Goal: Task Accomplishment & Management: Manage account settings

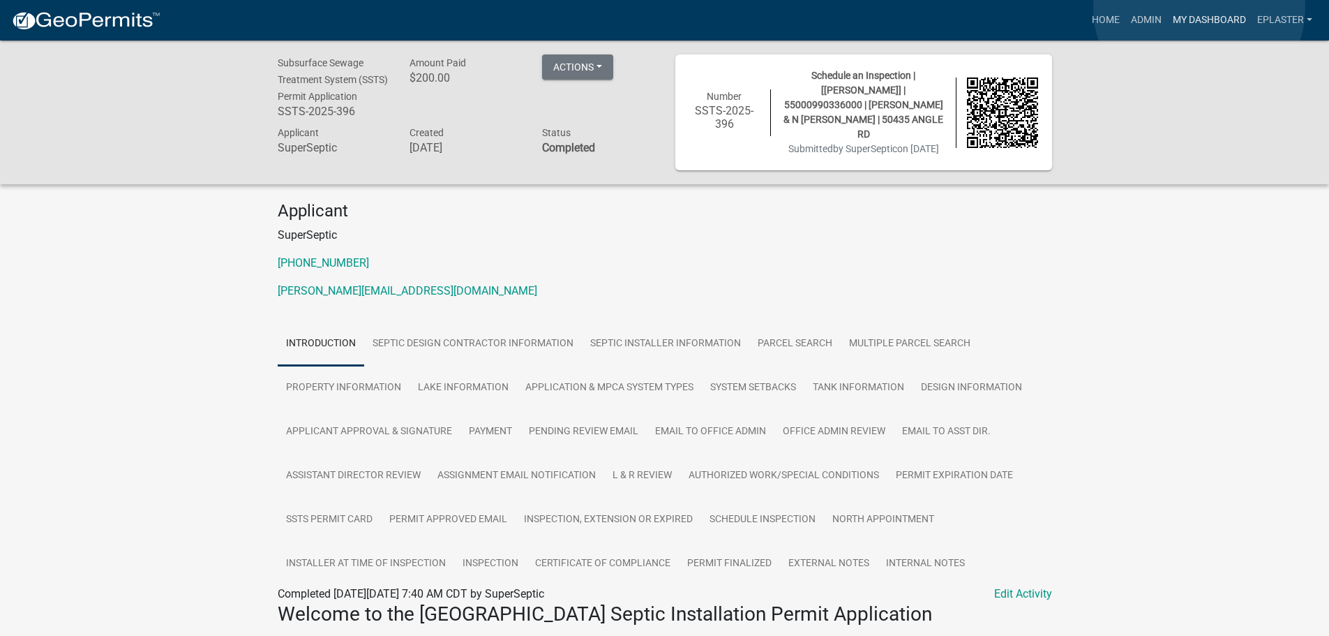
click at [1199, 8] on link "My Dashboard" at bounding box center [1209, 20] width 84 height 27
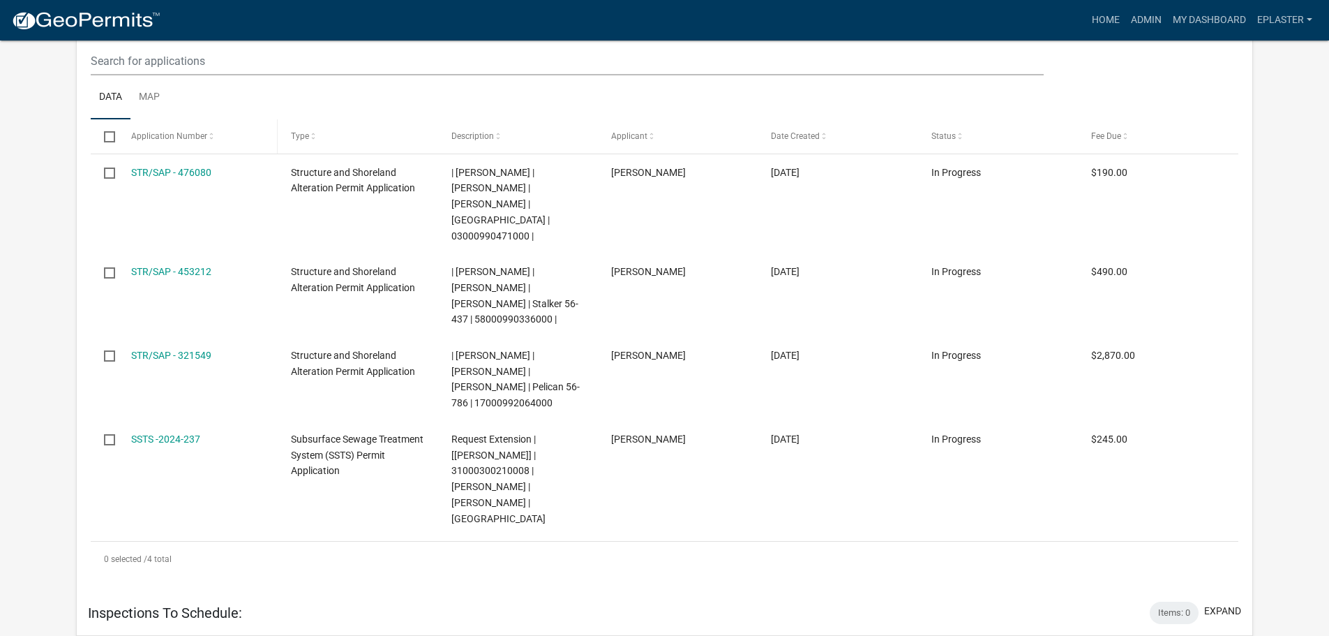
scroll to position [942, 0]
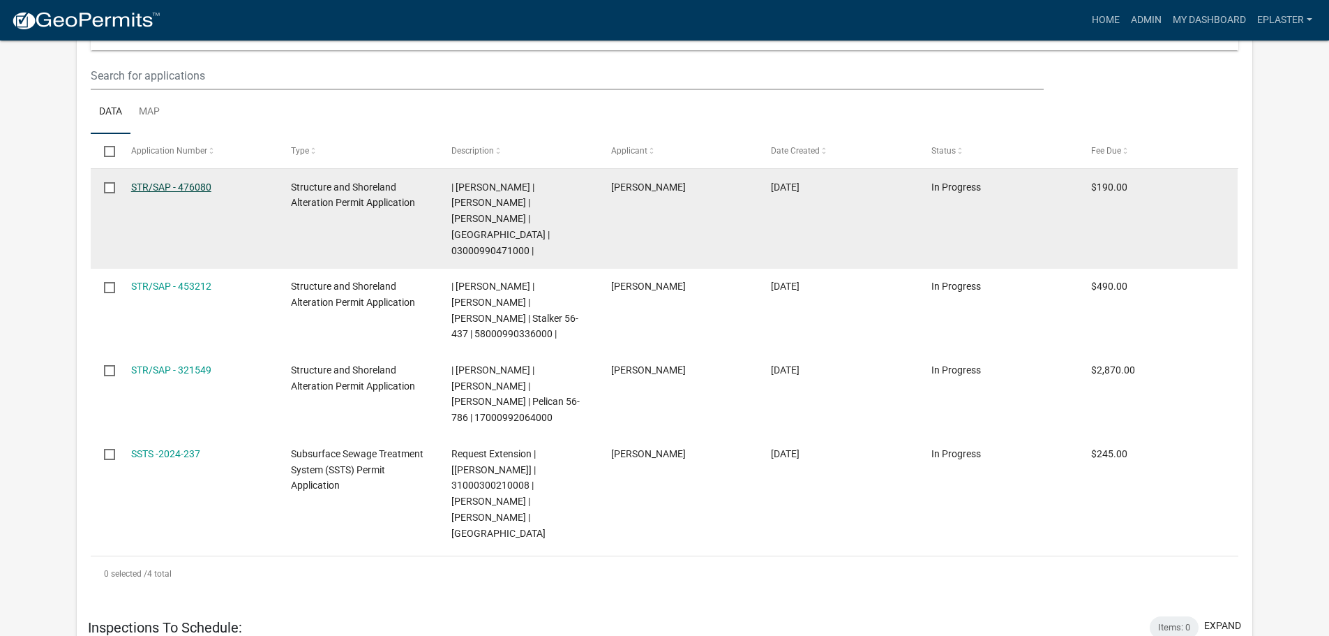
click at [186, 181] on link "STR/SAP - 476080" at bounding box center [171, 186] width 80 height 11
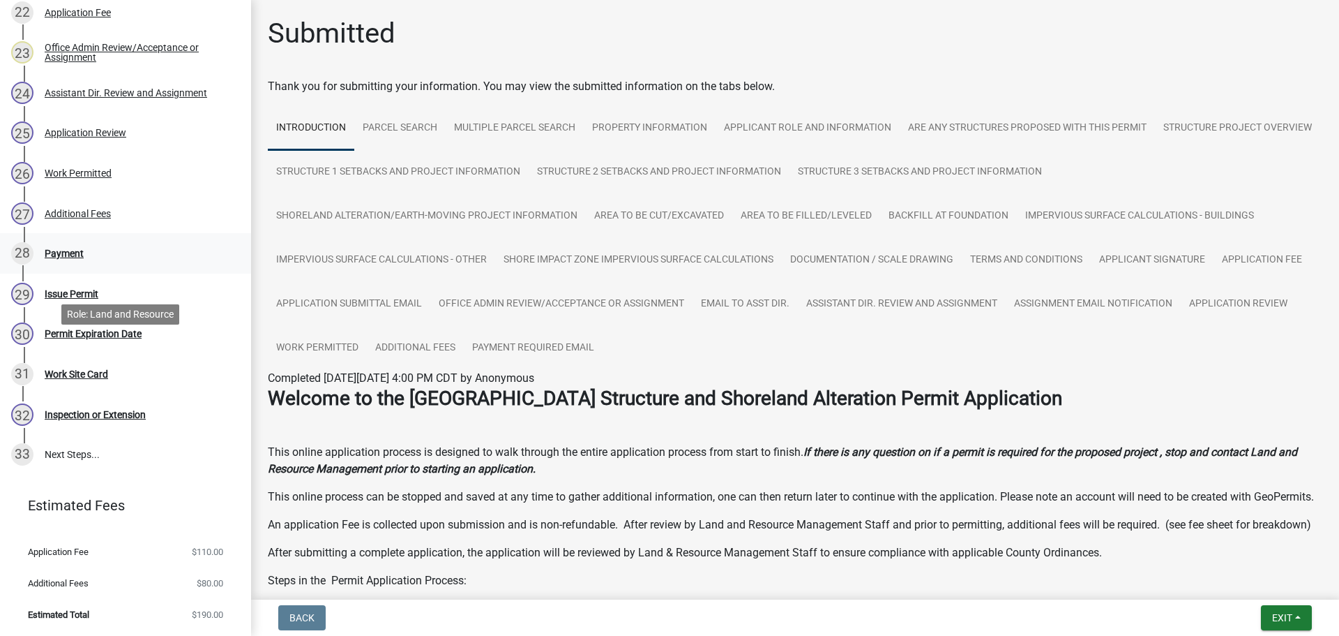
scroll to position [1071, 0]
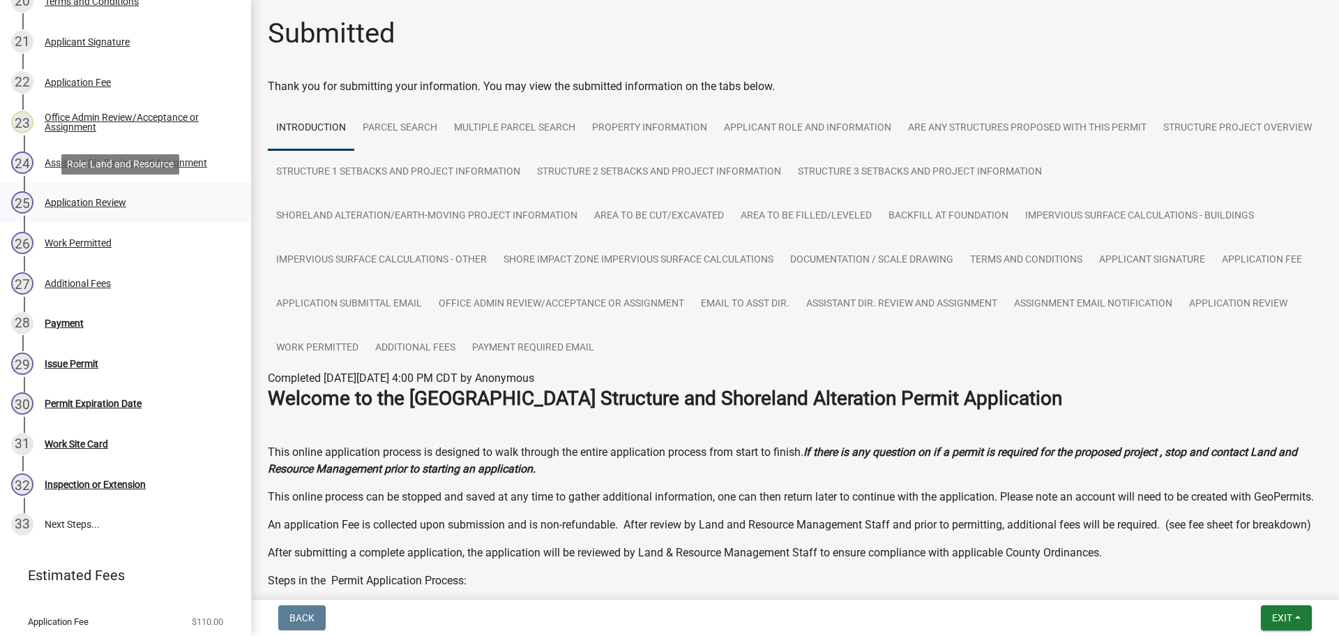
click at [127, 202] on div "25 Application Review" at bounding box center [120, 202] width 218 height 22
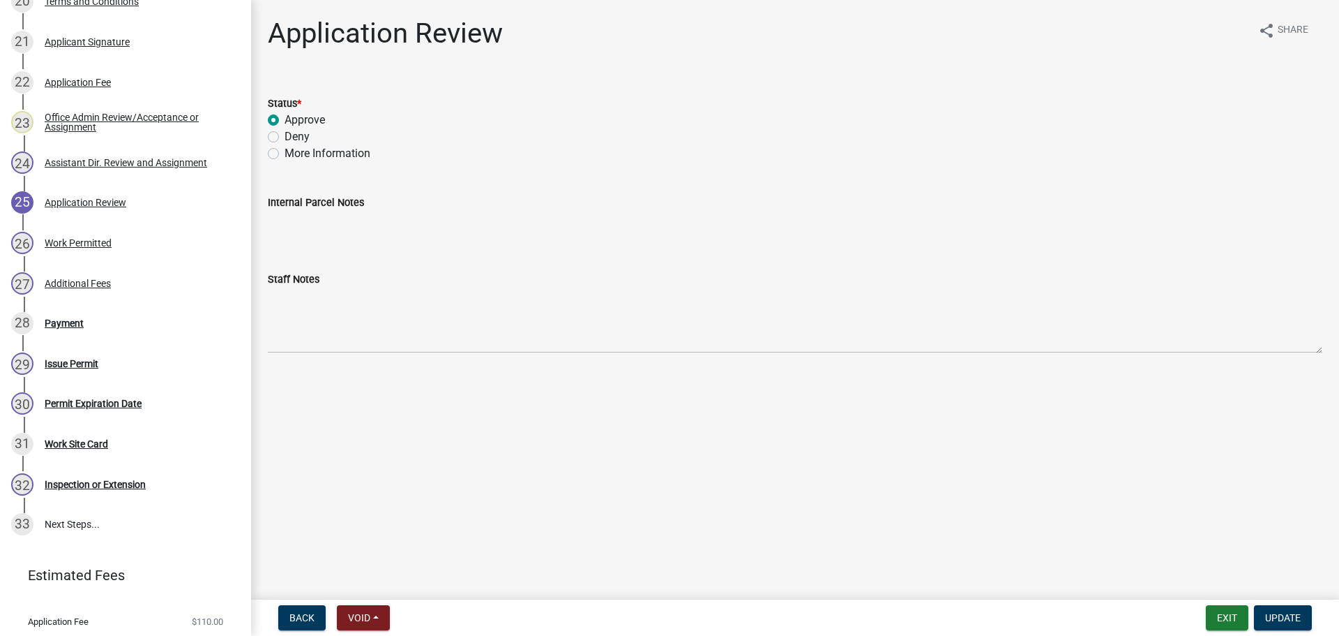
click at [285, 157] on label "More Information" at bounding box center [328, 153] width 86 height 17
click at [285, 154] on input "More Information" at bounding box center [289, 149] width 9 height 9
radio input "true"
click at [1278, 615] on span "Update" at bounding box center [1283, 617] width 36 height 11
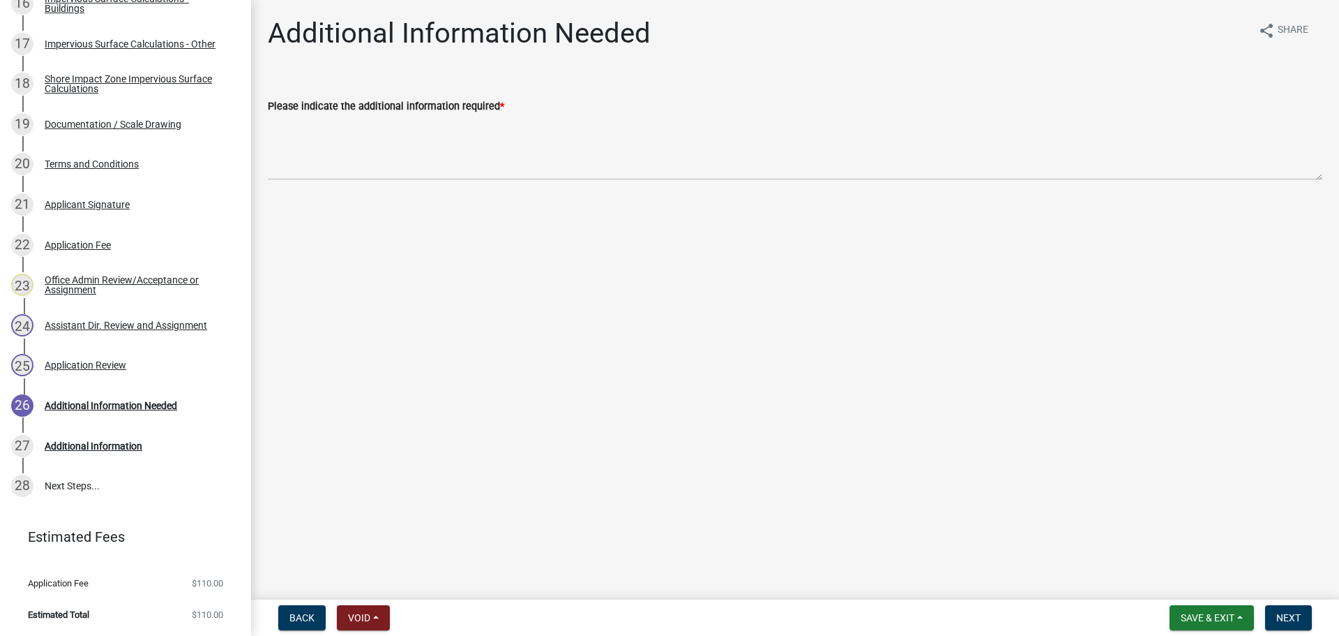
scroll to position [871, 0]
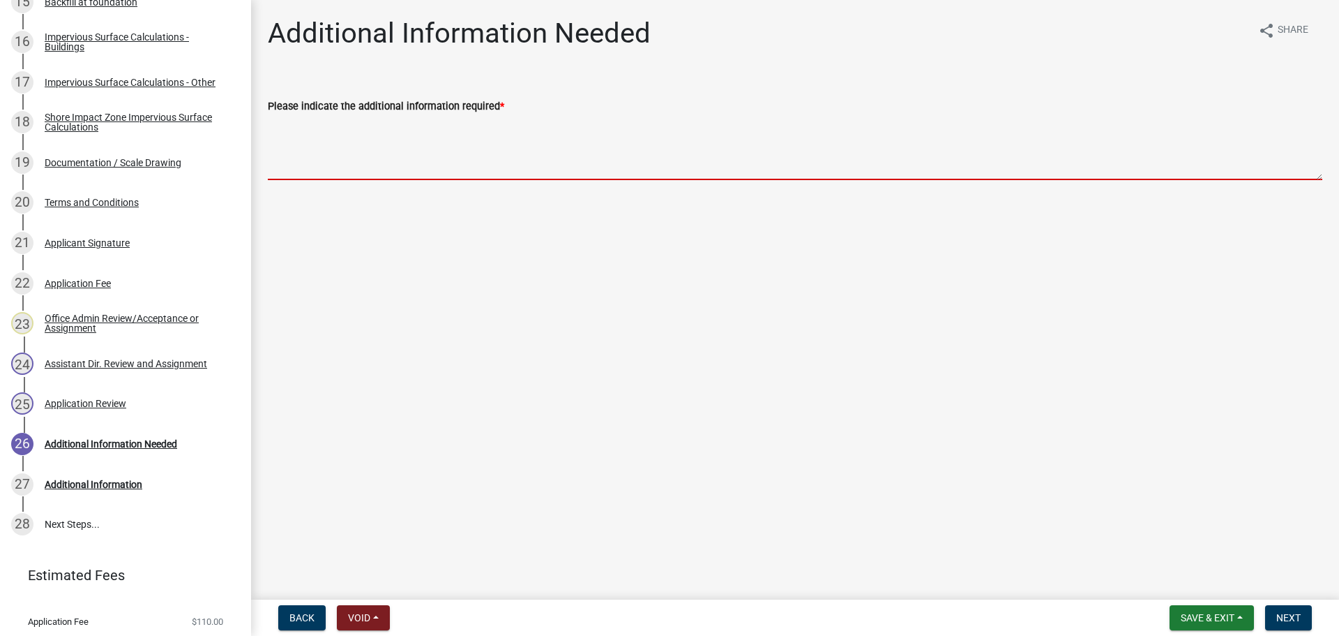
click at [424, 143] on textarea "Please indicate the additional information required *" at bounding box center [795, 147] width 1055 height 66
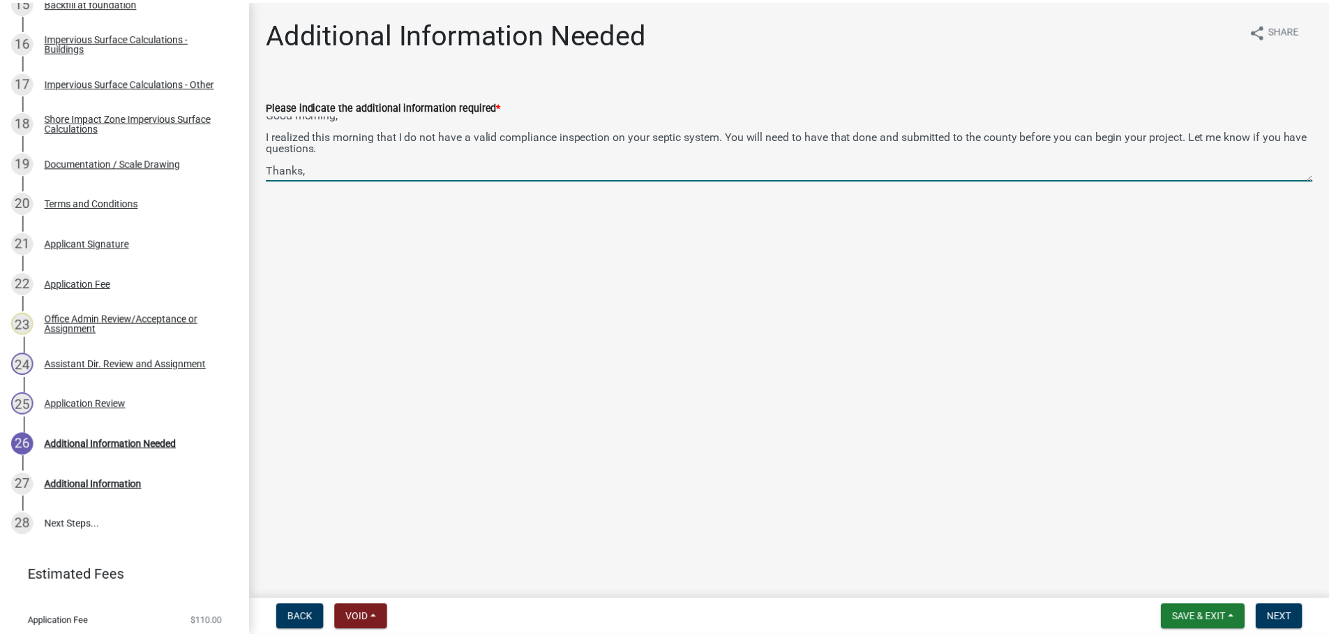
scroll to position [29, 0]
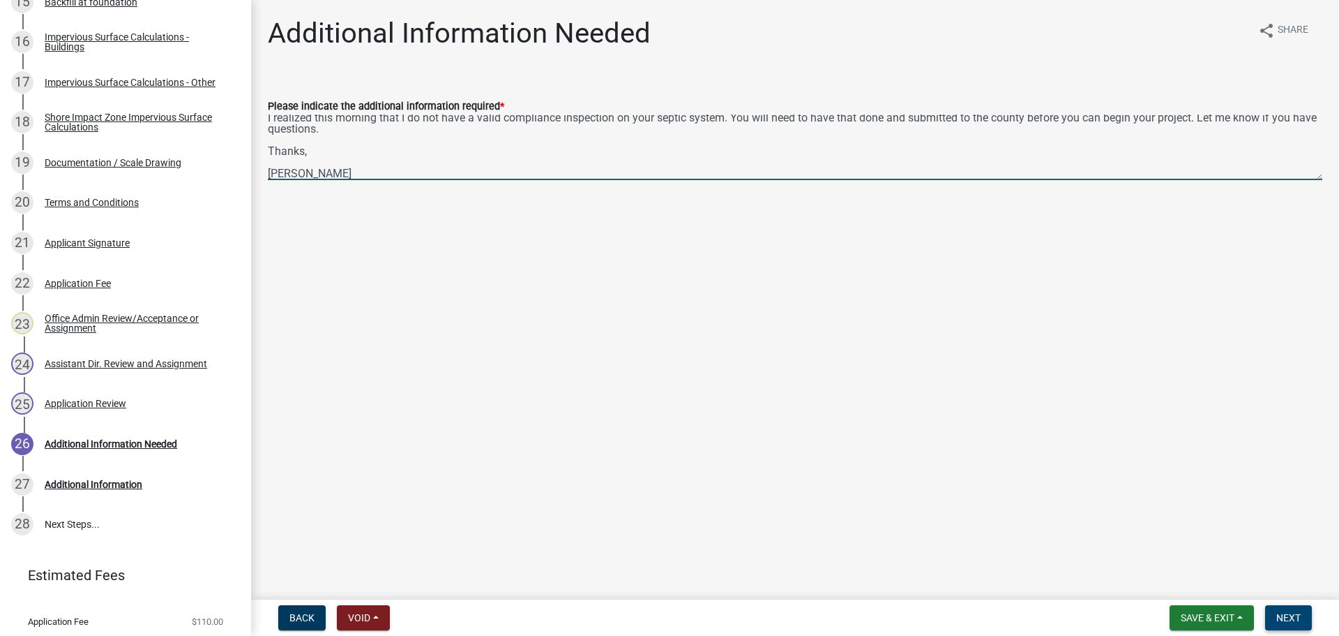
type textarea "Good morning, I realized this morning that I do not have a valid compliance ins…"
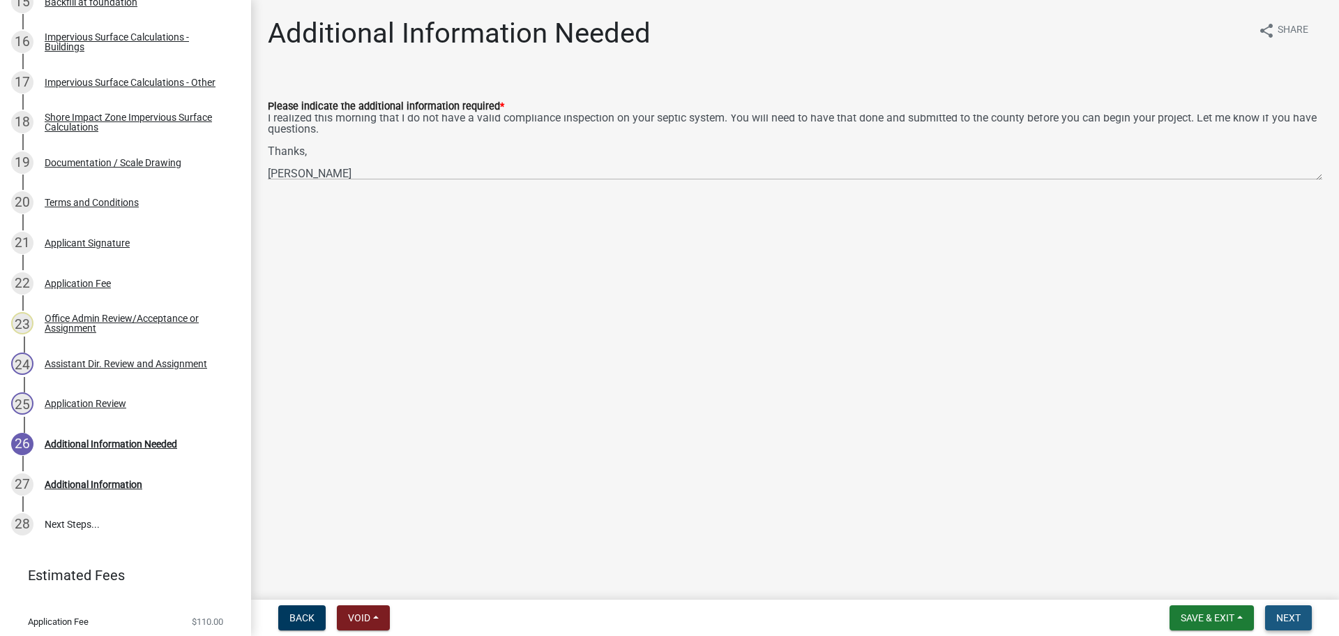
click at [1286, 619] on span "Next" at bounding box center [1289, 617] width 24 height 11
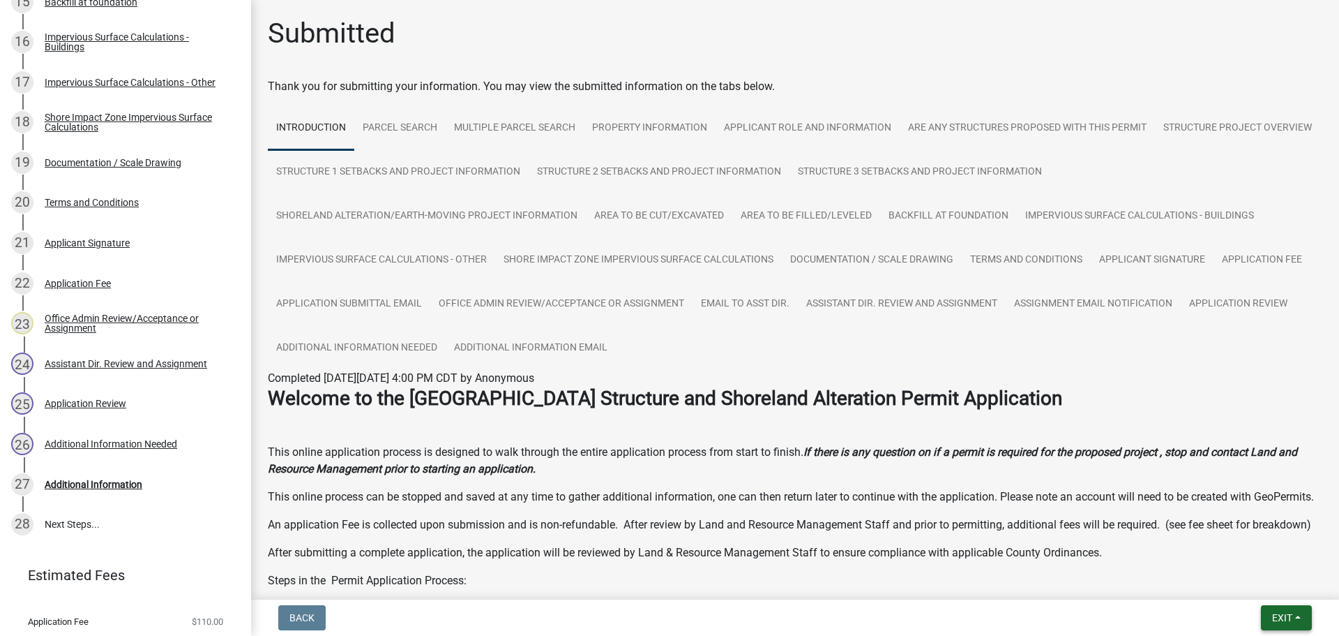
click at [1281, 612] on span "Exit" at bounding box center [1282, 617] width 20 height 11
click at [1258, 575] on button "Save & Exit" at bounding box center [1257, 580] width 112 height 33
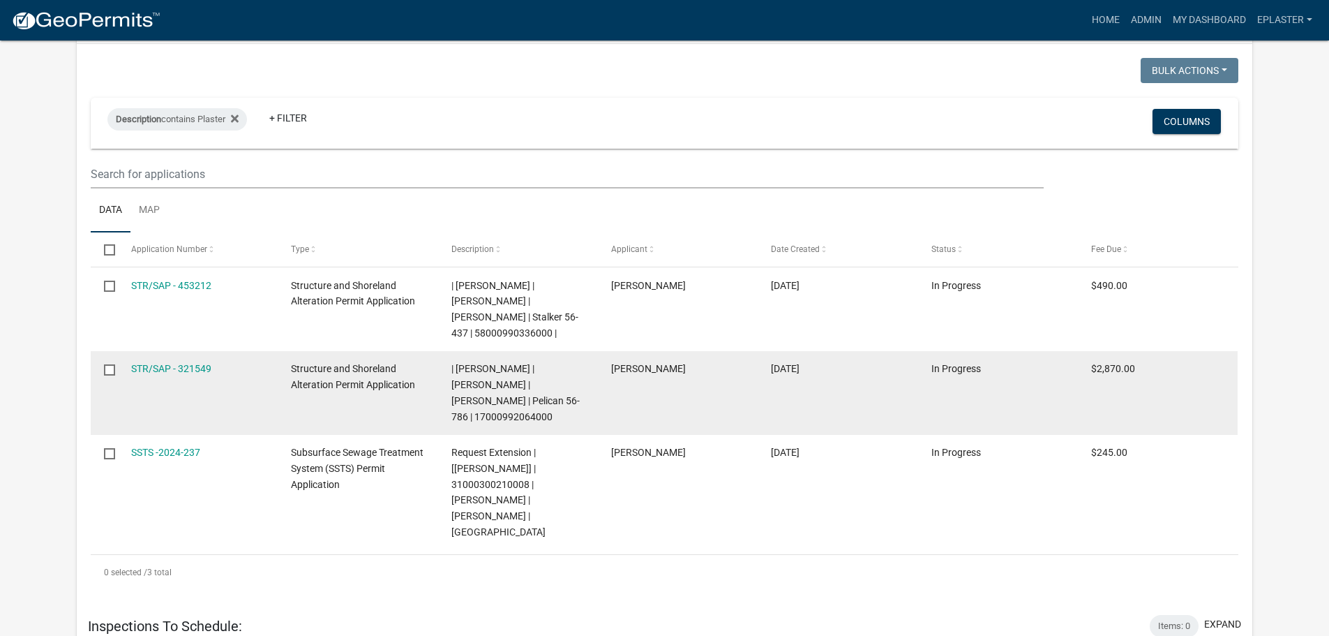
scroll to position [872, 0]
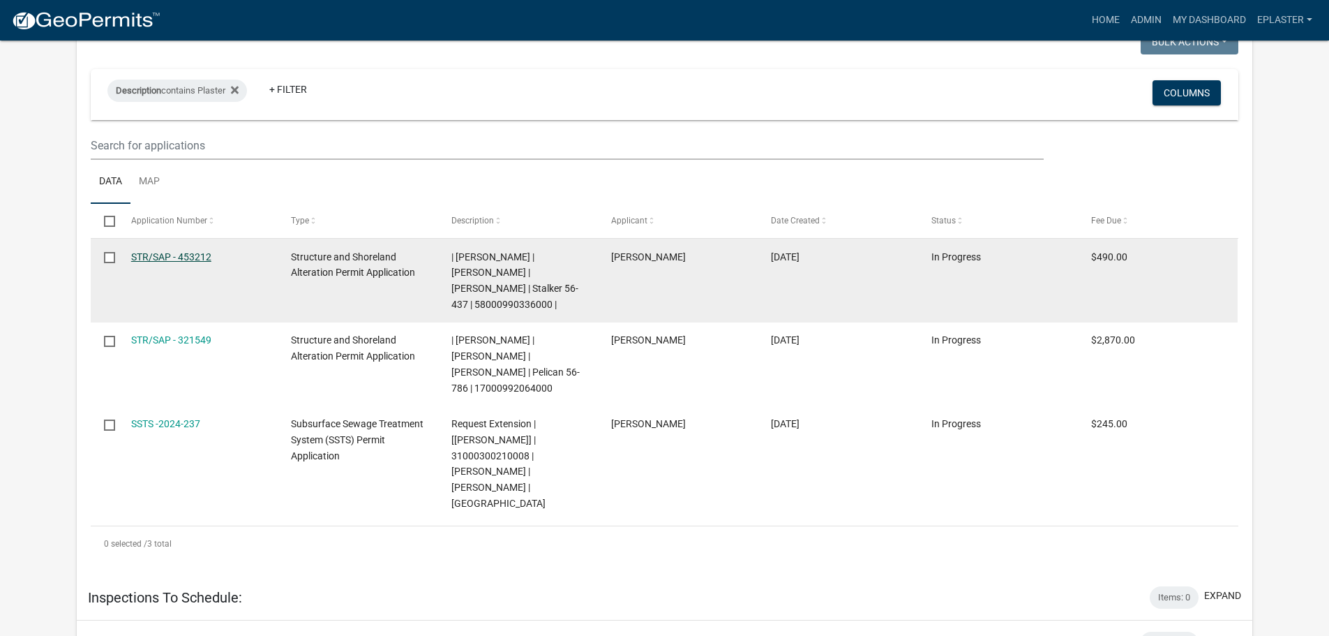
click at [192, 251] on link "STR/SAP - 453212" at bounding box center [171, 256] width 80 height 11
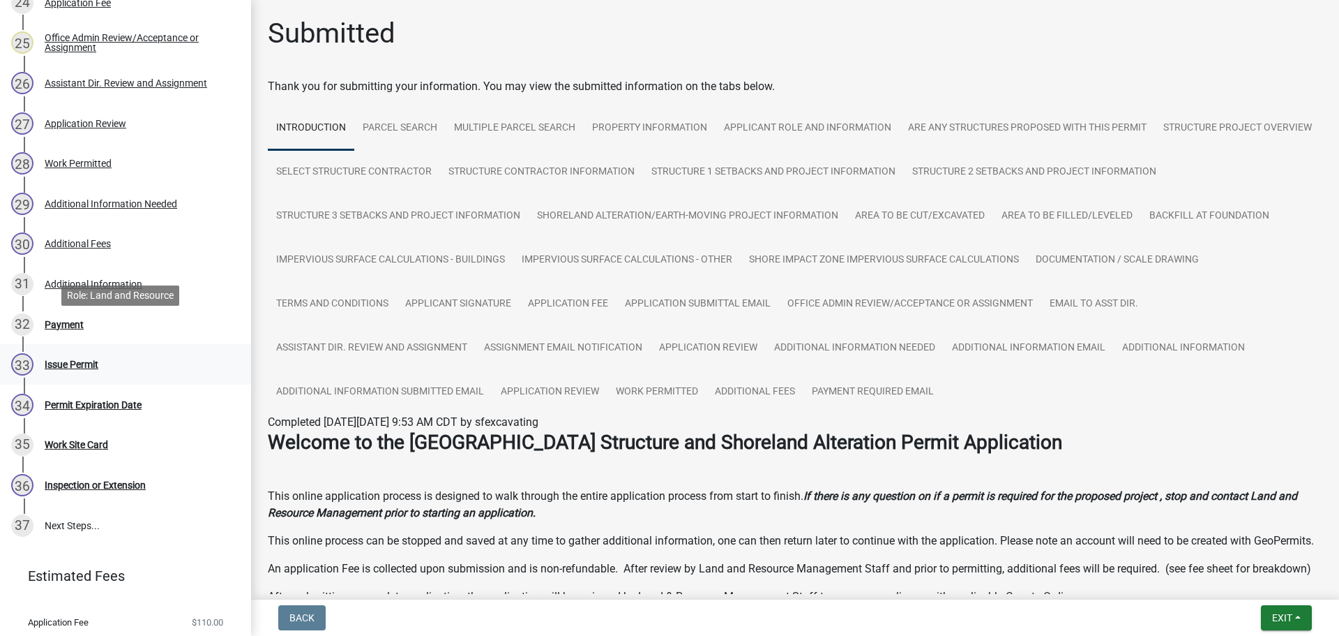
scroll to position [1302, 0]
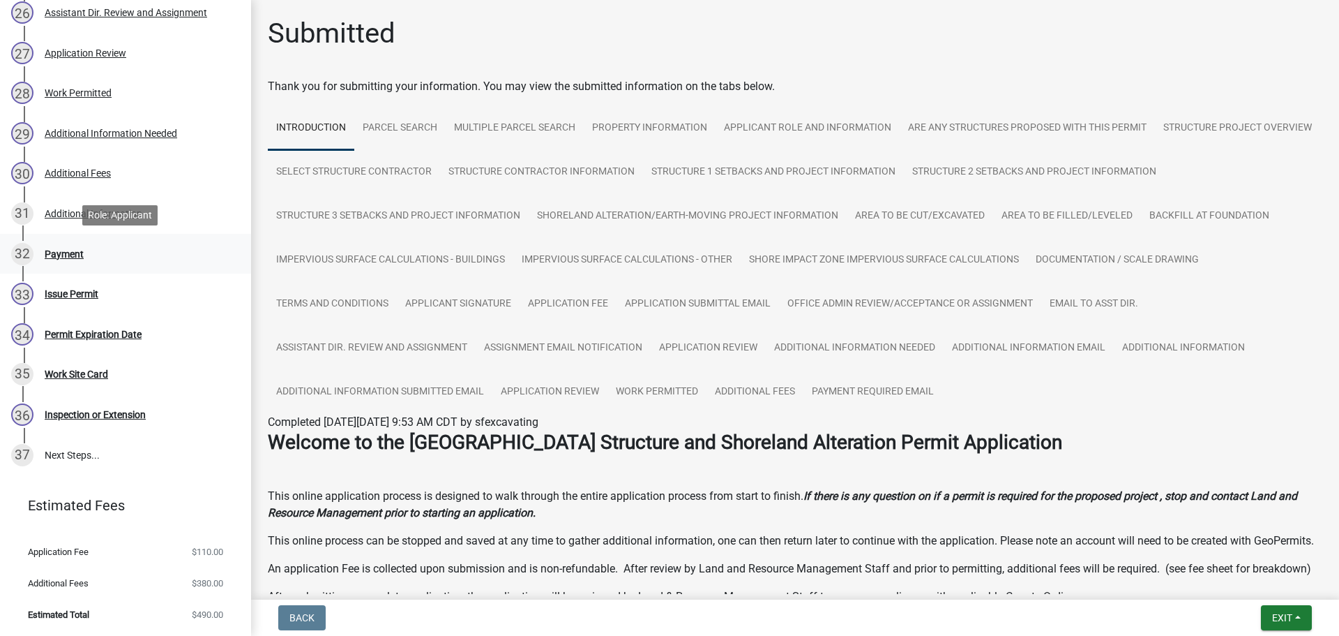
click at [84, 246] on div "32 Payment" at bounding box center [120, 254] width 218 height 22
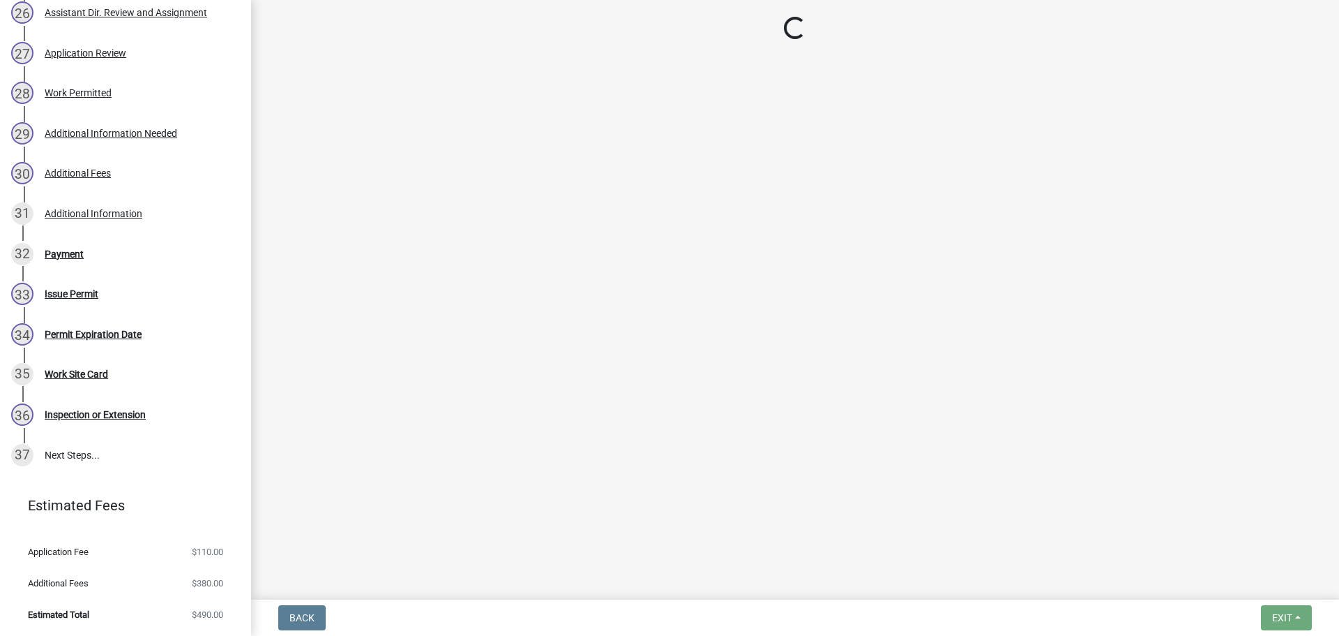
select select "3: 3"
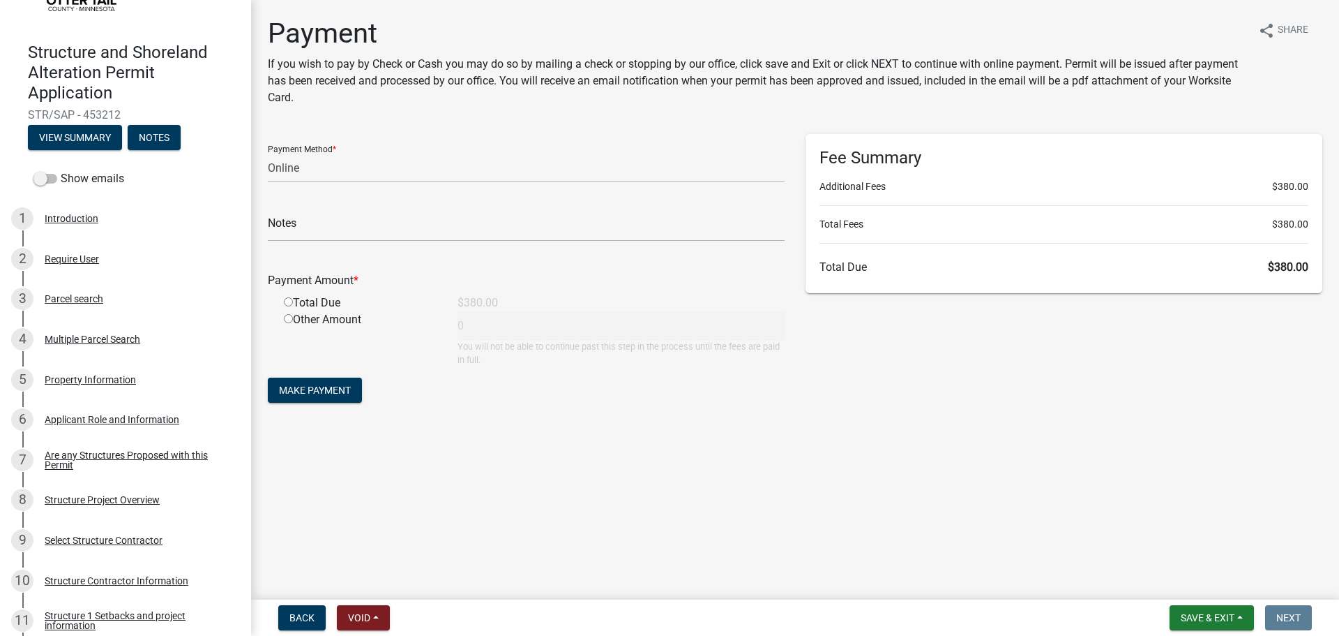
scroll to position [0, 0]
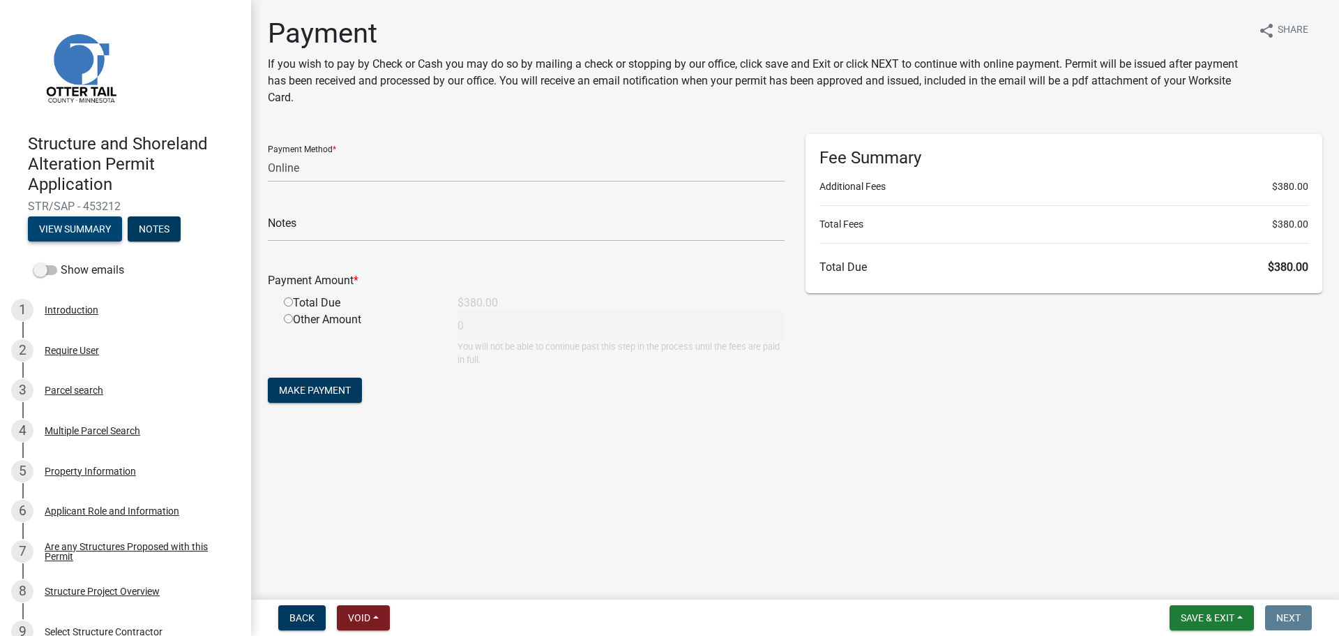
click at [80, 232] on button "View Summary" at bounding box center [75, 228] width 94 height 25
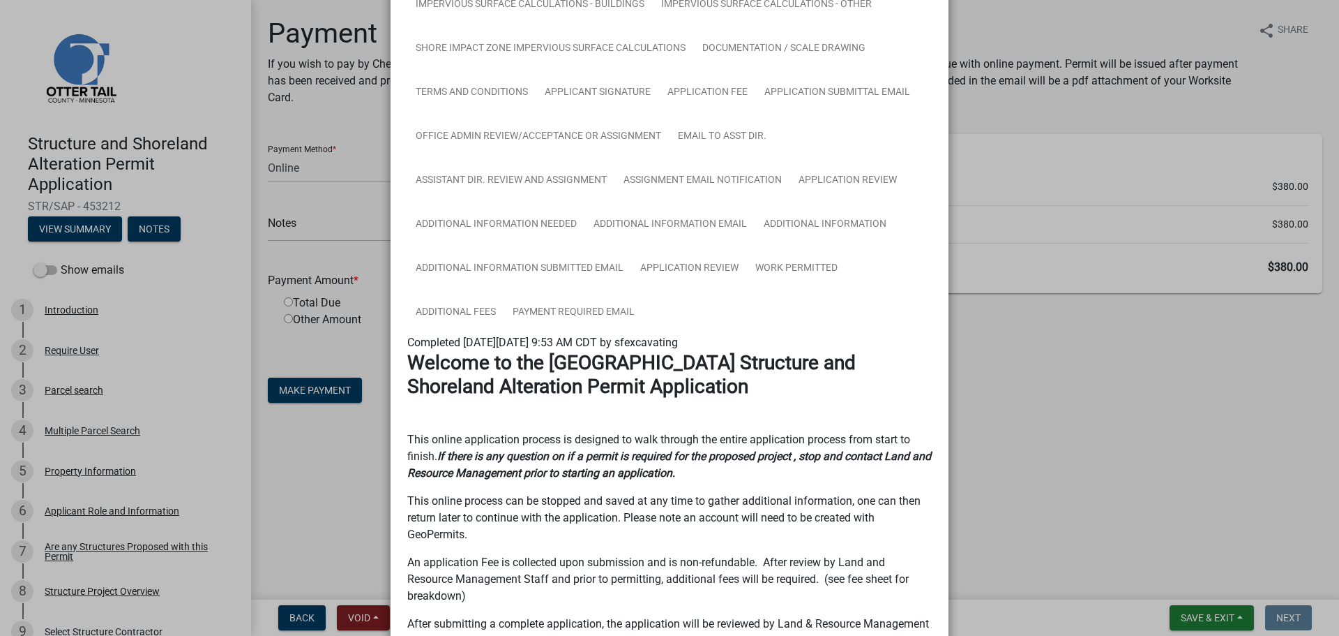
scroll to position [419, 0]
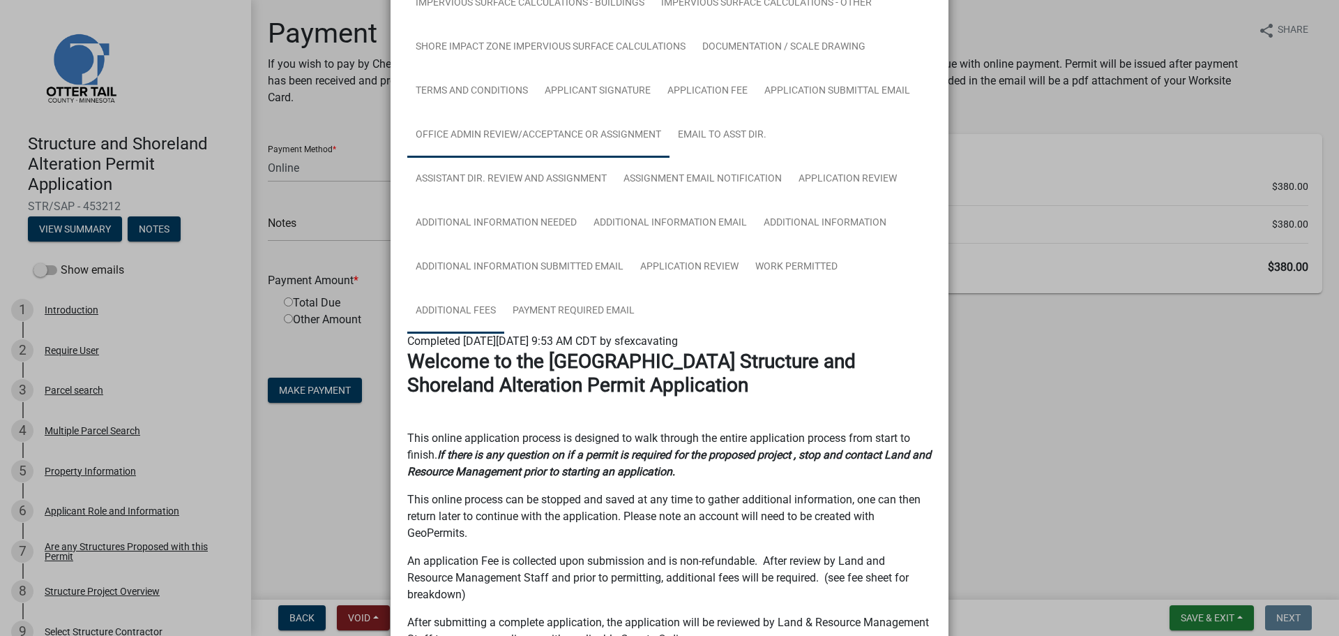
click at [451, 296] on link "Additional Fees" at bounding box center [455, 311] width 97 height 45
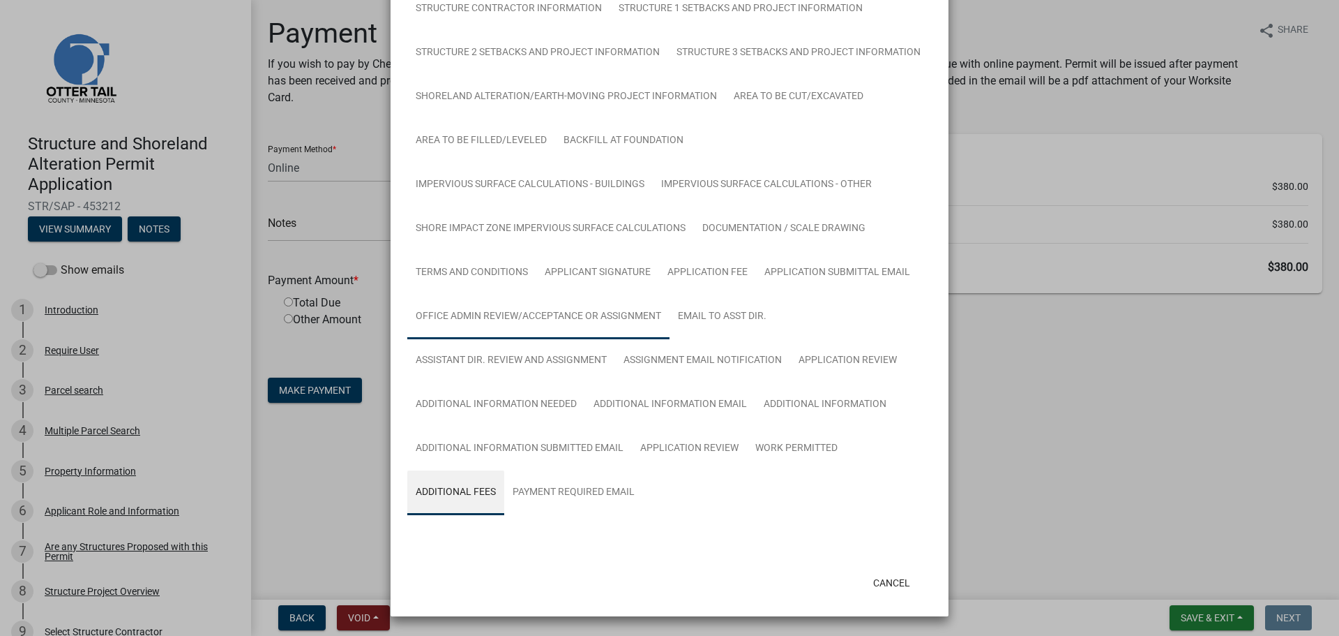
scroll to position [262, 0]
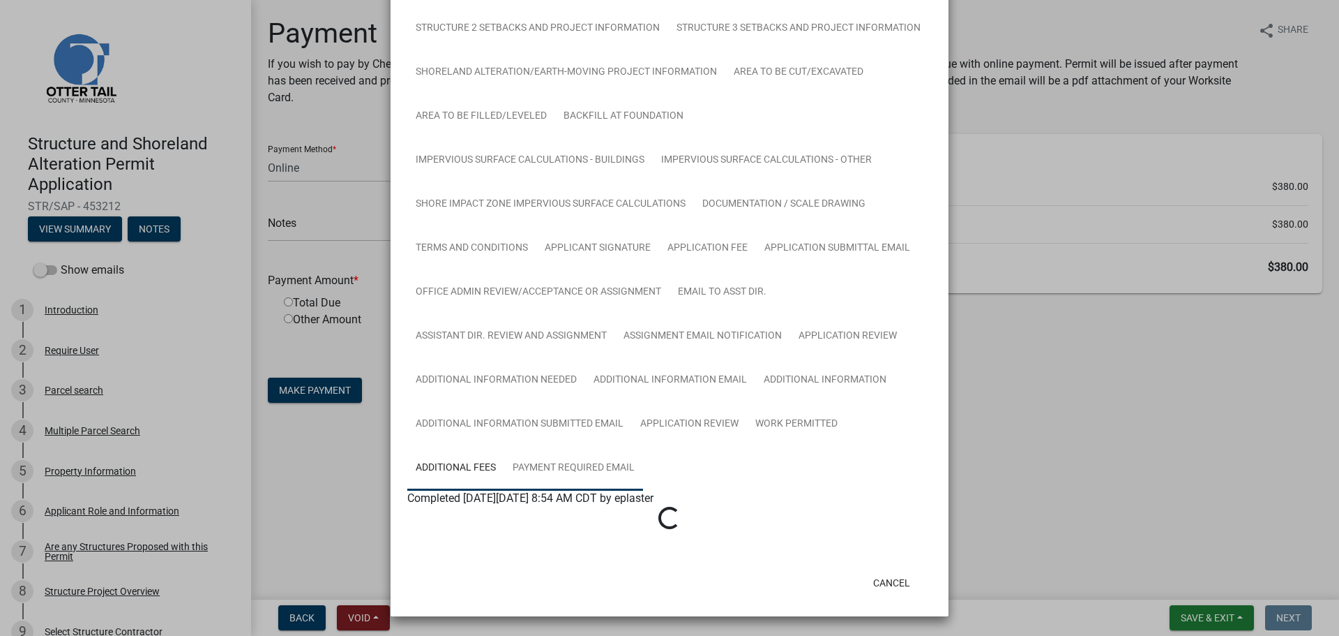
click at [575, 474] on link "Payment Required Email" at bounding box center [573, 468] width 139 height 45
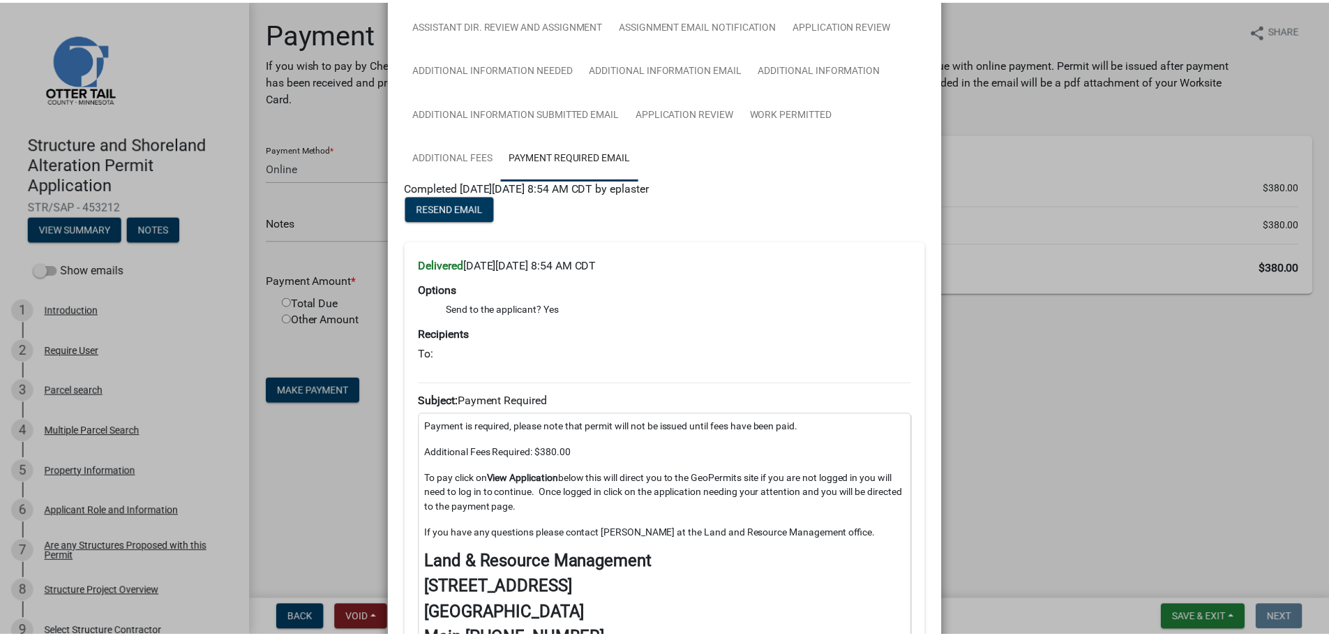
scroll to position [541, 0]
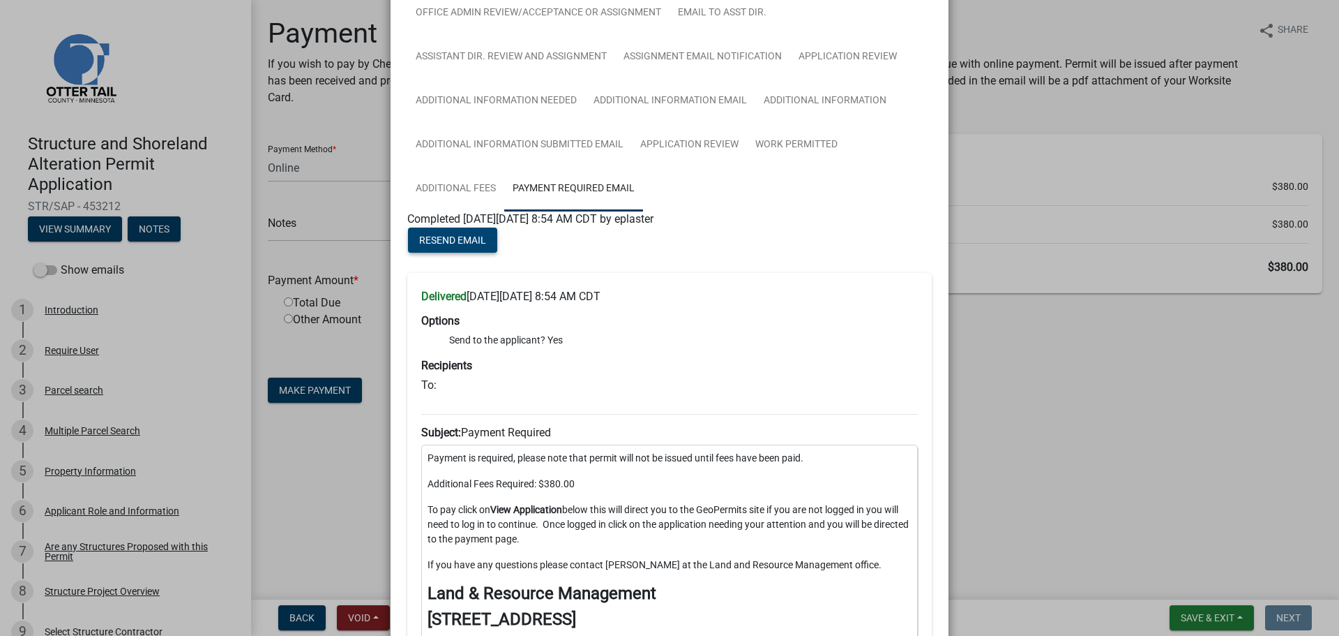
click at [442, 242] on span "Resend Email" at bounding box center [452, 239] width 67 height 11
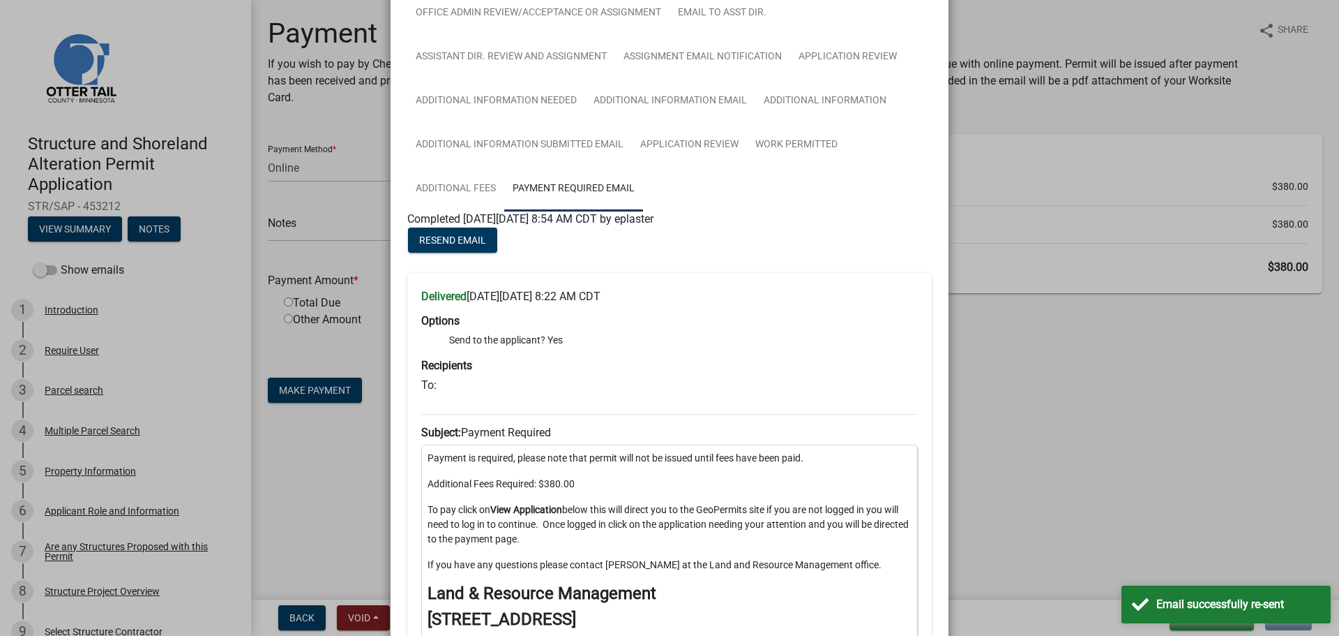
click at [1189, 271] on ngb-modal-window "Summary × Printer Friendly Introduction Parcel search Multiple Parcel Search Pr…" at bounding box center [669, 318] width 1339 height 636
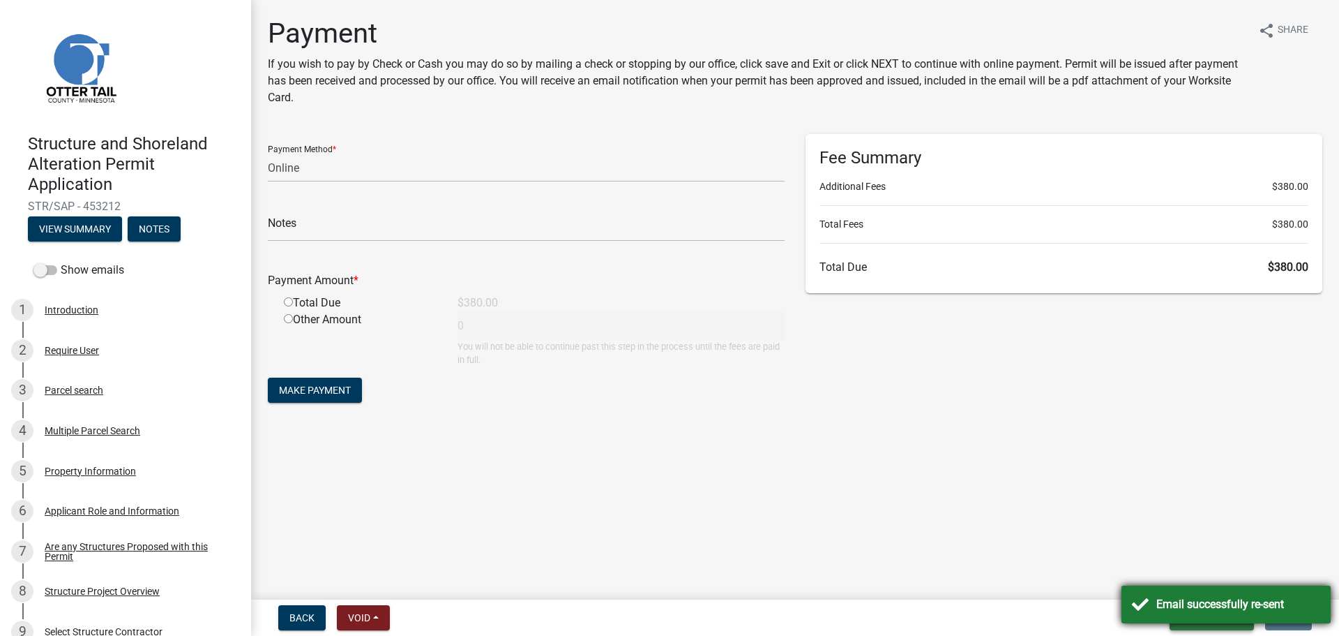
drag, startPoint x: 1198, startPoint y: 624, endPoint x: 1201, endPoint y: 617, distance: 7.5
click at [1199, 624] on button "Save & Exit" at bounding box center [1212, 617] width 84 height 25
click at [1203, 573] on button "Save & Exit" at bounding box center [1199, 580] width 112 height 33
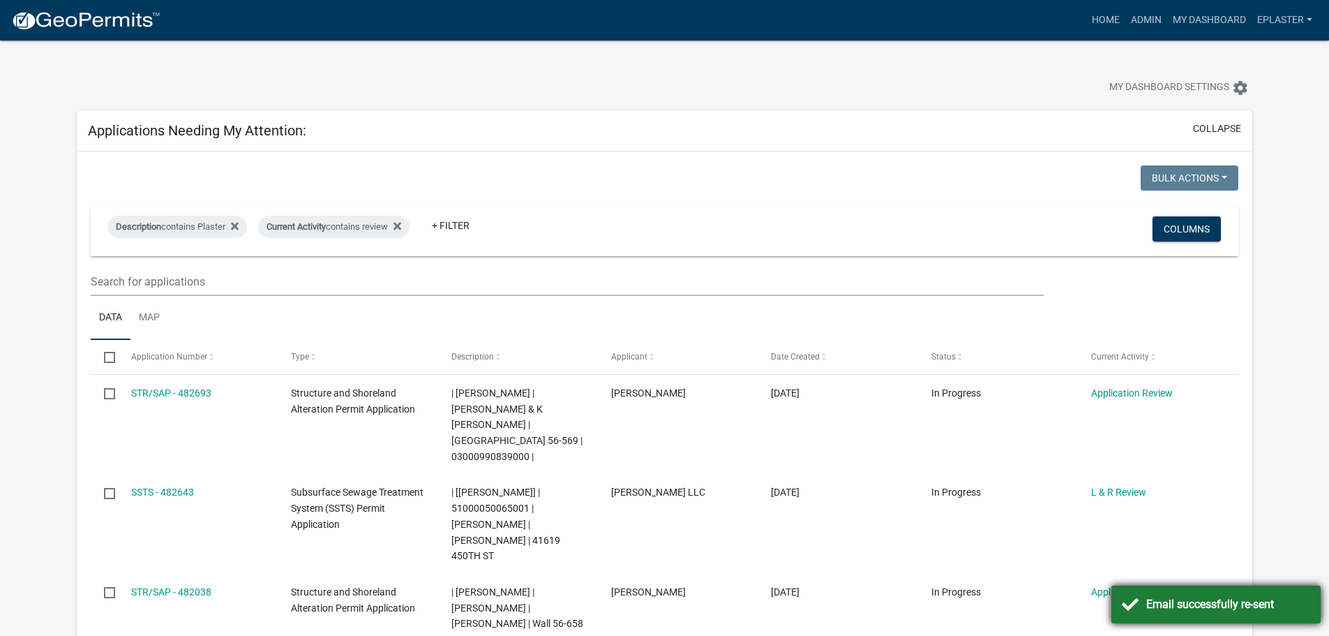
click at [1198, 608] on div "Email successfully re-sent" at bounding box center [1228, 604] width 164 height 17
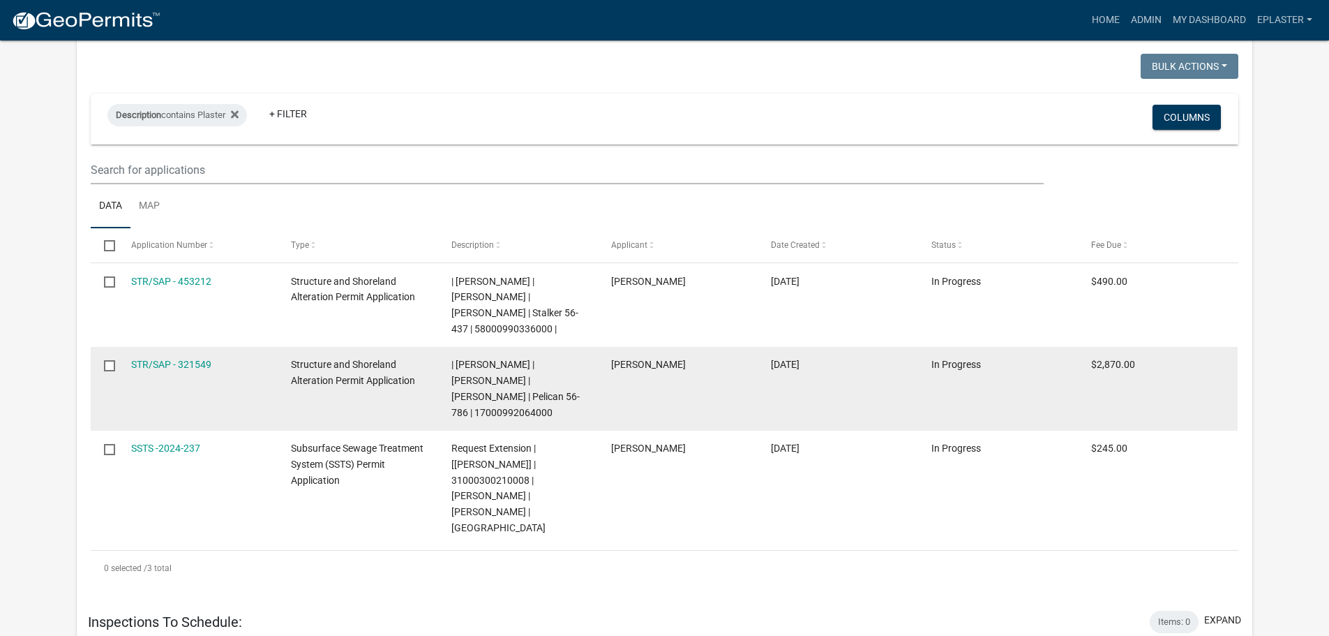
scroll to position [855, 0]
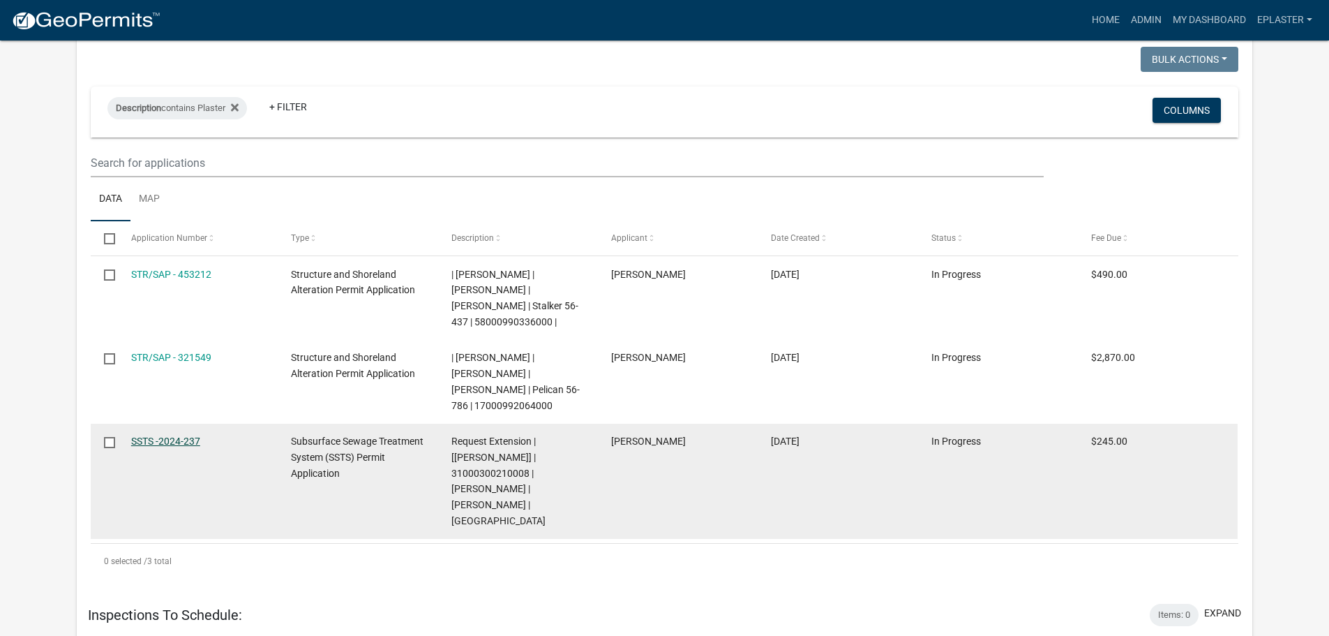
click at [193, 435] on link "SSTS -2024-237" at bounding box center [165, 440] width 69 height 11
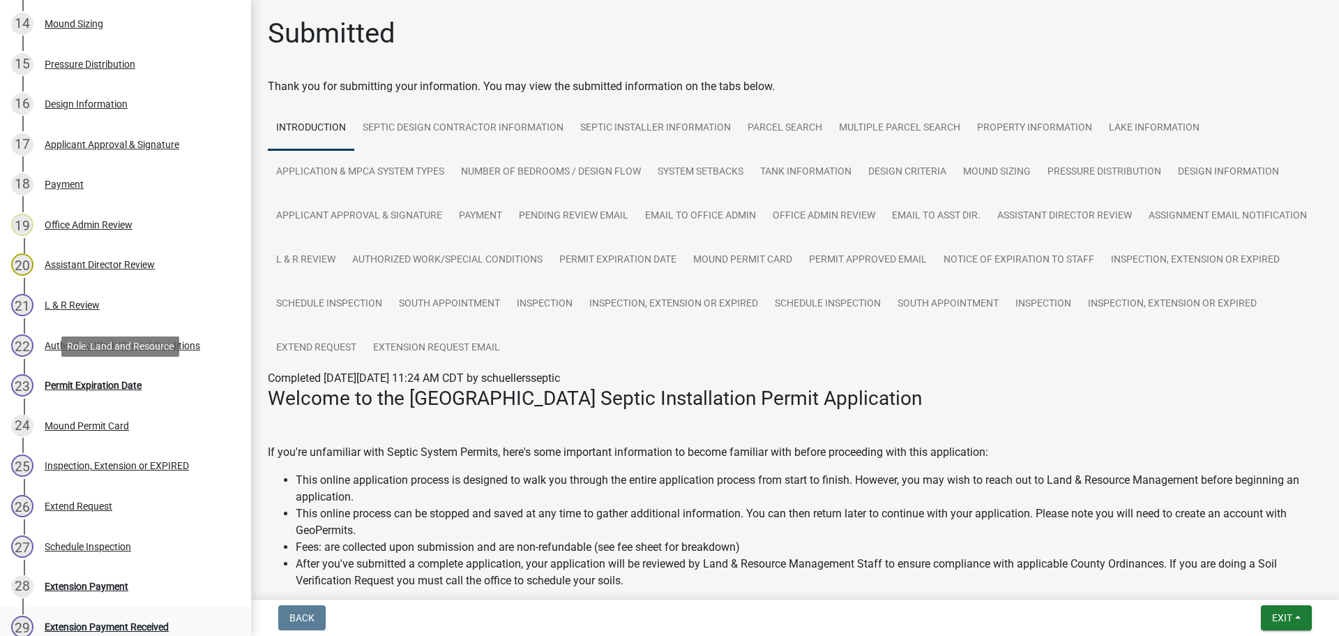
scroll to position [1061, 0]
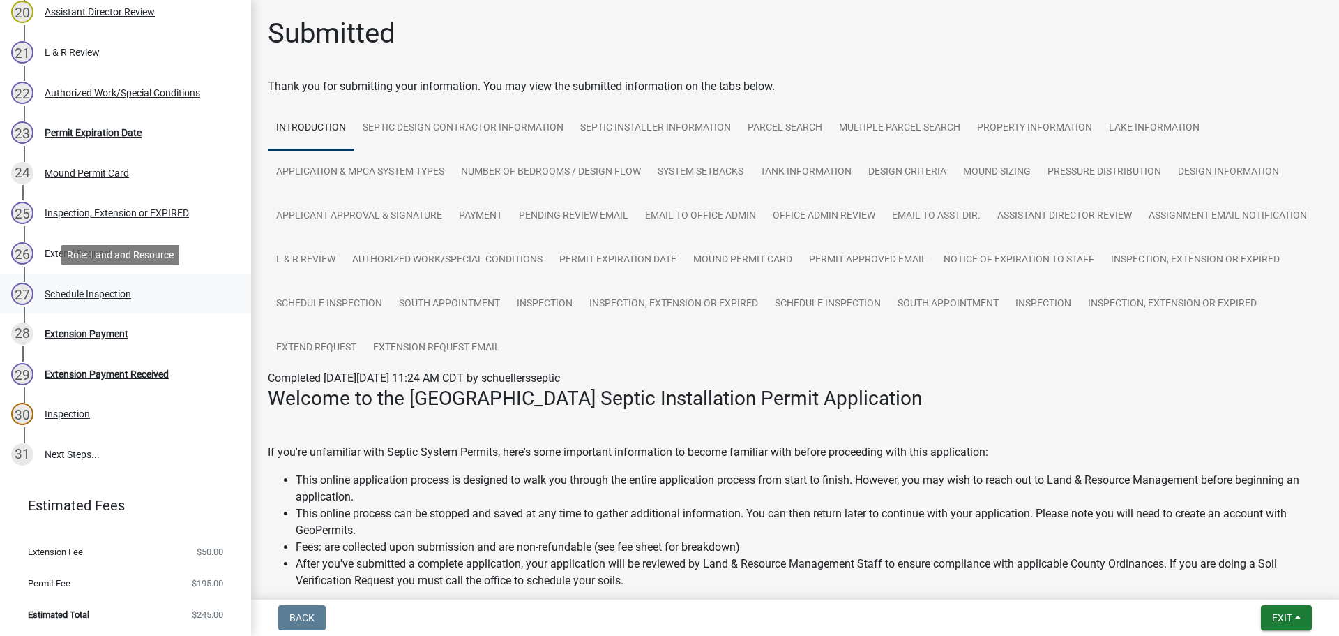
click at [153, 292] on div "27 Schedule Inspection" at bounding box center [120, 294] width 218 height 22
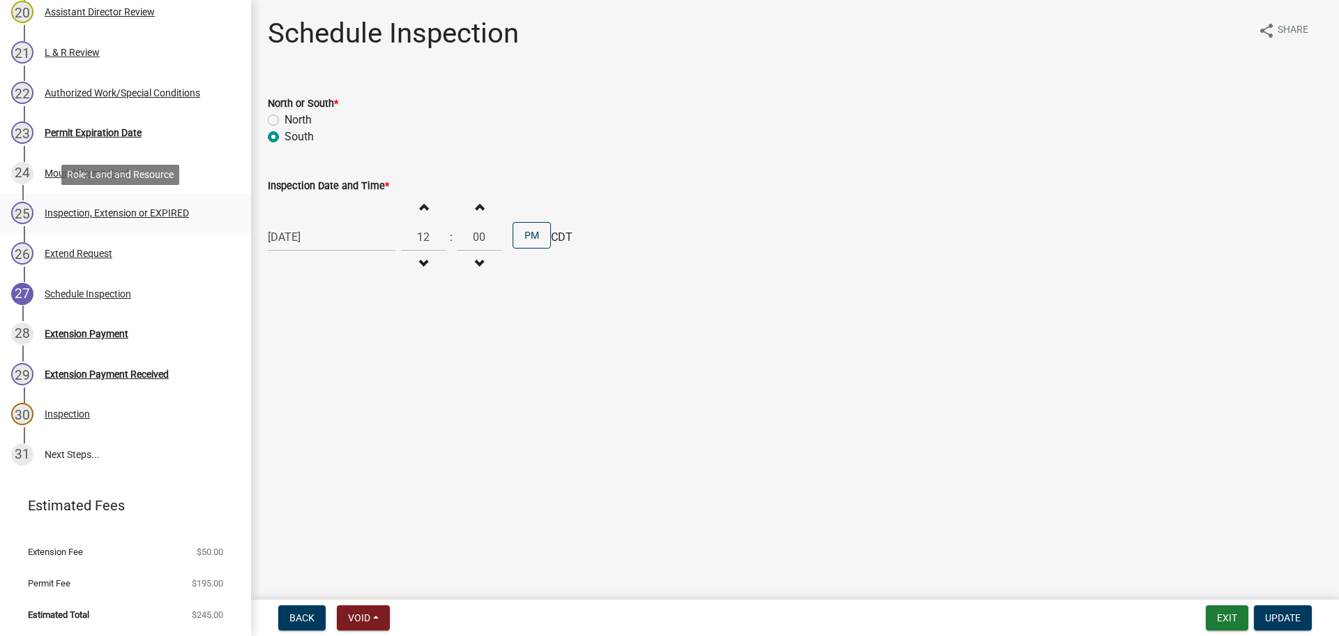
click at [146, 202] on div "25 Inspection, Extension or EXPIRED" at bounding box center [120, 213] width 218 height 22
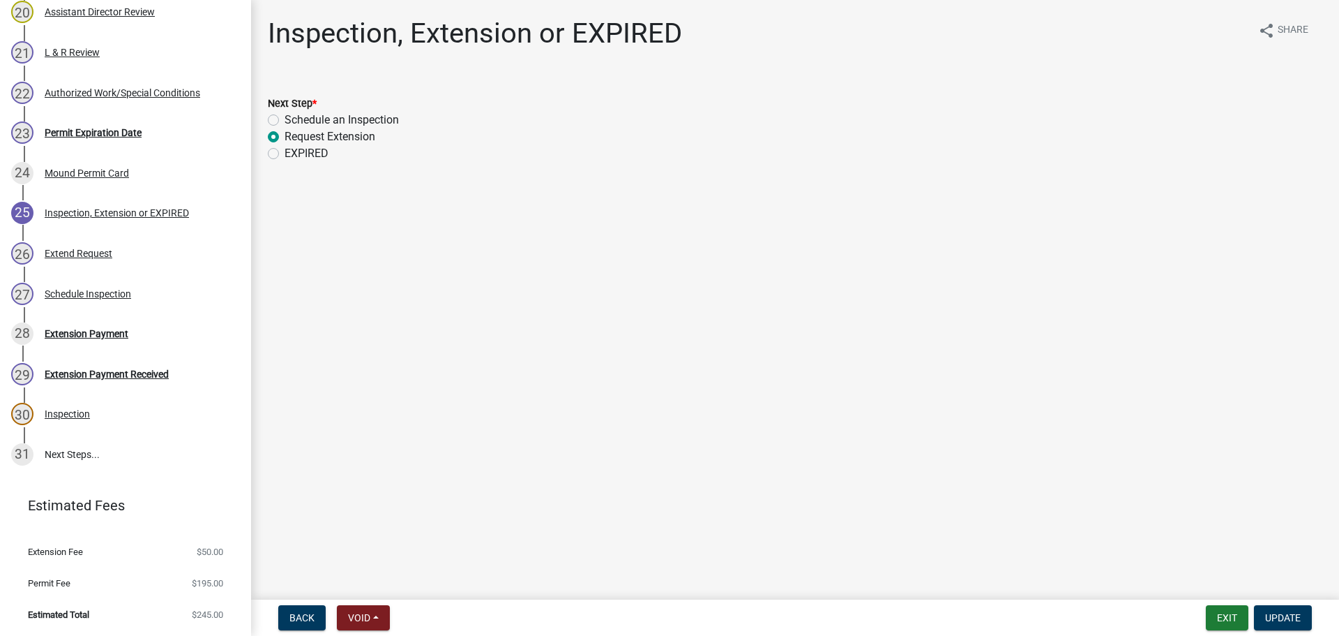
click at [285, 153] on label "EXPIRED" at bounding box center [307, 153] width 44 height 17
click at [285, 153] on input "EXPIRED" at bounding box center [289, 149] width 9 height 9
radio input "true"
click at [1300, 621] on span "Update" at bounding box center [1283, 617] width 36 height 11
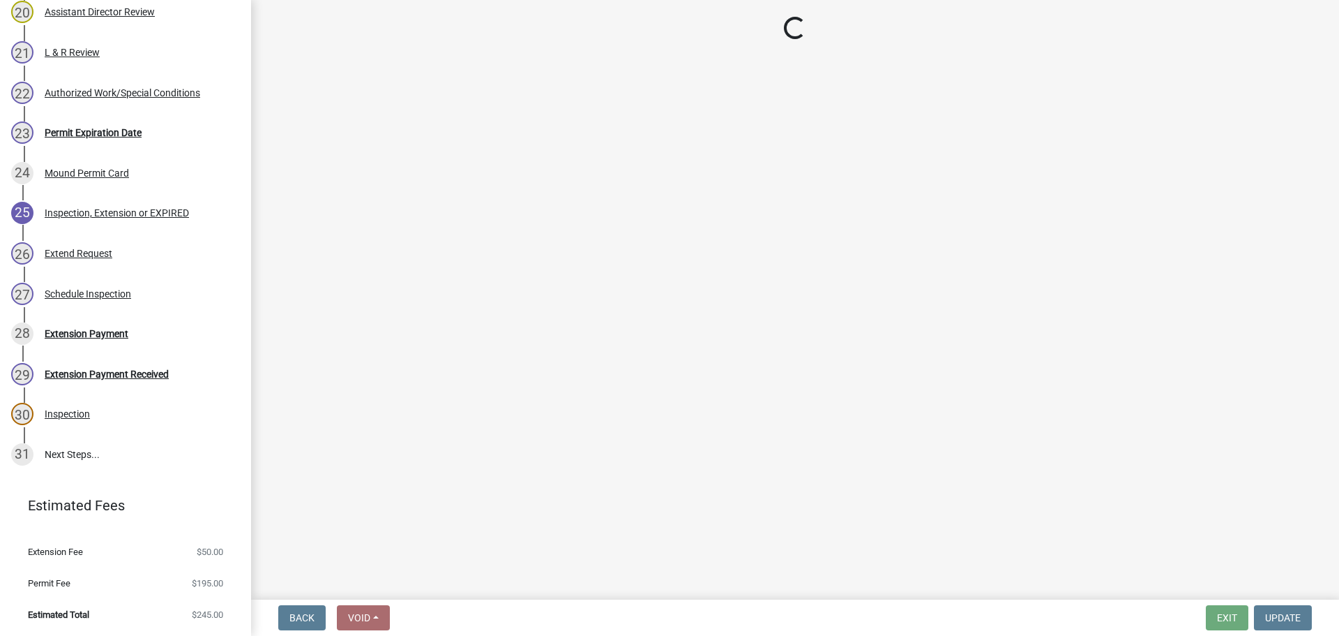
scroll to position [949, 0]
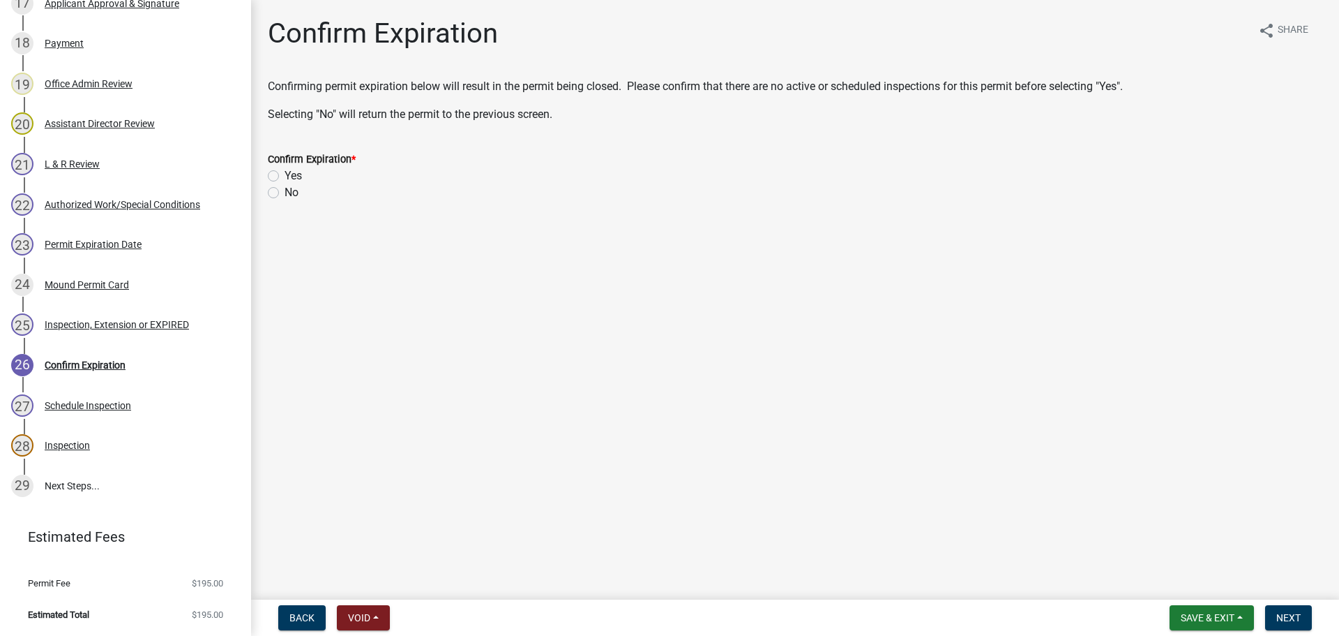
click at [266, 176] on div "Confirm Expiration * Yes No" at bounding box center [795, 167] width 1076 height 67
click at [285, 176] on label "Yes" at bounding box center [293, 175] width 17 height 17
click at [285, 176] on input "Yes" at bounding box center [289, 171] width 9 height 9
radio input "true"
click at [1293, 615] on span "Next" at bounding box center [1289, 617] width 24 height 11
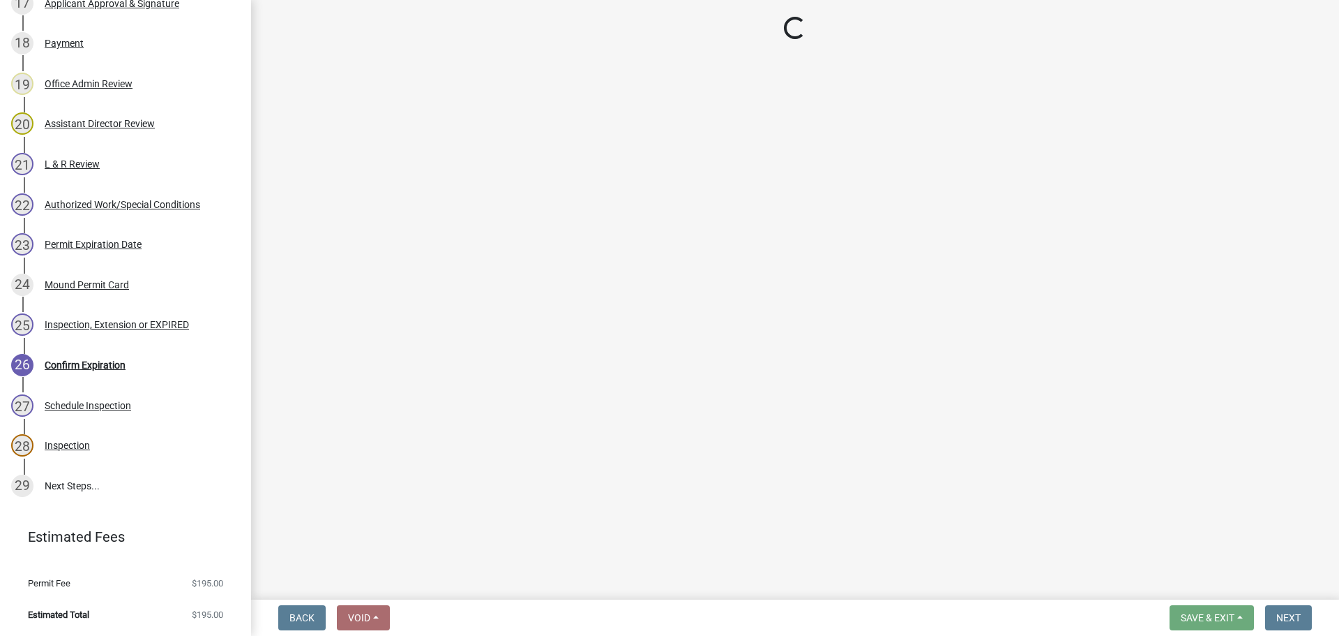
scroll to position [989, 0]
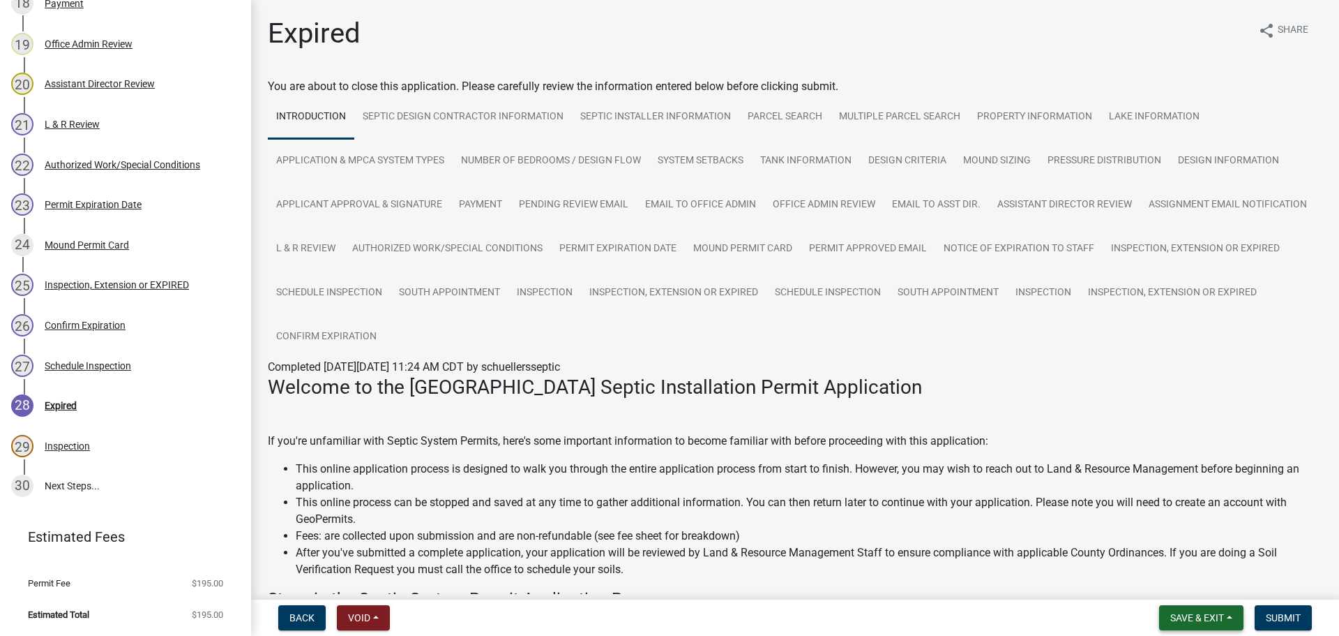
click at [1173, 613] on span "Save & Exit" at bounding box center [1198, 617] width 54 height 11
click at [1171, 579] on button "Save & Exit" at bounding box center [1188, 580] width 112 height 33
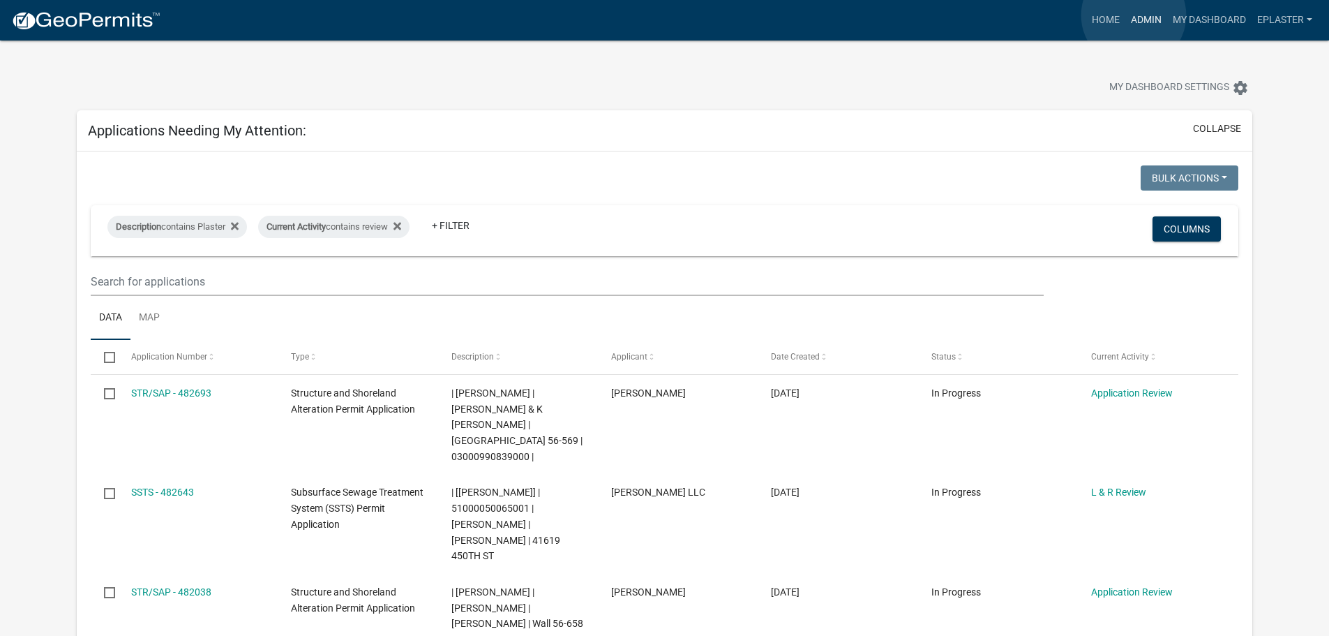
click at [1134, 15] on link "Admin" at bounding box center [1146, 20] width 42 height 27
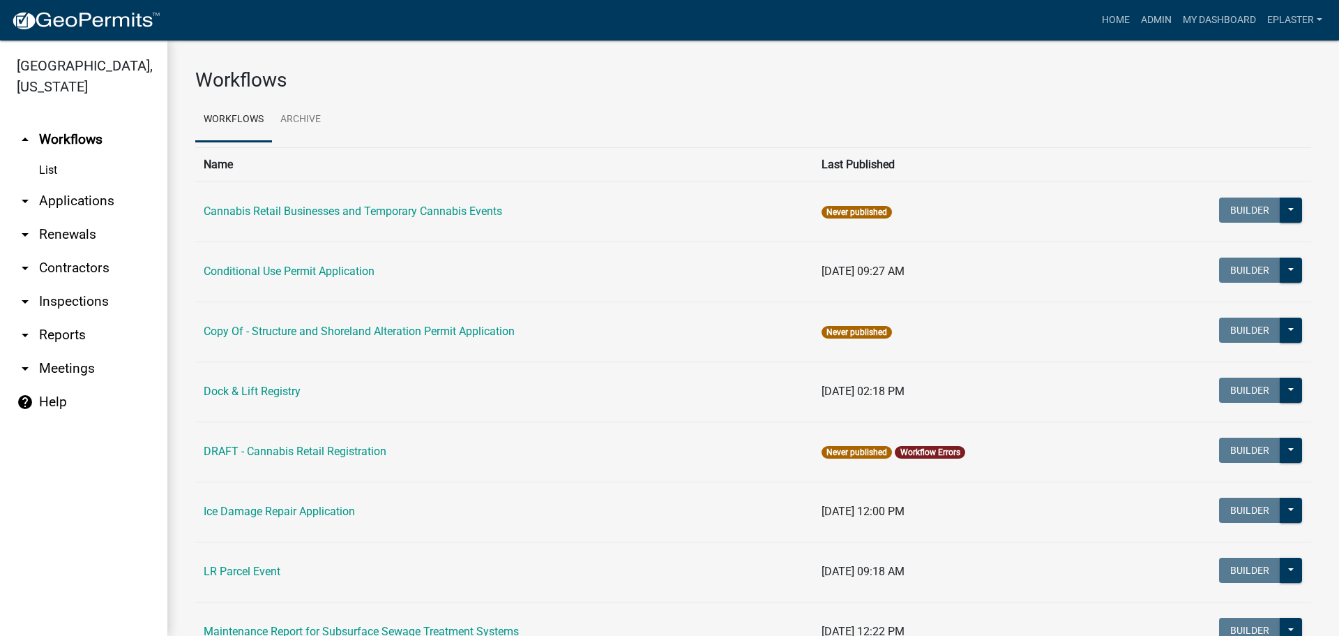
click at [96, 194] on link "arrow_drop_down Applications" at bounding box center [83, 200] width 167 height 33
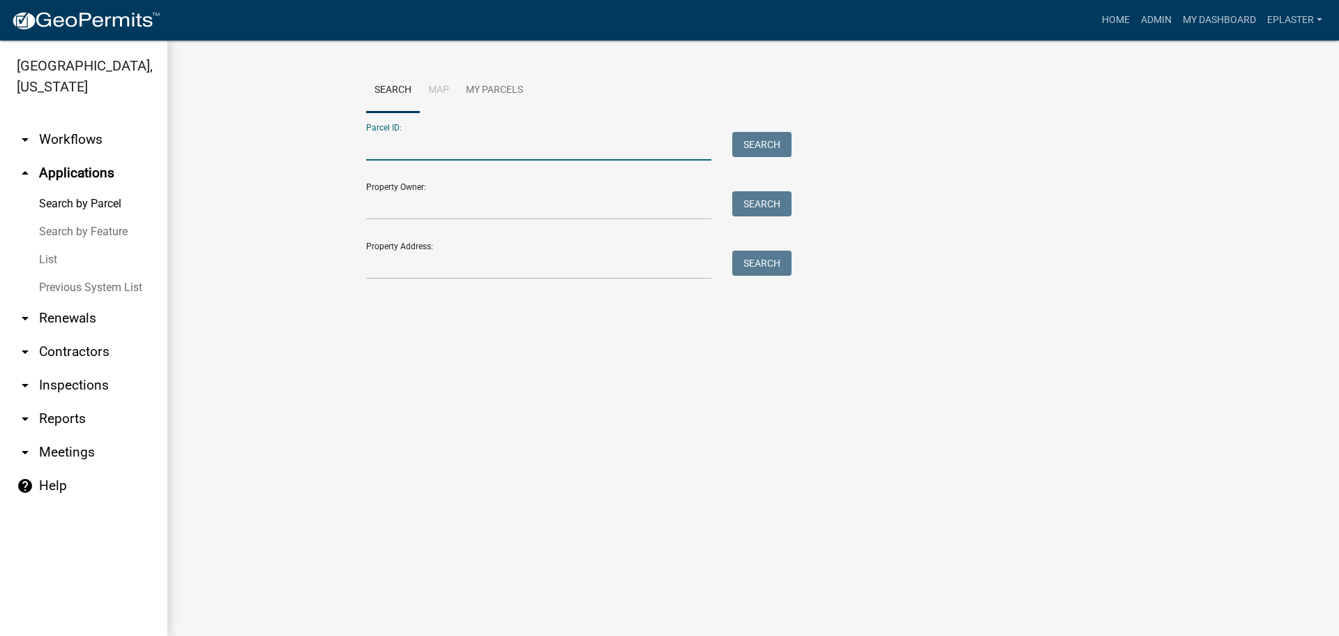
click at [415, 155] on input "Parcel ID:" at bounding box center [538, 146] width 345 height 29
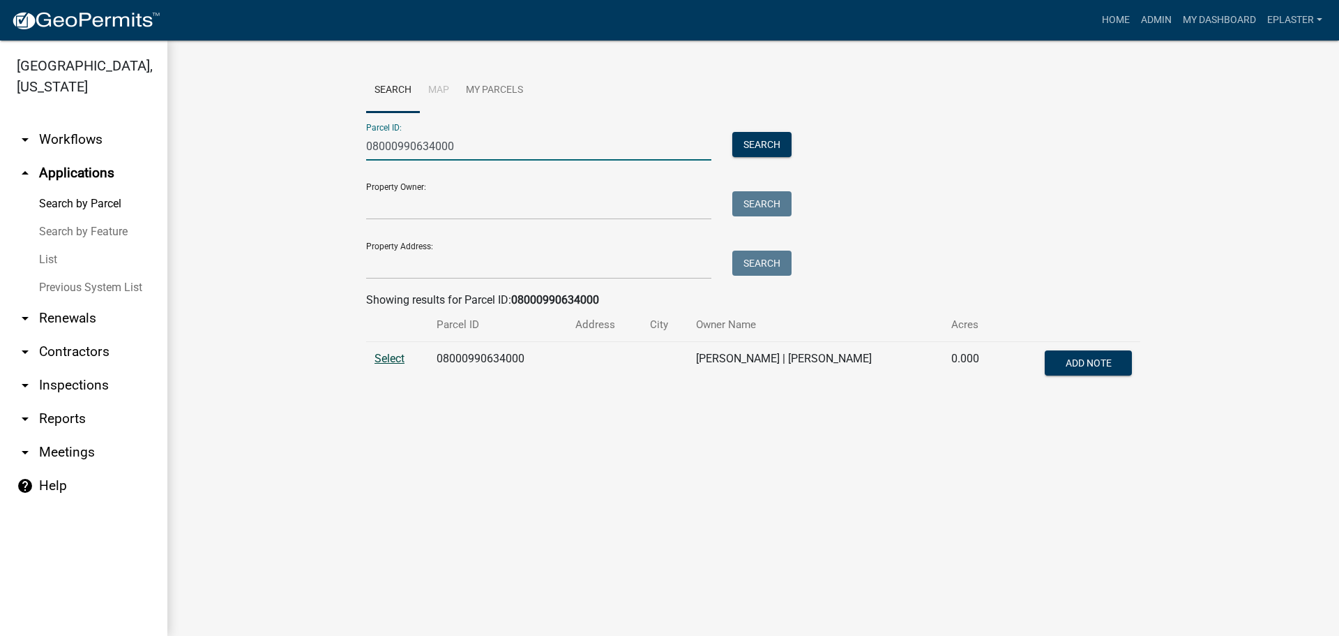
type input "08000990634000"
click at [396, 357] on span "Select" at bounding box center [390, 358] width 30 height 13
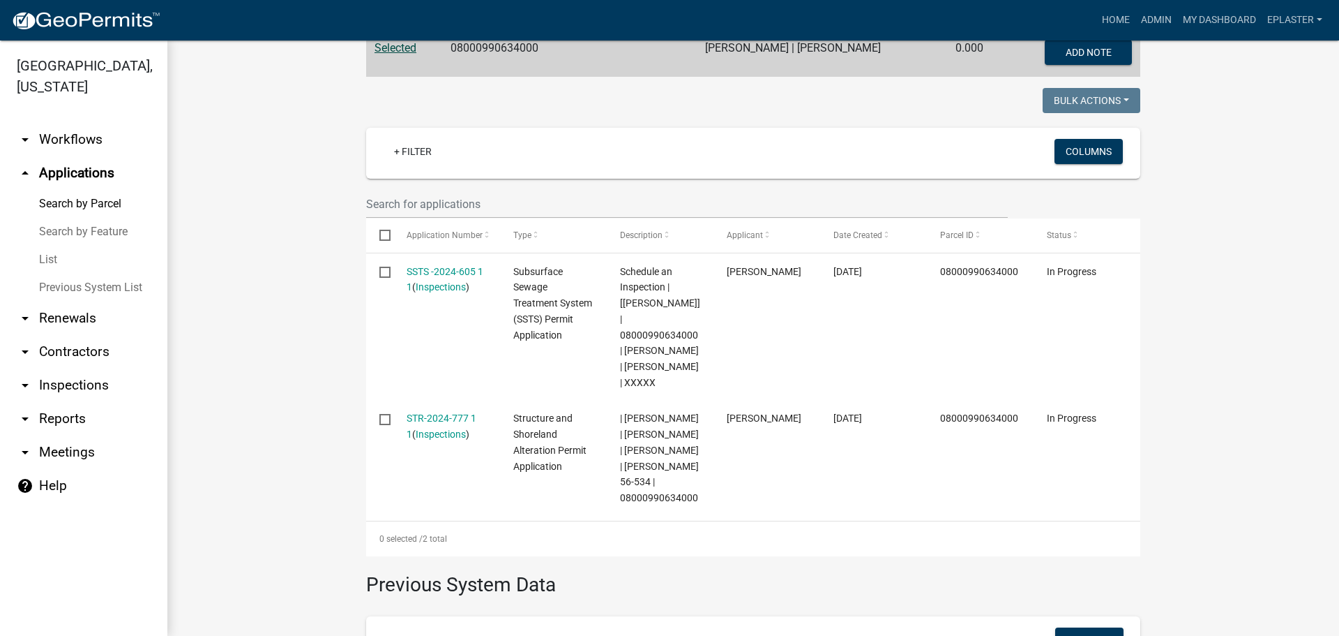
scroll to position [349, 0]
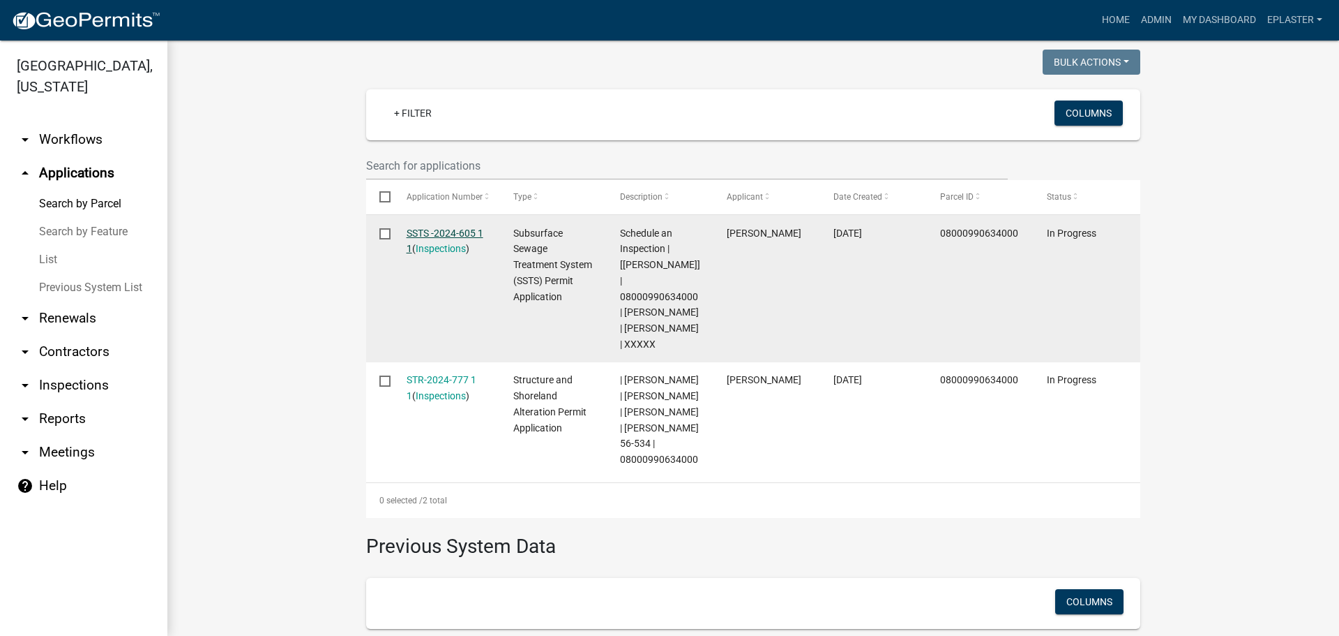
click at [465, 234] on link "SSTS -2024-605 1 1" at bounding box center [445, 240] width 77 height 27
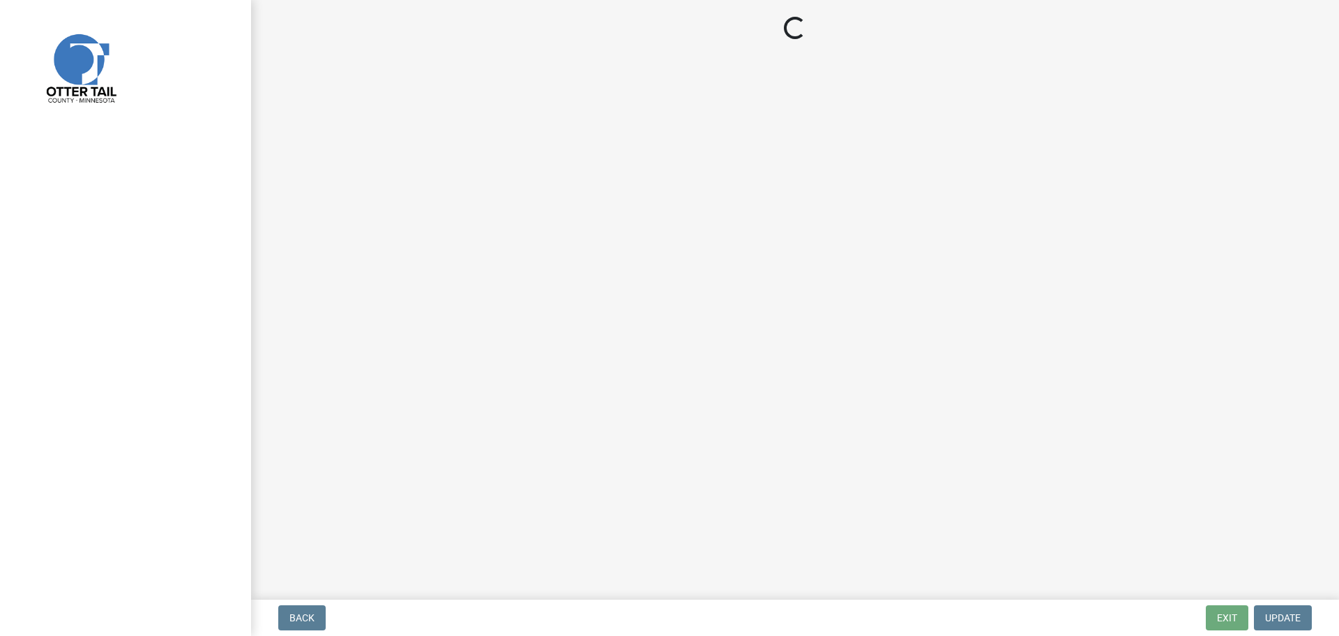
select select "710d5f49-2663-4e73-9718-d0c4e189f5ed"
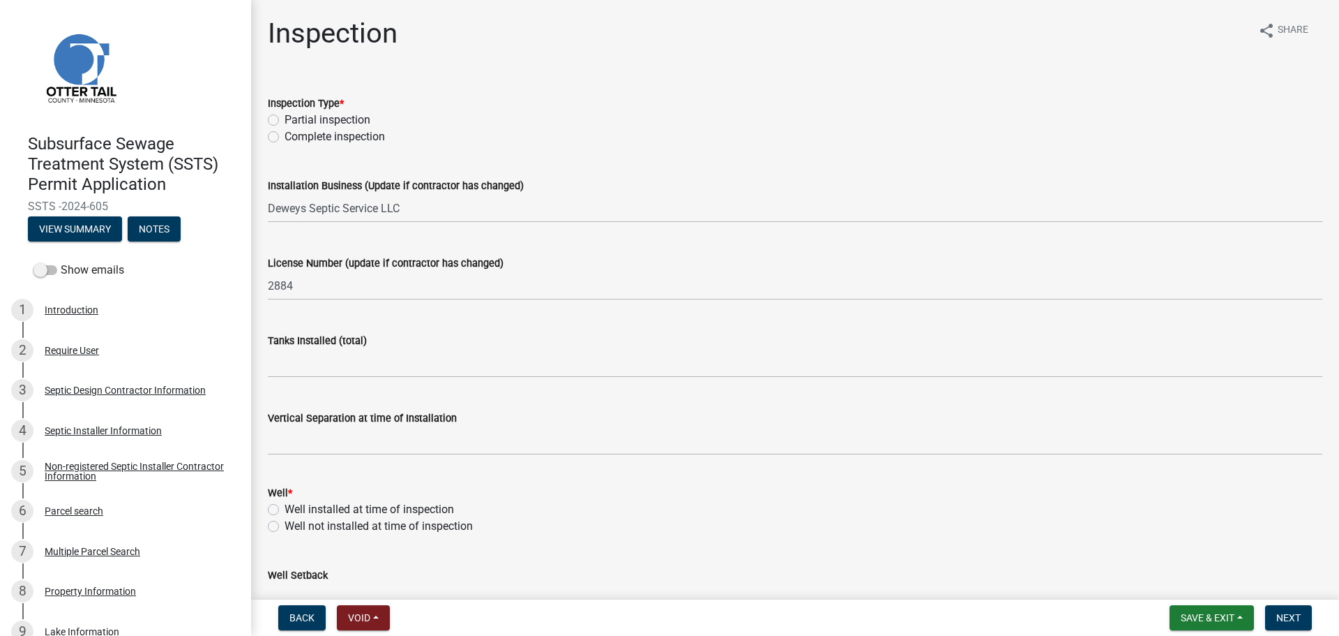
click at [285, 136] on label "Complete inspection" at bounding box center [335, 136] width 100 height 17
click at [285, 136] on input "Complete inspection" at bounding box center [289, 132] width 9 height 9
radio input "true"
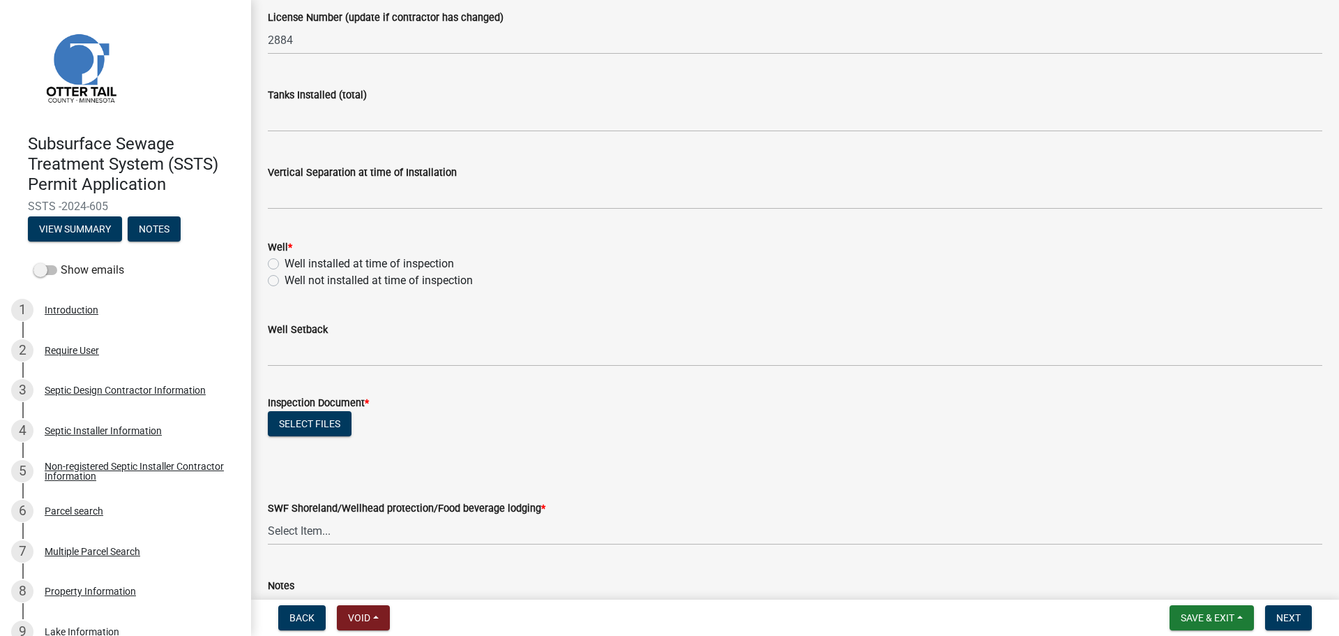
scroll to position [279, 0]
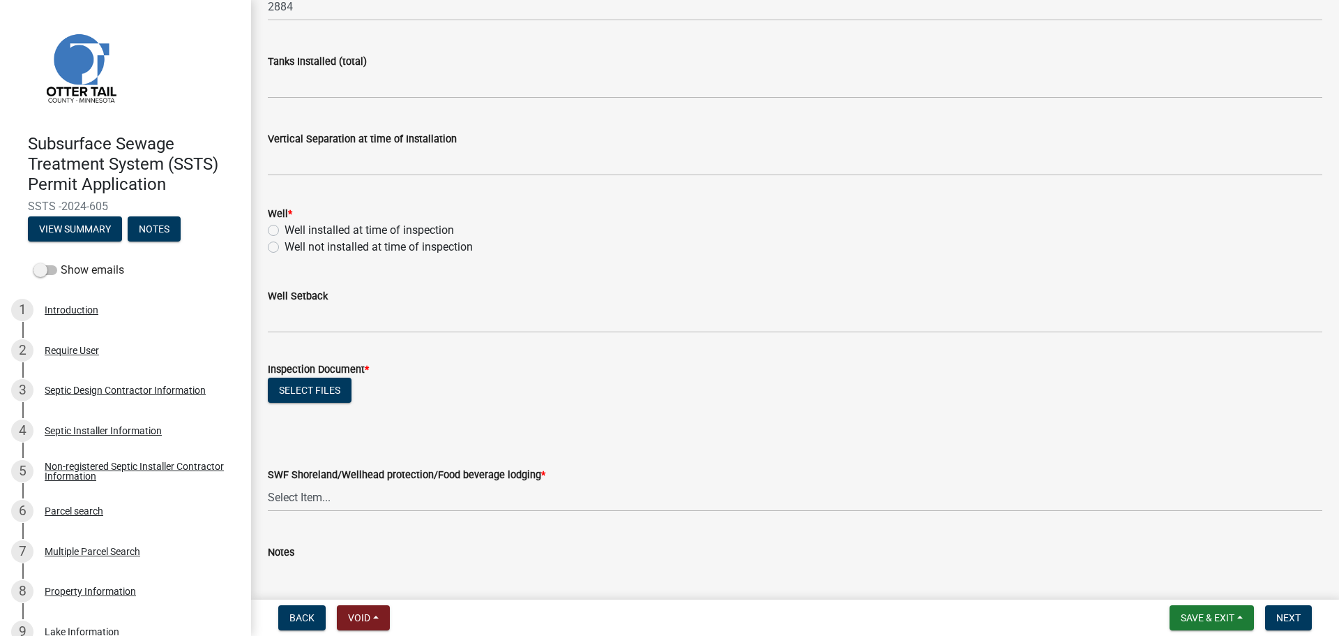
click at [379, 62] on div "Tanks Installed (total)" at bounding box center [795, 61] width 1055 height 17
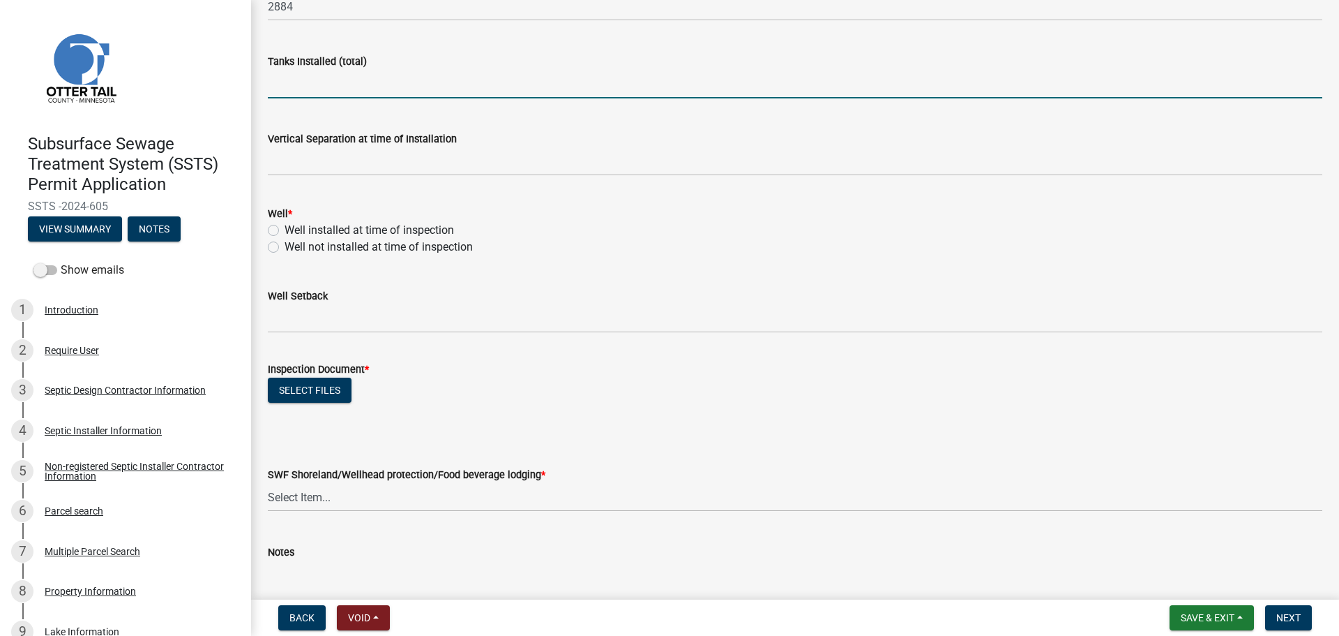
click at [386, 75] on input "text" at bounding box center [795, 84] width 1055 height 29
type input "1"
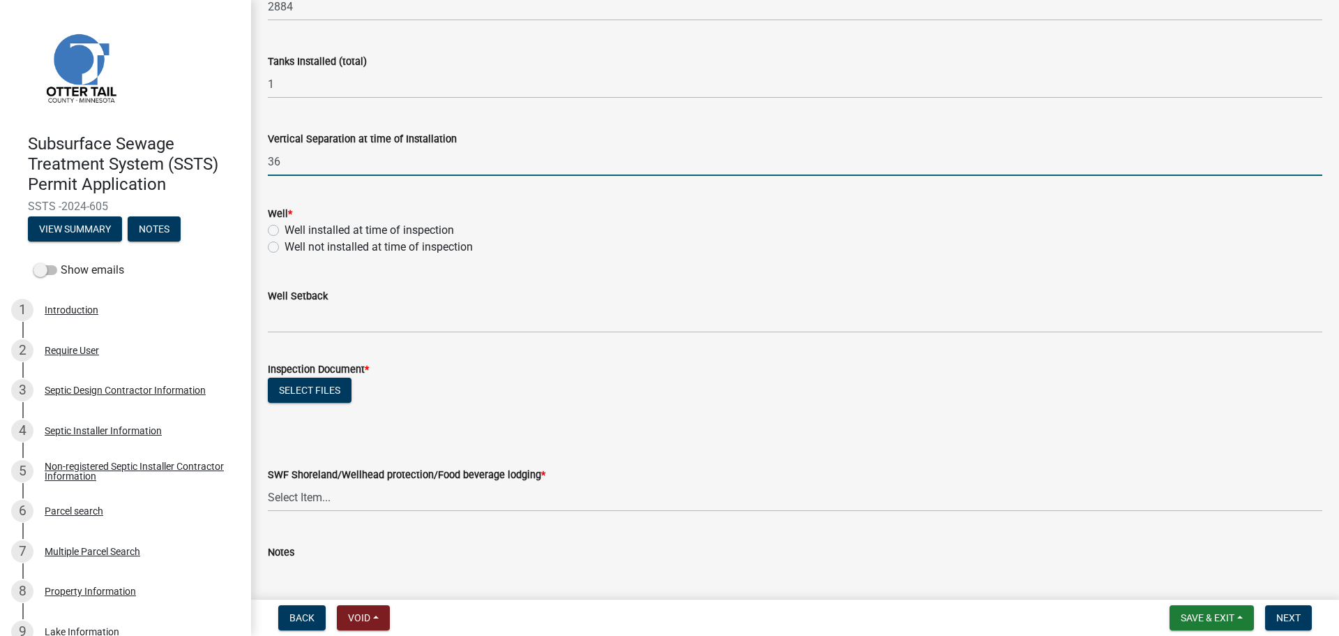
type input "36"
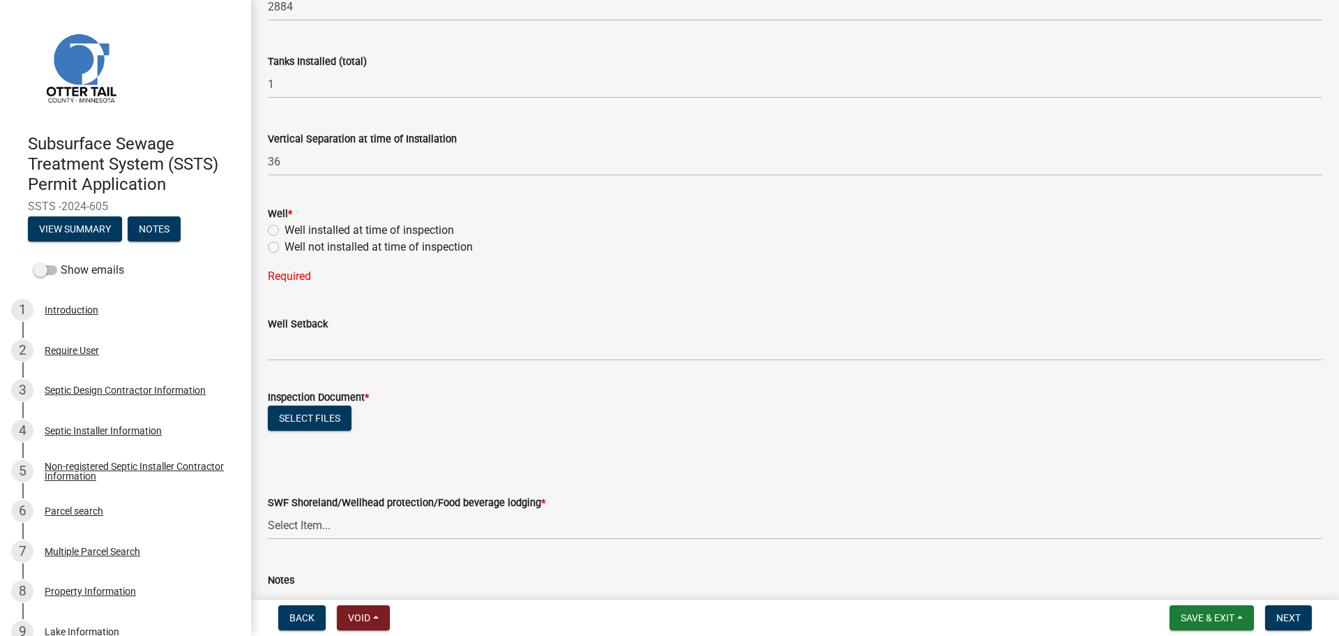
click at [285, 228] on label "Well installed at time of inspection" at bounding box center [370, 230] width 170 height 17
click at [285, 228] on input "Well installed at time of inspection" at bounding box center [289, 226] width 9 height 9
radio input "true"
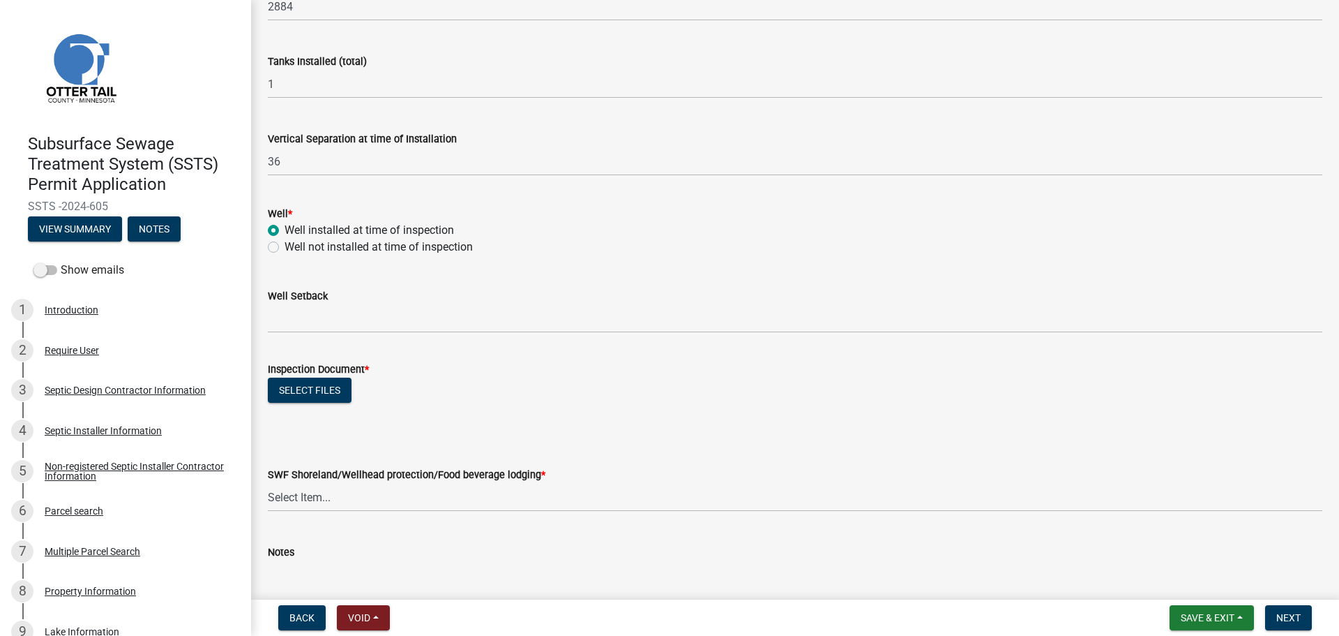
click at [285, 247] on label "Well not installed at time of inspection" at bounding box center [379, 247] width 188 height 17
click at [285, 247] on input "Well not installed at time of inspection" at bounding box center [289, 243] width 9 height 9
radio input "true"
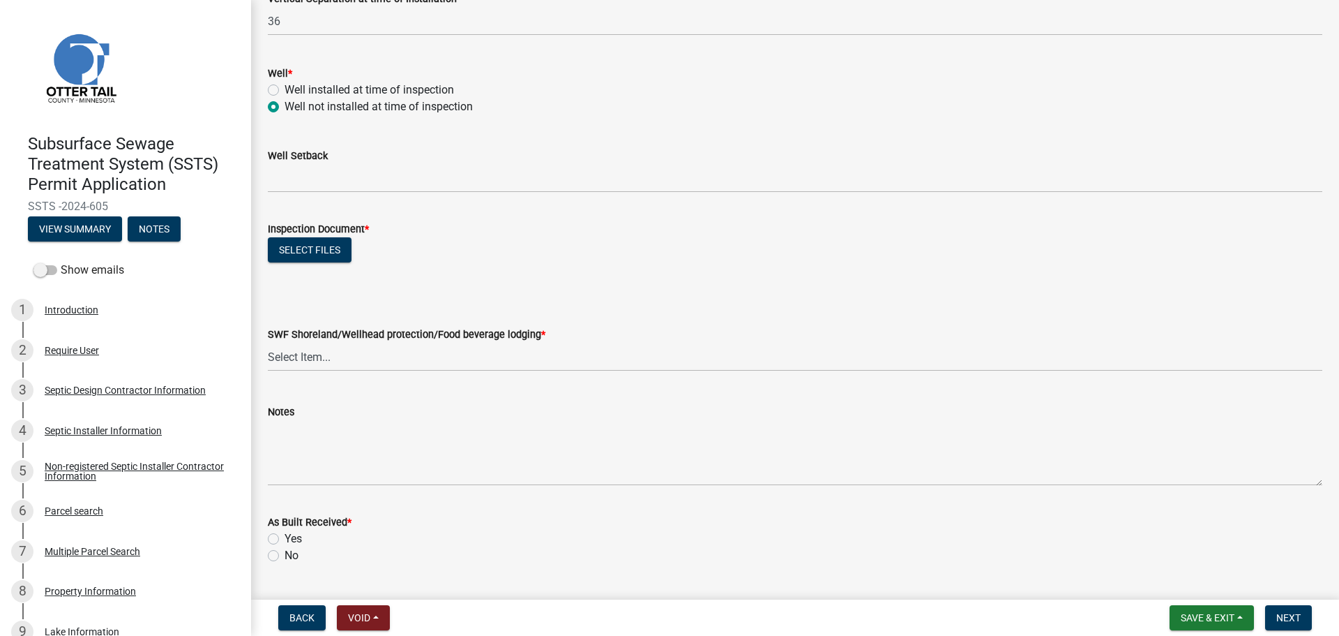
scroll to position [436, 0]
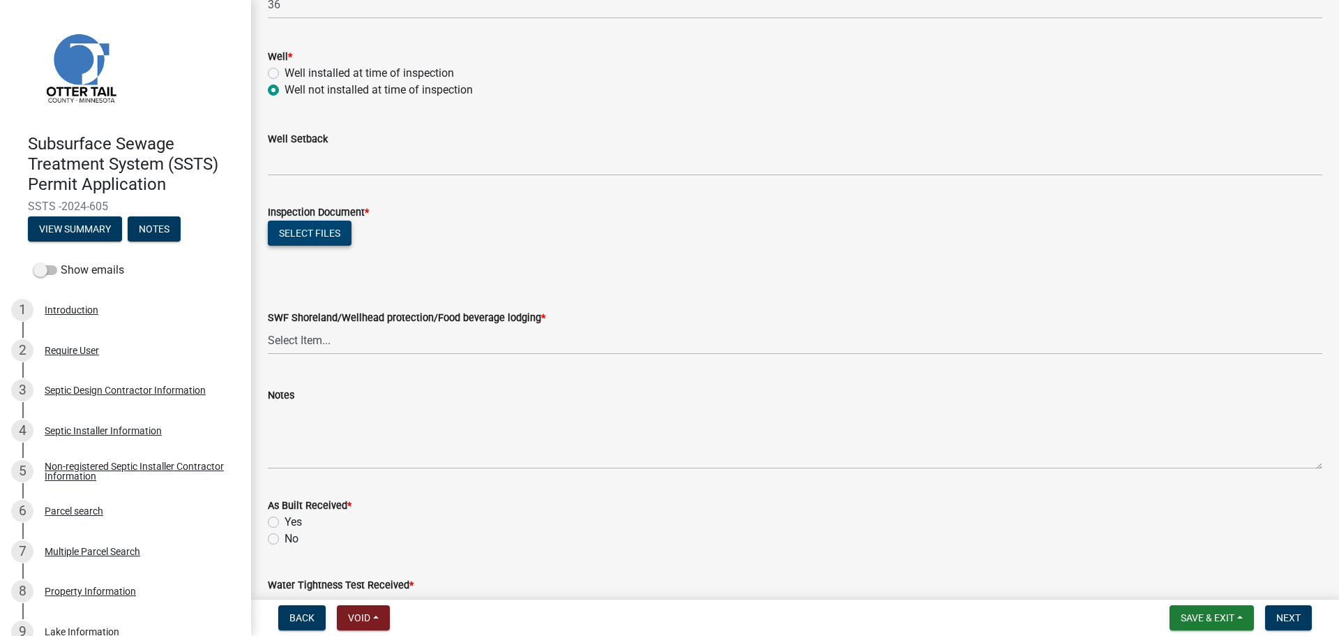
click at [301, 228] on button "Select files" at bounding box center [310, 232] width 84 height 25
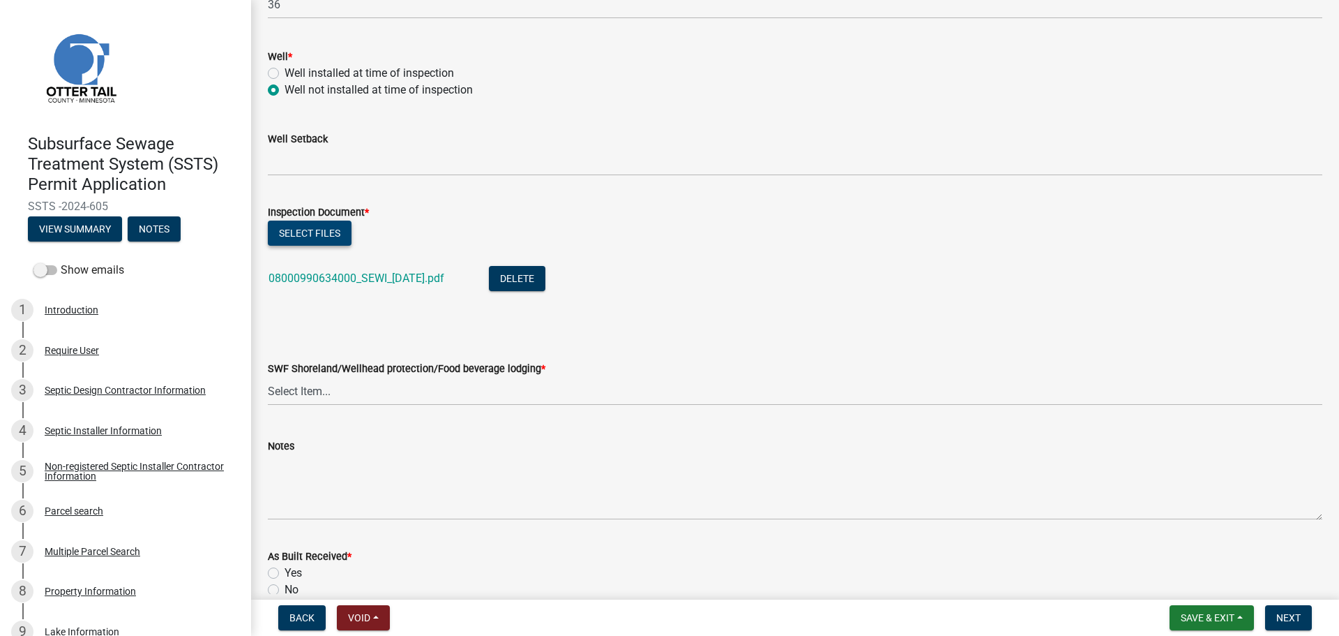
click at [326, 233] on button "Select files" at bounding box center [310, 232] width 84 height 25
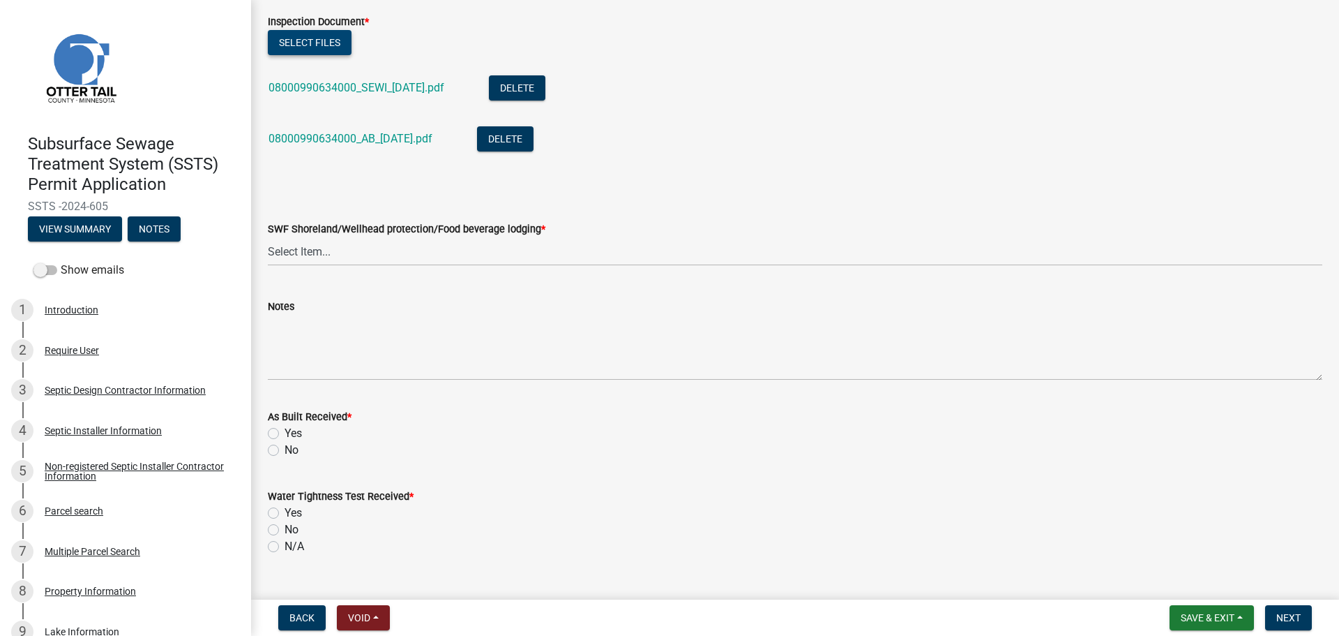
scroll to position [663, 0]
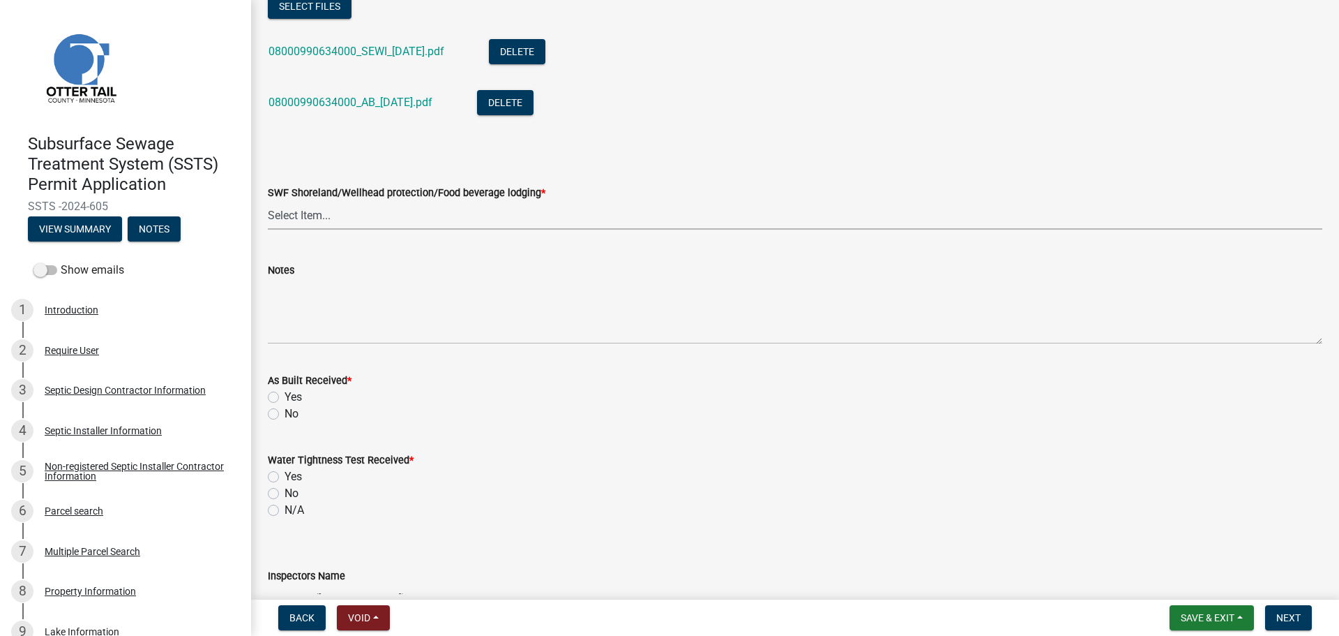
click at [333, 223] on select "Select Item... Yes No" at bounding box center [795, 215] width 1055 height 29
drag, startPoint x: 322, startPoint y: 203, endPoint x: 322, endPoint y: 211, distance: 7.7
click at [322, 203] on select "Select Item... Yes No" at bounding box center [795, 215] width 1055 height 29
click at [268, 201] on select "Select Item... Yes No" at bounding box center [795, 215] width 1055 height 29
select select "efd70d20-72f1-4c01-b743-31478b6312fb"
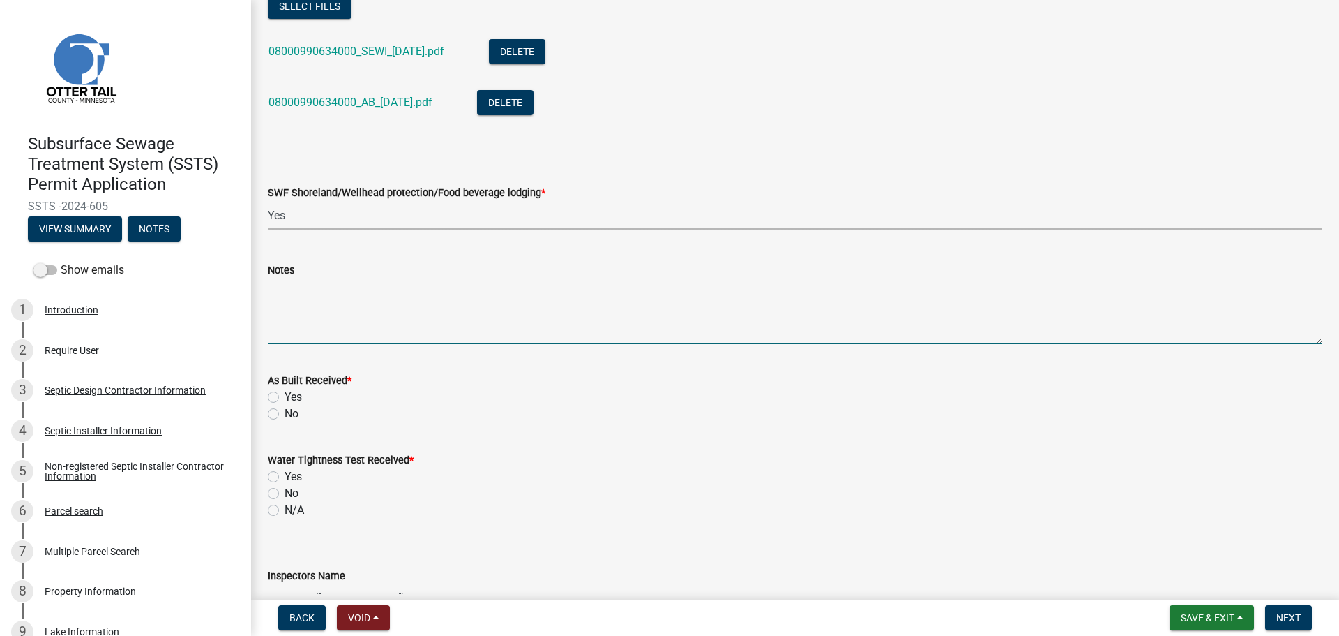
click at [319, 309] on textarea "Notes" at bounding box center [795, 311] width 1055 height 66
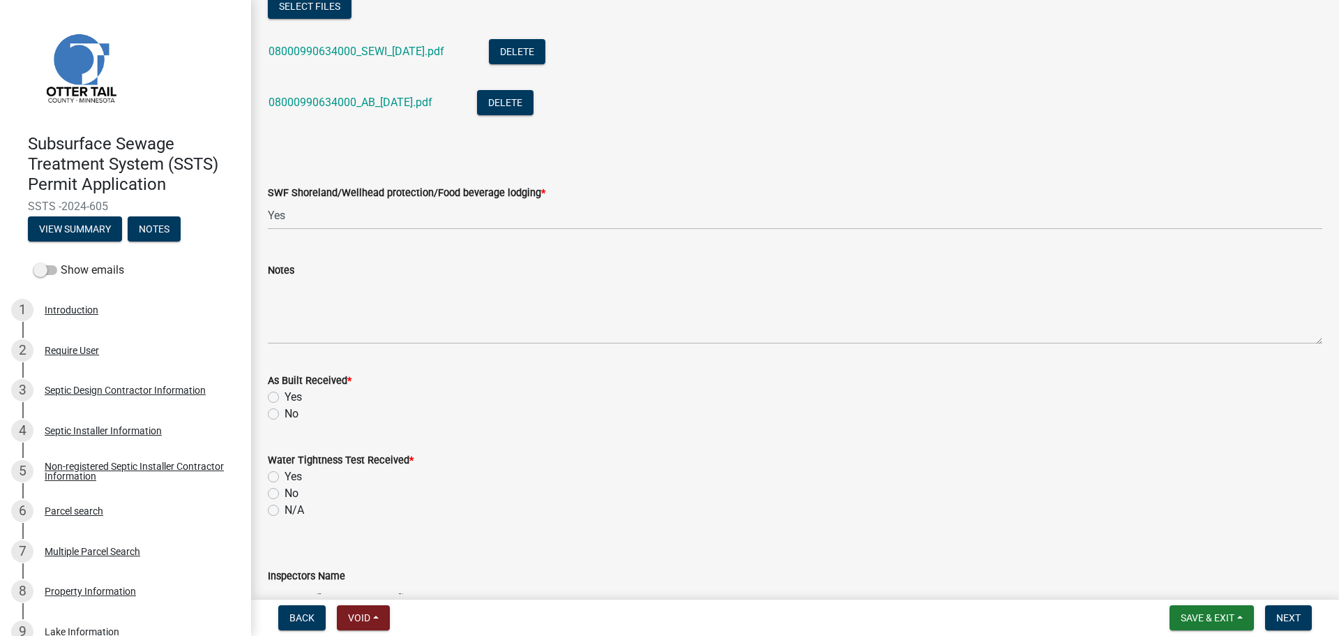
click at [382, 41] on div "08000990634000_SEWI_2025-09-23.pdf" at bounding box center [368, 53] width 198 height 29
click at [377, 54] on link "08000990634000_SEWI_2025-09-23.pdf" at bounding box center [357, 51] width 176 height 13
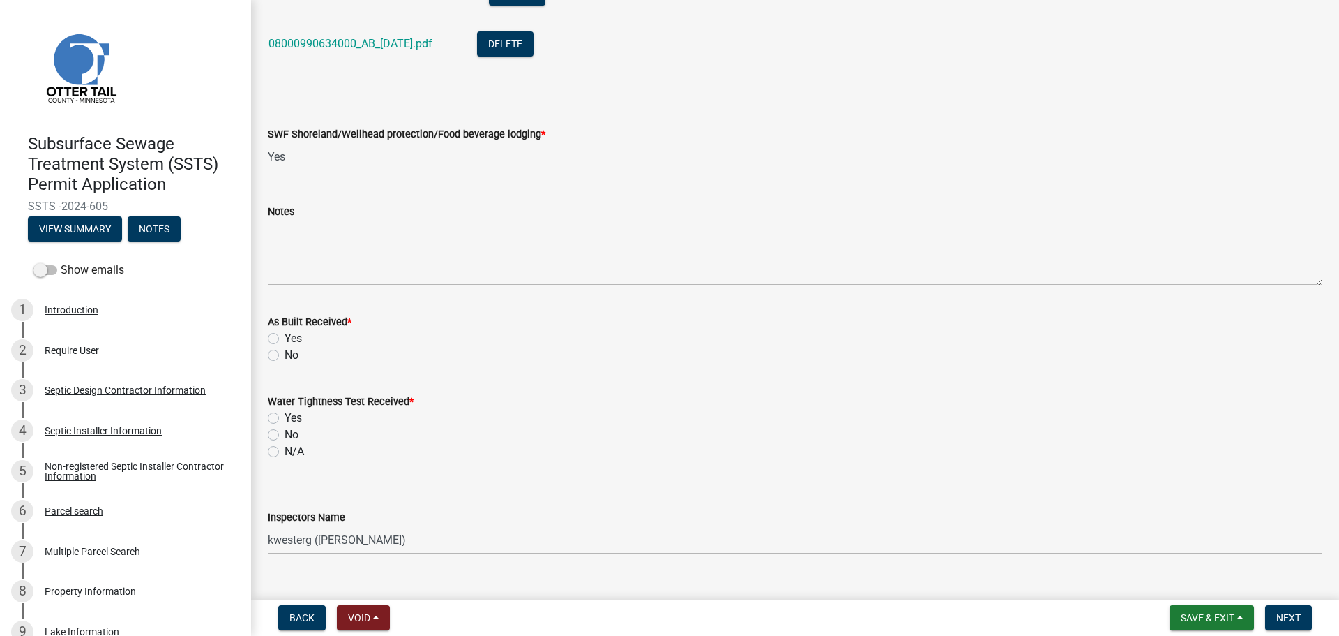
scroll to position [732, 0]
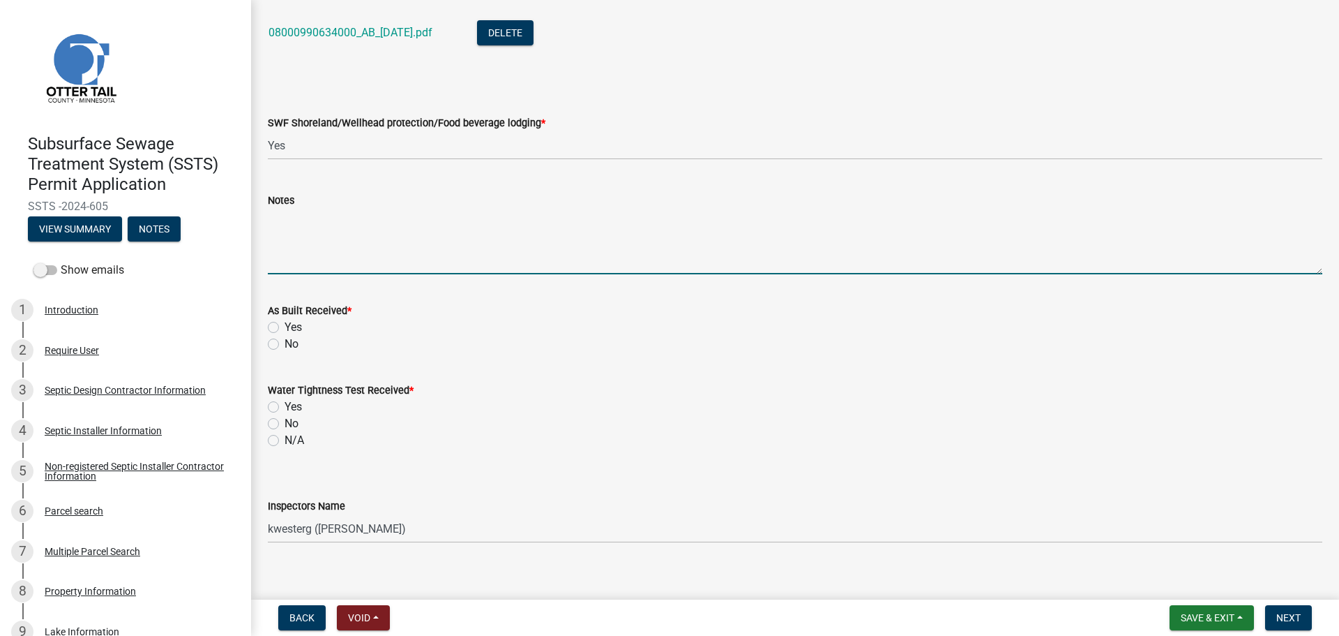
click at [380, 252] on textarea "Notes" at bounding box center [795, 242] width 1055 height 66
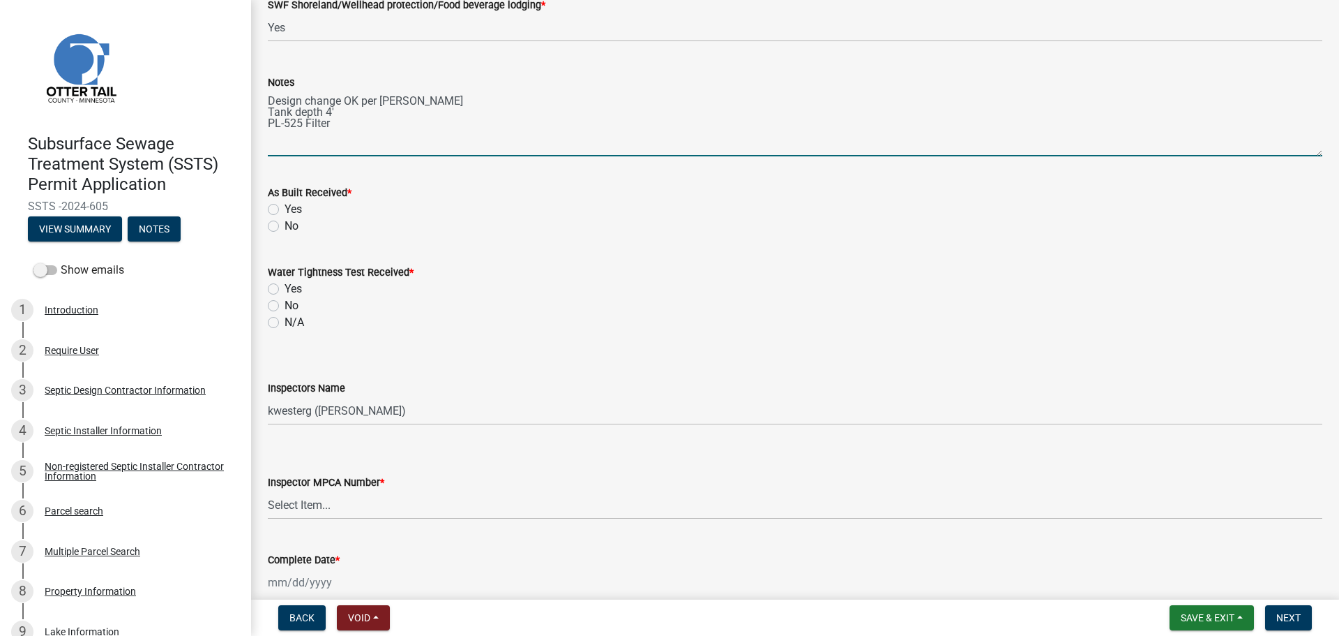
scroll to position [855, 0]
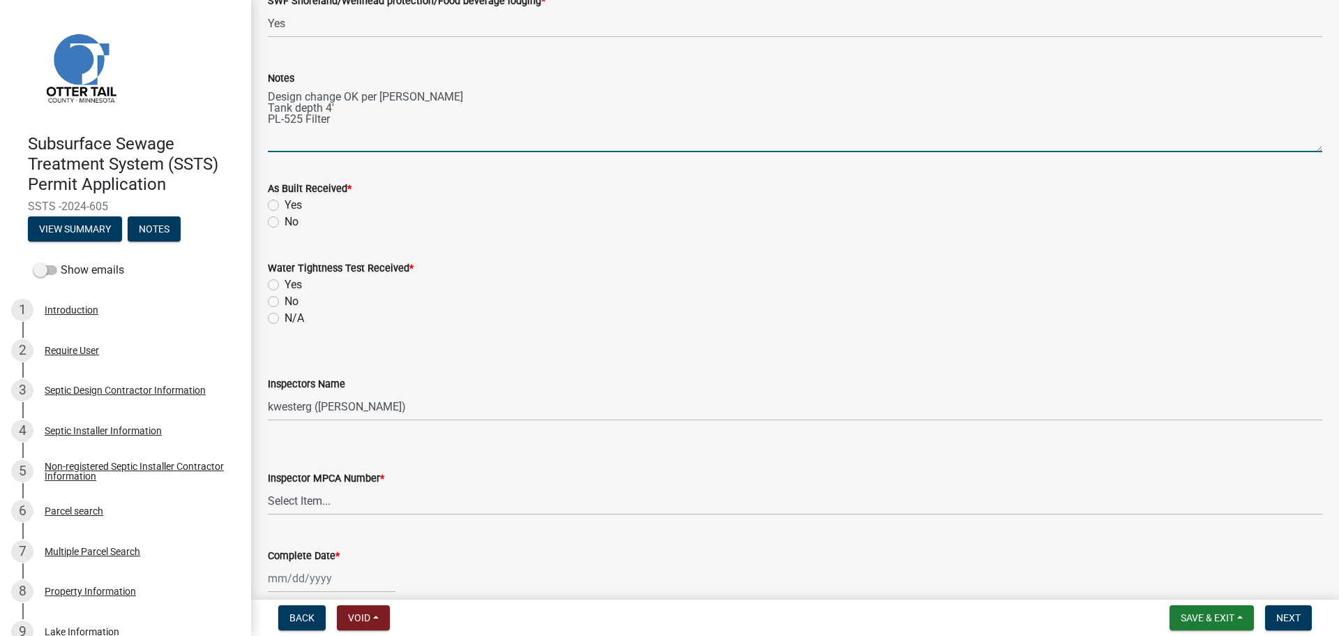
type textarea "Design change OK per Tim Smith Tank depth 4' PL-525 Filter"
click at [285, 203] on label "Yes" at bounding box center [293, 205] width 17 height 17
click at [285, 203] on input "Yes" at bounding box center [289, 201] width 9 height 9
radio input "true"
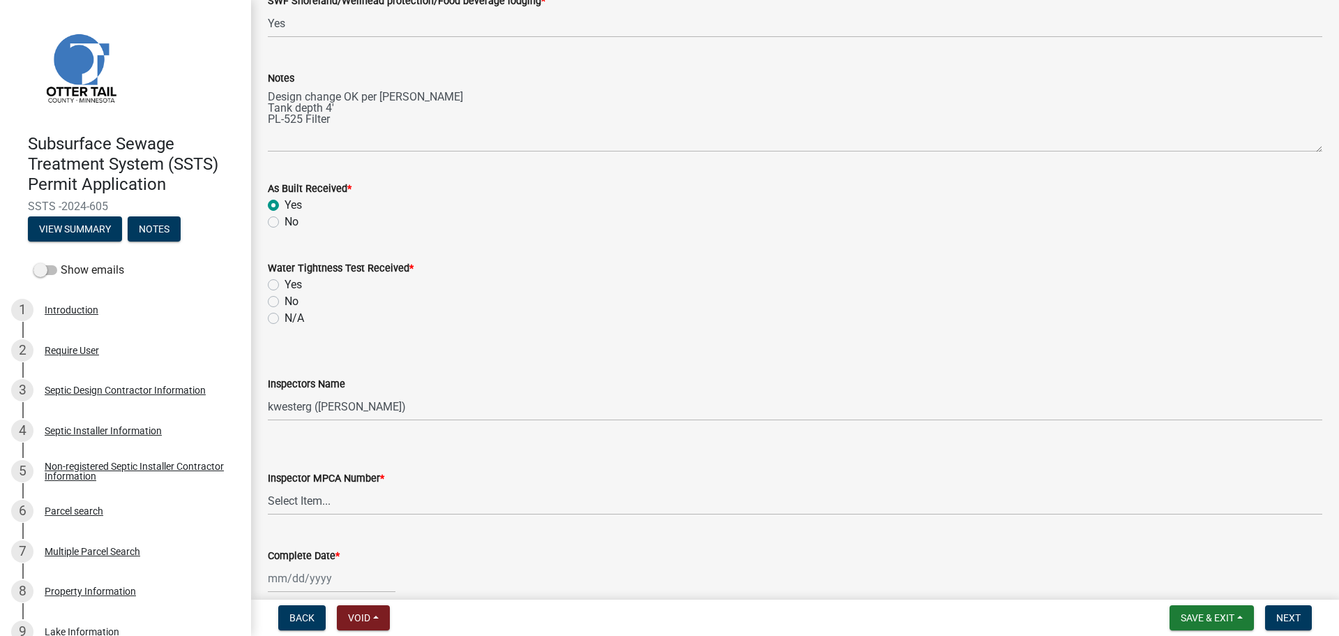
click at [285, 322] on label "N/A" at bounding box center [295, 318] width 20 height 17
click at [285, 319] on input "N/A" at bounding box center [289, 314] width 9 height 9
radio input "true"
drag, startPoint x: 289, startPoint y: 396, endPoint x: 308, endPoint y: 379, distance: 25.3
click at [289, 396] on select "Select Item... btollefson (Brittany Tollefson) alexisnewark (Alexis Newark) epl…" at bounding box center [795, 406] width 1055 height 29
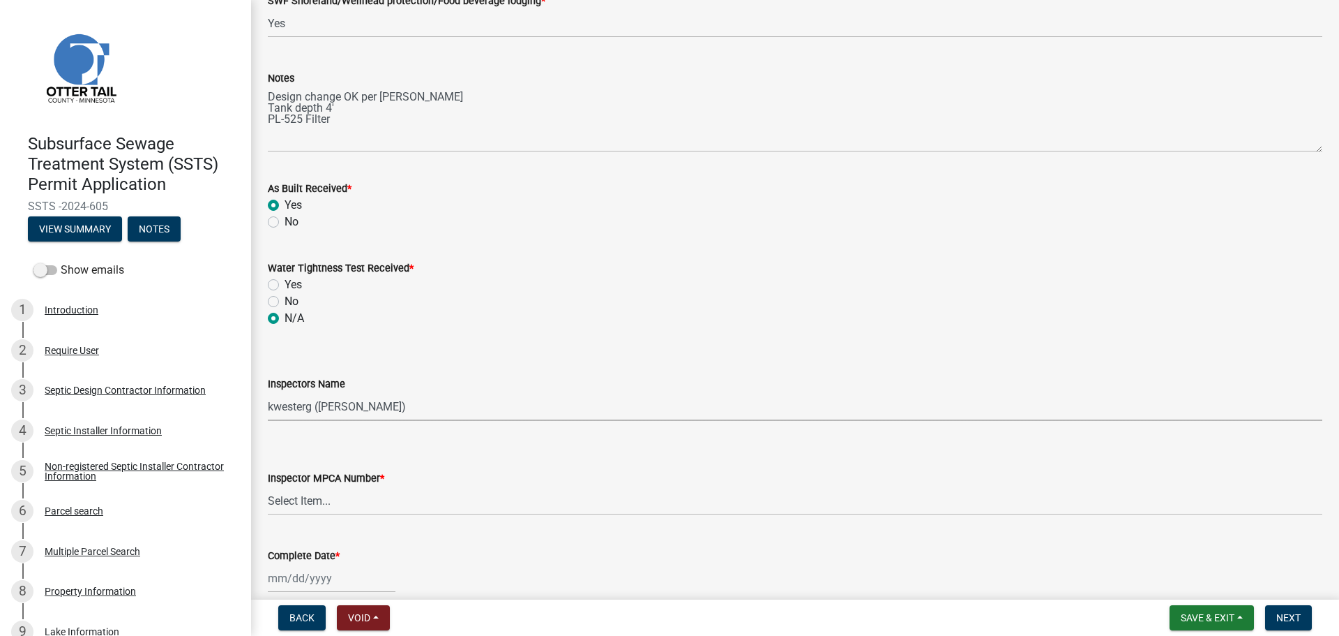
select select "ab4afe9b-f255-4bf6-b29f-35714790ba70"
click at [268, 392] on select "Select Item... btollefson (Brittany Tollefson) alexisnewark (Alexis Newark) epl…" at bounding box center [795, 406] width 1055 height 29
click at [294, 486] on select "Select Item... Alexis Newark (10415) Andrea Perales (924) Brittany Tollefson (1…" at bounding box center [795, 500] width 1055 height 29
click at [268, 486] on select "Select Item... Alexis Newark (10415) Andrea Perales (924) Brittany Tollefson (1…" at bounding box center [795, 500] width 1055 height 29
select select "4857f273-0e9a-4084-85c8-075cbcf0902e"
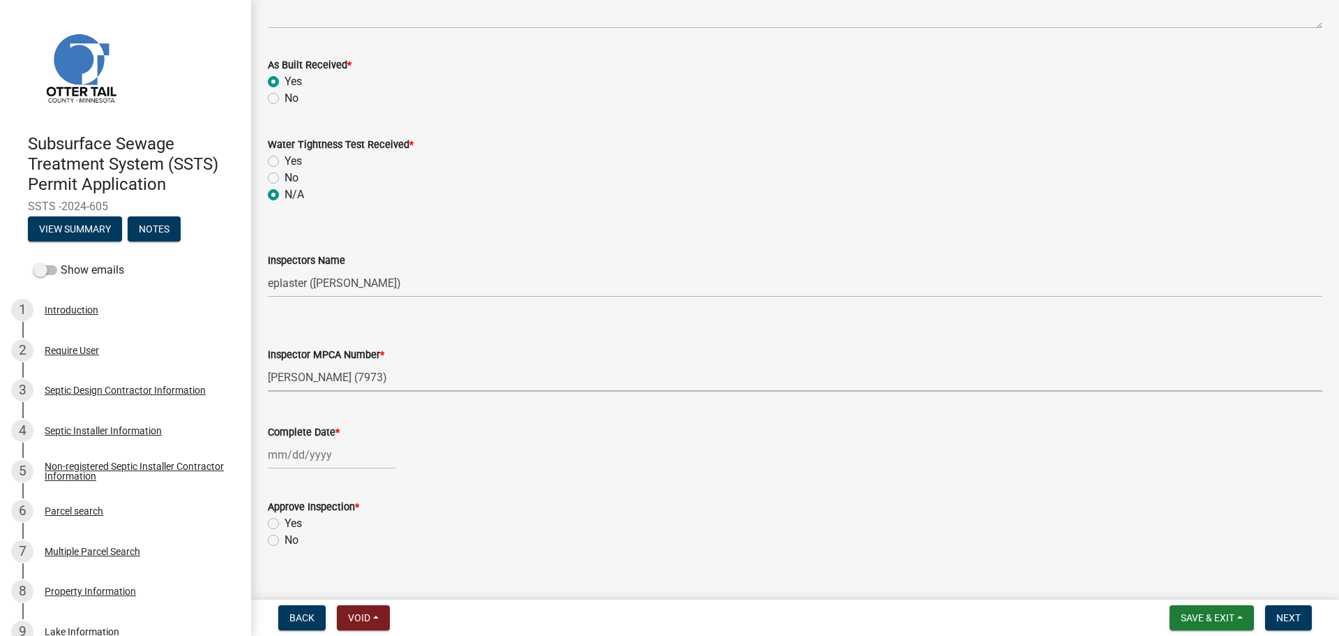
scroll to position [1000, 0]
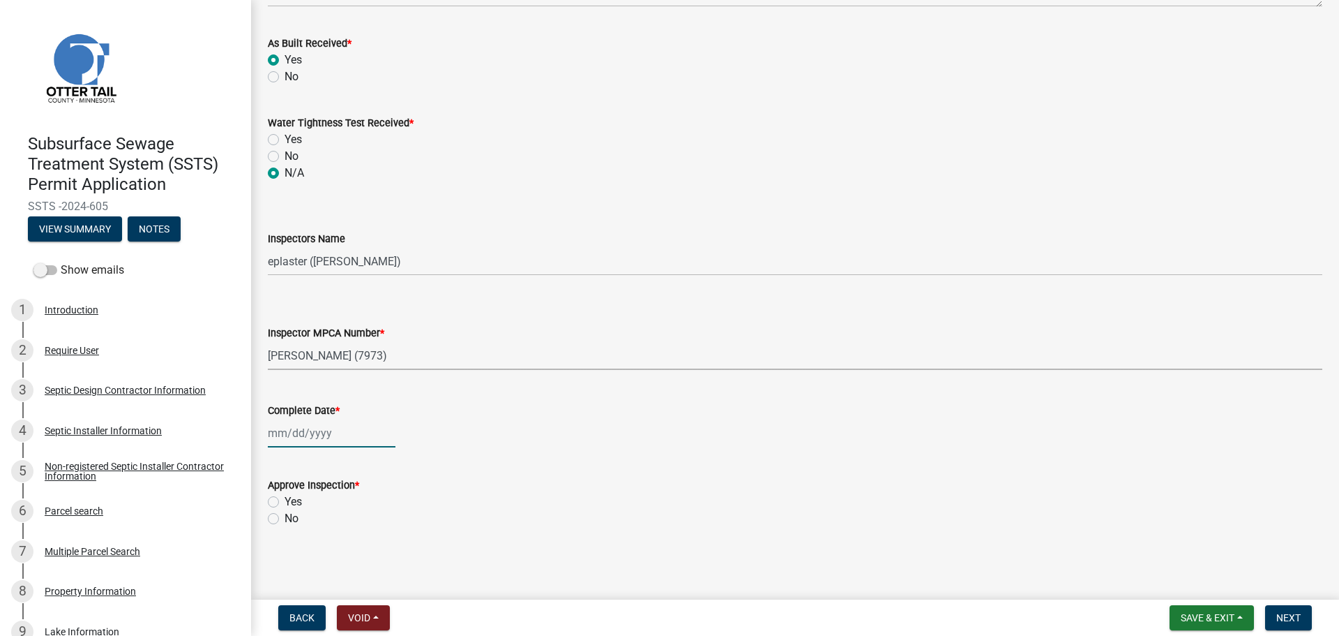
click at [290, 421] on div at bounding box center [332, 433] width 128 height 29
select select "9"
select select "2025"
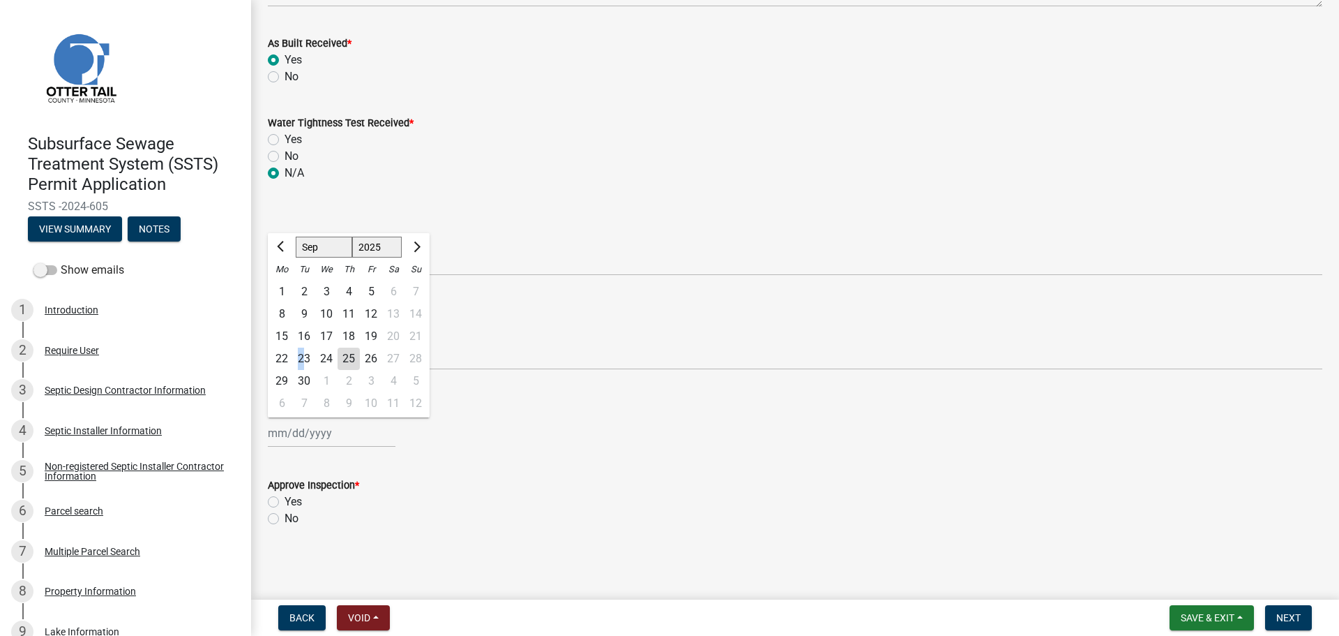
click at [301, 353] on div "23" at bounding box center [304, 358] width 22 height 22
type input "[DATE]"
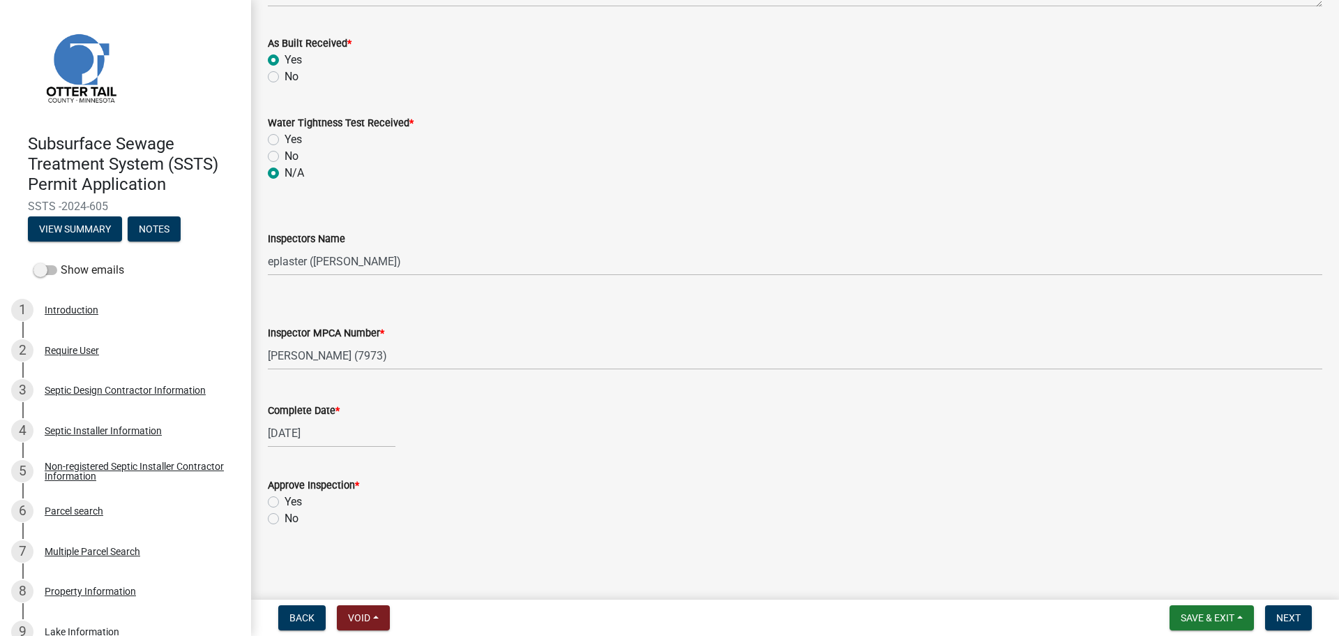
click at [285, 499] on label "Yes" at bounding box center [293, 501] width 17 height 17
click at [285, 499] on input "Yes" at bounding box center [289, 497] width 9 height 9
radio input "true"
click at [1304, 619] on button "Next" at bounding box center [1288, 617] width 47 height 25
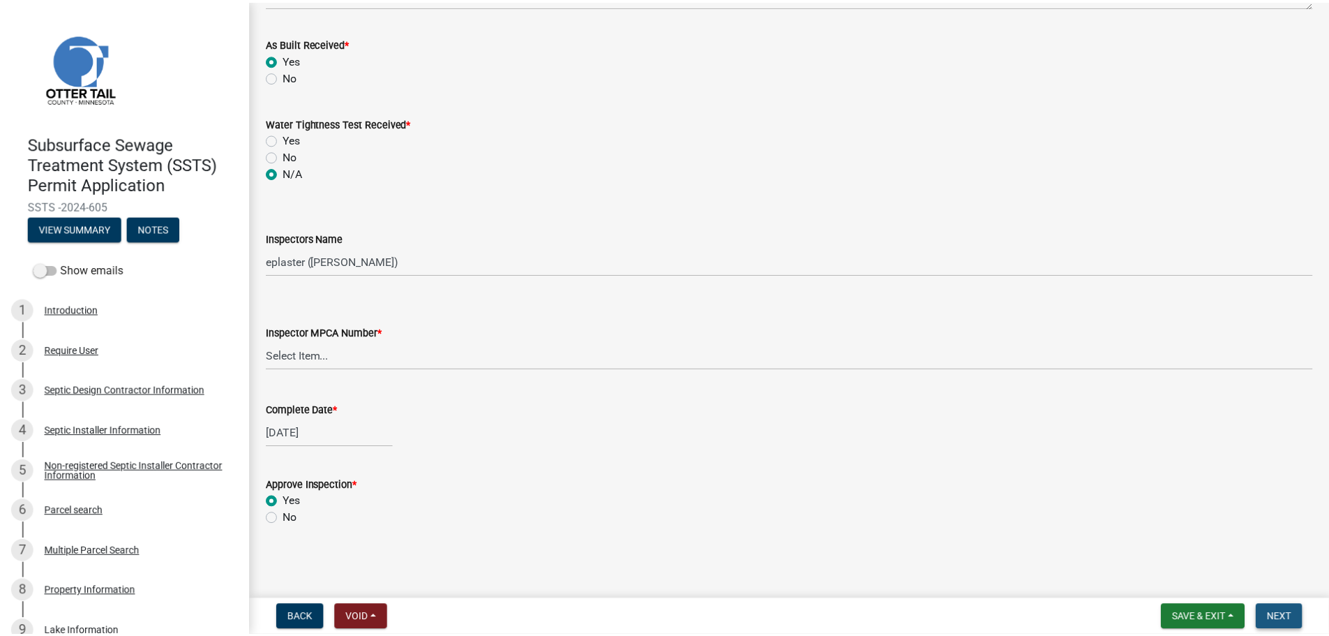
scroll to position [0, 0]
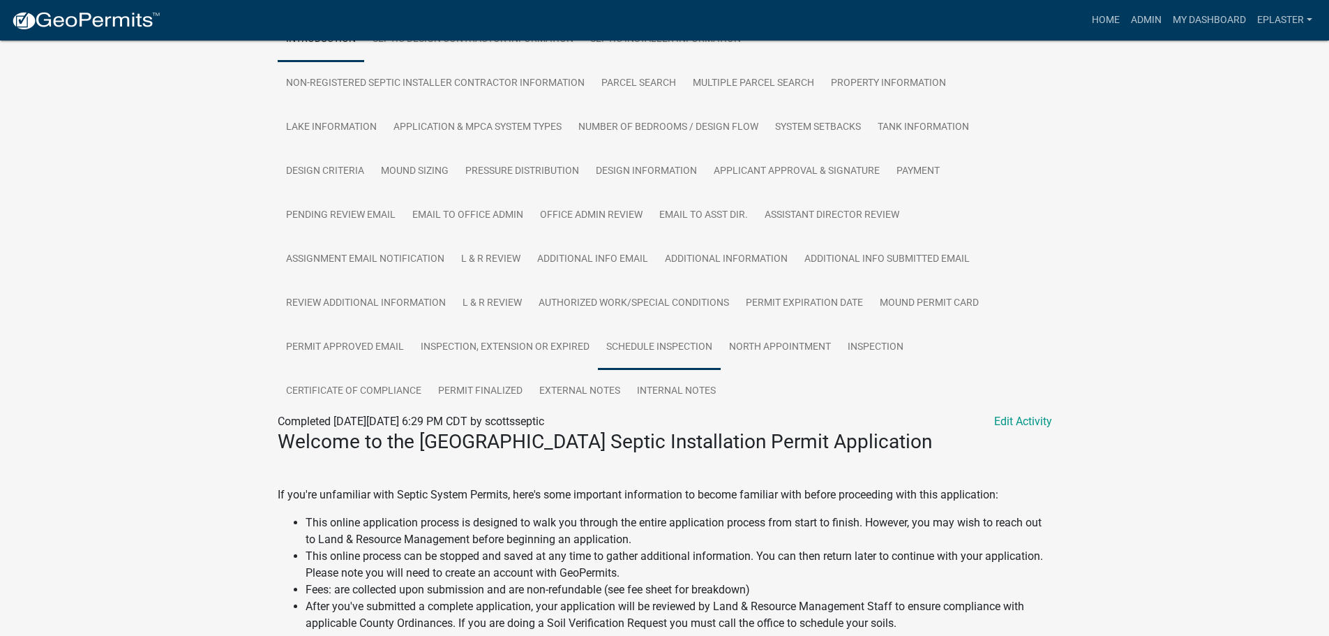
scroll to position [296, 0]
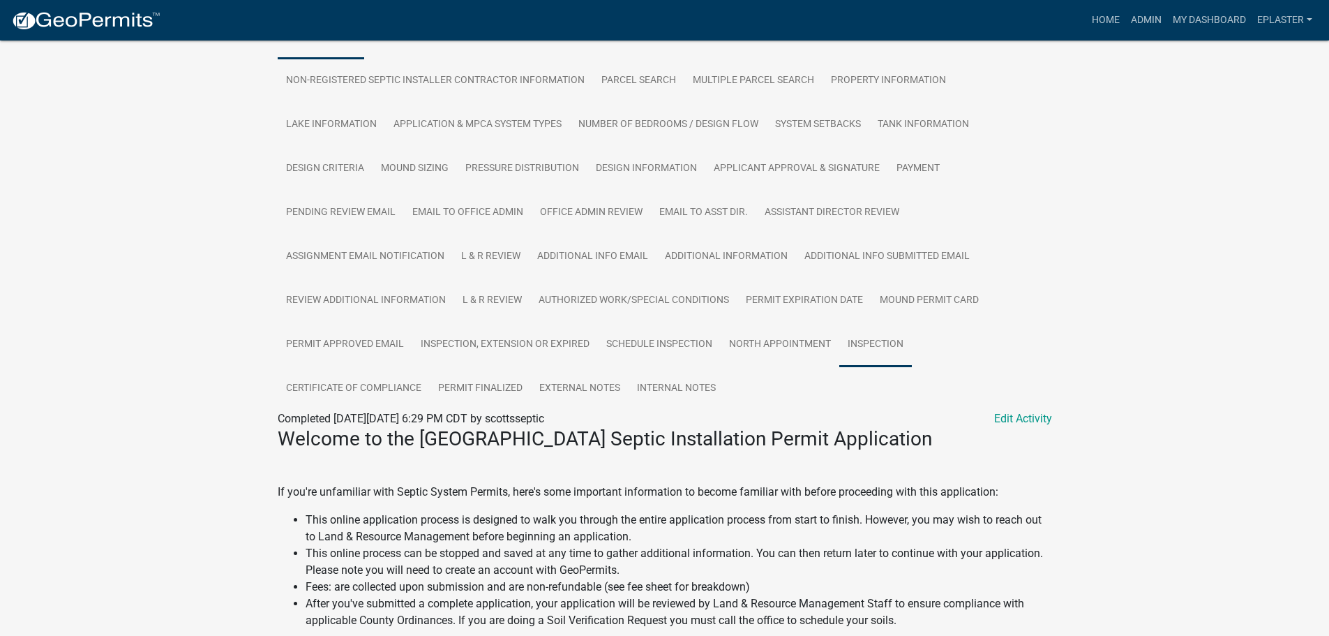
click at [890, 364] on link "Inspection" at bounding box center [875, 344] width 73 height 45
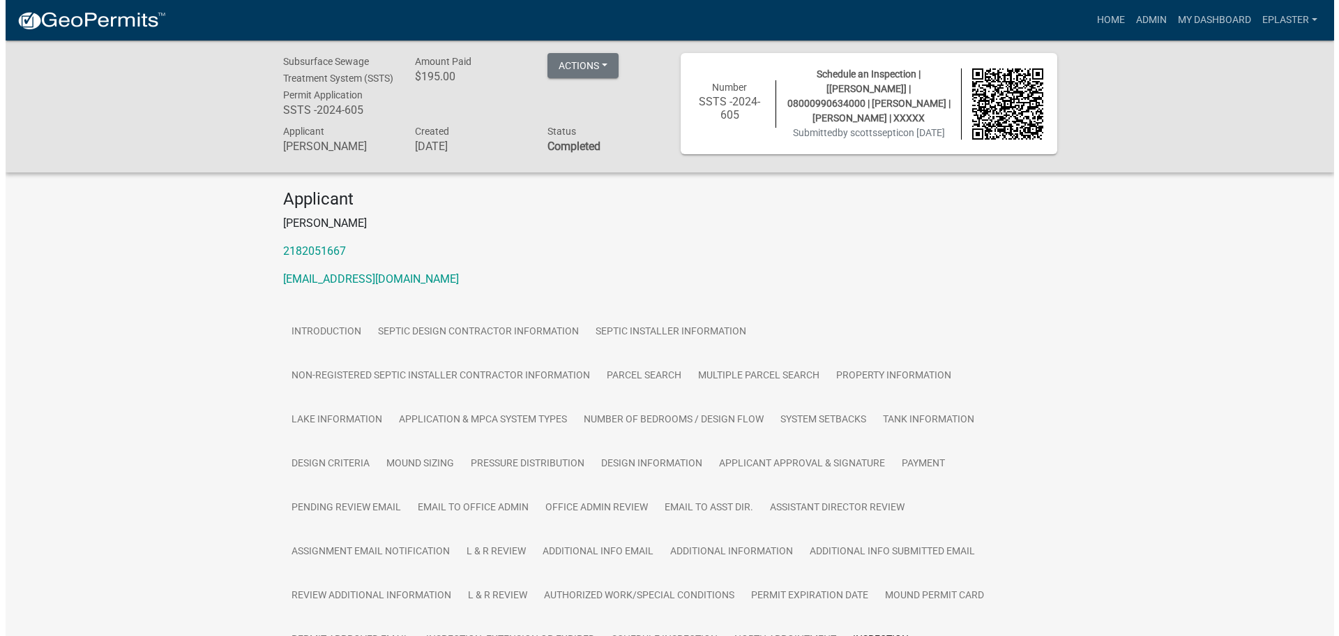
scroll to position [0, 0]
click at [1153, 17] on link "Admin" at bounding box center [1146, 20] width 42 height 27
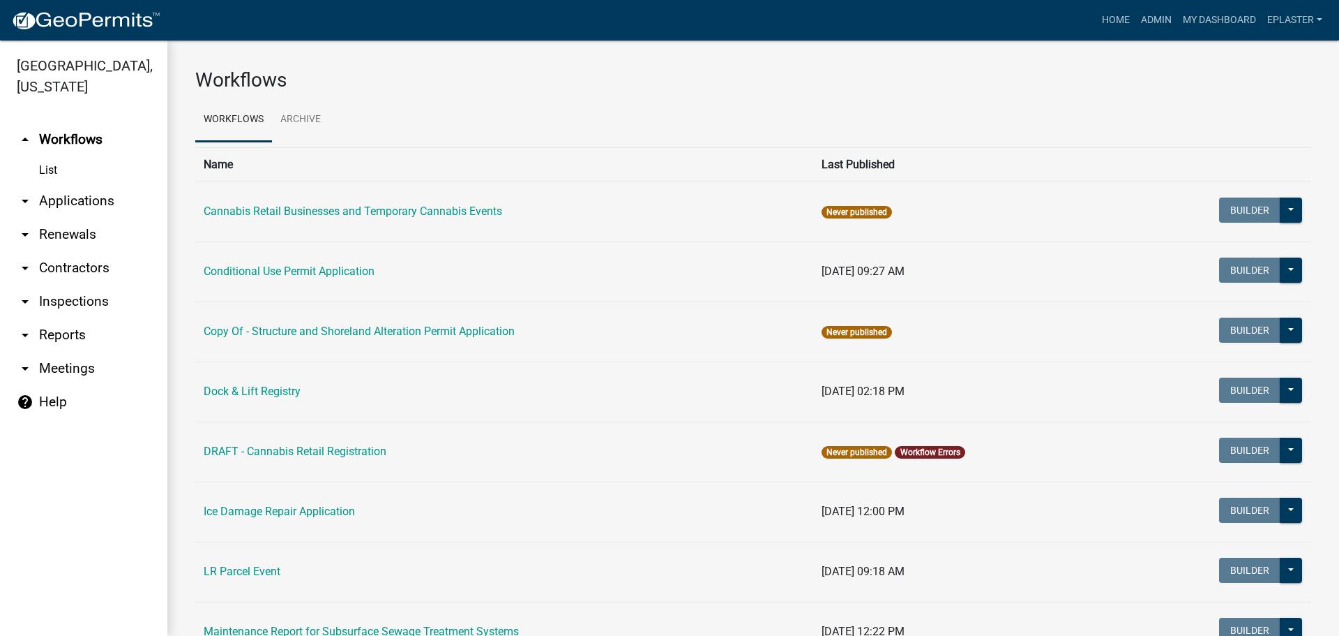
click at [93, 192] on link "arrow_drop_down Applications" at bounding box center [83, 200] width 167 height 33
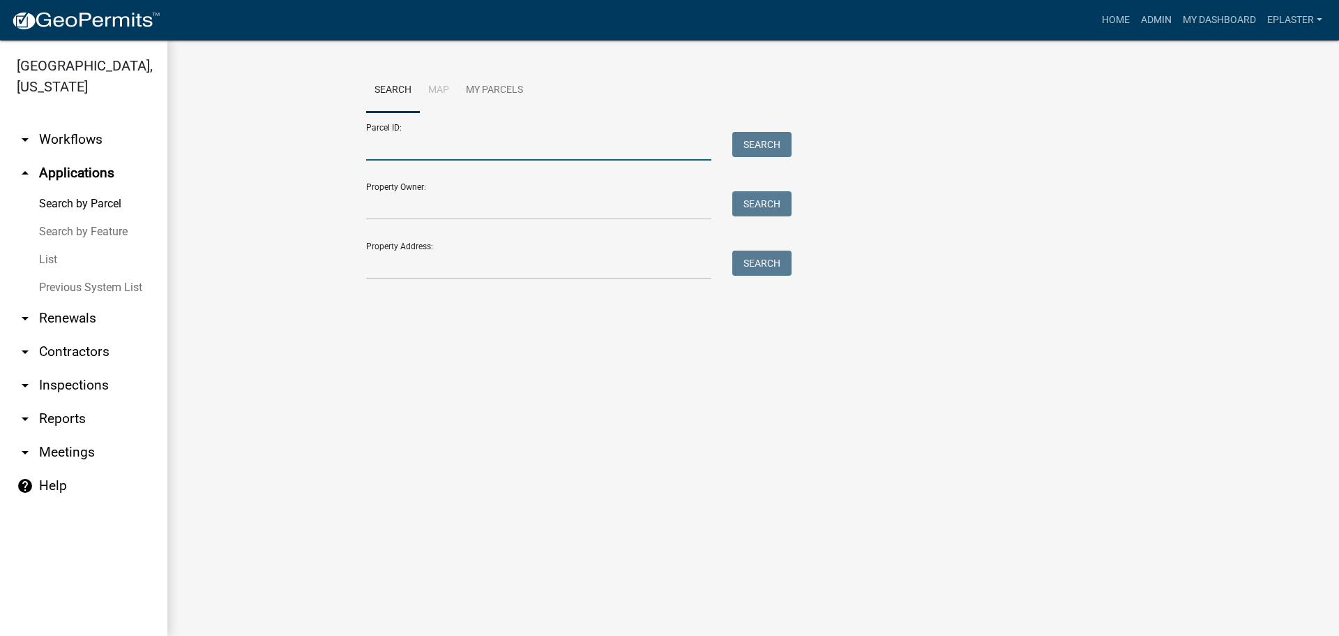
drag, startPoint x: 421, startPoint y: 137, endPoint x: 505, endPoint y: 149, distance: 84.5
click at [421, 137] on input "Parcel ID:" at bounding box center [538, 146] width 345 height 29
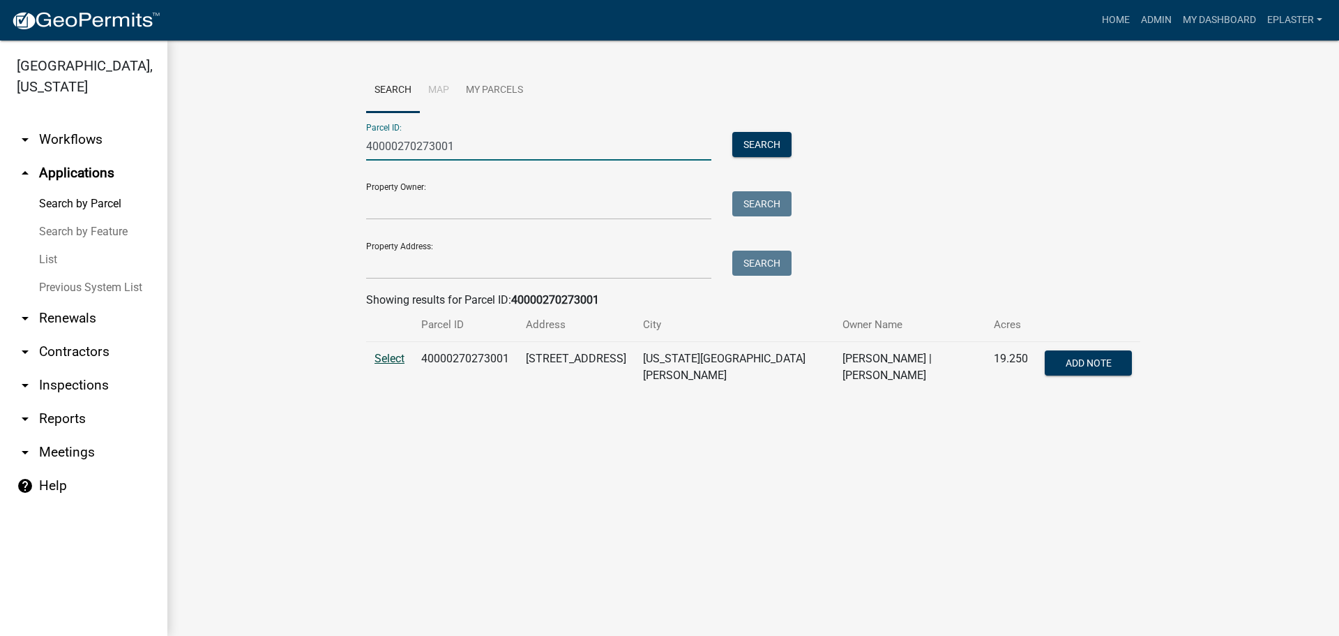
type input "40000270273001"
click at [395, 362] on span "Select" at bounding box center [390, 358] width 30 height 13
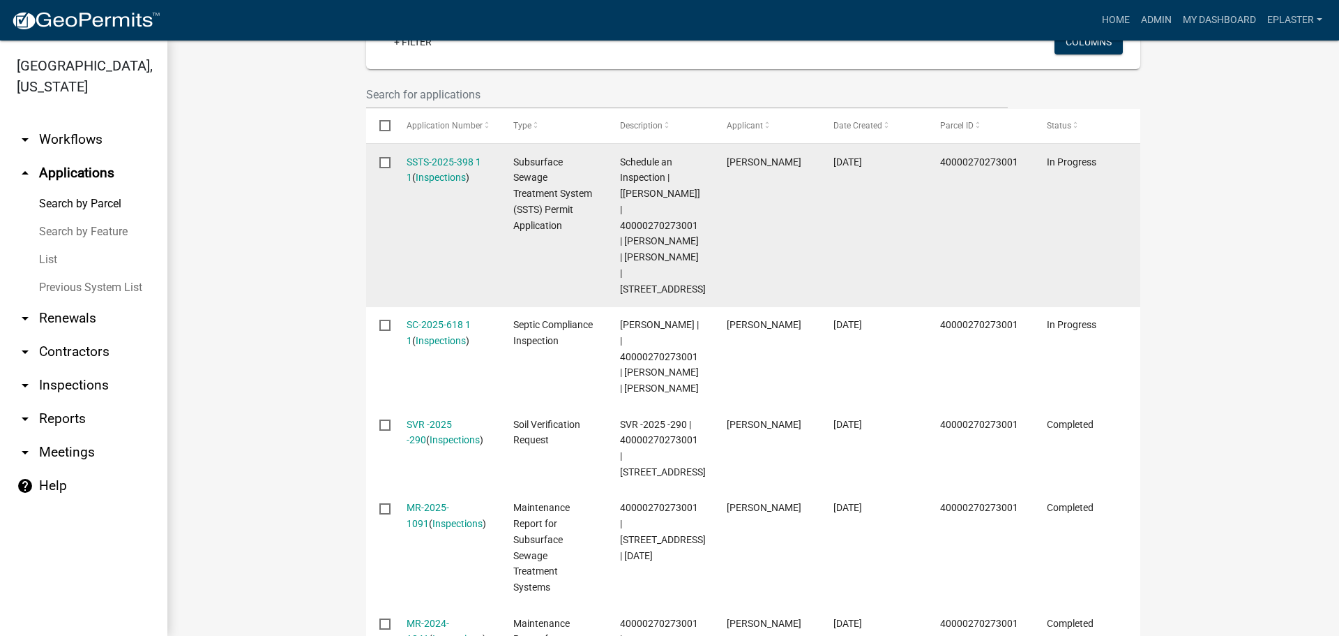
scroll to position [422, 0]
click at [446, 159] on link "SSTS-2025-398 1 1" at bounding box center [444, 172] width 75 height 27
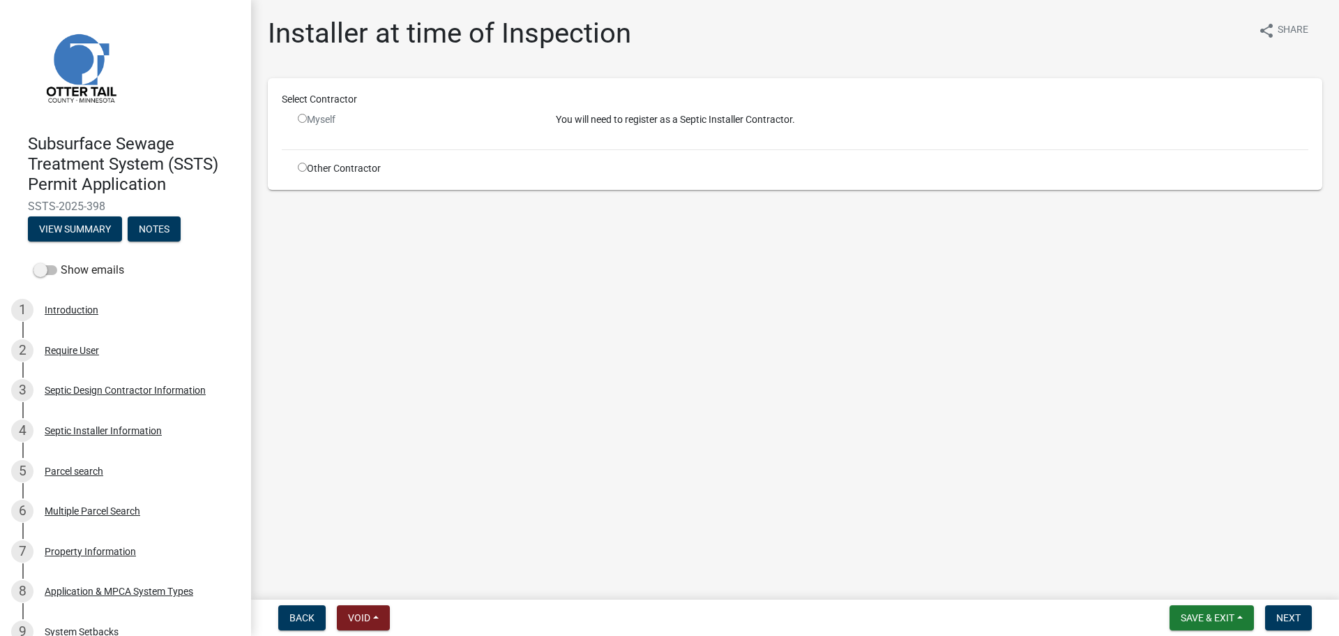
click at [301, 116] on input "radio" at bounding box center [302, 118] width 9 height 9
radio input "false"
click at [309, 160] on div "Select Contractor Myself You will need to register as a Septic Installer Contra…" at bounding box center [795, 134] width 1027 height 84
click at [303, 168] on input "radio" at bounding box center [302, 167] width 9 height 9
radio input "true"
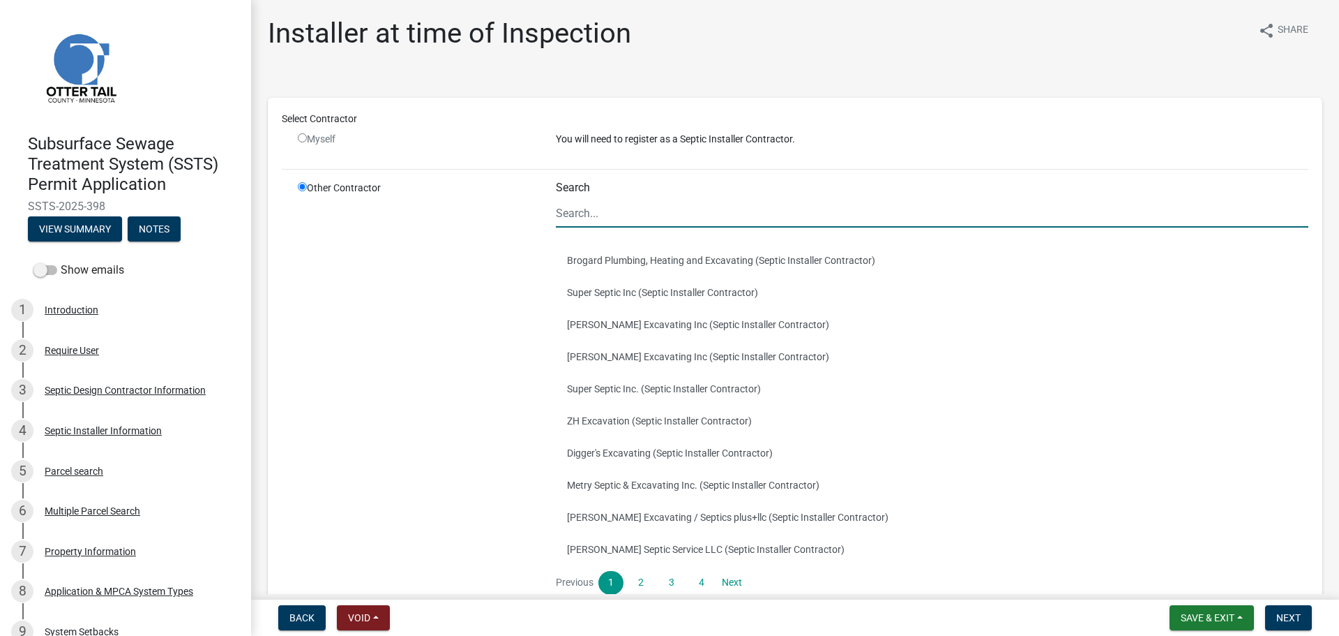
click at [634, 213] on input "Search" at bounding box center [932, 213] width 753 height 29
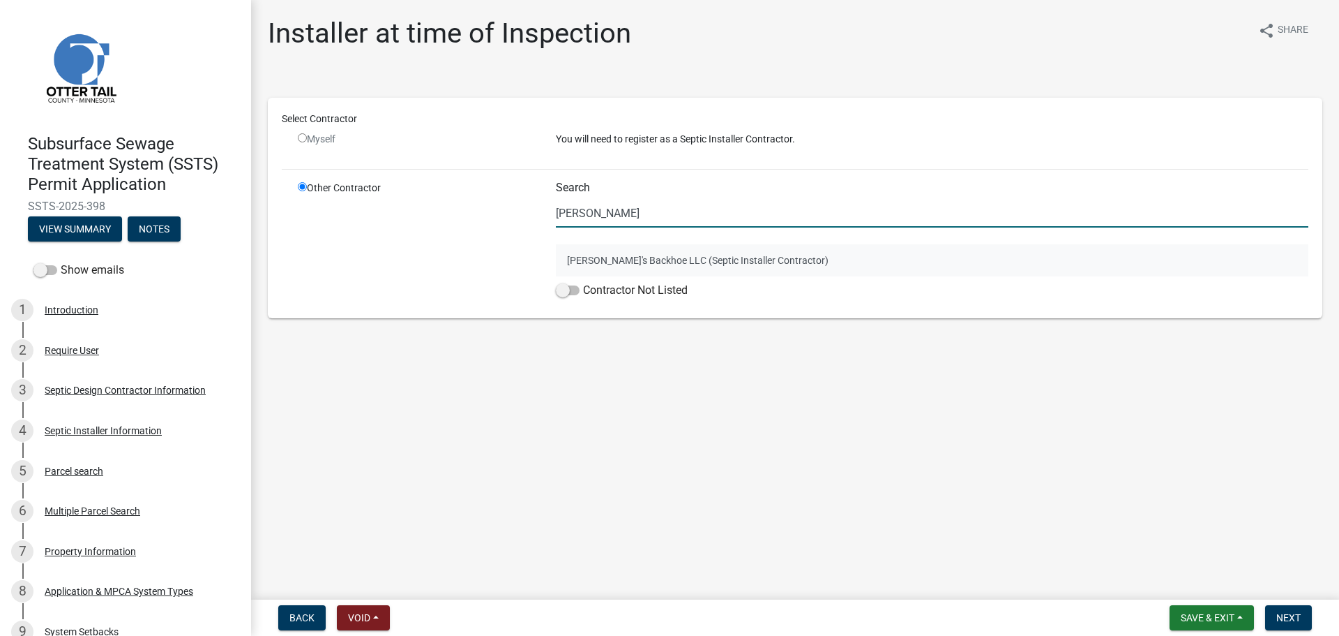
type input "joe"
click at [649, 269] on button "Joe's Backhoe LLC (Septic Installer Contractor)" at bounding box center [932, 260] width 753 height 32
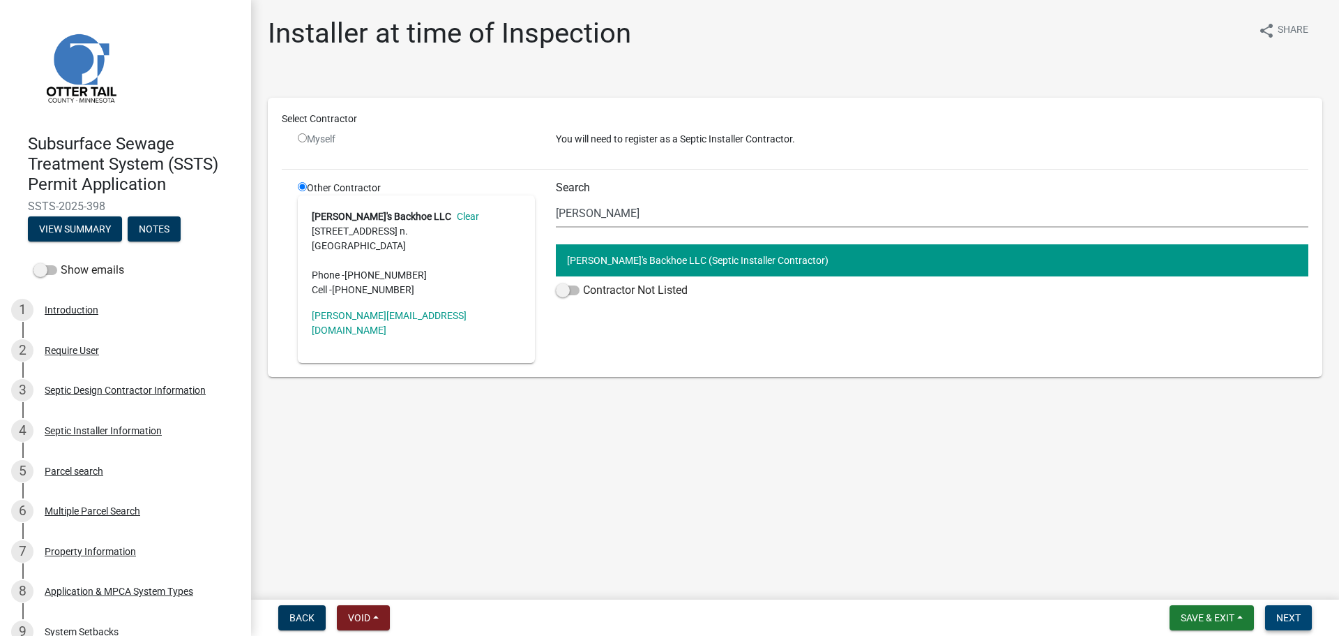
click at [1290, 617] on span "Next" at bounding box center [1289, 617] width 24 height 11
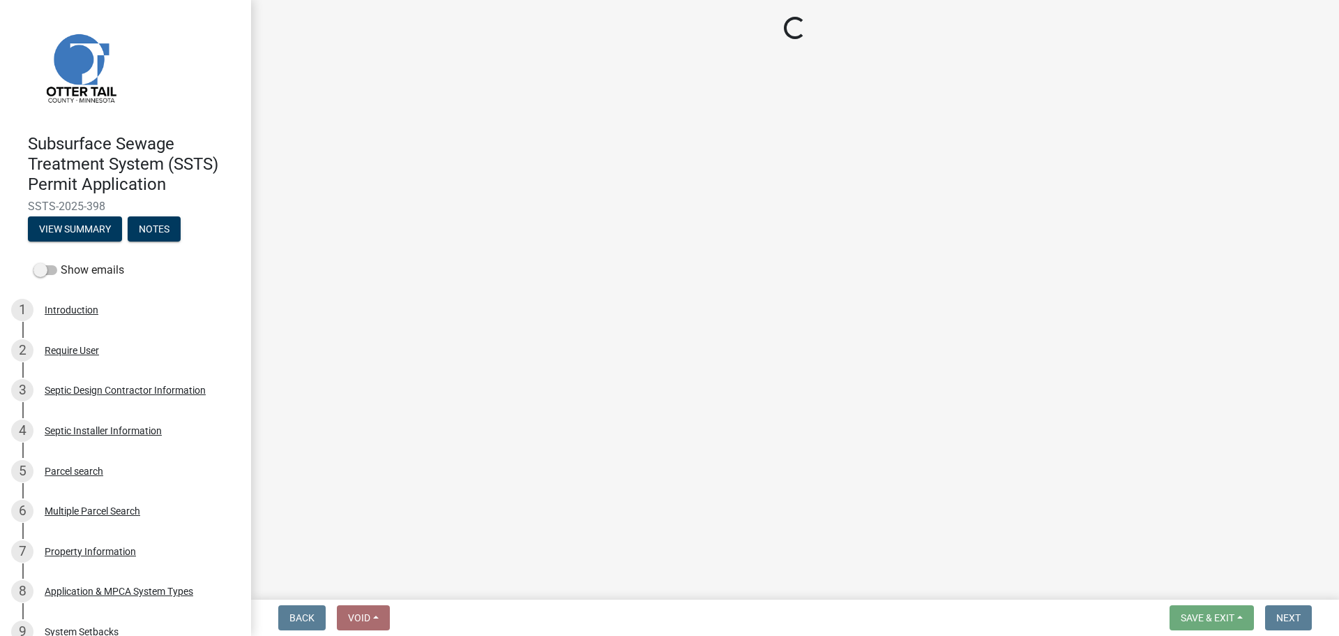
select select "710d5f49-2663-4e73-9718-d0c4e189f5ed"
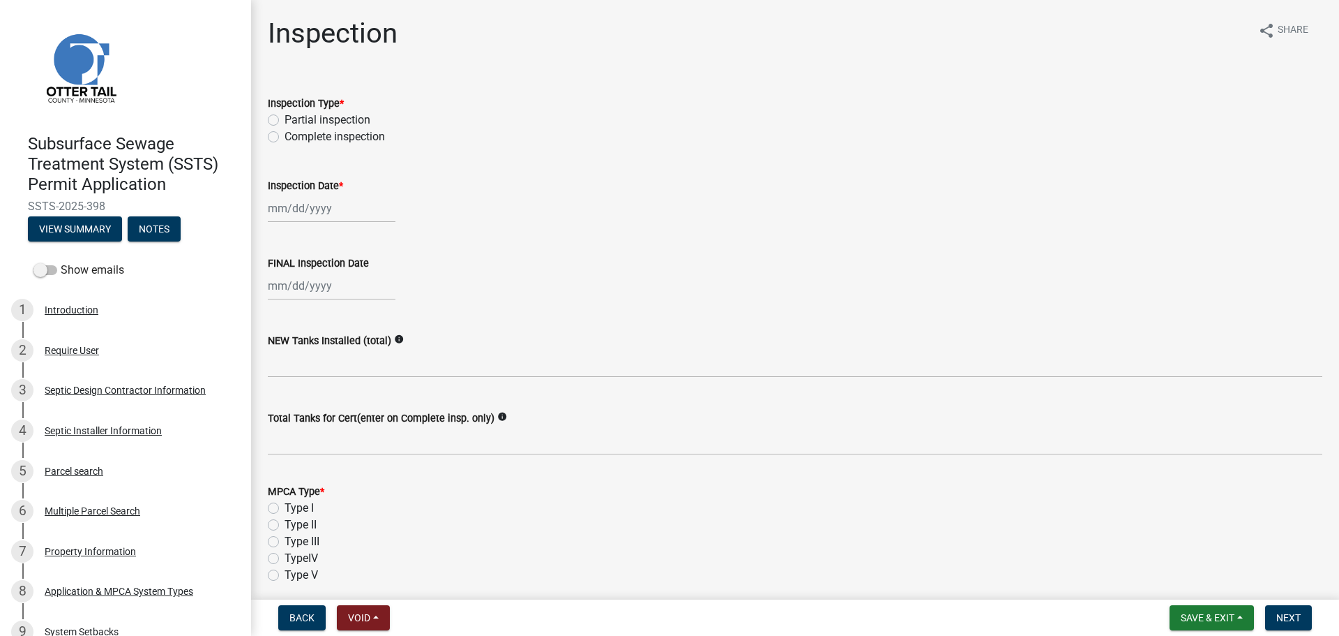
click at [285, 138] on label "Complete inspection" at bounding box center [335, 136] width 100 height 17
click at [285, 137] on input "Complete inspection" at bounding box center [289, 132] width 9 height 9
radio input "true"
click at [280, 215] on div at bounding box center [332, 208] width 128 height 29
select select "9"
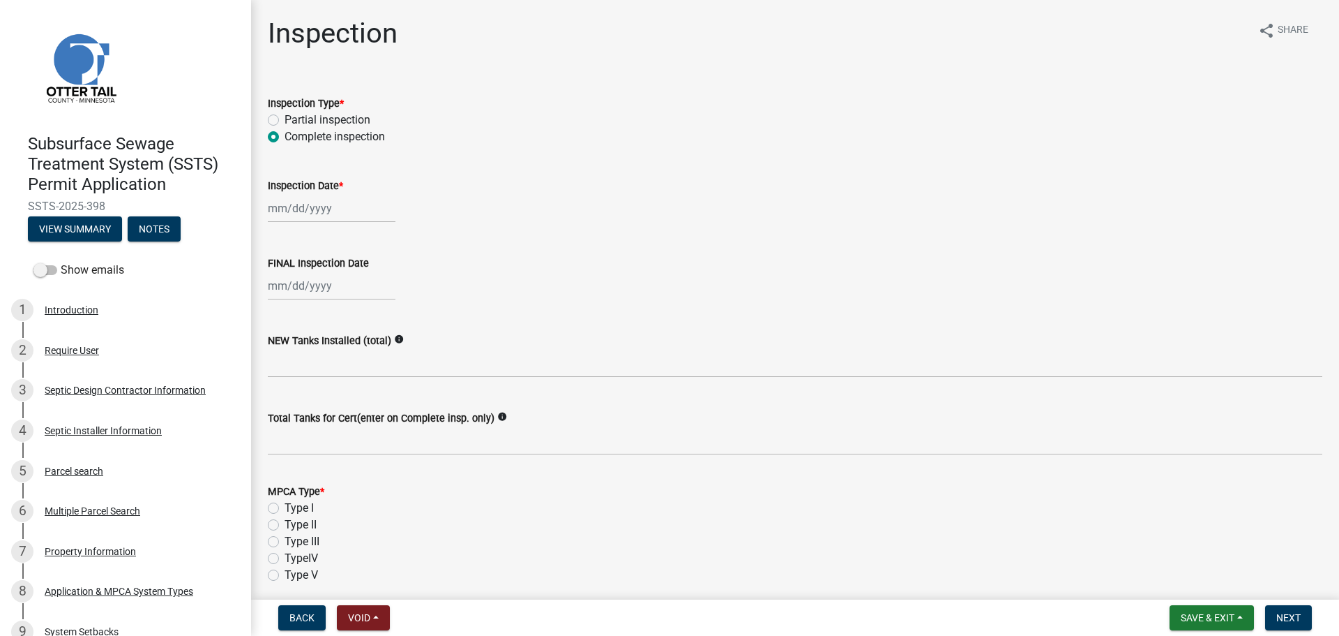
select select "2025"
click at [326, 349] on div "24" at bounding box center [326, 349] width 22 height 22
type input "[DATE]"
click at [290, 289] on div at bounding box center [332, 285] width 128 height 29
select select "9"
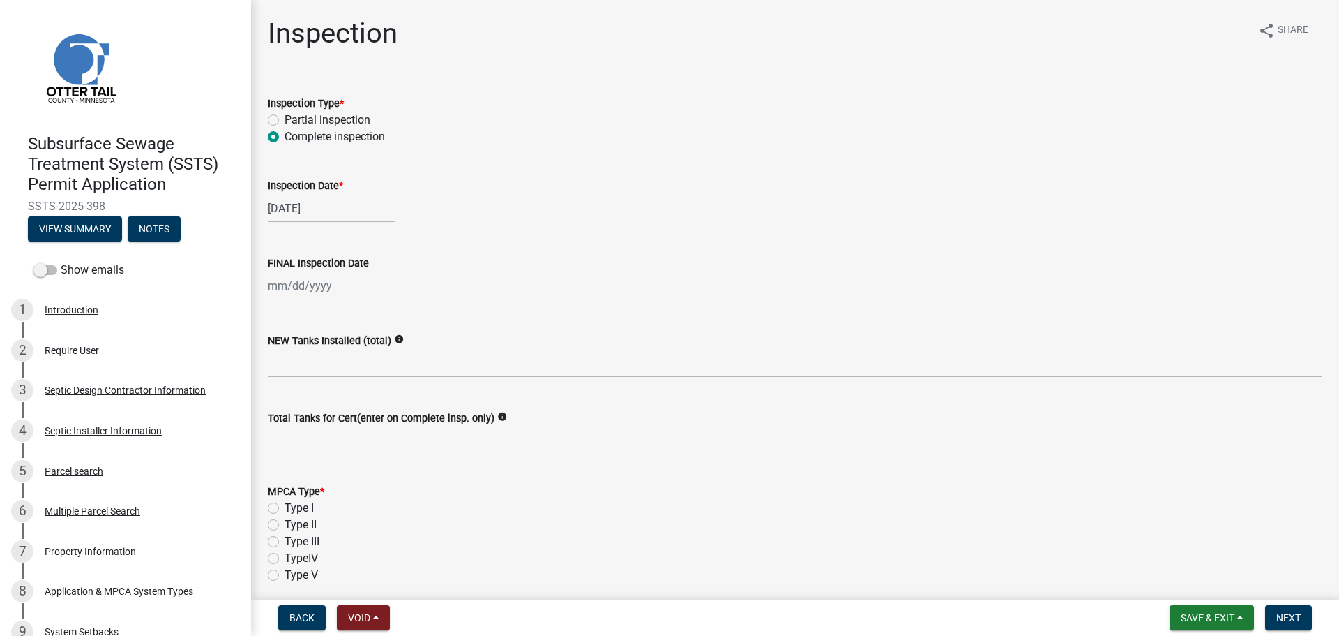
select select "2025"
click at [319, 423] on div "24" at bounding box center [326, 427] width 22 height 22
type input "[DATE]"
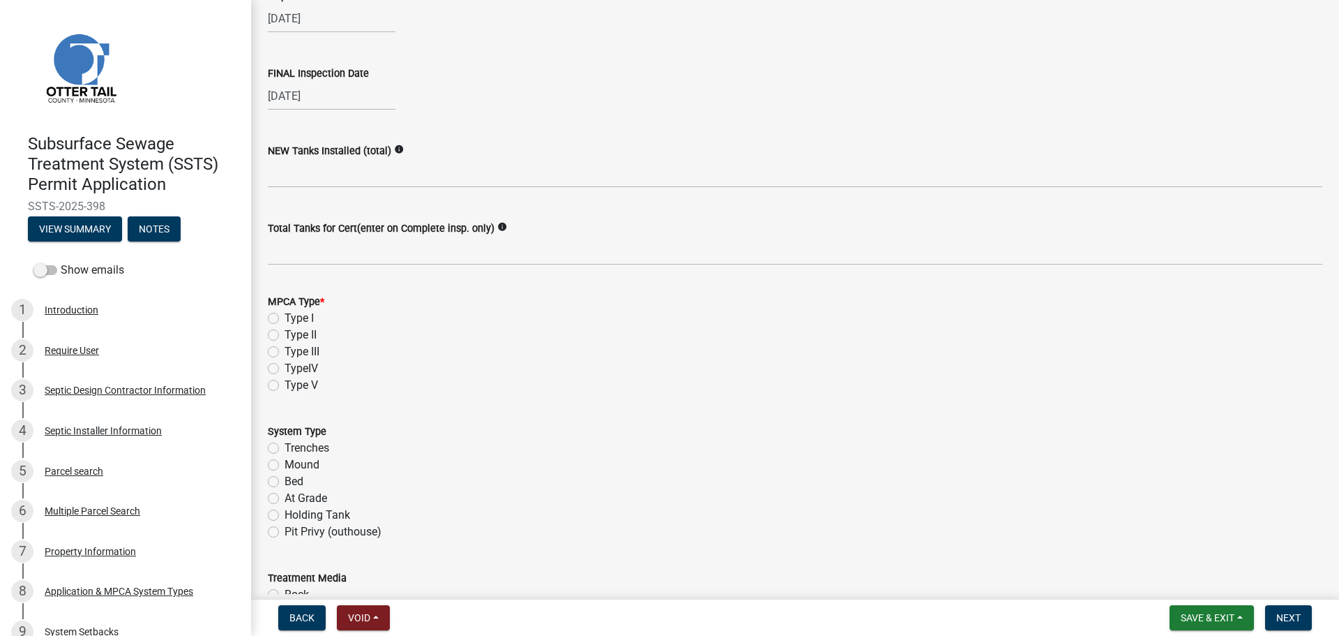
scroll to position [227, 0]
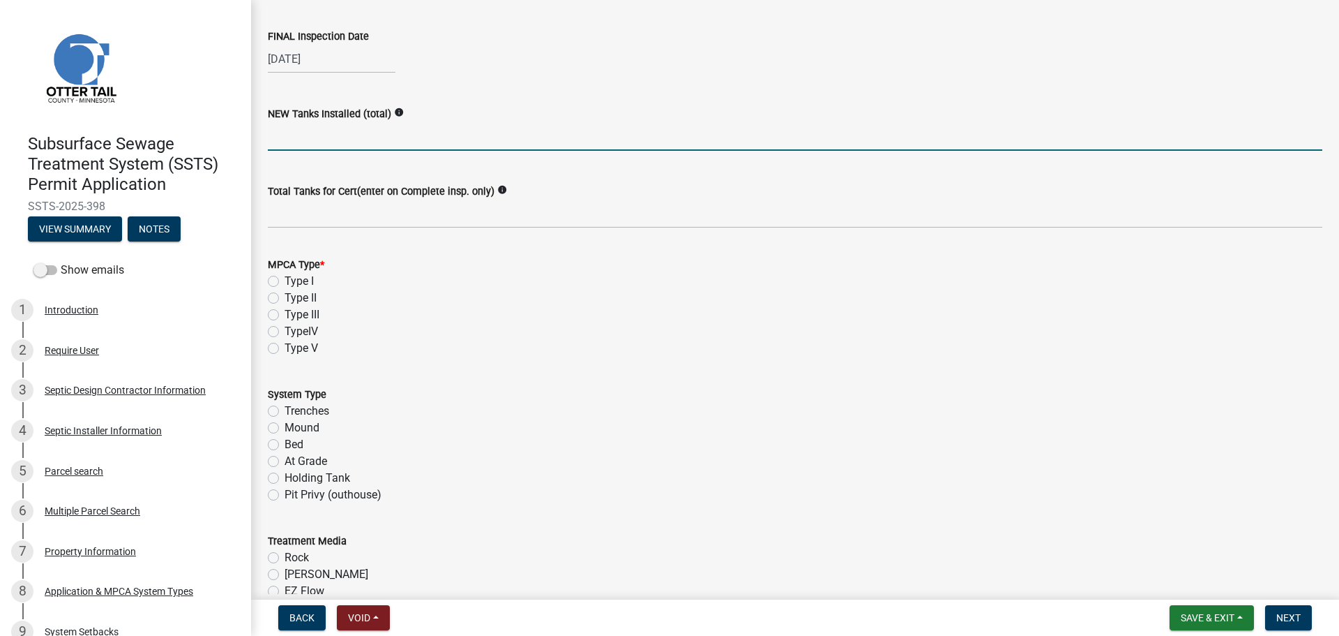
click at [314, 144] on input "text" at bounding box center [795, 136] width 1055 height 29
type input "1"
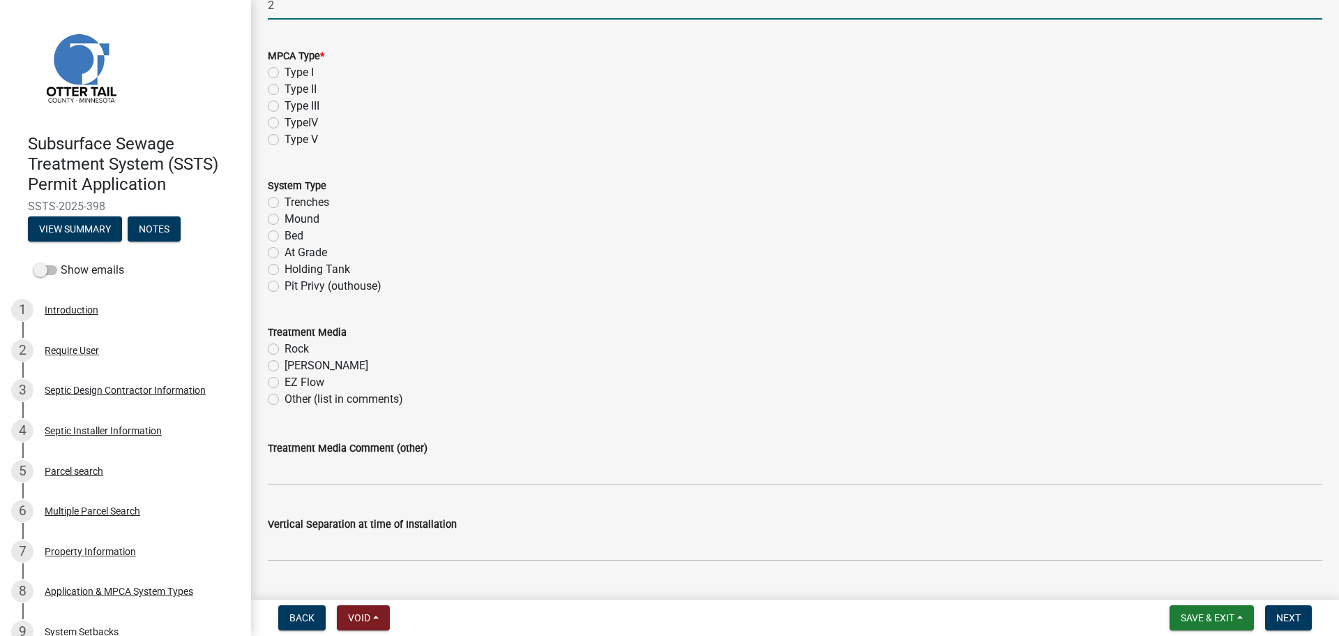
scroll to position [436, 0]
type input "2"
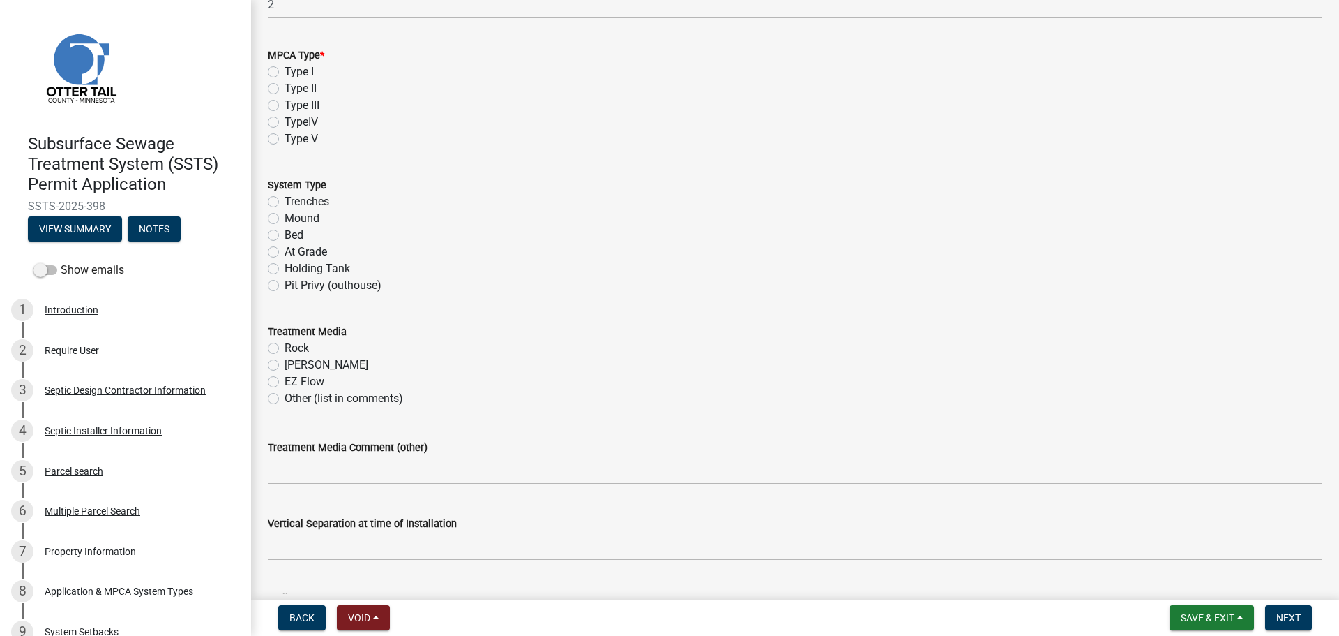
click at [285, 73] on label "Type I" at bounding box center [299, 71] width 29 height 17
click at [285, 73] on input "Type I" at bounding box center [289, 67] width 9 height 9
radio input "true"
click at [285, 216] on label "Mound" at bounding box center [302, 218] width 35 height 17
click at [285, 216] on input "Mound" at bounding box center [289, 214] width 9 height 9
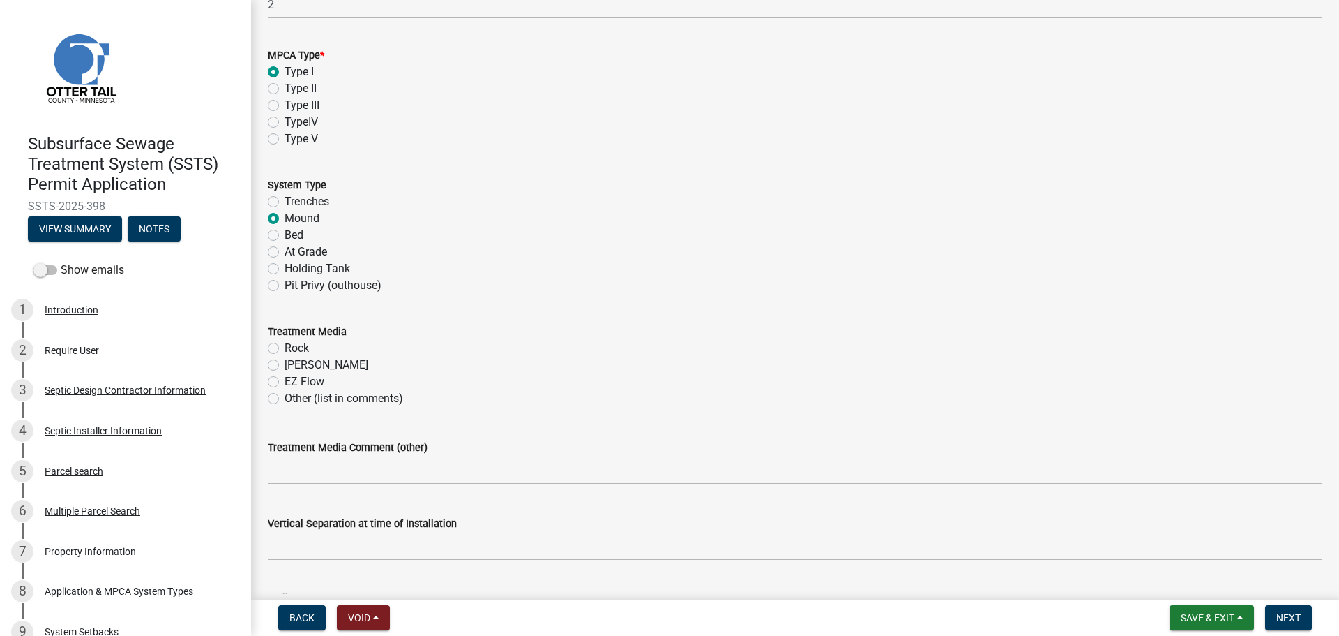
radio input "true"
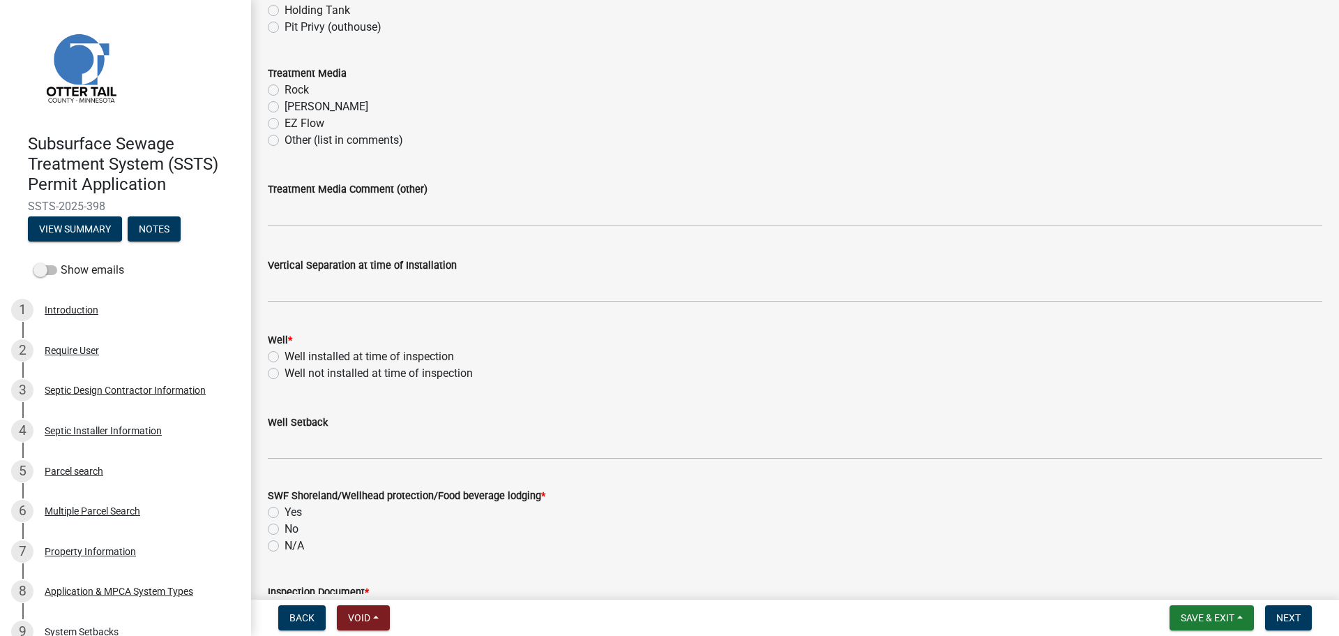
scroll to position [732, 0]
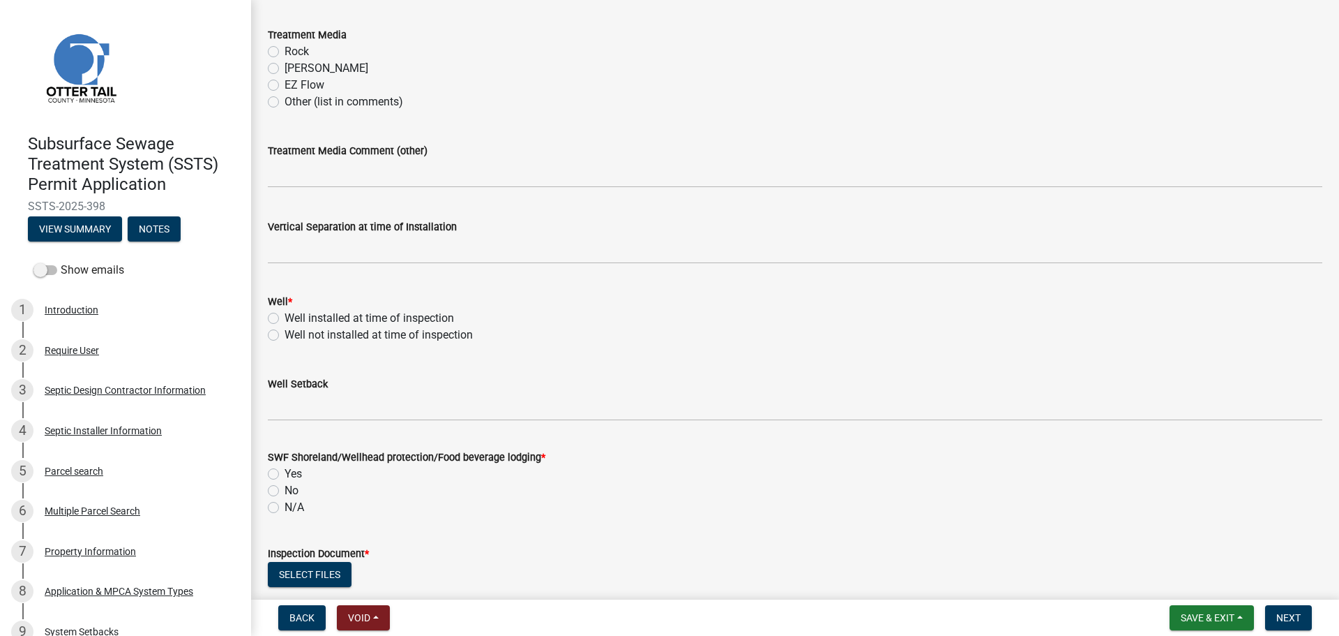
click at [285, 50] on label "Rock" at bounding box center [297, 51] width 24 height 17
click at [285, 50] on input "Rock" at bounding box center [289, 47] width 9 height 9
radio input "true"
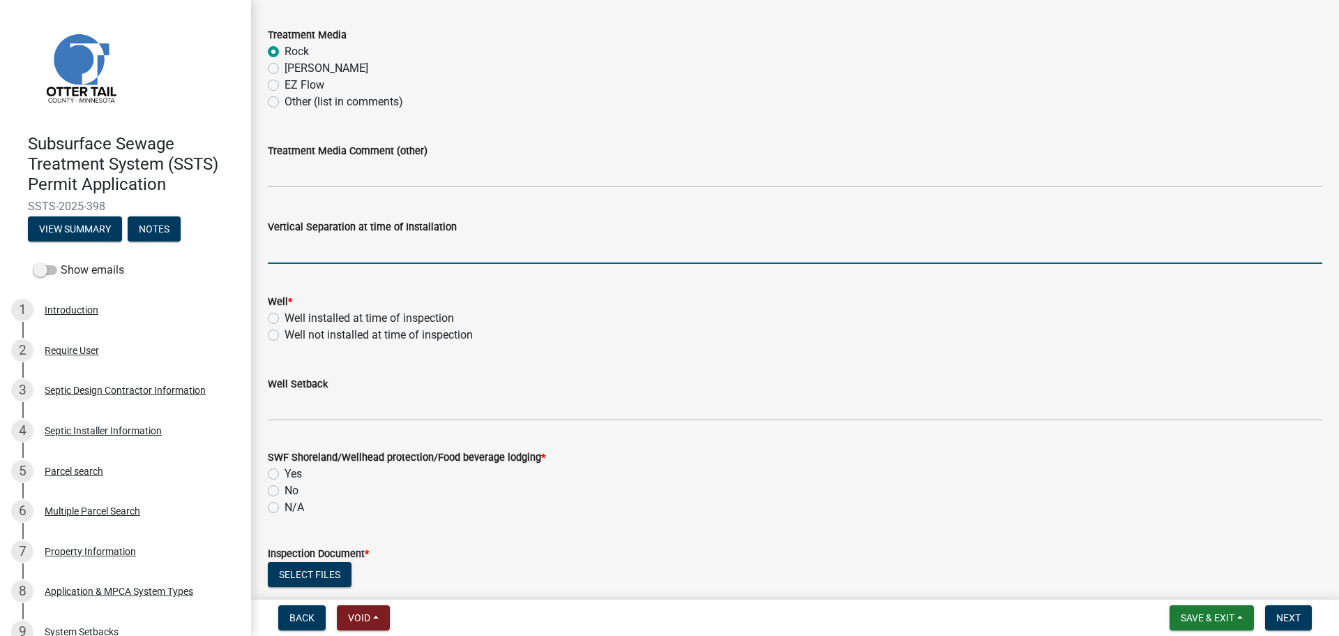
click at [299, 251] on input "text" at bounding box center [795, 249] width 1055 height 29
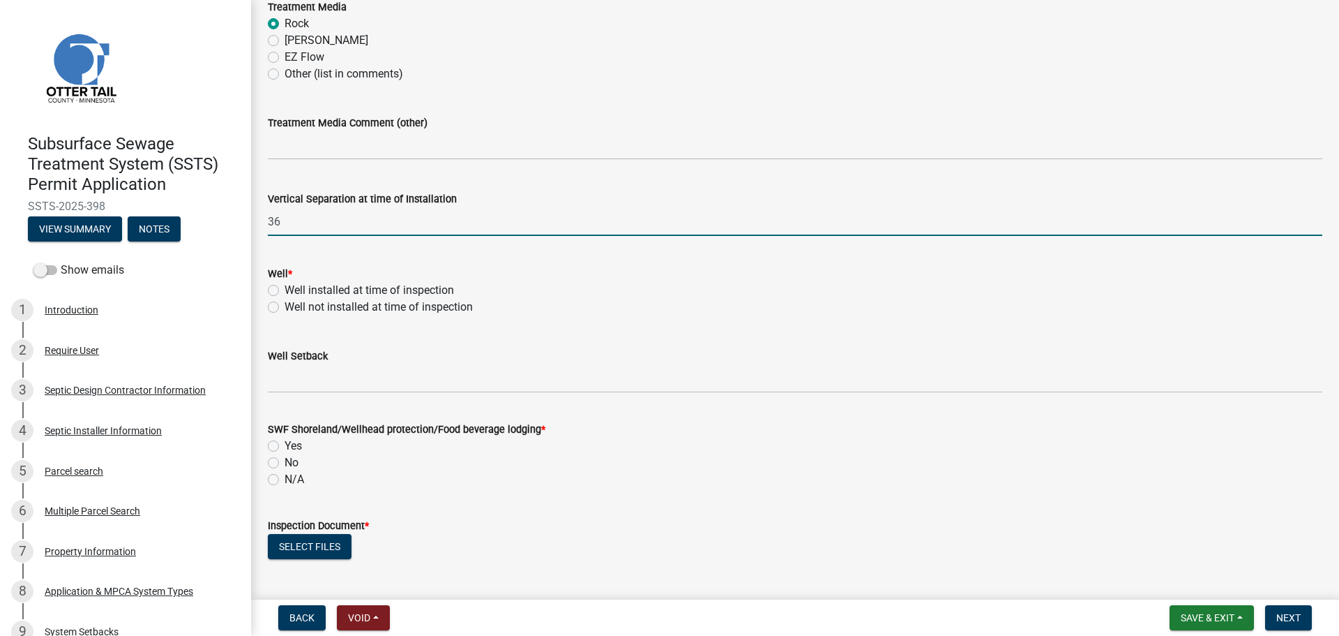
scroll to position [1012, 0]
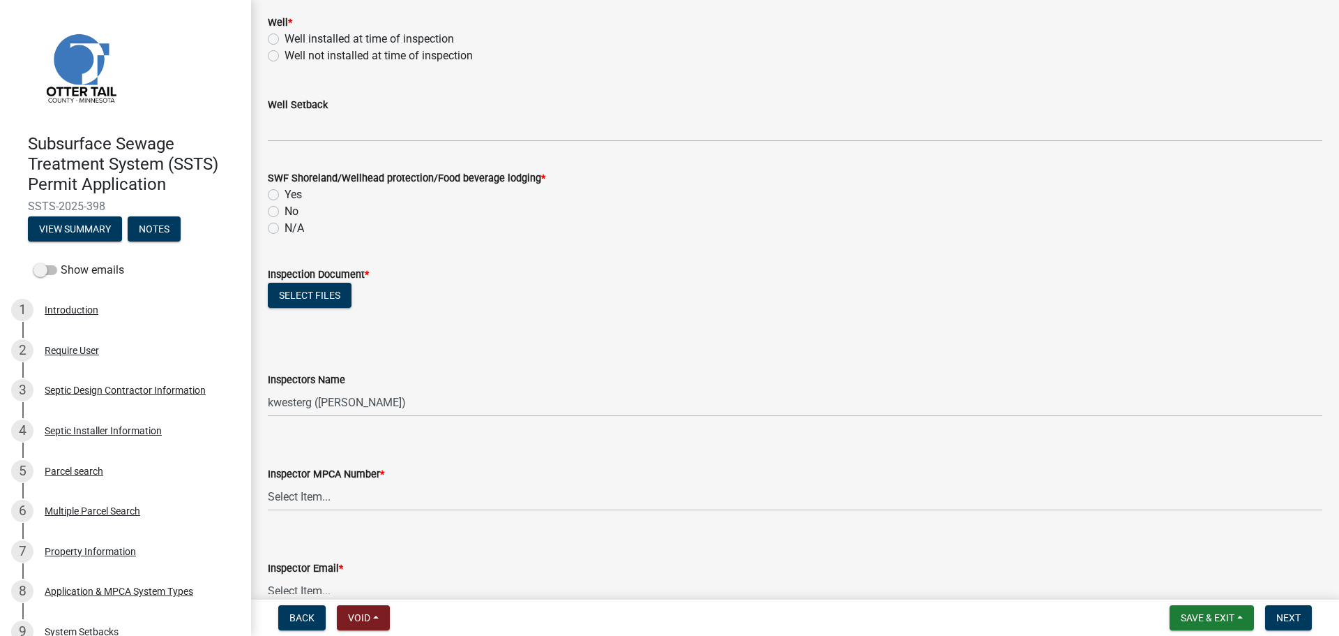
type input "36"
click at [285, 39] on label "Well installed at time of inspection" at bounding box center [370, 39] width 170 height 17
click at [285, 39] on input "Well installed at time of inspection" at bounding box center [289, 35] width 9 height 9
radio input "true"
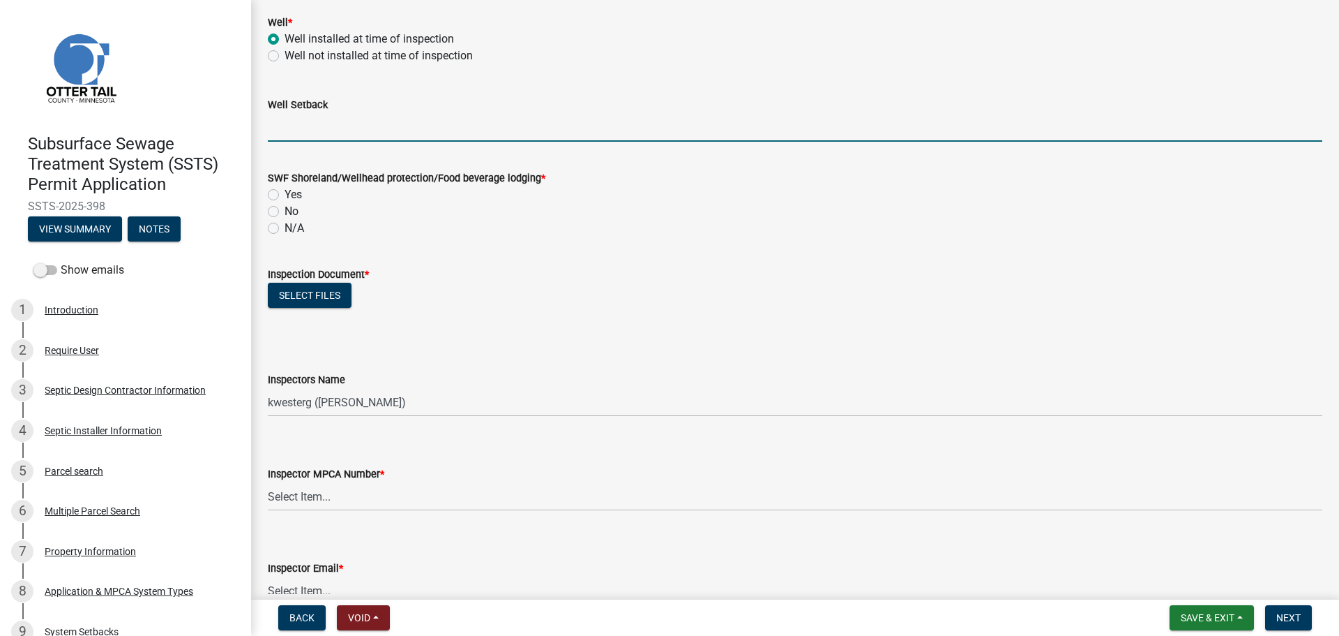
drag, startPoint x: 283, startPoint y: 123, endPoint x: 295, endPoint y: 127, distance: 12.6
click at [283, 123] on input "Well Setback" at bounding box center [795, 127] width 1055 height 29
type input "100+"
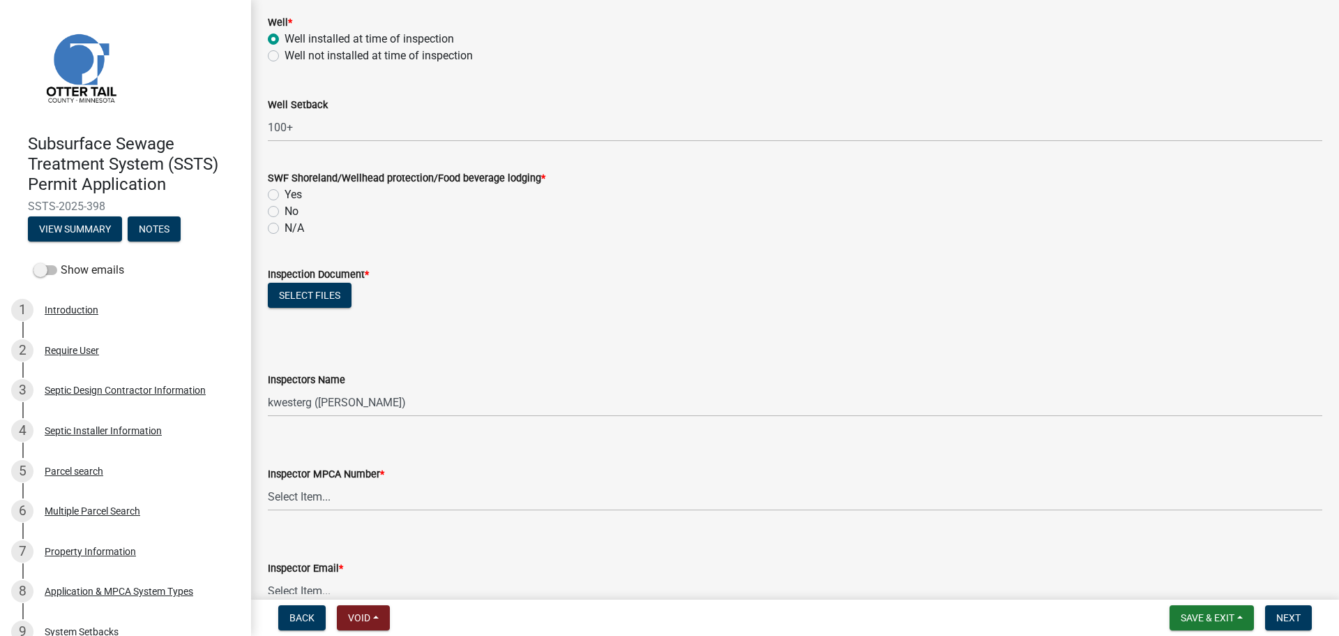
click at [285, 230] on label "N/A" at bounding box center [295, 228] width 20 height 17
click at [285, 229] on input "N/A" at bounding box center [289, 224] width 9 height 9
radio input "true"
click at [314, 298] on button "Select files" at bounding box center [310, 295] width 84 height 25
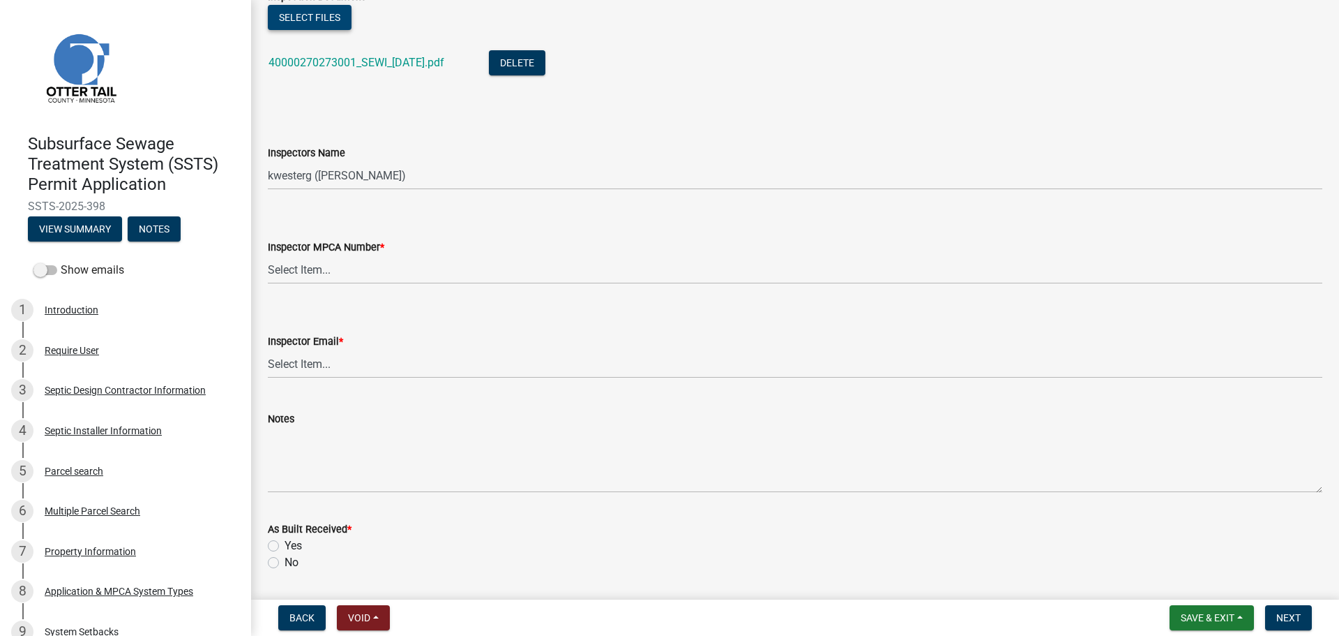
scroll to position [1308, 0]
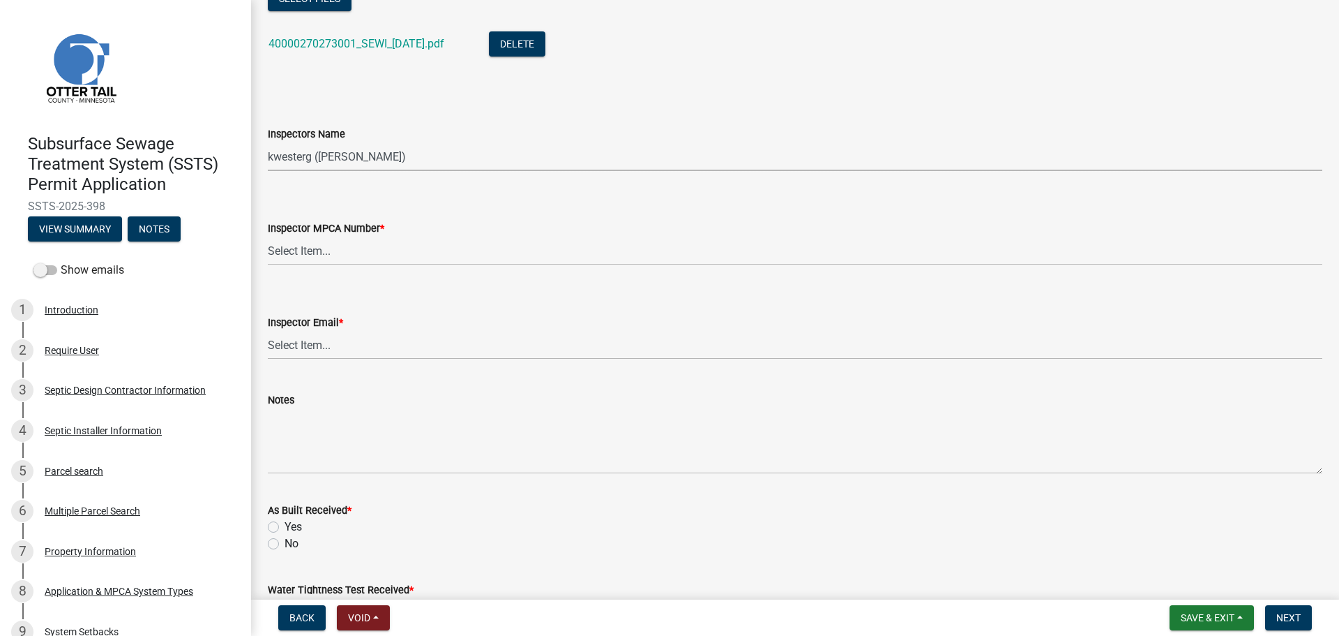
click at [299, 159] on select "Select Item... btollefson (Brittany Tollefson) alexisnewark (Alexis Newark) epl…" at bounding box center [795, 156] width 1055 height 29
select select "ab4afe9b-f255-4bf6-b29f-35714790ba70"
click at [268, 142] on select "Select Item... btollefson (Brittany Tollefson) alexisnewark (Alexis Newark) epl…" at bounding box center [795, 156] width 1055 height 29
click at [323, 244] on select "Select Item... Alexis Newark (10415) Andrea Perales (924) Brittany Tollefson (1…" at bounding box center [795, 250] width 1055 height 29
click at [268, 236] on select "Select Item... Alexis Newark (10415) Andrea Perales (924) Brittany Tollefson (1…" at bounding box center [795, 250] width 1055 height 29
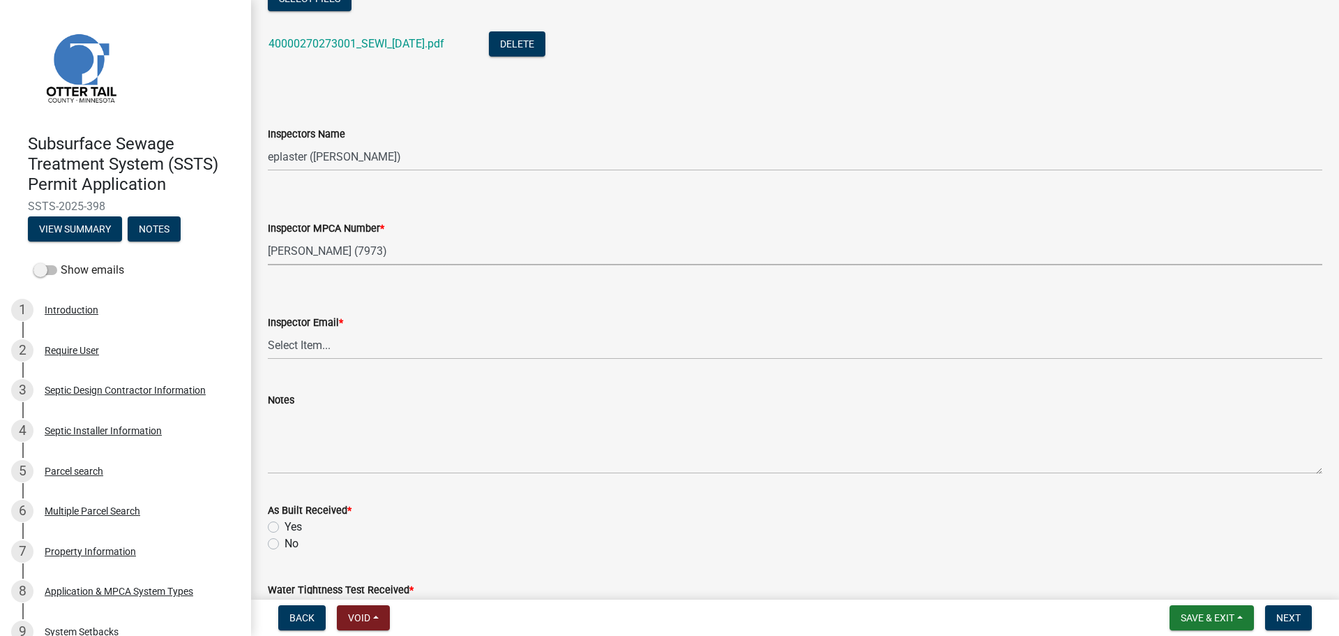
select select "4857f273-0e9a-4084-85c8-075cbcf0902e"
click at [305, 345] on select "Select Item... Alexis Newark (anewark@ottertailcounty.gov) Amy Busko (abusko@ot…" at bounding box center [795, 345] width 1055 height 29
click at [268, 331] on select "Select Item... Alexis Newark (anewark@ottertailcounty.gov) Amy Busko (abusko@ot…" at bounding box center [795, 345] width 1055 height 29
select select "318b8207-6619-4c37-8bd8-783b28c7307f"
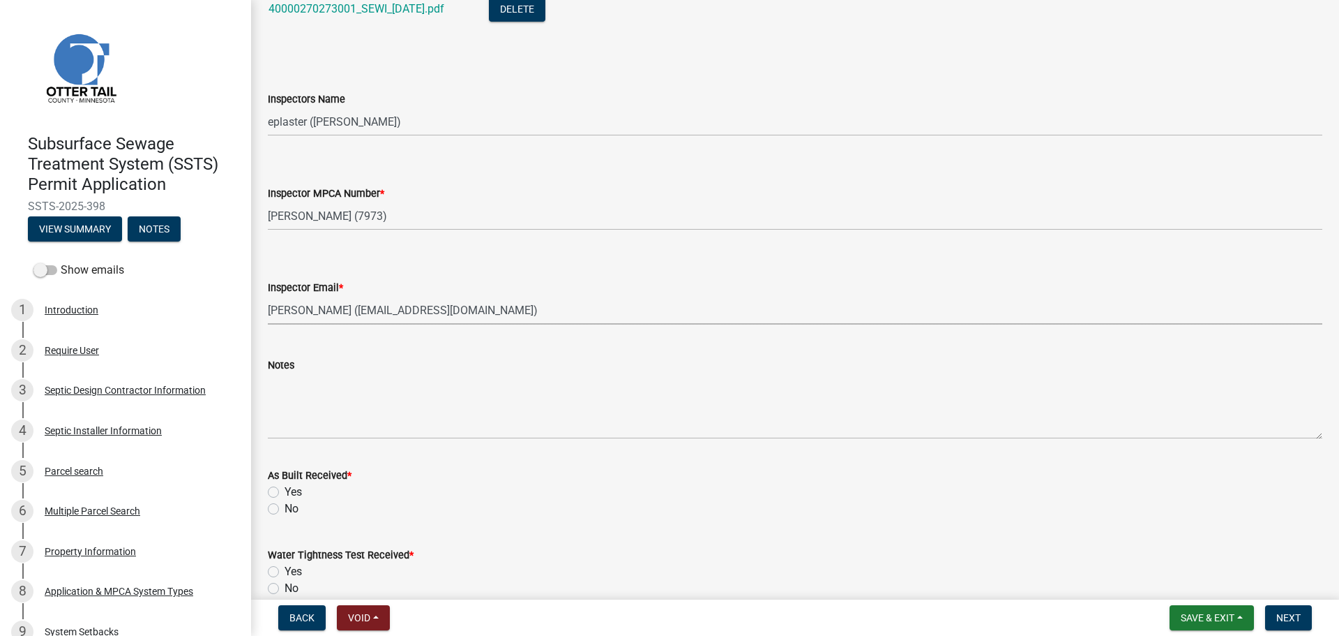
click at [304, 446] on wm-data-entity-input "Notes" at bounding box center [795, 393] width 1055 height 113
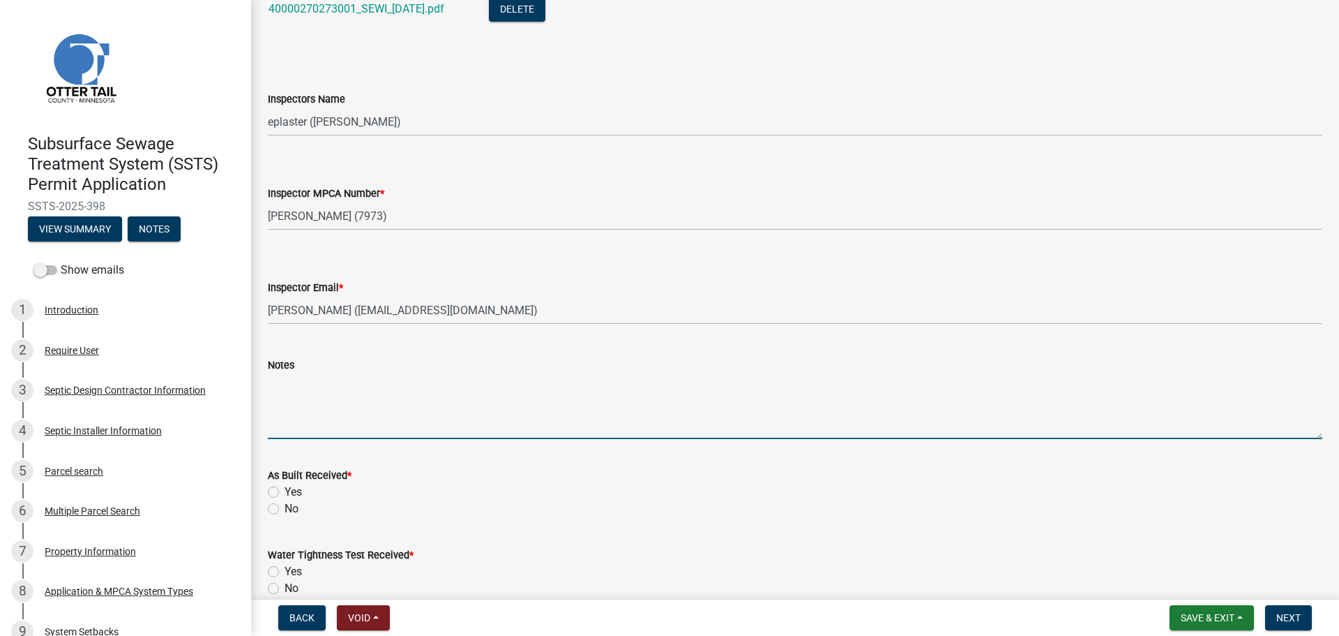
click at [331, 407] on textarea "Notes" at bounding box center [795, 406] width 1055 height 66
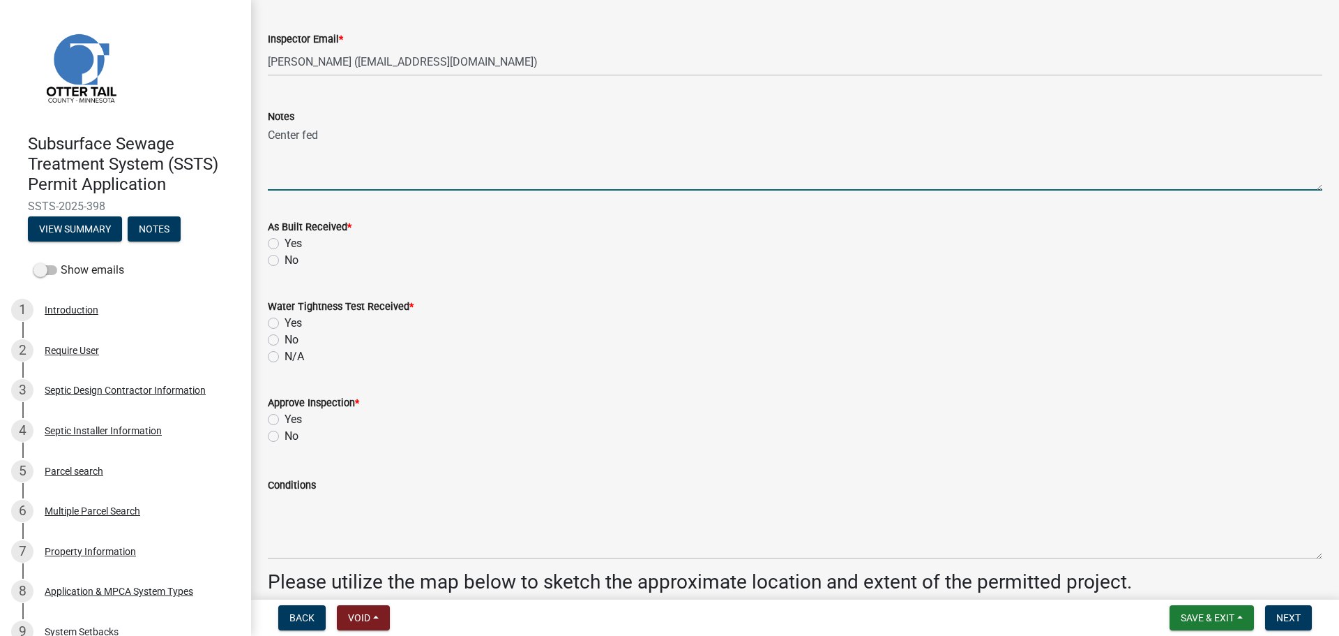
scroll to position [1639, 0]
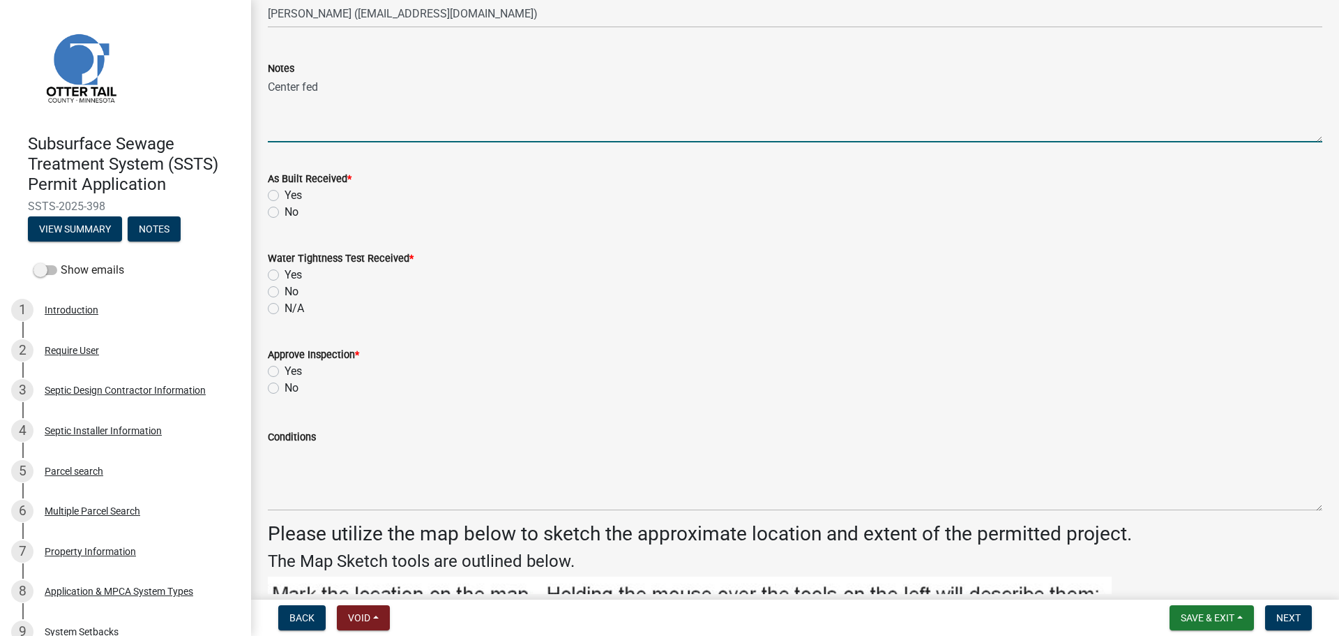
type textarea "Center fed"
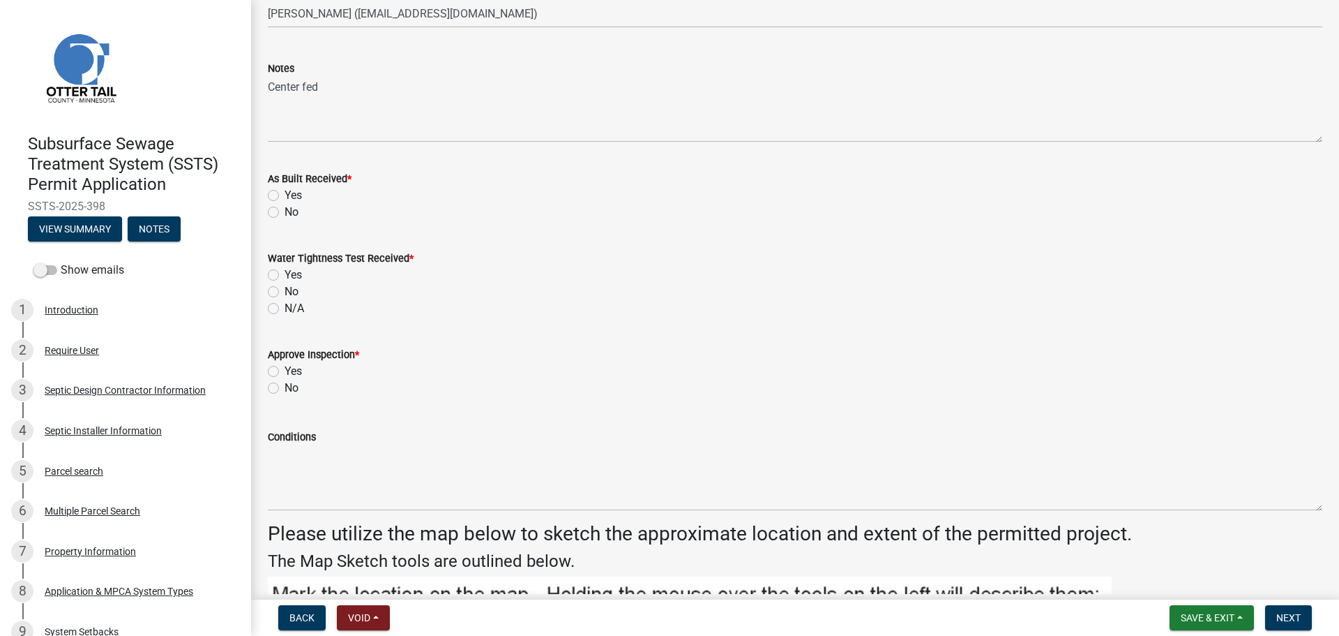
click at [285, 215] on label "No" at bounding box center [292, 212] width 14 height 17
click at [285, 213] on input "No" at bounding box center [289, 208] width 9 height 9
radio input "true"
click at [285, 306] on label "N/A" at bounding box center [295, 308] width 20 height 17
click at [285, 306] on input "N/A" at bounding box center [289, 304] width 9 height 9
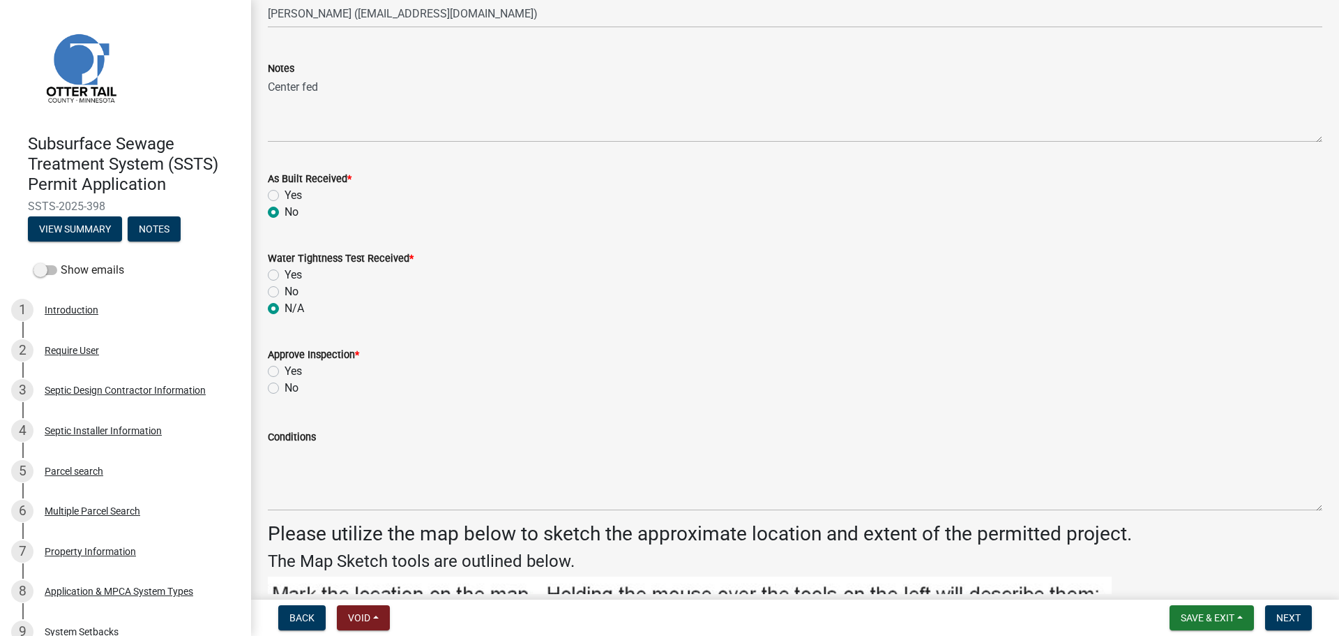
radio input "true"
click at [285, 370] on label "Yes" at bounding box center [293, 371] width 17 height 17
click at [285, 370] on input "Yes" at bounding box center [289, 367] width 9 height 9
radio input "true"
click at [1295, 613] on span "Next" at bounding box center [1289, 617] width 24 height 11
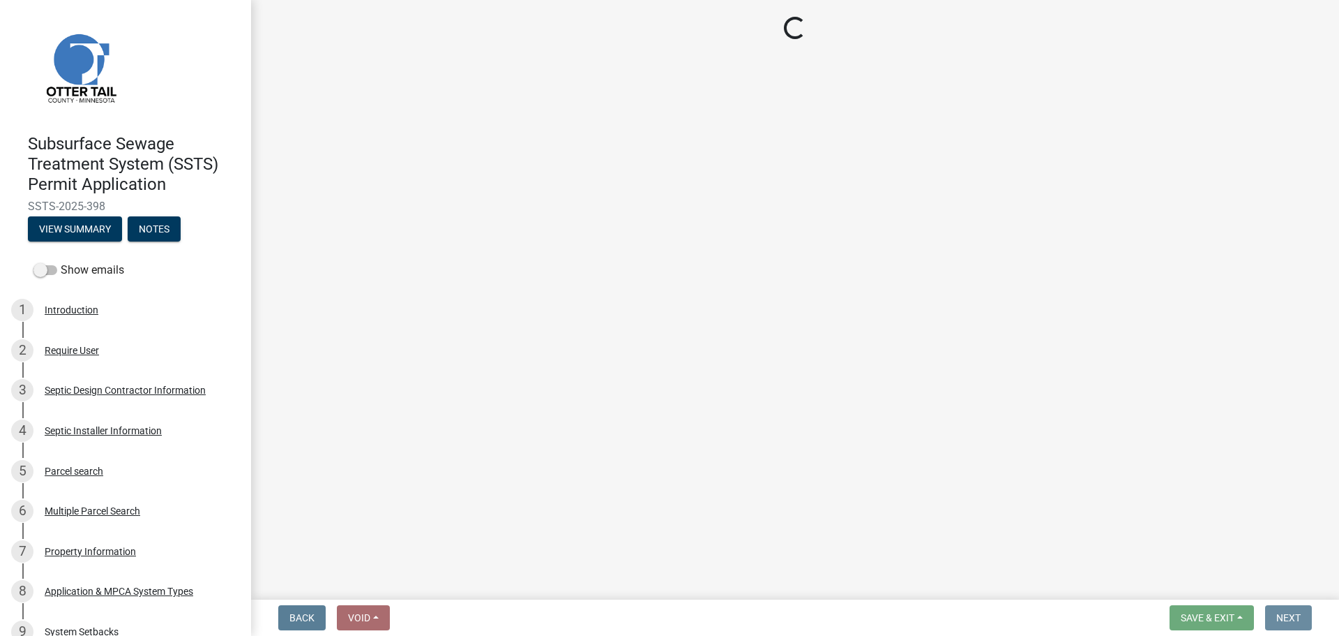
scroll to position [0, 0]
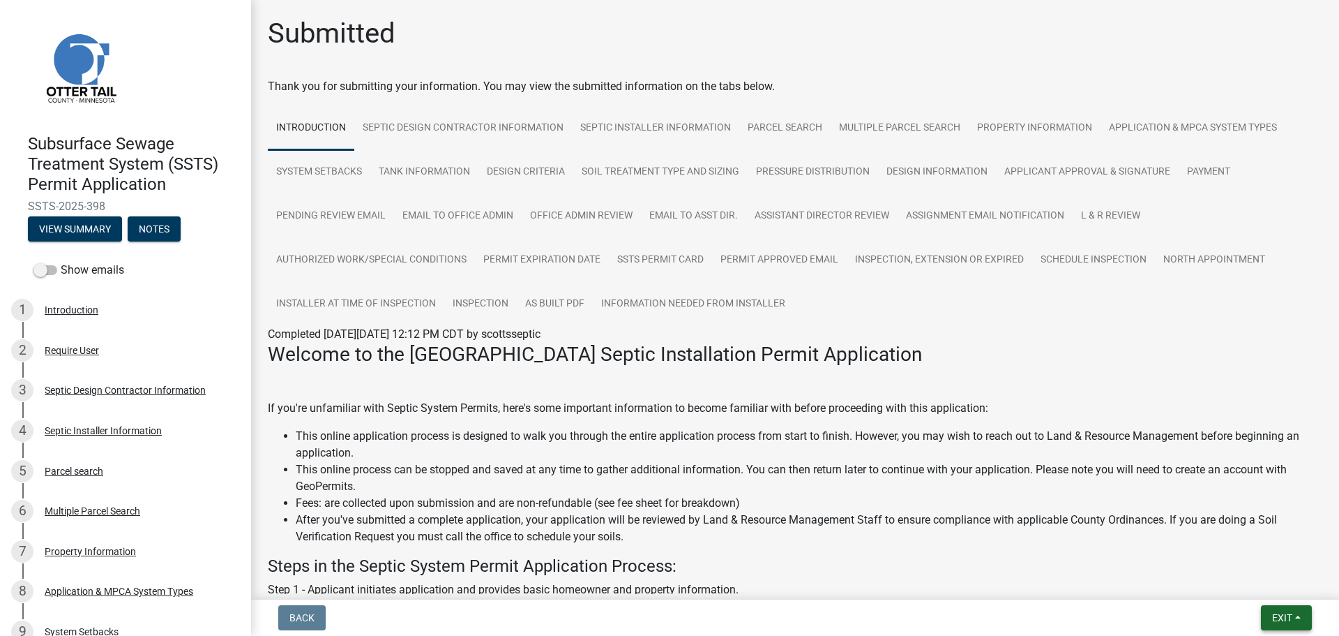
click at [1291, 615] on span "Exit" at bounding box center [1282, 617] width 20 height 11
click at [1265, 581] on button "Save & Exit" at bounding box center [1257, 580] width 112 height 33
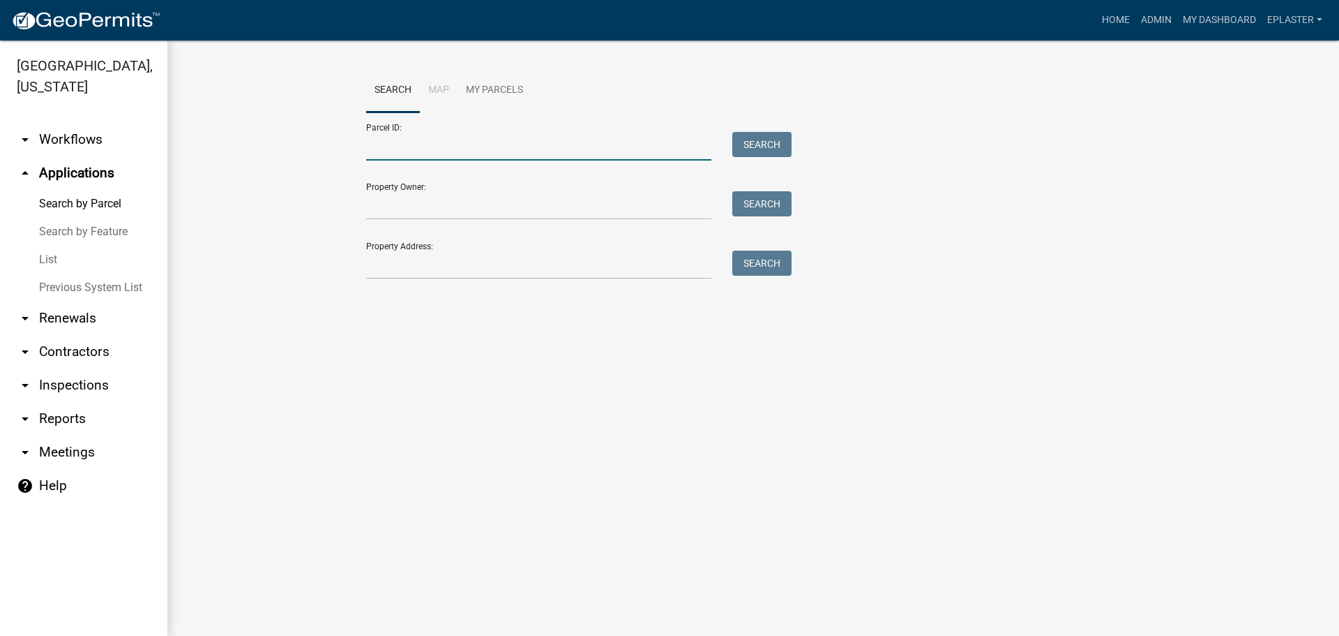
click at [380, 158] on input "Parcel ID:" at bounding box center [538, 146] width 345 height 29
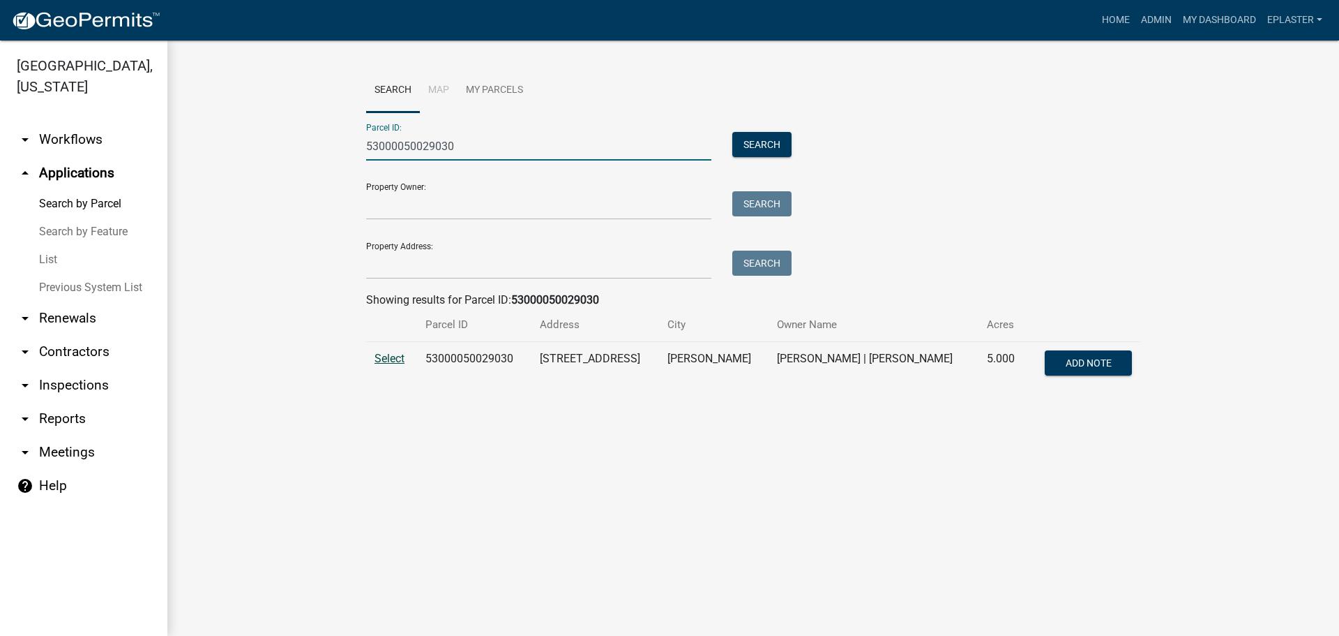
type input "53000050029030"
click at [398, 362] on span "Select" at bounding box center [390, 358] width 30 height 13
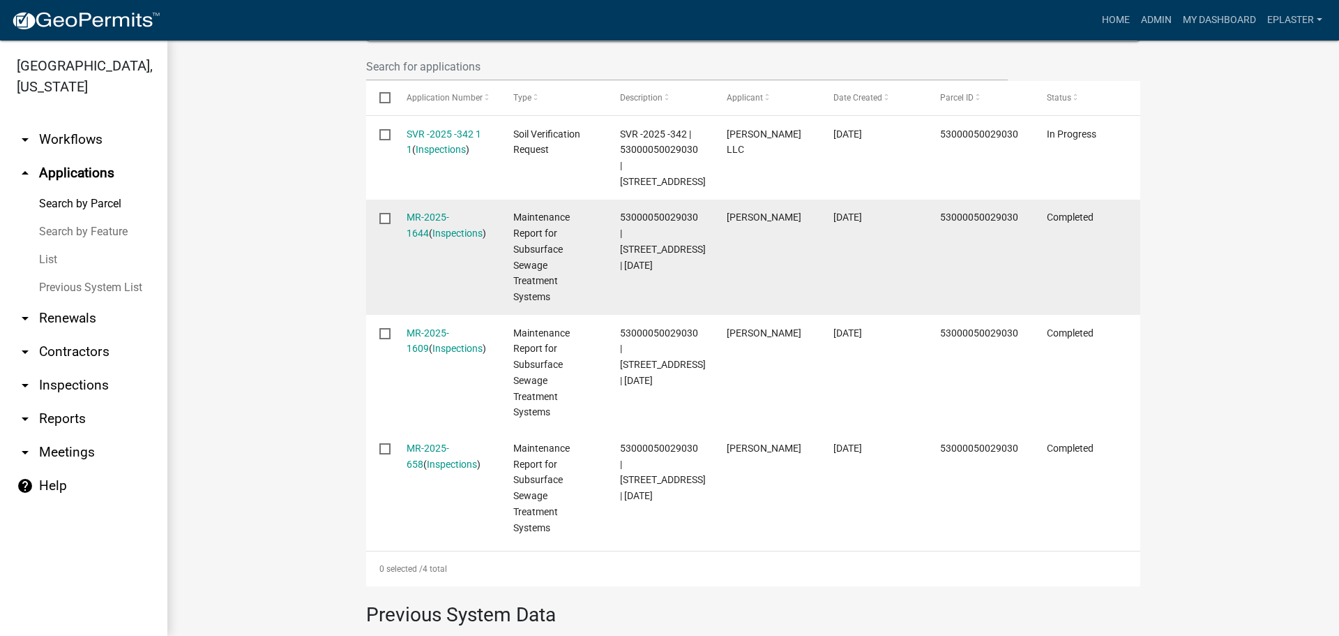
scroll to position [453, 0]
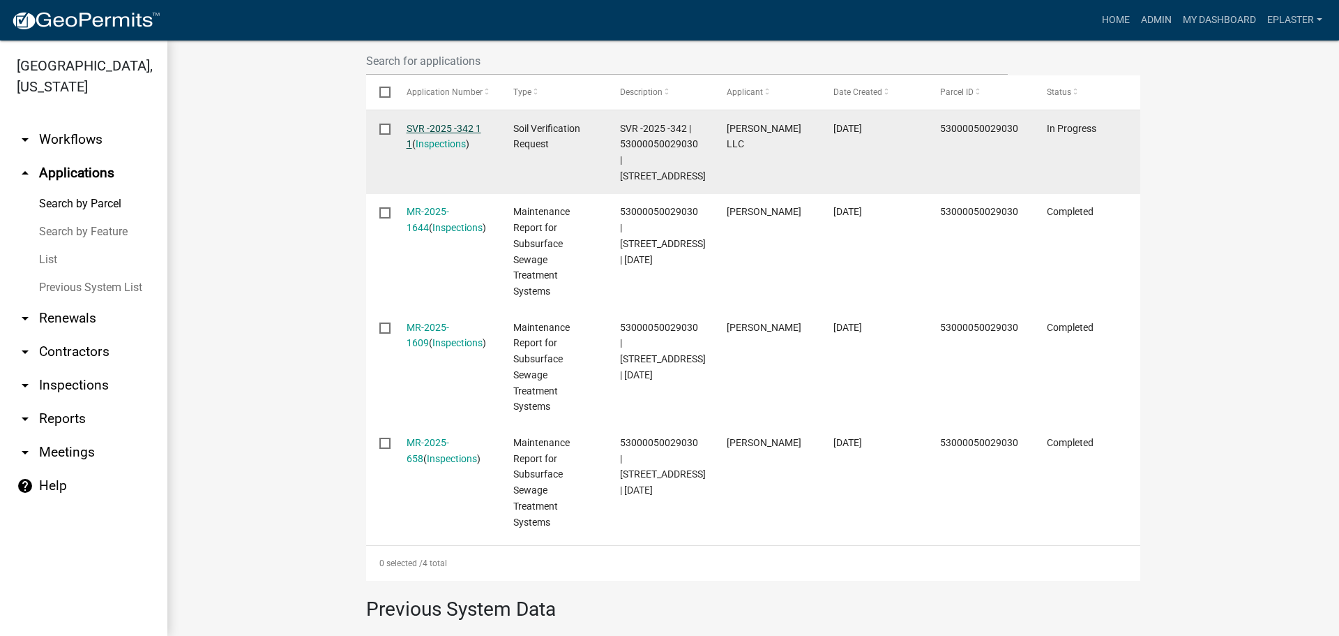
click at [444, 131] on link "SVR -2025 -342 1 1" at bounding box center [444, 136] width 75 height 27
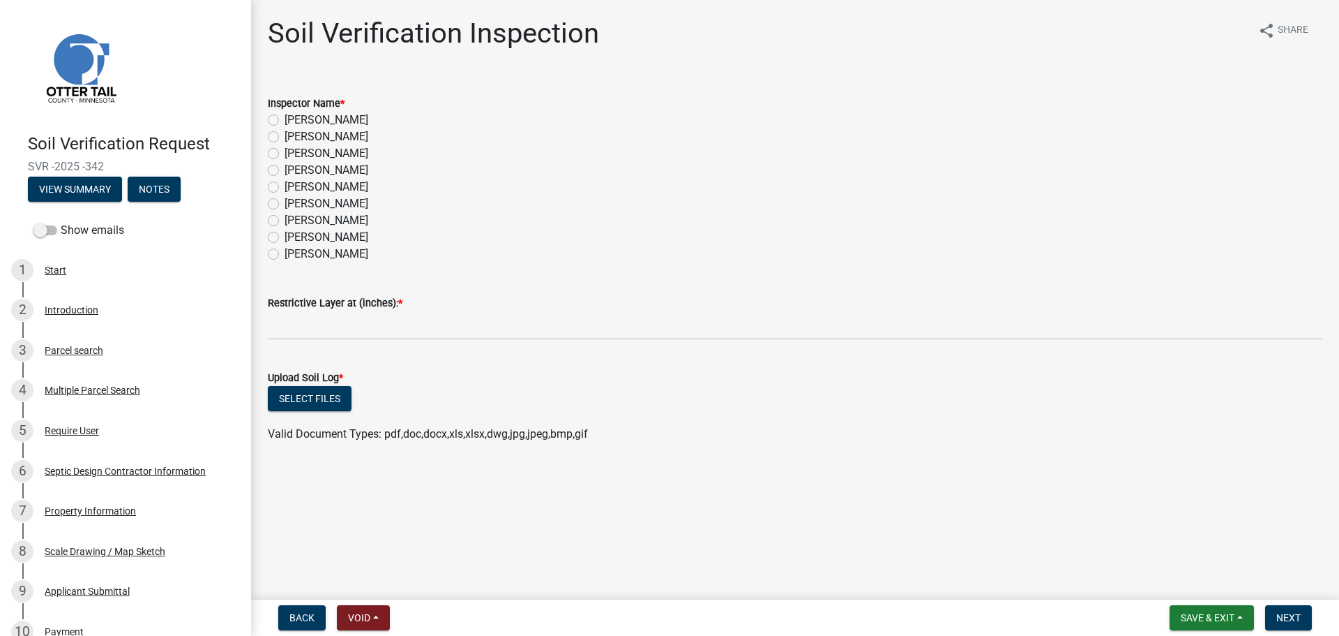
click at [285, 202] on label "[PERSON_NAME]" at bounding box center [327, 203] width 84 height 17
click at [285, 202] on input "[PERSON_NAME]" at bounding box center [289, 199] width 9 height 9
radio input "true"
click at [296, 340] on wm-data-entity-input "Restrictive Layer at (inches): *" at bounding box center [795, 313] width 1055 height 77
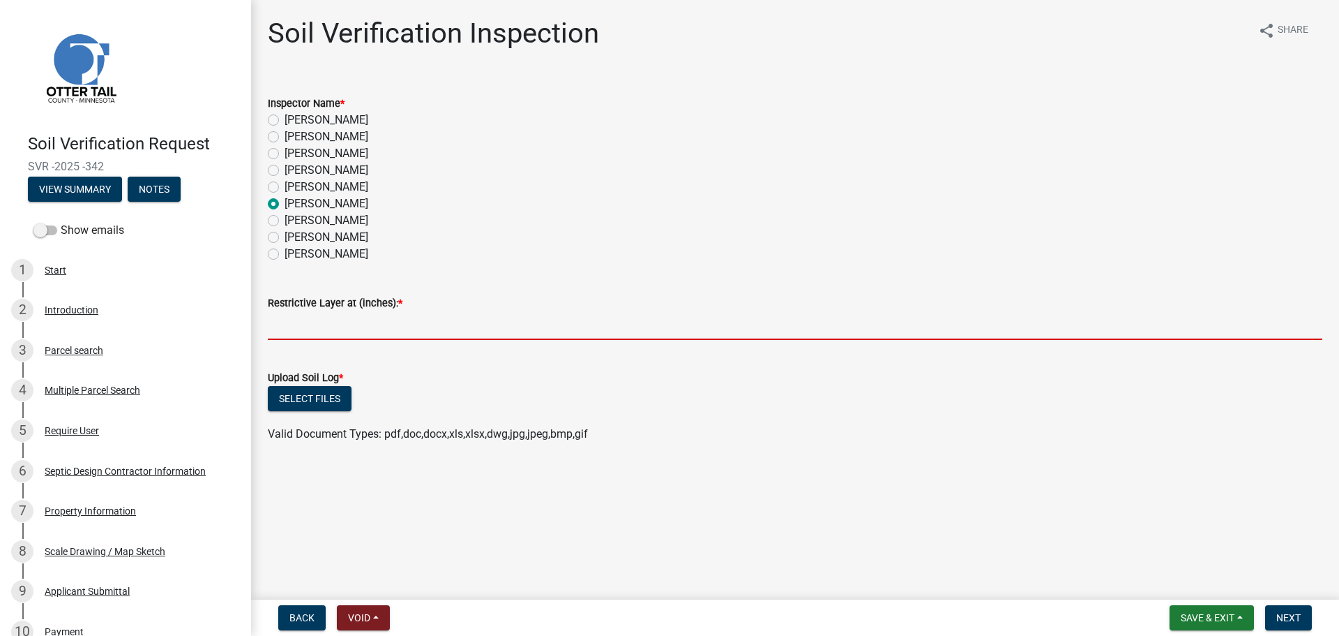
click at [301, 331] on input "text" at bounding box center [795, 325] width 1055 height 29
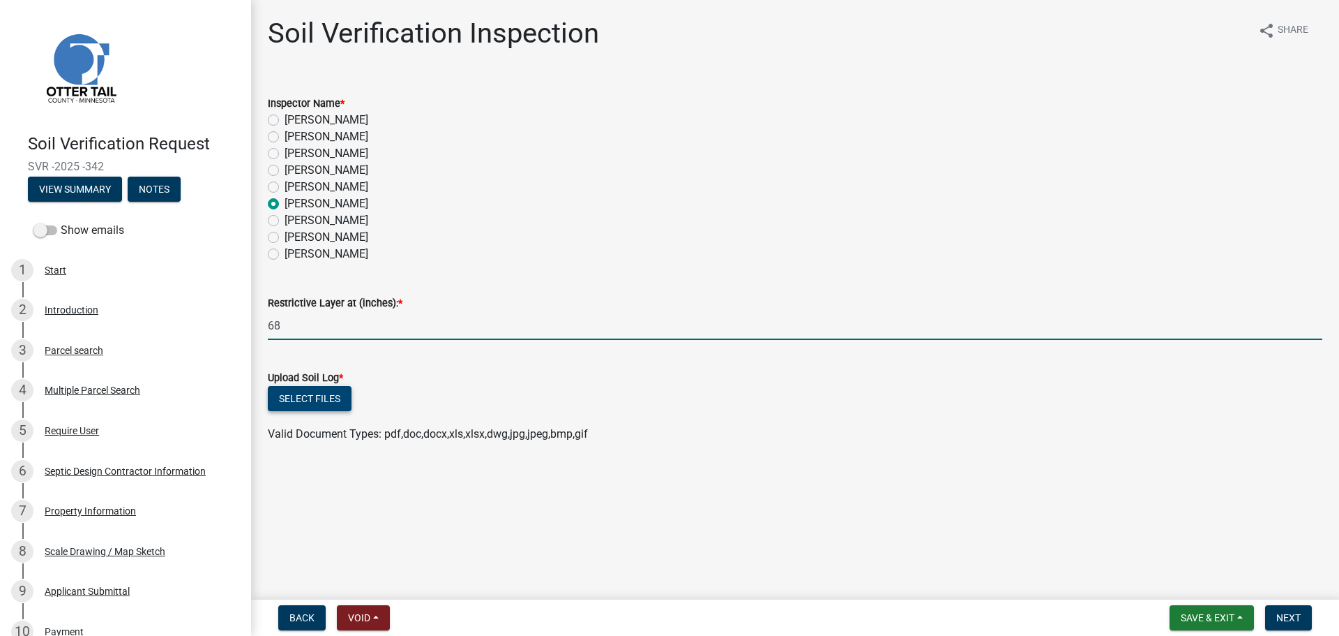
type input "68"
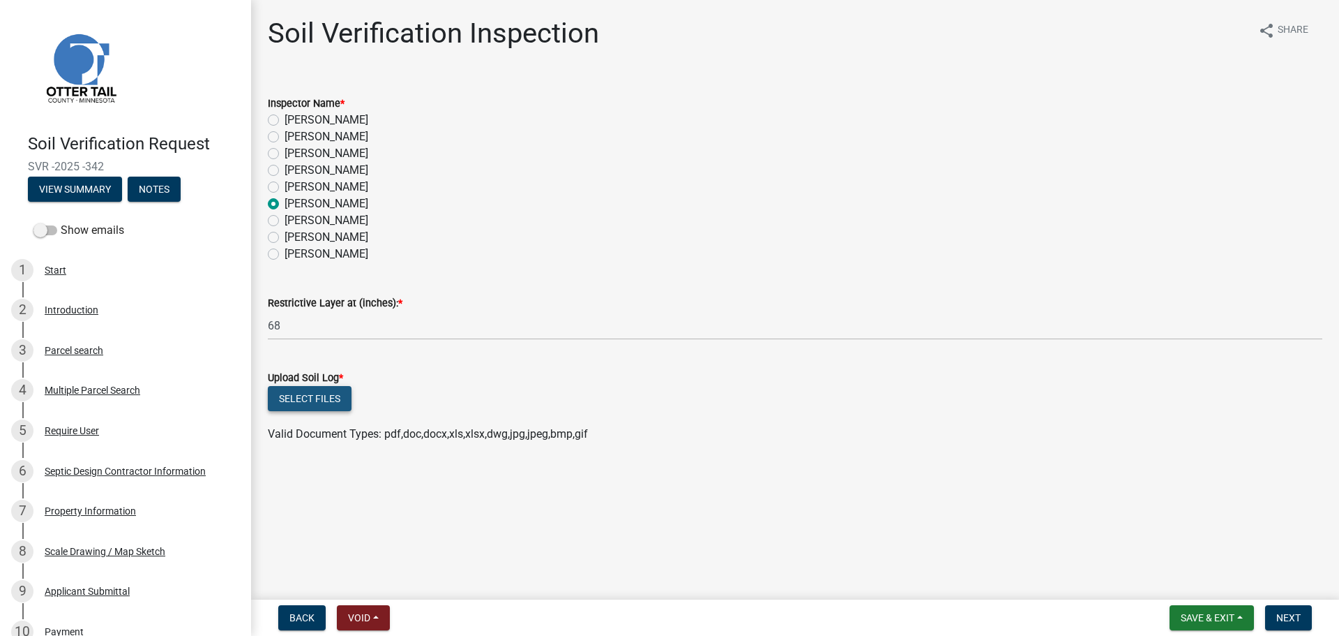
click at [332, 399] on button "Select files" at bounding box center [310, 398] width 84 height 25
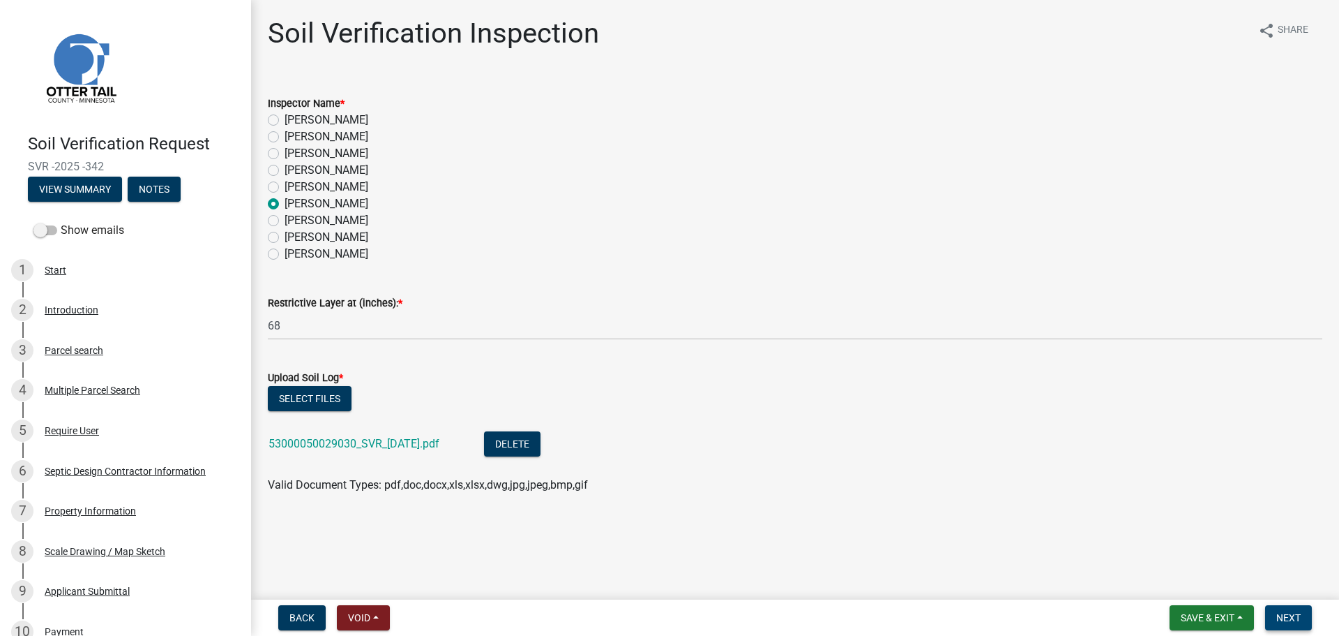
click at [1297, 614] on span "Next" at bounding box center [1289, 617] width 24 height 11
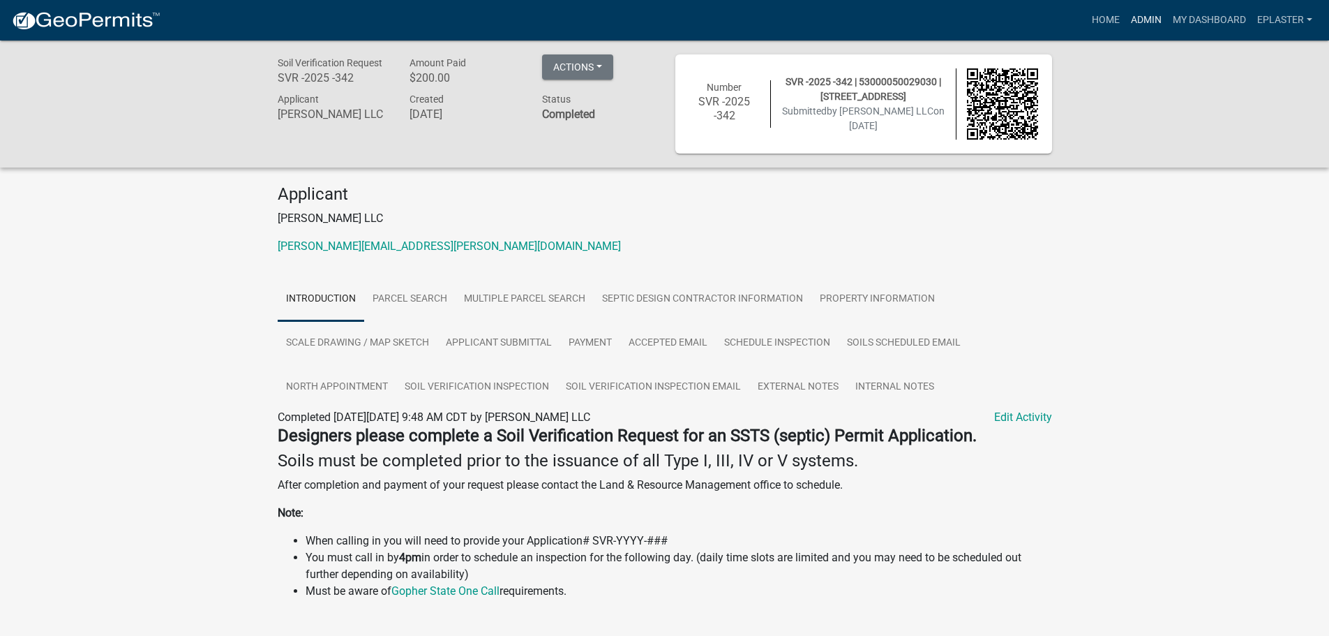
click at [1141, 17] on link "Admin" at bounding box center [1146, 20] width 42 height 27
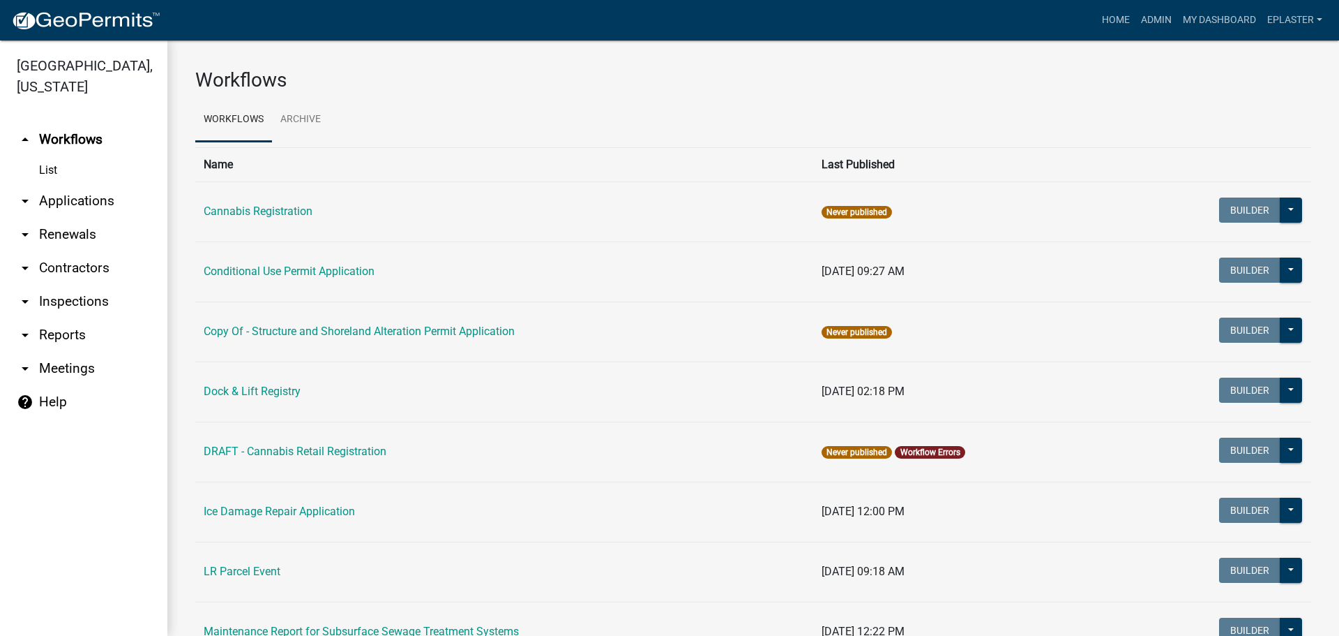
click at [87, 205] on link "arrow_drop_down Applications" at bounding box center [83, 200] width 167 height 33
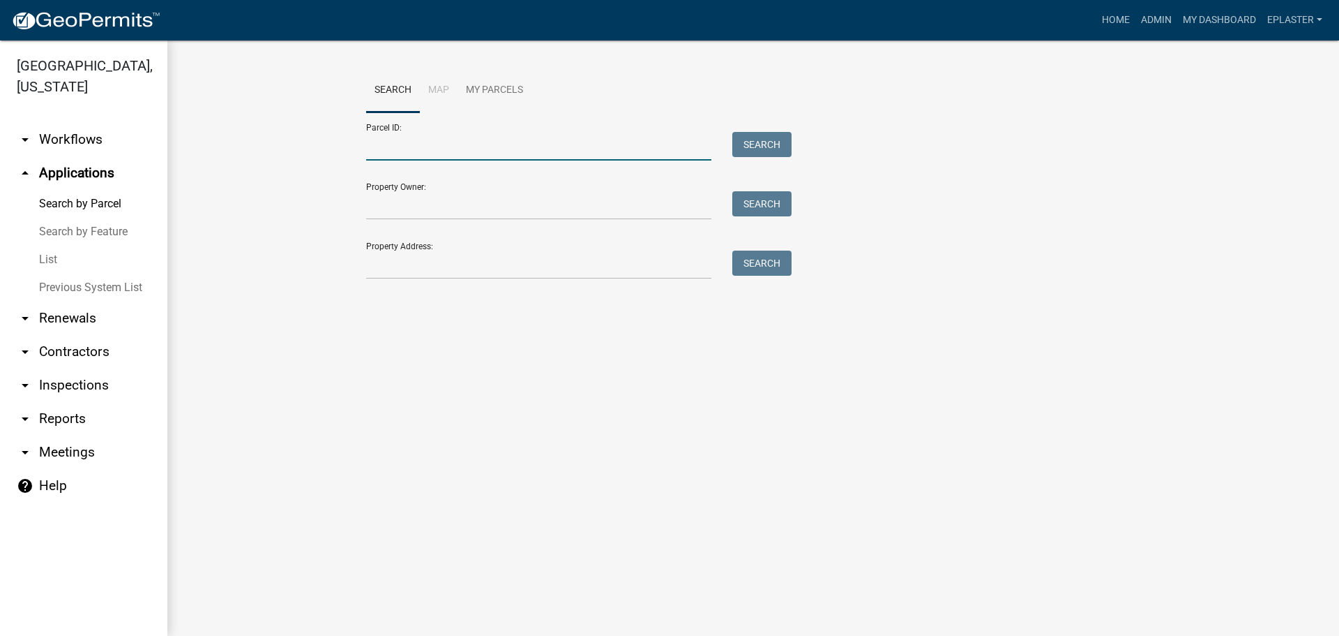
click at [420, 140] on input "Parcel ID:" at bounding box center [538, 146] width 345 height 29
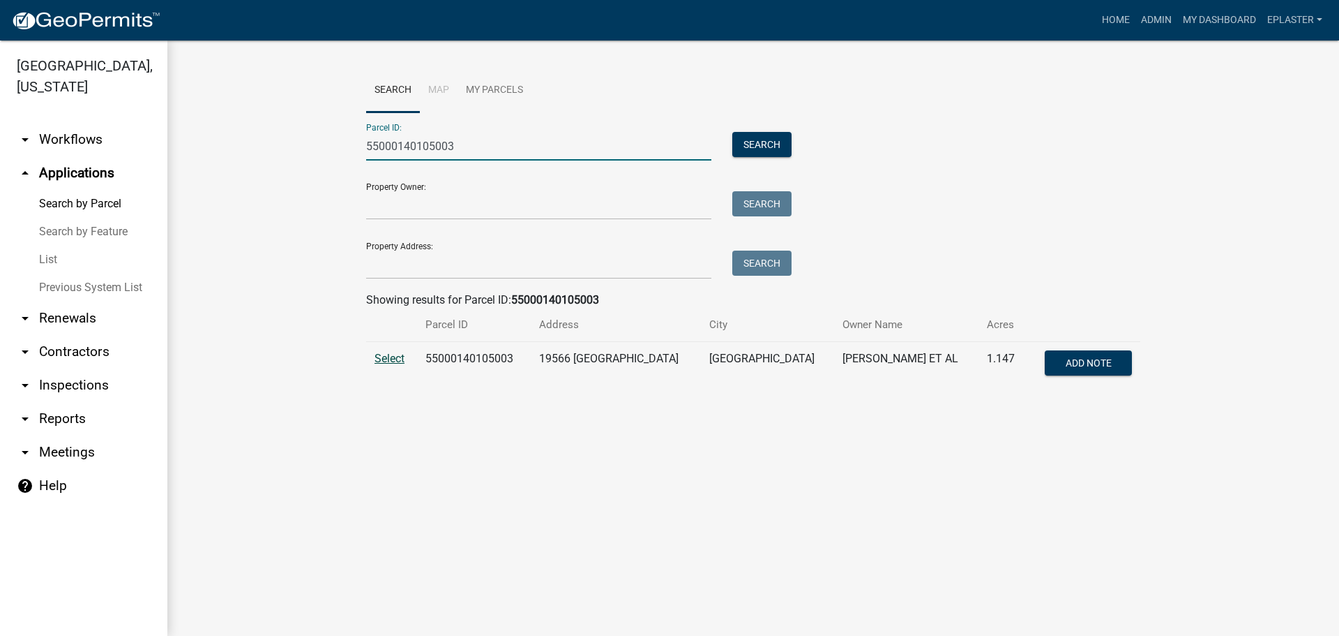
type input "55000140105003"
click at [400, 356] on span "Select" at bounding box center [390, 358] width 30 height 13
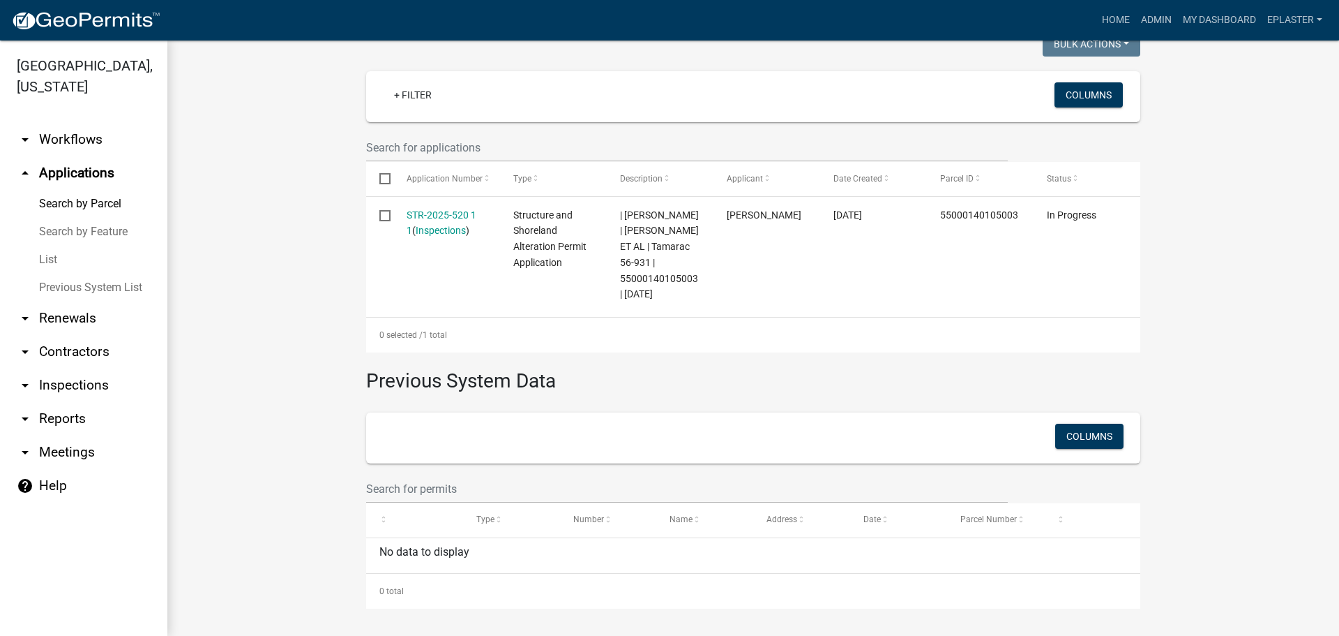
scroll to position [368, 0]
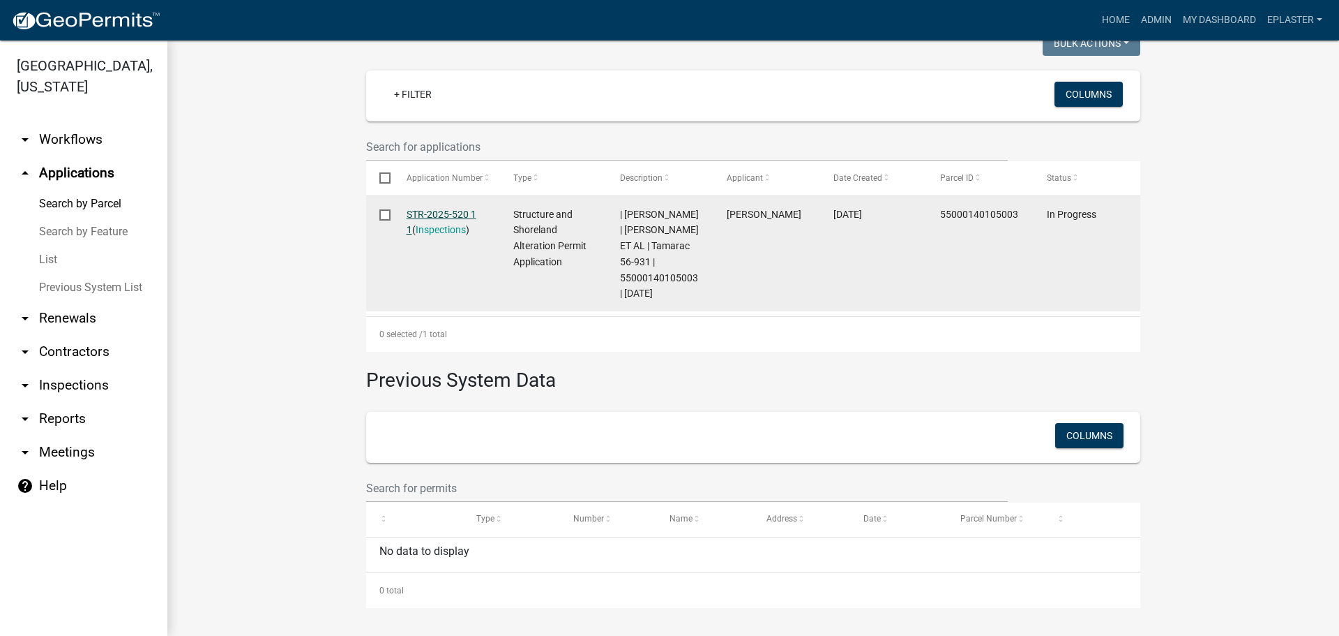
click at [430, 213] on link "STR-2025-520 1 1" at bounding box center [442, 222] width 70 height 27
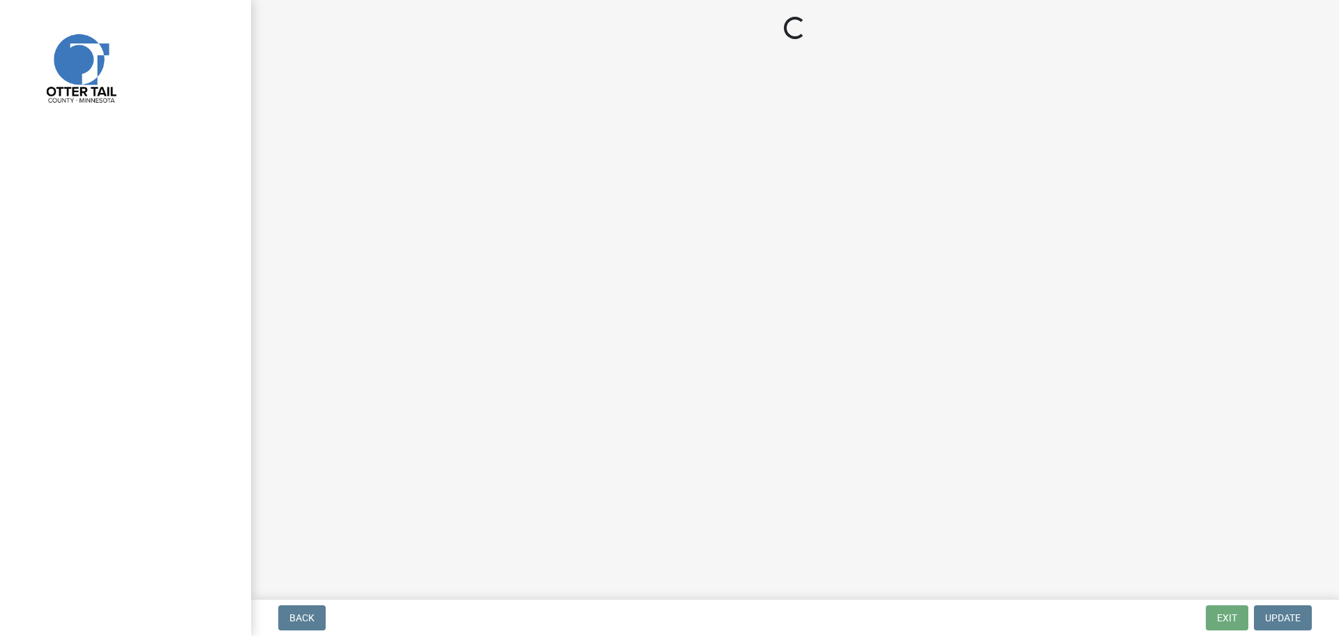
select select "710d5f49-2663-4e73-9718-d0c4e189f5ed"
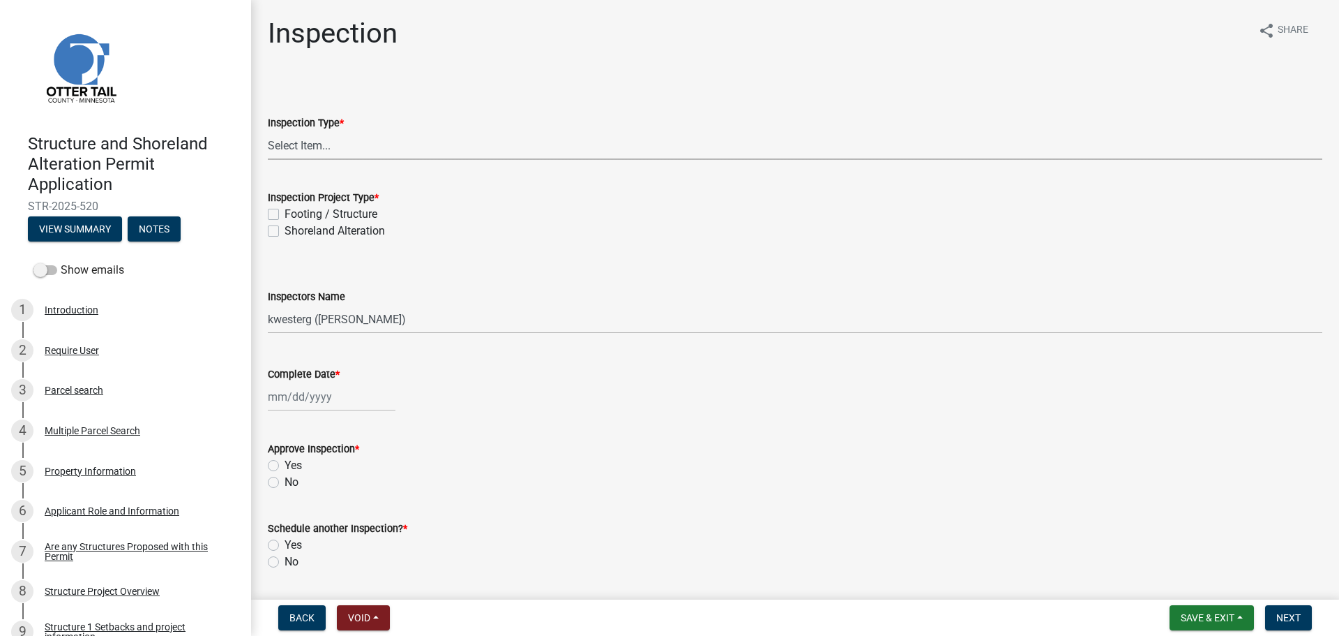
click at [321, 140] on select "Select Item... Inspection Complete Partial Inspection Inspected Not Built" at bounding box center [795, 145] width 1055 height 29
click at [268, 131] on select "Select Item... Inspection Complete Partial Inspection Inspected Not Built" at bounding box center [795, 145] width 1055 height 29
select select "5ee8ef88-99d2-44f5-8d02-4821fc79fe6f"
click at [285, 213] on label "Footing / Structure" at bounding box center [331, 214] width 93 height 17
click at [285, 213] on input "Footing / Structure" at bounding box center [289, 210] width 9 height 9
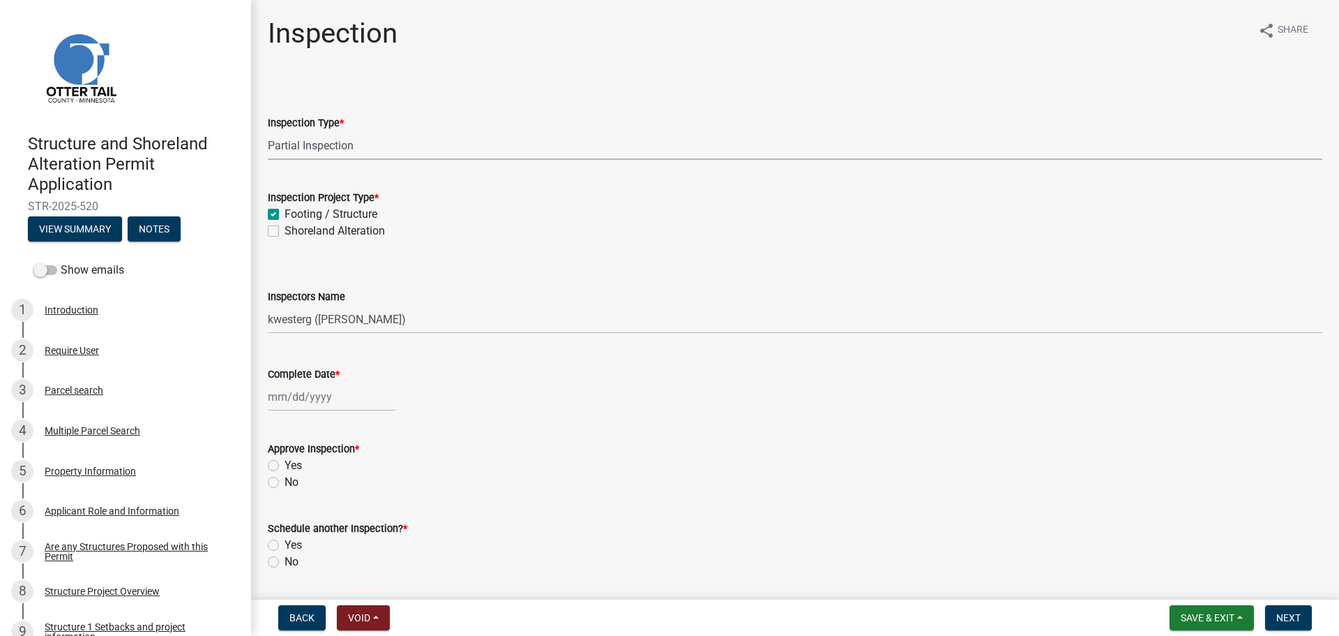
checkbox input "true"
click at [285, 233] on label "Shoreland Alteration" at bounding box center [335, 231] width 100 height 17
click at [285, 232] on input "Shoreland Alteration" at bounding box center [289, 227] width 9 height 9
checkbox input "true"
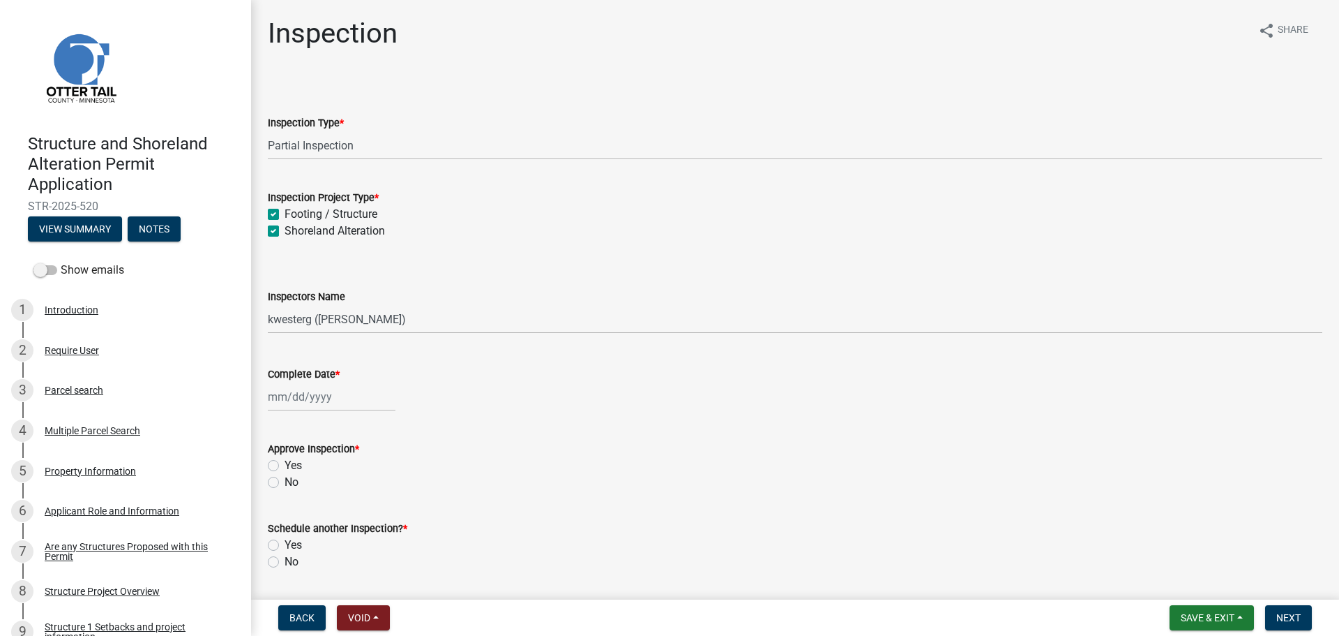
checkbox input "true"
click at [289, 322] on select "Select Item... cwleclair ([PERSON_NAME]) btollefson ([PERSON_NAME]) abusko ([PE…" at bounding box center [795, 319] width 1055 height 29
select select "ab4afe9b-f255-4bf6-b29f-35714790ba70"
click at [268, 305] on select "Select Item... cwleclair ([PERSON_NAME]) btollefson ([PERSON_NAME]) abusko ([PE…" at bounding box center [795, 319] width 1055 height 29
click at [289, 401] on div at bounding box center [332, 396] width 128 height 29
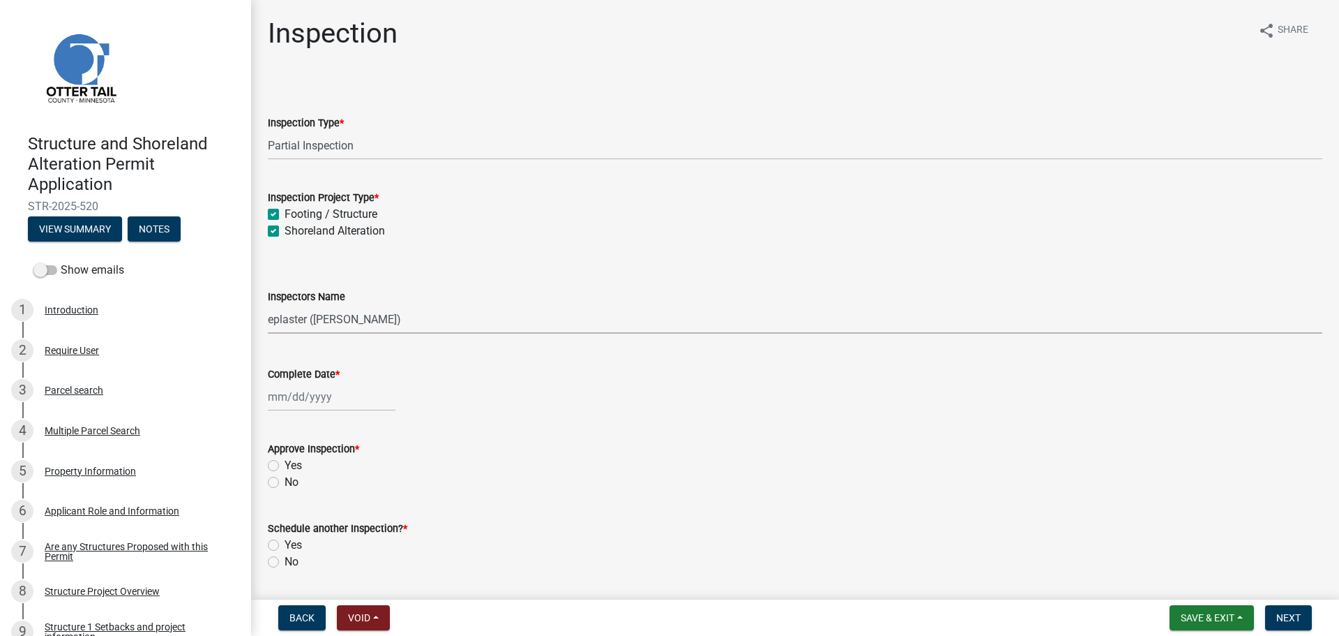
select select "9"
select select "2025"
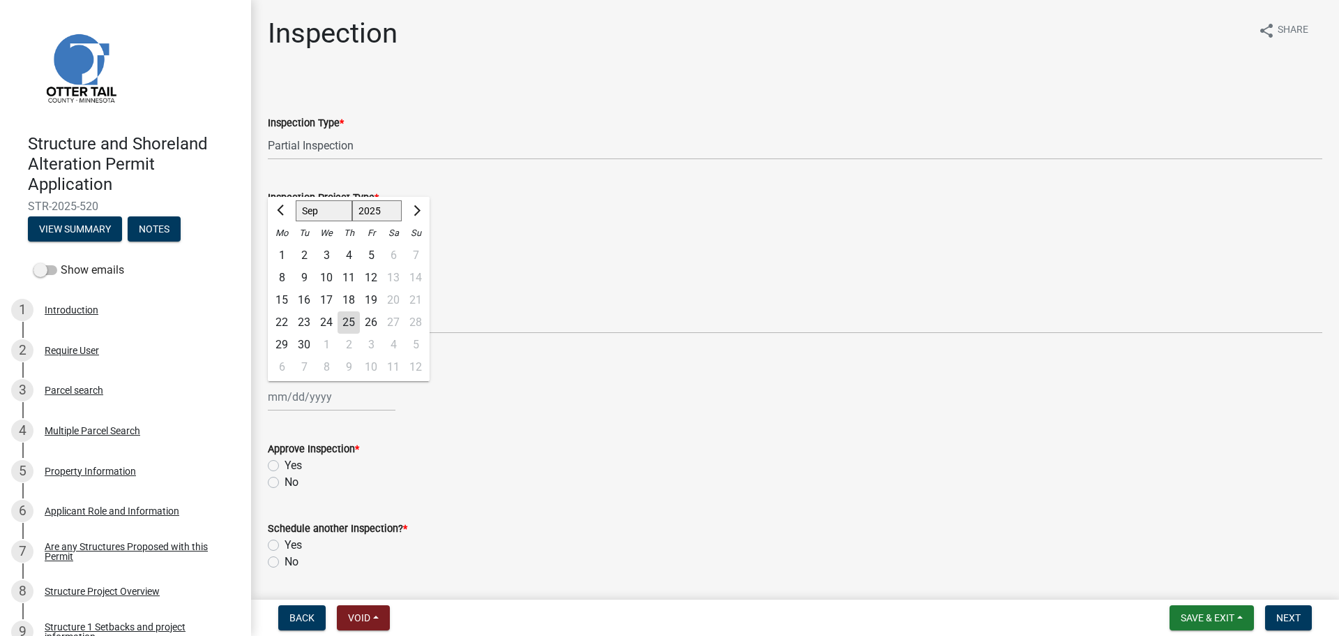
click at [326, 322] on div "24" at bounding box center [326, 322] width 22 height 22
type input "[DATE]"
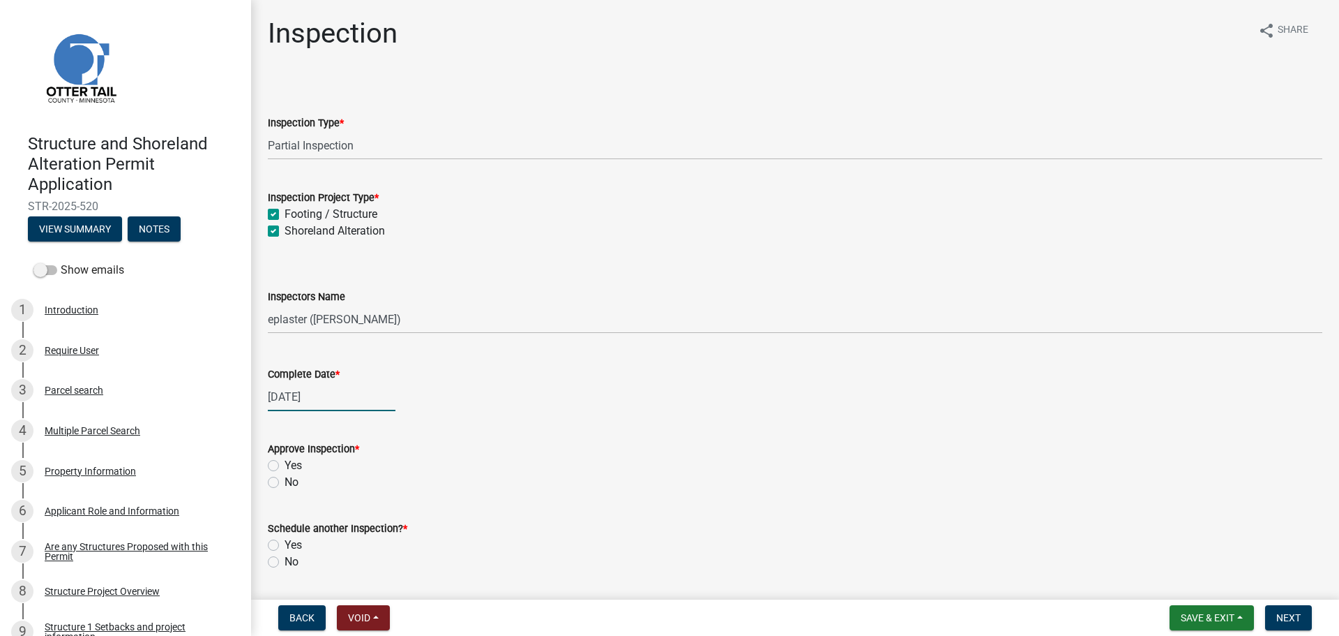
click at [290, 399] on div "[DATE]" at bounding box center [332, 396] width 128 height 29
select select "9"
select select "2025"
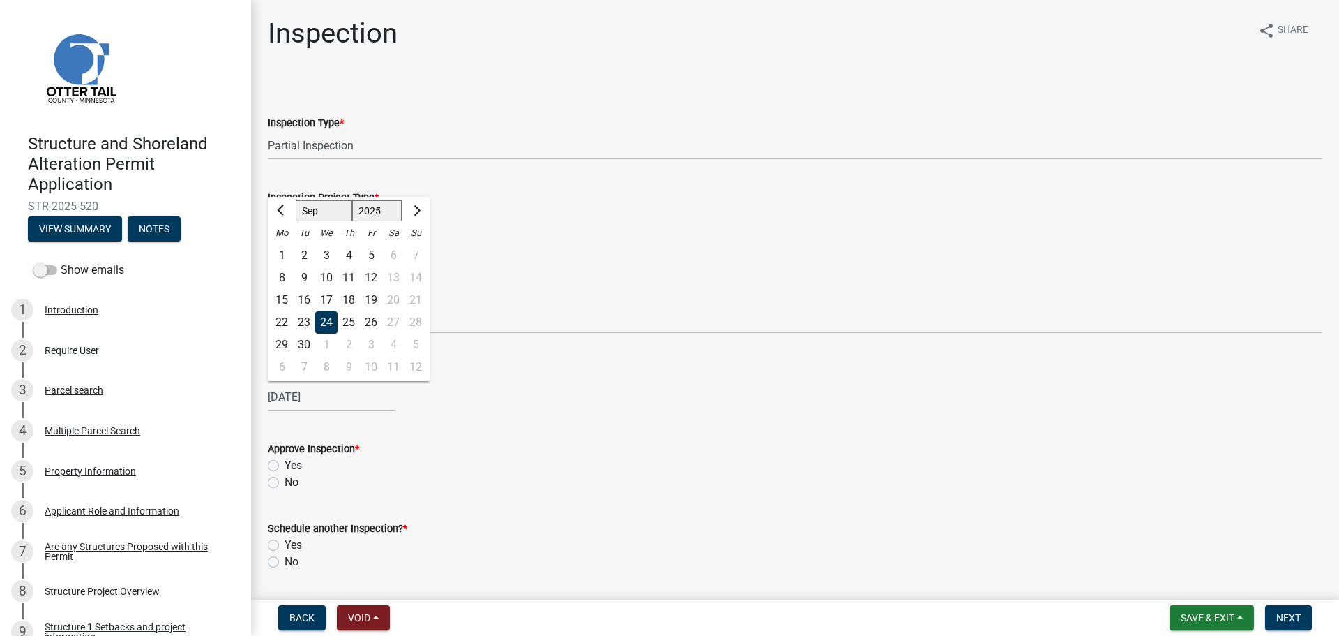
click at [304, 323] on div "23" at bounding box center [304, 322] width 22 height 22
type input "[DATE]"
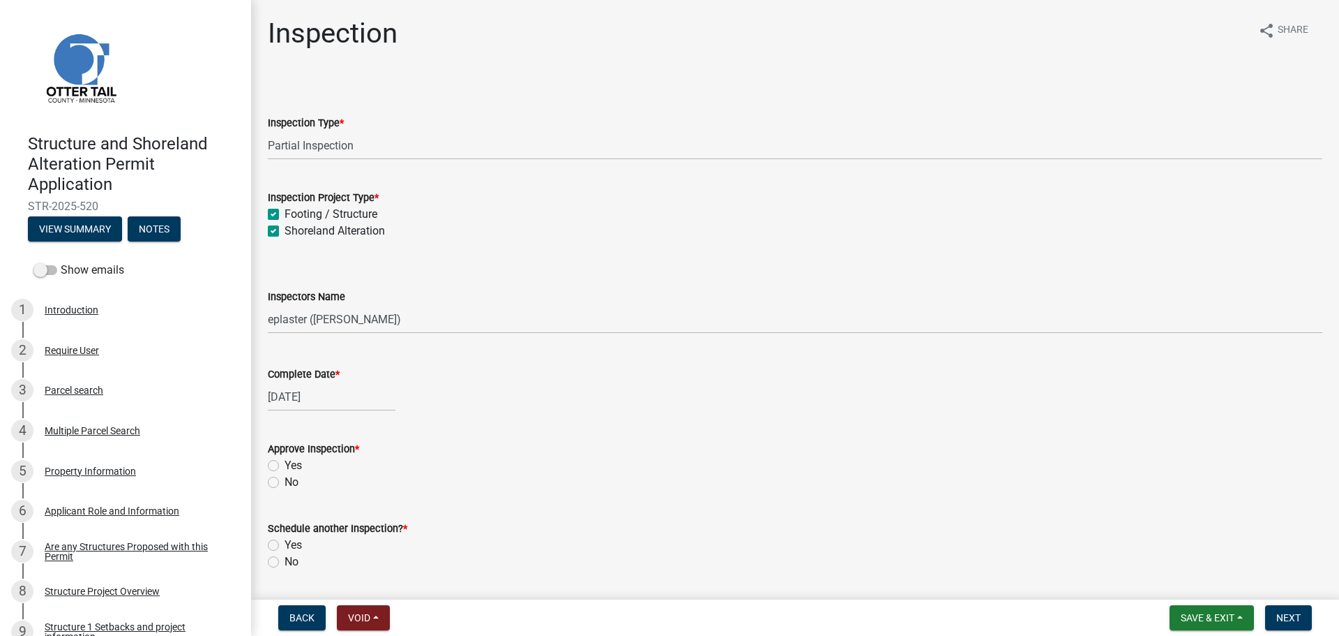
click at [285, 466] on label "Yes" at bounding box center [293, 465] width 17 height 17
click at [285, 466] on input "Yes" at bounding box center [289, 461] width 9 height 9
radio input "true"
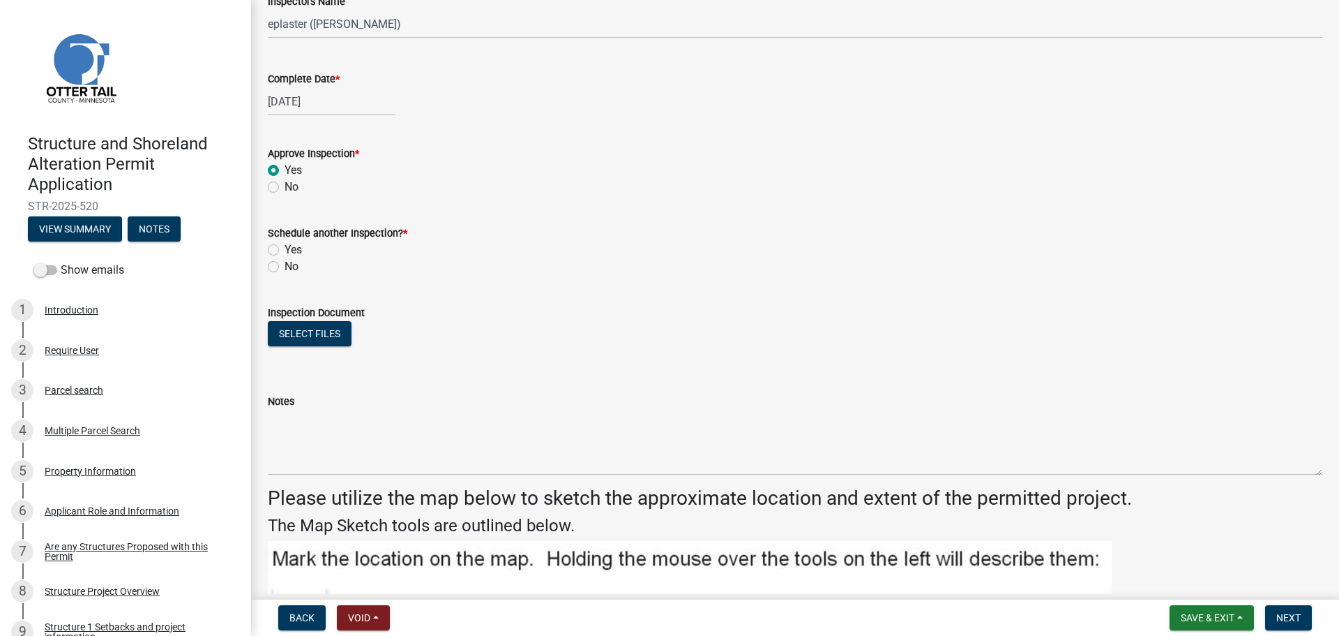
scroll to position [296, 0]
click at [285, 247] on label "Yes" at bounding box center [293, 248] width 17 height 17
click at [285, 247] on input "Yes" at bounding box center [289, 244] width 9 height 9
radio input "true"
click at [316, 332] on button "Select files" at bounding box center [310, 331] width 84 height 25
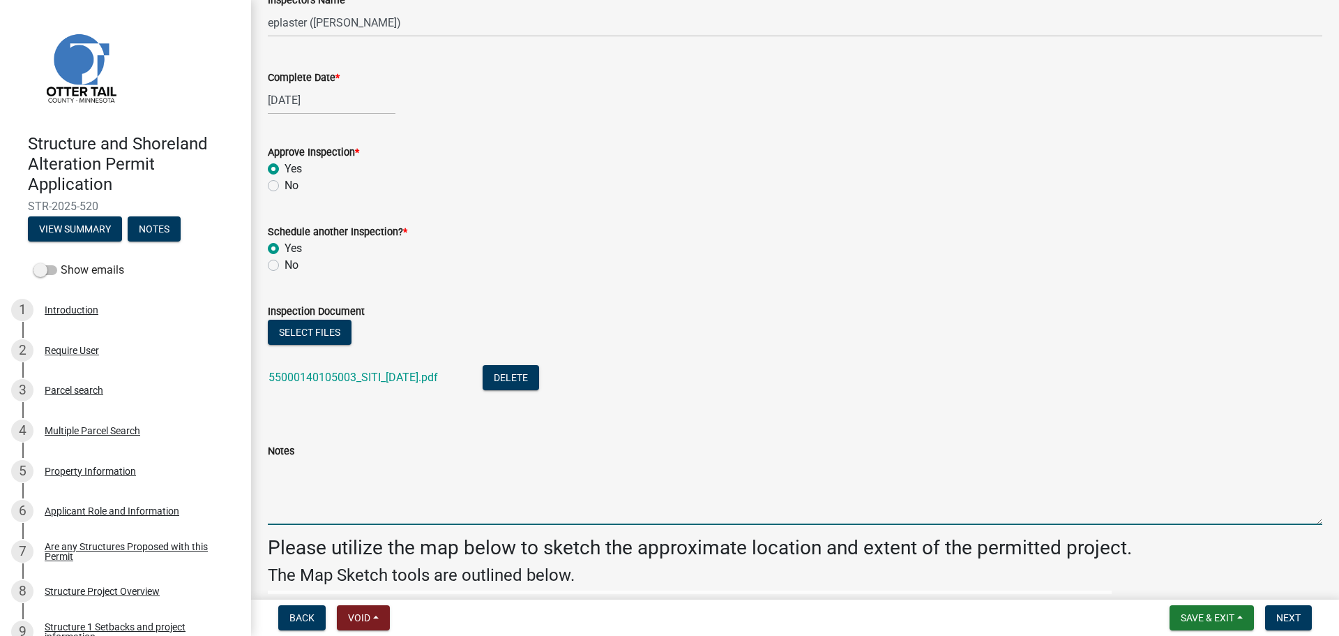
click at [363, 482] on textarea "Notes" at bounding box center [795, 492] width 1055 height 66
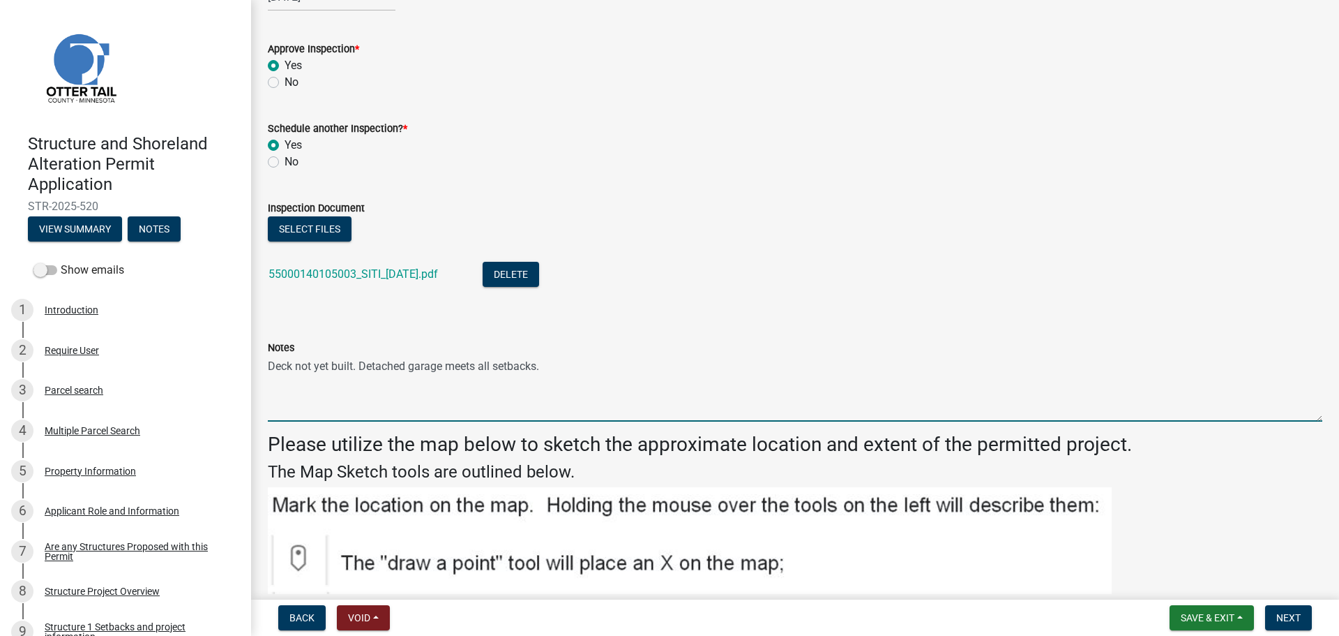
scroll to position [663, 0]
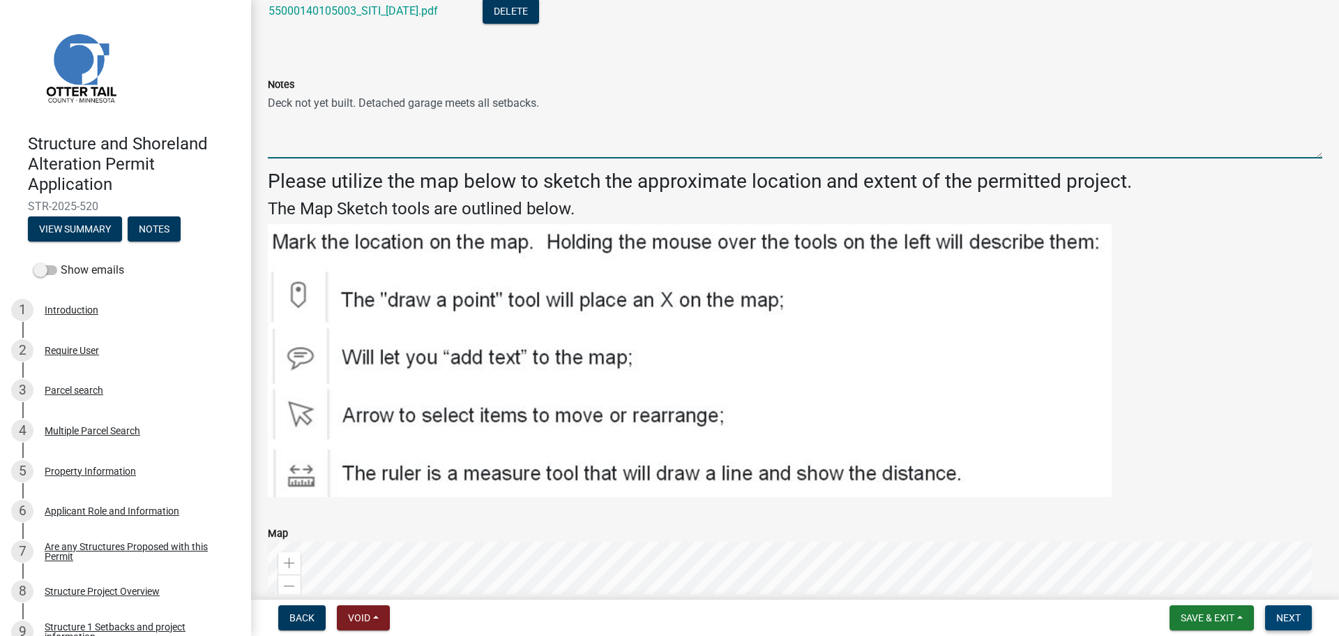
type textarea "Deck not yet built. Detached garage meets all setbacks."
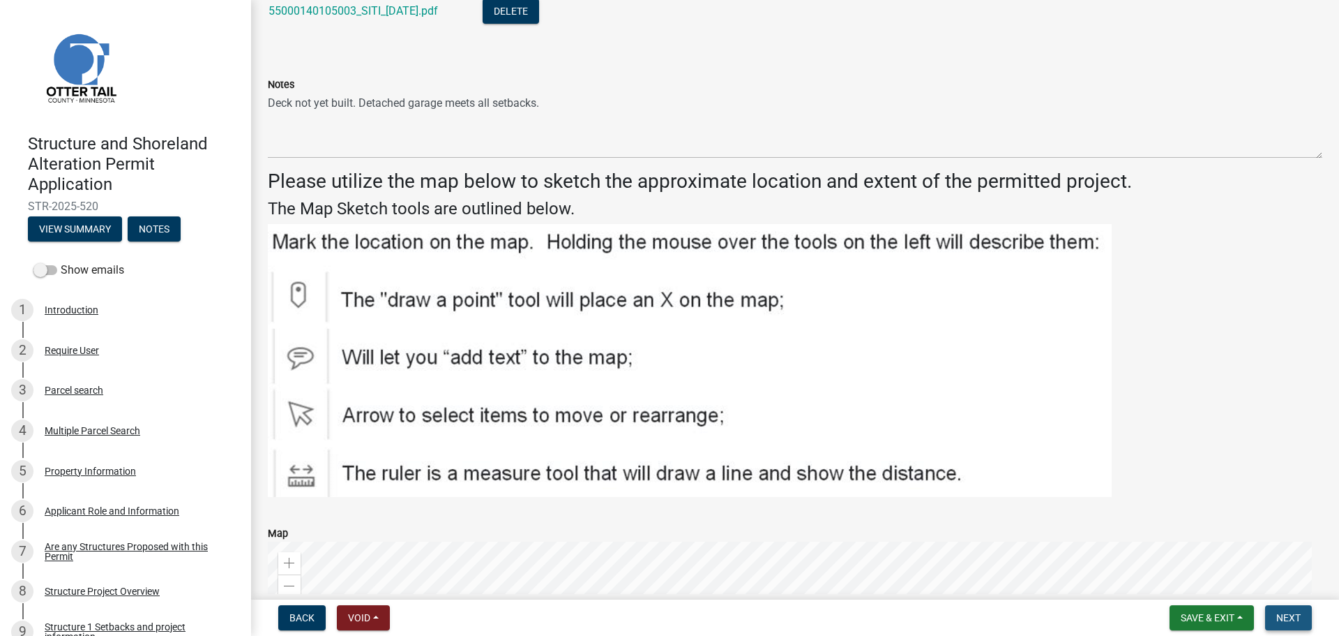
click at [1284, 618] on span "Next" at bounding box center [1289, 617] width 24 height 11
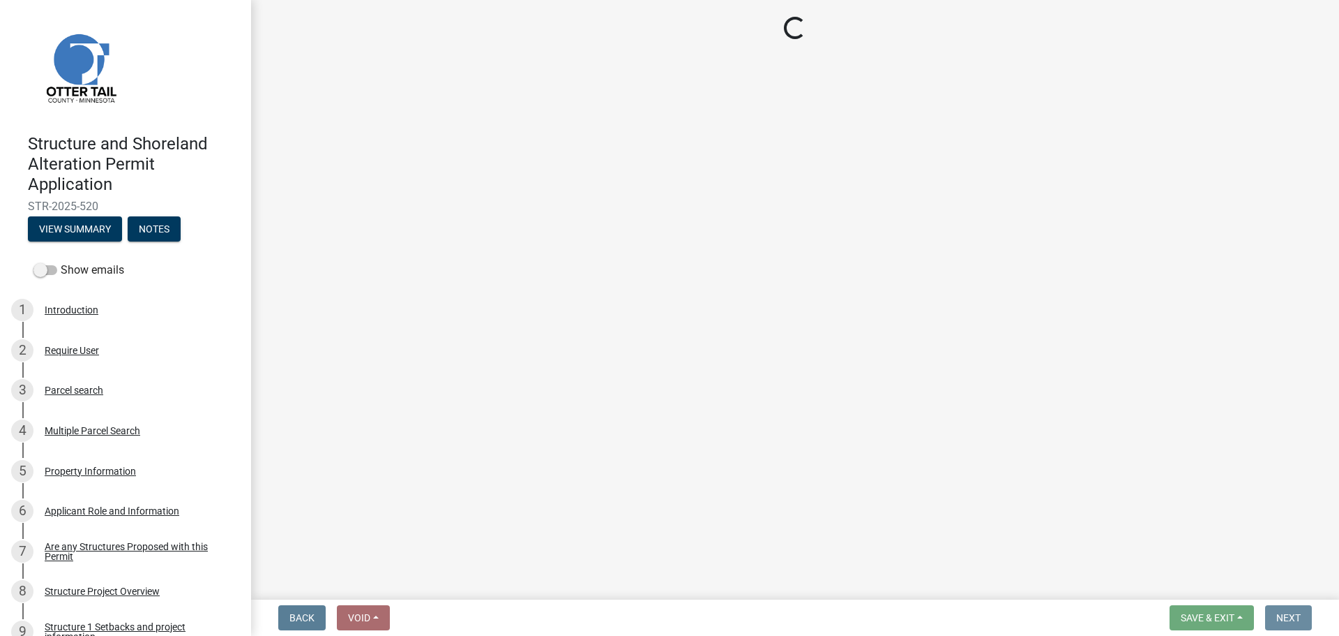
scroll to position [0, 0]
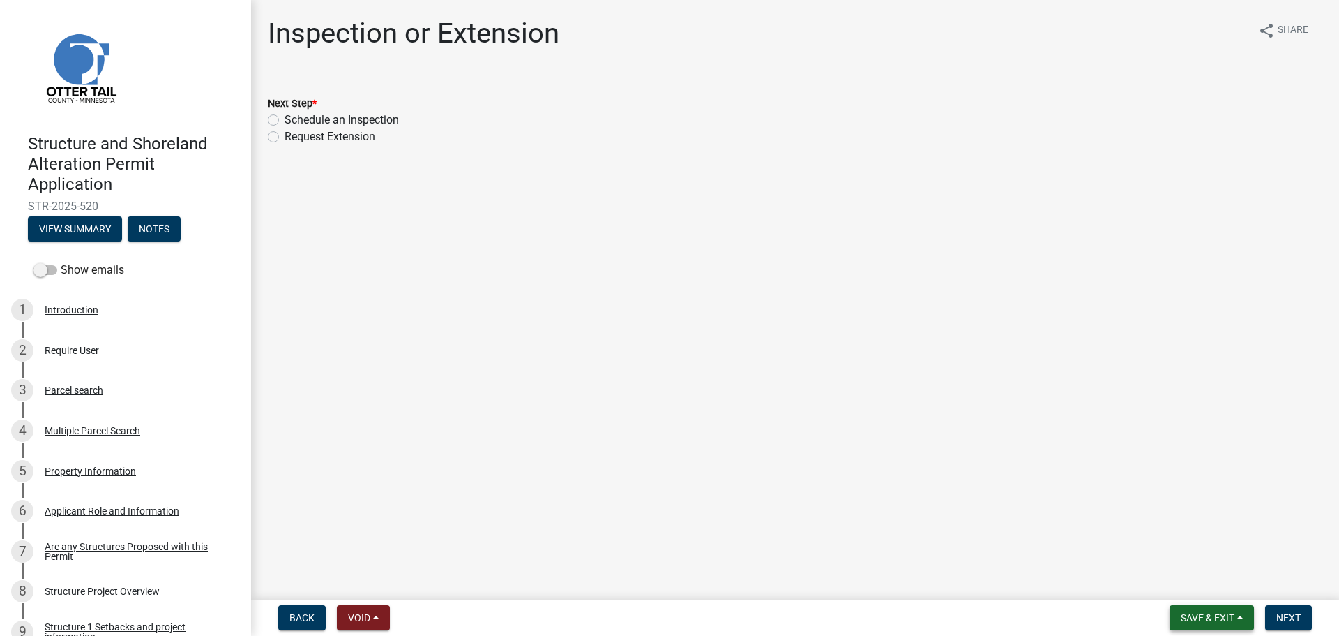
click at [1204, 624] on button "Save & Exit" at bounding box center [1212, 617] width 84 height 25
click at [1180, 589] on button "Save & Exit" at bounding box center [1199, 580] width 112 height 33
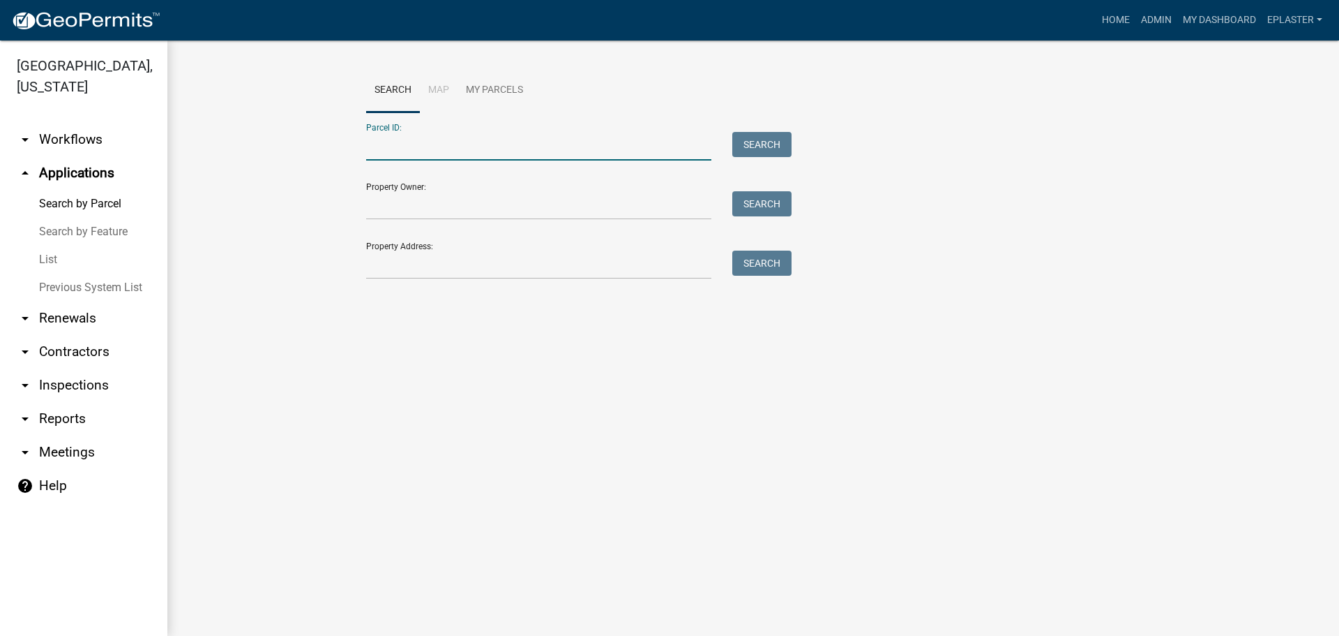
drag, startPoint x: 495, startPoint y: 153, endPoint x: 502, endPoint y: 160, distance: 10.4
click at [495, 153] on input "Parcel ID:" at bounding box center [538, 146] width 345 height 29
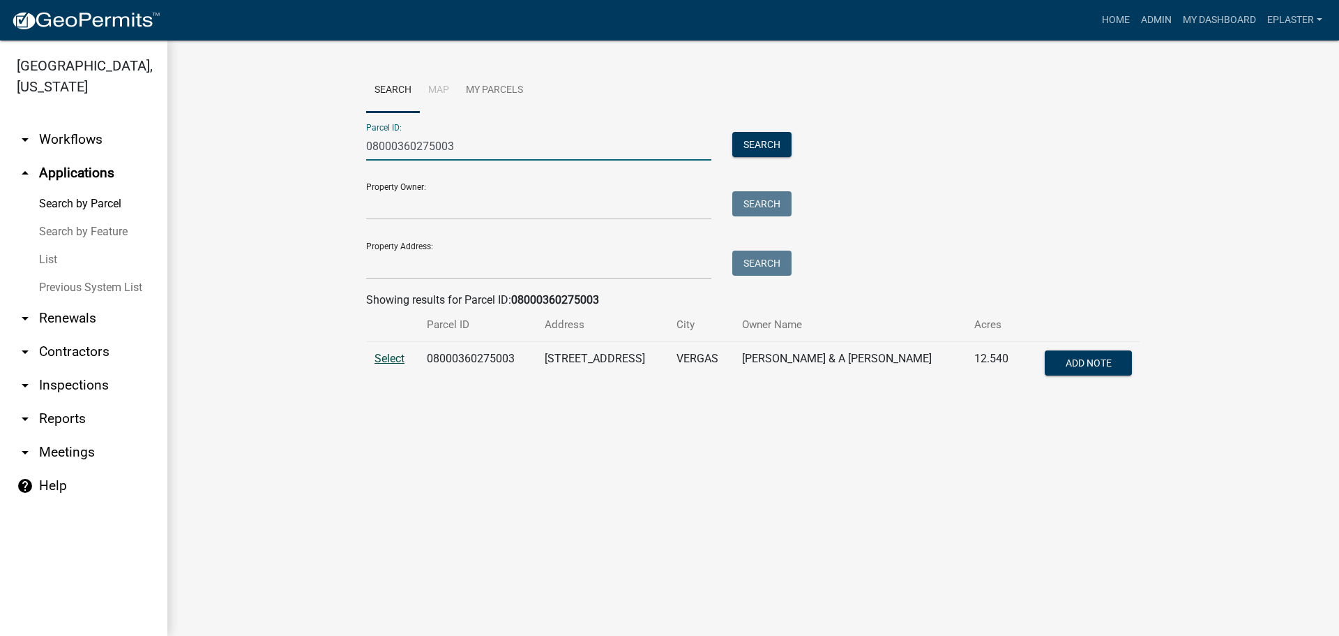
type input "08000360275003"
click at [389, 357] on span "Select" at bounding box center [390, 358] width 30 height 13
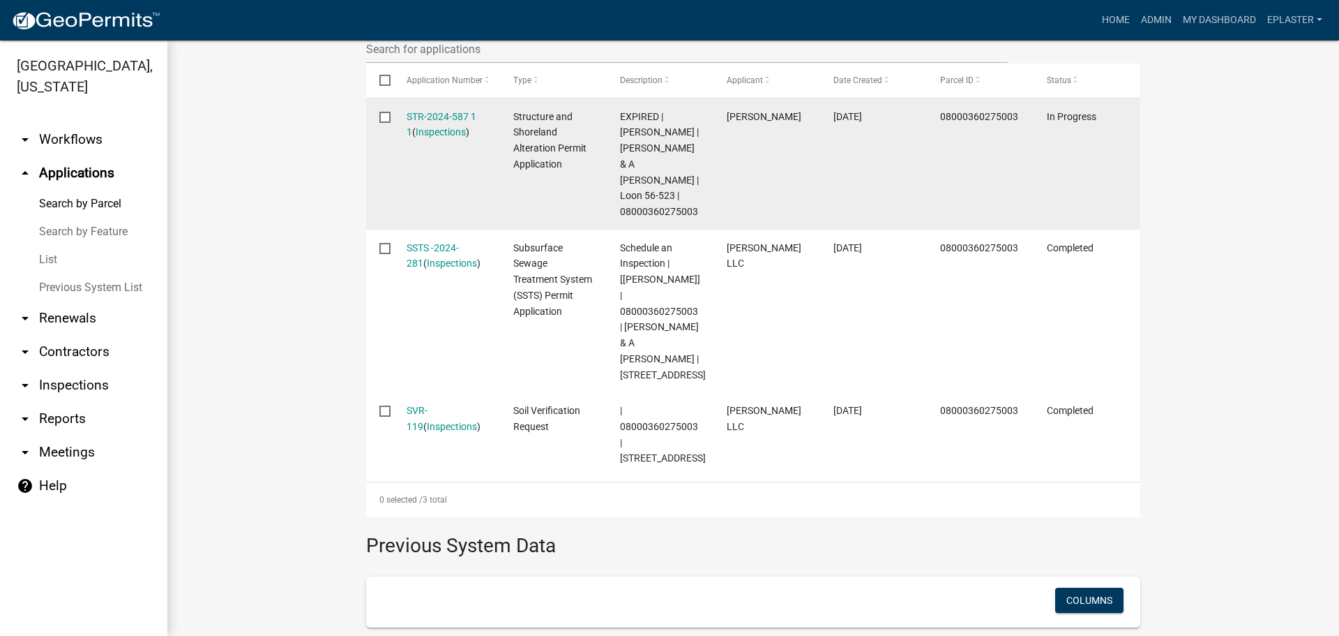
scroll to position [488, 0]
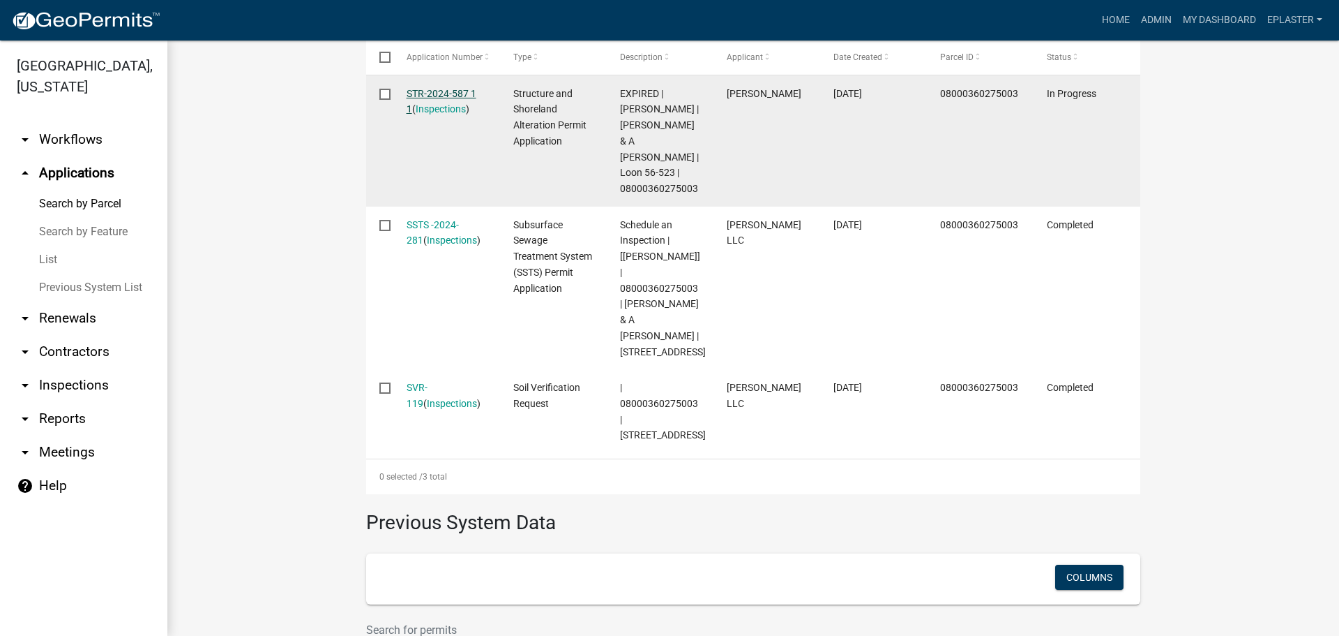
click at [468, 93] on link "STR-2024-587 1 1" at bounding box center [442, 101] width 70 height 27
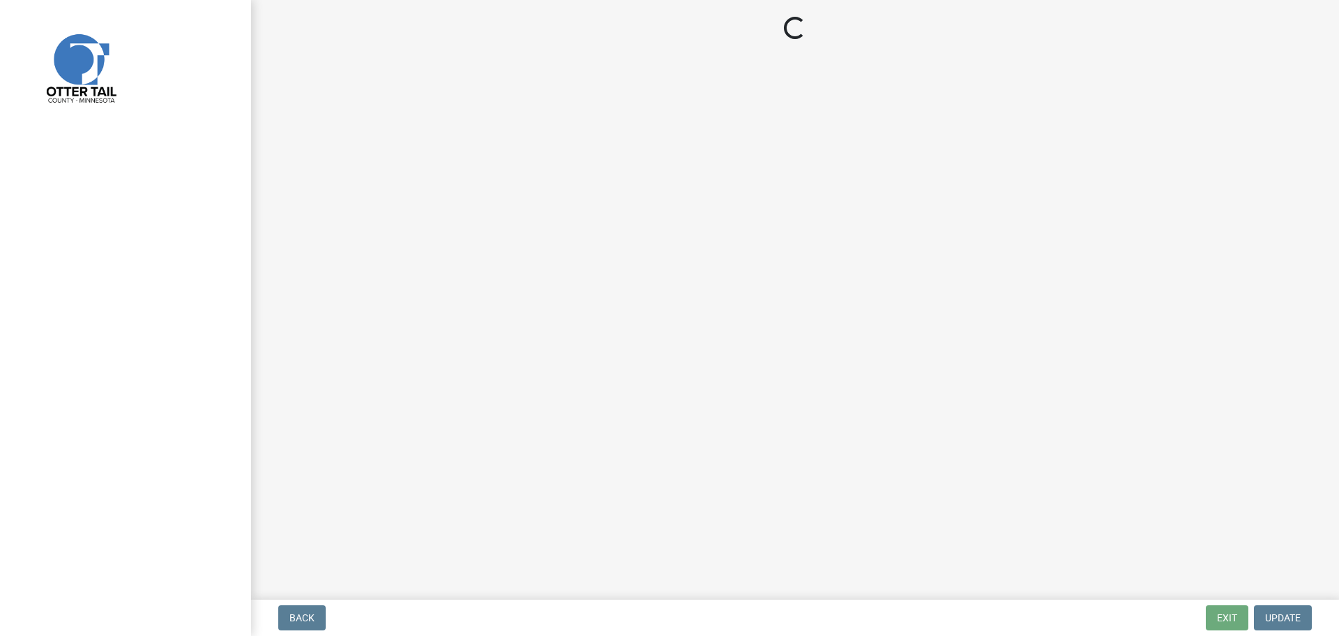
select select "710d5f49-2663-4e73-9718-d0c4e189f5ed"
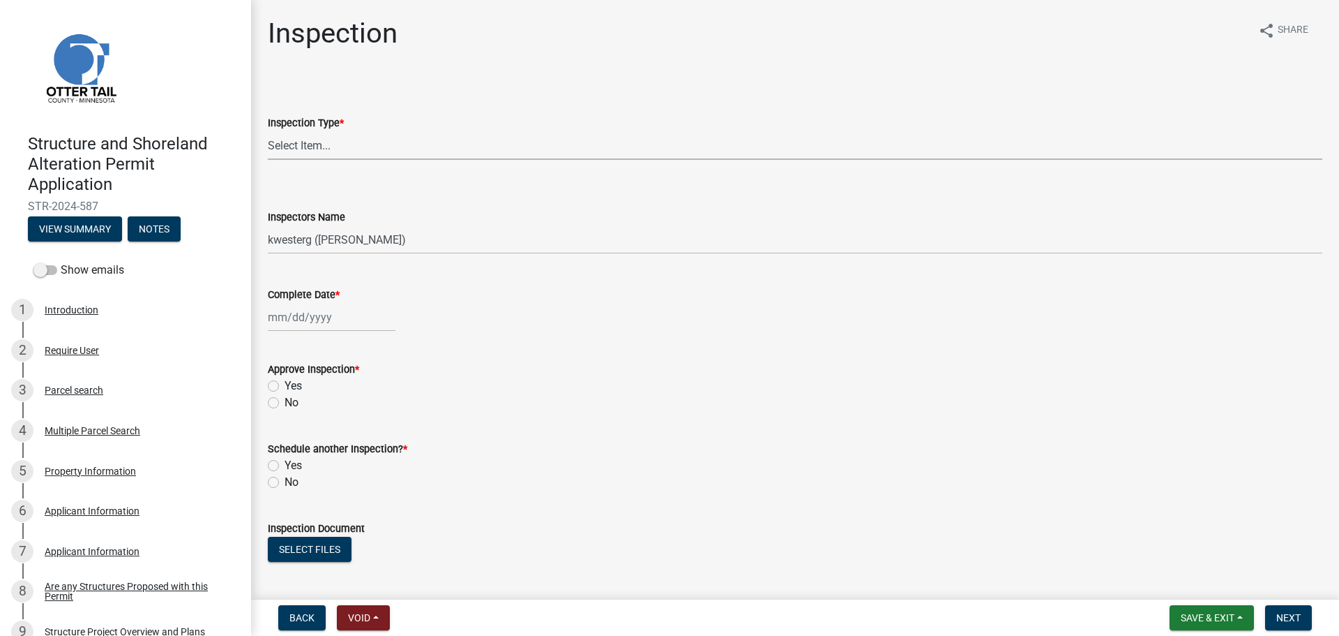
click at [370, 141] on select "Select Item... Footing / Structure Inspection Shoreland Alteration Not Built" at bounding box center [795, 145] width 1055 height 29
click at [268, 131] on select "Select Item... Footing / Structure Inspection Shoreland Alteration Not Built" at bounding box center [795, 145] width 1055 height 29
select select "29b027fa-a62f-4639-a4c1-67ac8b0bd2a2"
click at [355, 242] on select "Select Item... btollefson (Brittany Tollefson) alexisnewark (Alexis Newark) epl…" at bounding box center [795, 239] width 1055 height 29
select select "ab4afe9b-f255-4bf6-b29f-35714790ba70"
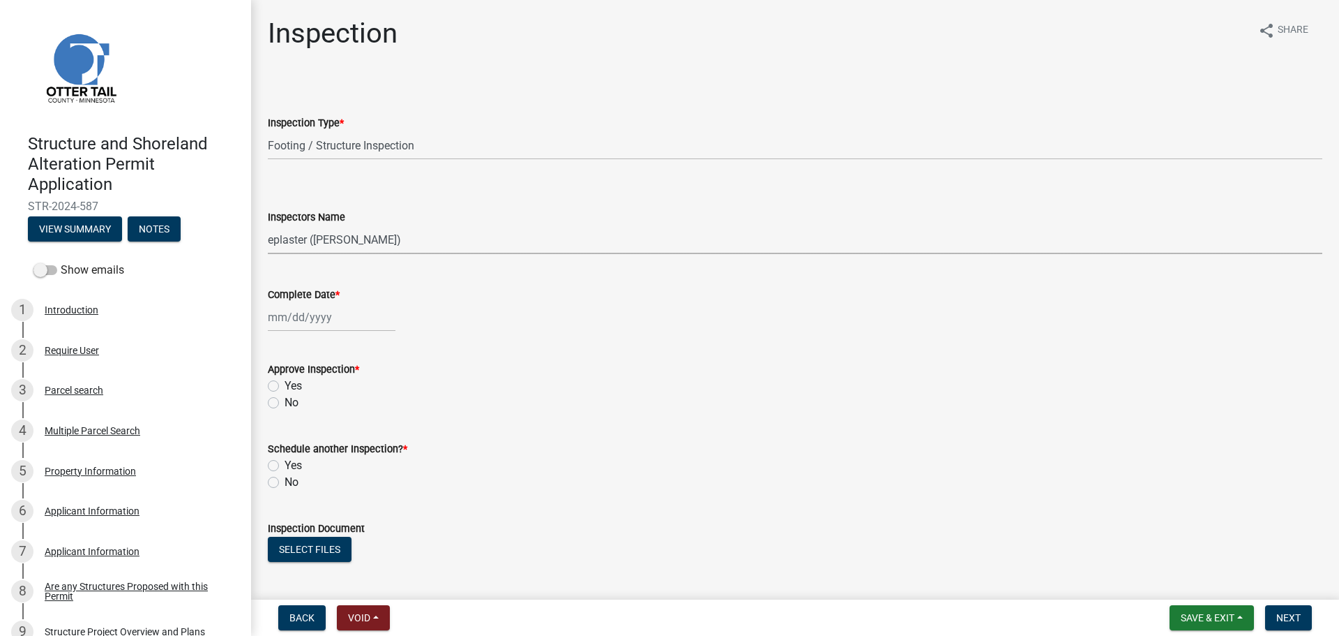
click at [268, 225] on select "Select Item... btollefson (Brittany Tollefson) alexisnewark (Alexis Newark) epl…" at bounding box center [795, 239] width 1055 height 29
click at [295, 310] on div at bounding box center [332, 317] width 128 height 29
select select "9"
select select "2025"
click at [308, 456] on div "23" at bounding box center [304, 458] width 22 height 22
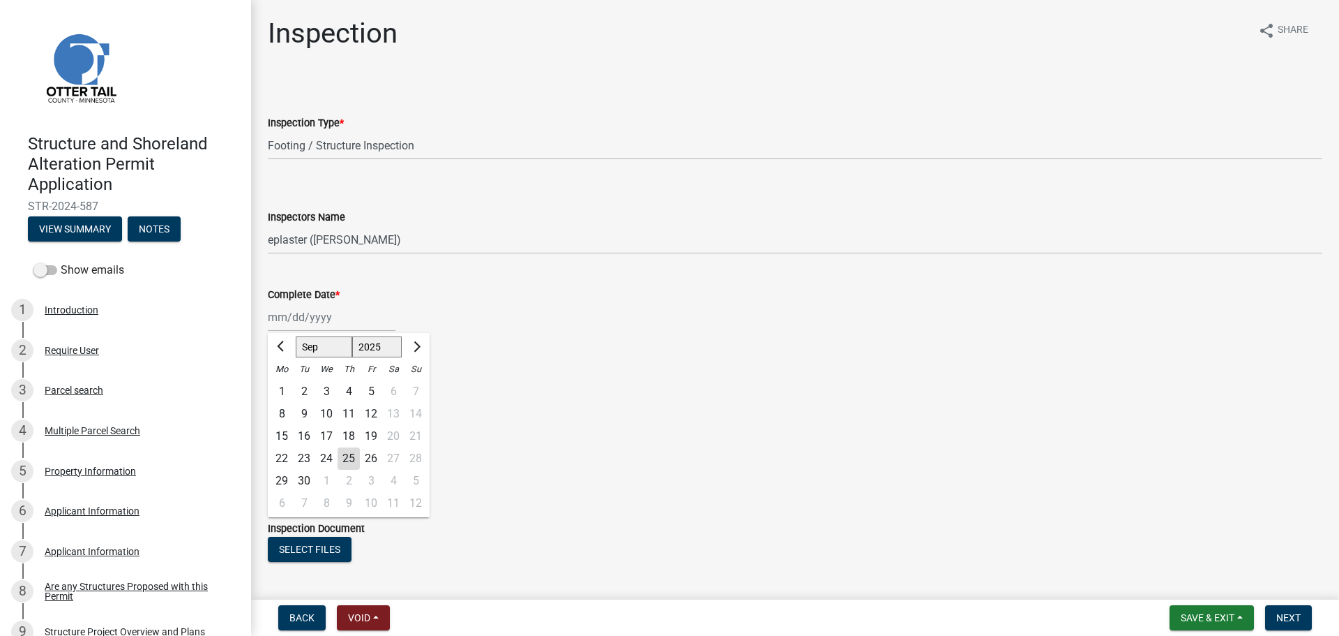
type input "[DATE]"
click at [285, 383] on label "Yes" at bounding box center [293, 385] width 17 height 17
click at [285, 383] on input "Yes" at bounding box center [289, 381] width 9 height 9
radio input "true"
click at [285, 483] on label "No" at bounding box center [292, 482] width 14 height 17
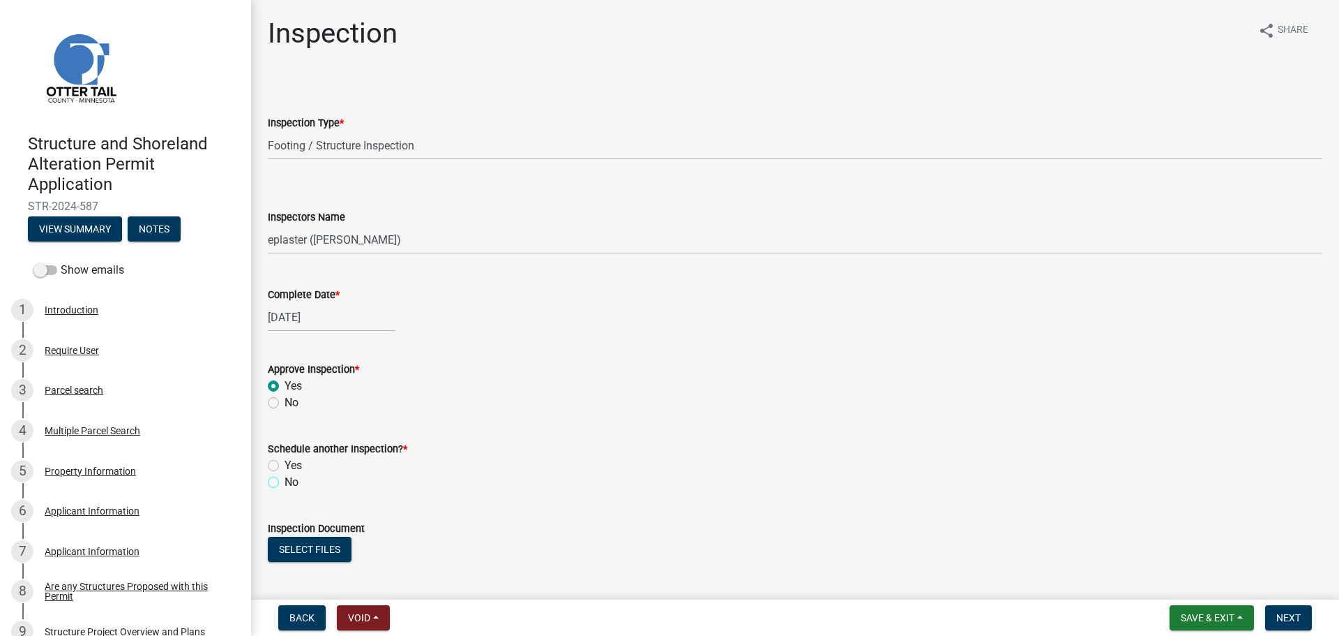
click at [285, 483] on input "No" at bounding box center [289, 478] width 9 height 9
radio input "true"
click at [301, 555] on button "Select files" at bounding box center [310, 548] width 84 height 25
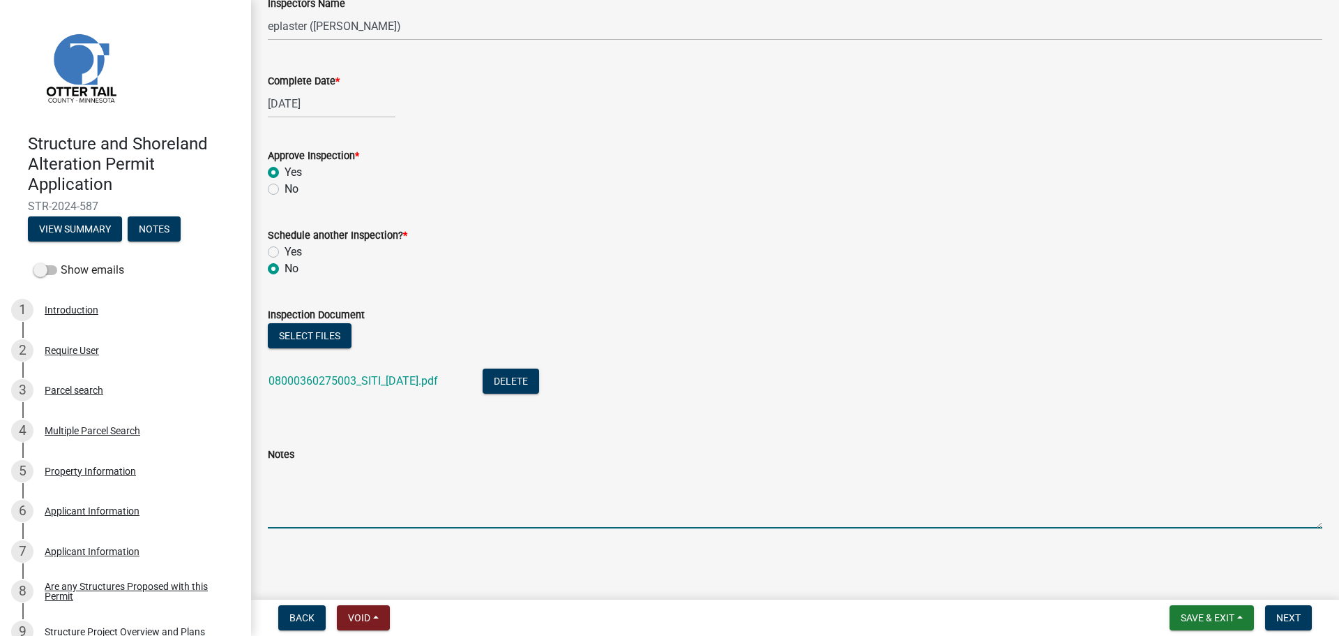
click at [516, 500] on textarea "Notes" at bounding box center [795, 496] width 1055 height 66
type textarea "Meets all setbacks."
click at [1301, 612] on span "Next" at bounding box center [1289, 617] width 24 height 11
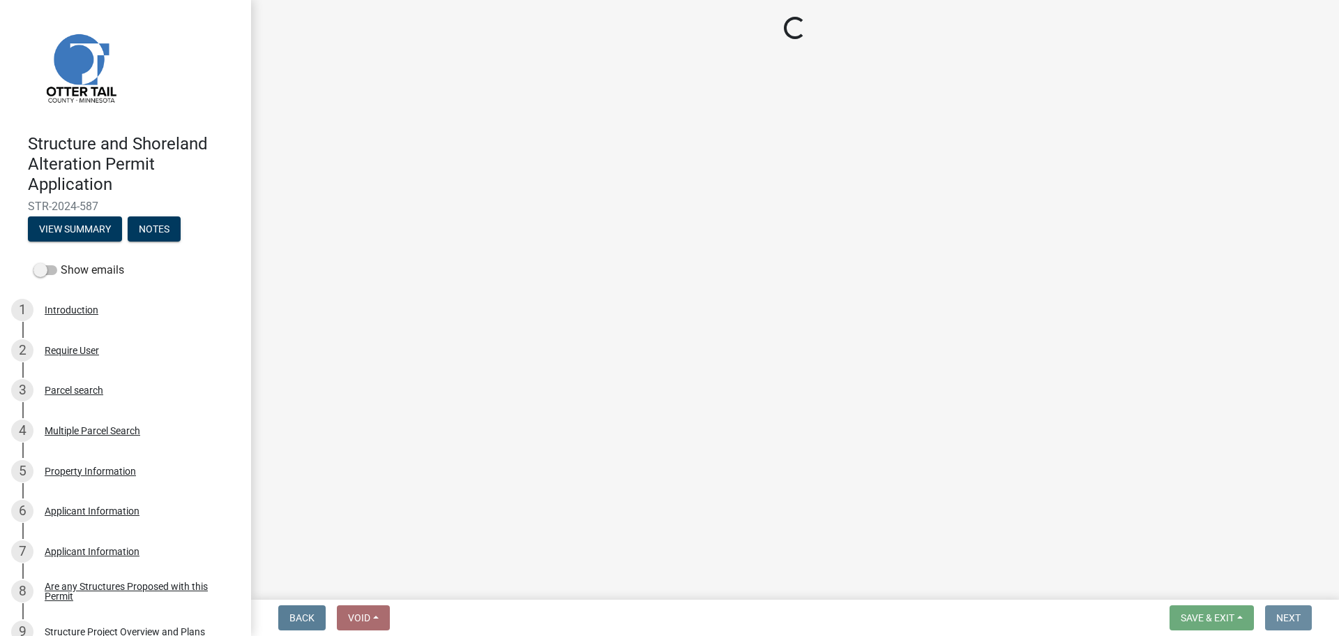
scroll to position [0, 0]
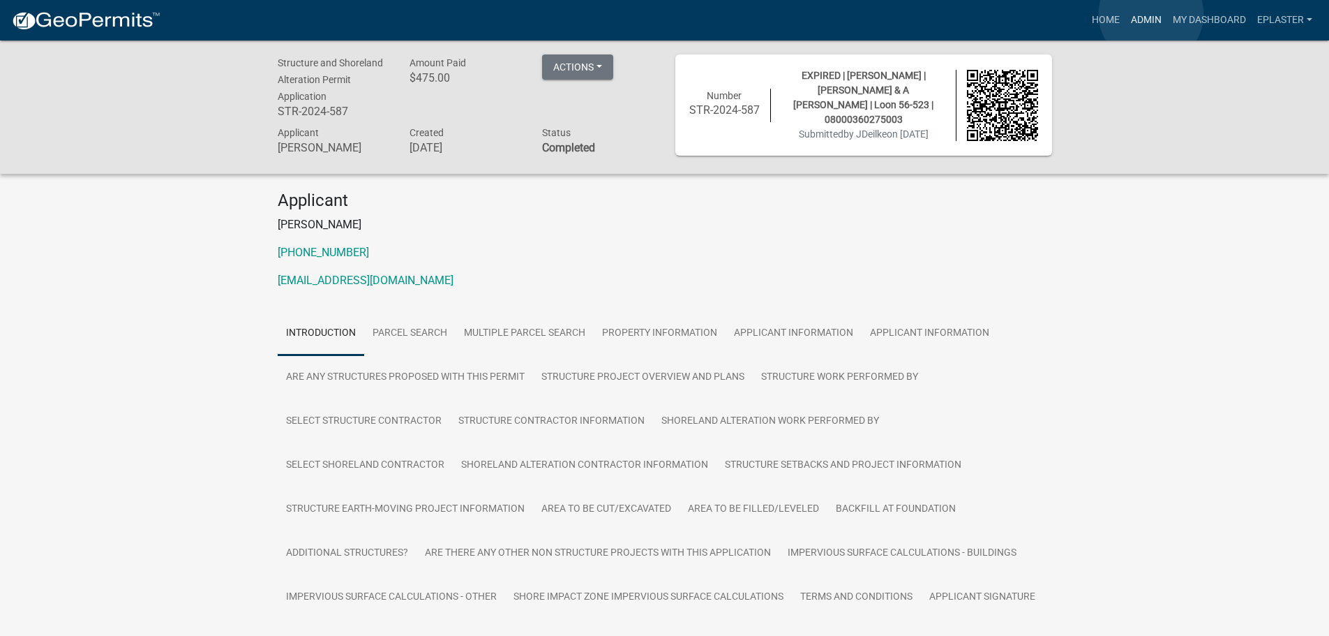
click at [1151, 14] on link "Admin" at bounding box center [1146, 20] width 42 height 27
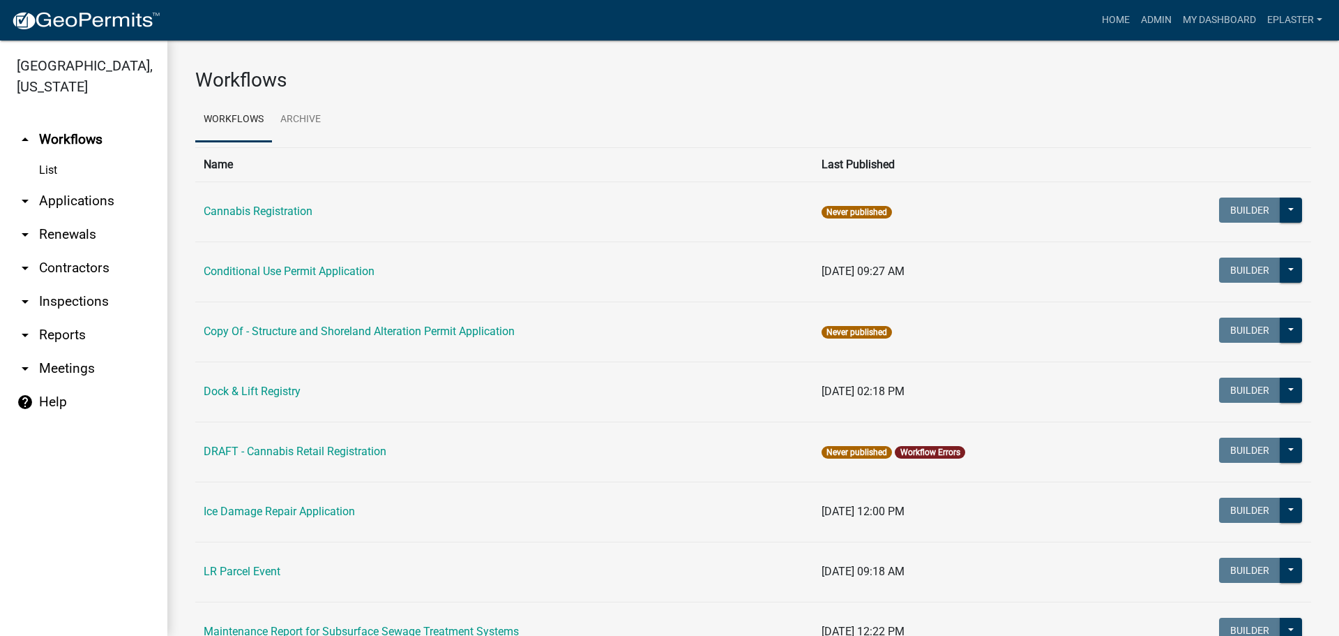
click at [84, 200] on link "arrow_drop_down Applications" at bounding box center [83, 200] width 167 height 33
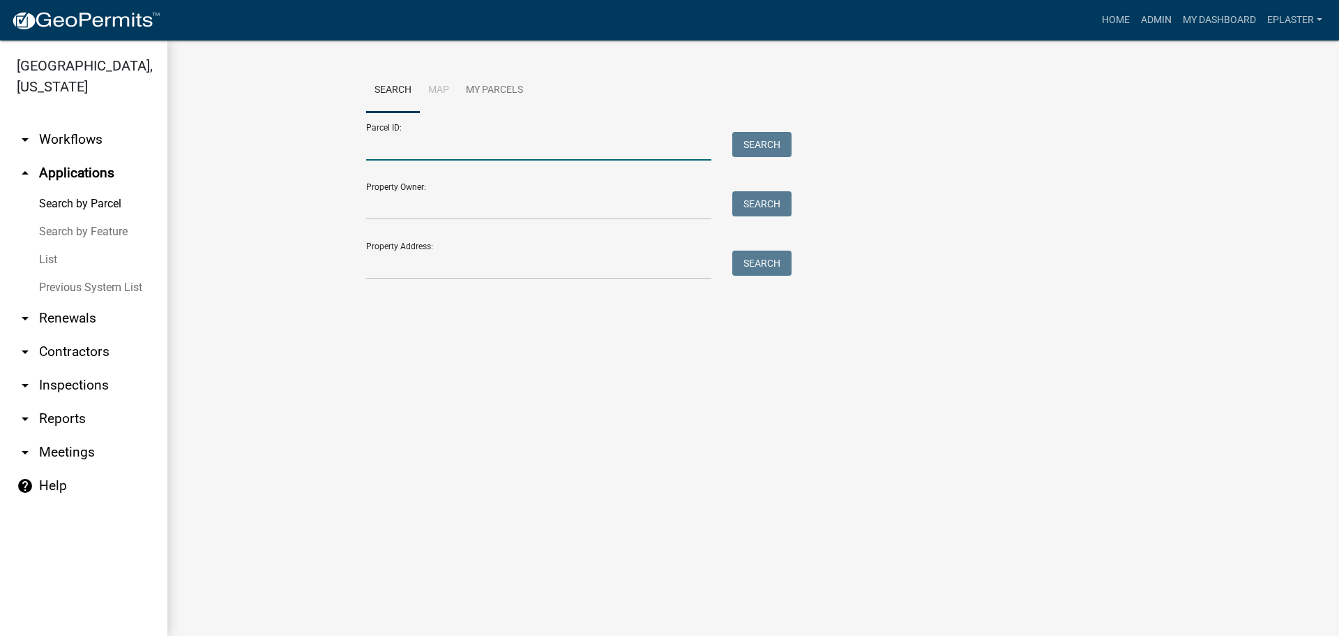
click at [472, 146] on input "Parcel ID:" at bounding box center [538, 146] width 345 height 29
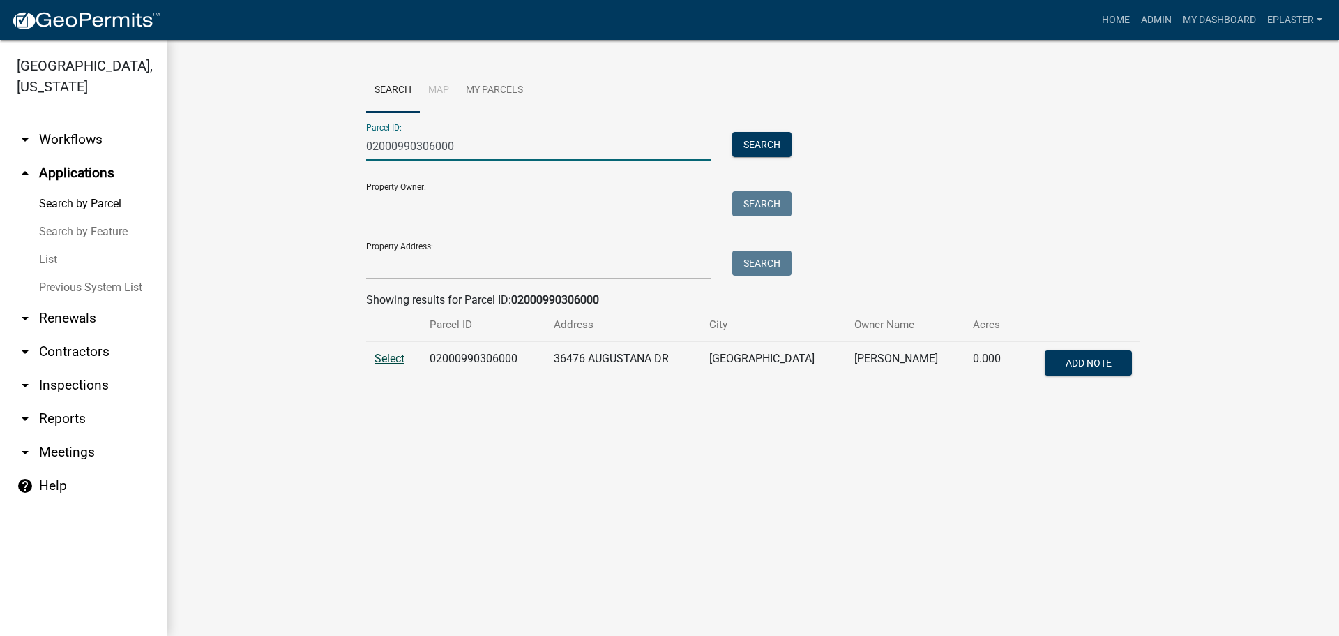
type input "02000990306000"
click at [400, 360] on span "Select" at bounding box center [390, 358] width 30 height 13
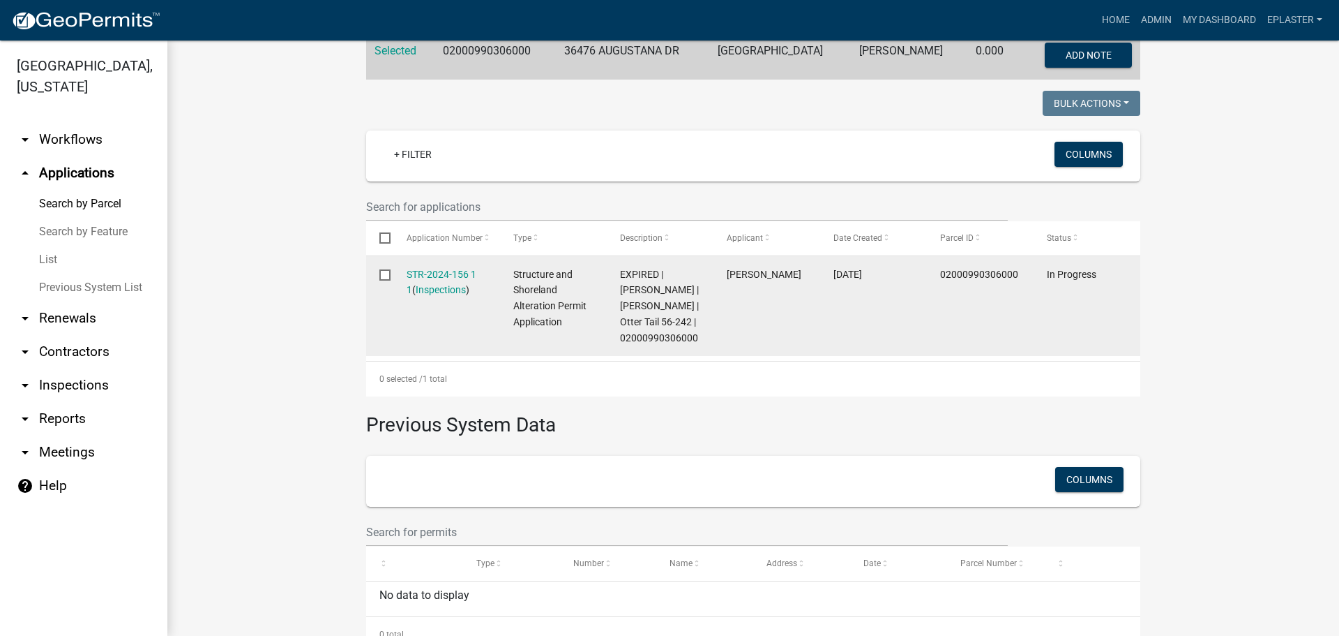
scroll to position [314, 0]
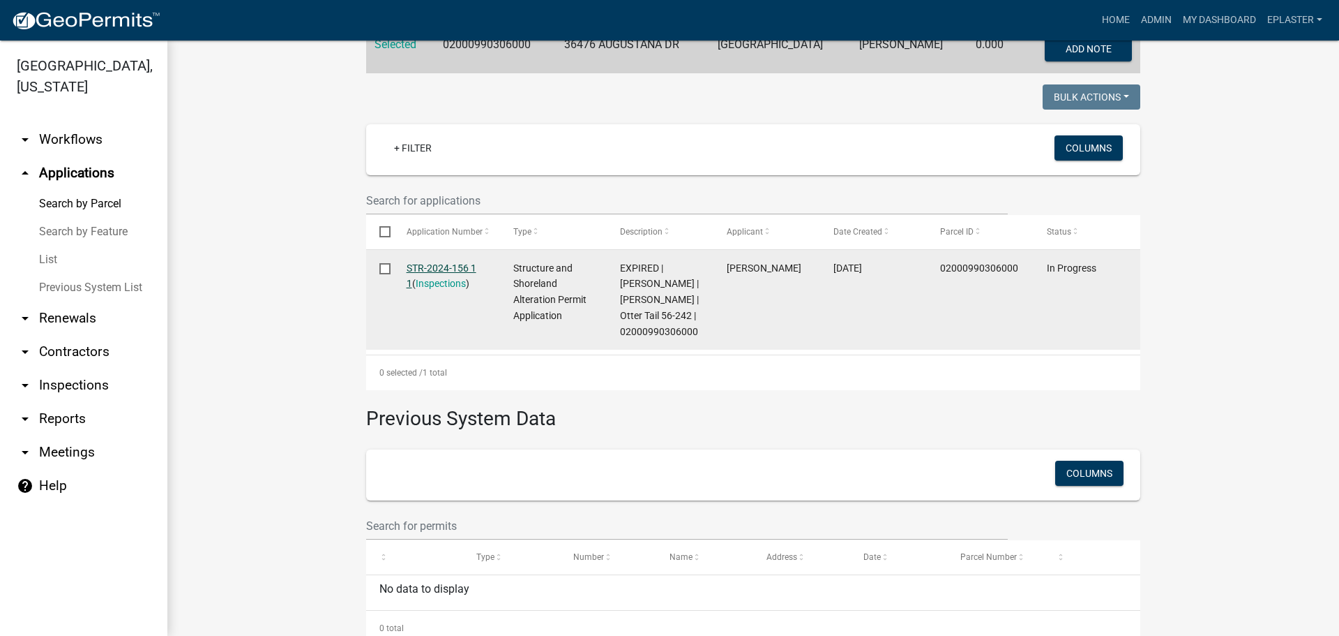
click at [437, 264] on link "STR-2024-156 1 1" at bounding box center [442, 275] width 70 height 27
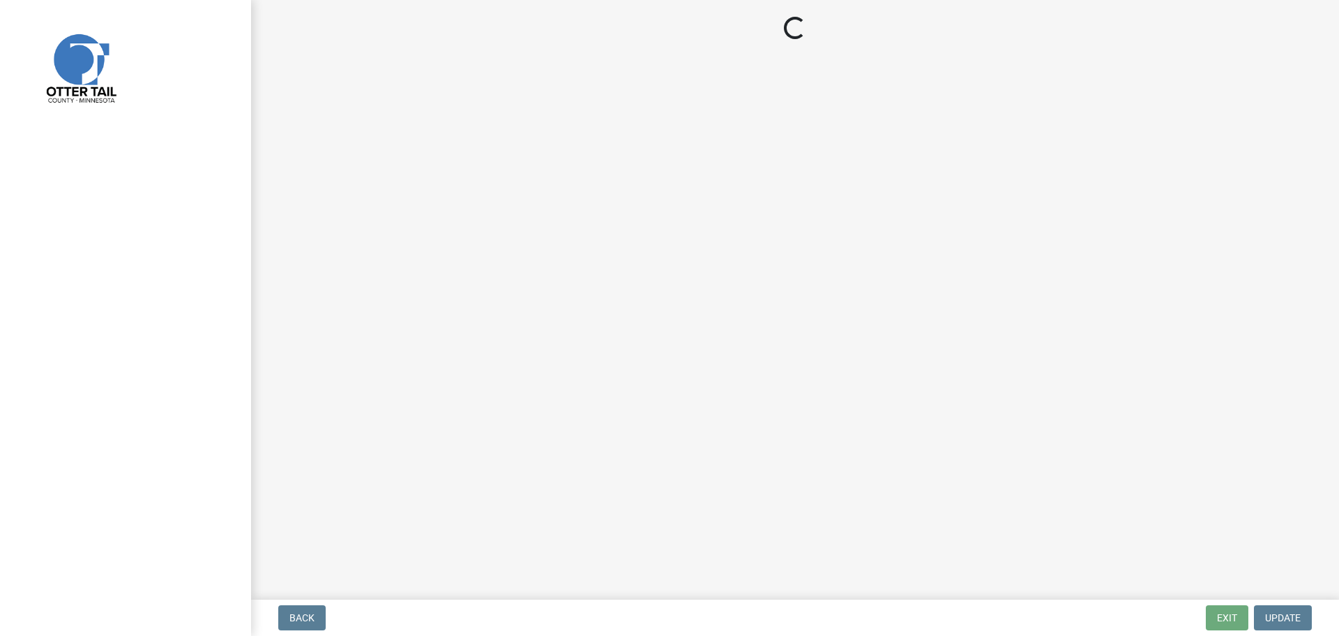
select select "710d5f49-2663-4e73-9718-d0c4e189f5ed"
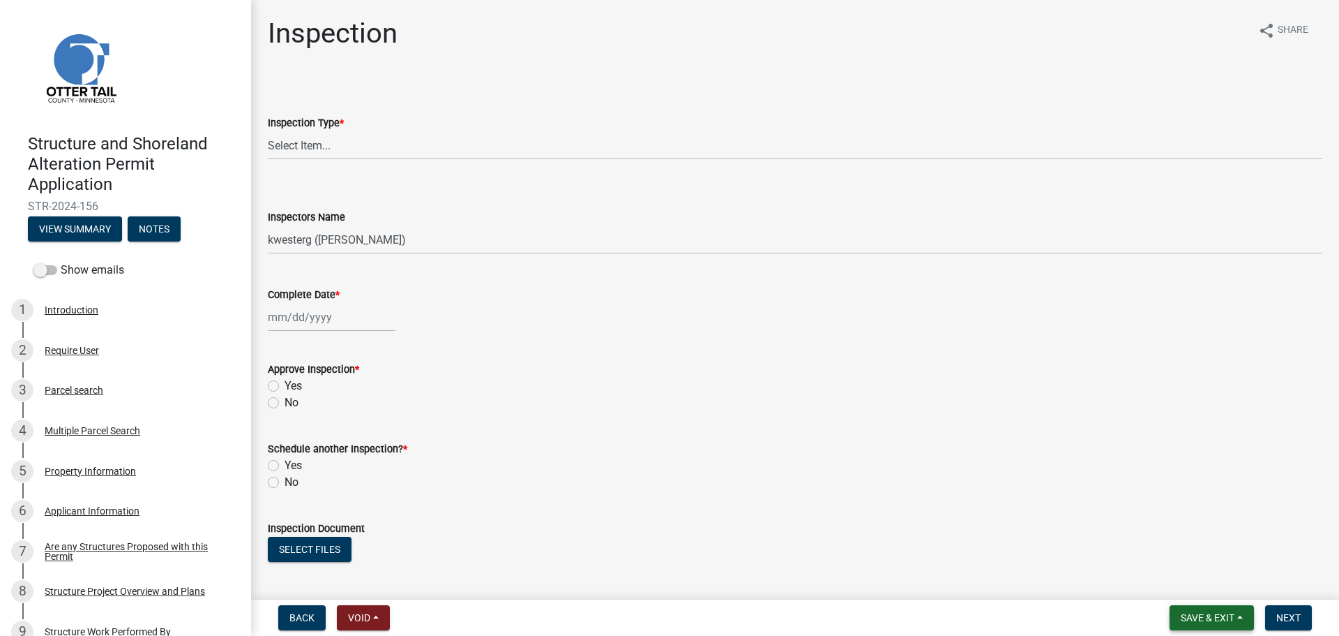
click at [1182, 612] on span "Save & Exit" at bounding box center [1208, 617] width 54 height 11
click at [1178, 581] on button "Save & Exit" at bounding box center [1199, 580] width 112 height 33
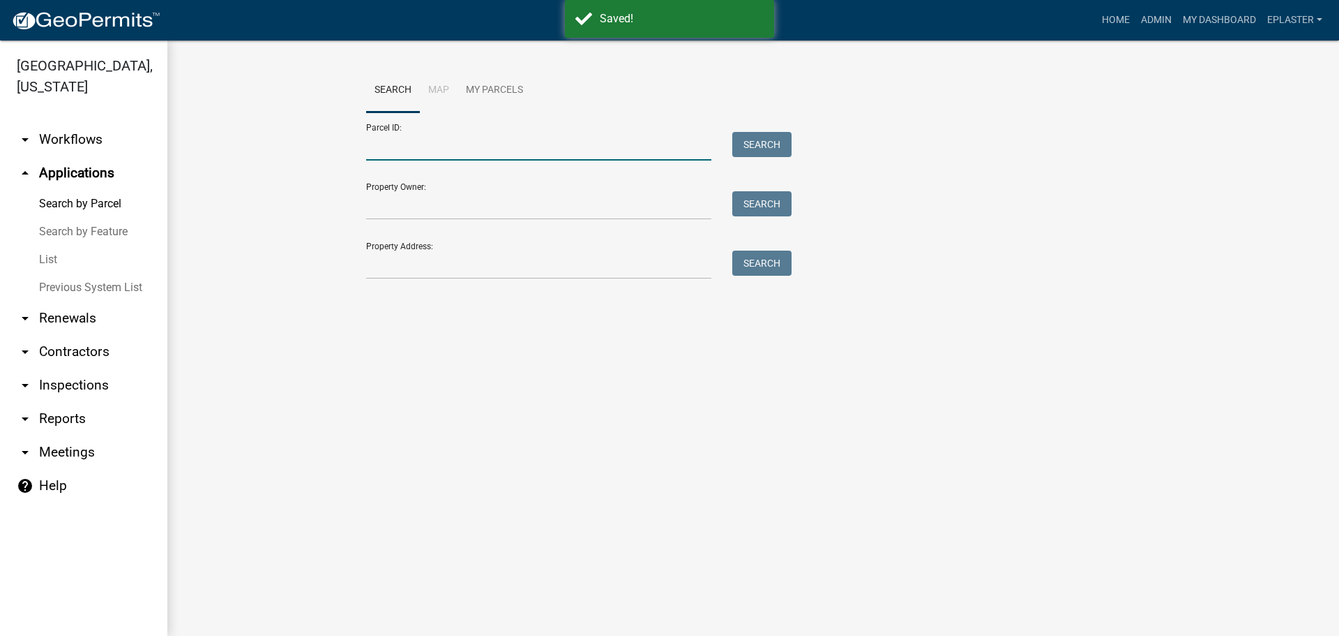
click at [425, 160] on input "Parcel ID:" at bounding box center [538, 146] width 345 height 29
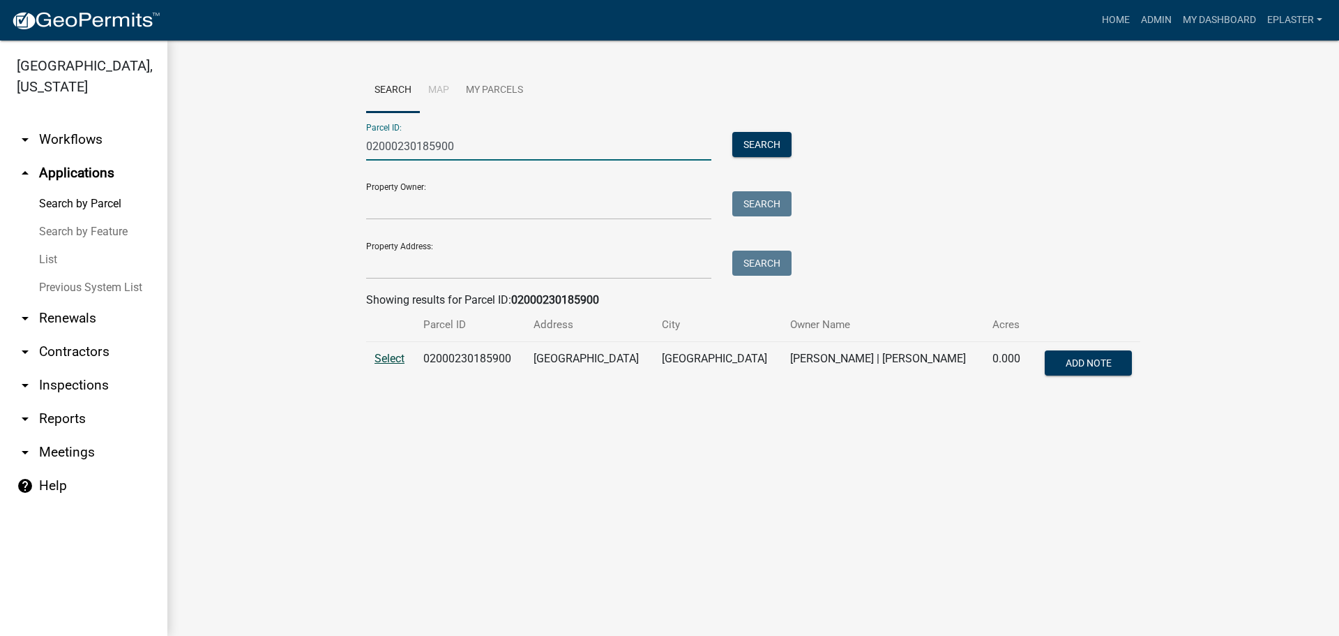
type input "02000230185900"
click at [386, 357] on span "Select" at bounding box center [390, 358] width 30 height 13
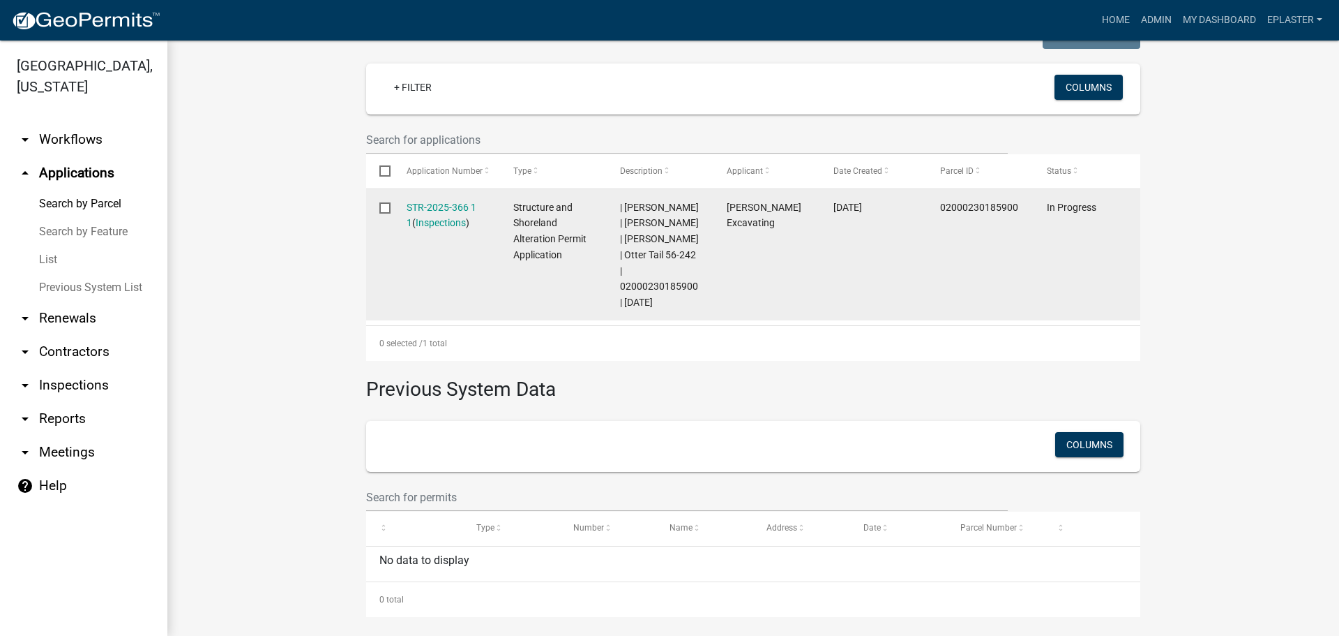
scroll to position [384, 0]
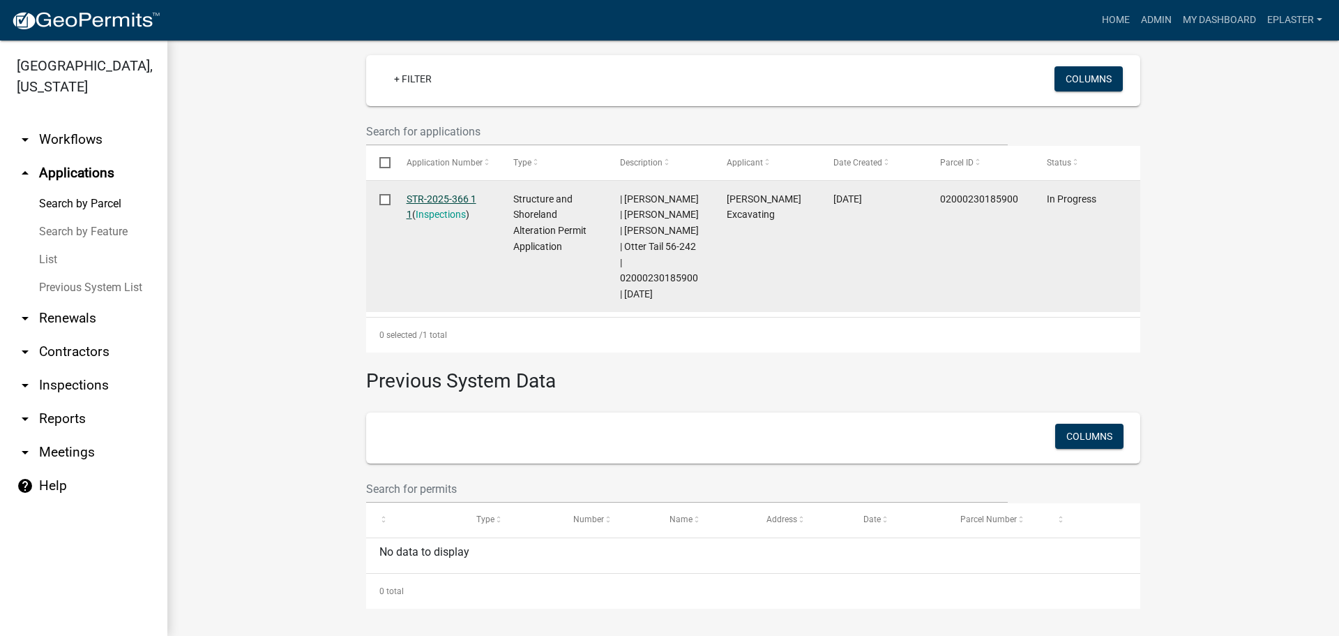
click at [460, 202] on link "STR-2025-366 1 1" at bounding box center [442, 206] width 70 height 27
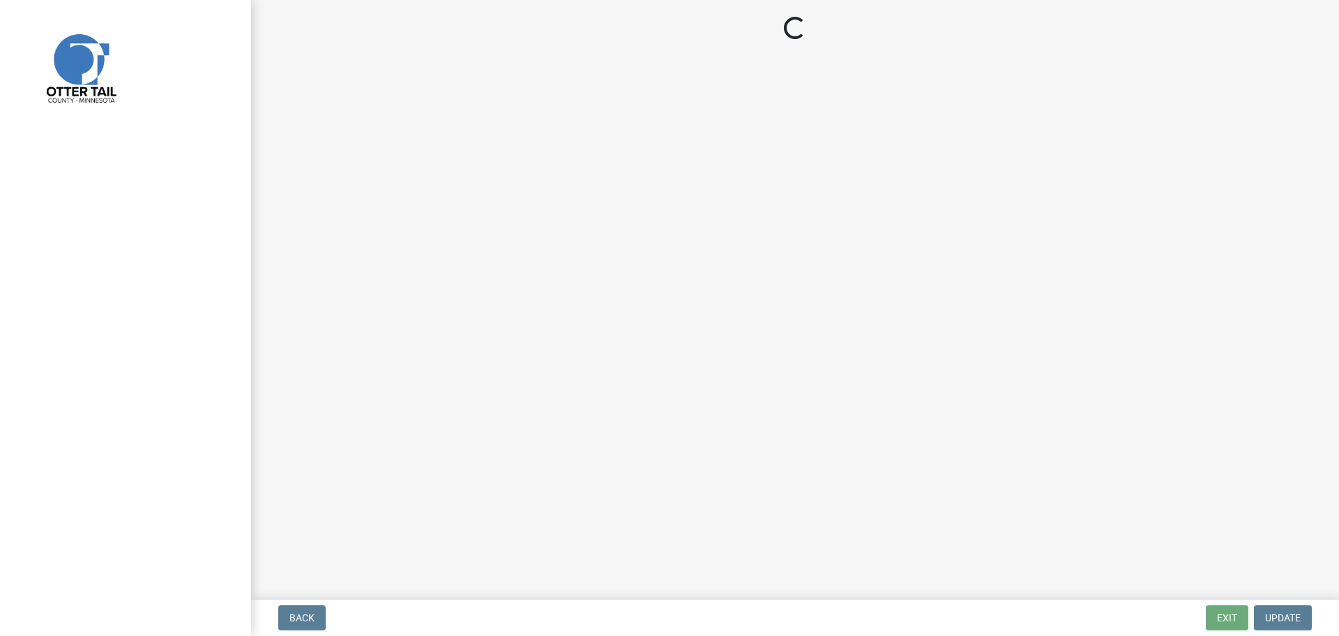
select select "710d5f49-2663-4e73-9718-d0c4e189f5ed"
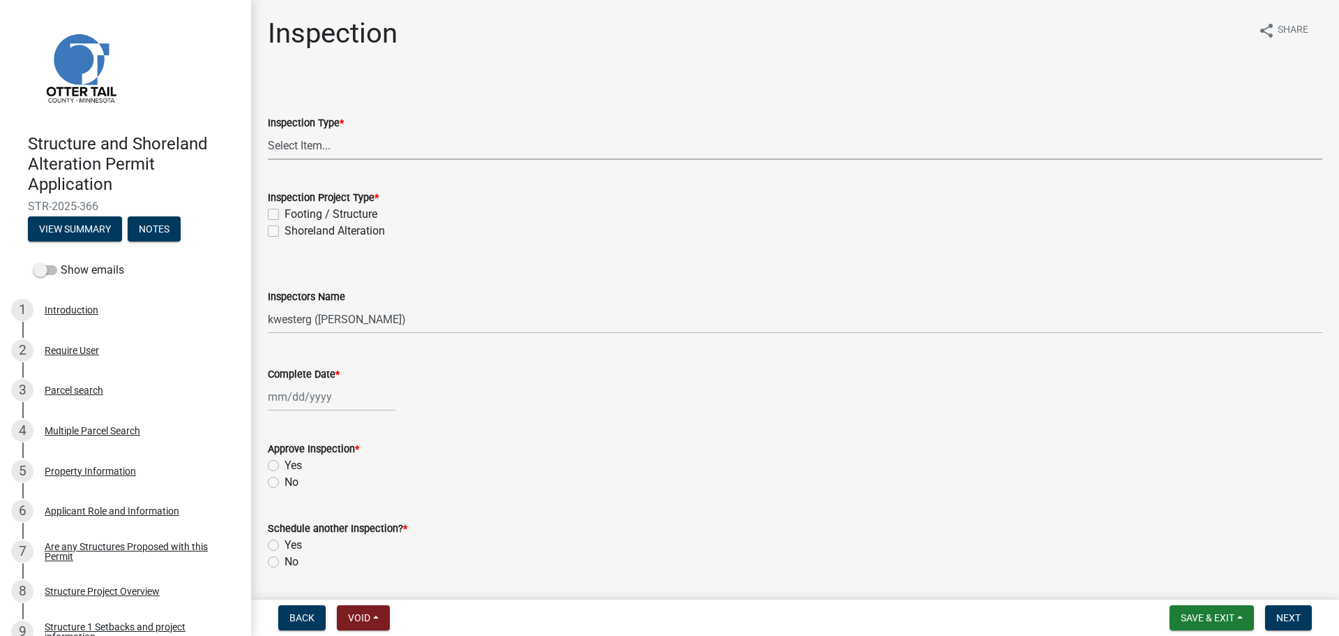
click at [343, 147] on select "Select Item... Inspection Complete Partial Inspection Inspected Not Built" at bounding box center [795, 145] width 1055 height 29
click at [268, 131] on select "Select Item... Inspection Complete Partial Inspection Inspected Not Built" at bounding box center [795, 145] width 1055 height 29
select select "409c2f88-eb3f-474f-aeae-54c427f2203e"
click at [285, 216] on label "Footing / Structure" at bounding box center [331, 214] width 93 height 17
click at [285, 215] on input "Footing / Structure" at bounding box center [289, 210] width 9 height 9
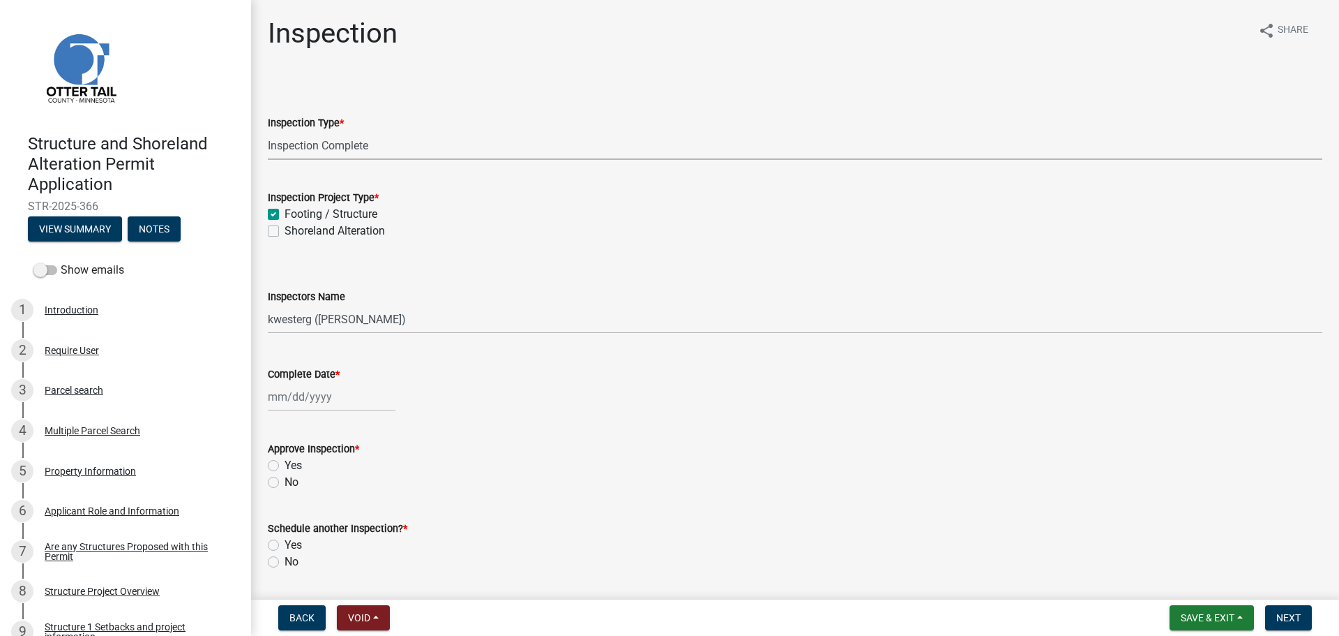
checkbox input "true"
click at [285, 234] on label "Shoreland Alteration" at bounding box center [335, 231] width 100 height 17
click at [285, 232] on input "Shoreland Alteration" at bounding box center [289, 227] width 9 height 9
checkbox input "true"
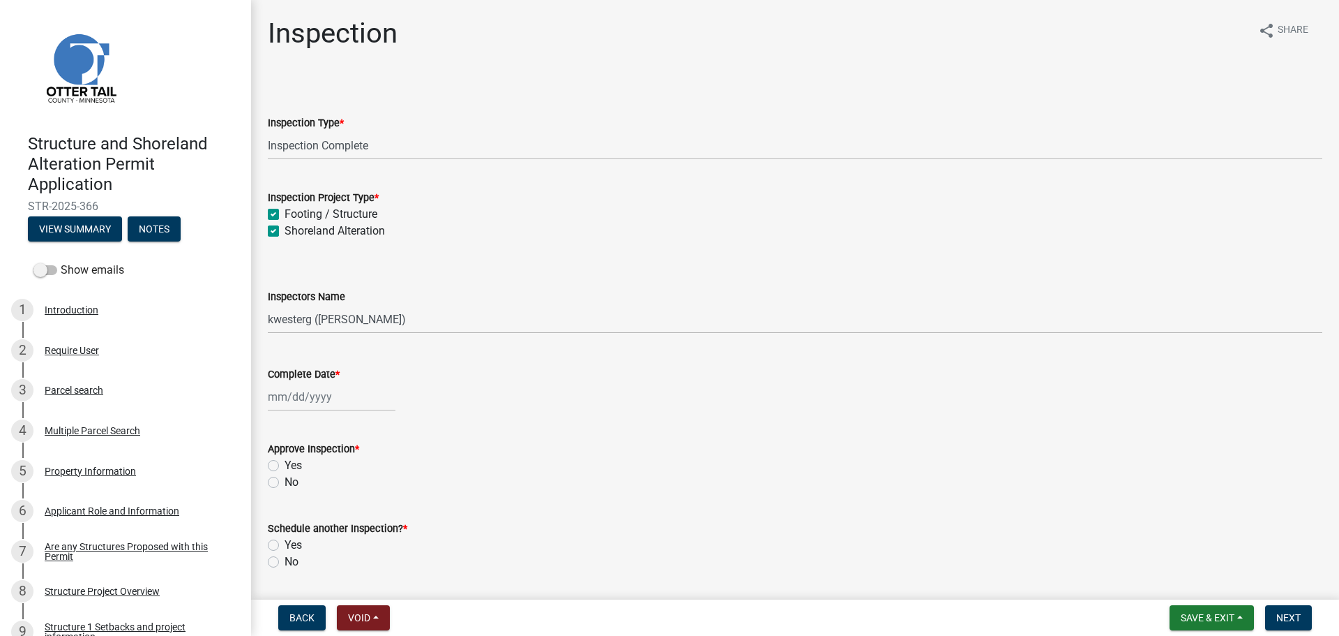
checkbox input "true"
click at [289, 326] on select "Select Item... cwleclair ([PERSON_NAME]) btollefson ([PERSON_NAME]) abusko ([PE…" at bounding box center [795, 319] width 1055 height 29
select select "ab4afe9b-f255-4bf6-b29f-35714790ba70"
click at [268, 305] on select "Select Item... cwleclair ([PERSON_NAME]) btollefson ([PERSON_NAME]) abusko ([PE…" at bounding box center [795, 319] width 1055 height 29
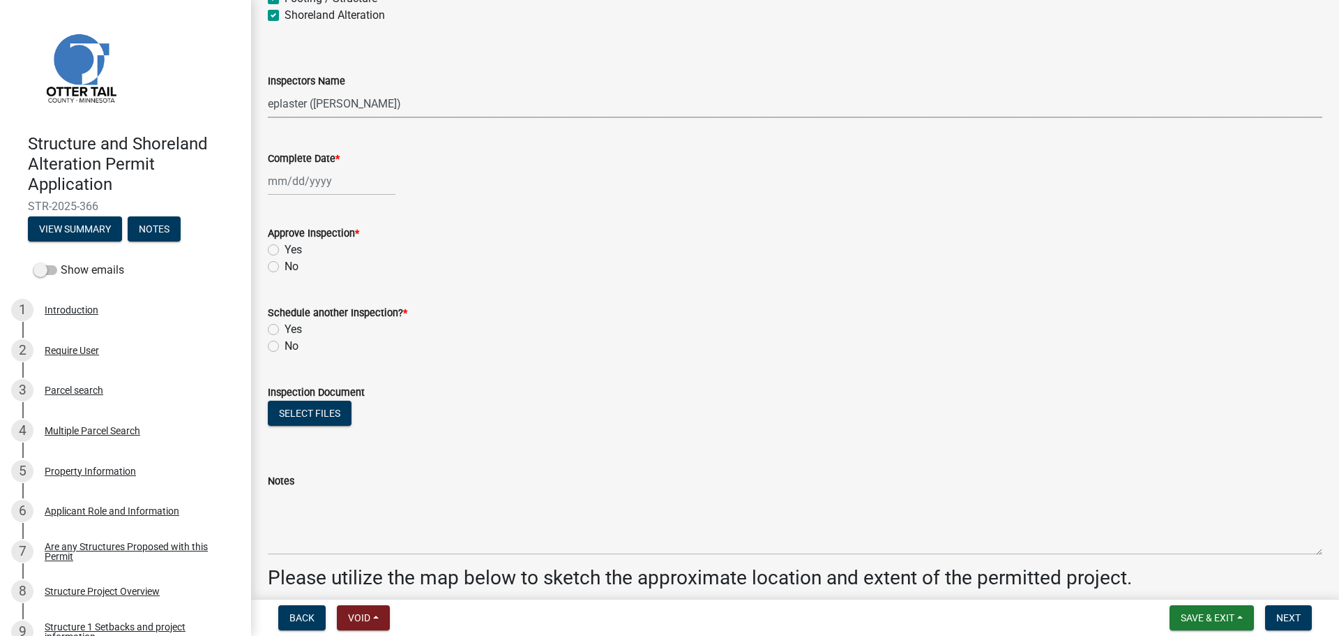
scroll to position [244, 0]
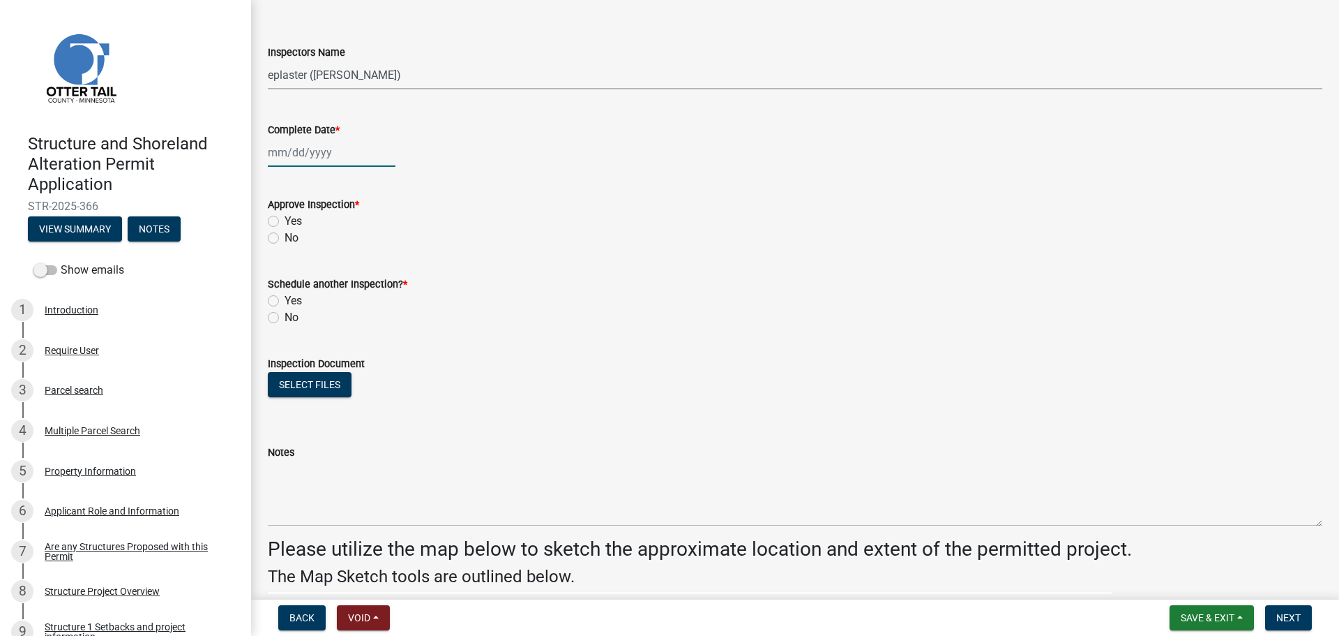
click at [286, 149] on div at bounding box center [332, 152] width 128 height 29
select select "9"
select select "2025"
click at [328, 286] on div "24" at bounding box center [326, 294] width 22 height 22
type input "[DATE]"
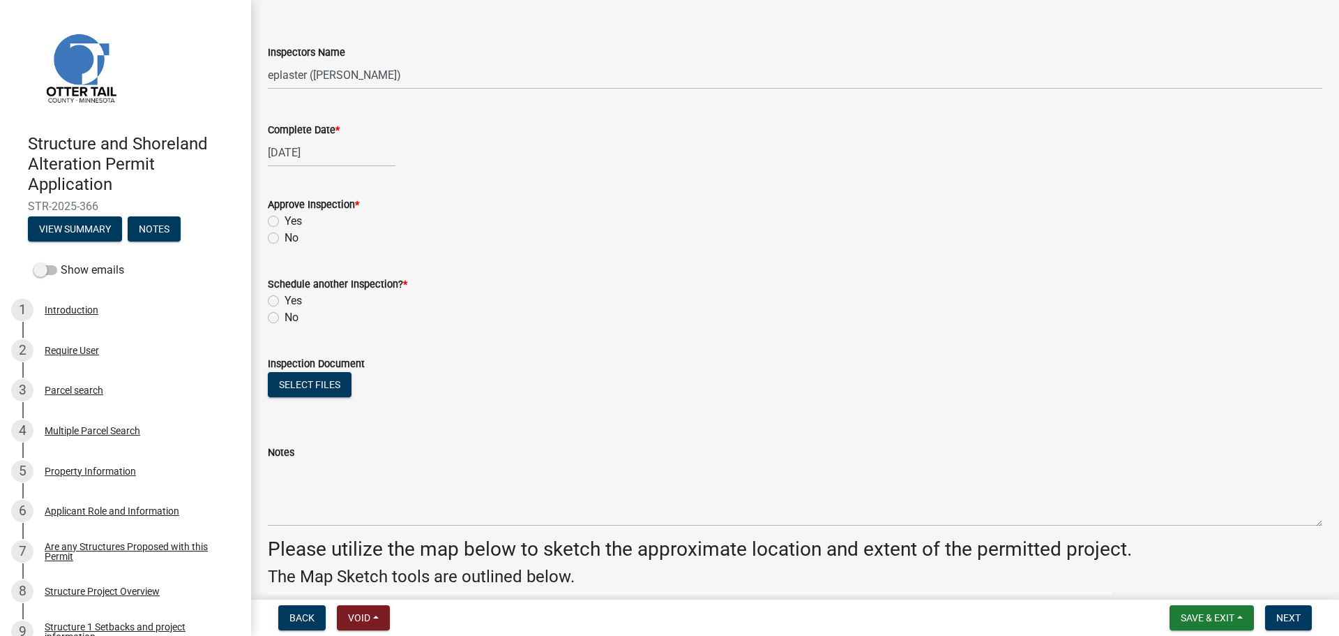
click at [285, 220] on label "Yes" at bounding box center [293, 221] width 17 height 17
click at [285, 220] on input "Yes" at bounding box center [289, 217] width 9 height 9
radio input "true"
click at [285, 315] on label "No" at bounding box center [292, 317] width 14 height 17
click at [285, 315] on input "No" at bounding box center [289, 313] width 9 height 9
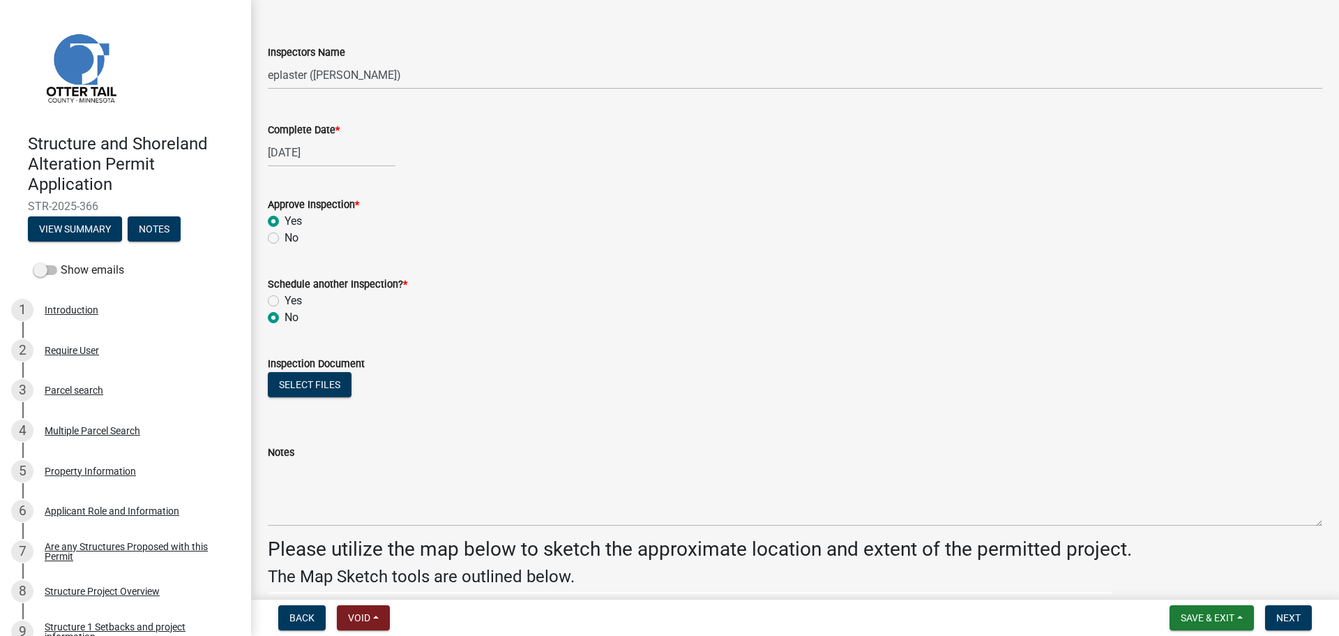
radio input "true"
click at [306, 389] on button "Select files" at bounding box center [310, 384] width 84 height 25
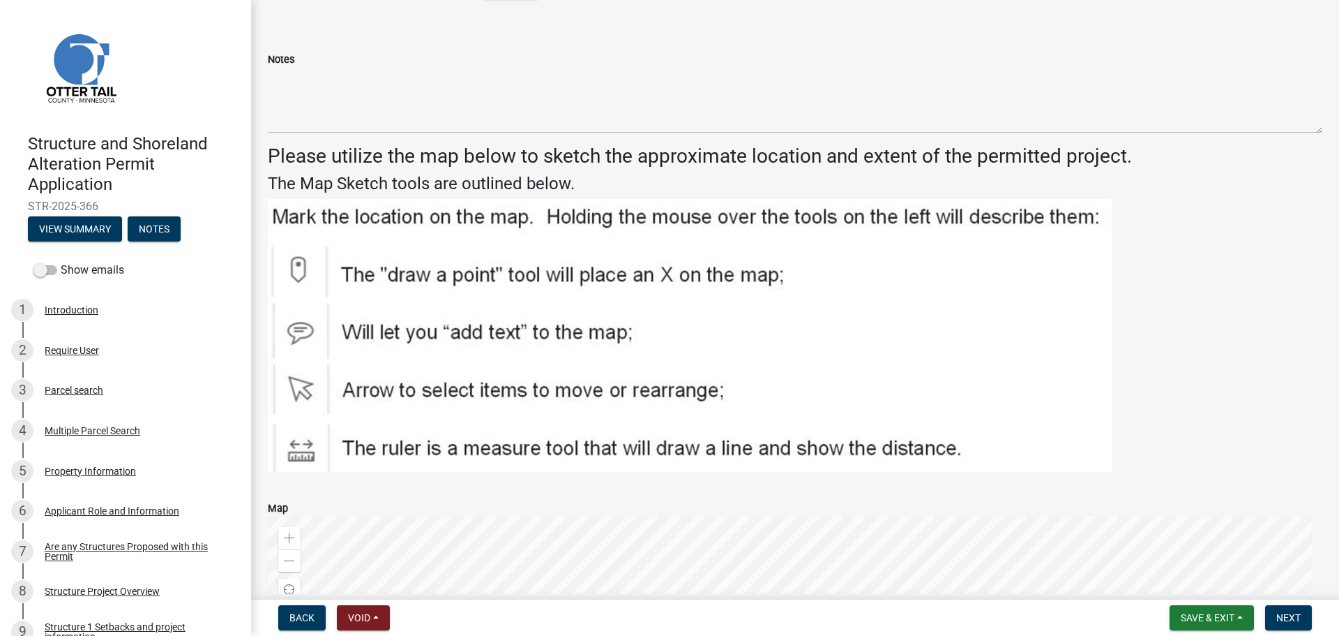
scroll to position [715, 0]
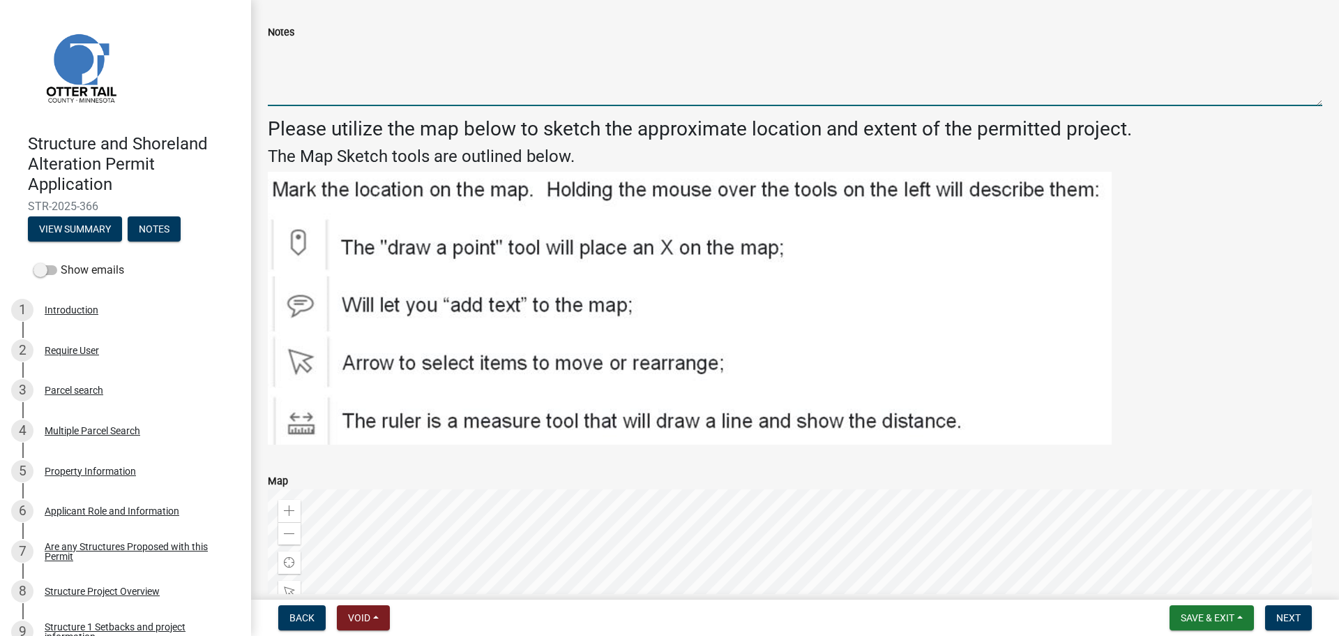
click at [326, 64] on textarea "Notes" at bounding box center [795, 73] width 1055 height 66
type textarea "Septic across road. Meets all setbacks."
click at [1295, 617] on span "Next" at bounding box center [1289, 617] width 24 height 11
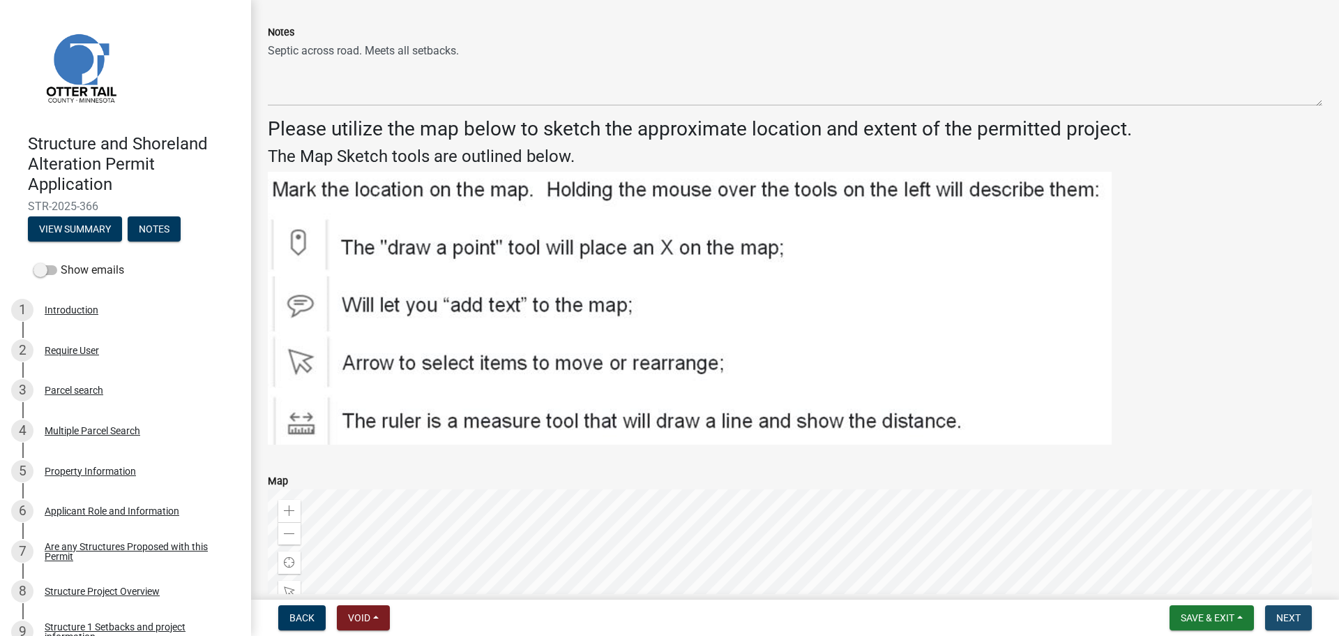
scroll to position [0, 0]
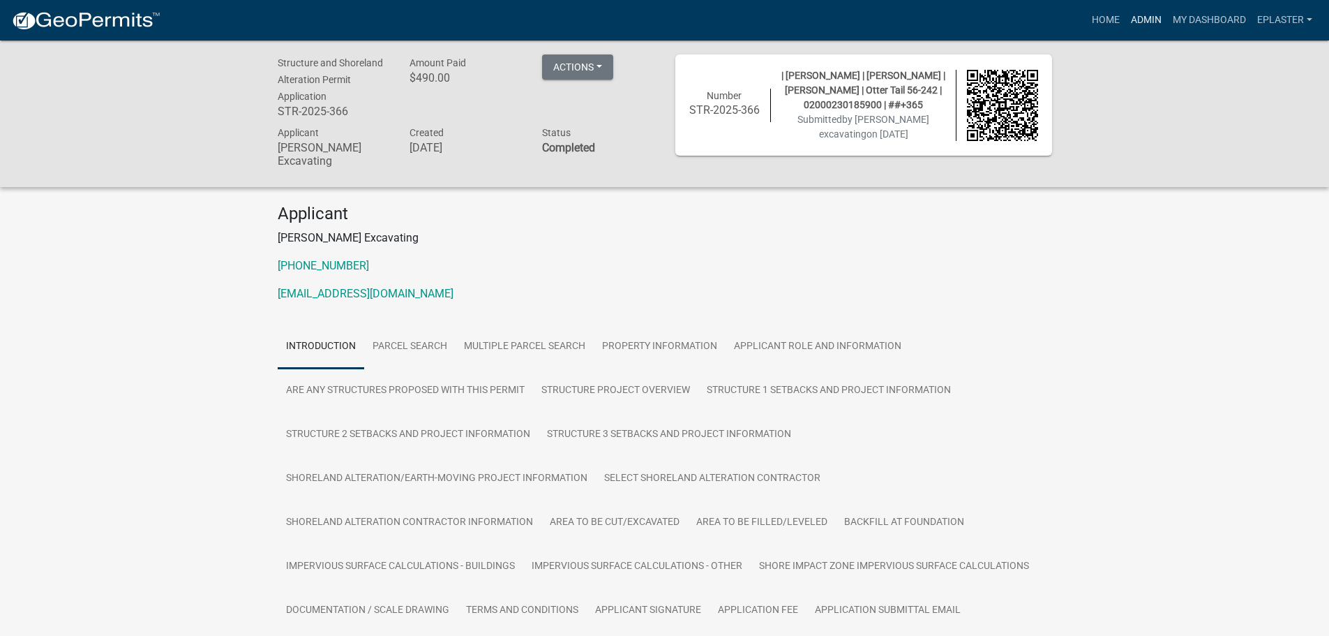
click at [1132, 22] on link "Admin" at bounding box center [1146, 20] width 42 height 27
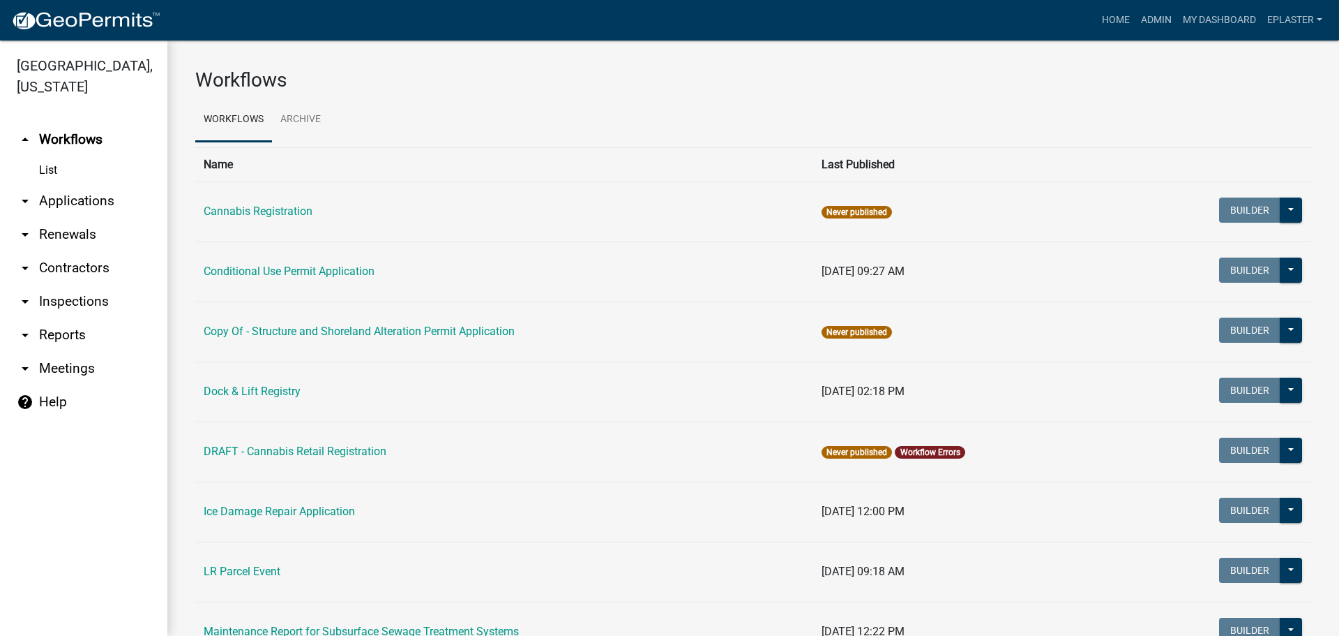
click at [98, 205] on link "arrow_drop_down Applications" at bounding box center [83, 200] width 167 height 33
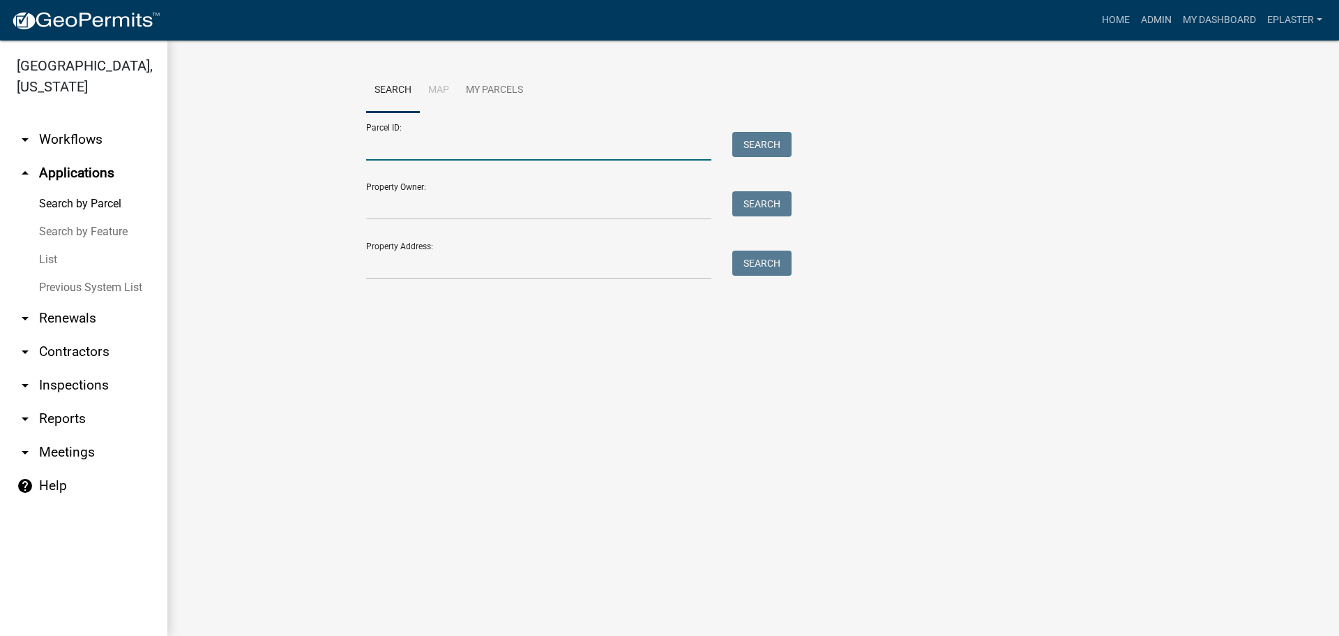
click at [403, 146] on input "Parcel ID:" at bounding box center [538, 146] width 345 height 29
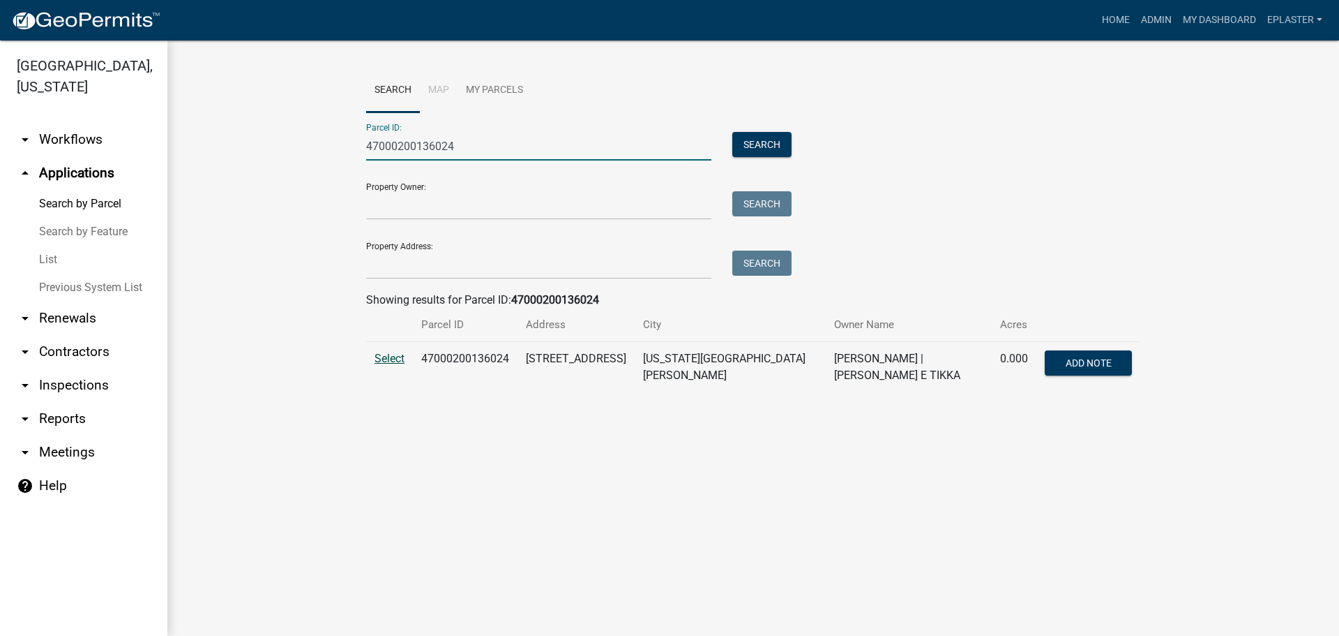
type input "47000200136024"
click at [381, 358] on span "Select" at bounding box center [390, 358] width 30 height 13
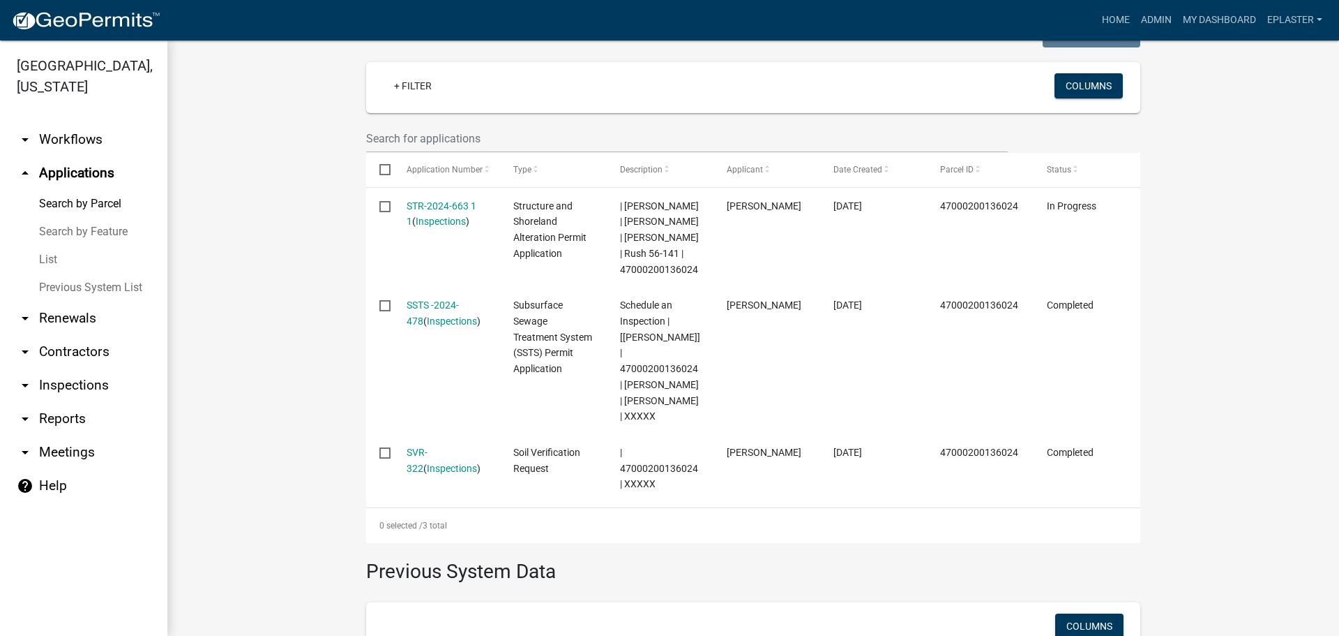
scroll to position [421, 0]
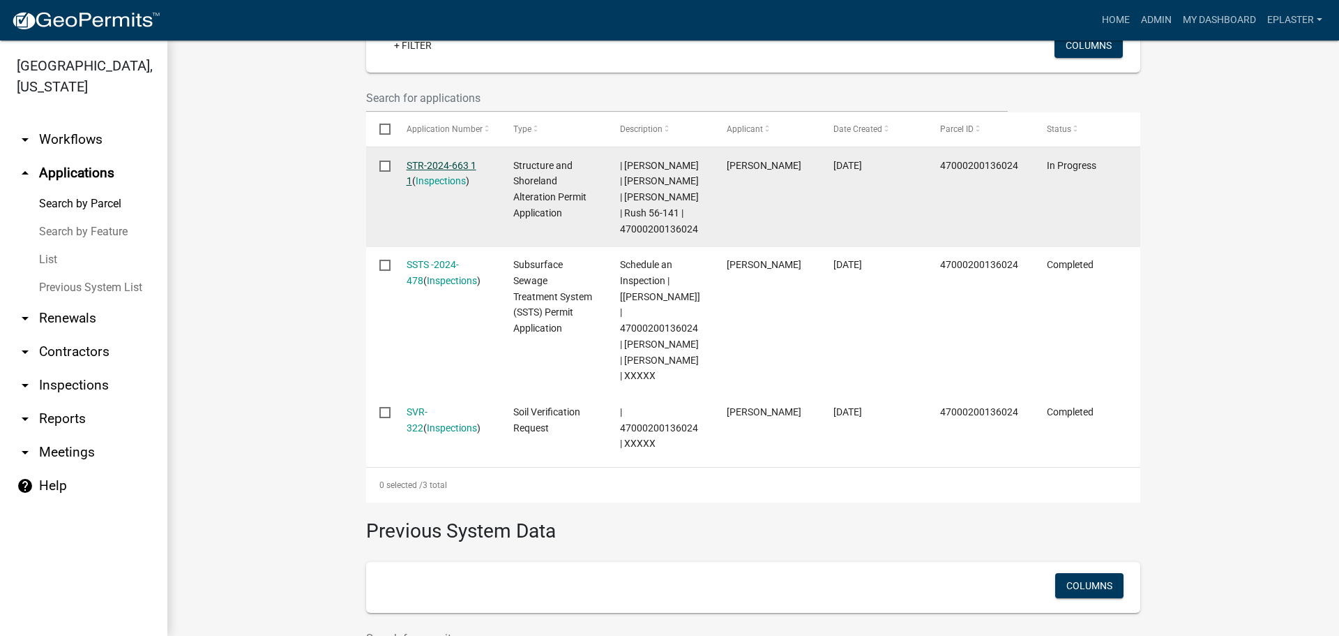
click at [456, 160] on link "STR-2024-663 1 1" at bounding box center [442, 173] width 70 height 27
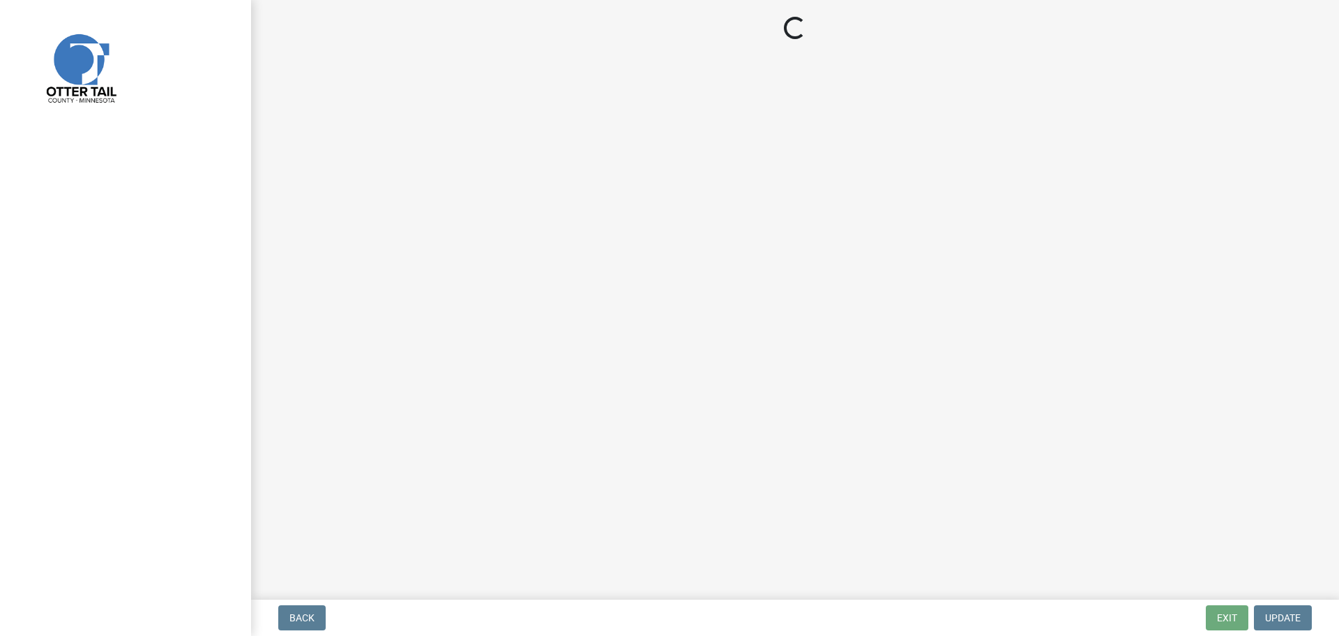
select select "710d5f49-2663-4e73-9718-d0c4e189f5ed"
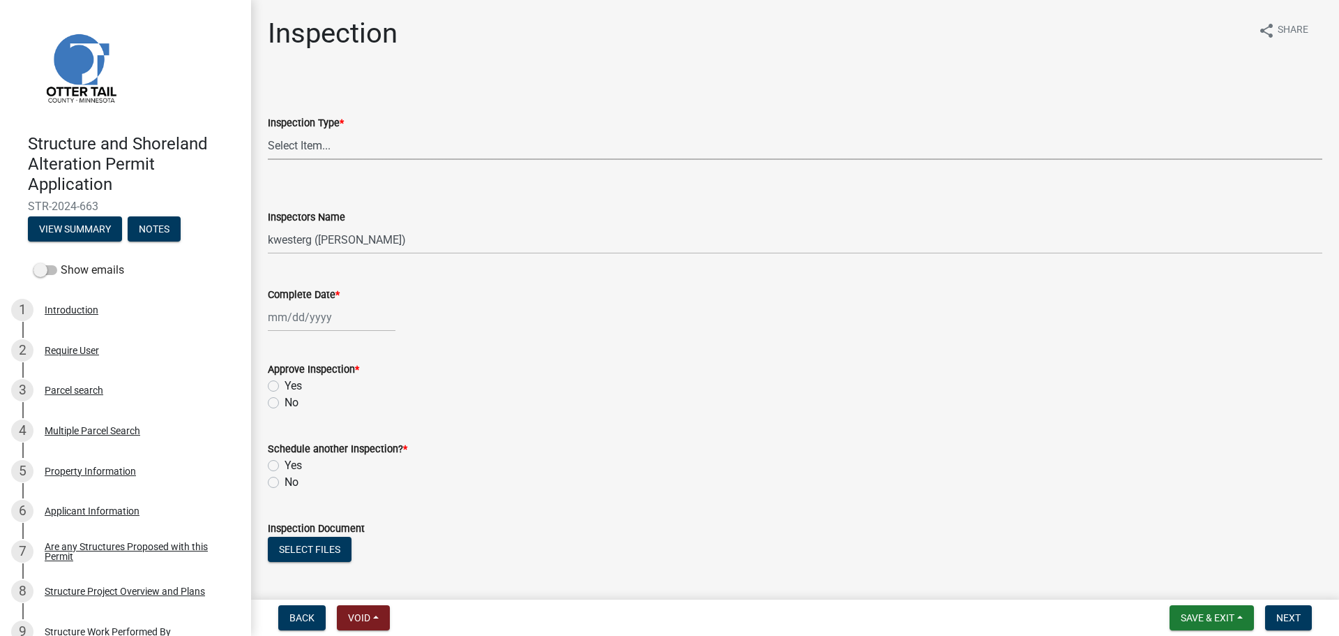
click at [339, 146] on select "Select Item... Footing / Structure Inspection Shoreland Alteration Not Built" at bounding box center [795, 145] width 1055 height 29
click at [268, 131] on select "Select Item... Footing / Structure Inspection Shoreland Alteration Not Built" at bounding box center [795, 145] width 1055 height 29
select select "29b027fa-a62f-4639-a4c1-67ac8b0bd2a2"
drag, startPoint x: 313, startPoint y: 243, endPoint x: 313, endPoint y: 253, distance: 10.5
click at [313, 243] on select "Select Item... btollefson (Brittany Tollefson) alexisnewark (Alexis Newark) epl…" at bounding box center [795, 239] width 1055 height 29
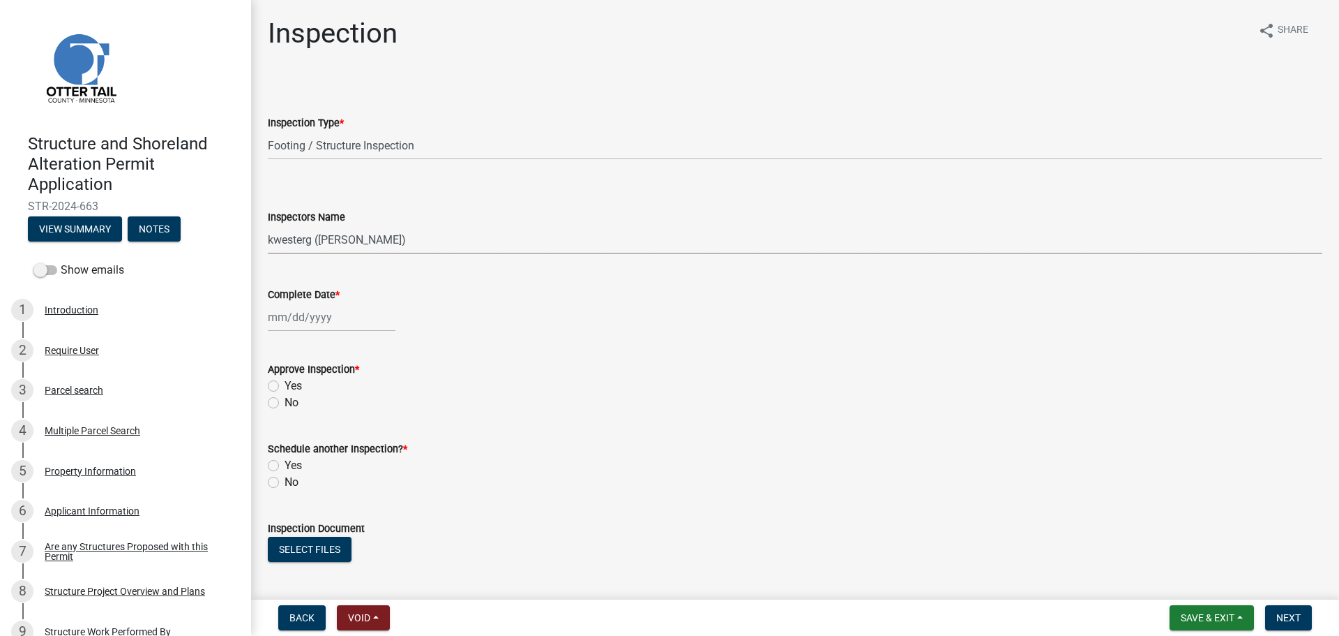
select select "ab4afe9b-f255-4bf6-b29f-35714790ba70"
click at [268, 225] on select "Select Item... btollefson (Brittany Tollefson) alexisnewark (Alexis Newark) epl…" at bounding box center [795, 239] width 1055 height 29
click at [282, 323] on div at bounding box center [332, 317] width 128 height 29
select select "9"
select select "2025"
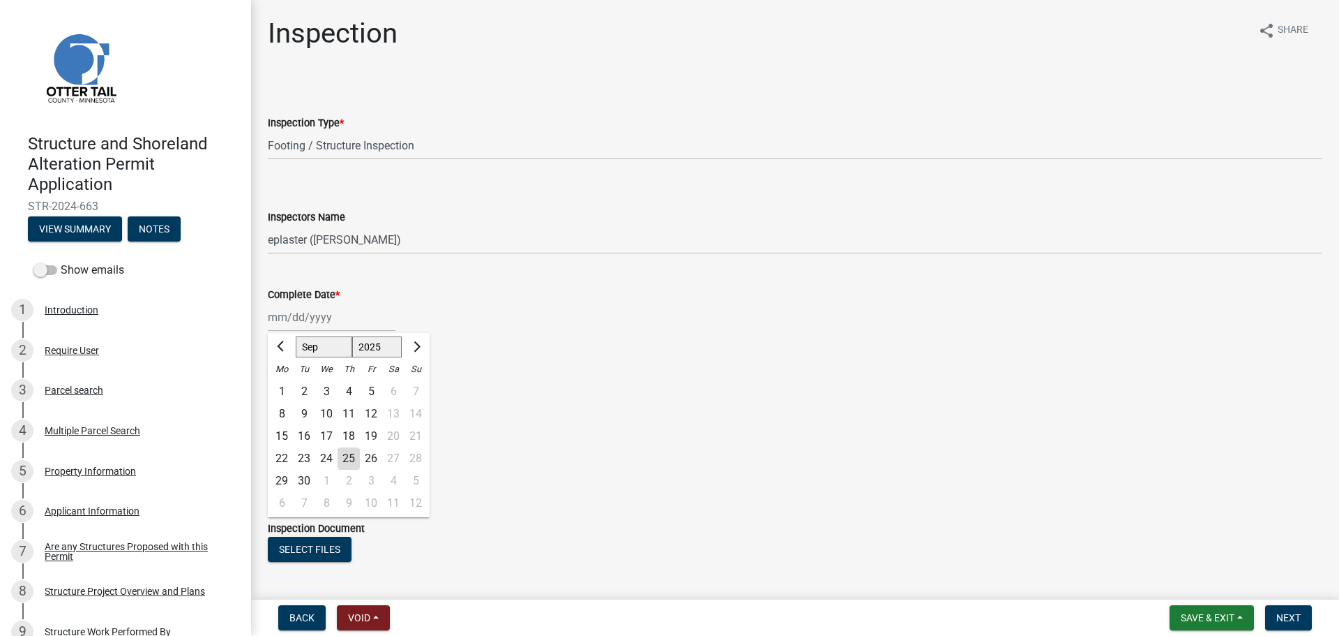
click at [331, 455] on div "24" at bounding box center [326, 458] width 22 height 22
type input "[DATE]"
click at [285, 385] on label "Yes" at bounding box center [293, 385] width 17 height 17
click at [285, 385] on input "Yes" at bounding box center [289, 381] width 9 height 9
radio input "true"
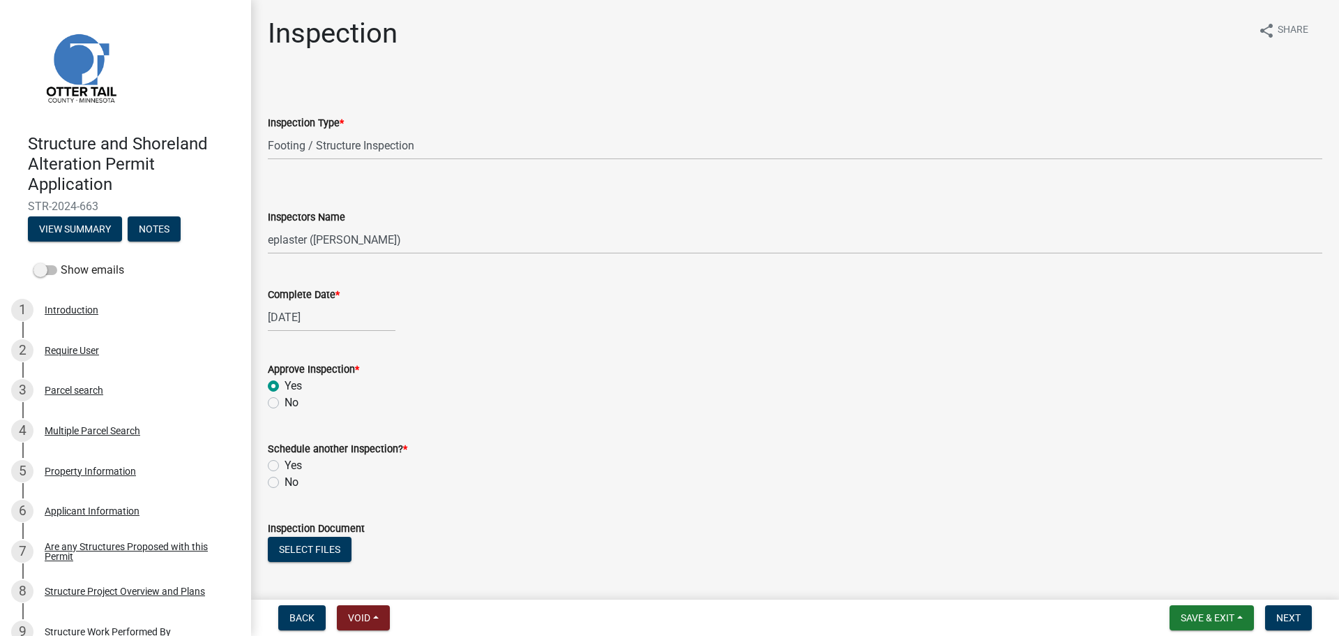
click at [285, 485] on label "No" at bounding box center [292, 482] width 14 height 17
click at [285, 483] on input "No" at bounding box center [289, 478] width 9 height 9
radio input "true"
click at [307, 548] on button "Select files" at bounding box center [310, 548] width 84 height 25
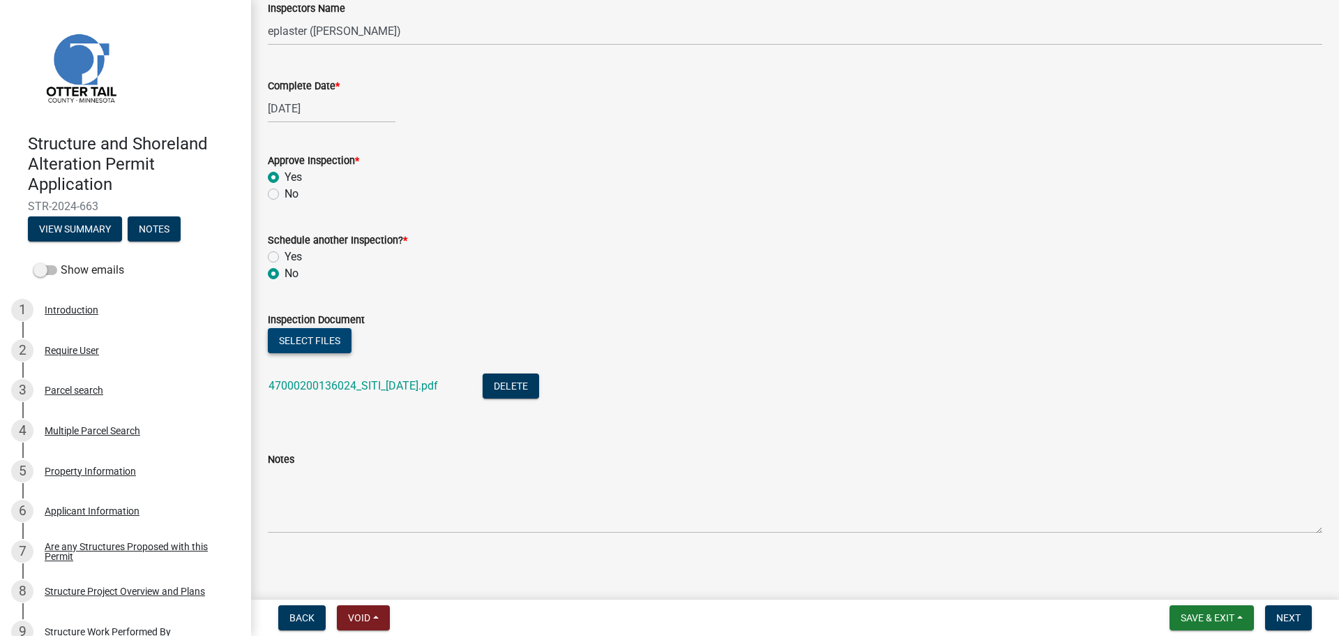
scroll to position [213, 0]
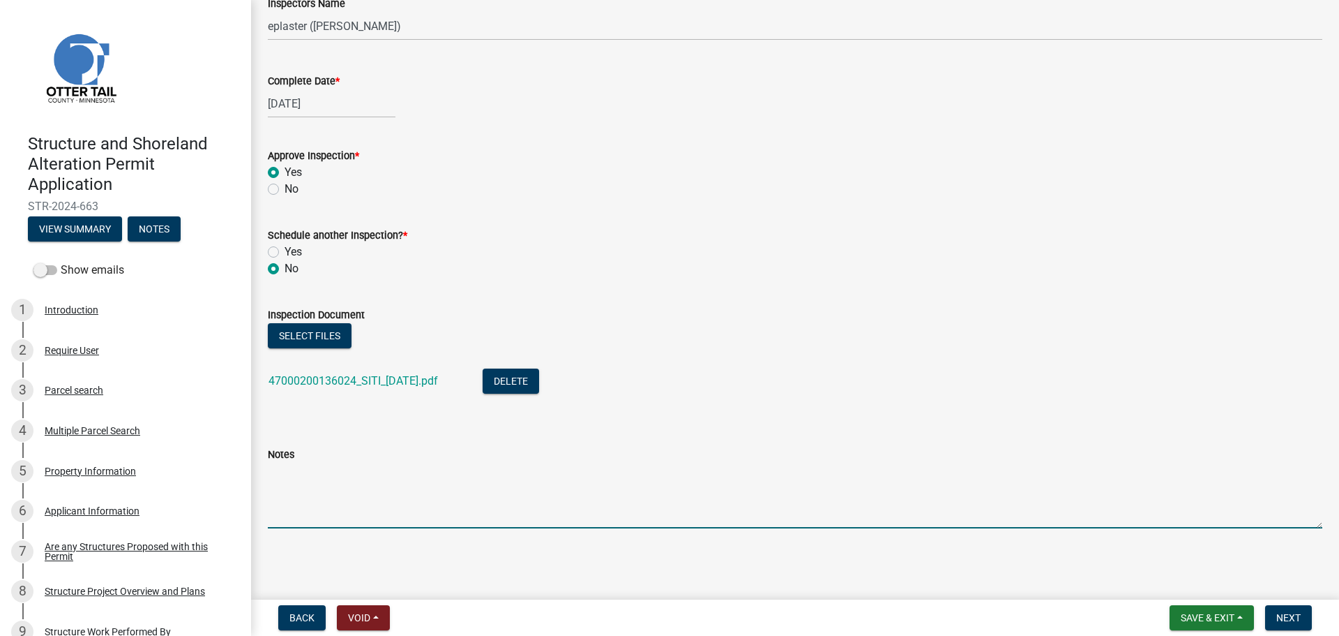
click at [332, 511] on textarea "Notes" at bounding box center [795, 496] width 1055 height 66
type textarea "Meets all setbacks."
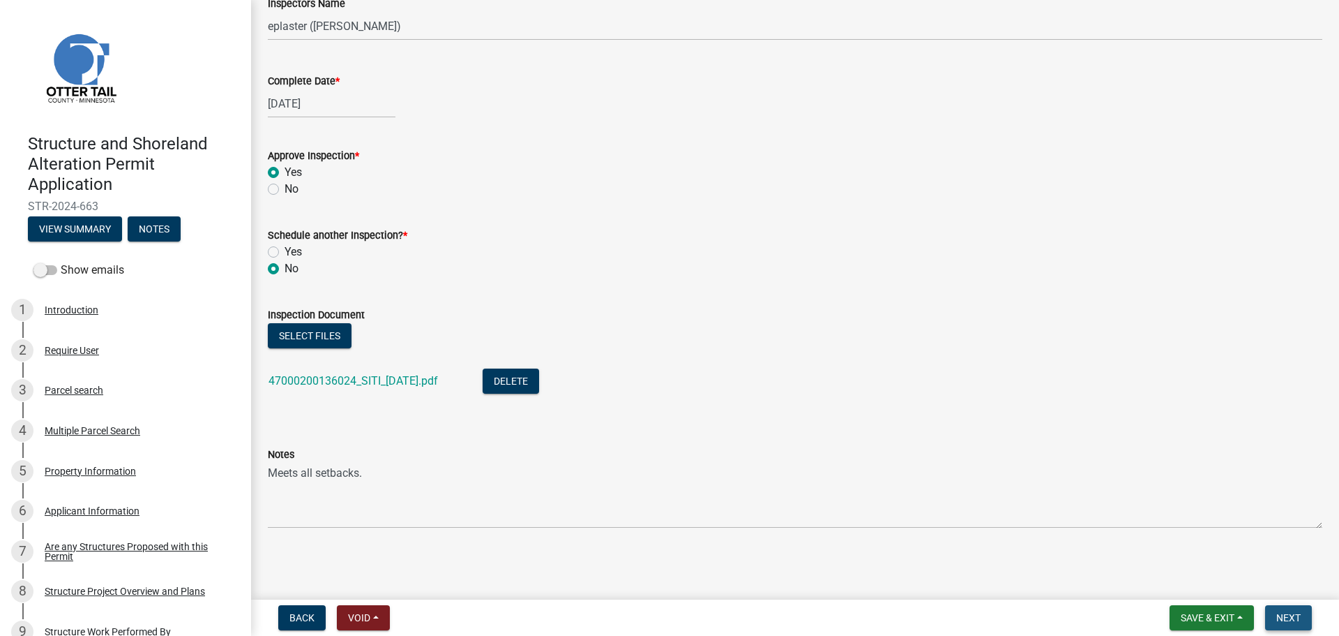
click at [1286, 617] on span "Next" at bounding box center [1289, 617] width 24 height 11
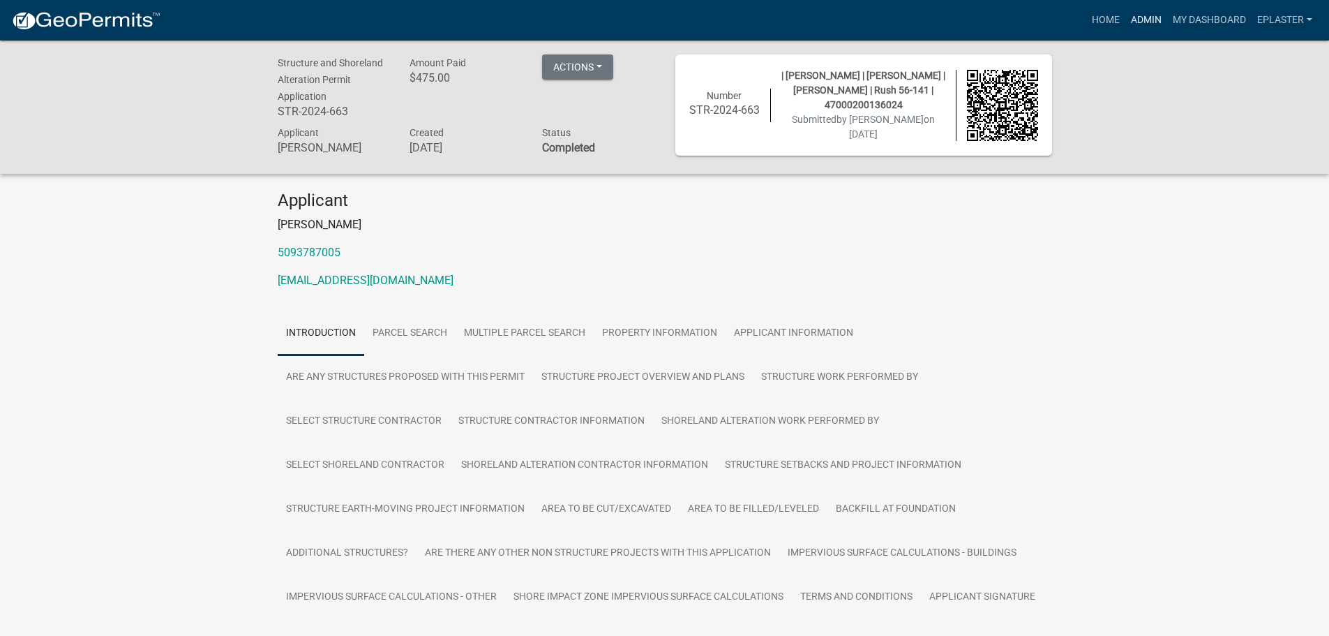
click at [1139, 17] on link "Admin" at bounding box center [1146, 20] width 42 height 27
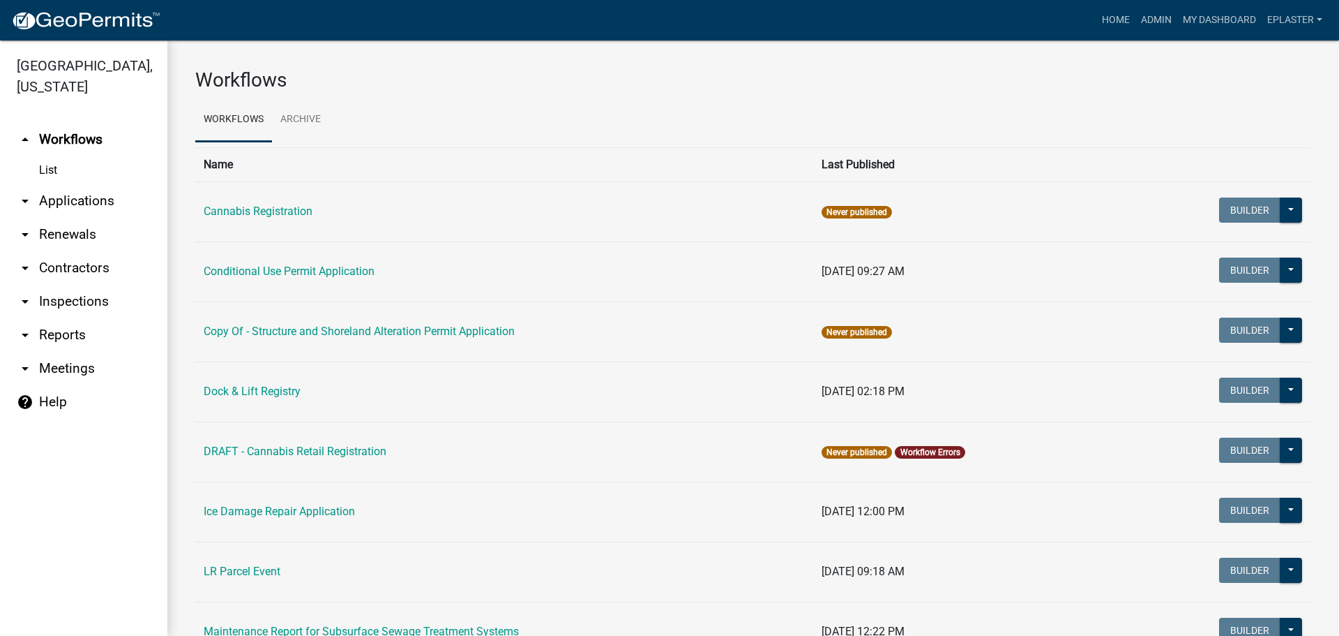
click at [78, 200] on link "arrow_drop_down Applications" at bounding box center [83, 200] width 167 height 33
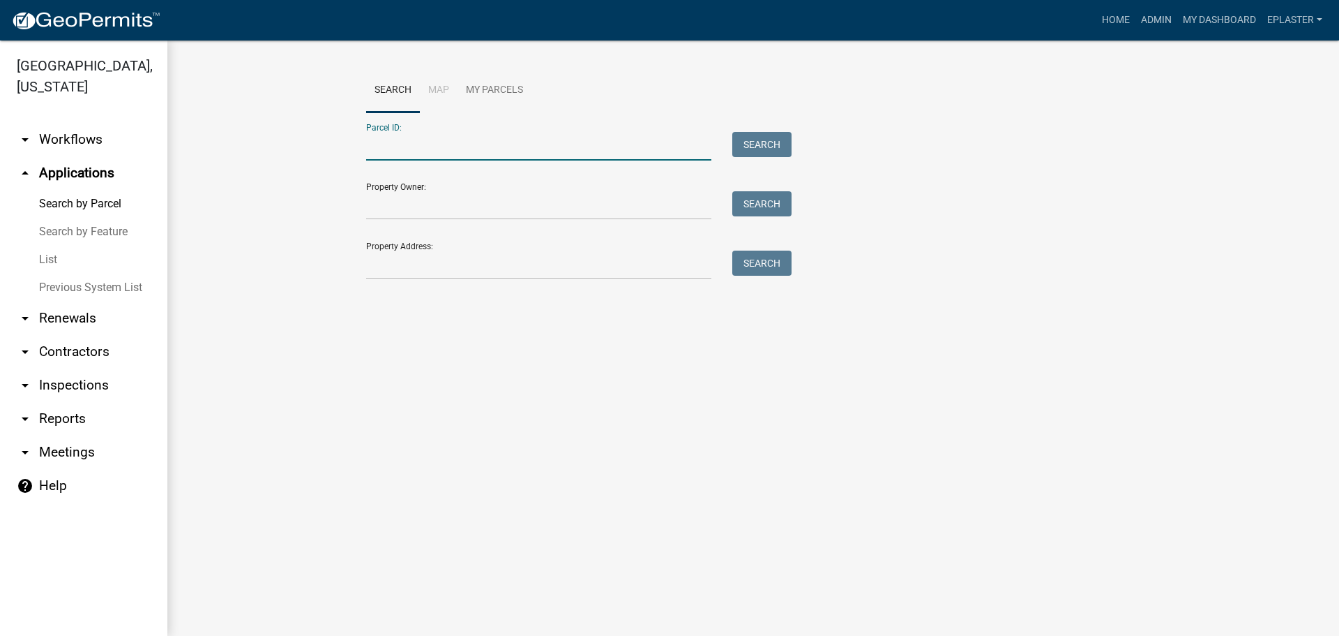
click at [512, 137] on input "Parcel ID:" at bounding box center [538, 146] width 345 height 29
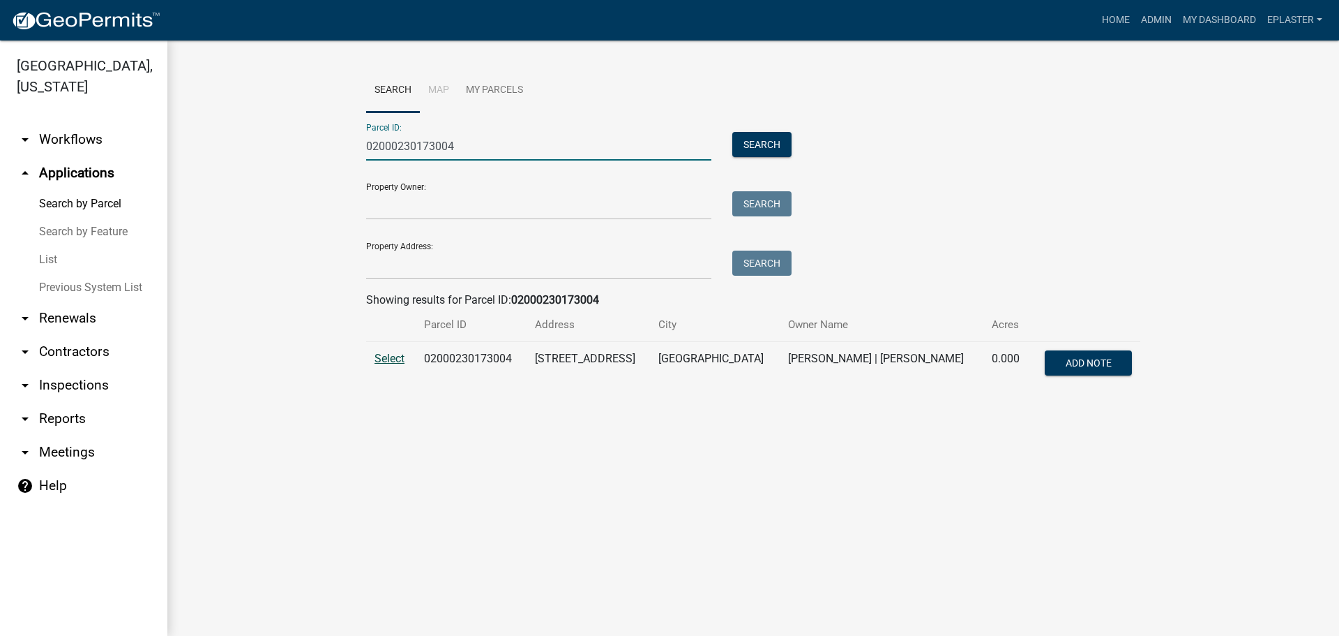
type input "02000230173004"
click at [377, 358] on span "Select" at bounding box center [390, 358] width 30 height 13
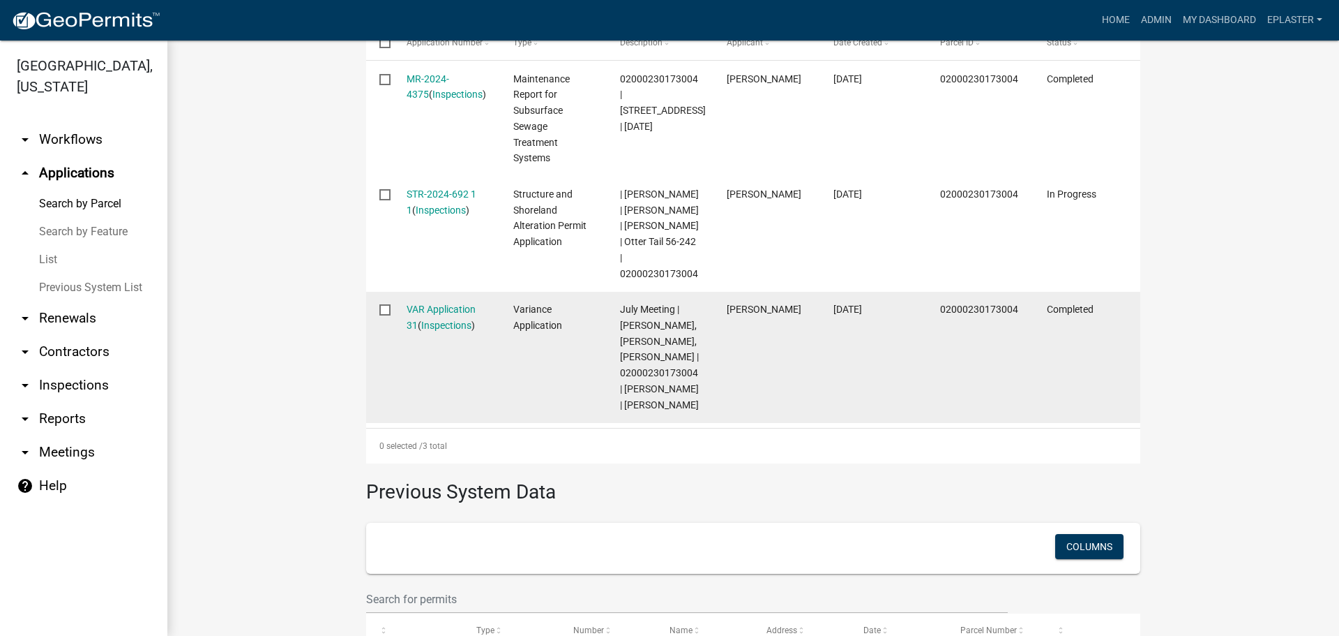
scroll to position [541, 0]
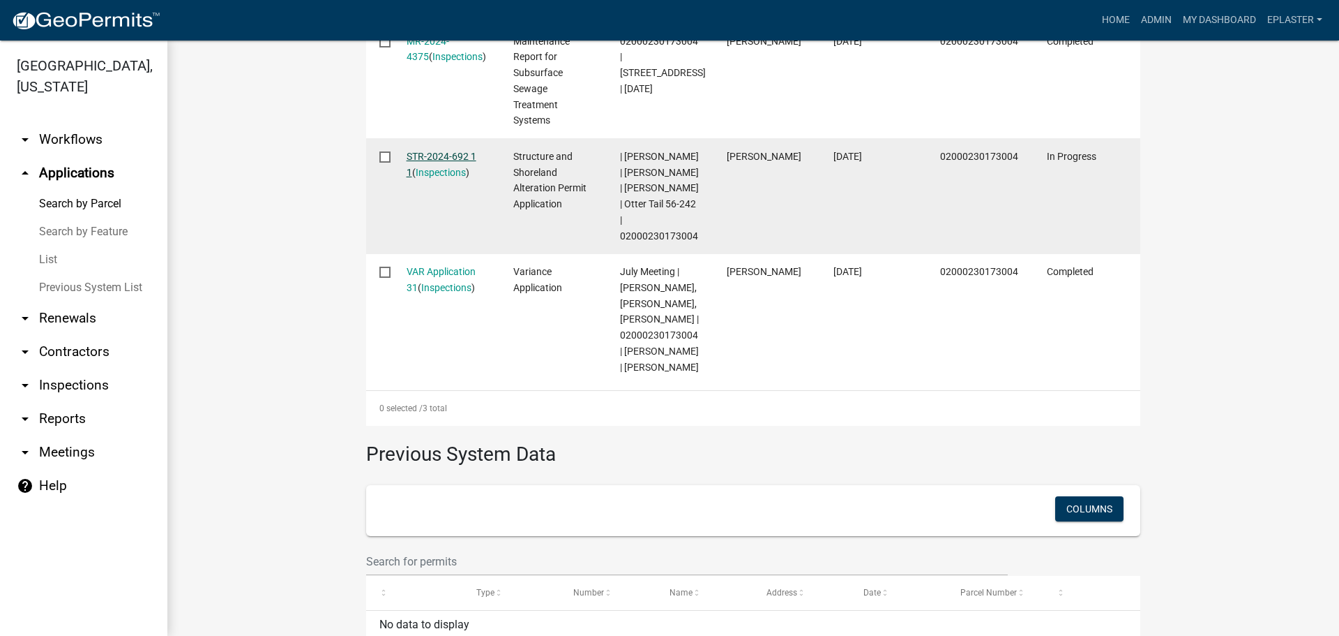
click at [454, 165] on link "STR-2024-692 1 1" at bounding box center [442, 164] width 70 height 27
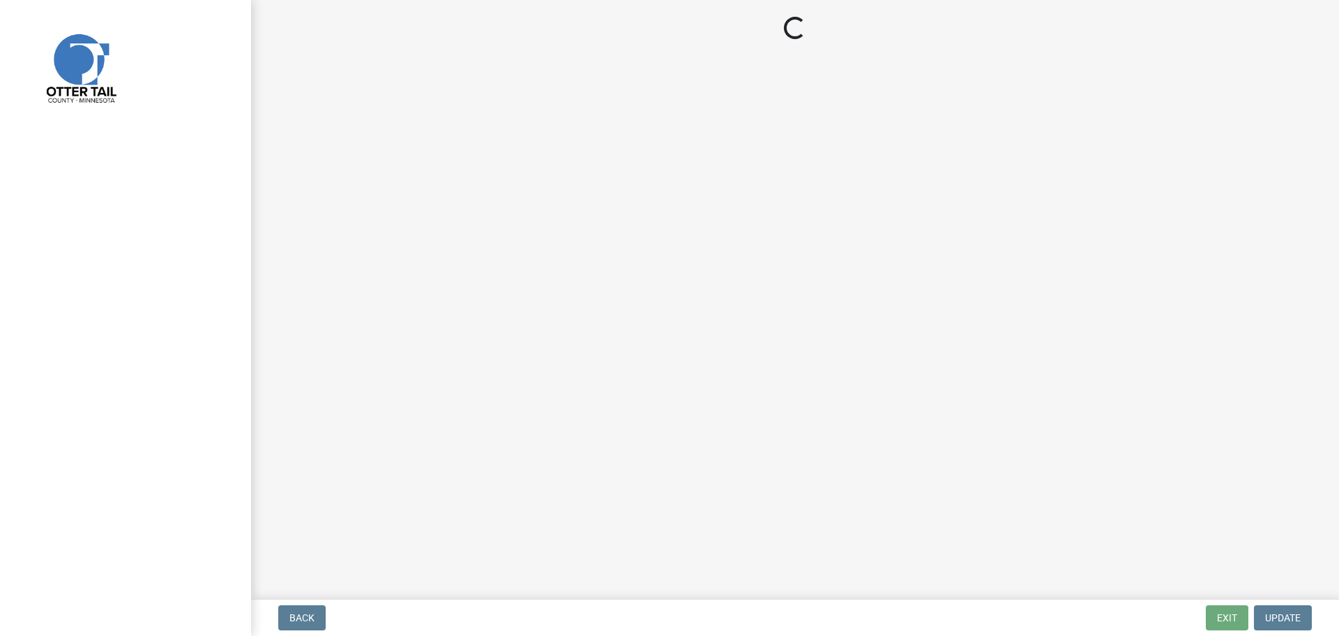
select select "710d5f49-2663-4e73-9718-d0c4e189f5ed"
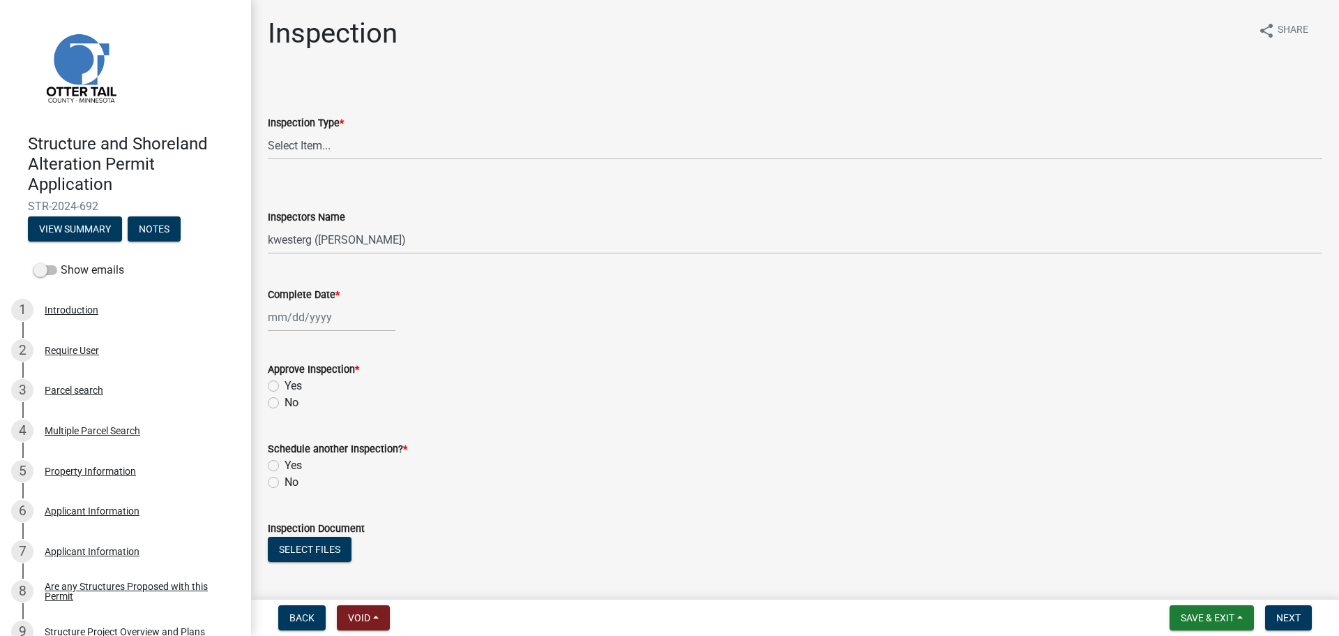
click at [412, 162] on wm-data-entity-input "Inspection Type * Select Item... Footing / Structure Inspection Shoreland Alter…" at bounding box center [795, 125] width 1055 height 94
click at [421, 135] on select "Select Item... Footing / Structure Inspection Shoreland Alteration Not Built" at bounding box center [795, 145] width 1055 height 29
click at [268, 131] on select "Select Item... Footing / Structure Inspection Shoreland Alteration Not Built" at bounding box center [795, 145] width 1055 height 29
select select "29b027fa-a62f-4639-a4c1-67ac8b0bd2a2"
click at [360, 237] on select "Select Item... btollefson (Brittany Tollefson) alexisnewark (Alexis Newark) epl…" at bounding box center [795, 239] width 1055 height 29
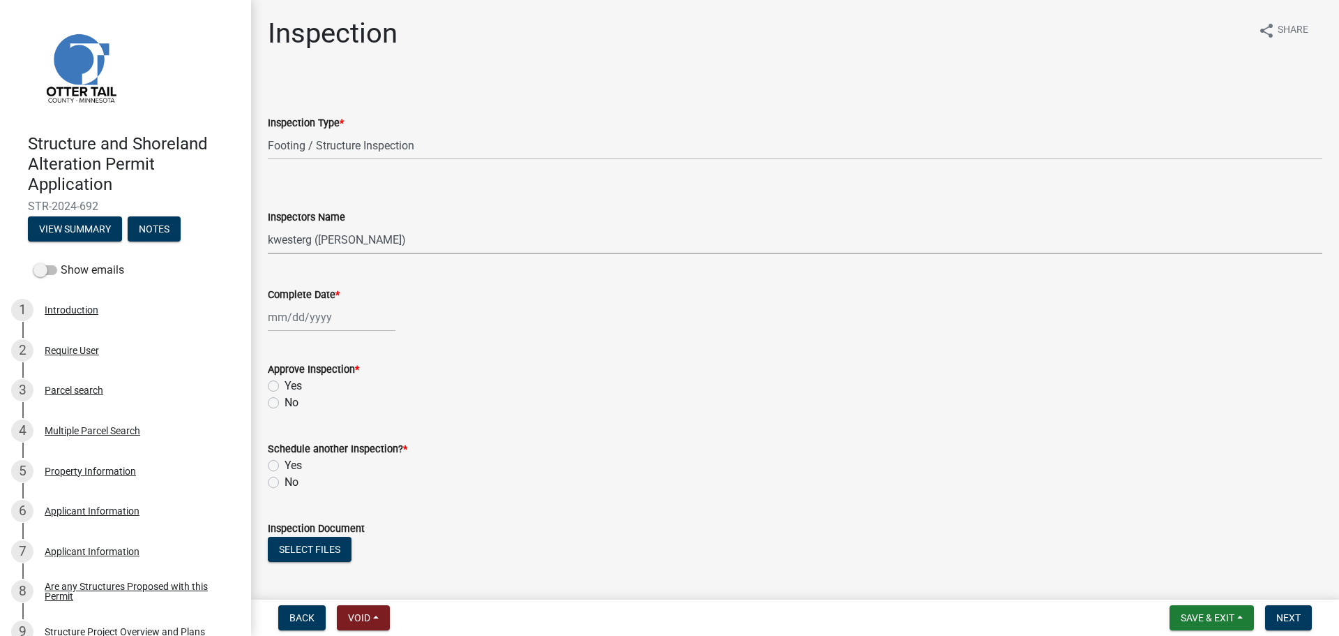
select select "ab4afe9b-f255-4bf6-b29f-35714790ba70"
click at [268, 225] on select "Select Item... btollefson (Brittany Tollefson) alexisnewark (Alexis Newark) epl…" at bounding box center [795, 239] width 1055 height 29
click at [287, 311] on div at bounding box center [332, 317] width 128 height 29
select select "9"
select select "2025"
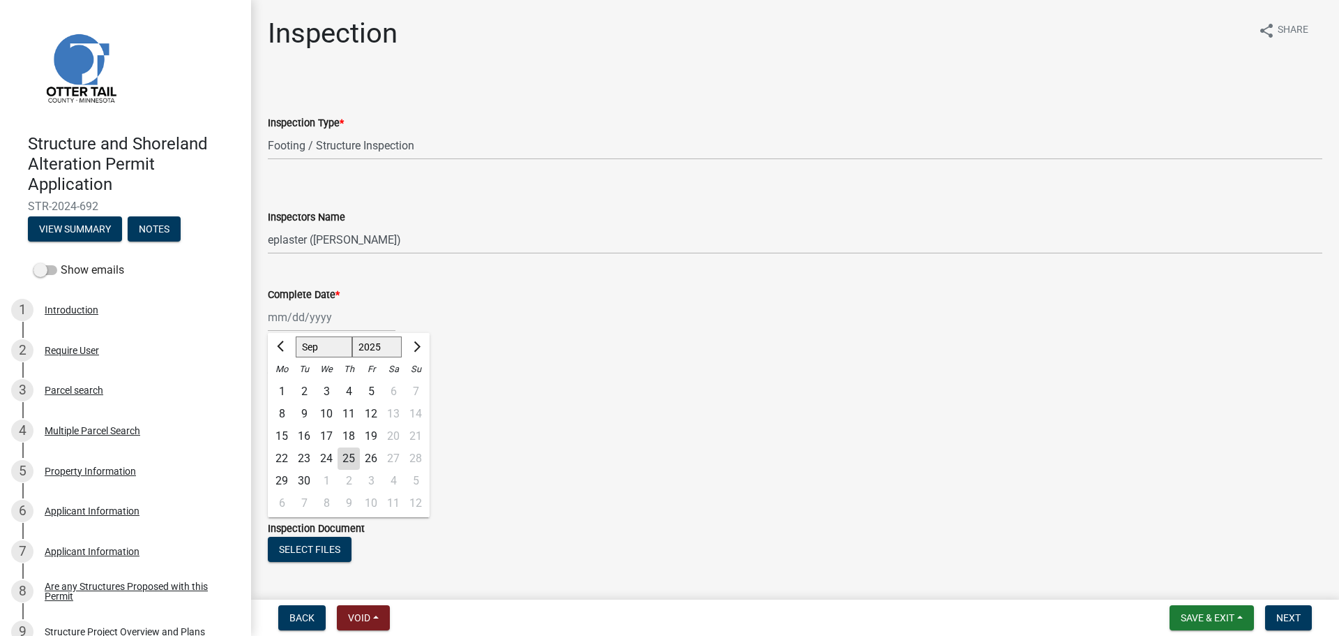
click at [326, 458] on div "24" at bounding box center [326, 458] width 22 height 22
type input "[DATE]"
click at [285, 384] on label "Yes" at bounding box center [293, 385] width 17 height 17
click at [285, 384] on input "Yes" at bounding box center [289, 381] width 9 height 9
radio input "true"
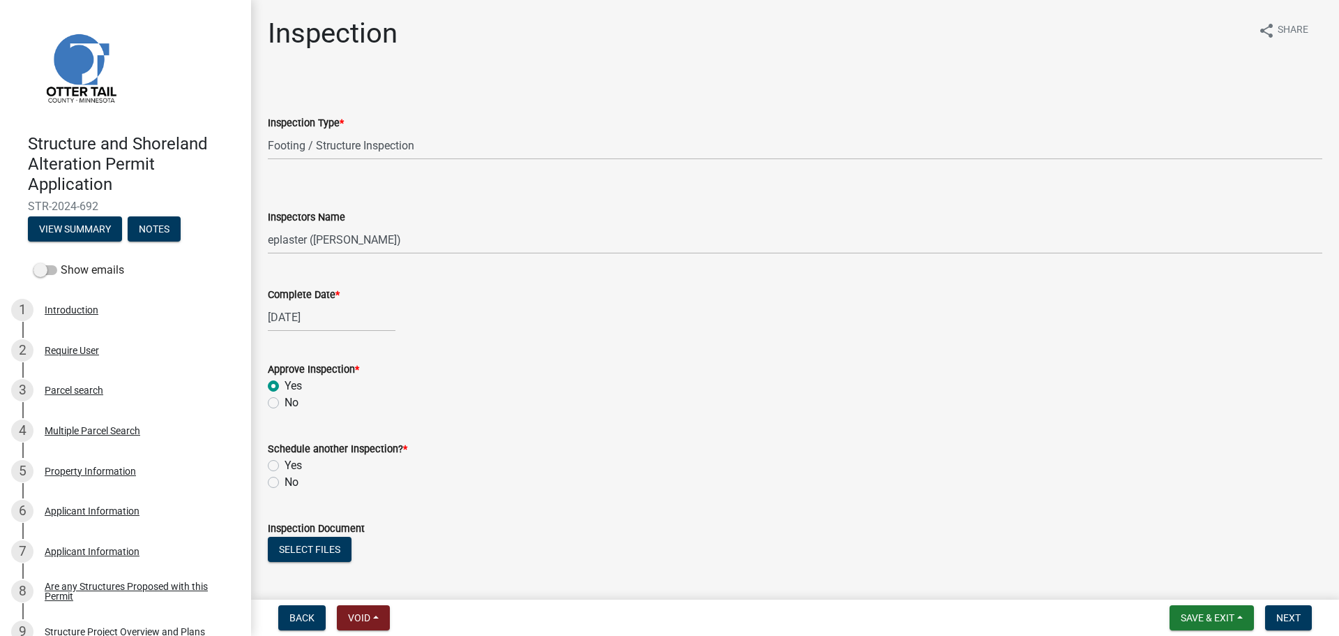
click at [285, 481] on label "No" at bounding box center [292, 482] width 14 height 17
click at [285, 481] on input "No" at bounding box center [289, 478] width 9 height 9
radio input "true"
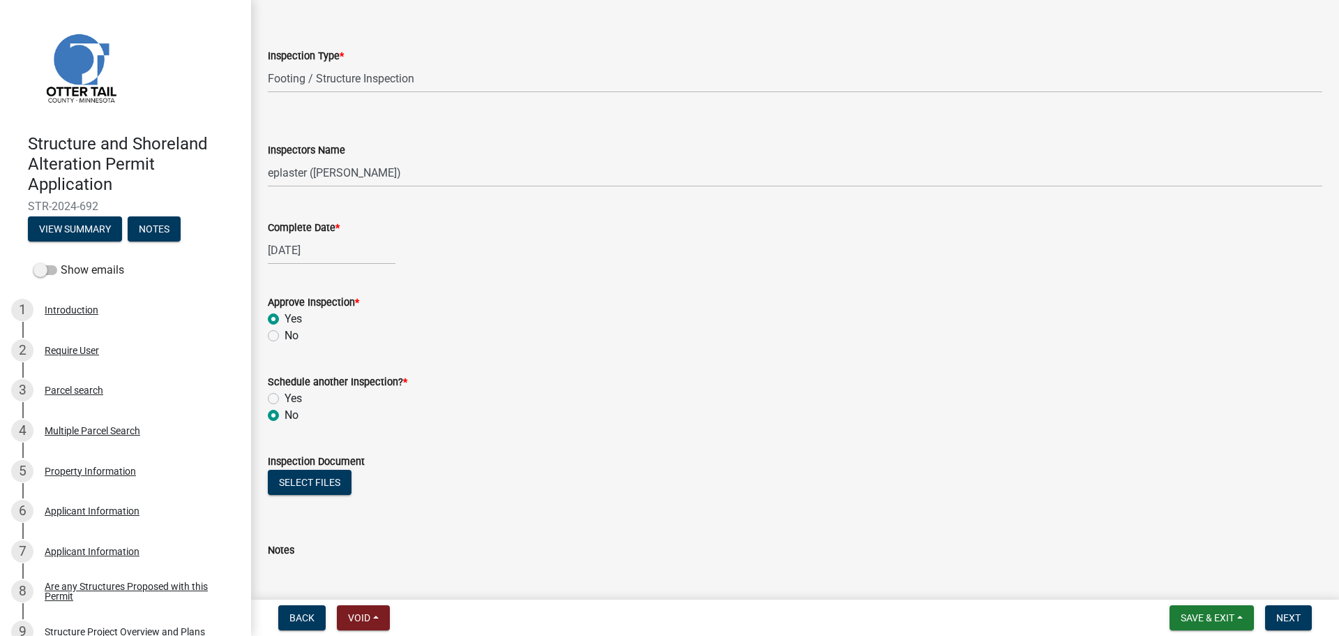
scroll to position [163, 0]
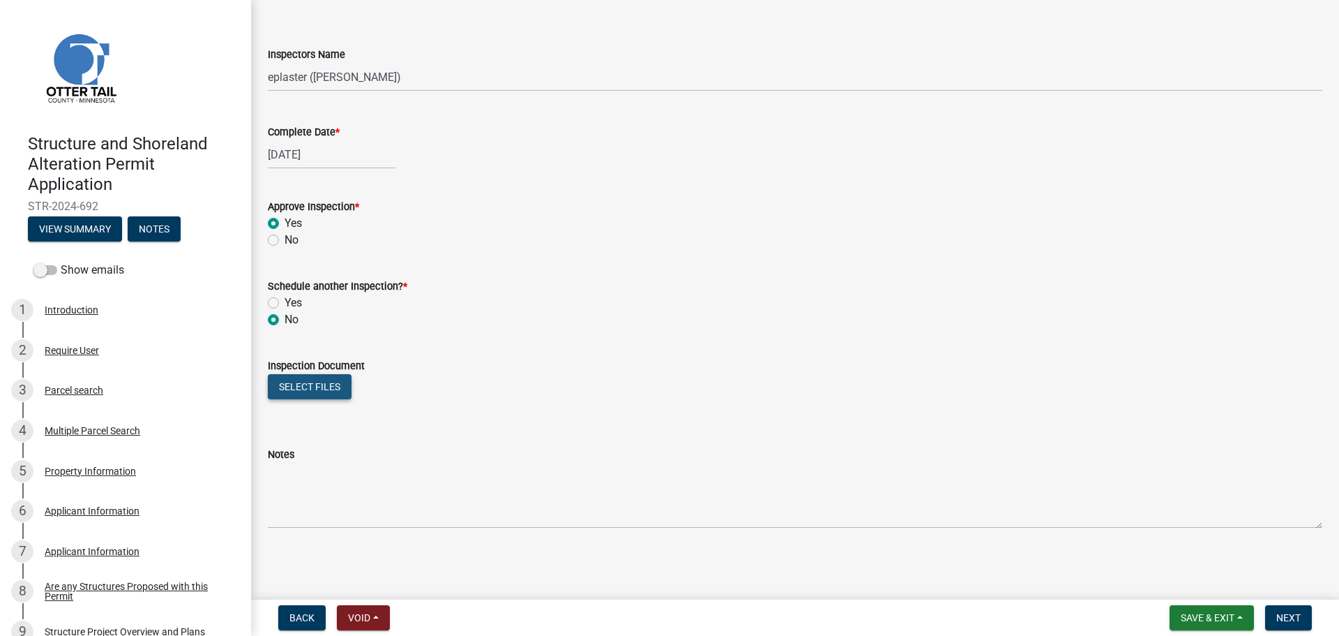
click at [292, 379] on button "Select files" at bounding box center [310, 386] width 84 height 25
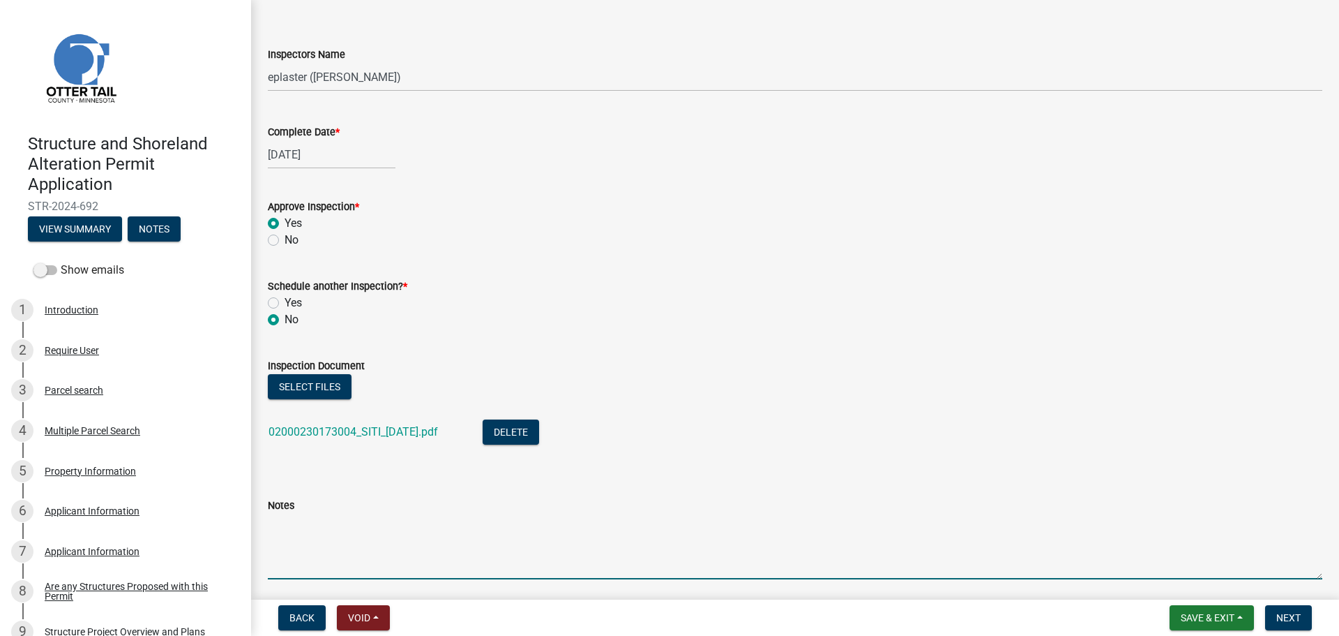
click at [396, 527] on textarea "Notes" at bounding box center [795, 546] width 1055 height 66
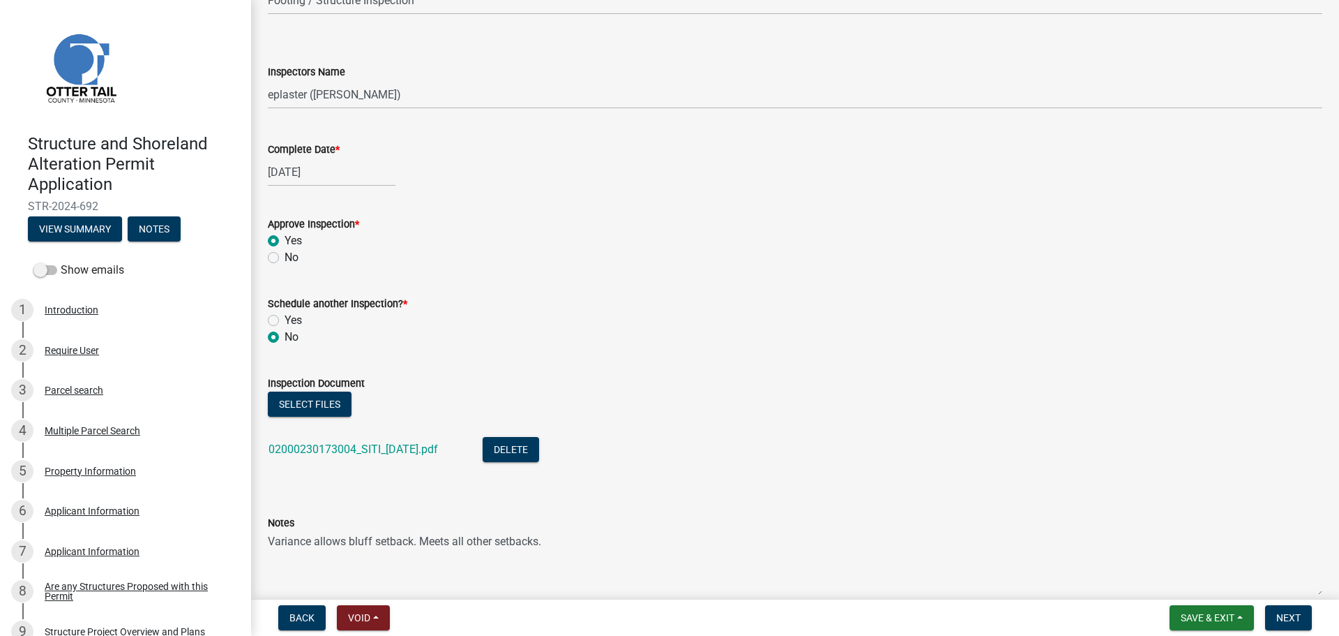
scroll to position [213, 0]
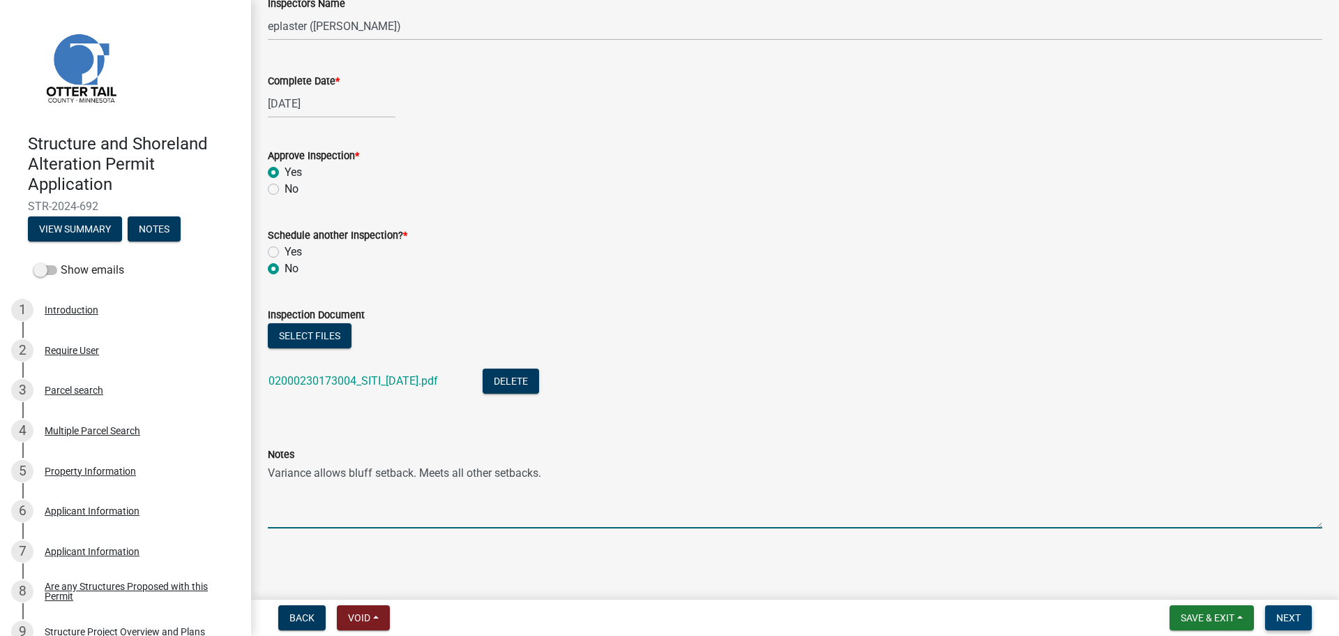
type textarea "Variance allows bluff setback. Meets all other setbacks."
click at [1293, 619] on span "Next" at bounding box center [1289, 617] width 24 height 11
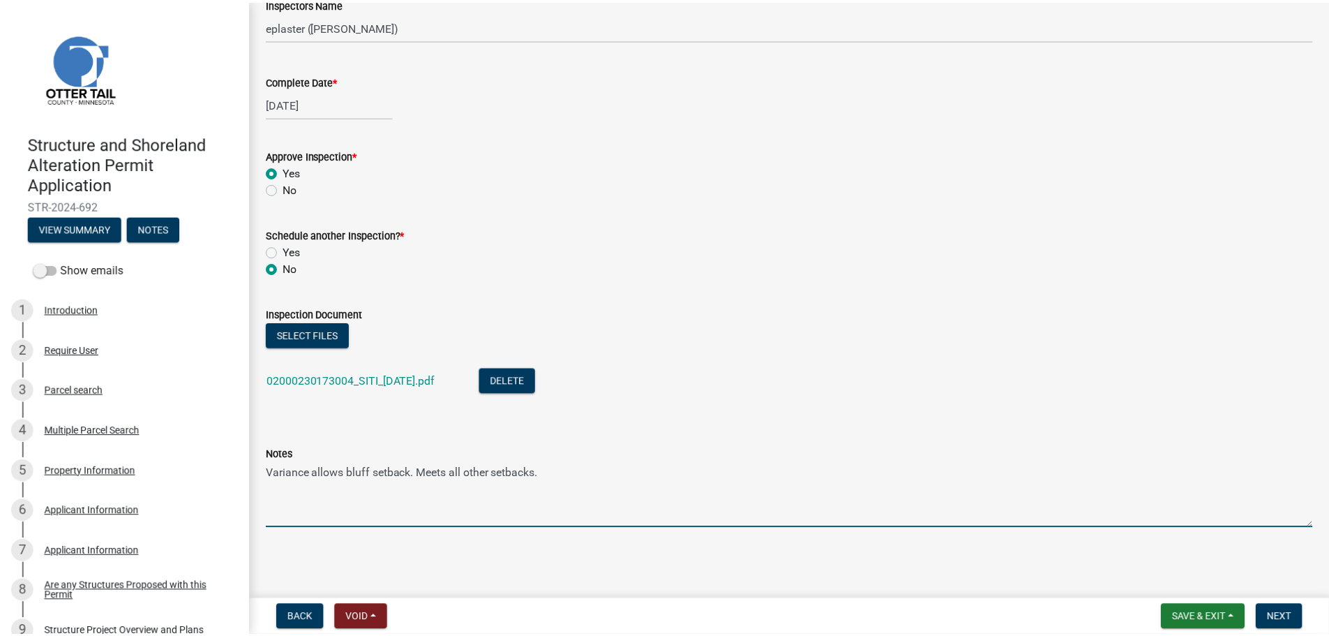
scroll to position [0, 0]
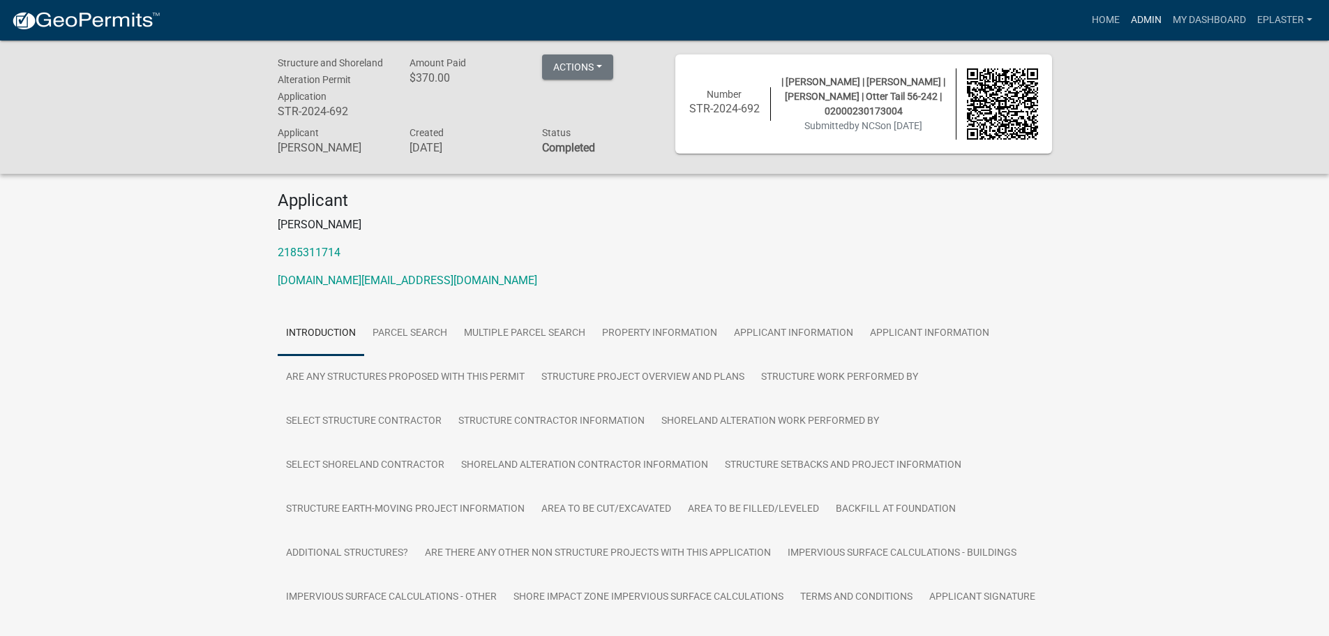
click at [1136, 20] on link "Admin" at bounding box center [1146, 20] width 42 height 27
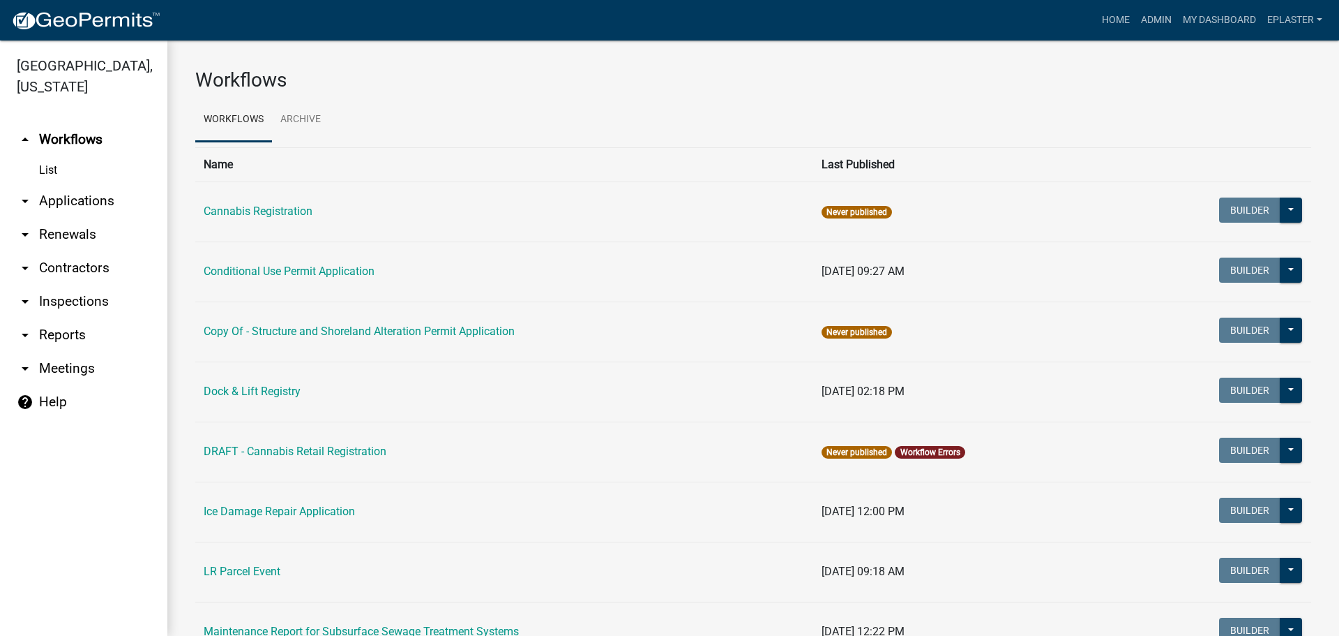
click at [90, 203] on link "arrow_drop_down Applications" at bounding box center [83, 200] width 167 height 33
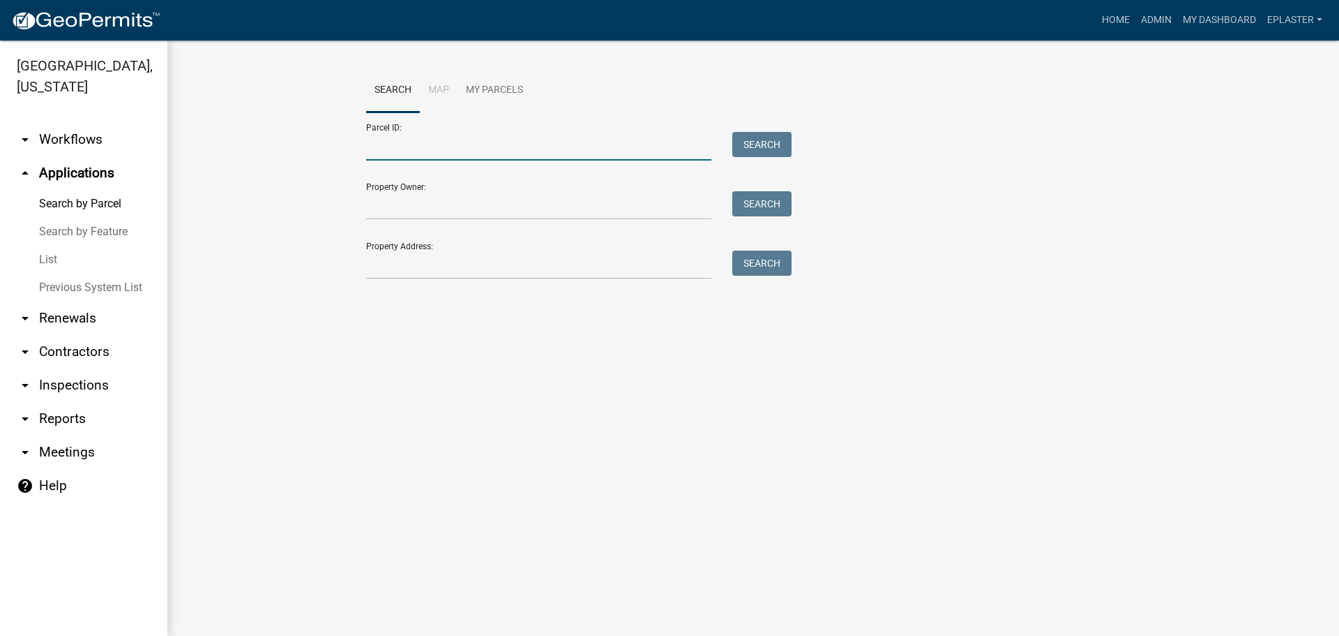
drag, startPoint x: 435, startPoint y: 148, endPoint x: 531, endPoint y: 133, distance: 97.5
click at [435, 148] on input "Parcel ID:" at bounding box center [538, 146] width 345 height 29
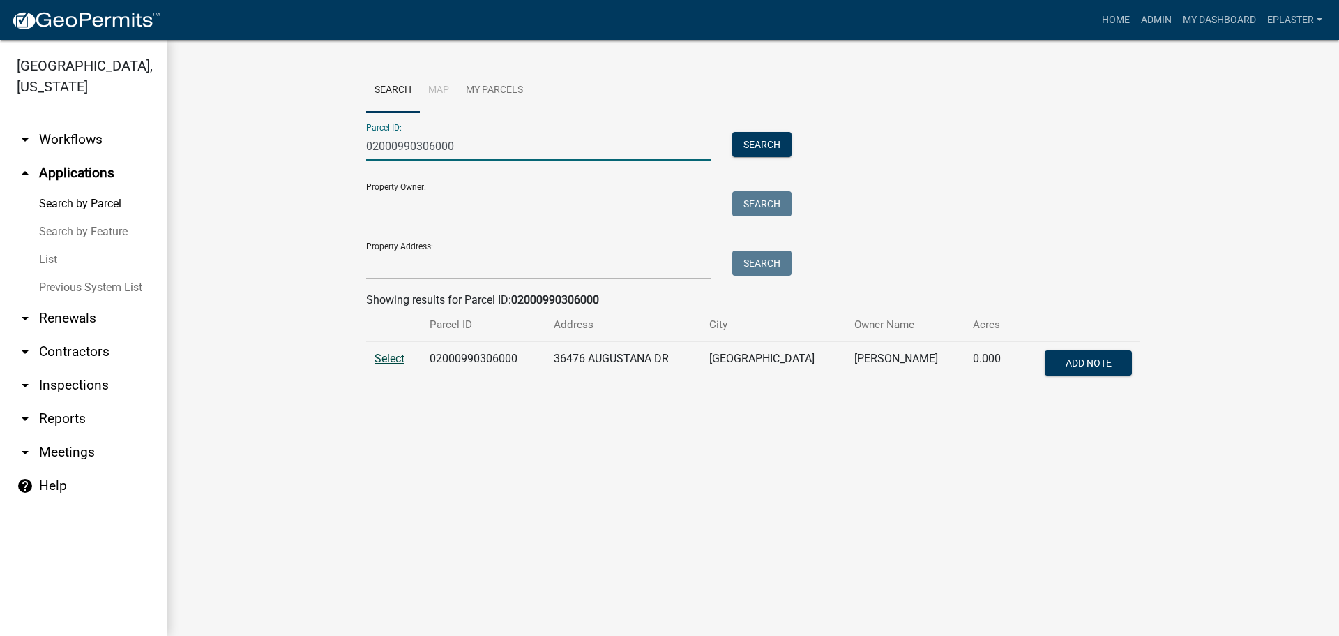
click at [402, 363] on span "Select" at bounding box center [390, 358] width 30 height 13
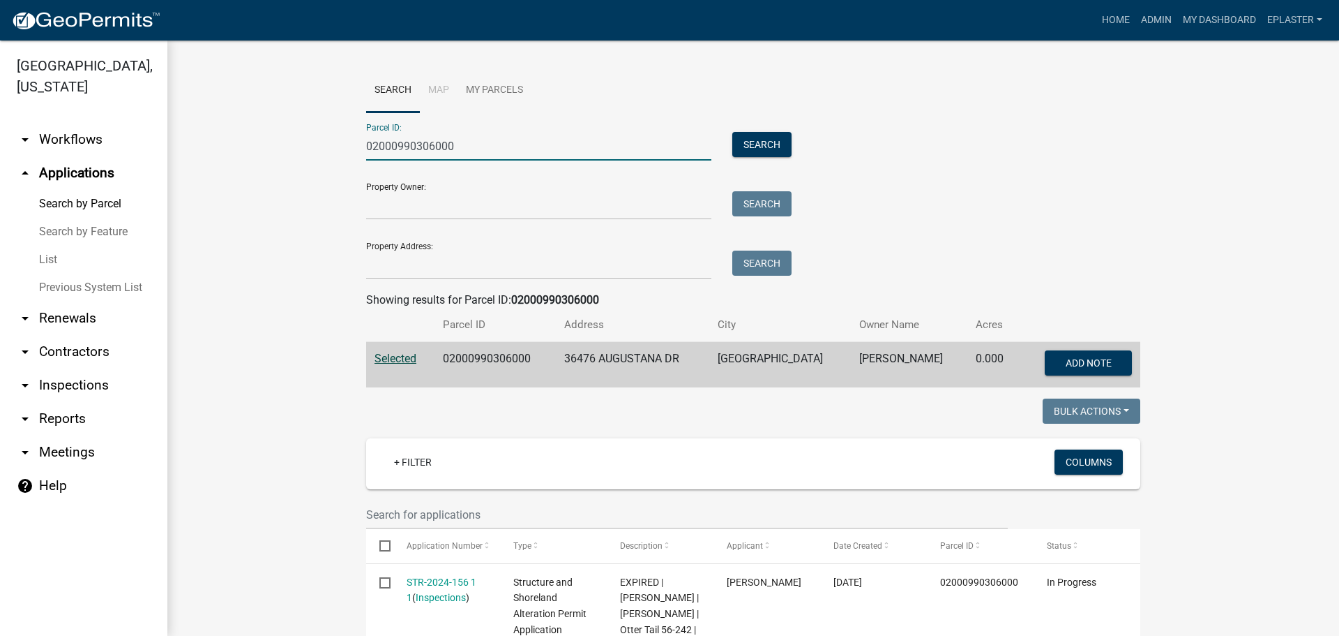
click at [486, 153] on input "02000990306000" at bounding box center [538, 146] width 345 height 29
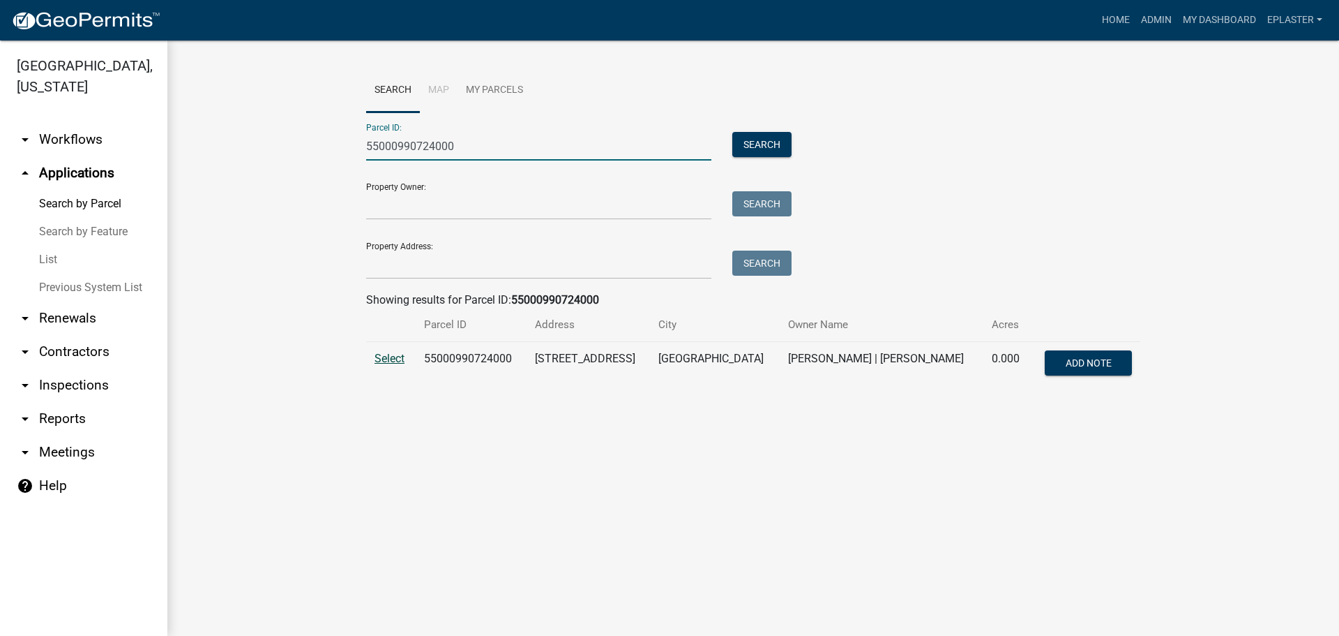
type input "55000990724000"
click at [395, 359] on span "Select" at bounding box center [390, 358] width 30 height 13
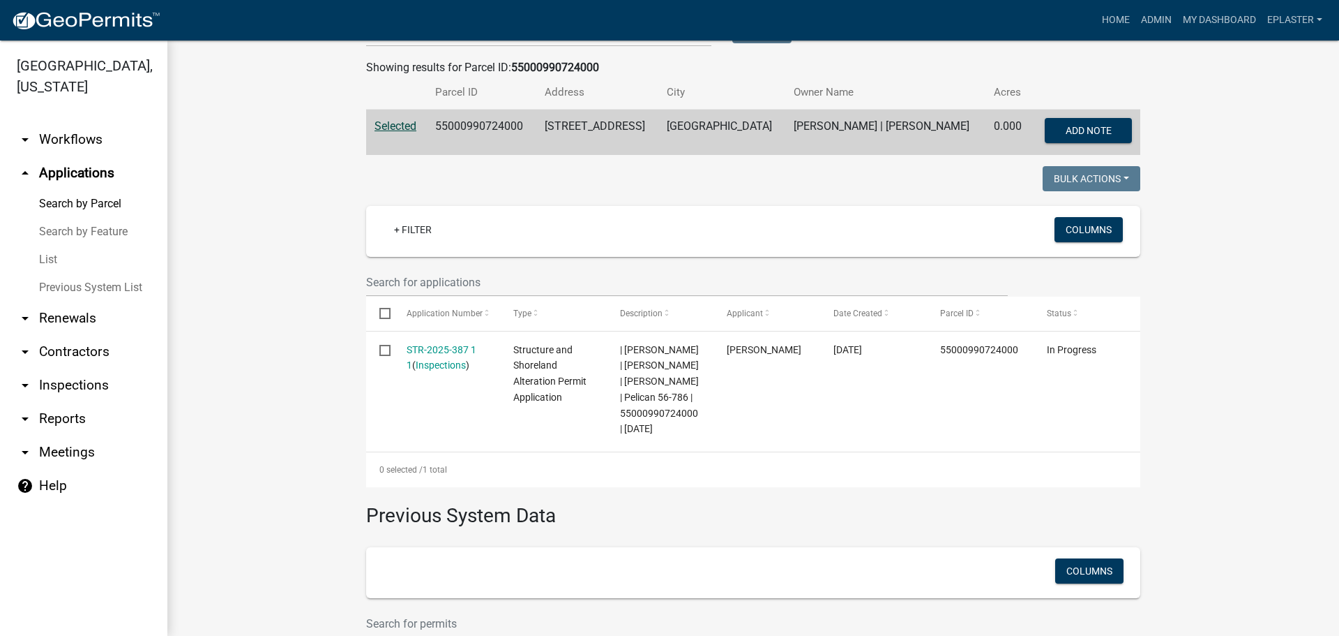
scroll to position [366, 0]
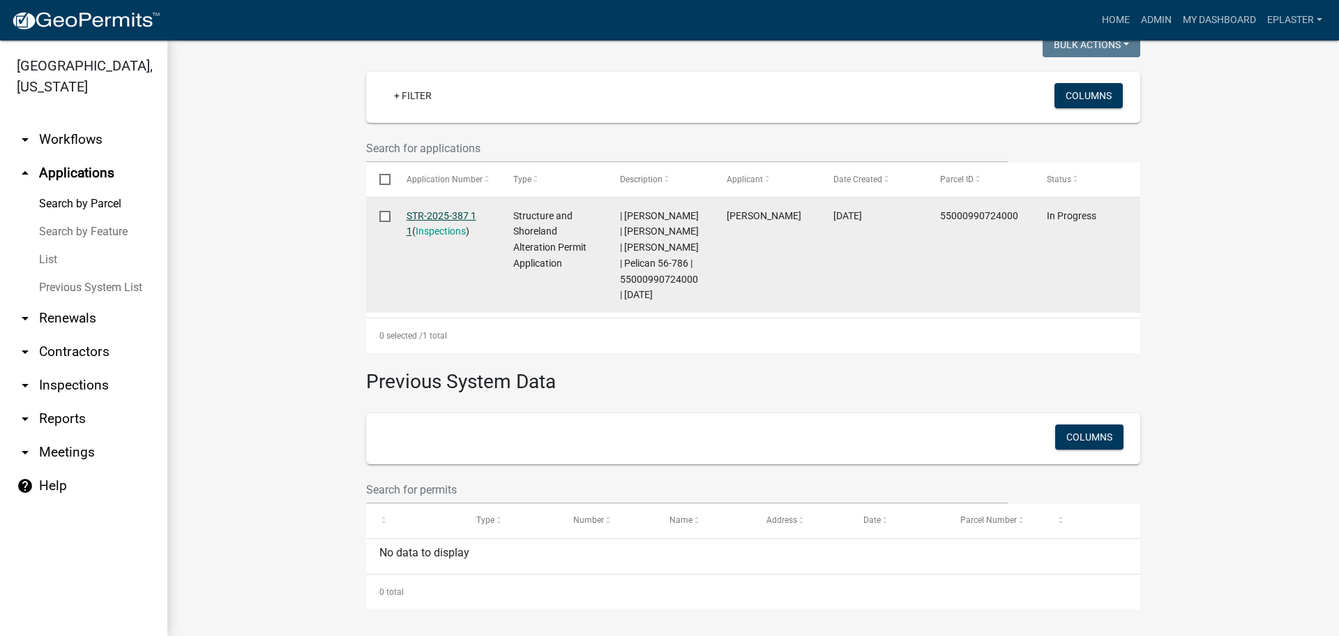
click at [471, 216] on link "STR-2025-387 1 1" at bounding box center [442, 223] width 70 height 27
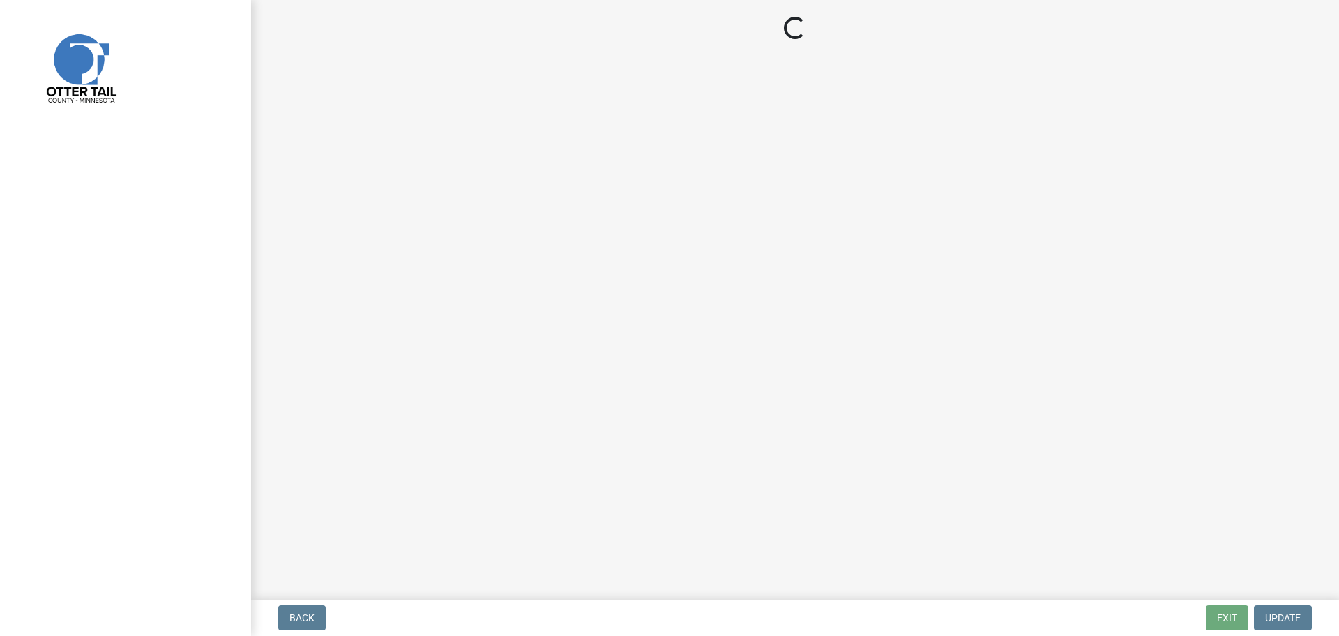
select select "710d5f49-2663-4e73-9718-d0c4e189f5ed"
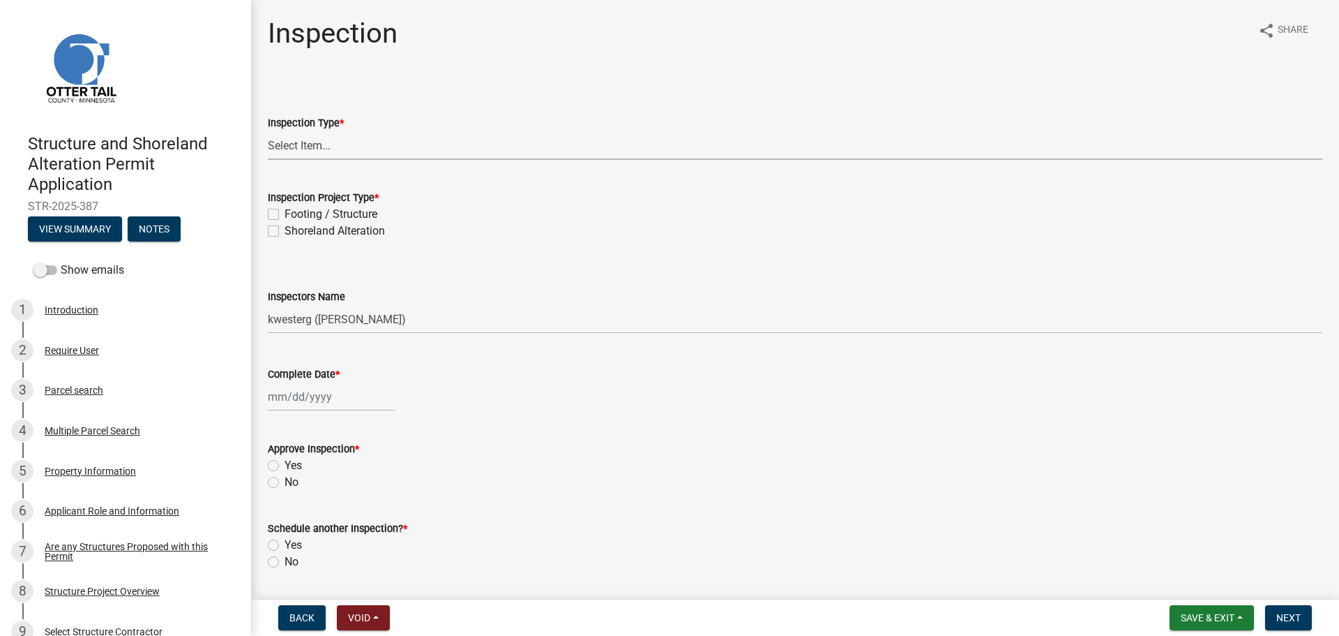
click at [296, 146] on select "Select Item... Inspection Complete Partial Inspection Inspected Not Built" at bounding box center [795, 145] width 1055 height 29
click at [268, 131] on select "Select Item... Inspection Complete Partial Inspection Inspected Not Built" at bounding box center [795, 145] width 1055 height 29
drag, startPoint x: 318, startPoint y: 144, endPoint x: 317, endPoint y: 157, distance: 12.6
click at [318, 144] on select "Select Item... Inspection Complete Partial Inspection Inspected Not Built" at bounding box center [795, 145] width 1055 height 29
click at [268, 131] on select "Select Item... Inspection Complete Partial Inspection Inspected Not Built" at bounding box center [795, 145] width 1055 height 29
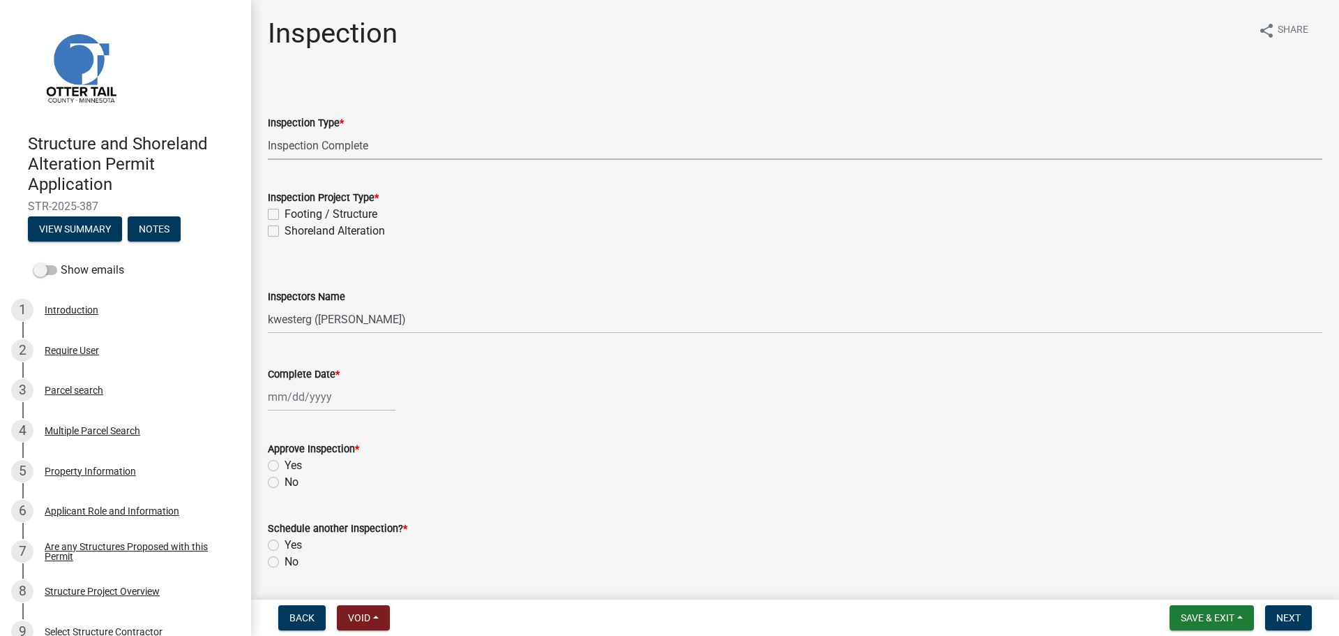
select select "409c2f88-eb3f-474f-aeae-54c427f2203e"
click at [271, 208] on div "Footing / Structure" at bounding box center [795, 214] width 1055 height 17
click at [285, 215] on label "Footing / Structure" at bounding box center [331, 214] width 93 height 17
click at [285, 215] on input "Footing / Structure" at bounding box center [289, 210] width 9 height 9
checkbox input "true"
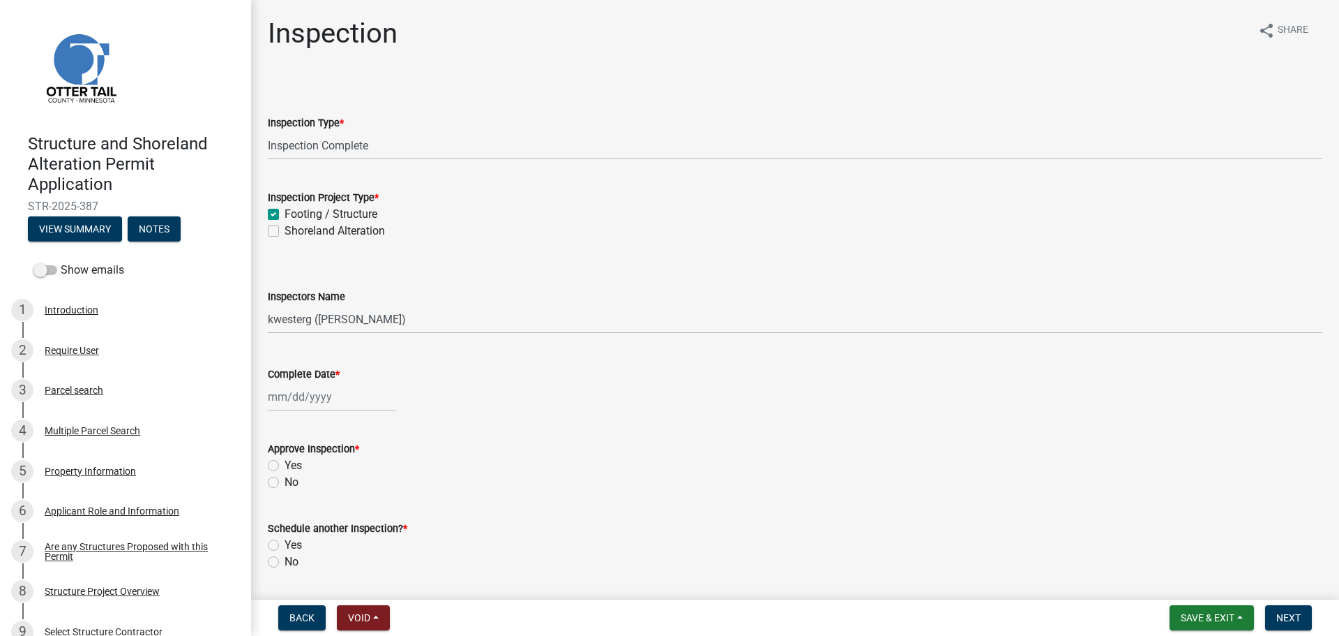
checkbox input "false"
click at [315, 313] on select "Select Item... cwleclair ([PERSON_NAME]) btollefson ([PERSON_NAME]) abusko ([PE…" at bounding box center [795, 319] width 1055 height 29
select select "ab4afe9b-f255-4bf6-b29f-35714790ba70"
click at [268, 305] on select "Select Item... cwleclair ([PERSON_NAME]) btollefson ([PERSON_NAME]) abusko ([PE…" at bounding box center [795, 319] width 1055 height 29
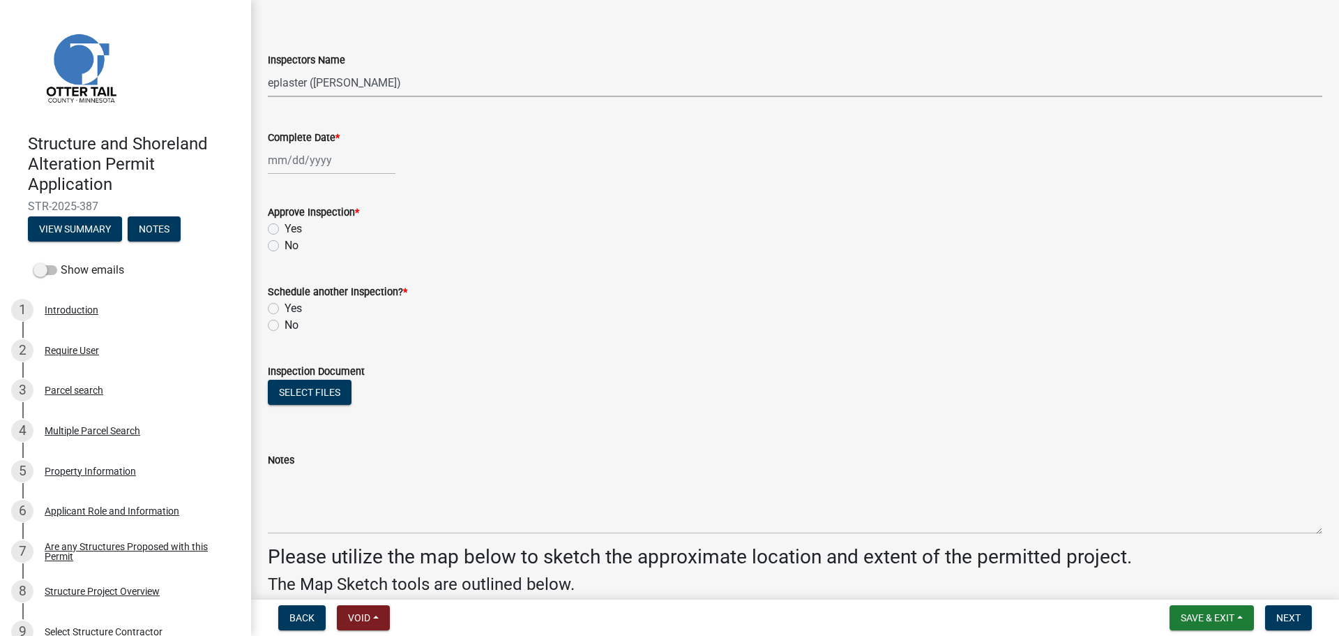
scroll to position [244, 0]
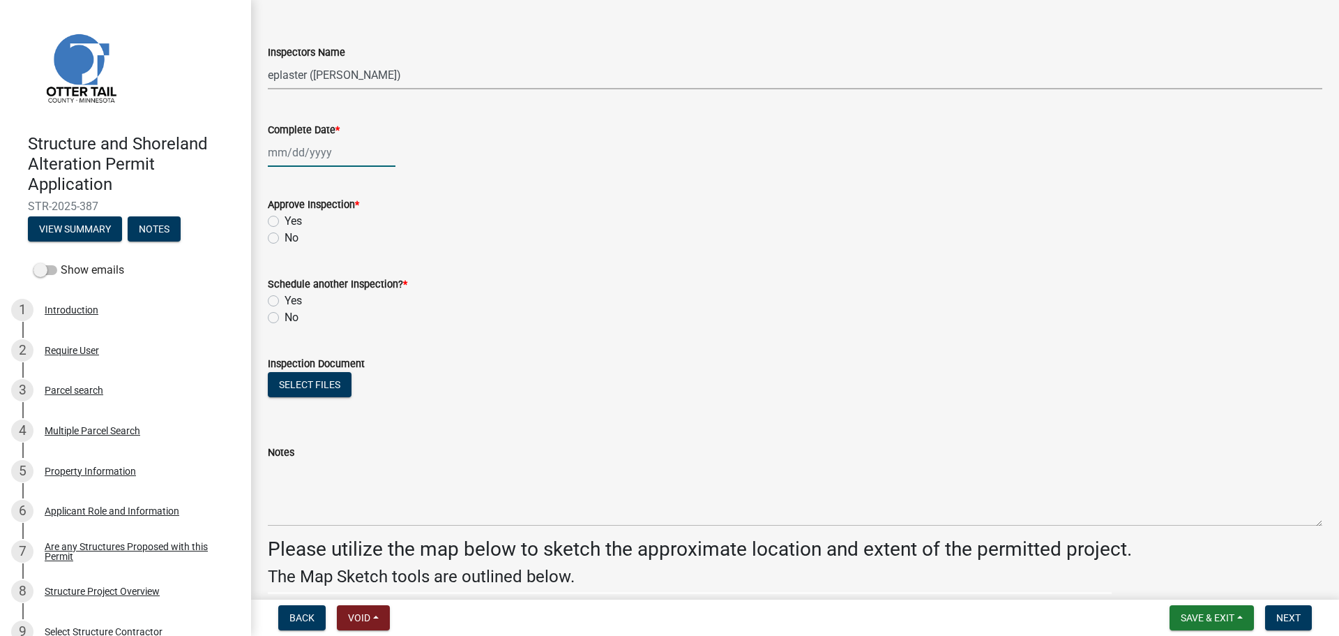
click at [271, 157] on div at bounding box center [332, 152] width 128 height 29
select select "9"
select select "2025"
click at [326, 291] on div "24" at bounding box center [326, 294] width 22 height 22
type input "[DATE]"
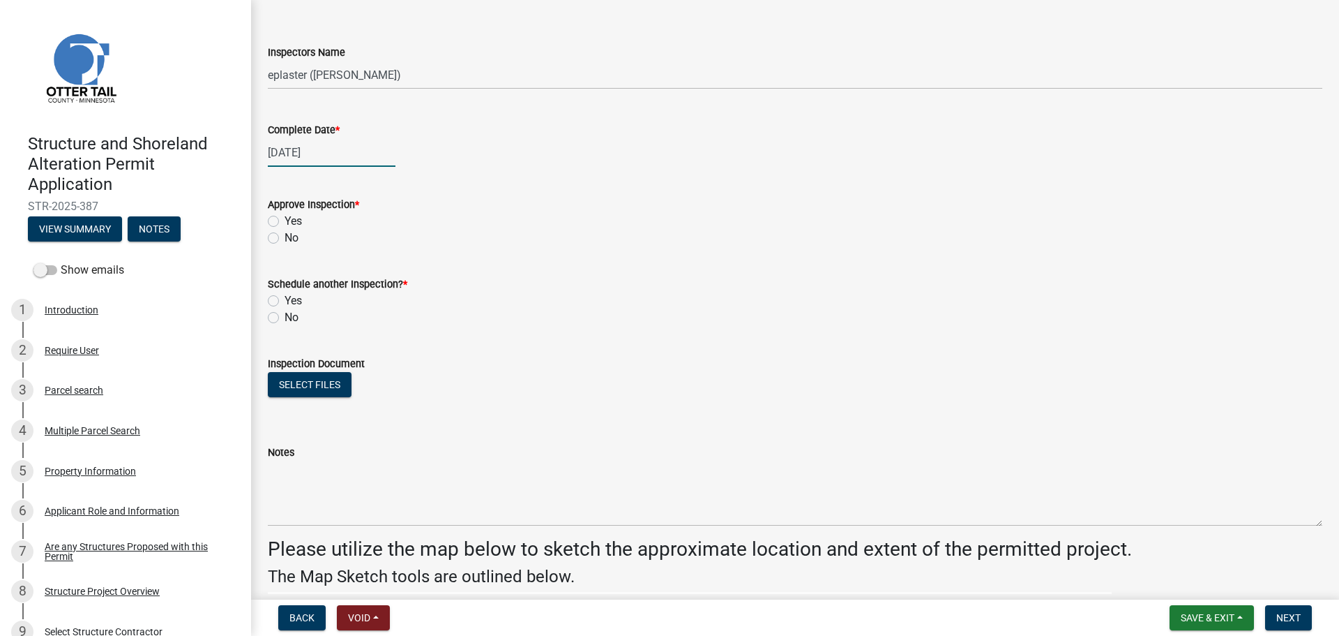
click at [285, 151] on div "[DATE]" at bounding box center [332, 152] width 128 height 29
select select "9"
select select "2025"
click at [299, 292] on div "23" at bounding box center [304, 294] width 22 height 22
type input "[DATE]"
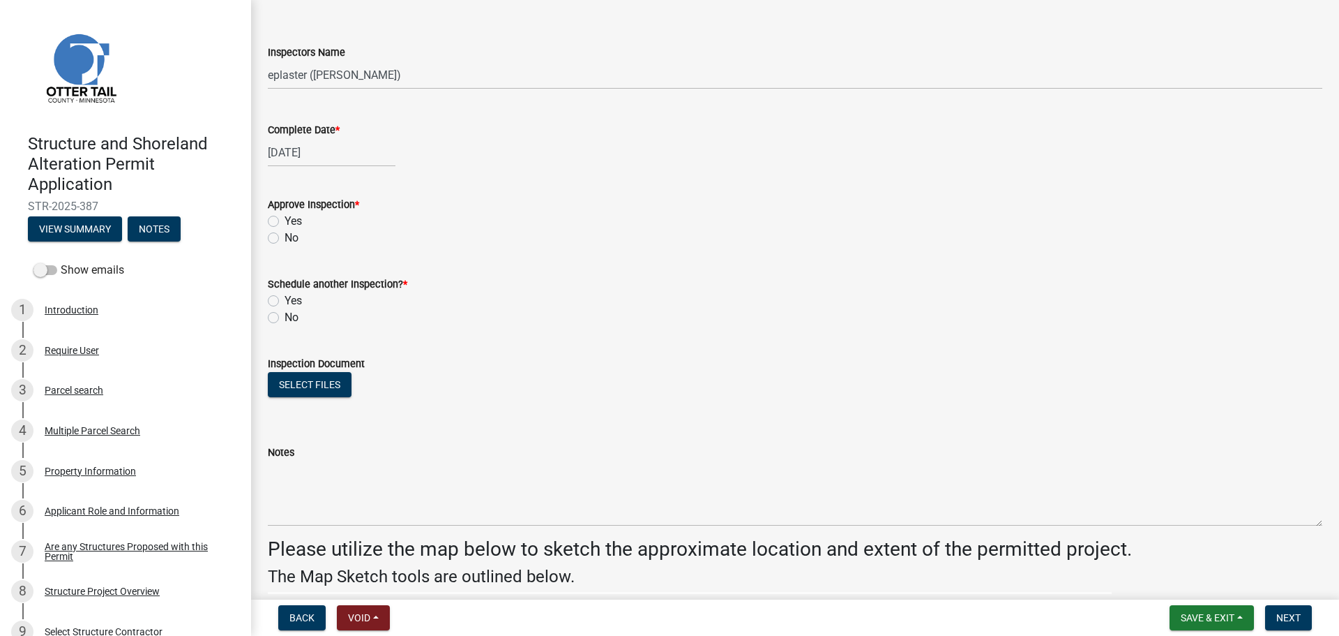
click at [285, 224] on label "Yes" at bounding box center [293, 221] width 17 height 17
click at [285, 222] on input "Yes" at bounding box center [289, 217] width 9 height 9
radio input "true"
click at [285, 317] on label "No" at bounding box center [292, 317] width 14 height 17
click at [285, 317] on input "No" at bounding box center [289, 313] width 9 height 9
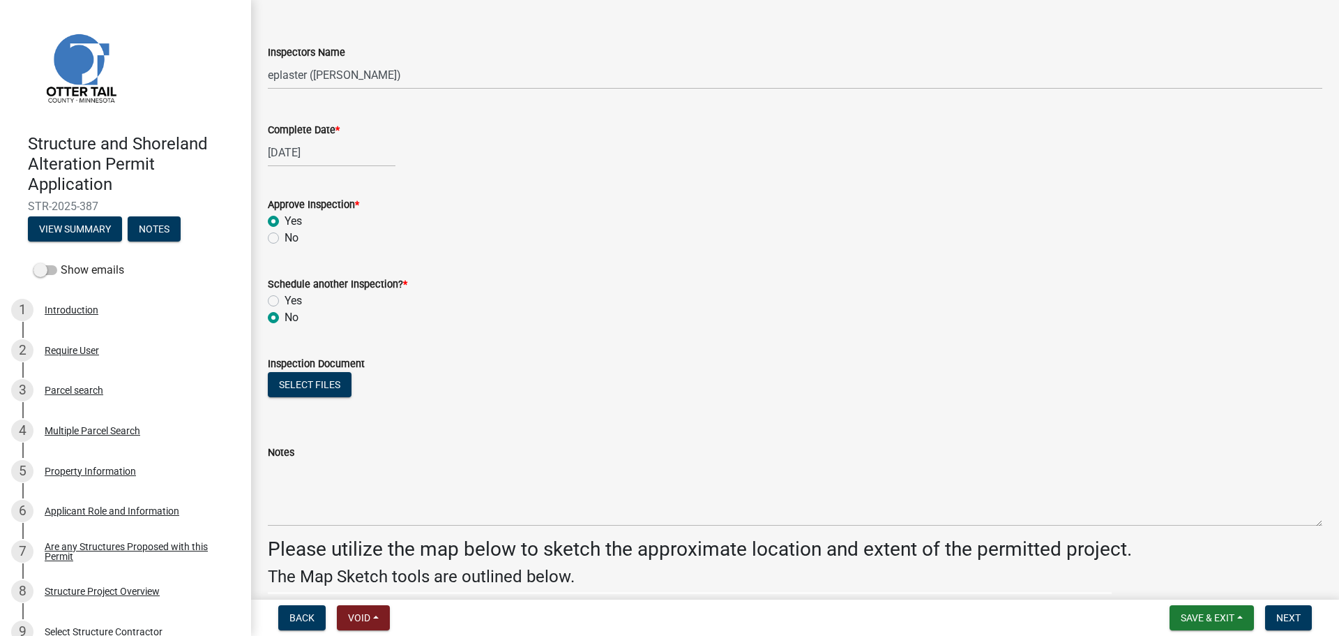
radio input "true"
click at [296, 381] on button "Select files" at bounding box center [310, 384] width 84 height 25
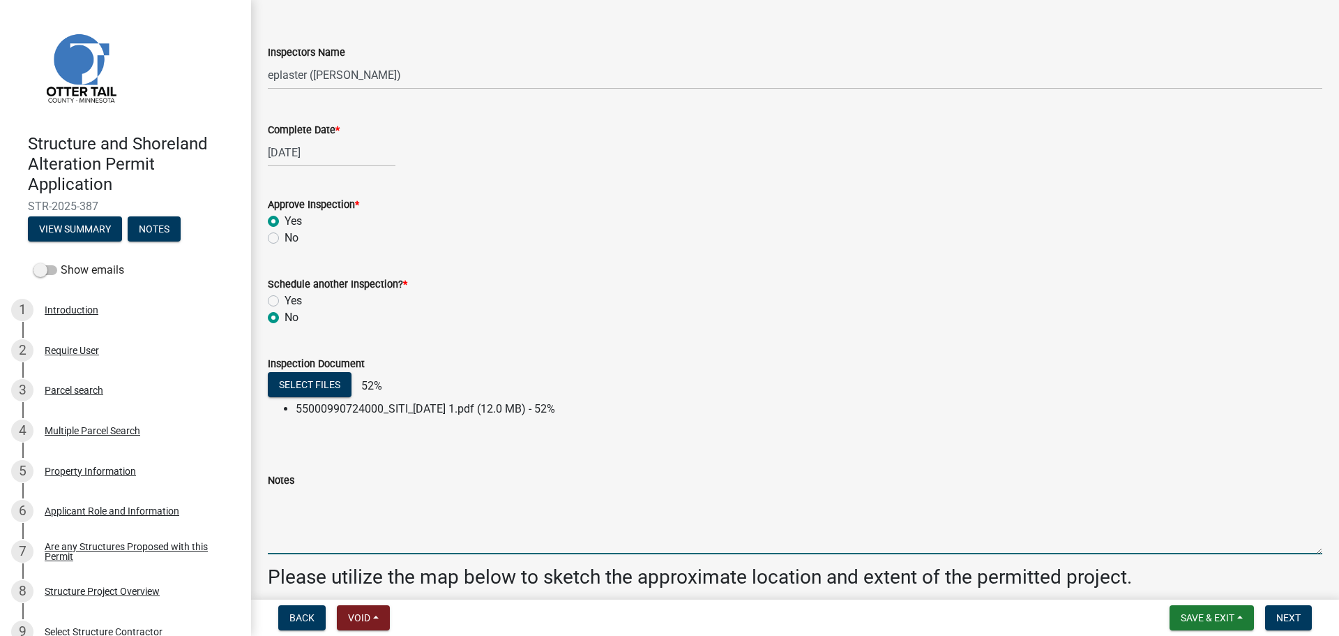
click at [413, 536] on textarea "Notes" at bounding box center [795, 521] width 1055 height 66
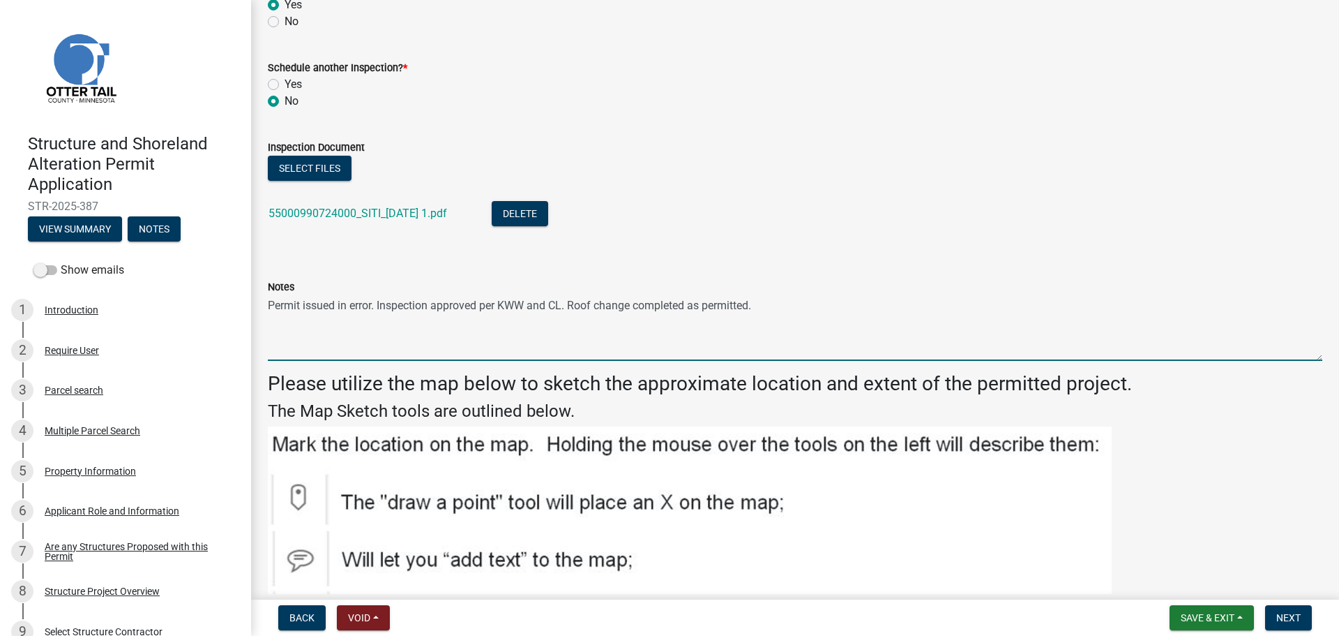
scroll to position [680, 0]
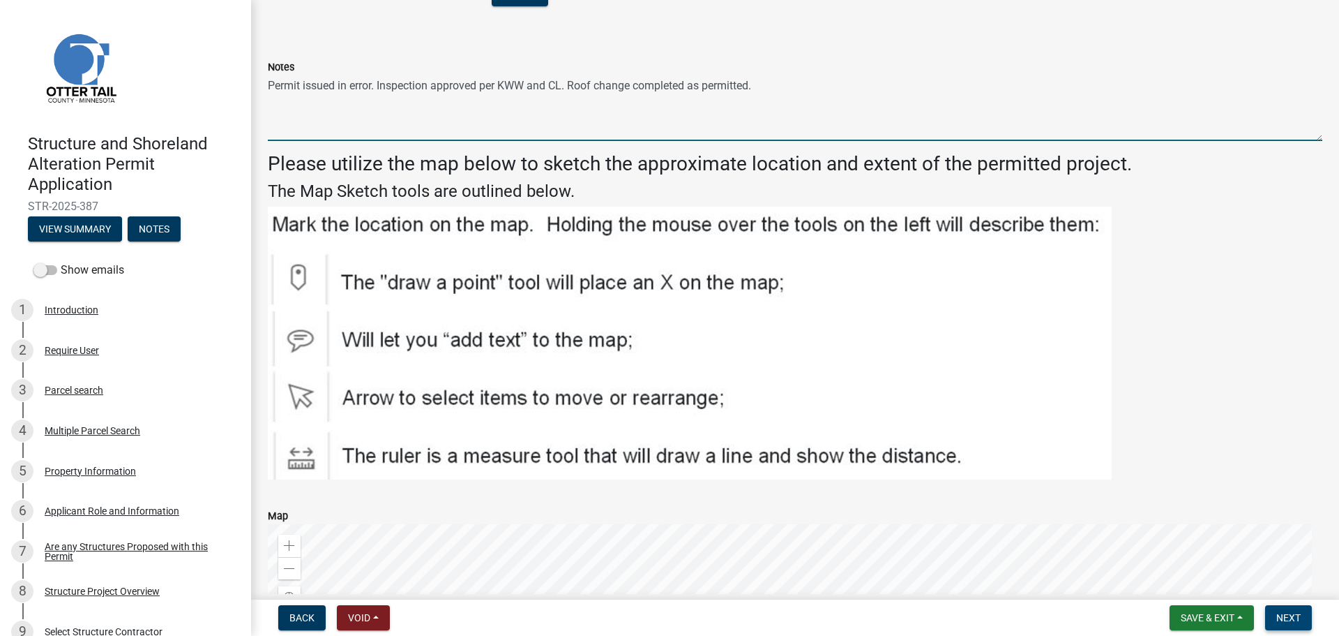
type textarea "Permit issued in error. Inspection approved per KWW and CL. Roof change complet…"
click at [1295, 614] on span "Next" at bounding box center [1289, 617] width 24 height 11
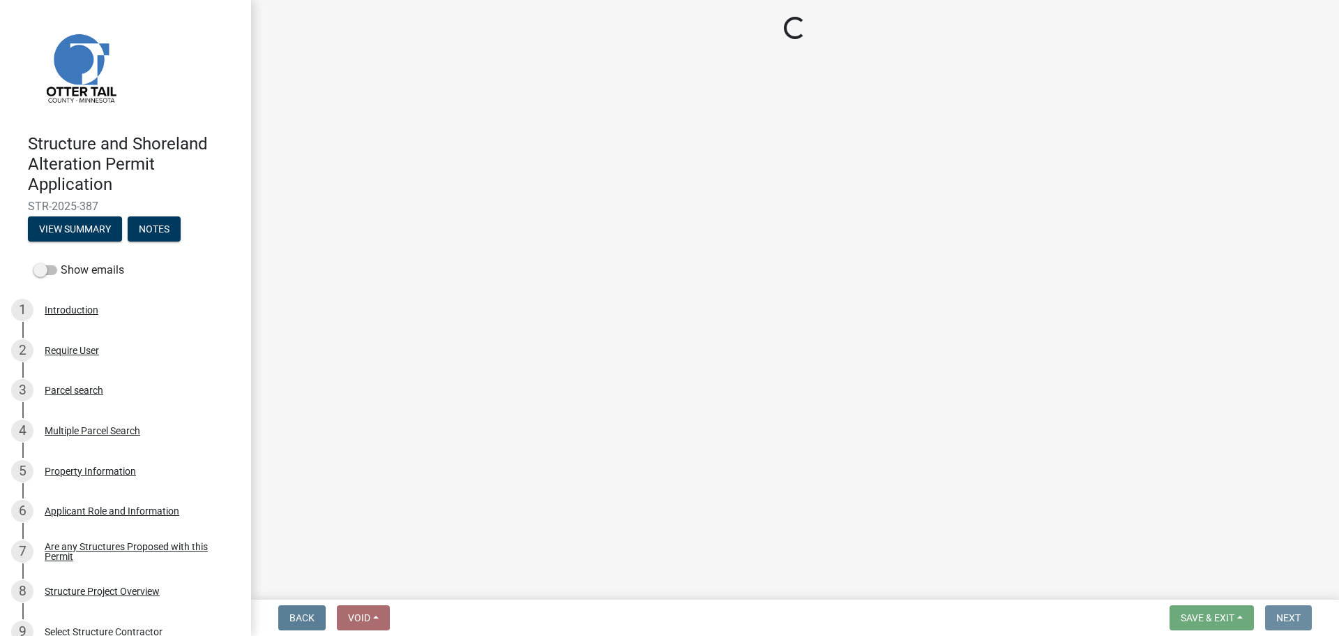
scroll to position [0, 0]
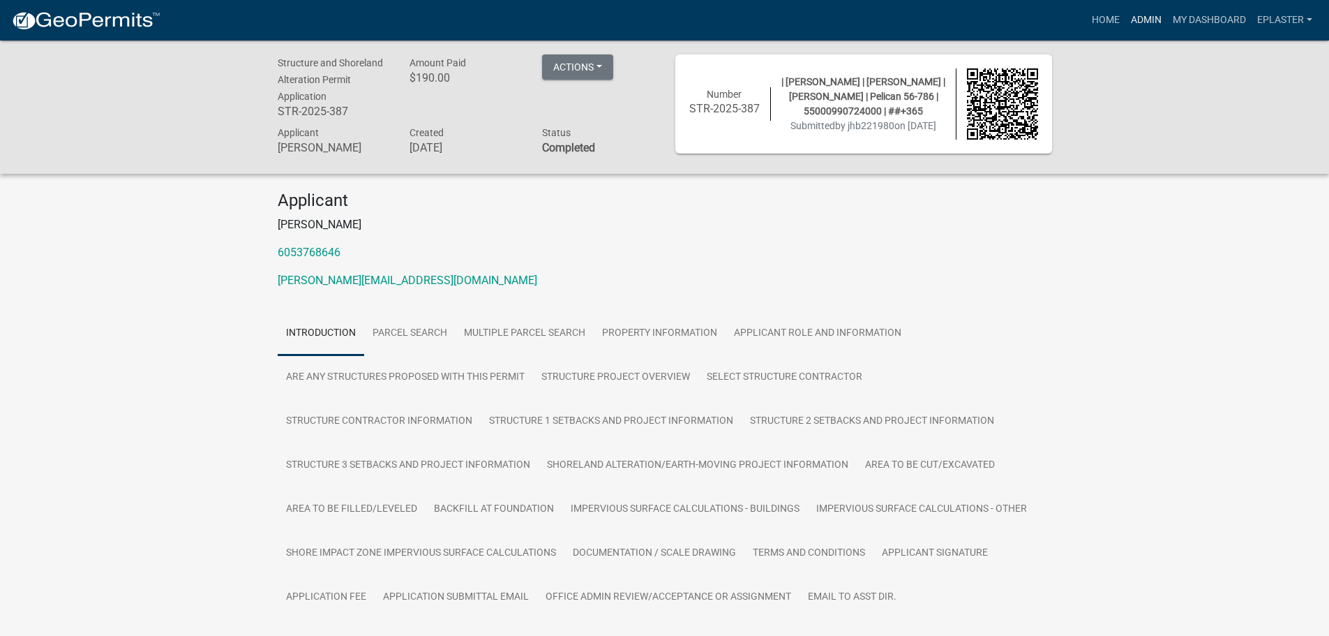
click at [1140, 18] on link "Admin" at bounding box center [1146, 20] width 42 height 27
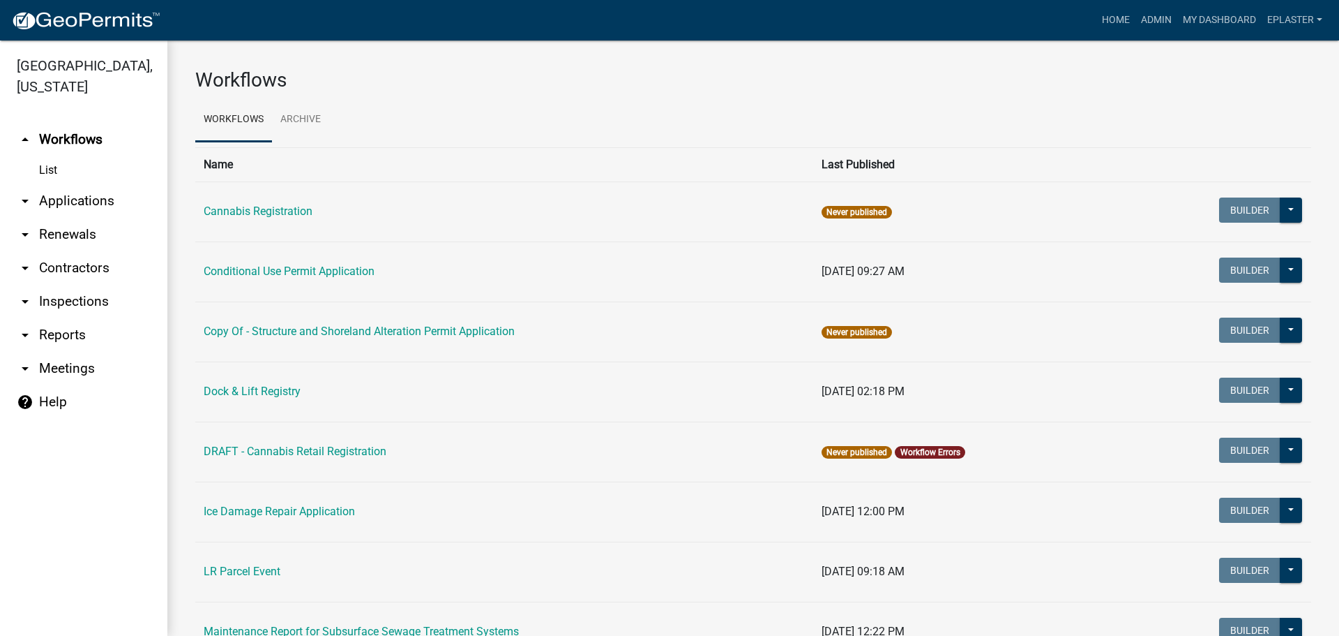
drag, startPoint x: 106, startPoint y: 200, endPoint x: 116, endPoint y: 200, distance: 10.5
click at [106, 201] on link "arrow_drop_down Applications" at bounding box center [83, 200] width 167 height 33
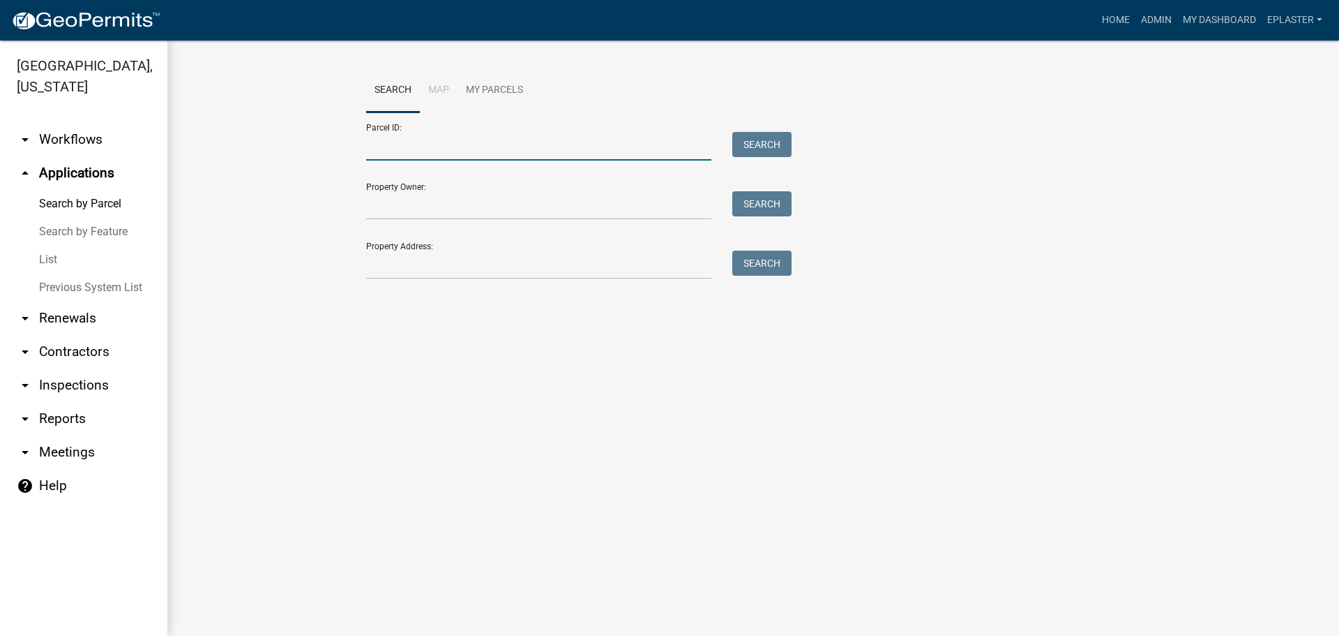
click at [460, 136] on input "Parcel ID:" at bounding box center [538, 146] width 345 height 29
paste input "02000990852000"
click at [760, 144] on button "Search" at bounding box center [761, 144] width 59 height 25
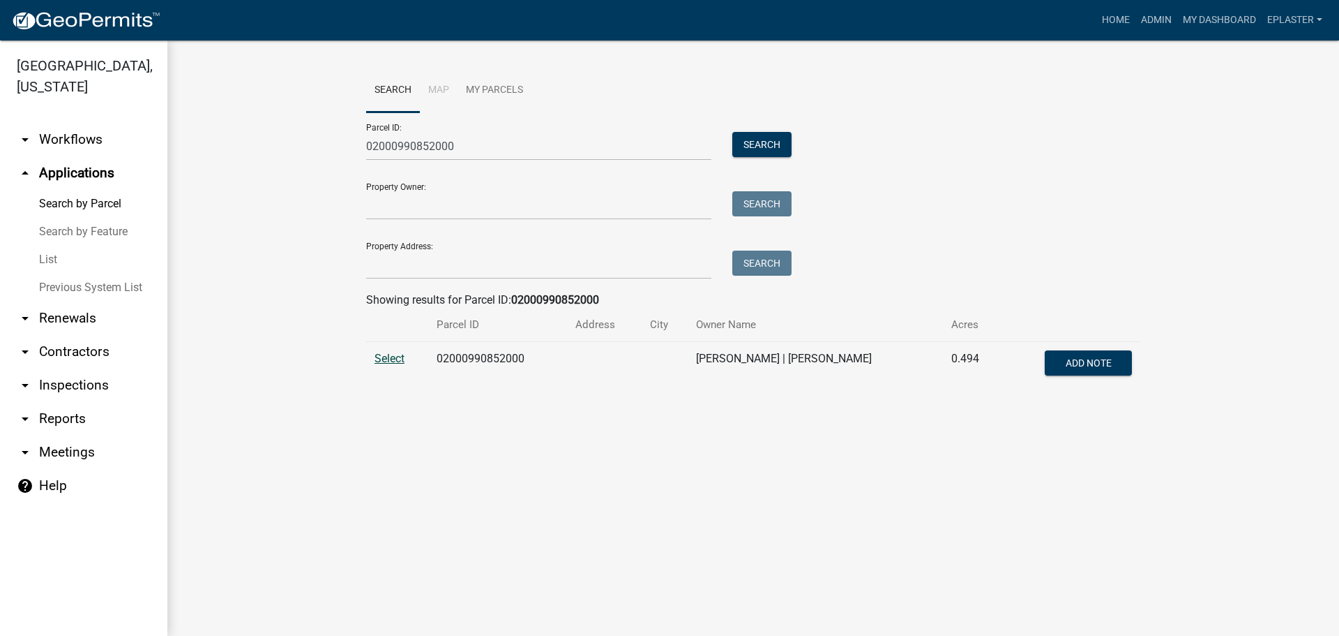
click at [377, 357] on span "Select" at bounding box center [390, 358] width 30 height 13
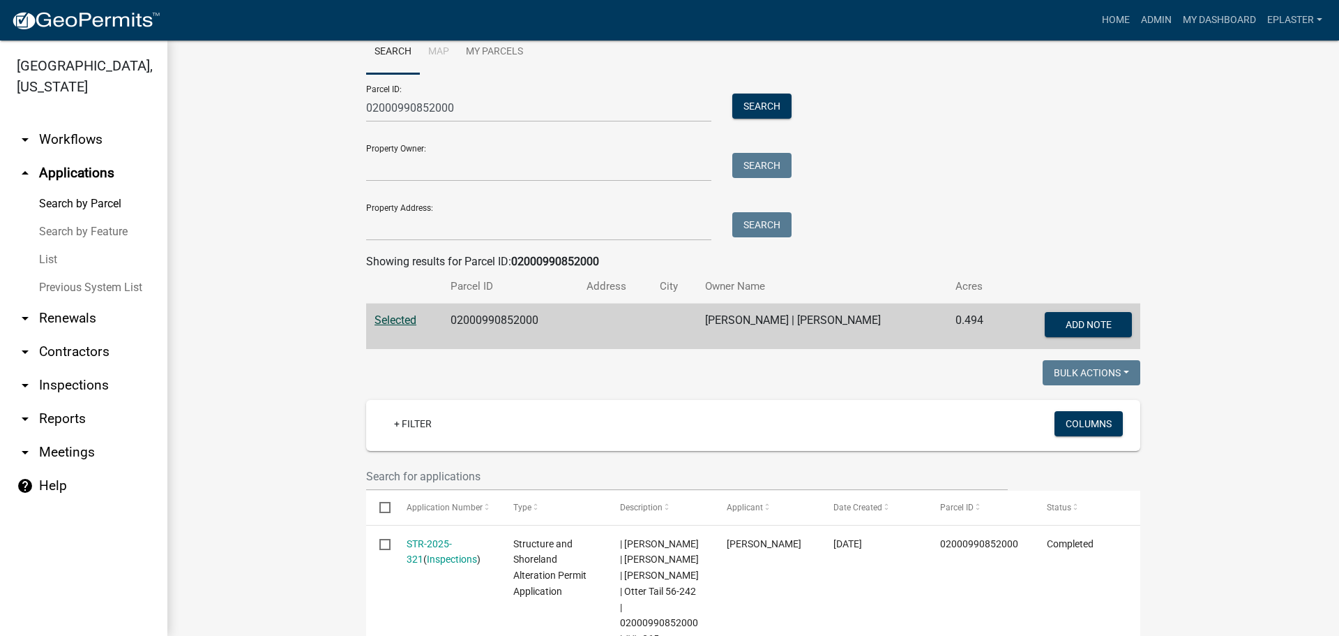
scroll to position [35, 0]
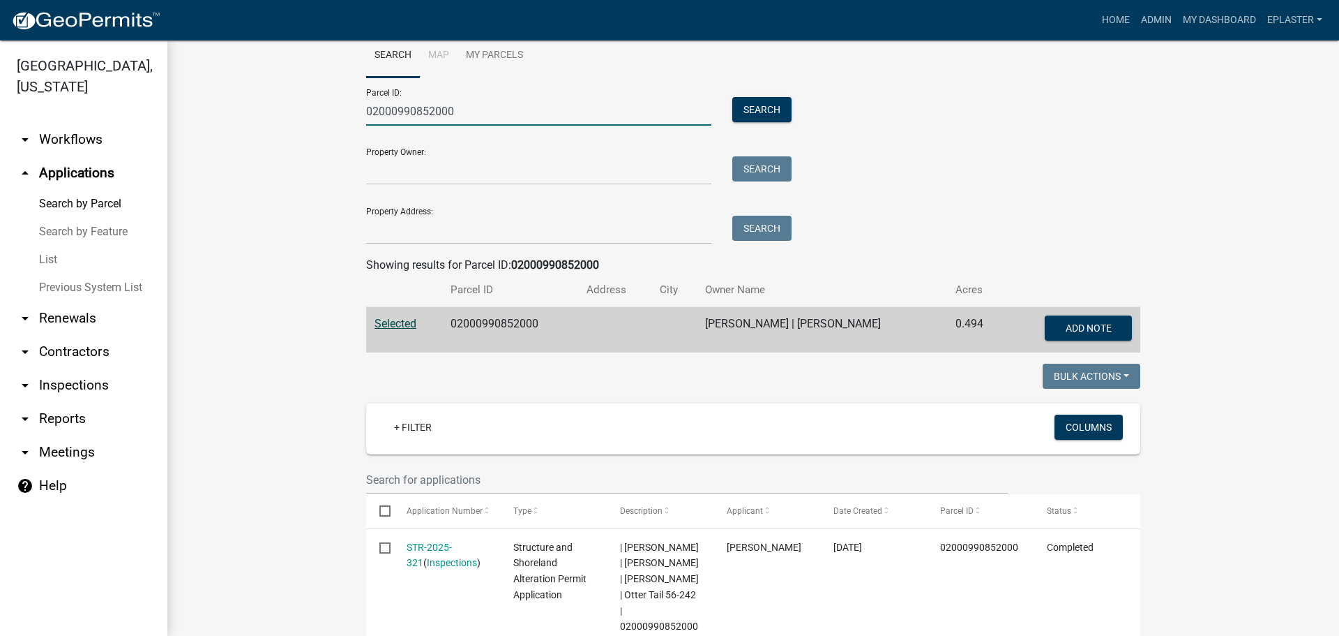
click at [460, 103] on input "02000990852000" at bounding box center [538, 111] width 345 height 29
drag, startPoint x: 460, startPoint y: 103, endPoint x: 449, endPoint y: 110, distance: 13.5
click at [449, 110] on input "02000990852000" at bounding box center [538, 111] width 345 height 29
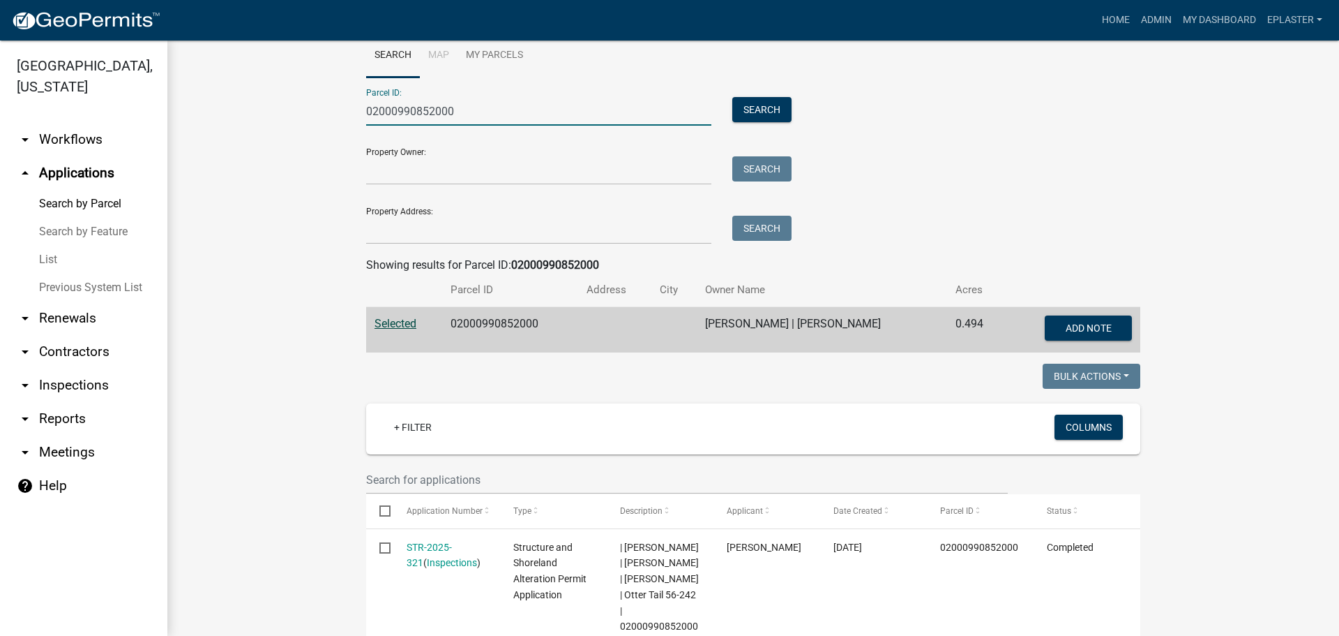
click at [449, 110] on input "02000990852000" at bounding box center [538, 111] width 345 height 29
paste input "7000"
type input "02000990857000"
click at [753, 112] on button "Search" at bounding box center [761, 109] width 59 height 25
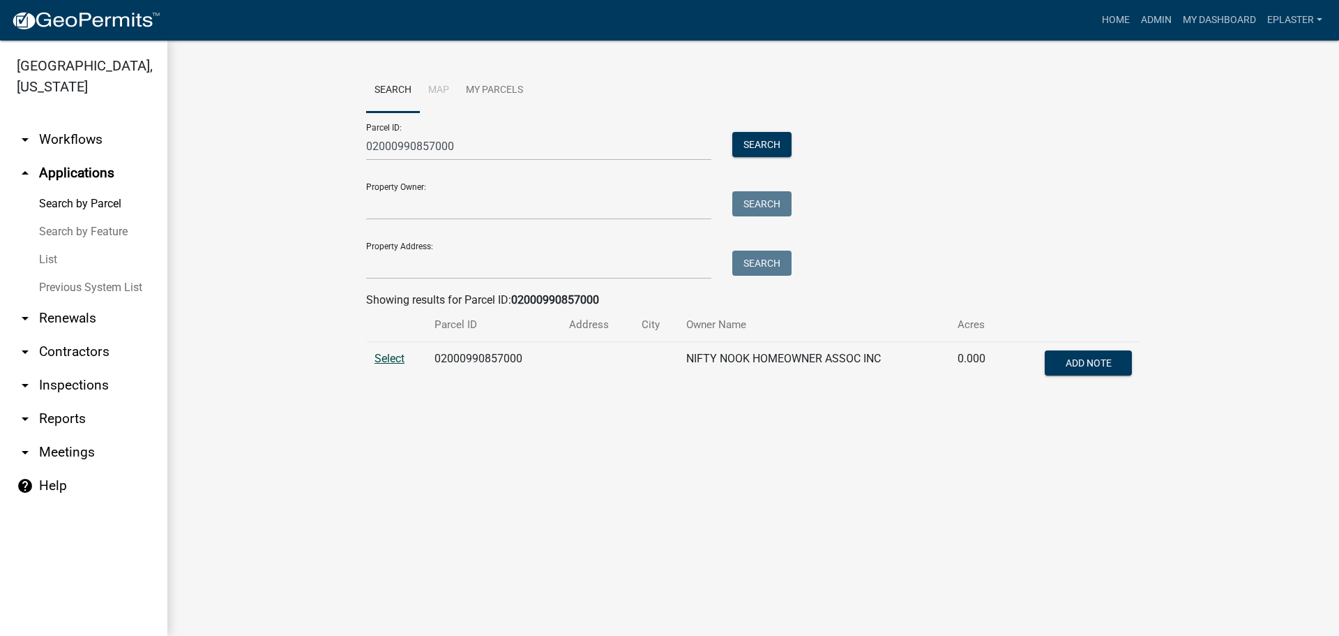
click at [392, 358] on span "Select" at bounding box center [390, 358] width 30 height 13
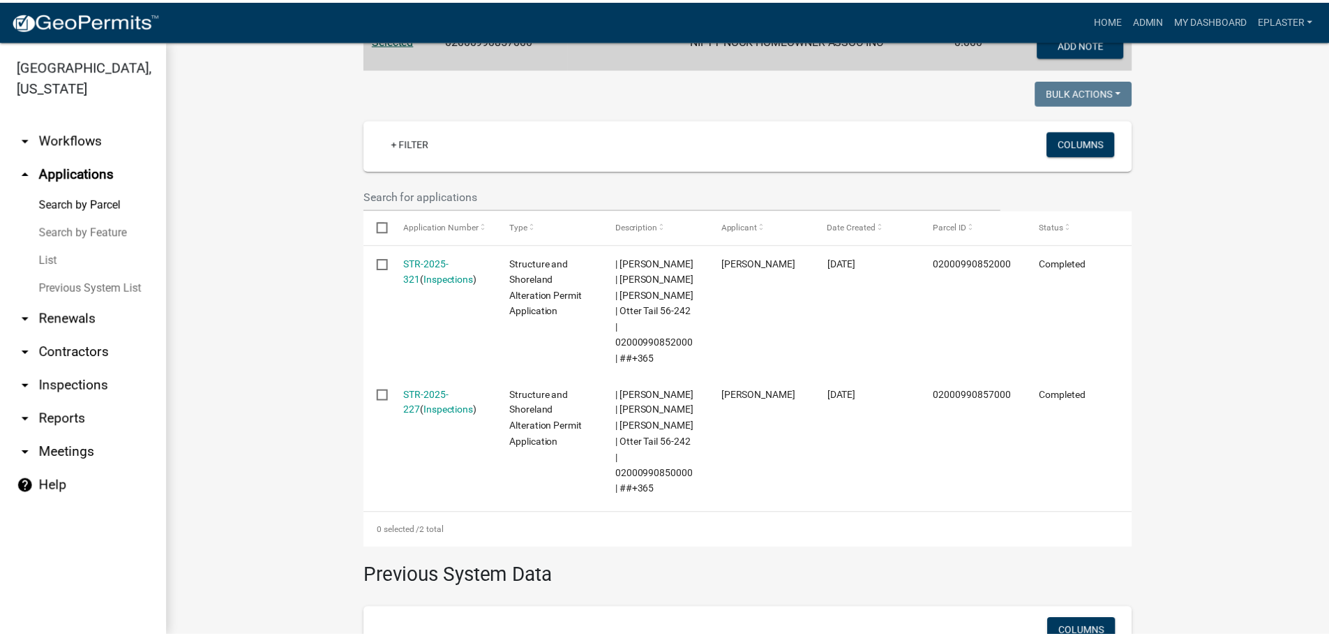
scroll to position [331, 0]
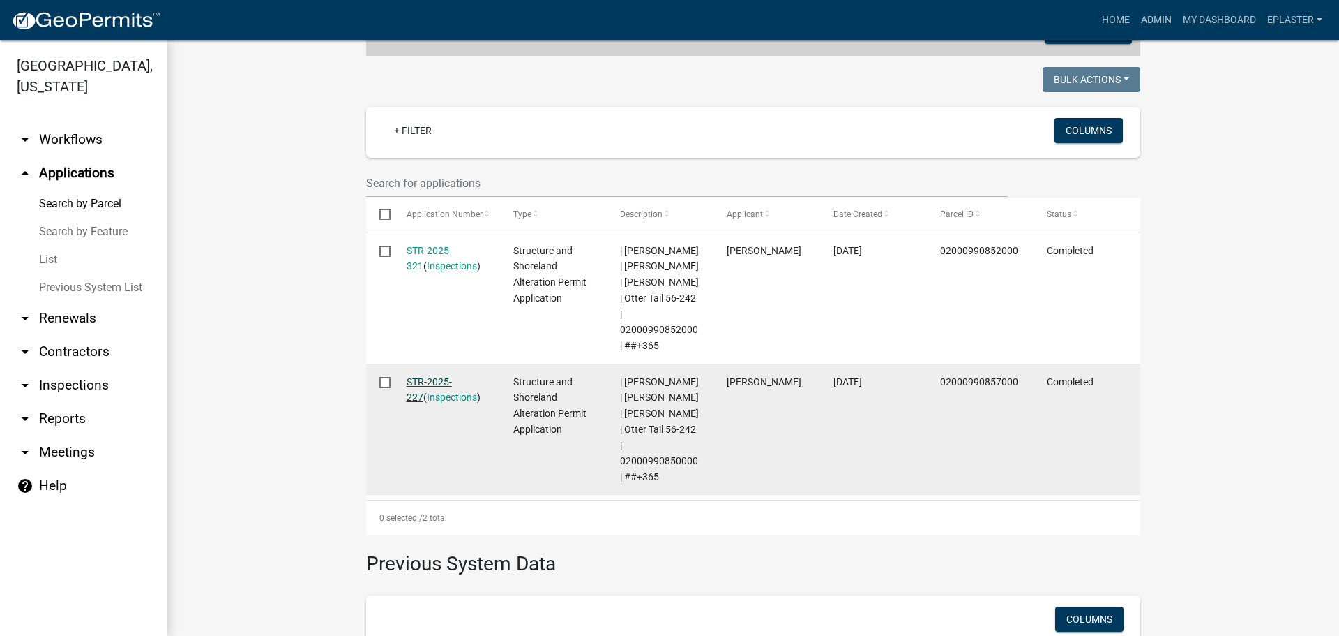
click at [452, 376] on link "STR-2025-227" at bounding box center [429, 389] width 45 height 27
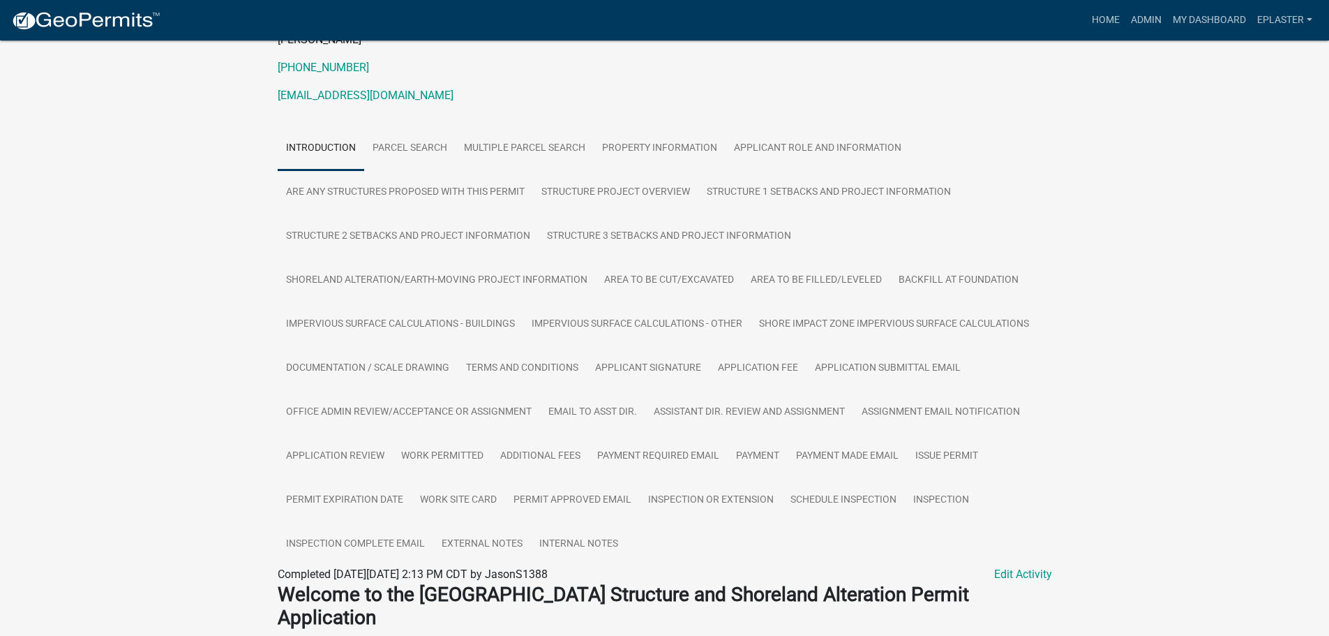
scroll to position [209, 0]
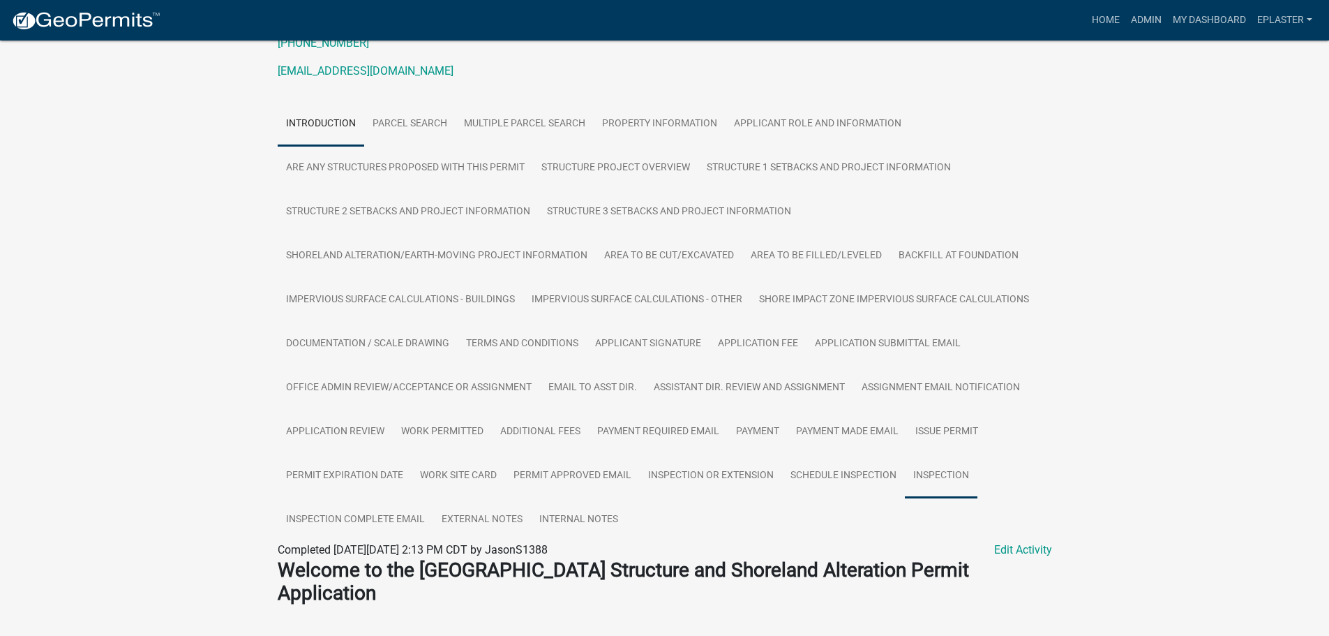
click at [942, 483] on link "Inspection" at bounding box center [941, 475] width 73 height 45
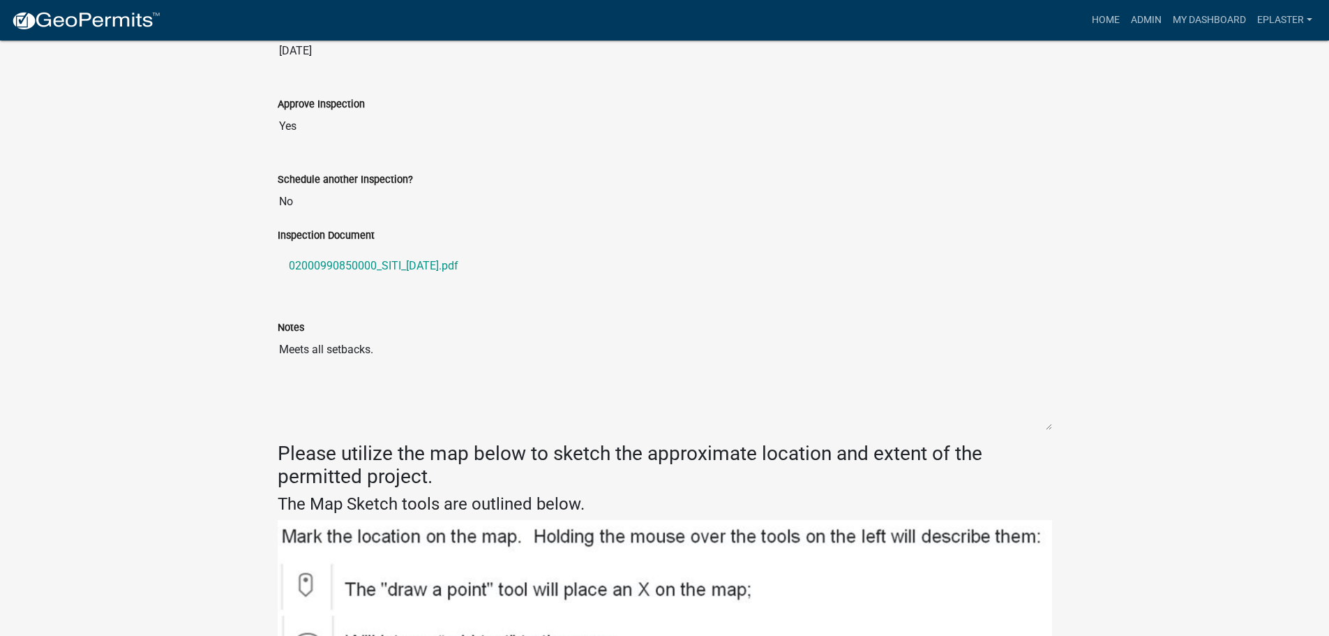
scroll to position [1000, 0]
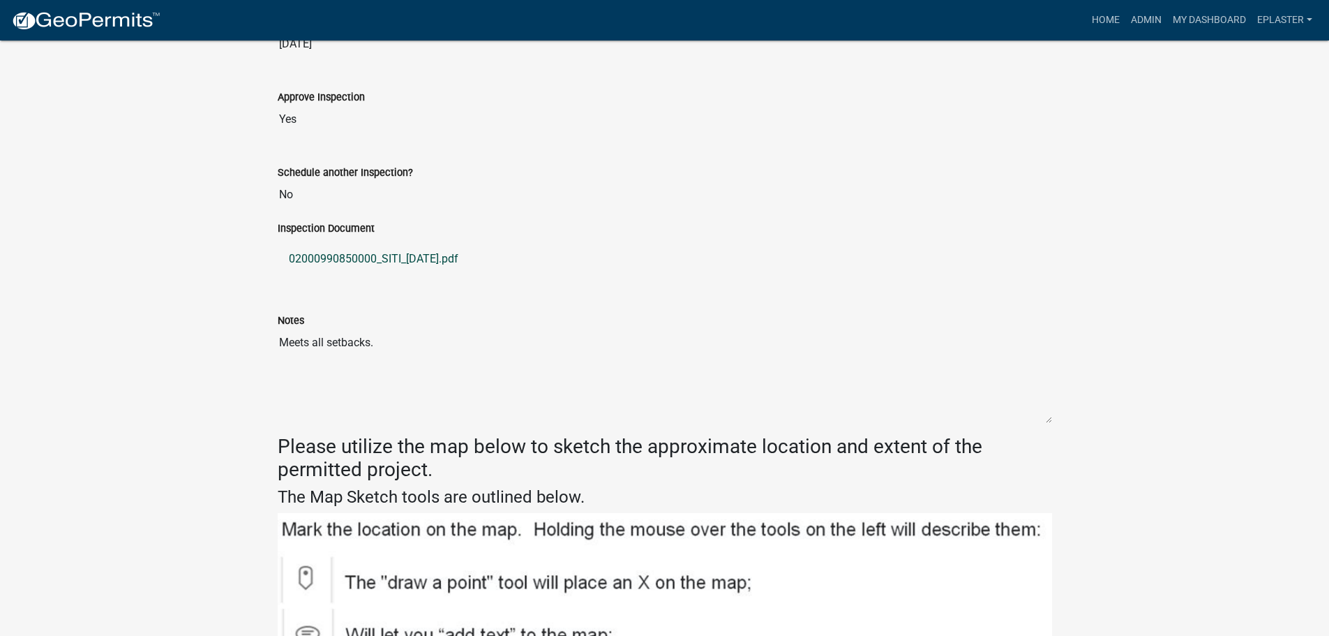
click at [368, 259] on link "02000990850000_SITI_[DATE].pdf" at bounding box center [665, 258] width 774 height 33
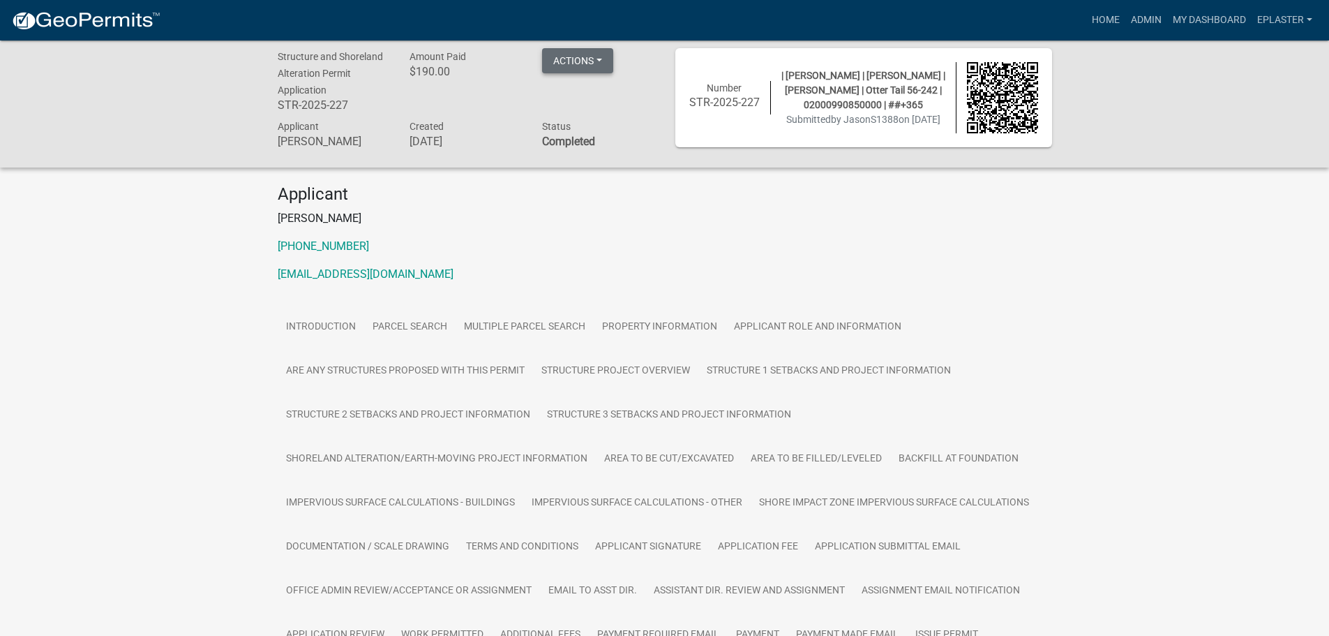
scroll to position [0, 0]
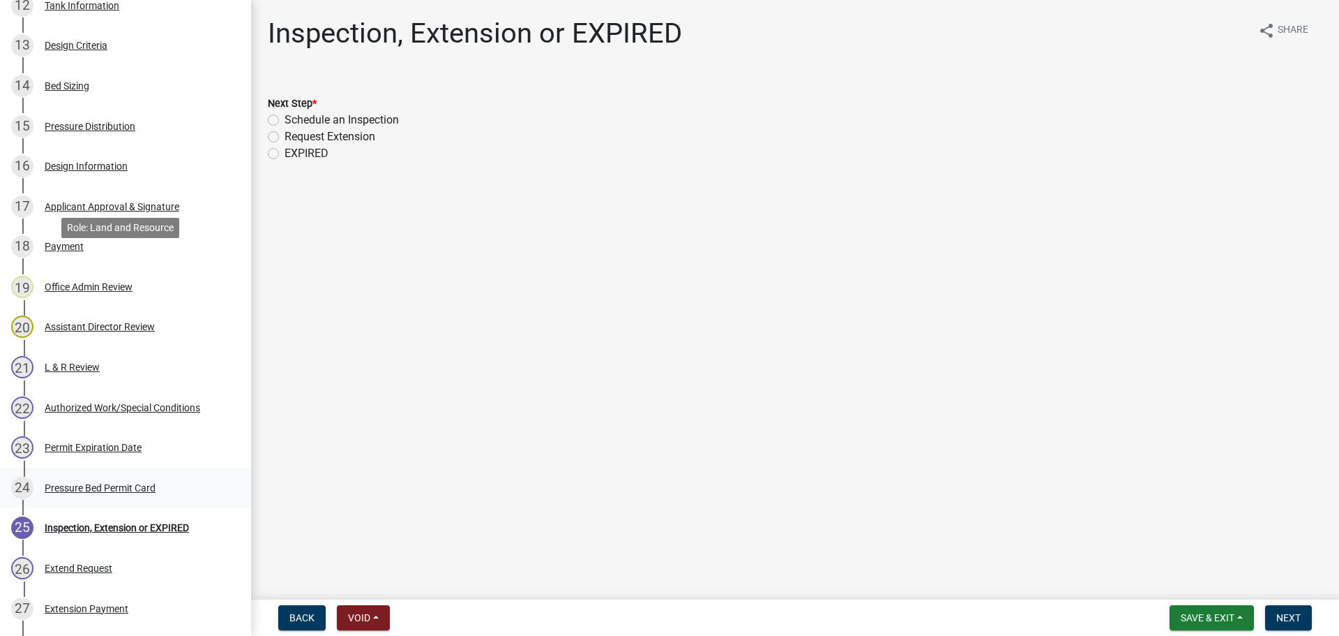
scroll to position [981, 0]
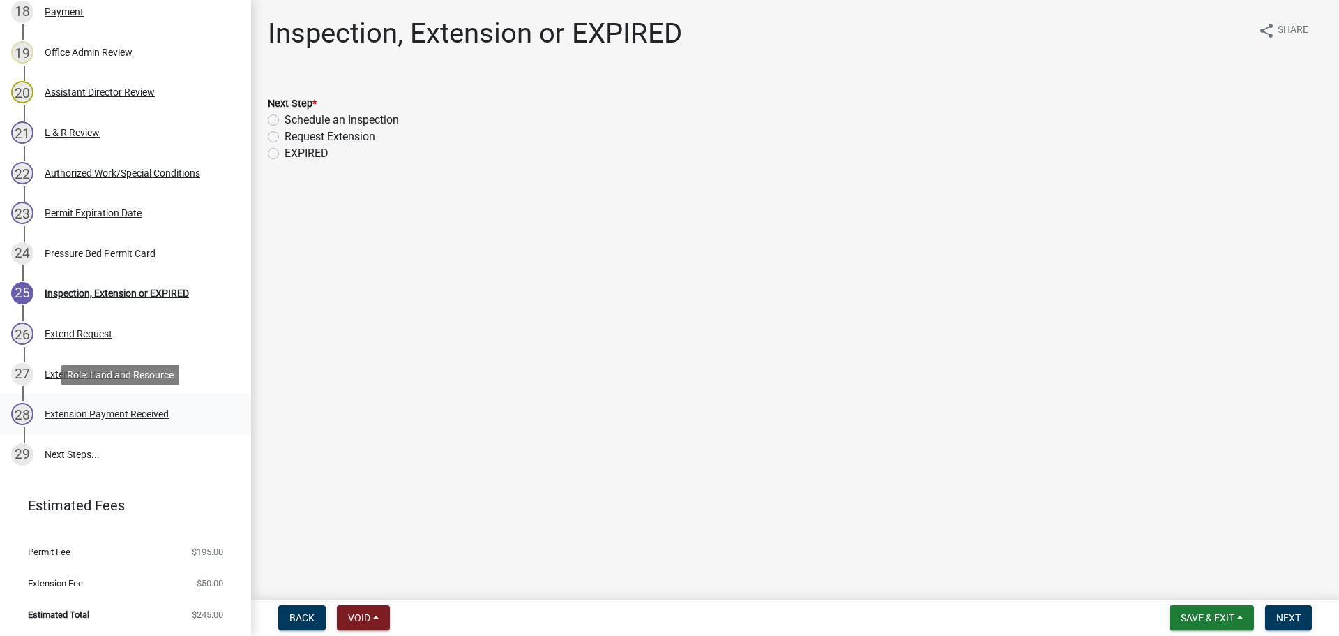
click at [110, 414] on div "Extension Payment Received" at bounding box center [107, 414] width 124 height 10
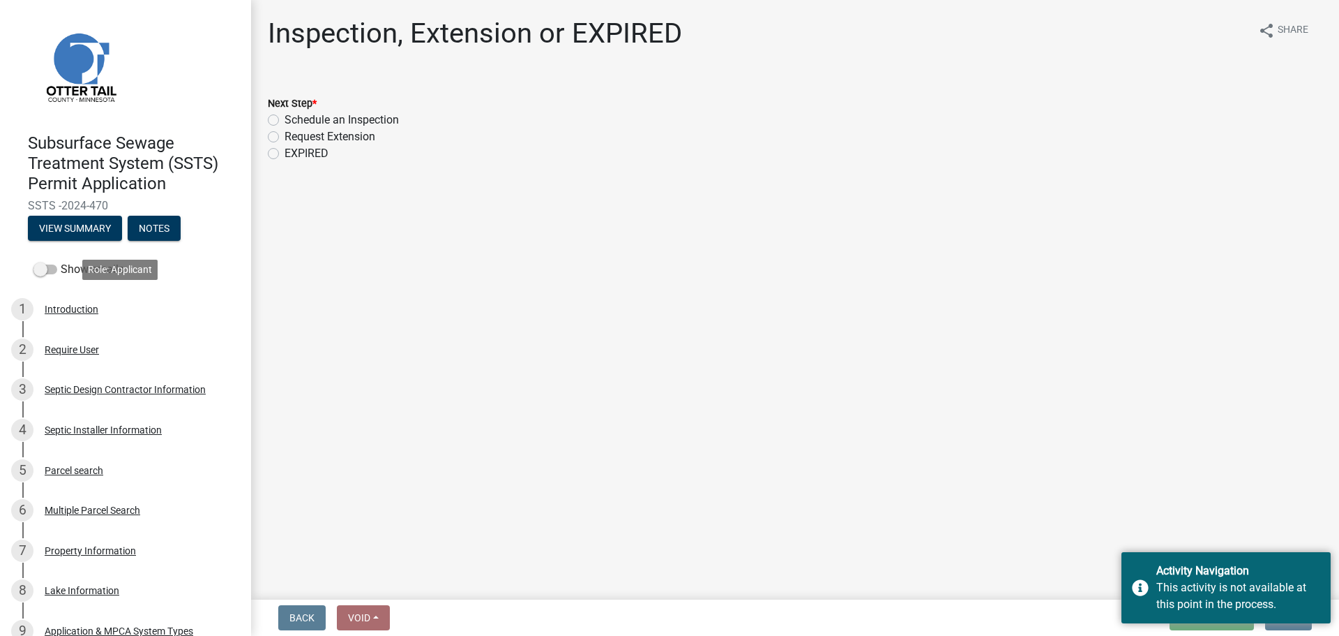
scroll to position [0, 0]
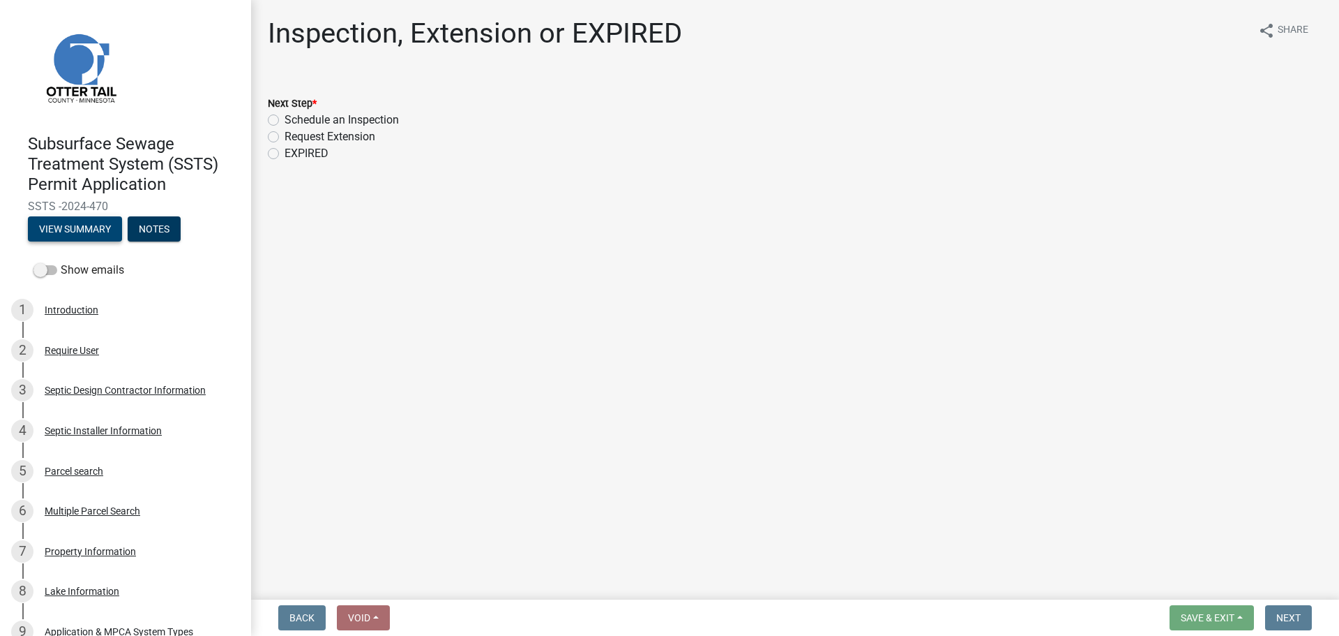
click at [58, 230] on button "View Summary" at bounding box center [75, 228] width 94 height 25
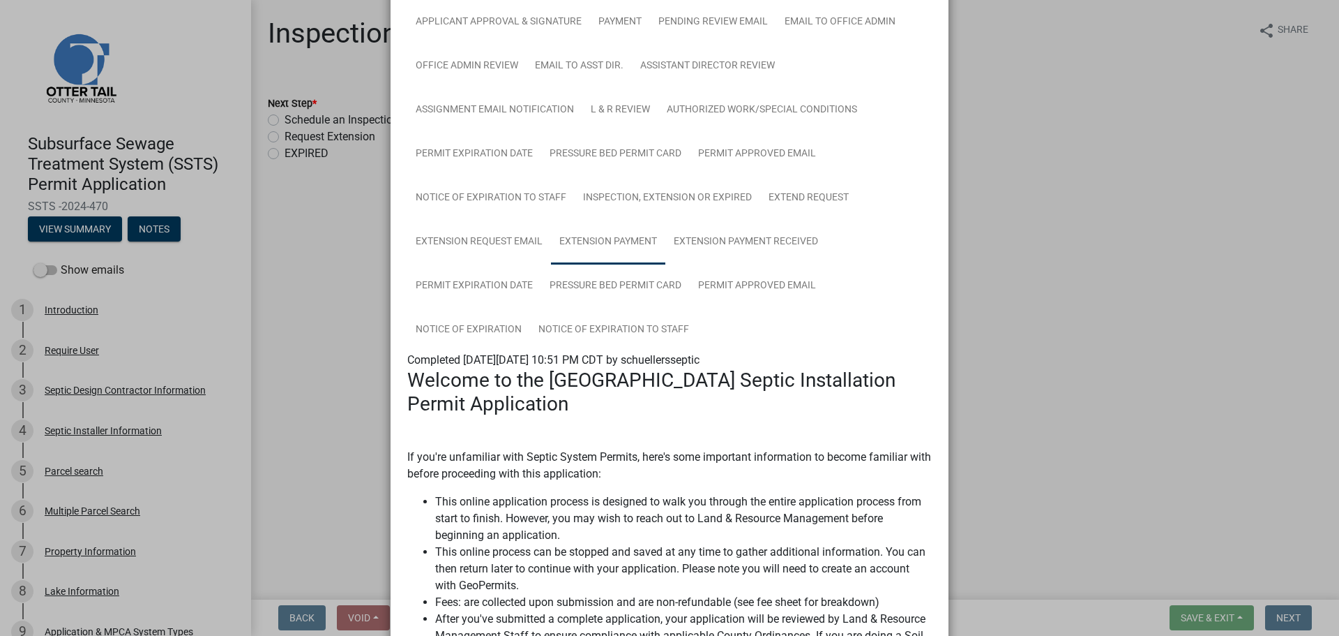
scroll to position [262, 0]
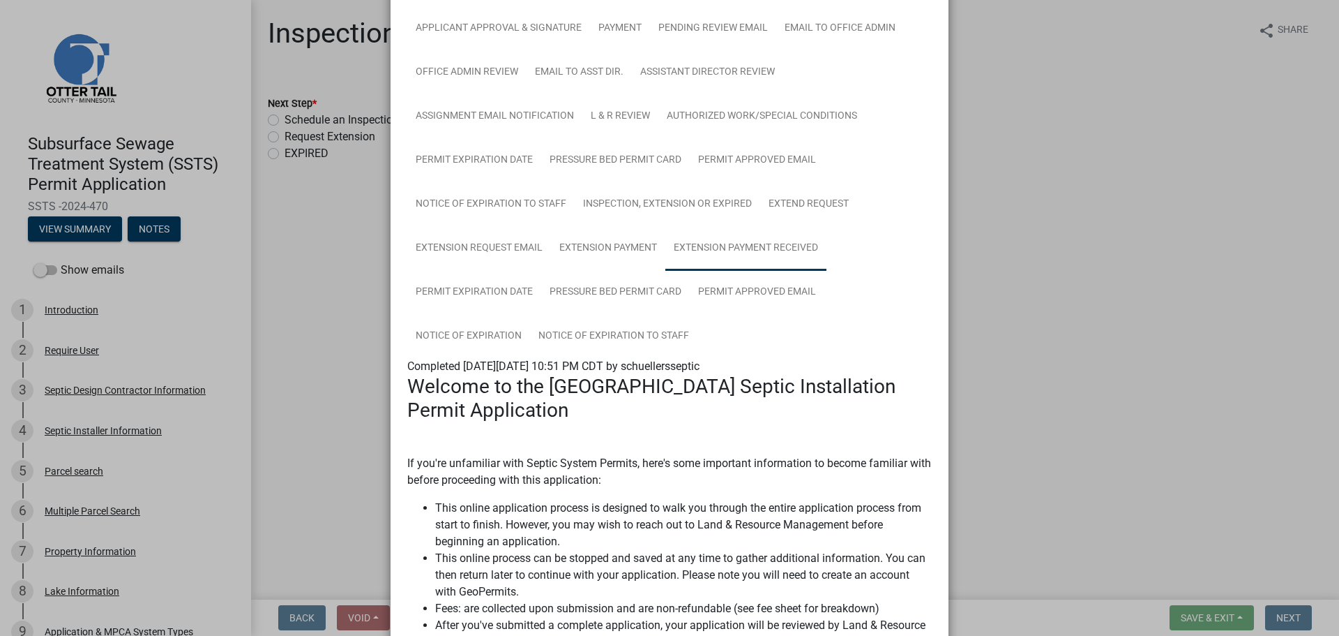
click at [739, 248] on link "Extension Payment Received" at bounding box center [746, 248] width 161 height 45
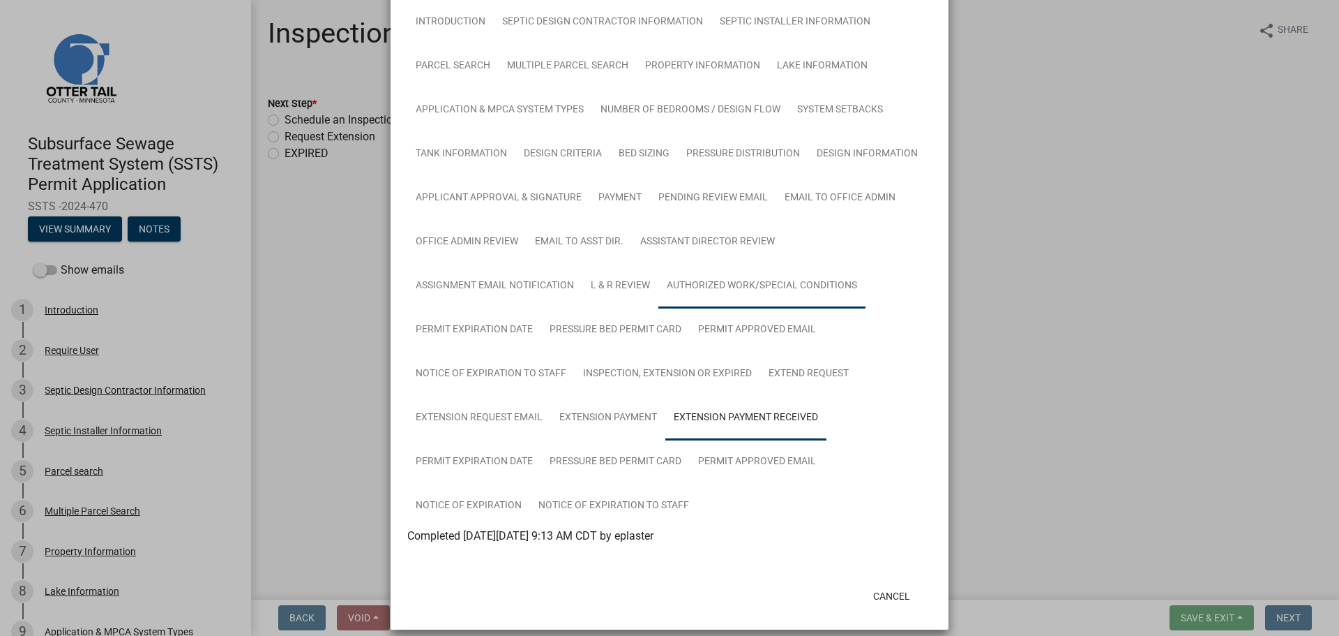
scroll to position [105, 0]
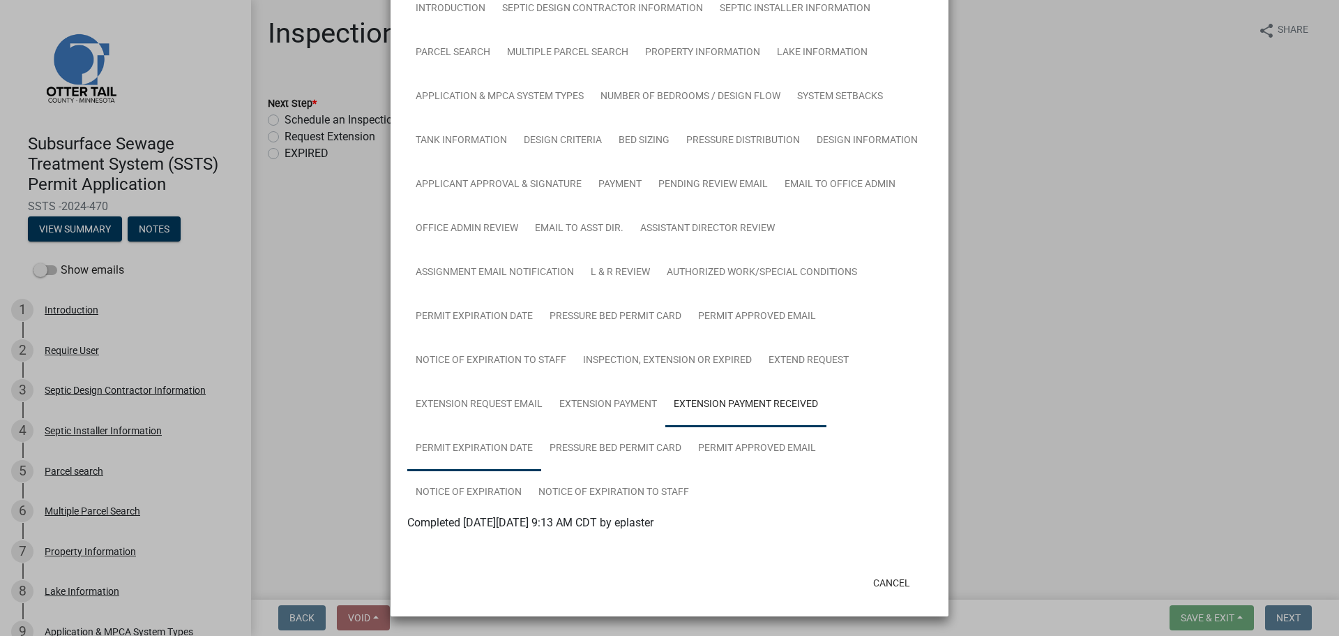
click at [488, 449] on link "Permit Expiration Date" at bounding box center [474, 448] width 134 height 45
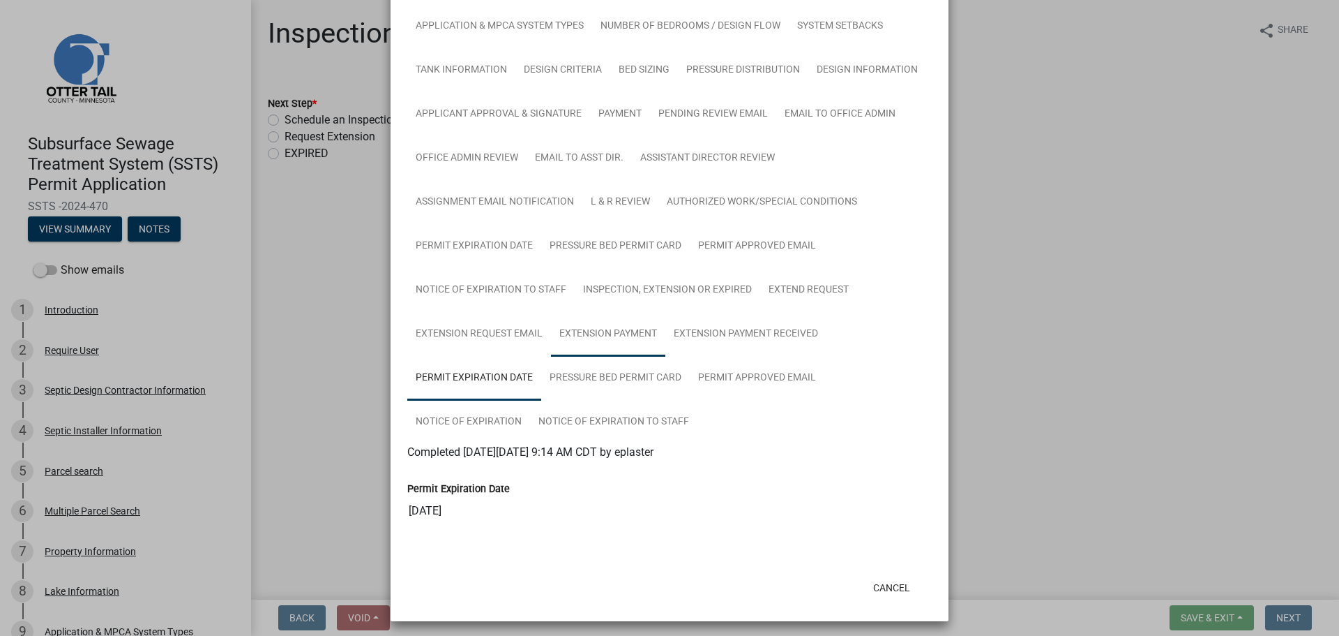
scroll to position [181, 0]
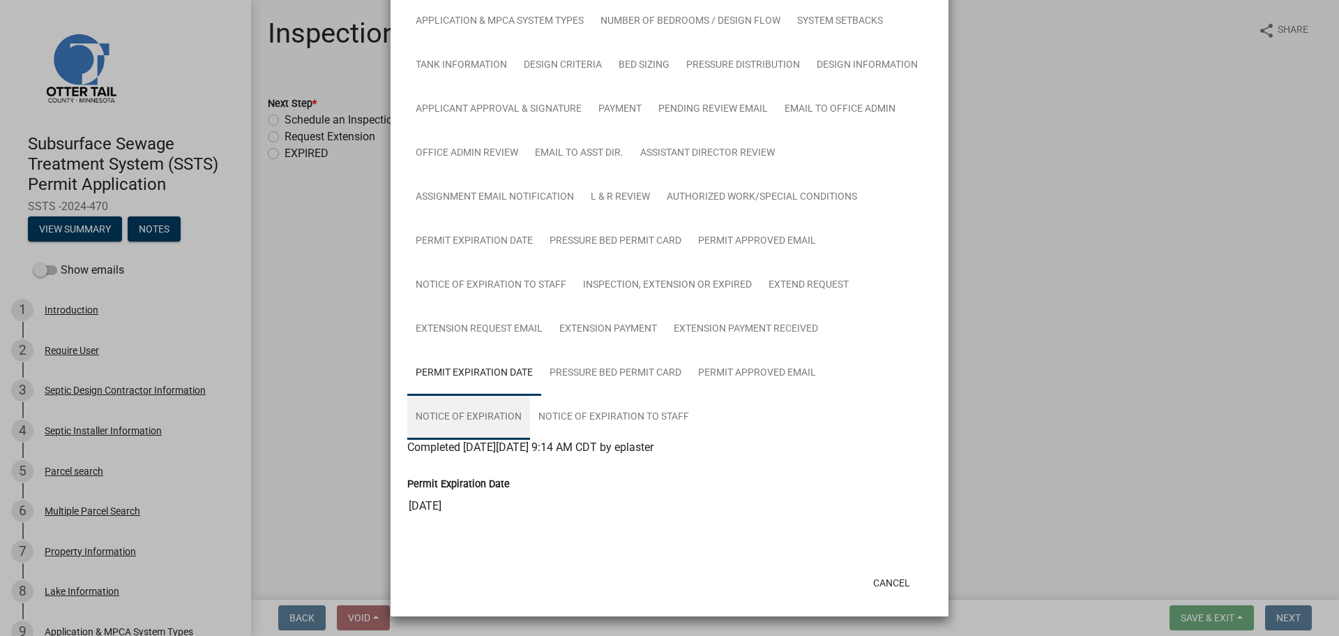
click at [482, 421] on link "Notice of Expiration" at bounding box center [468, 417] width 123 height 45
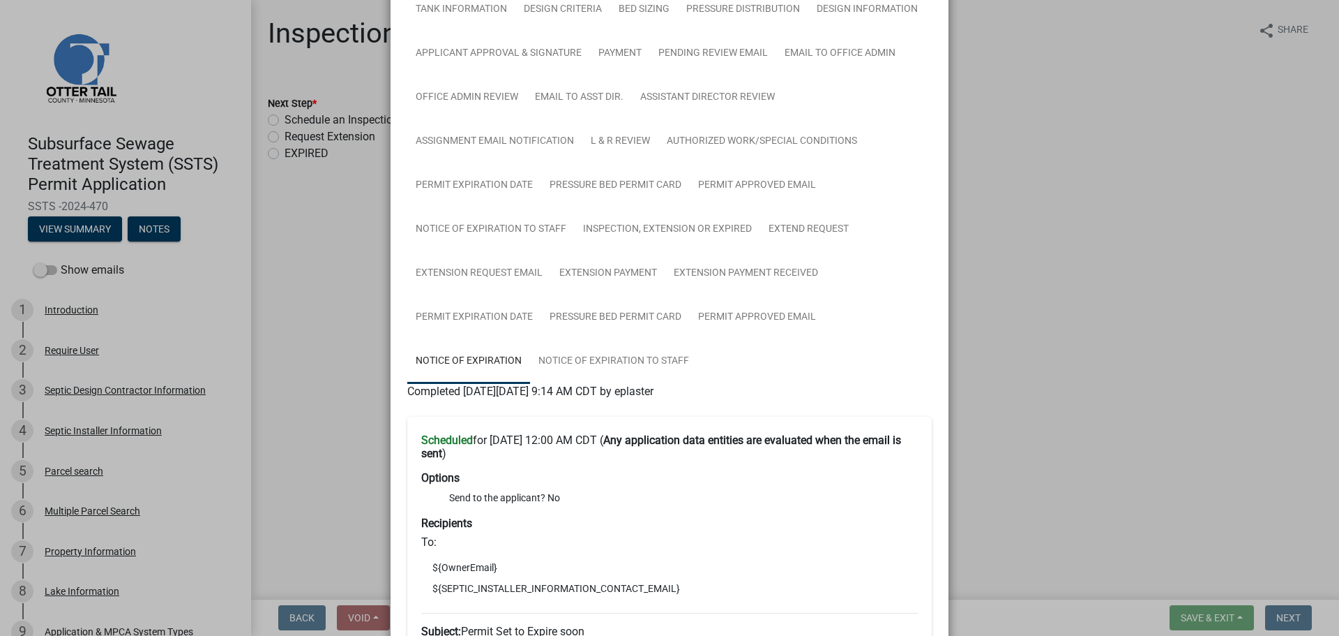
scroll to position [196, 0]
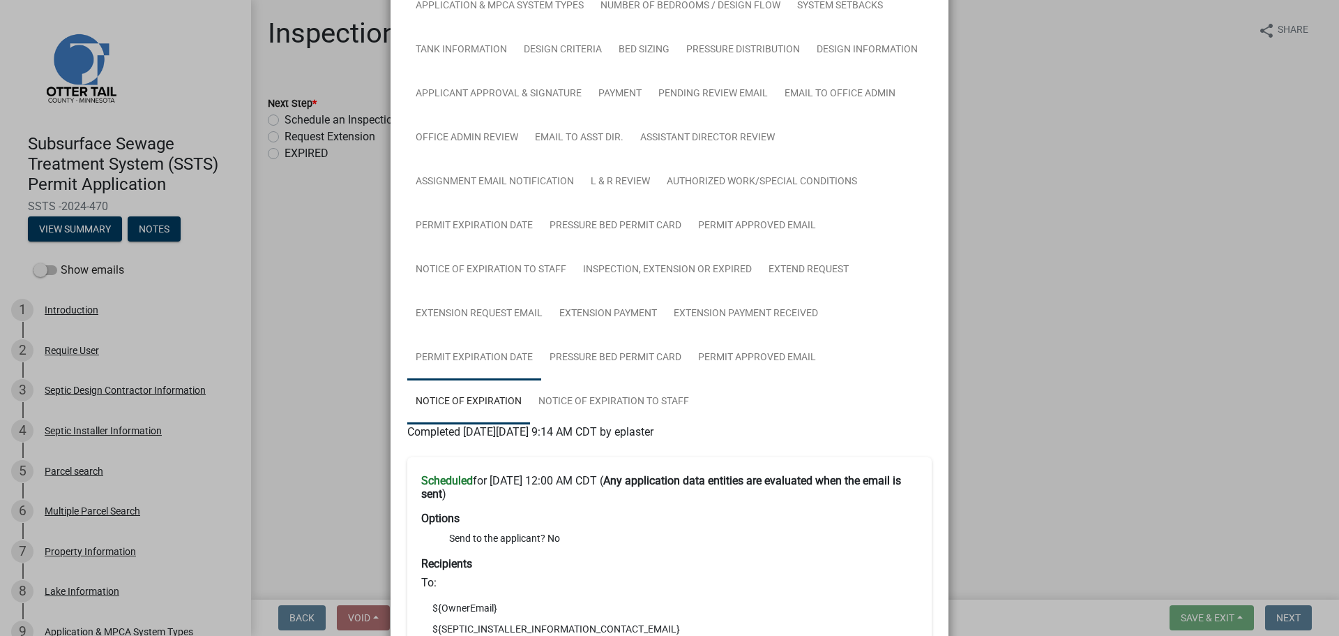
click at [520, 364] on link "Permit Expiration Date" at bounding box center [474, 358] width 134 height 45
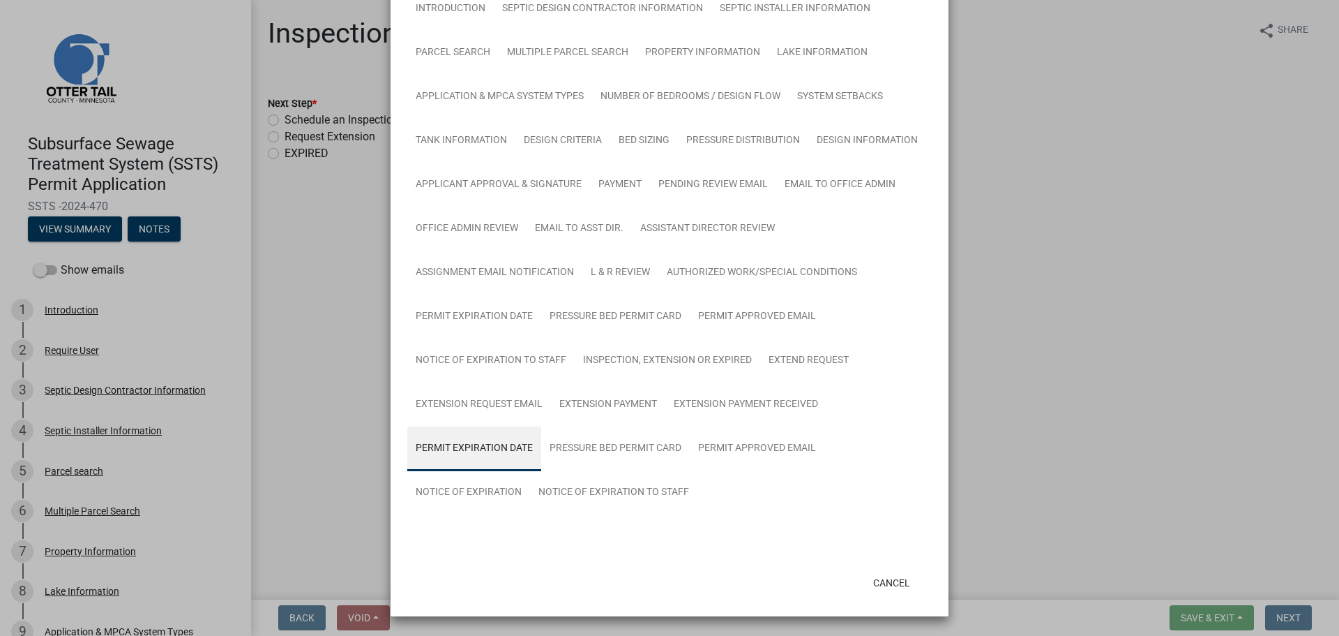
scroll to position [181, 0]
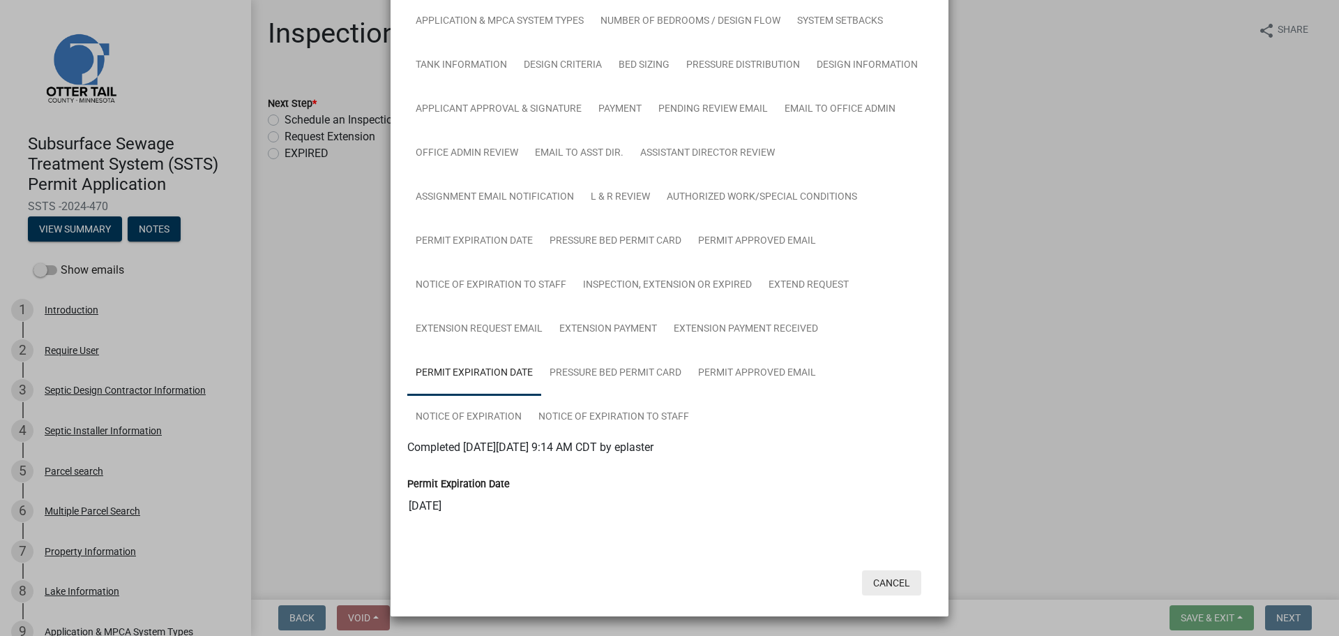
click at [879, 571] on button "Cancel" at bounding box center [891, 582] width 59 height 25
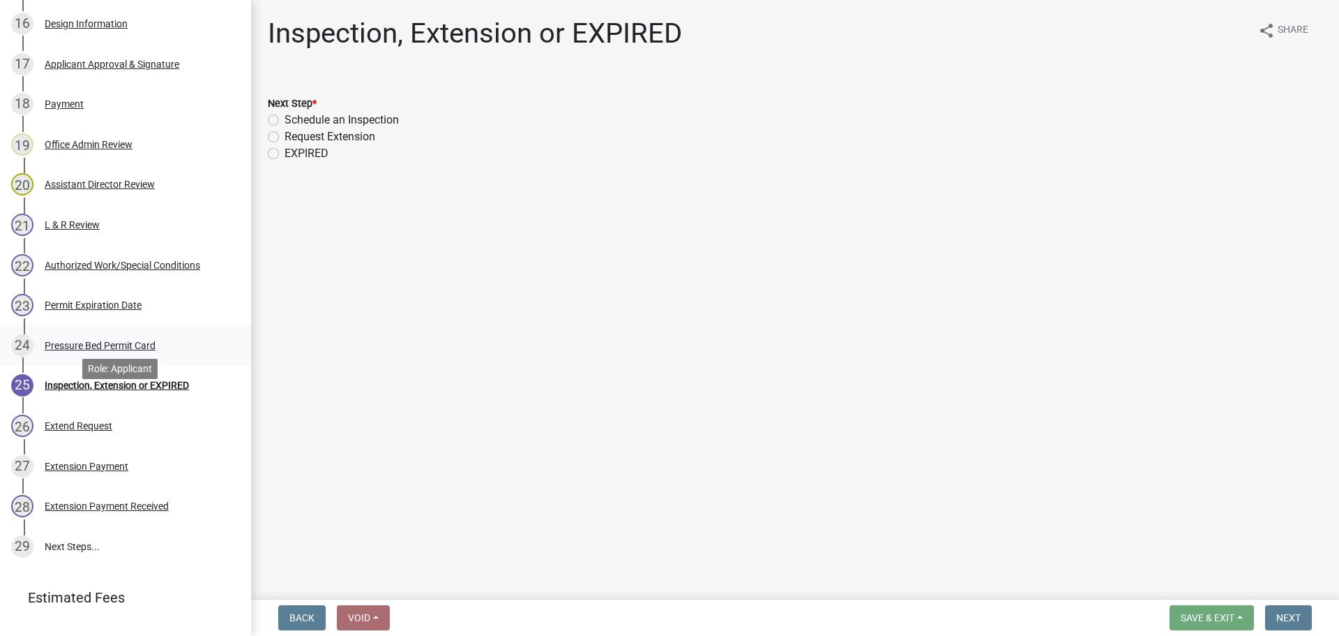
scroll to position [859, 0]
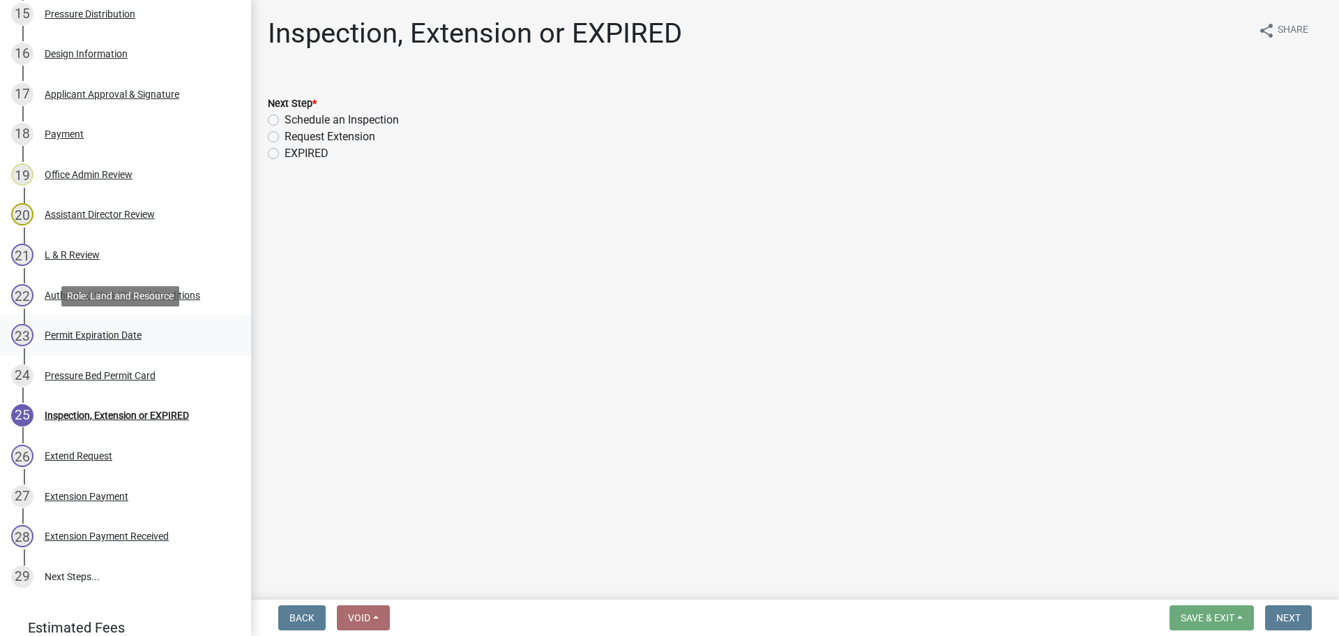
click at [181, 345] on div "23 Permit Expiration Date" at bounding box center [120, 335] width 218 height 22
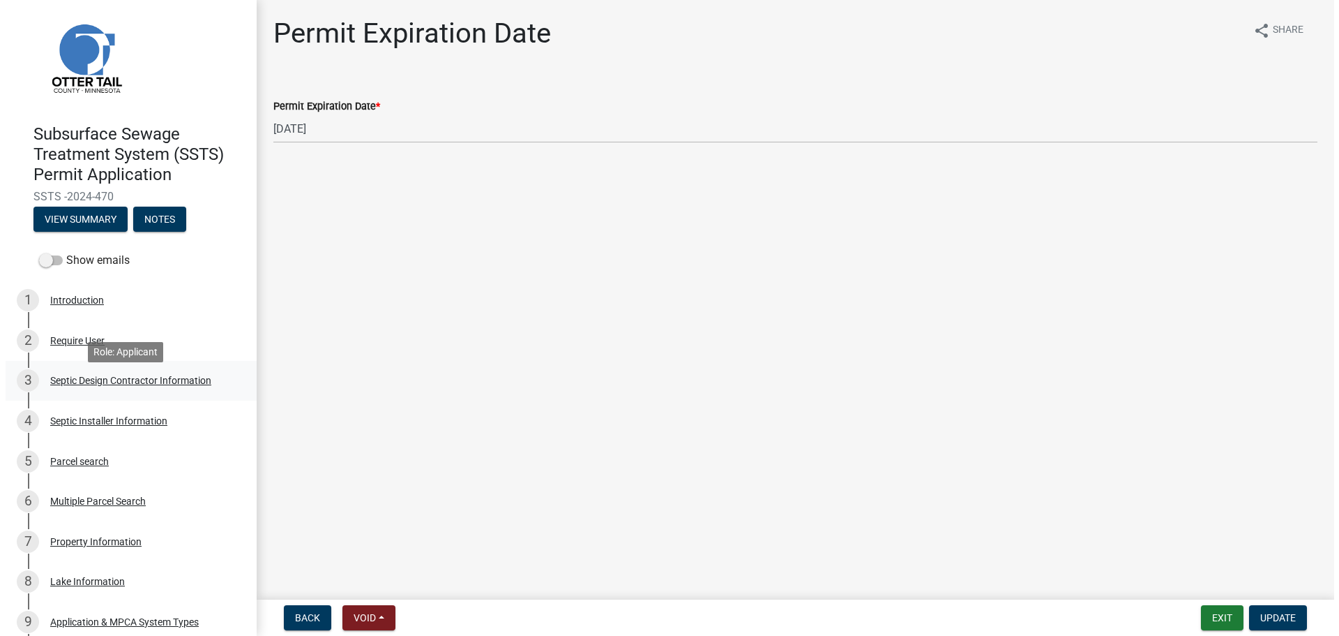
scroll to position [0, 0]
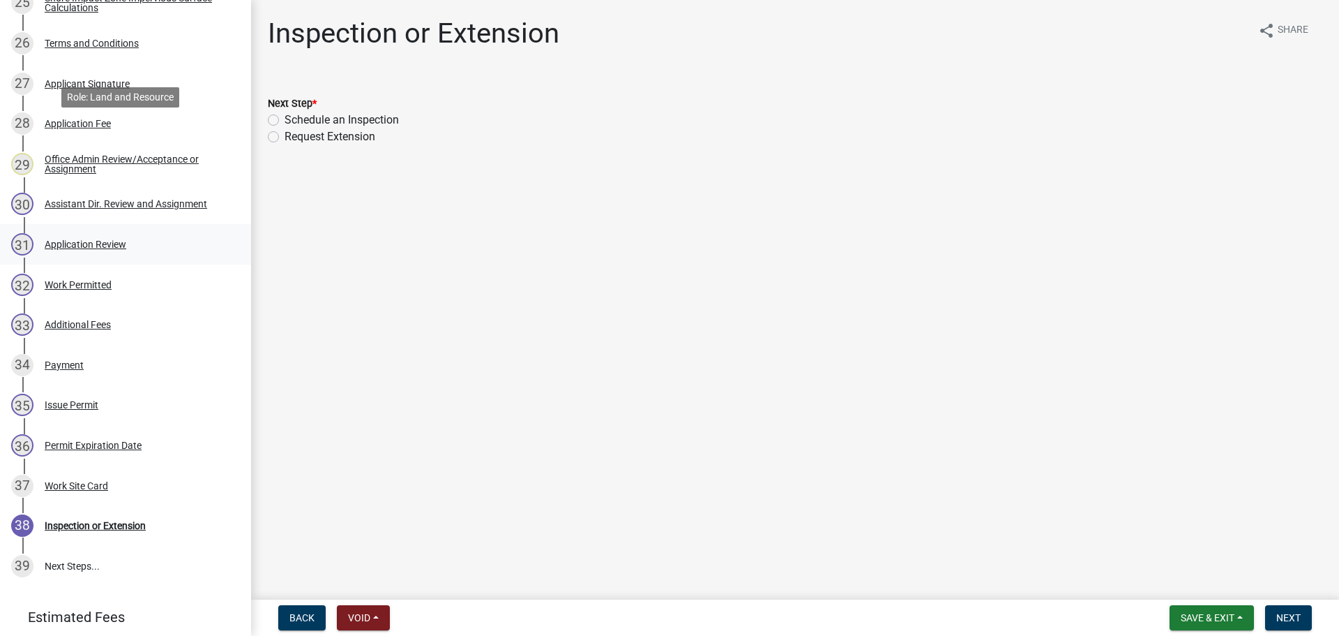
scroll to position [1383, 0]
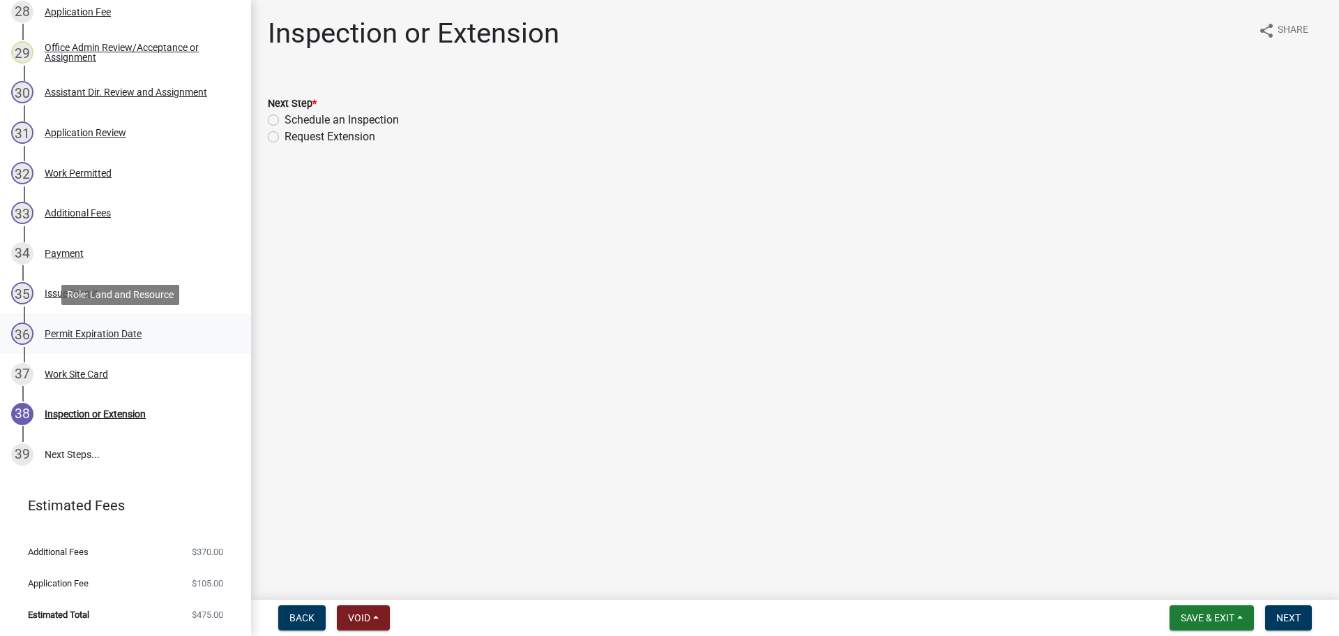
click at [137, 342] on div "36 Permit Expiration Date" at bounding box center [120, 333] width 218 height 22
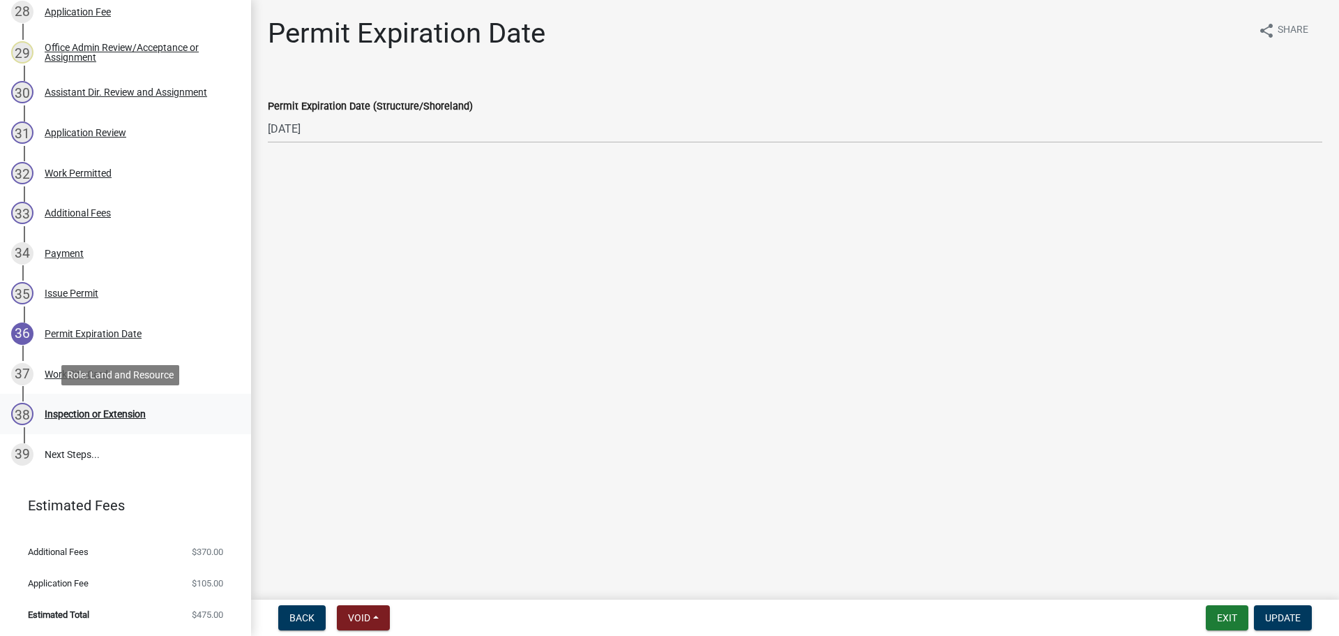
click at [131, 410] on div "Inspection or Extension" at bounding box center [95, 414] width 101 height 10
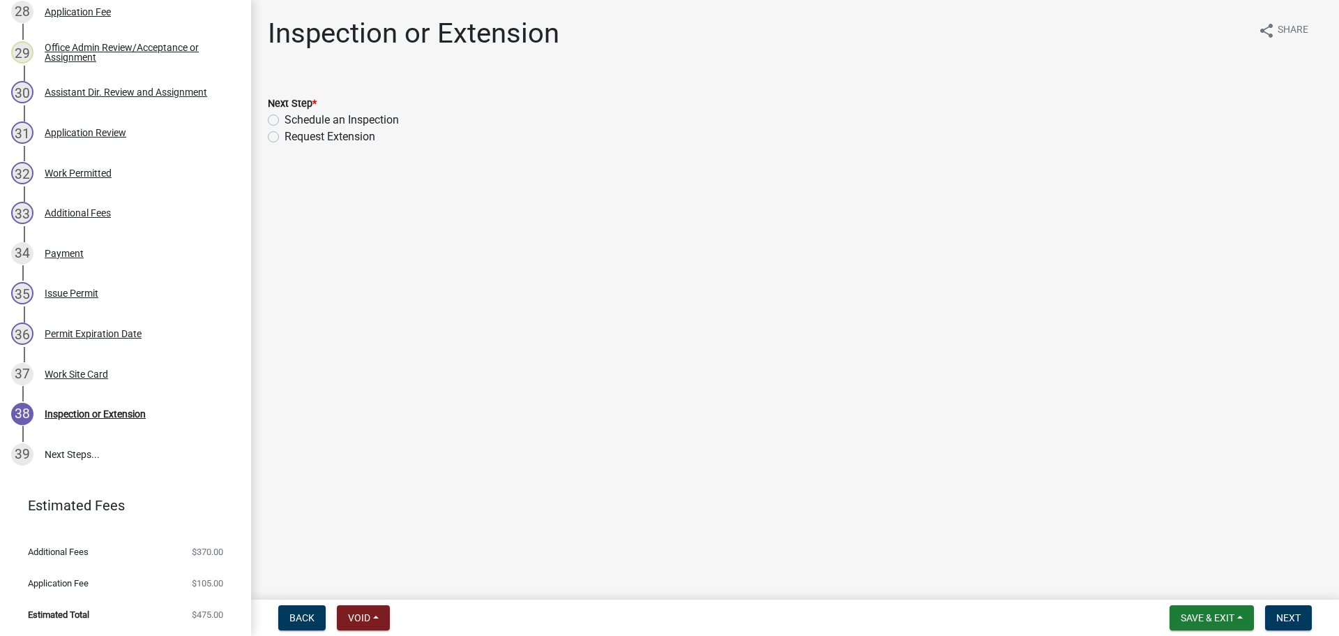
click at [285, 119] on label "Schedule an Inspection" at bounding box center [342, 120] width 114 height 17
click at [285, 119] on input "Schedule an Inspection" at bounding box center [289, 116] width 9 height 9
radio input "true"
click at [1283, 617] on span "Next" at bounding box center [1289, 617] width 24 height 11
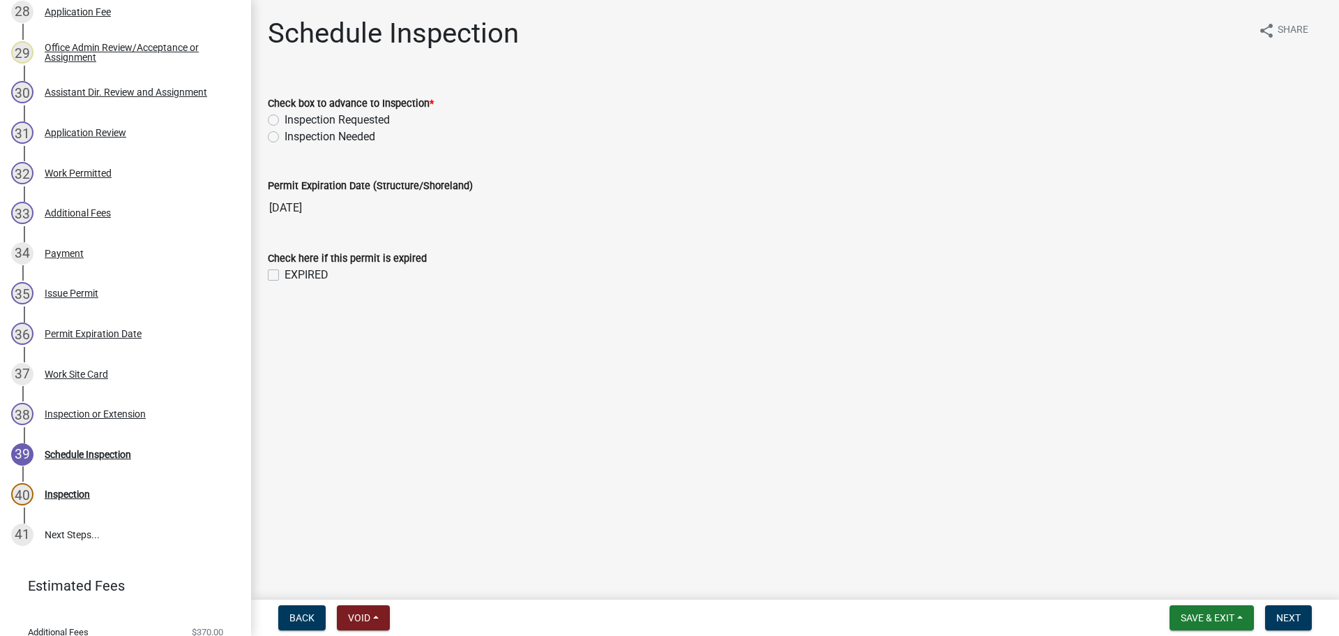
scroll to position [1463, 0]
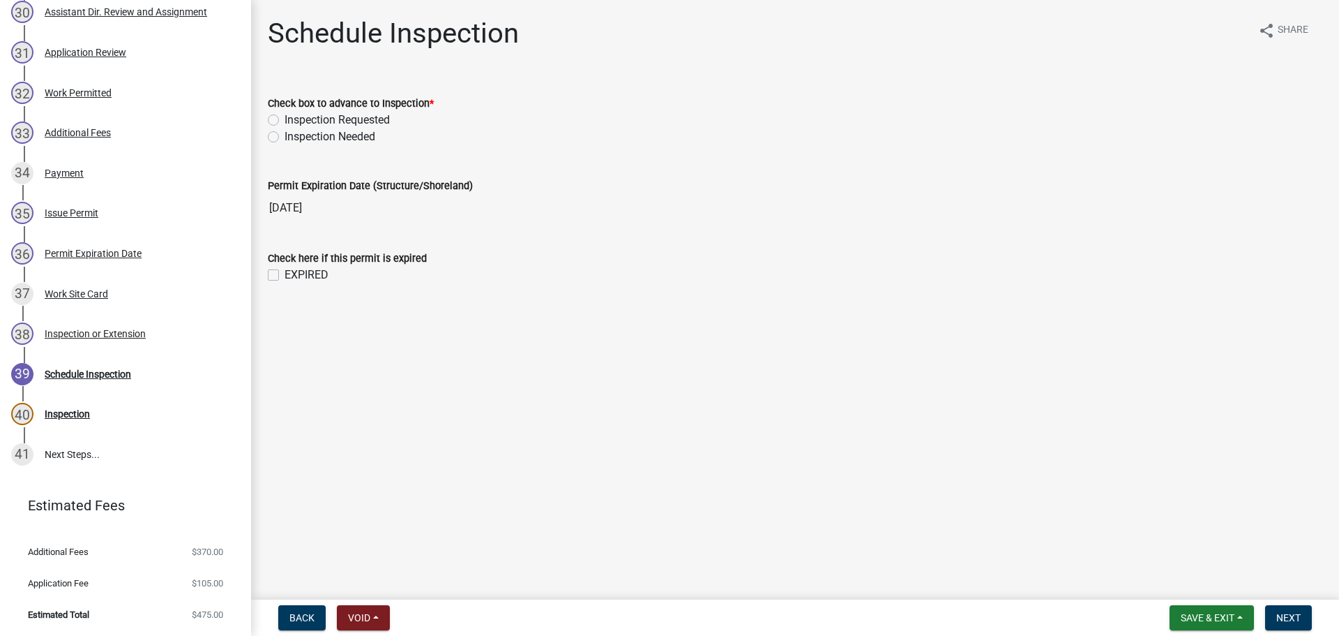
click at [285, 116] on label "Inspection Requested" at bounding box center [337, 120] width 105 height 17
click at [285, 116] on input "Inspection Requested" at bounding box center [289, 116] width 9 height 9
radio input "true"
click at [285, 272] on label "EXPIRED" at bounding box center [307, 274] width 44 height 17
click at [285, 272] on input "EXPIRED" at bounding box center [289, 270] width 9 height 9
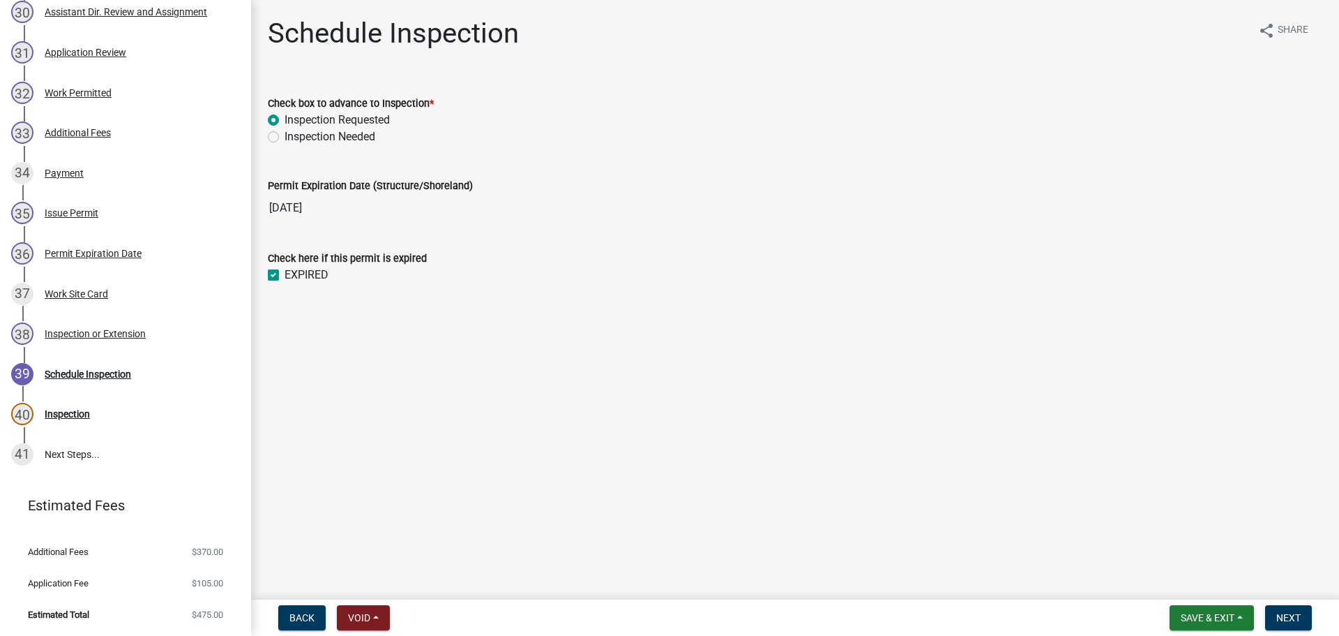
checkbox input "true"
click at [1305, 619] on button "Next" at bounding box center [1288, 617] width 47 height 25
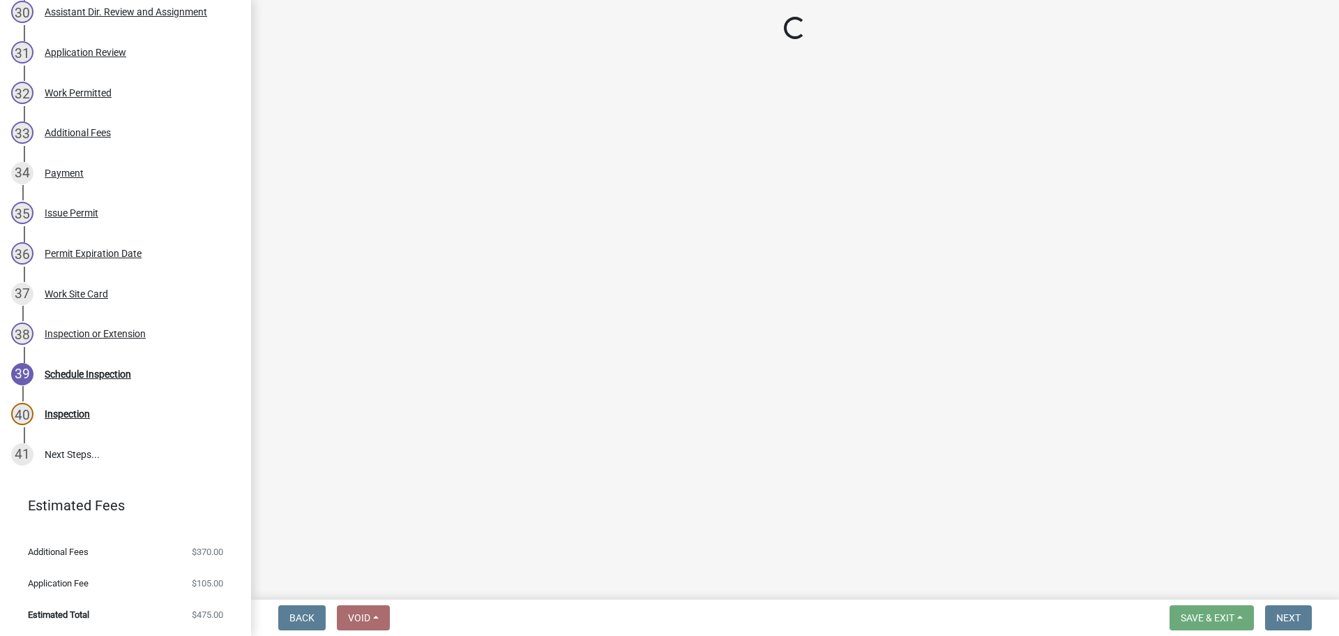
select select "710d5f49-2663-4e73-9718-d0c4e189f5ed"
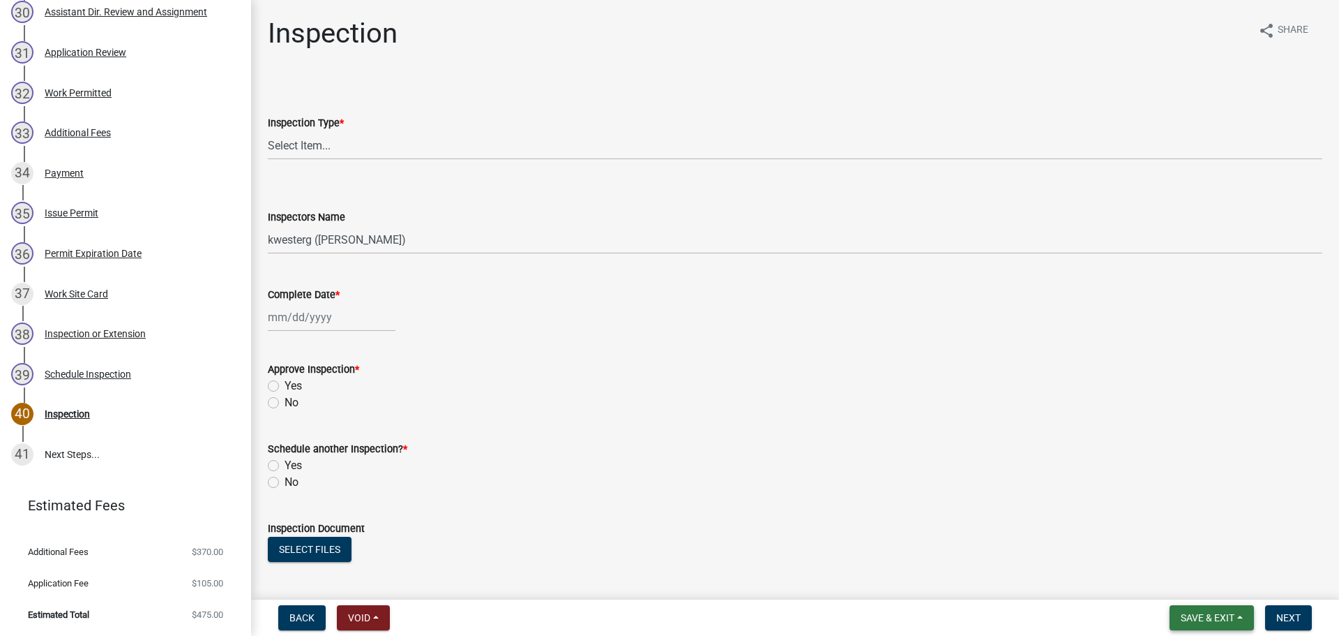
click at [1226, 622] on button "Save & Exit" at bounding box center [1212, 617] width 84 height 25
click at [1205, 585] on button "Save & Exit" at bounding box center [1199, 580] width 112 height 33
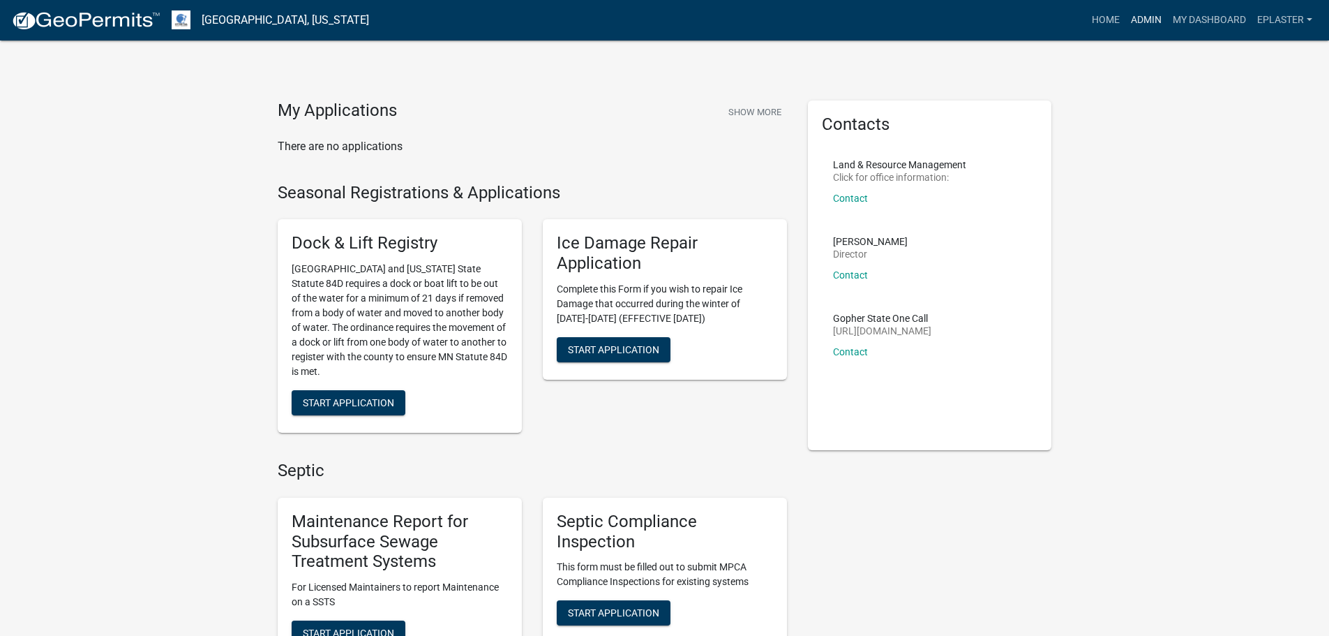
click at [1143, 22] on link "Admin" at bounding box center [1146, 20] width 42 height 27
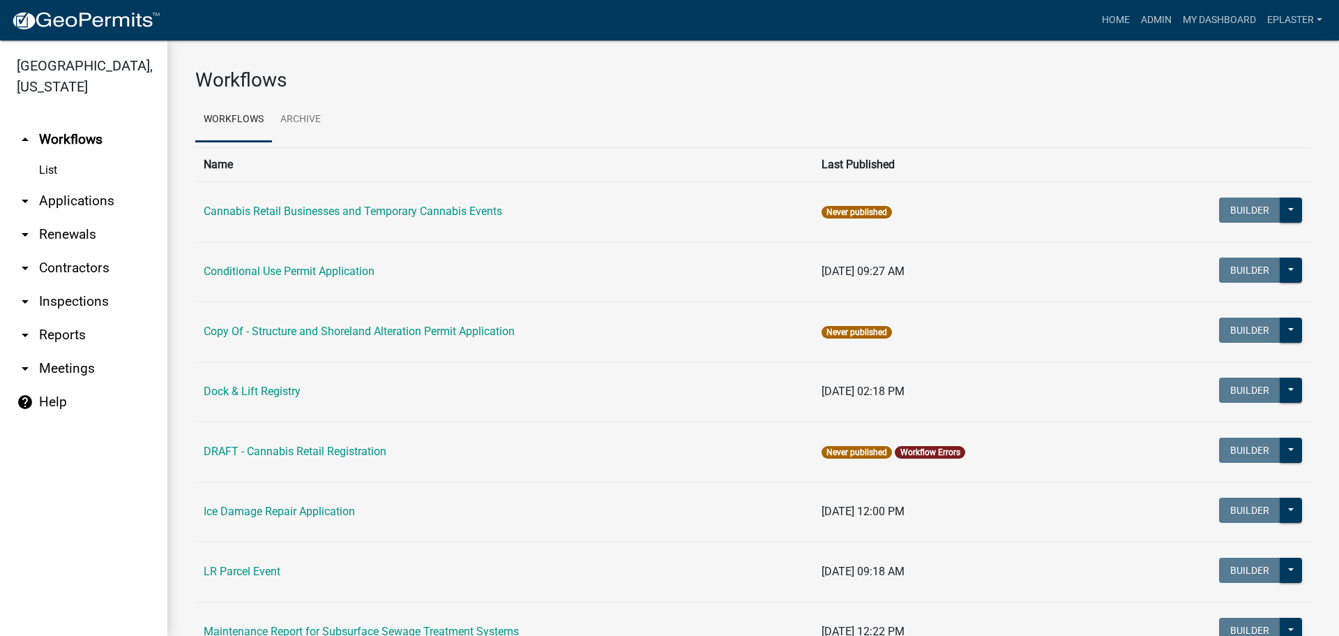
click at [88, 191] on link "arrow_drop_down Applications" at bounding box center [83, 200] width 167 height 33
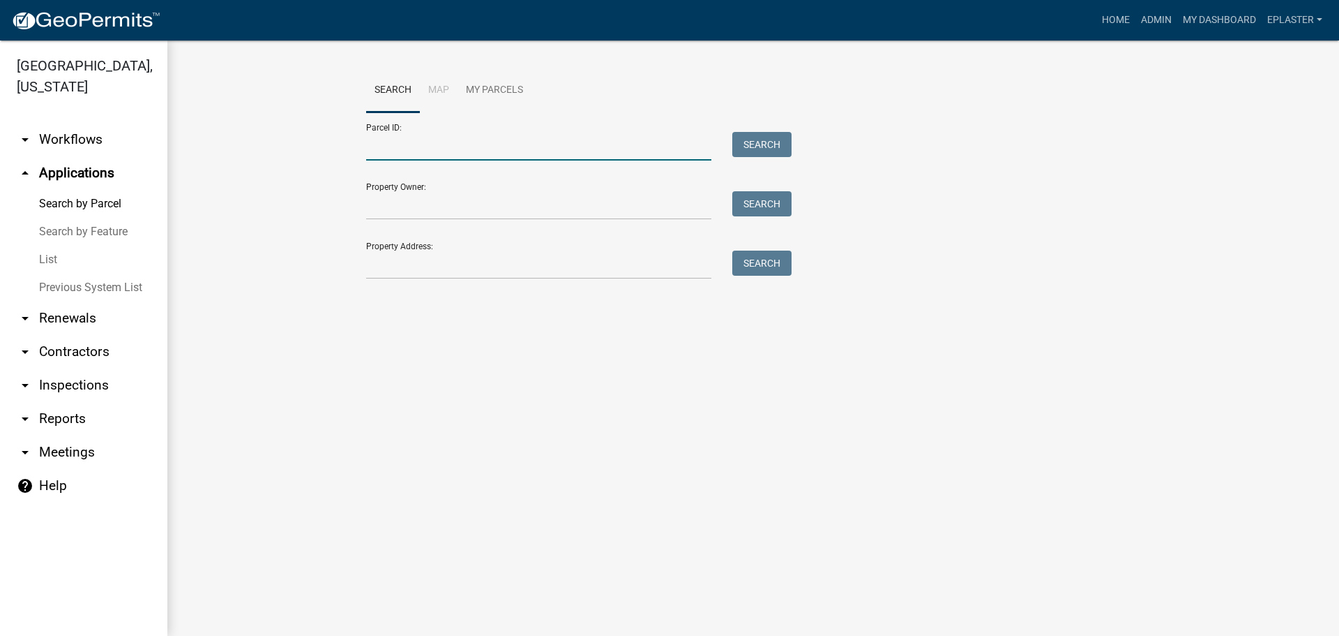
click at [417, 141] on input "Parcel ID:" at bounding box center [538, 146] width 345 height 29
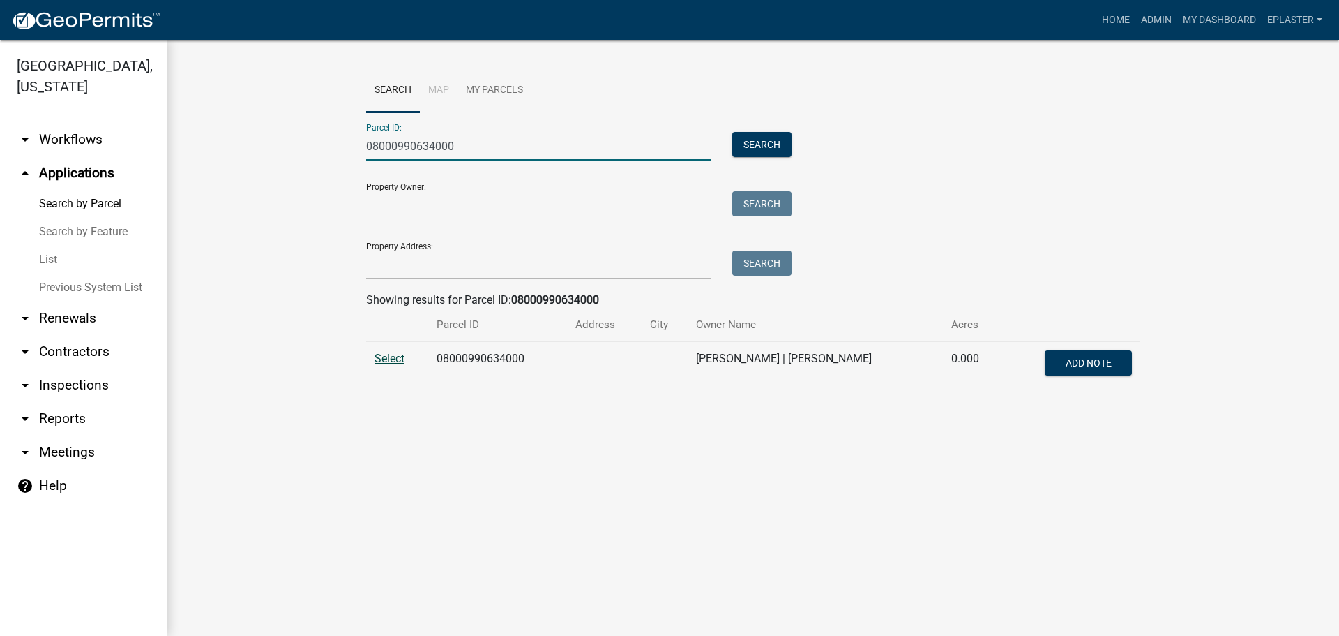
type input "08000990634000"
click at [404, 359] on span "Select" at bounding box center [390, 358] width 30 height 13
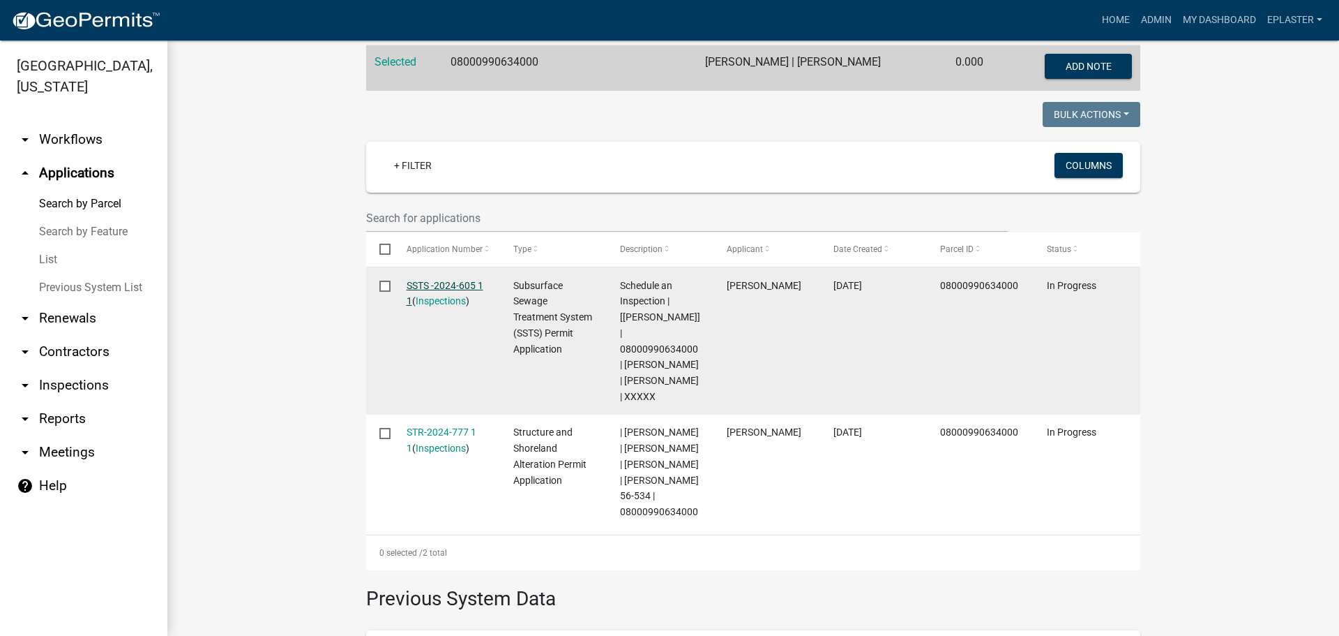
scroll to position [300, 0]
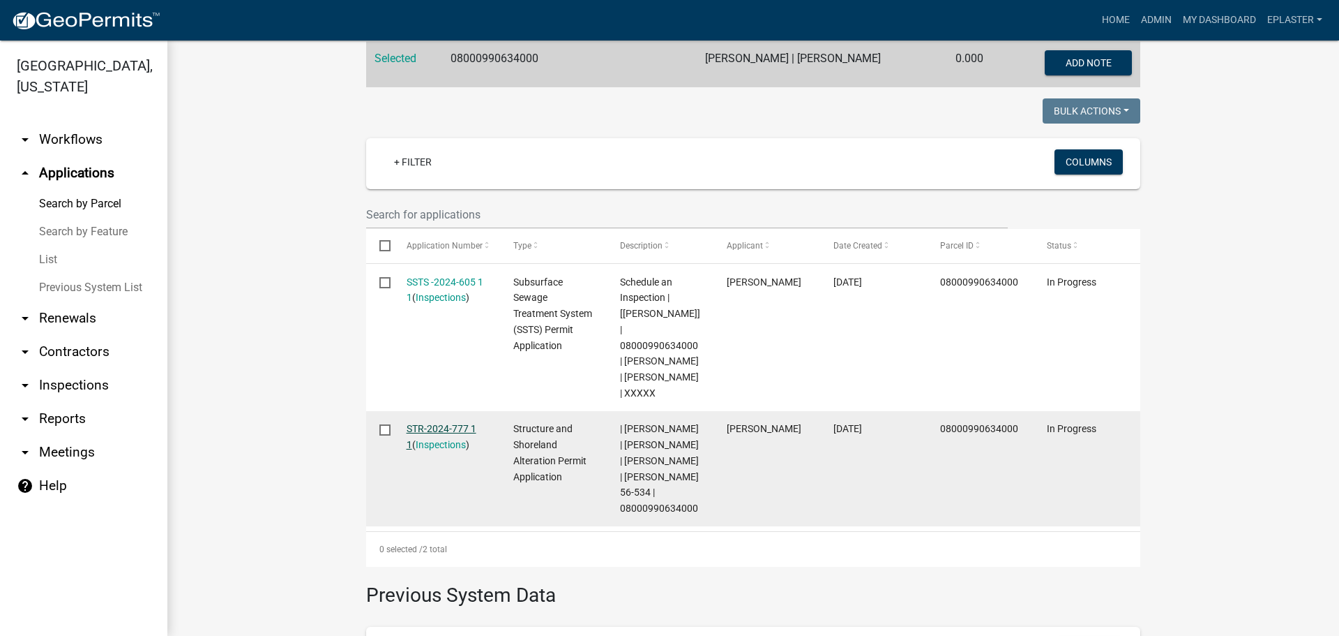
click at [445, 423] on link "STR-2024-777 1 1" at bounding box center [442, 436] width 70 height 27
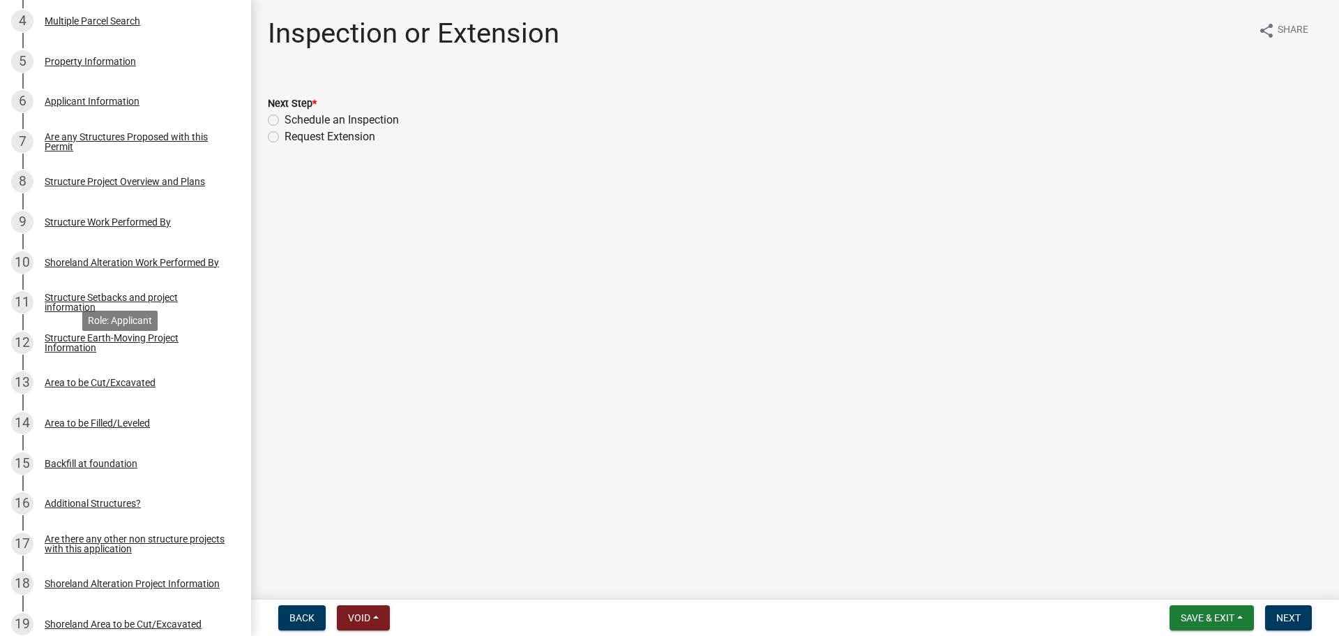
scroll to position [366, 0]
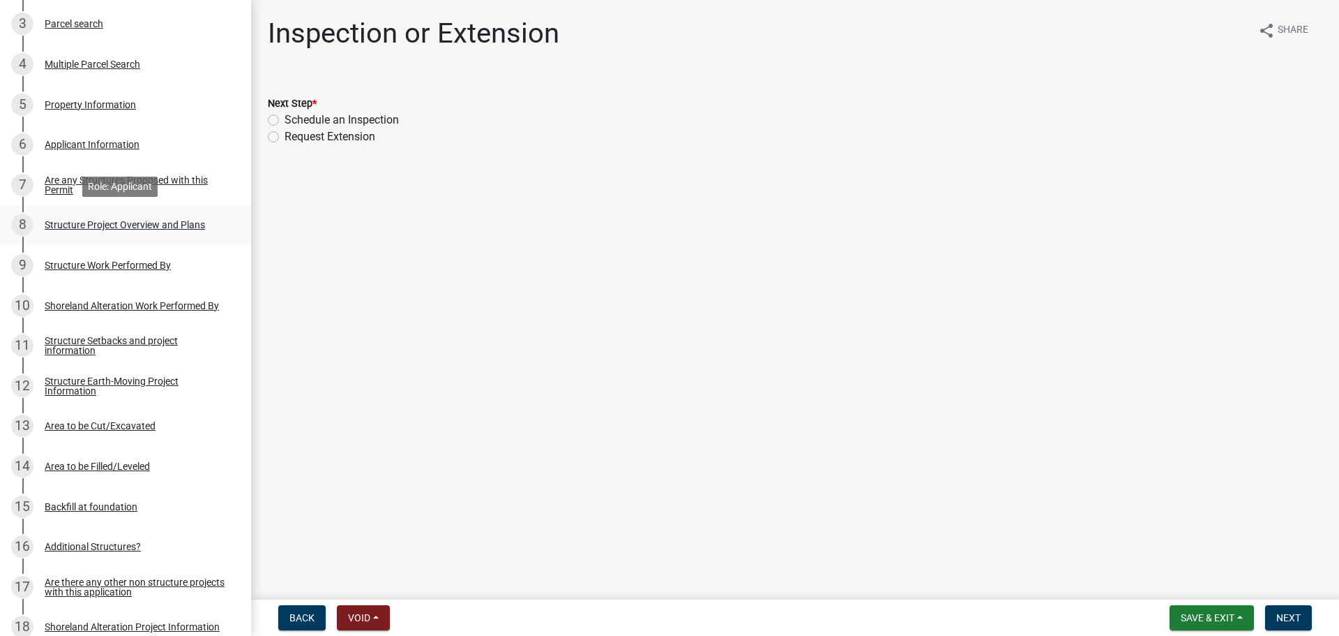
click at [188, 220] on div "Structure Project Overview and Plans" at bounding box center [125, 225] width 160 height 10
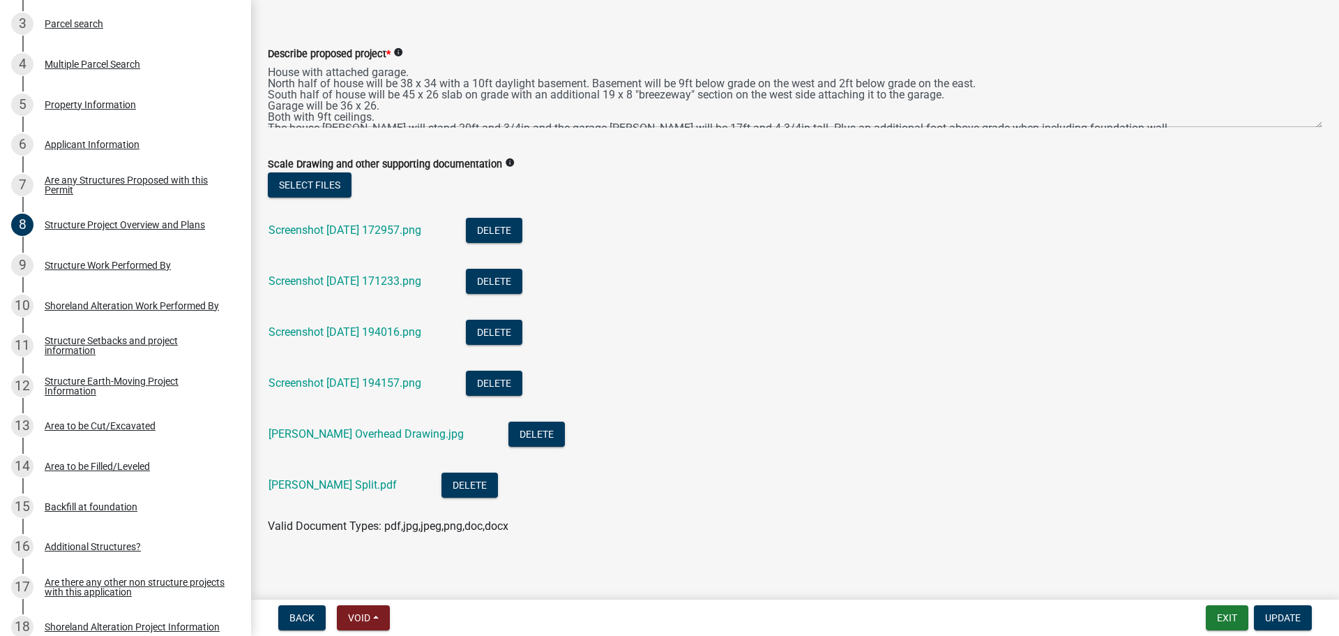
scroll to position [99, 0]
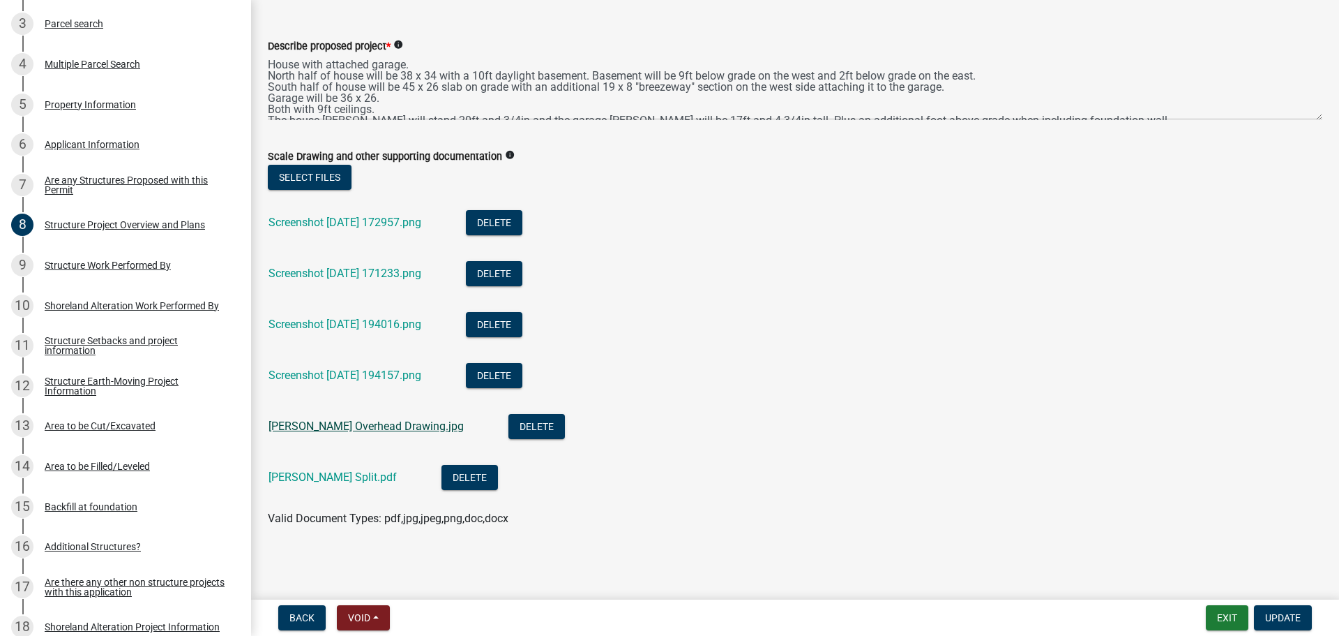
click at [399, 426] on link "Santiago Overhead Drawing.jpg" at bounding box center [366, 425] width 195 height 13
click at [354, 223] on link "Screenshot 2024-10-21 172957.png" at bounding box center [345, 222] width 153 height 13
click at [412, 283] on div "Screenshot 2024-10-21 171233.png" at bounding box center [356, 275] width 175 height 29
click at [418, 278] on link "Screenshot 2024-10-21 171233.png" at bounding box center [345, 272] width 153 height 13
click at [1220, 615] on button "Exit" at bounding box center [1227, 617] width 43 height 25
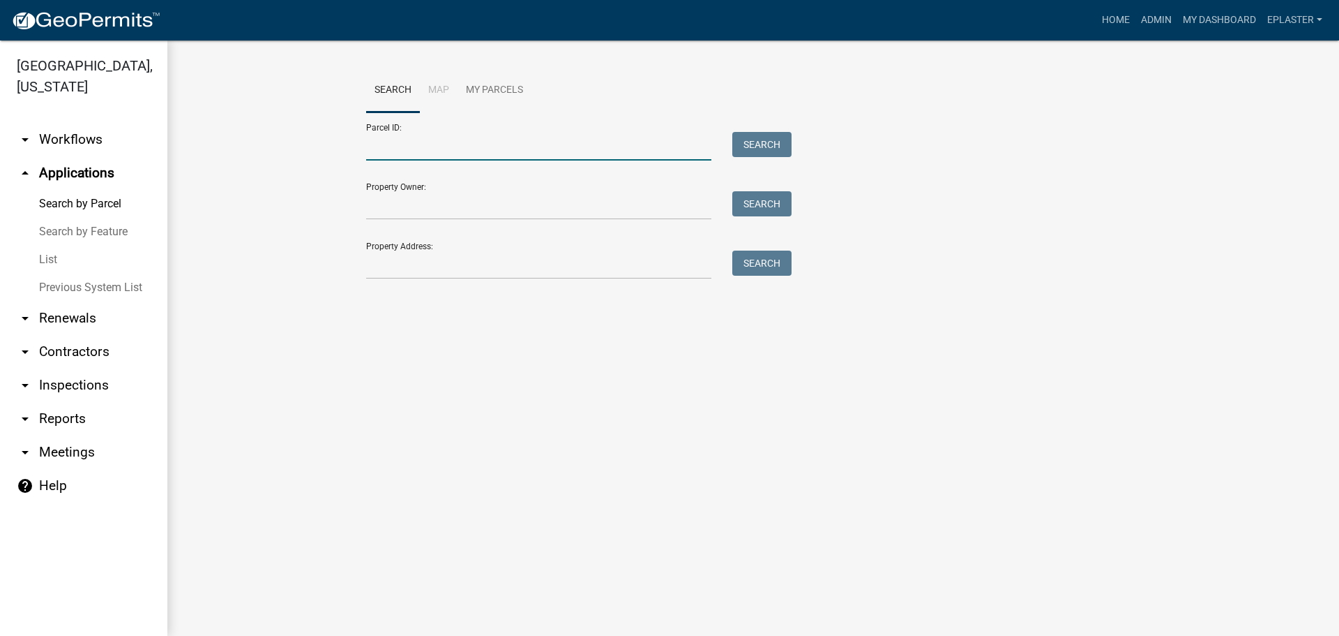
click at [460, 153] on input "Parcel ID:" at bounding box center [538, 146] width 345 height 29
paste input "10000160110001"
click at [771, 143] on button "Search" at bounding box center [761, 144] width 59 height 25
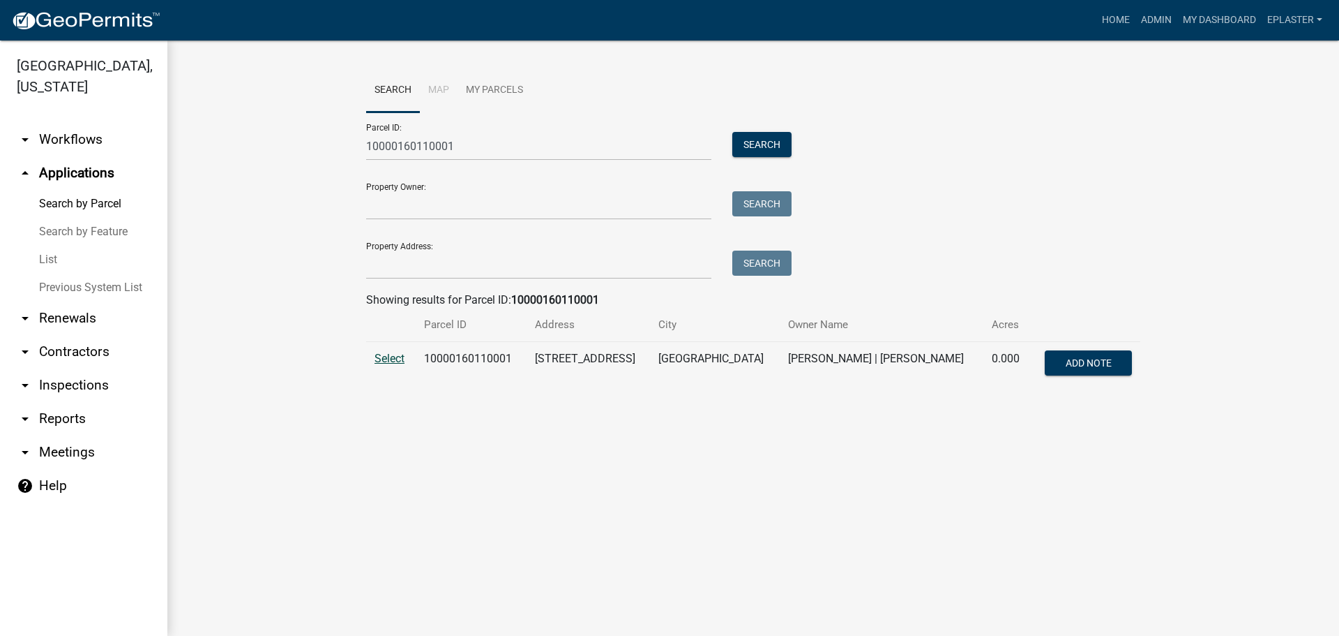
click at [400, 362] on span "Select" at bounding box center [390, 358] width 30 height 13
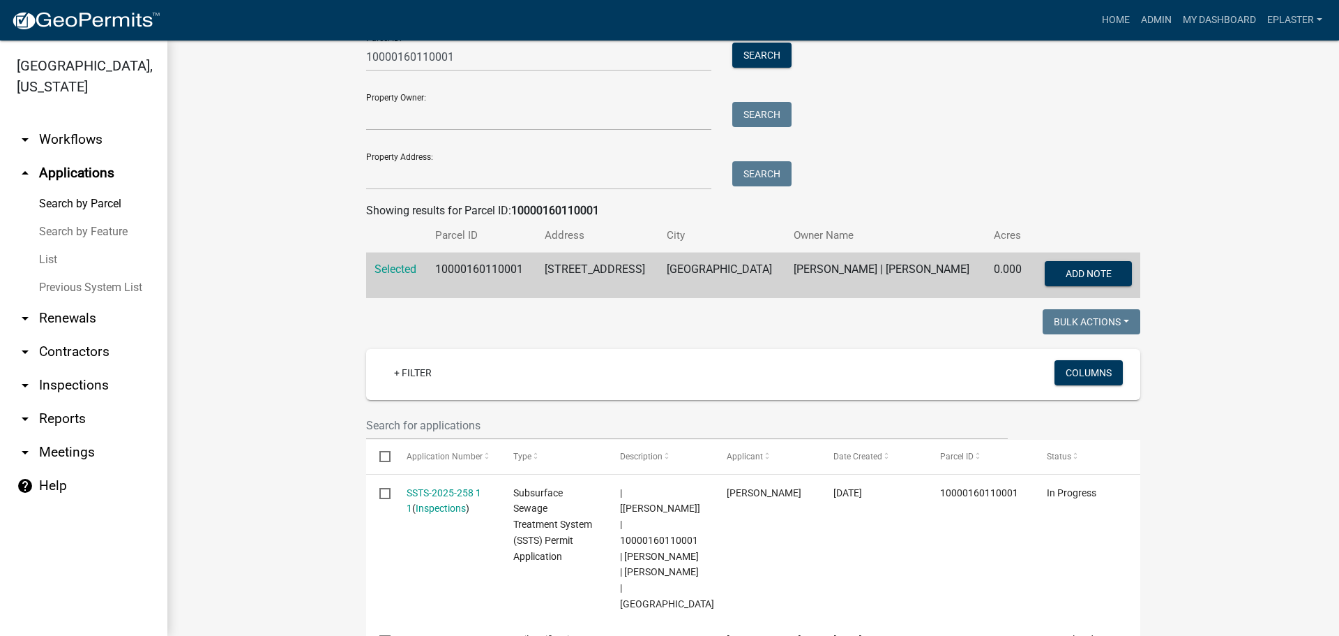
scroll to position [87, 0]
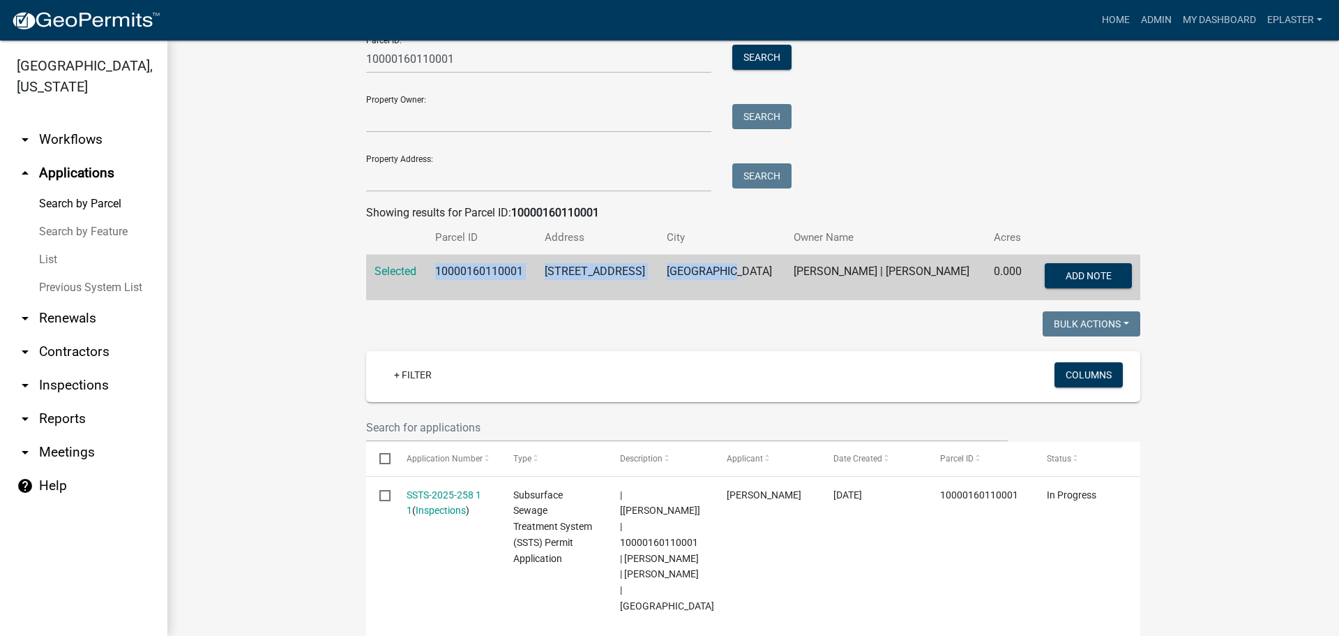
drag, startPoint x: 435, startPoint y: 266, endPoint x: 740, endPoint y: 265, distance: 304.8
click at [740, 265] on tr "Selected 10000160110001 19806 370TH AVE BATTLE LAKE DEAN A NELSON | COLLEEN K N…" at bounding box center [753, 278] width 774 height 46
drag, startPoint x: 682, startPoint y: 273, endPoint x: 668, endPoint y: 288, distance: 20.3
click at [659, 285] on td "[GEOGRAPHIC_DATA]" at bounding box center [722, 278] width 127 height 46
drag, startPoint x: 949, startPoint y: 270, endPoint x: 421, endPoint y: 275, distance: 528.1
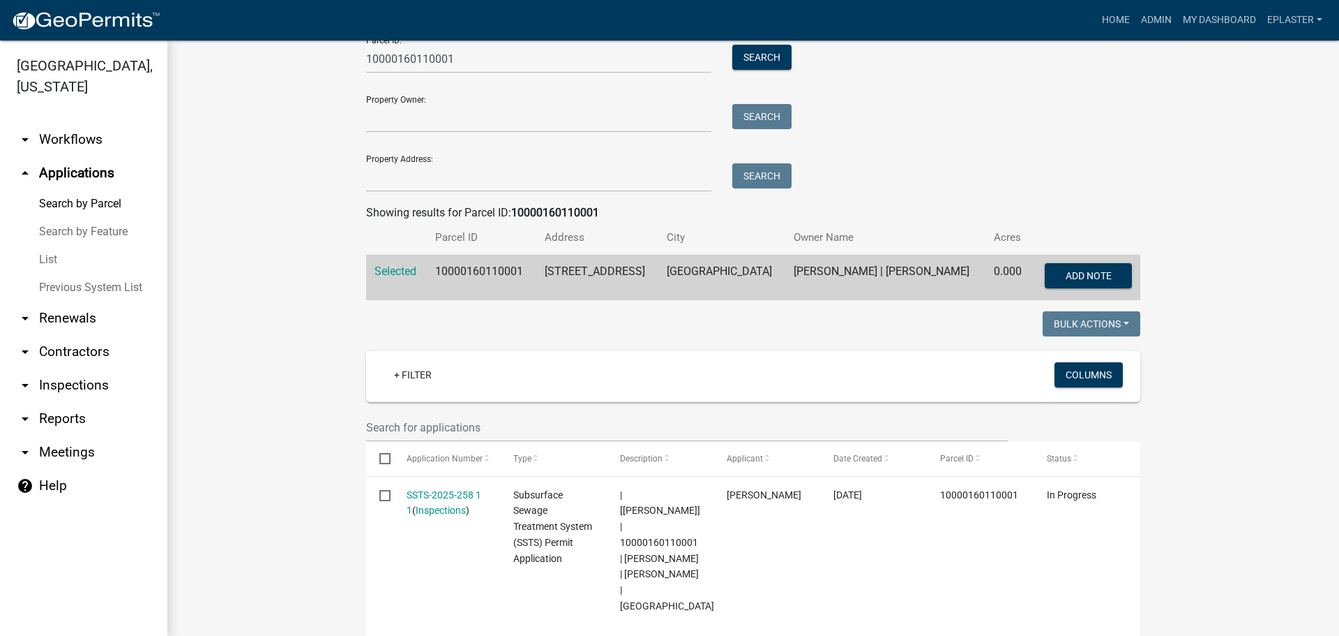
click at [421, 275] on tr "Selected 10000160110001 19806 370TH AVE BATTLE LAKE DEAN A NELSON | COLLEEN K N…" at bounding box center [753, 278] width 774 height 46
copy tr "10000160110001 19806 370TH AVE BATTLE LAKE DEAN A NELSON | COLLEEN K NELSON"
click at [871, 202] on wm-search-parcel-data-activity-input "Search Map My Parcels Parcel ID: 10000160110001 Search Property Owner: Search P…" at bounding box center [753, 140] width 774 height 319
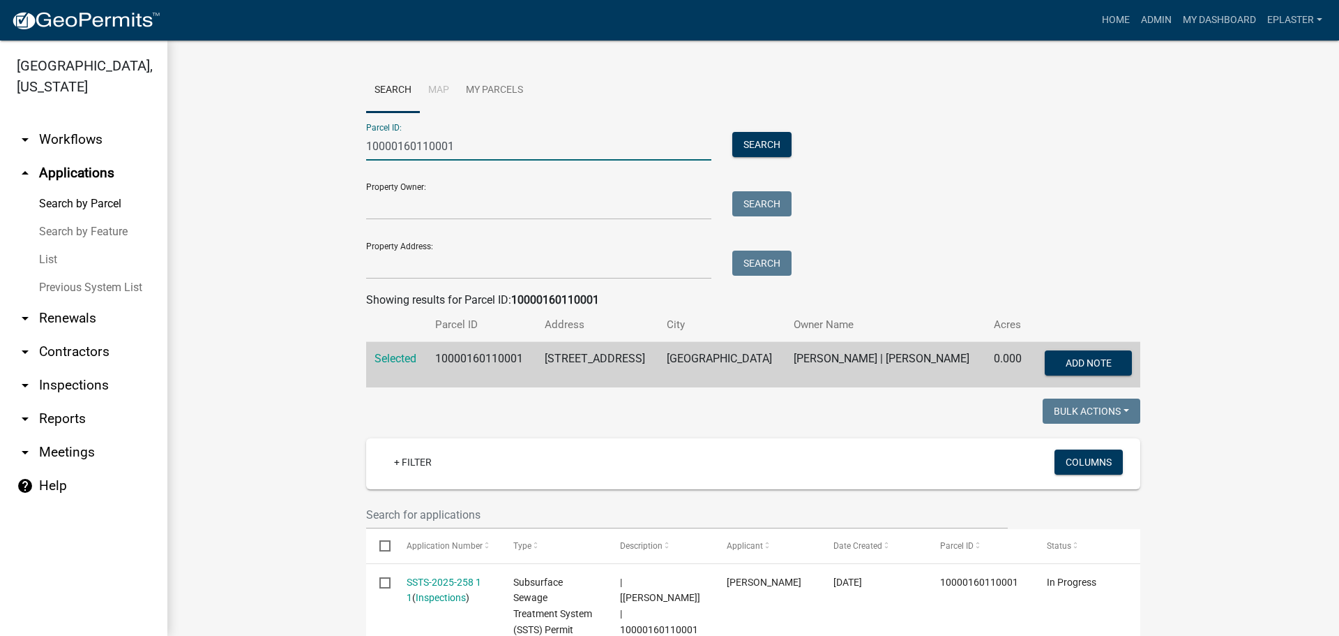
click at [458, 137] on input "10000160110001" at bounding box center [538, 146] width 345 height 29
paste input "29000990678000"
click at [765, 138] on button "Search" at bounding box center [761, 144] width 59 height 25
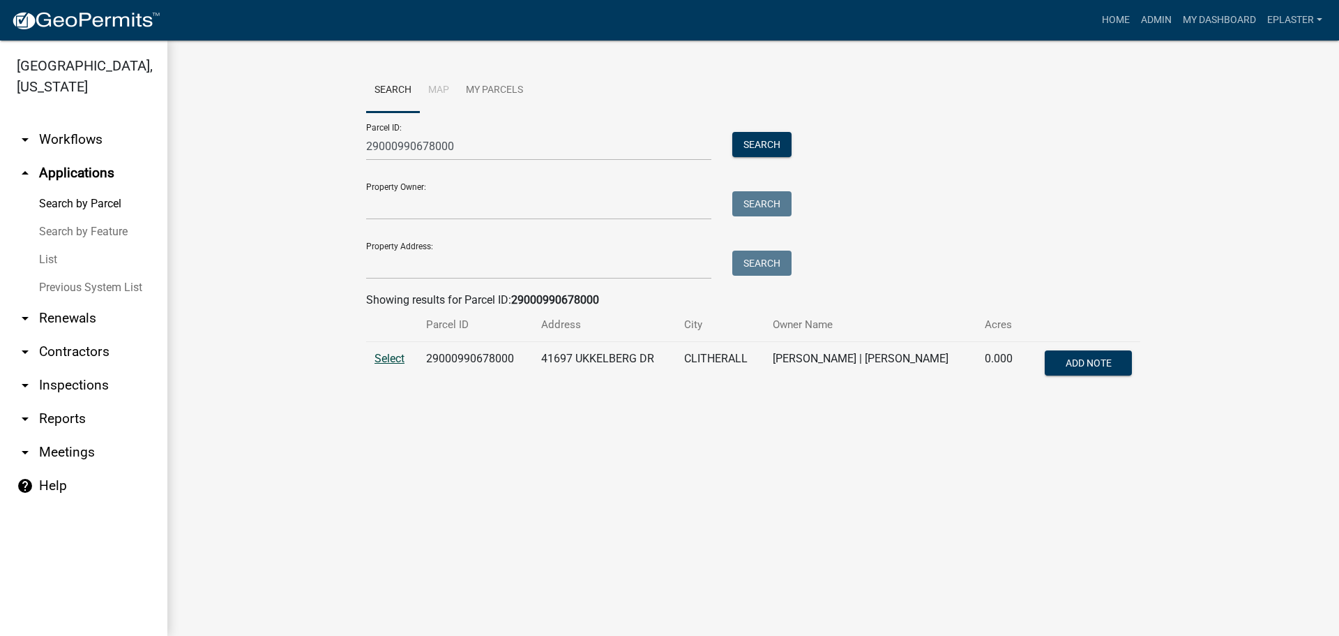
click at [393, 357] on span "Select" at bounding box center [390, 358] width 30 height 13
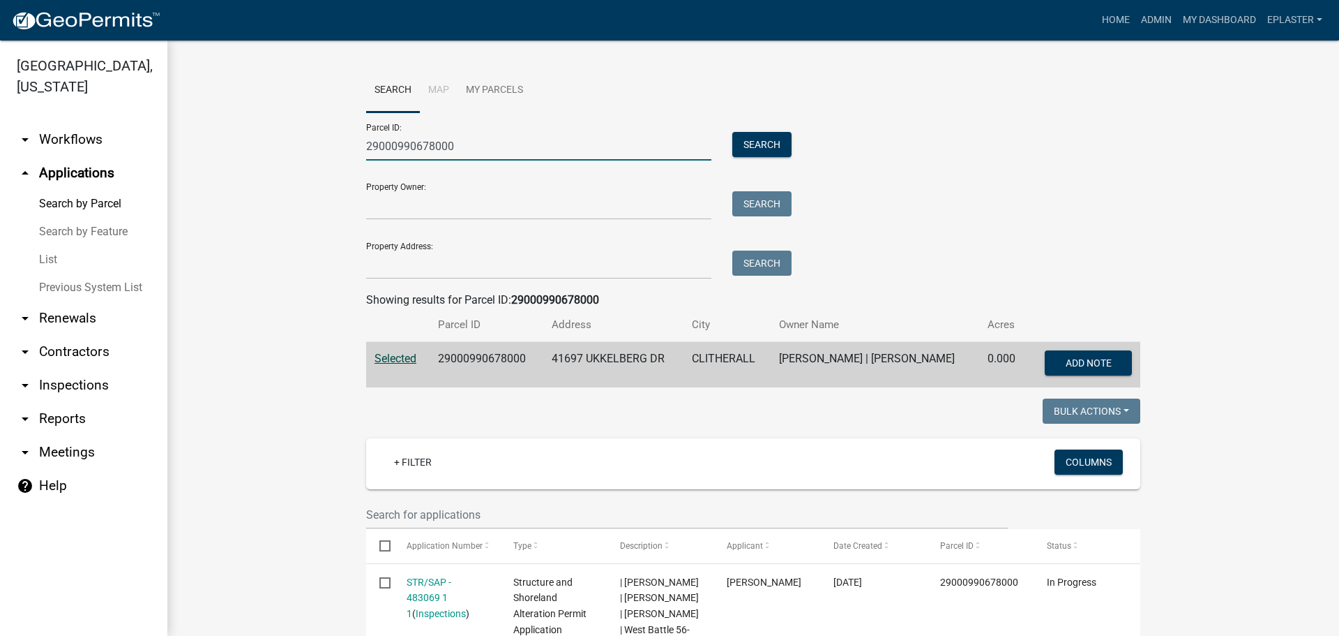
click at [426, 151] on input "29000990678000" at bounding box center [538, 146] width 345 height 29
paste input "02000990857"
type input "02000990857000"
click at [755, 137] on button "Search" at bounding box center [761, 144] width 59 height 25
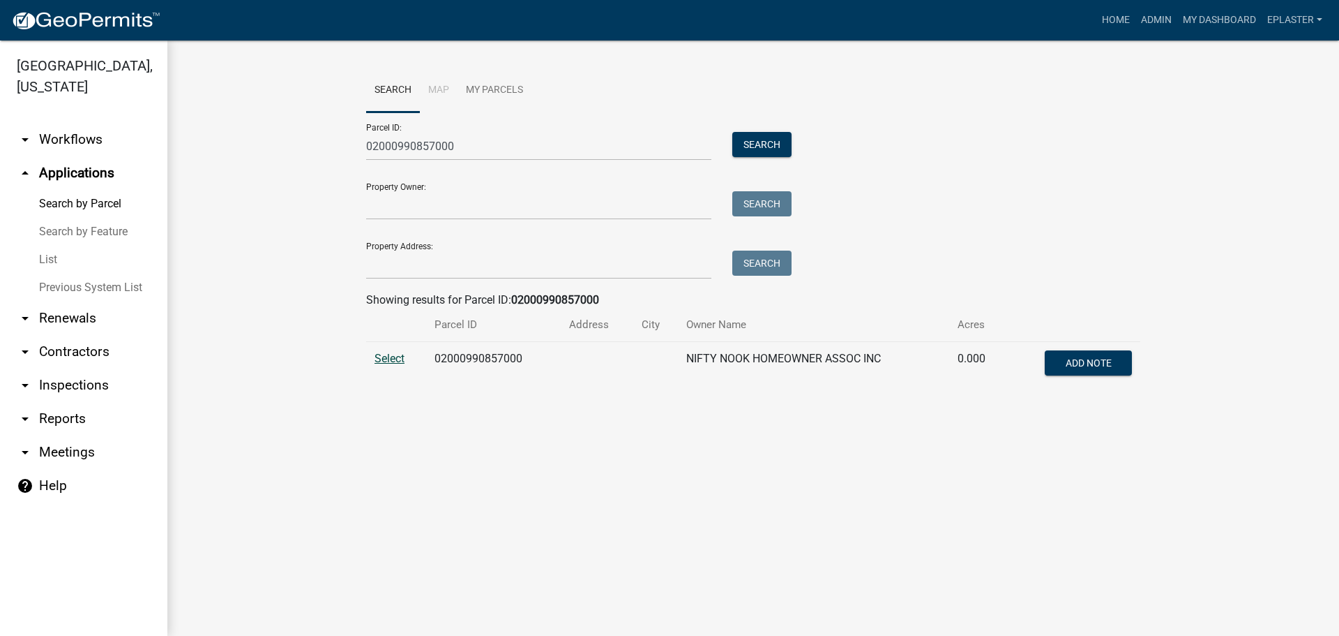
click at [391, 358] on span "Select" at bounding box center [390, 358] width 30 height 13
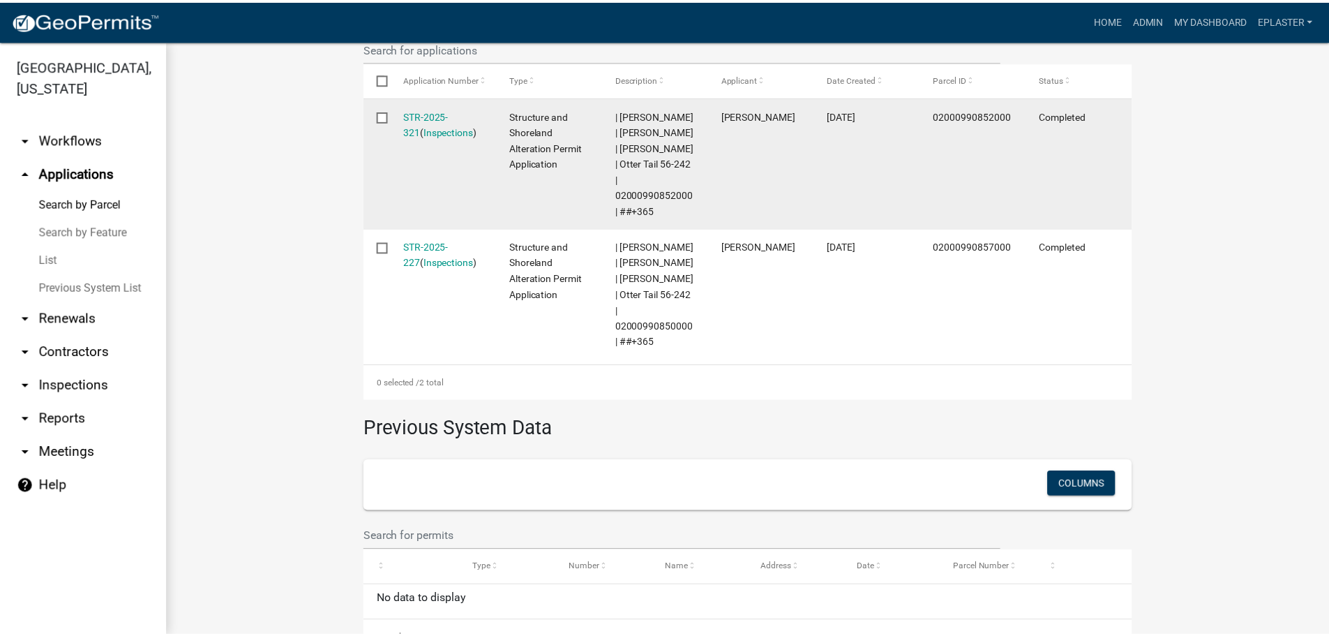
scroll to position [471, 0]
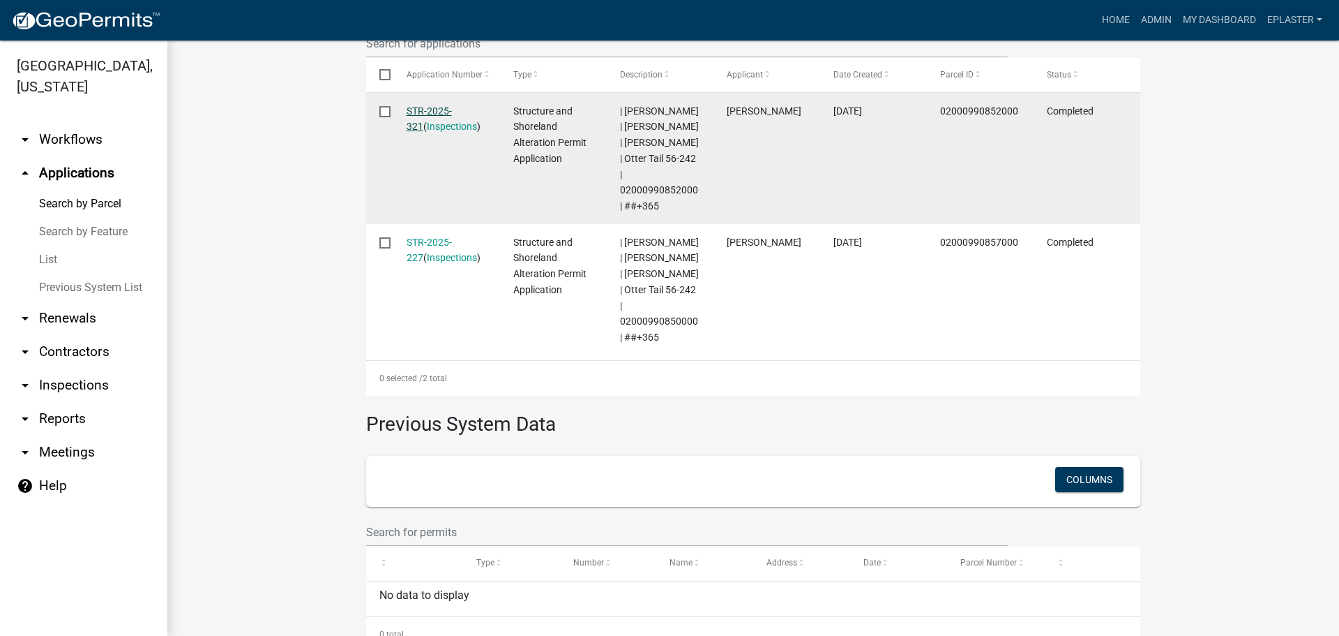
click at [427, 108] on link "STR-2025-321" at bounding box center [429, 118] width 45 height 27
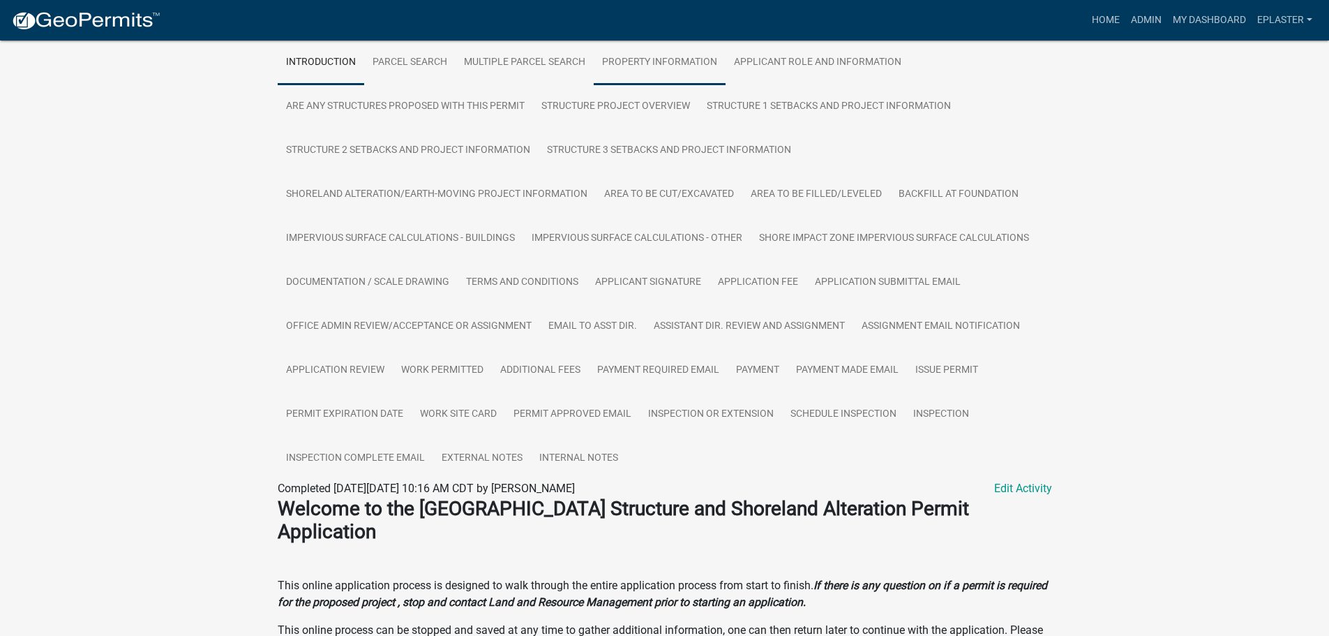
scroll to position [314, 0]
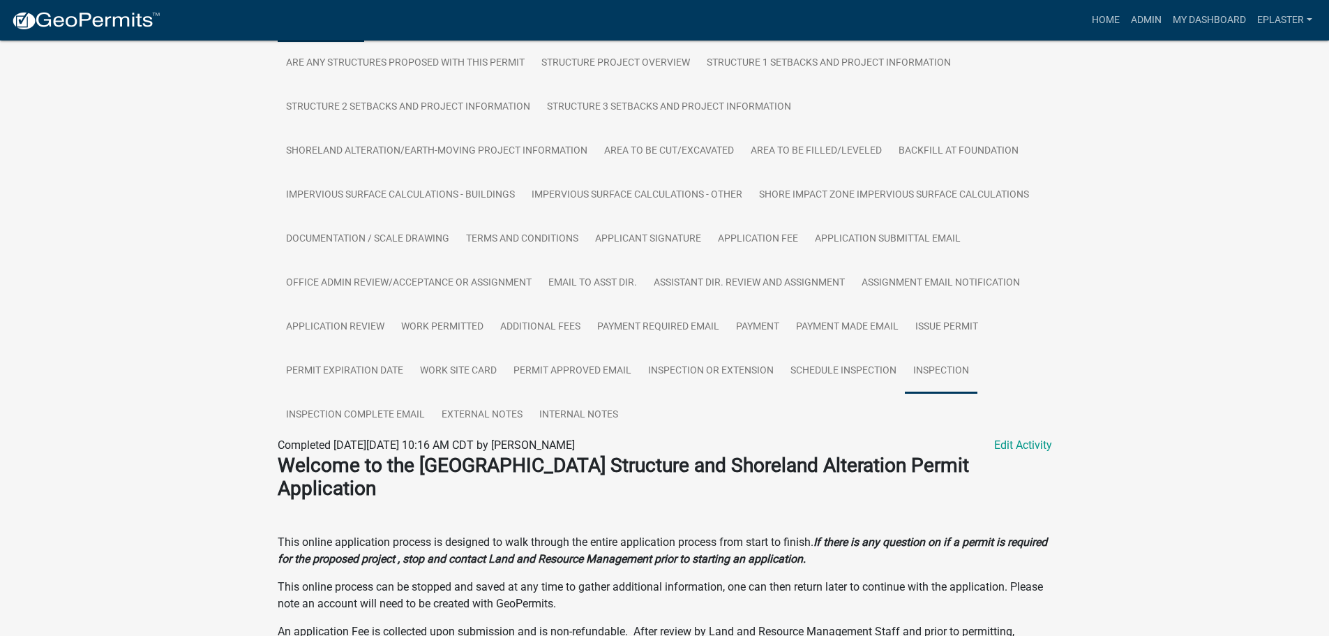
click at [956, 373] on link "Inspection" at bounding box center [941, 371] width 73 height 45
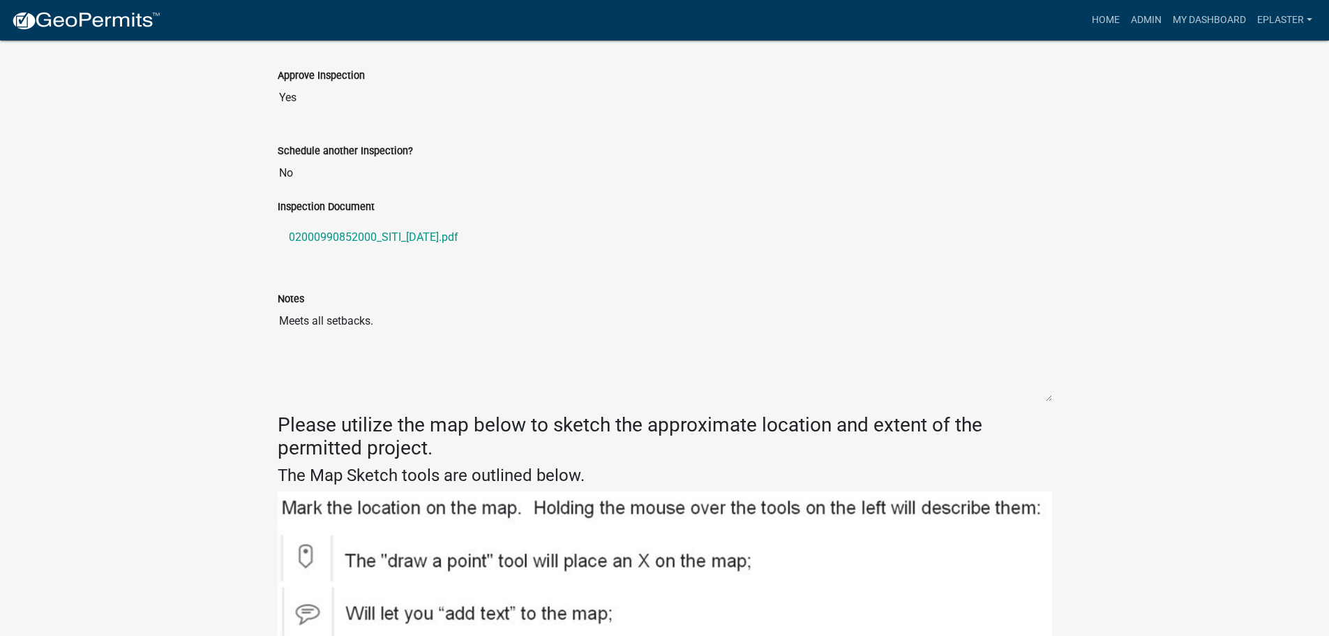
scroll to position [1017, 0]
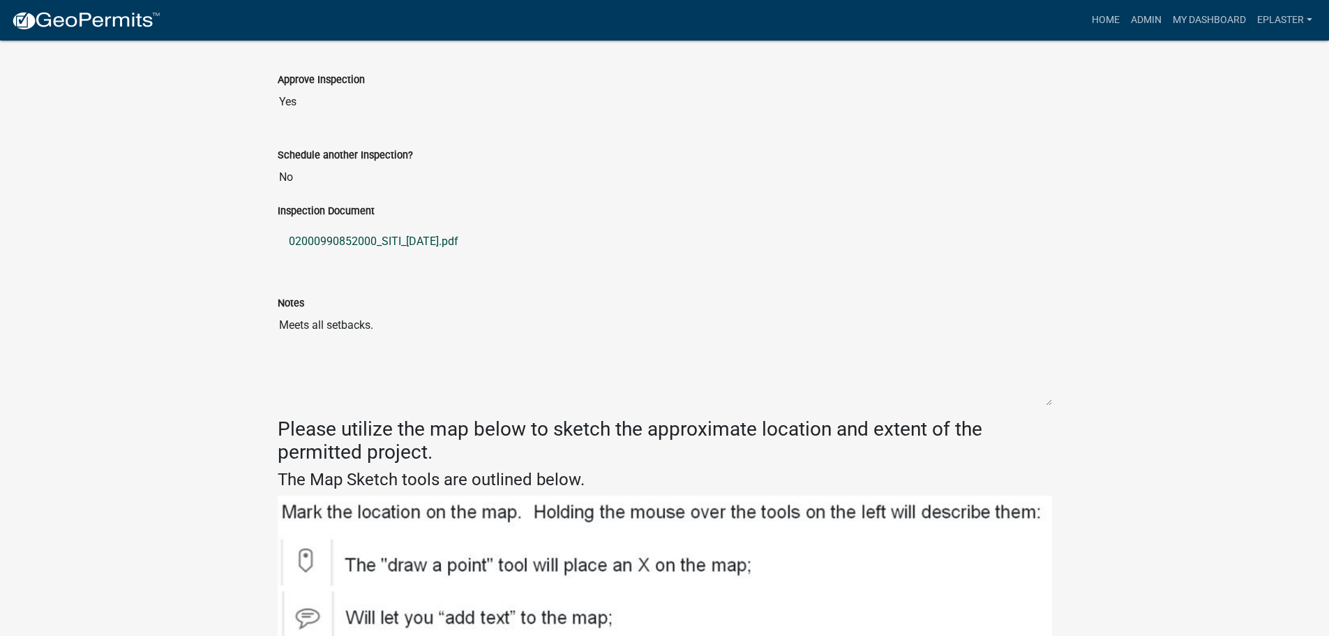
click at [414, 242] on link "02000990852000_SITI_[DATE].pdf" at bounding box center [665, 241] width 774 height 33
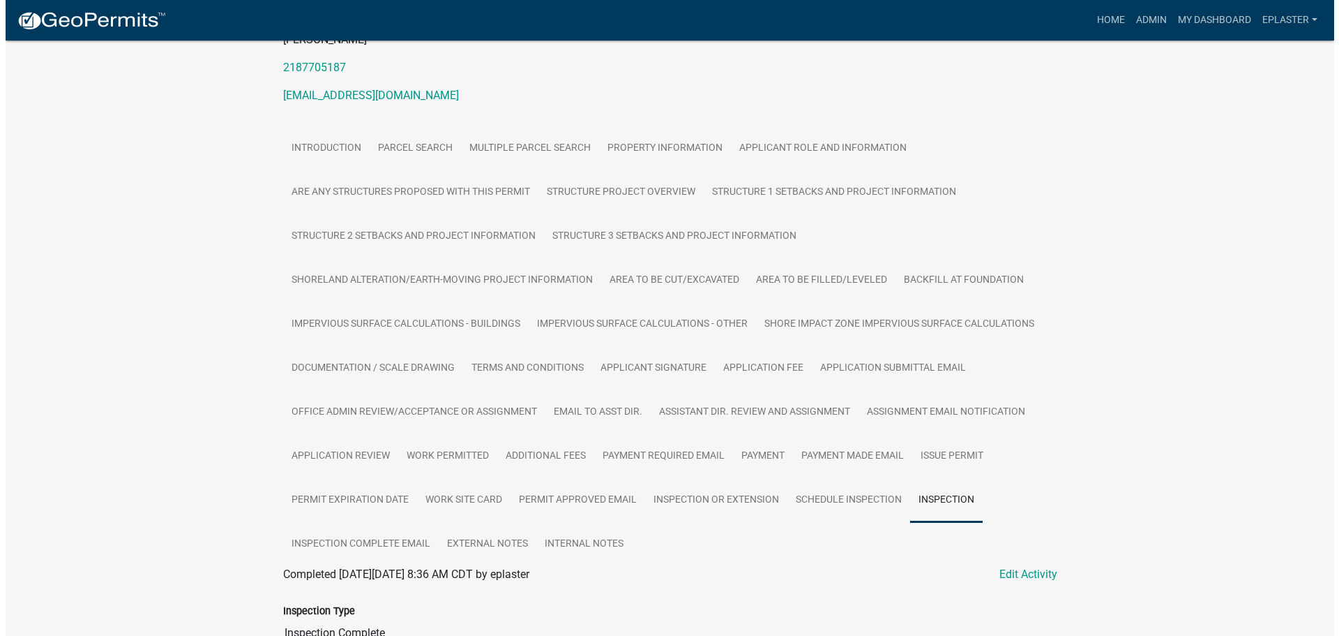
scroll to position [0, 0]
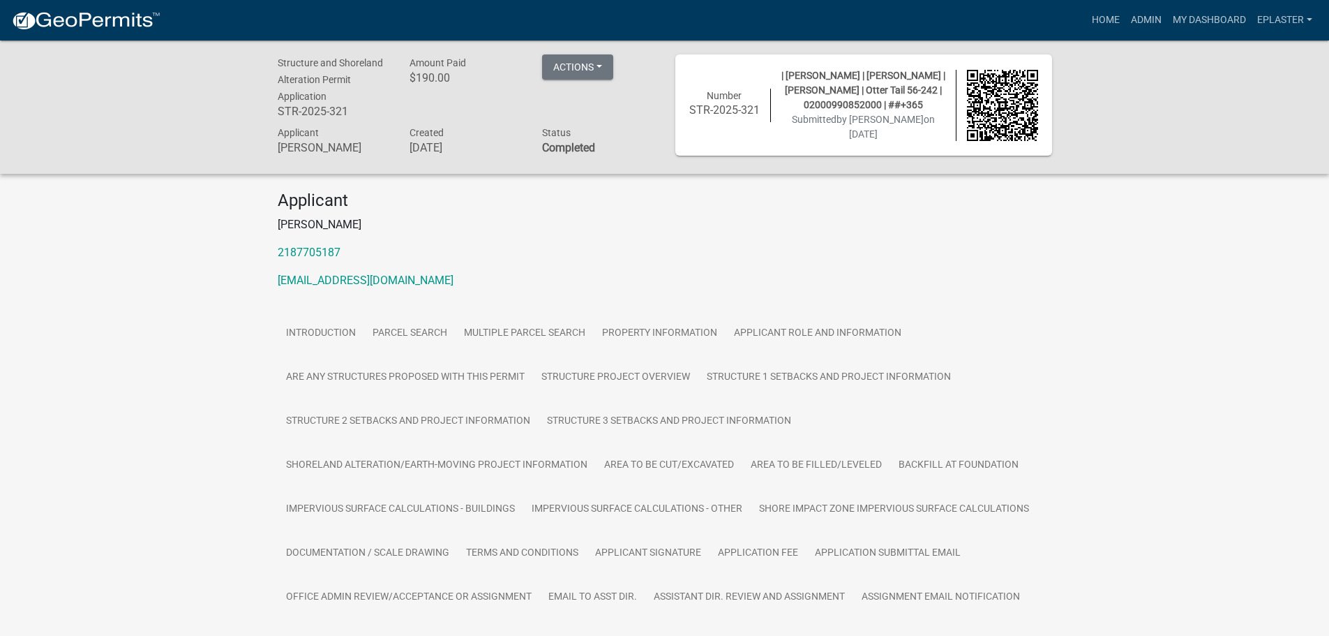
click at [837, 110] on span "| [PERSON_NAME] | [PERSON_NAME] | [PERSON_NAME] | Otter Tail 56-242 | 020009908…" at bounding box center [863, 90] width 164 height 40
copy span "02000990852000"
drag, startPoint x: 1139, startPoint y: 15, endPoint x: 1101, endPoint y: 36, distance: 43.4
click at [1139, 15] on link "Admin" at bounding box center [1146, 20] width 42 height 27
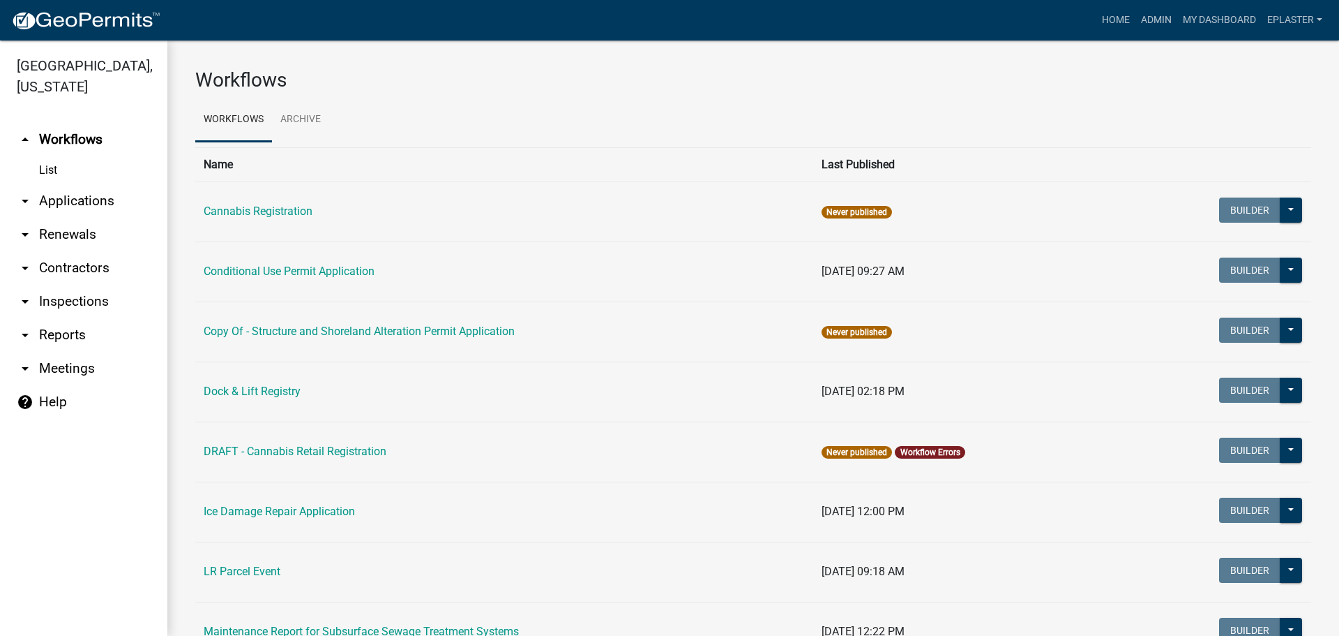
drag, startPoint x: 72, startPoint y: 197, endPoint x: 89, endPoint y: 190, distance: 18.1
click at [73, 197] on link "arrow_drop_down Applications" at bounding box center [83, 200] width 167 height 33
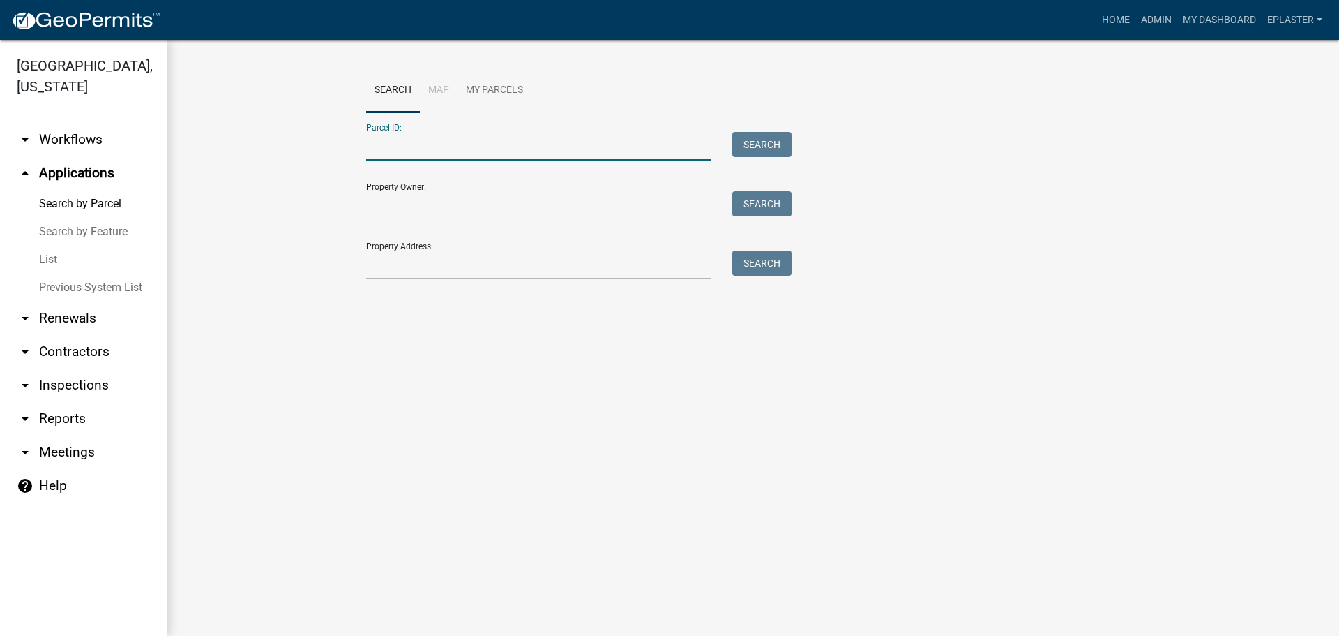
drag, startPoint x: 570, startPoint y: 153, endPoint x: 589, endPoint y: 158, distance: 20.3
click at [570, 153] on input "Parcel ID:" at bounding box center [538, 146] width 345 height 29
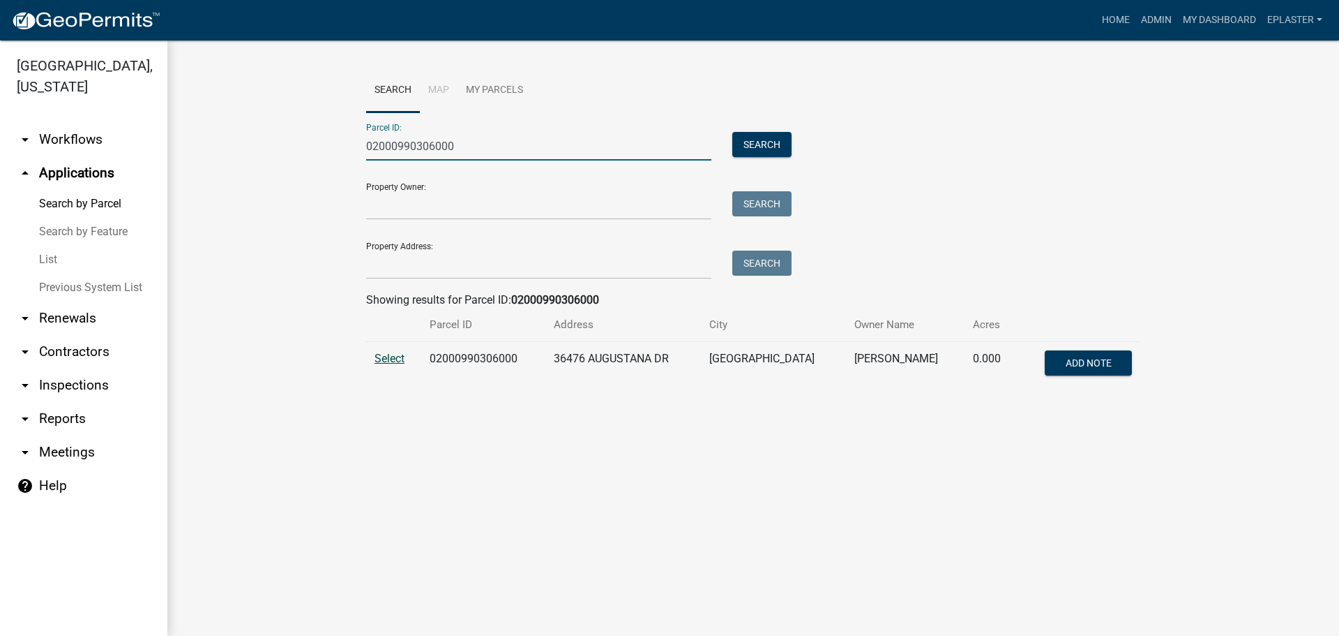
type input "02000990306000"
click at [393, 354] on span "Select" at bounding box center [390, 358] width 30 height 13
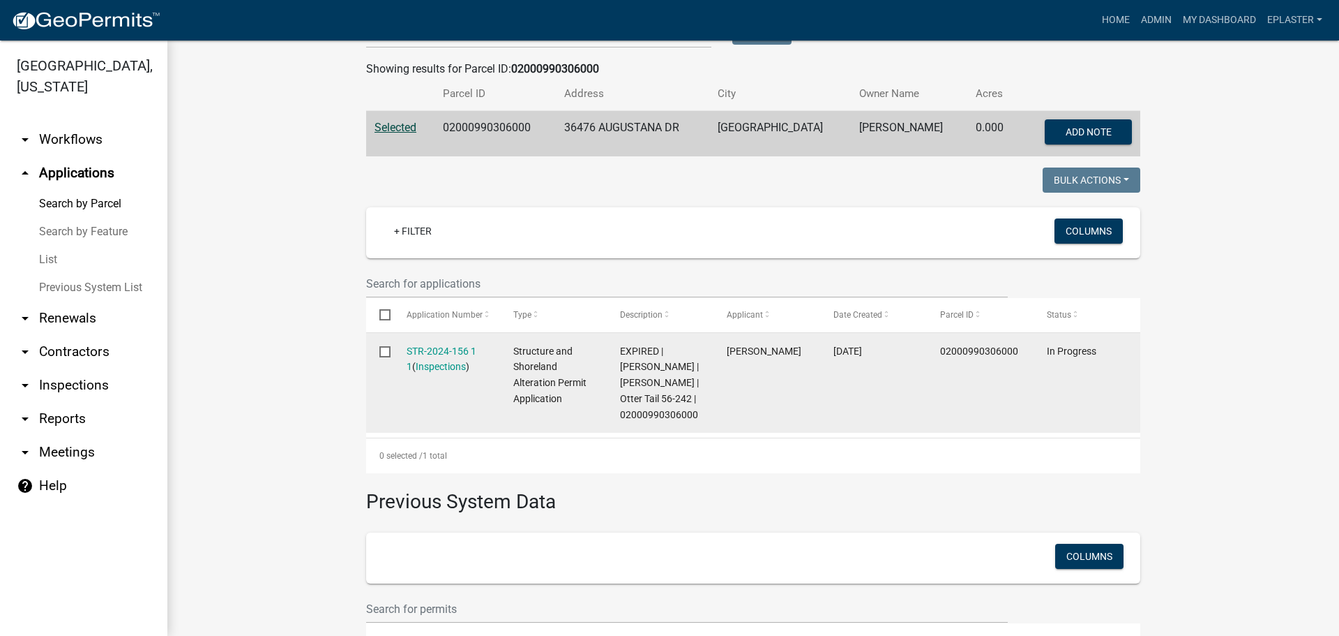
scroll to position [296, 0]
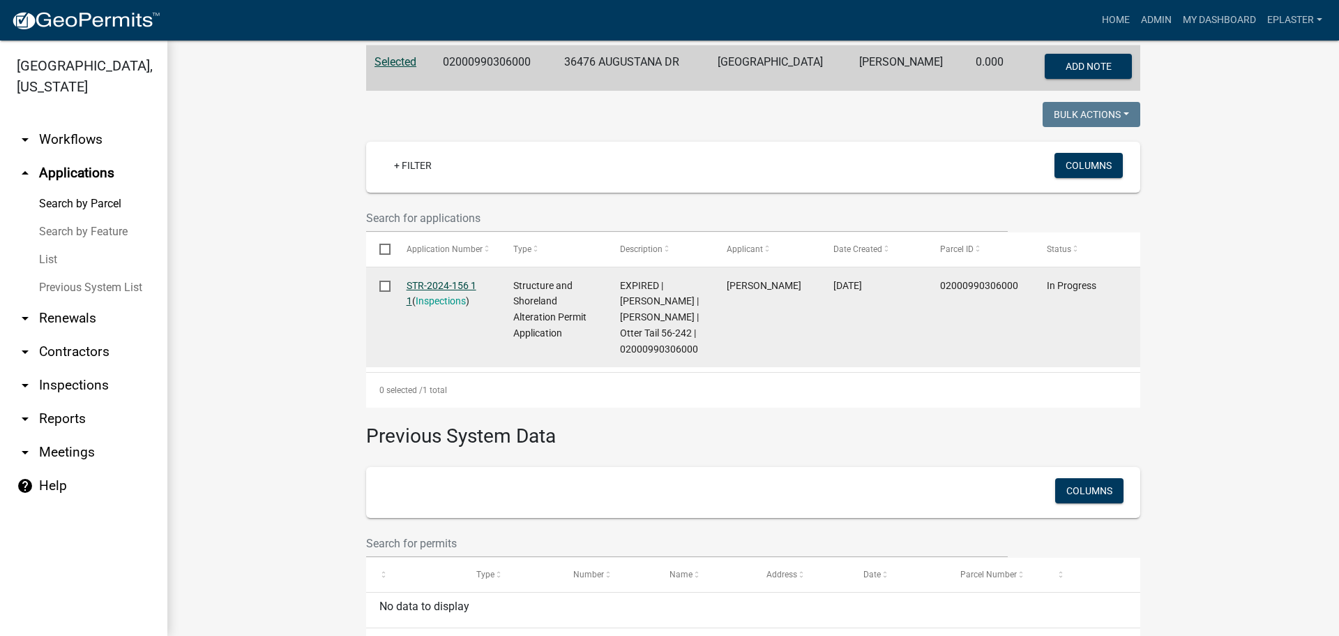
click at [460, 285] on link "STR-2024-156 1 1" at bounding box center [442, 293] width 70 height 27
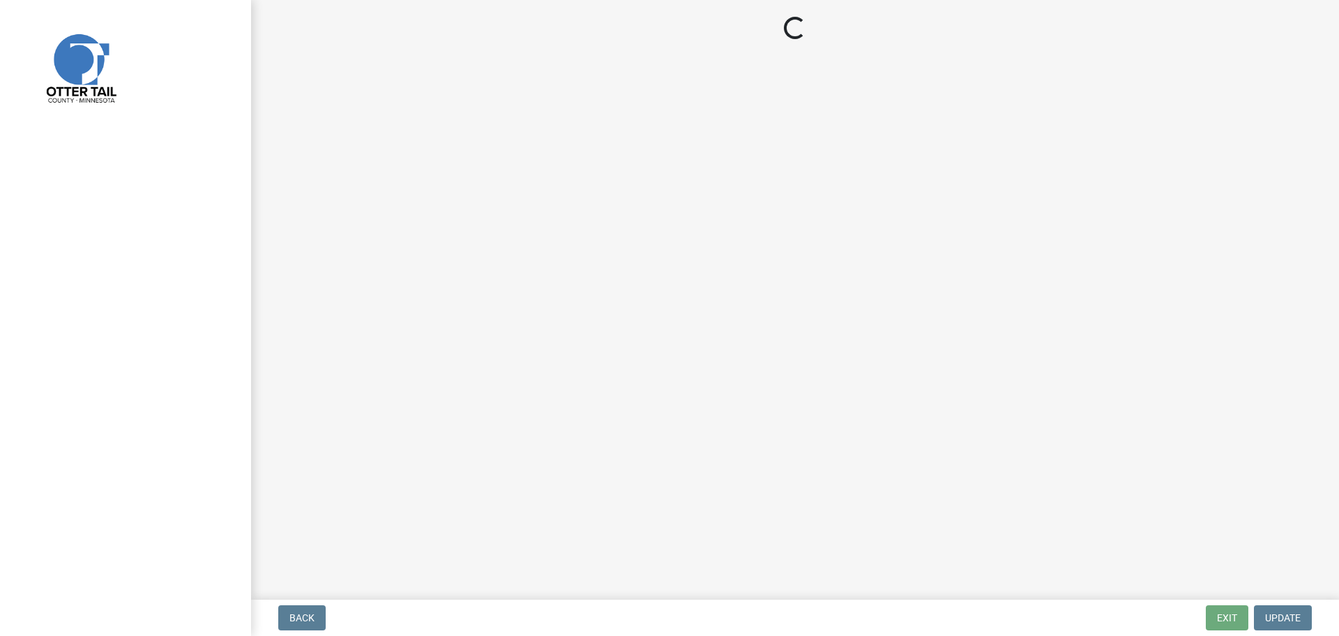
select select "710d5f49-2663-4e73-9718-d0c4e189f5ed"
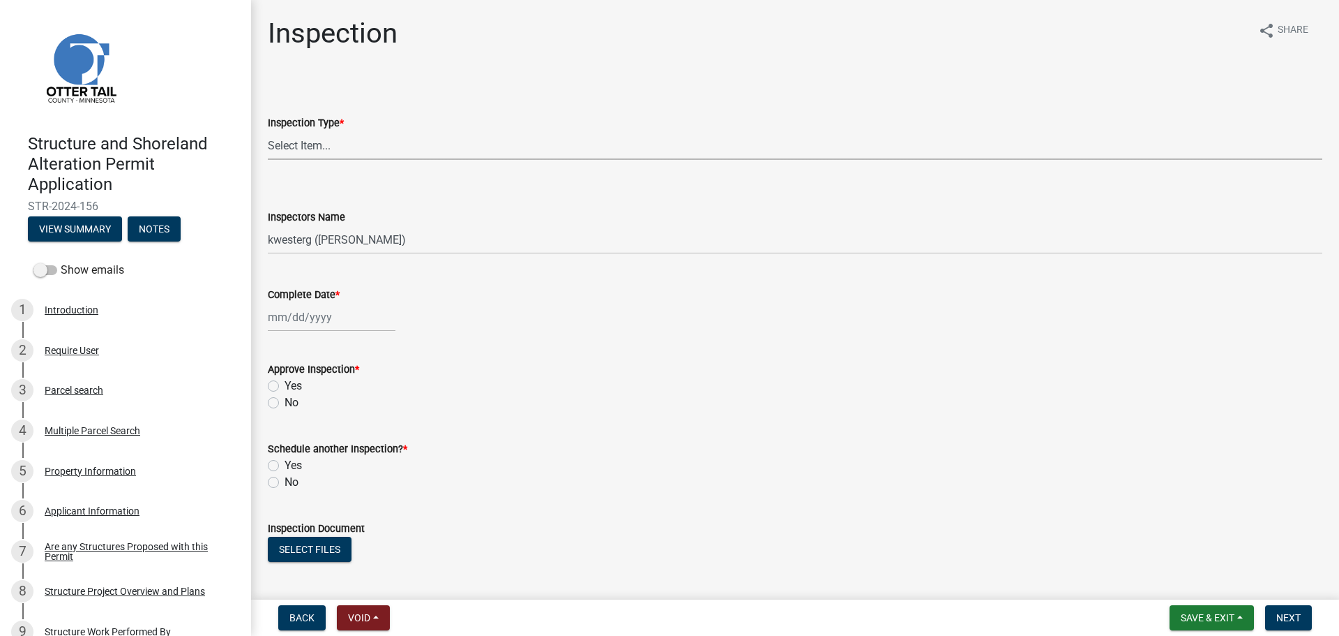
click at [330, 150] on select "Select Item... Footing Inspection Not Built Shoreland Alteration" at bounding box center [795, 145] width 1055 height 29
click at [268, 131] on select "Select Item... Footing Inspection Not Built Shoreland Alteration" at bounding box center [795, 145] width 1055 height 29
select select "29b027fa-a62f-4639-a4c1-67ac8b0bd2a2"
click at [352, 243] on select "Select Item... btollefson (Brittany Tollefson) alexisnewark (Alexis Newark) epl…" at bounding box center [795, 239] width 1055 height 29
select select "ab4afe9b-f255-4bf6-b29f-35714790ba70"
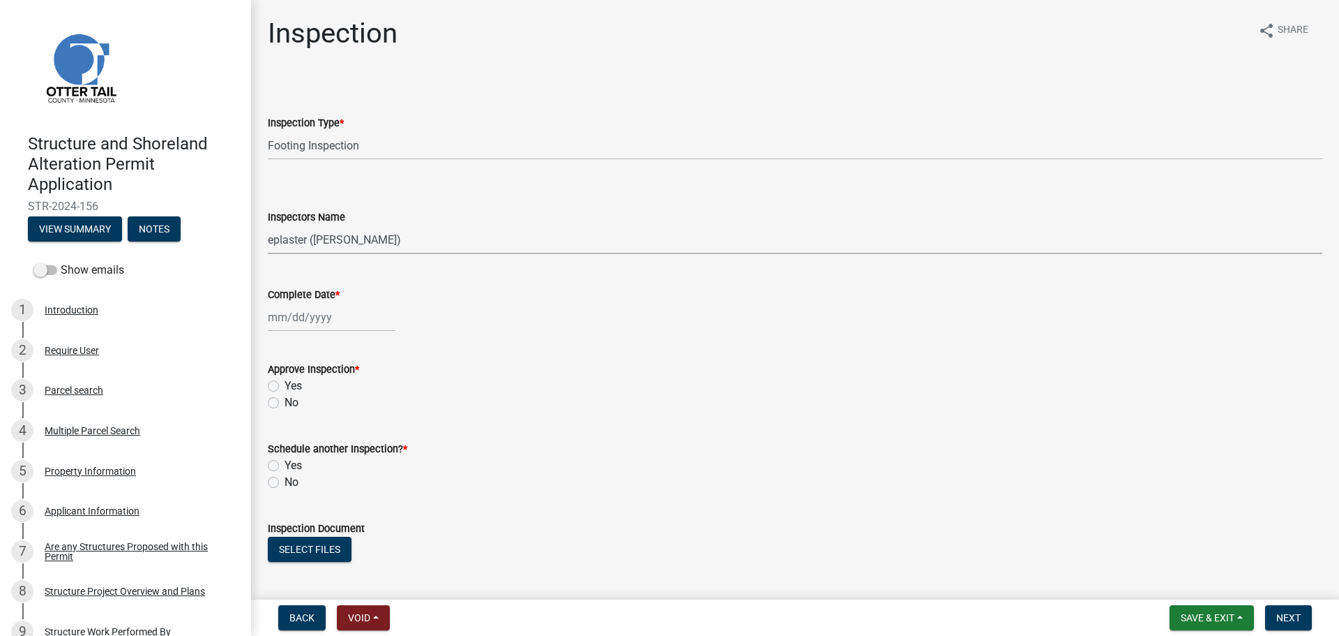
click at [268, 225] on select "Select Item... btollefson (Brittany Tollefson) alexisnewark (Alexis Newark) epl…" at bounding box center [795, 239] width 1055 height 29
click at [293, 324] on div at bounding box center [332, 317] width 128 height 29
select select "9"
select select "2025"
click at [335, 457] on div "24" at bounding box center [326, 458] width 22 height 22
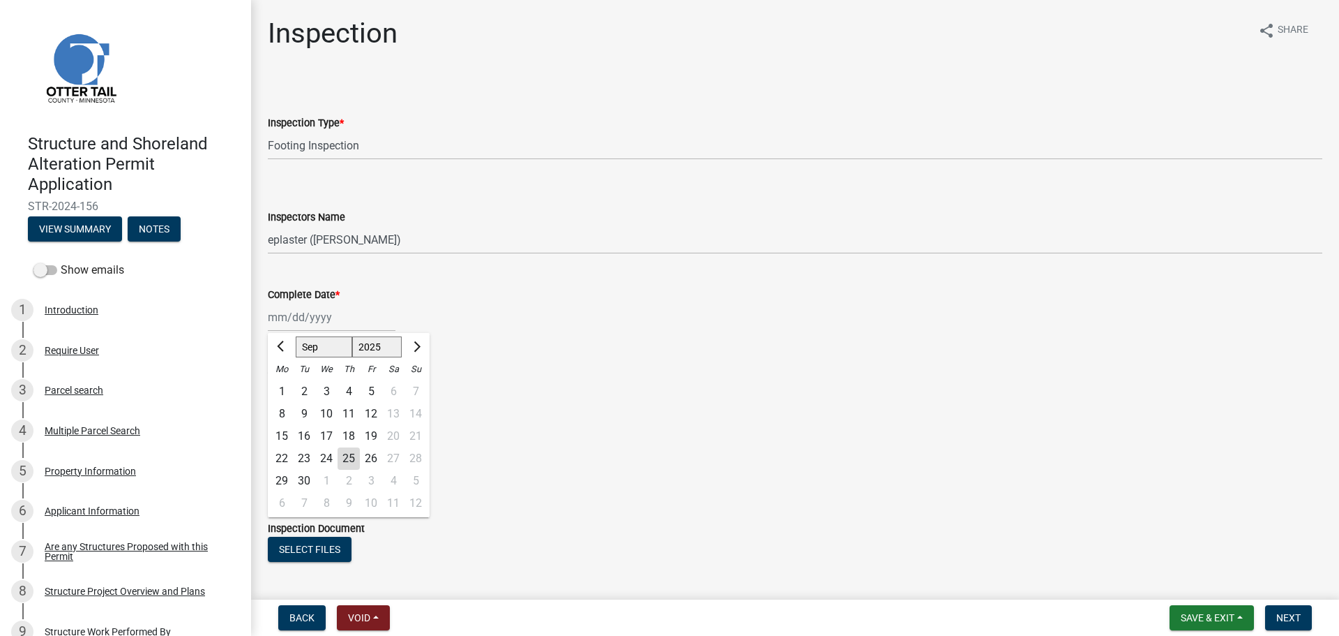
type input "[DATE]"
click at [285, 384] on label "Yes" at bounding box center [293, 385] width 17 height 17
click at [285, 384] on input "Yes" at bounding box center [289, 381] width 9 height 9
radio input "true"
click at [281, 455] on form "Schedule another Inspection? * Yes No" at bounding box center [795, 456] width 1055 height 67
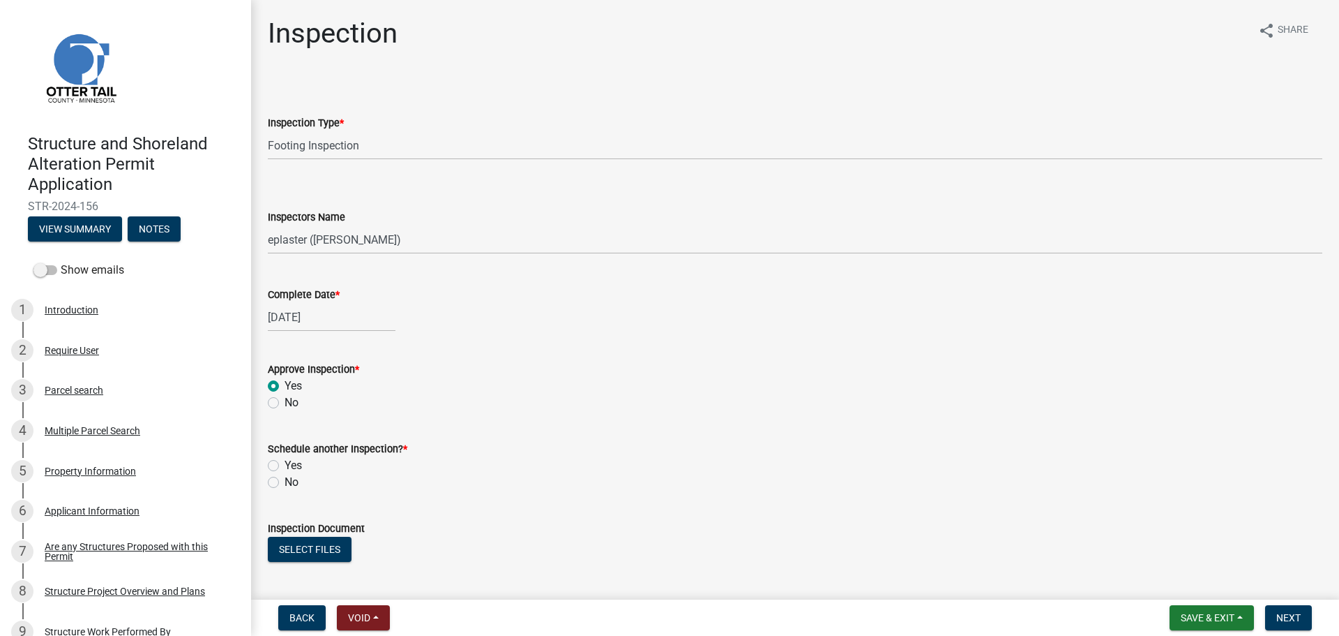
click at [285, 463] on label "Yes" at bounding box center [293, 465] width 17 height 17
click at [285, 463] on input "Yes" at bounding box center [289, 461] width 9 height 9
radio input "true"
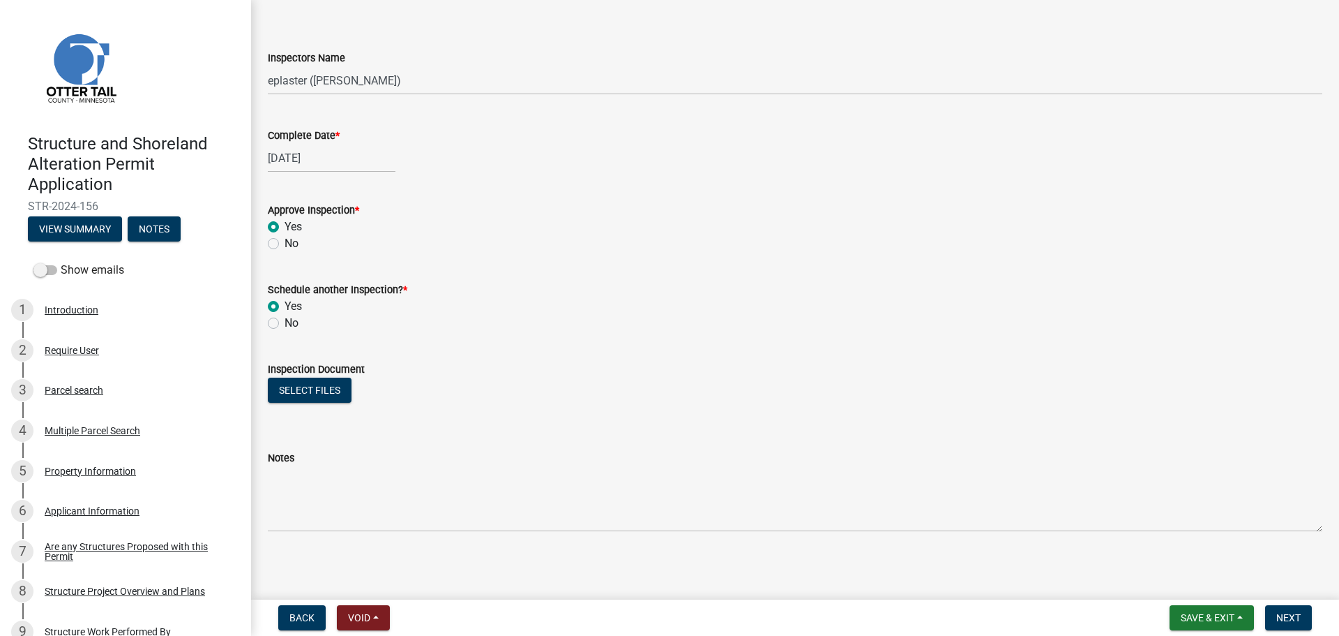
scroll to position [163, 0]
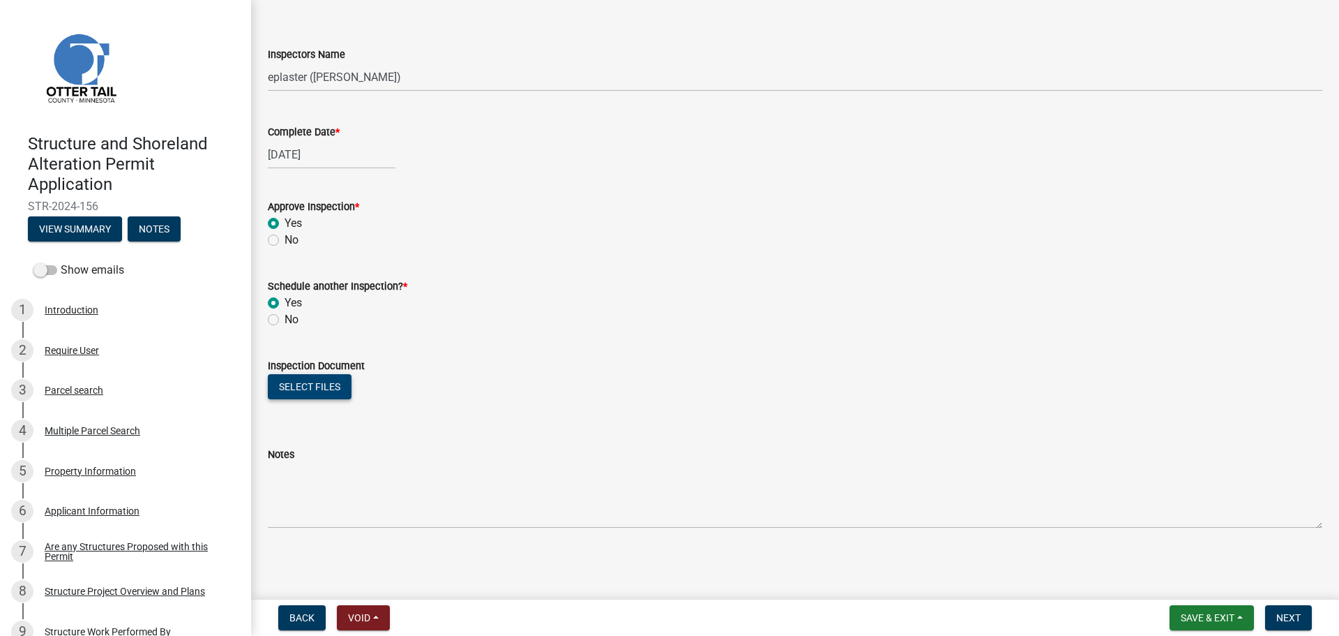
click at [324, 386] on button "Select files" at bounding box center [310, 386] width 84 height 25
drag, startPoint x: 272, startPoint y: 239, endPoint x: 280, endPoint y: 248, distance: 12.9
click at [285, 239] on label "No" at bounding box center [292, 240] width 14 height 17
click at [285, 239] on input "No" at bounding box center [289, 236] width 9 height 9
radio input "true"
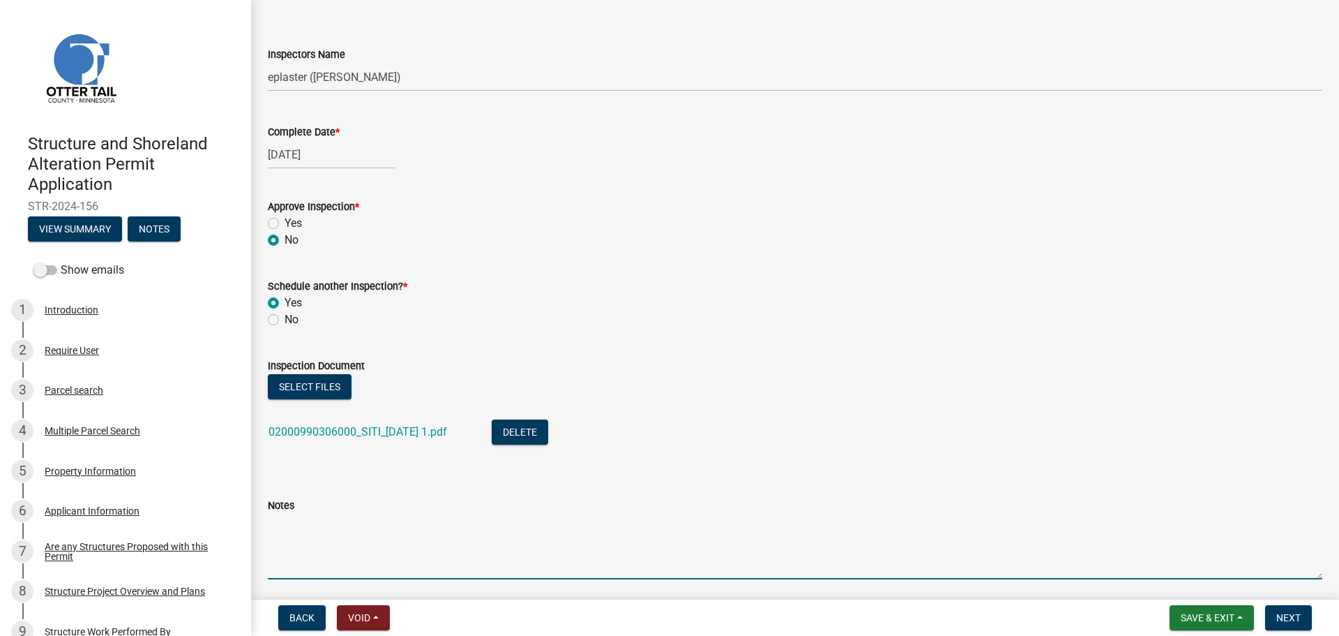
drag, startPoint x: 382, startPoint y: 575, endPoint x: 383, endPoint y: 549, distance: 25.8
click at [380, 574] on textarea "Notes" at bounding box center [795, 546] width 1055 height 66
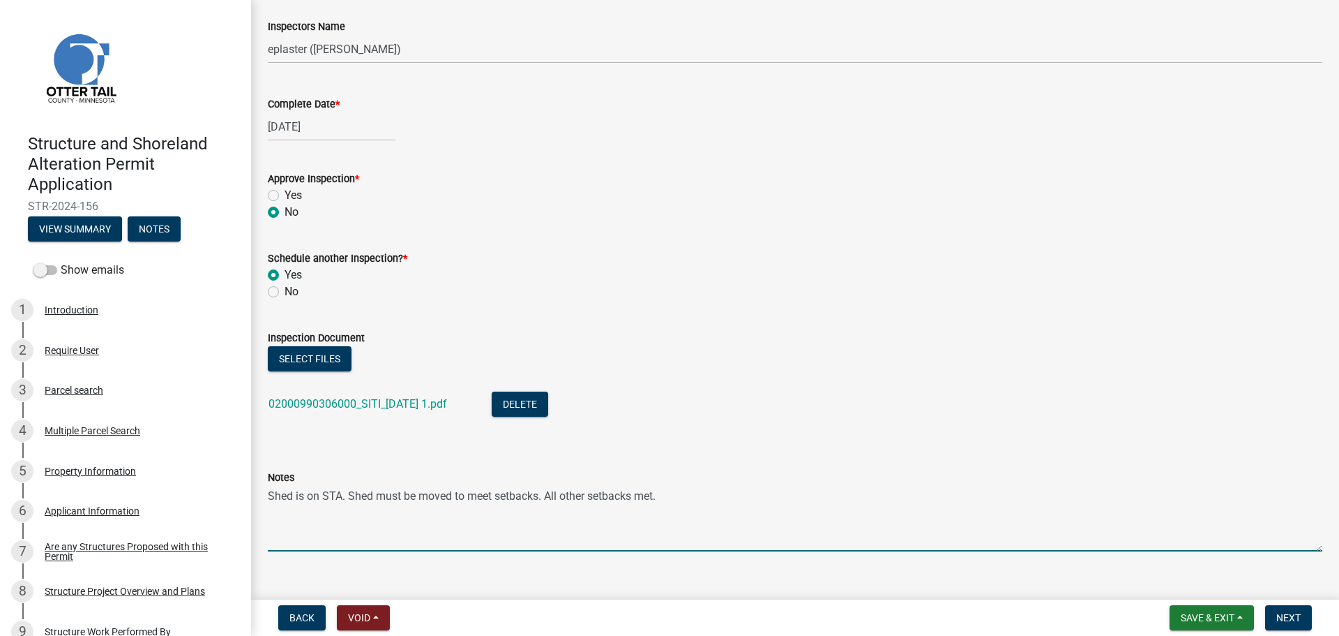
scroll to position [213, 0]
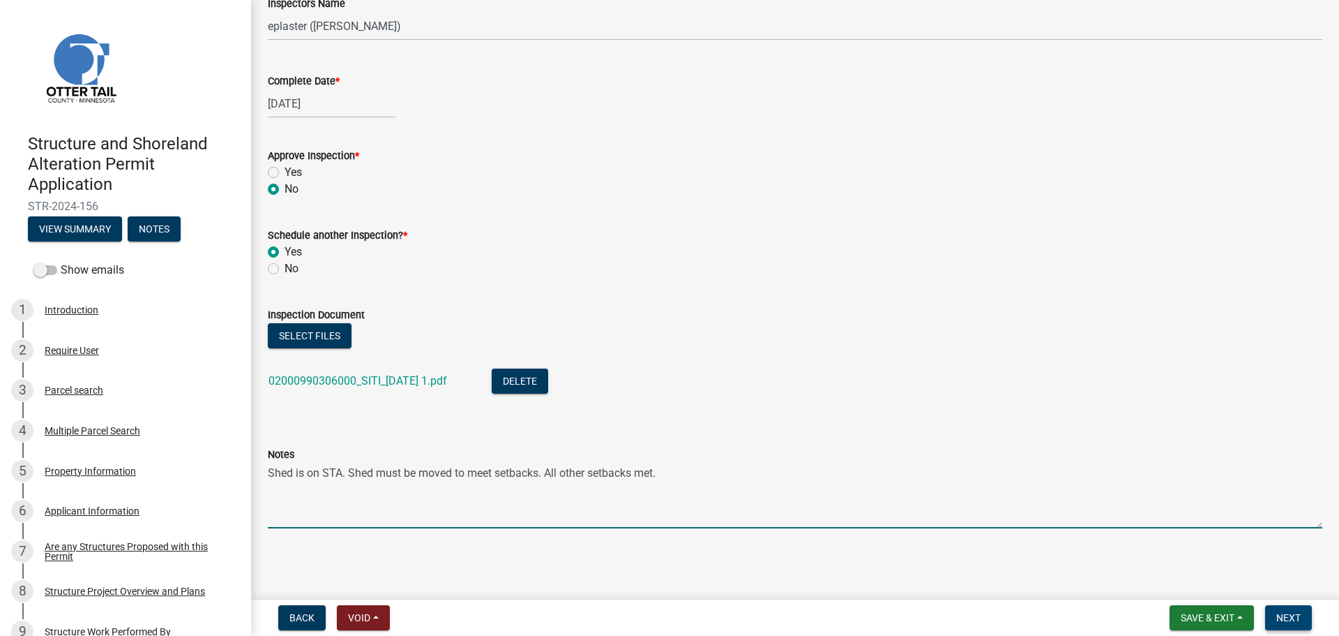
type textarea "Shed is on STA. Shed must be moved to meet setbacks. All other setbacks met."
click at [1290, 614] on span "Next" at bounding box center [1289, 617] width 24 height 11
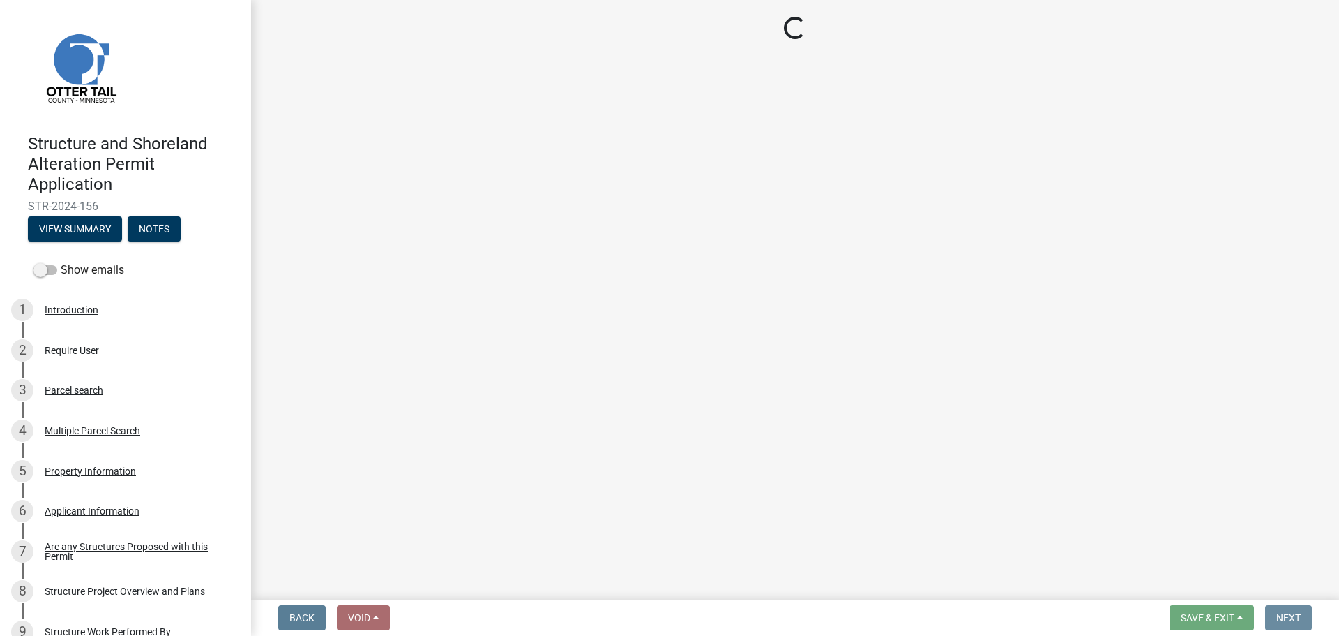
scroll to position [0, 0]
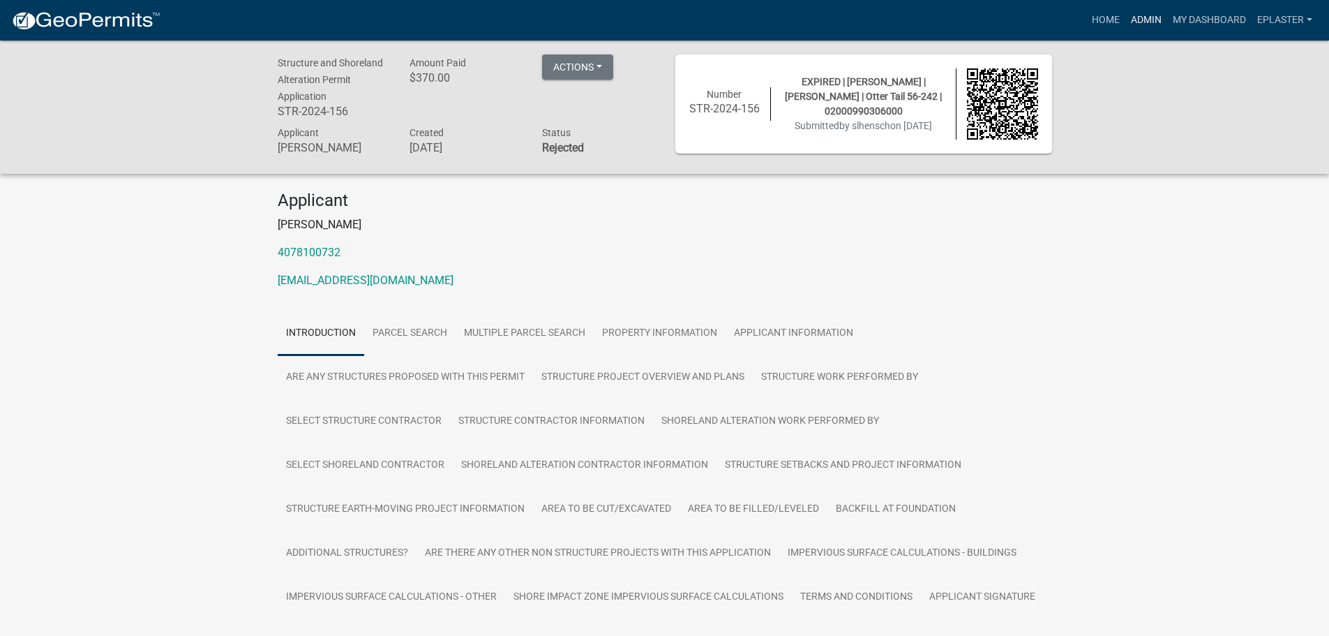
click at [1153, 8] on link "Admin" at bounding box center [1146, 20] width 42 height 27
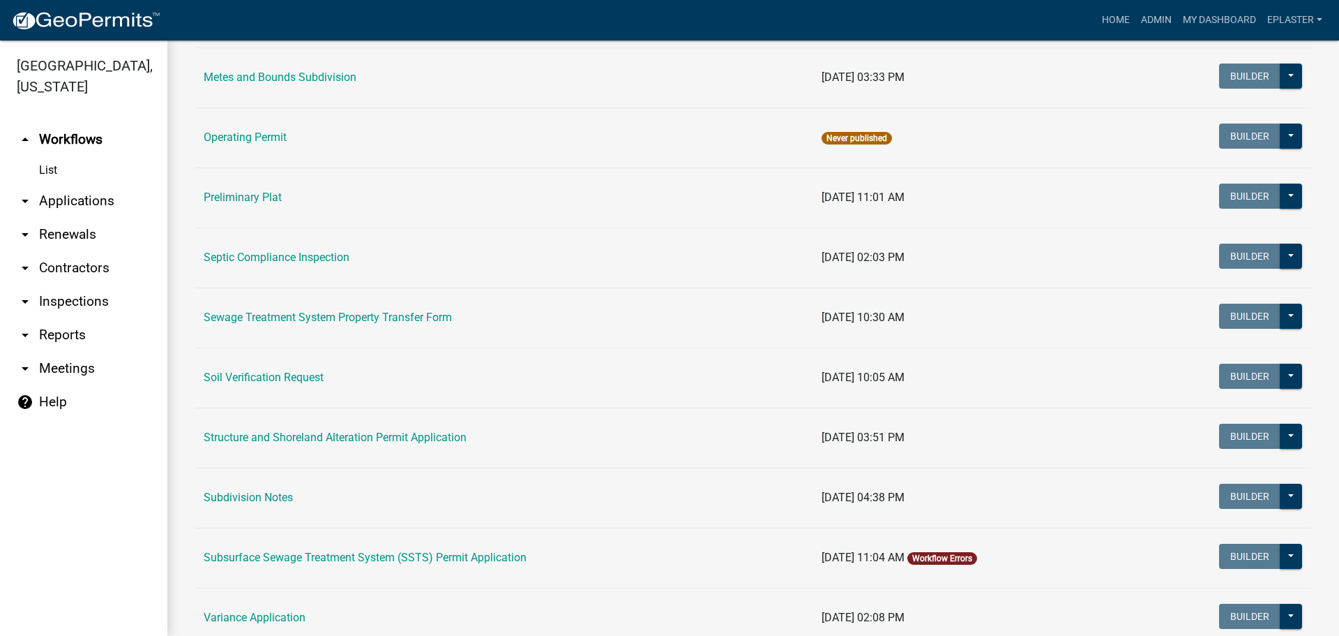
scroll to position [715, 0]
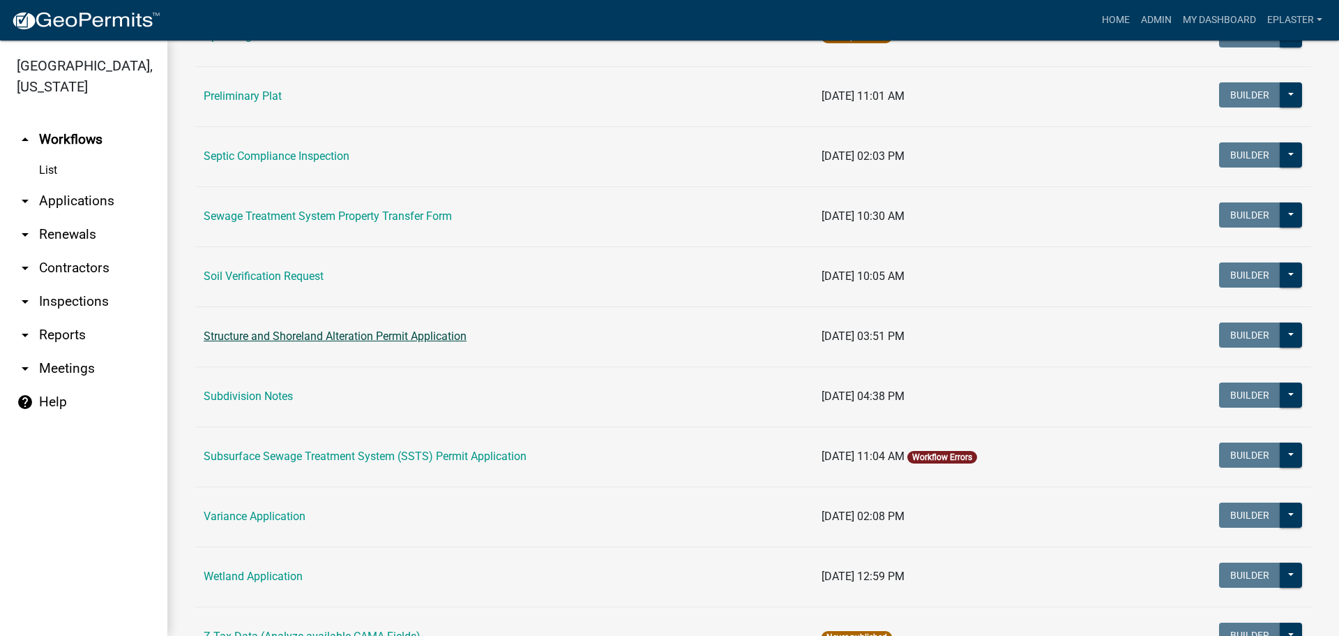
click at [427, 334] on link "Structure and Shoreland Alteration Permit Application" at bounding box center [335, 335] width 263 height 13
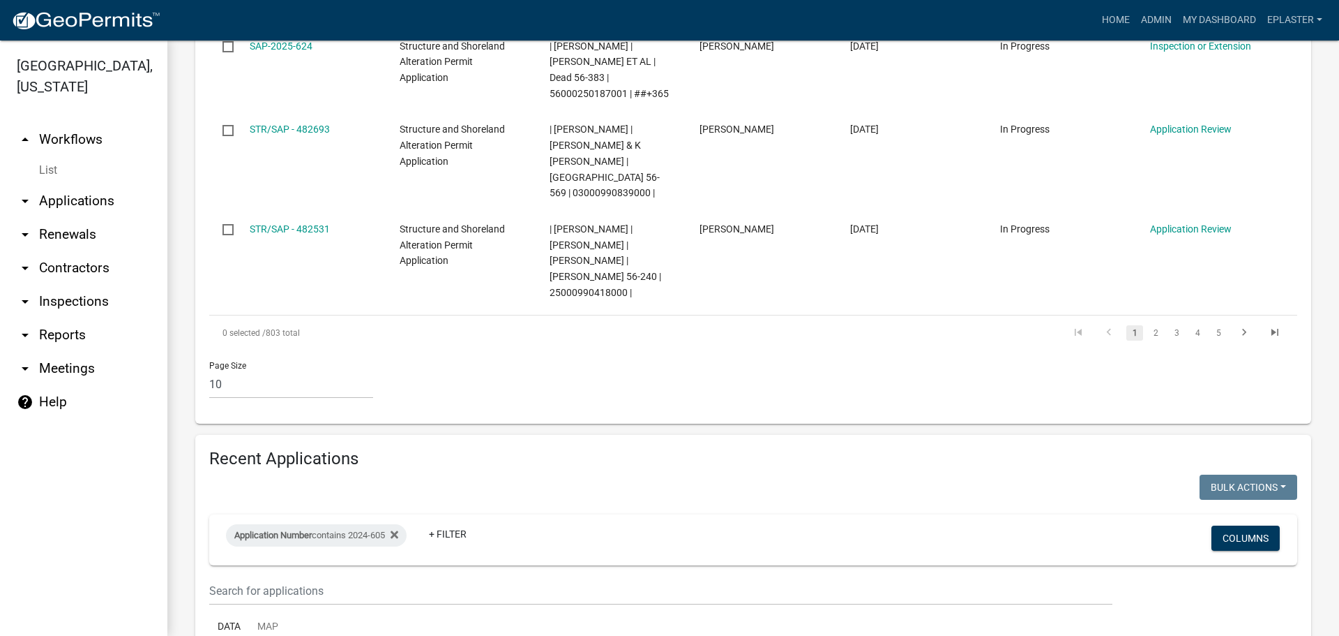
scroll to position [1185, 0]
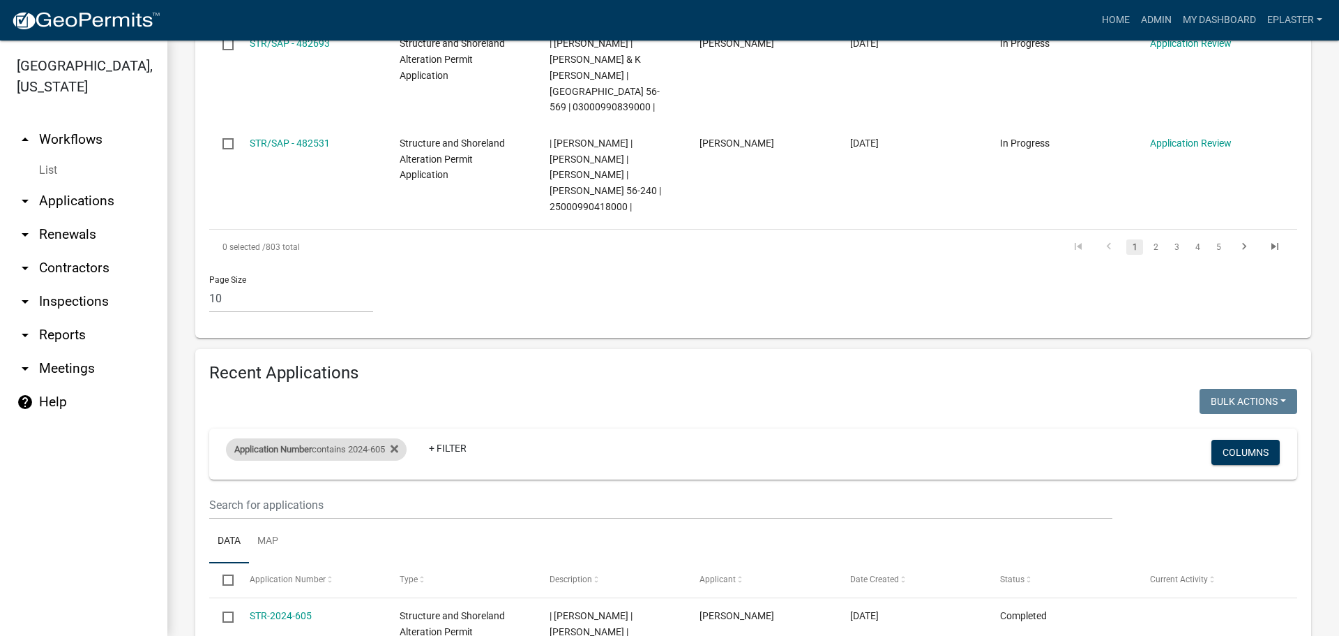
click at [366, 438] on div "Application Number contains 2024-605" at bounding box center [316, 449] width 181 height 22
click at [321, 368] on input "2024-605" at bounding box center [323, 374] width 128 height 29
type input "202"
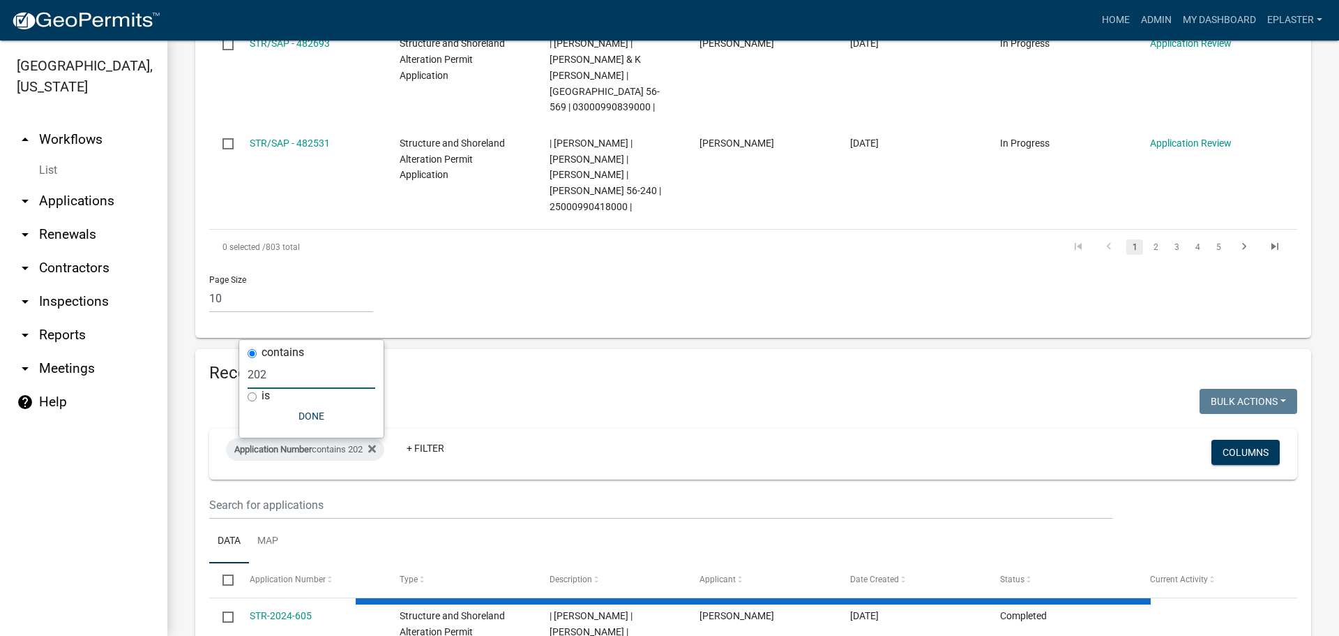
select select "2: 50"
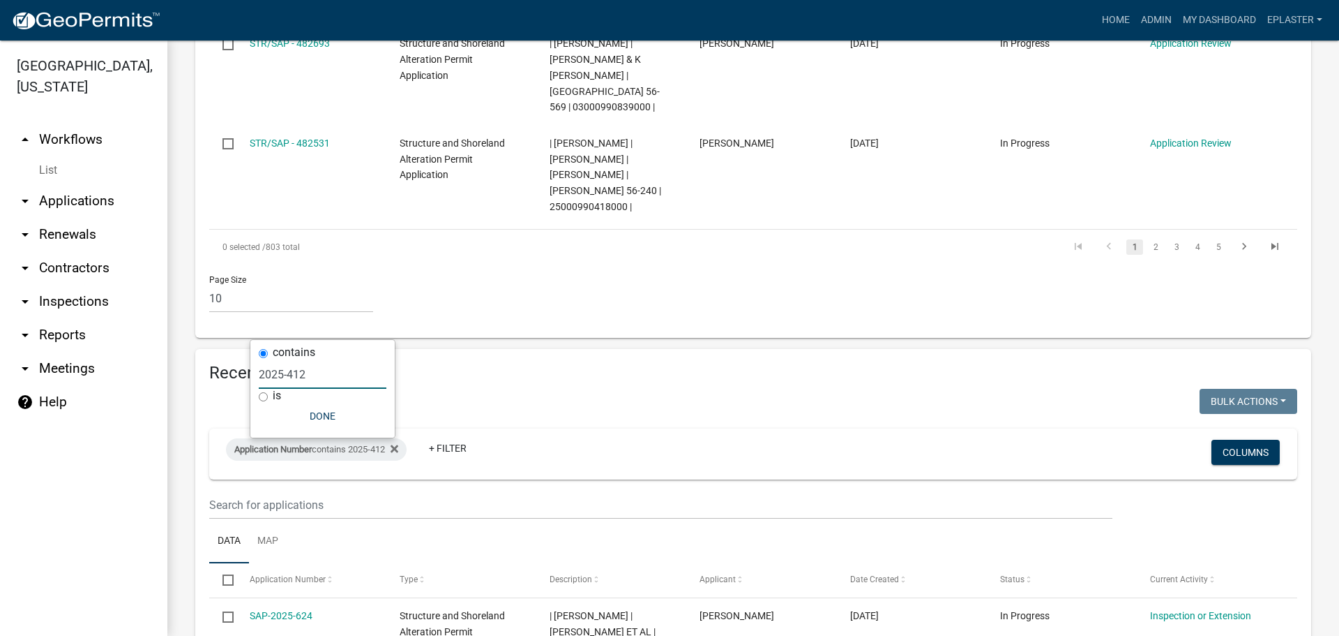
type input "2025-412"
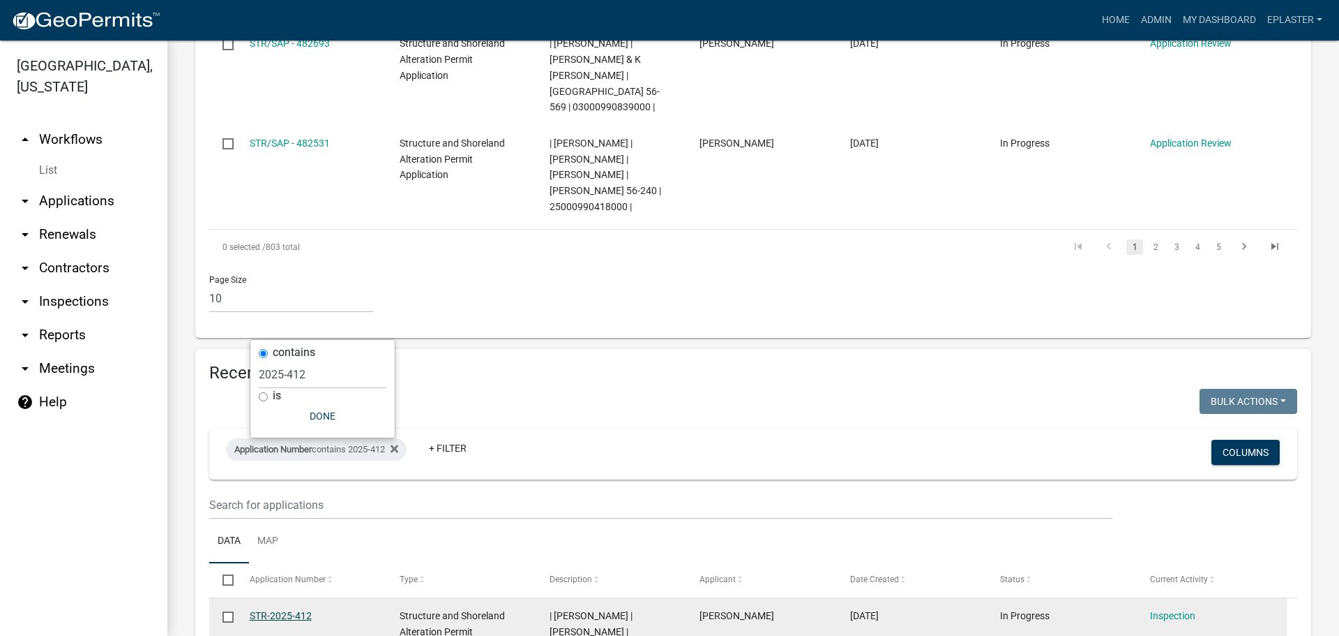
click at [268, 610] on link "STR-2025-412" at bounding box center [281, 615] width 62 height 11
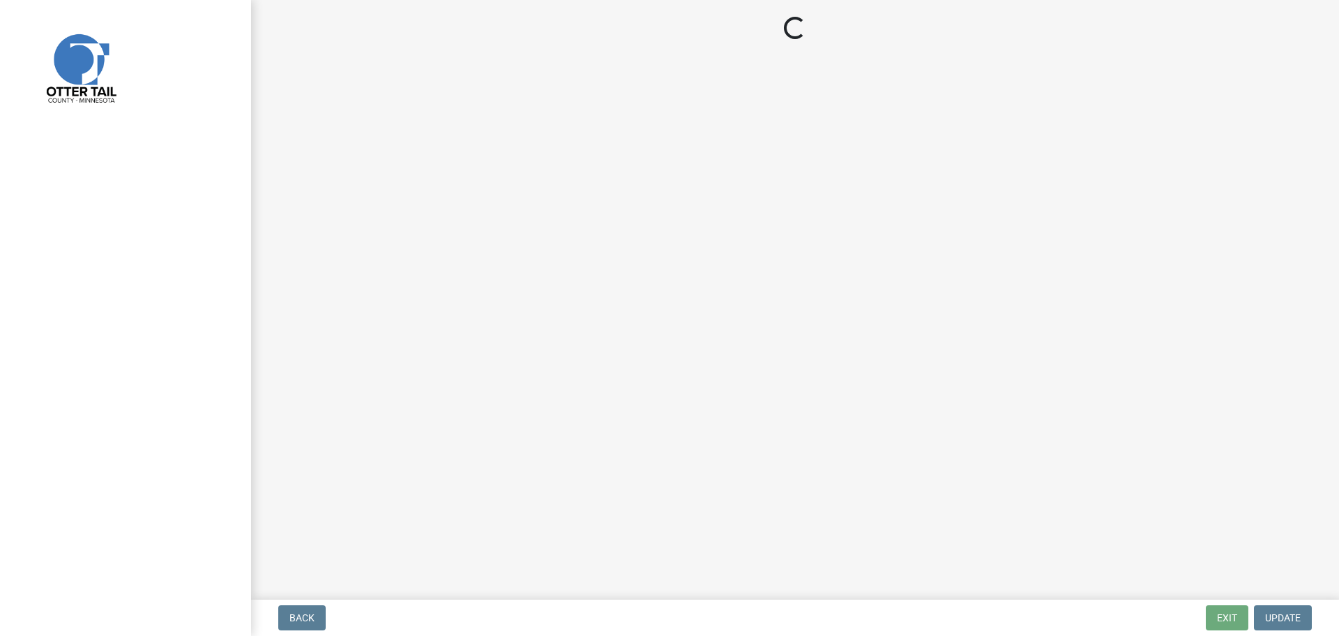
select select "710d5f49-2663-4e73-9718-d0c4e189f5ed"
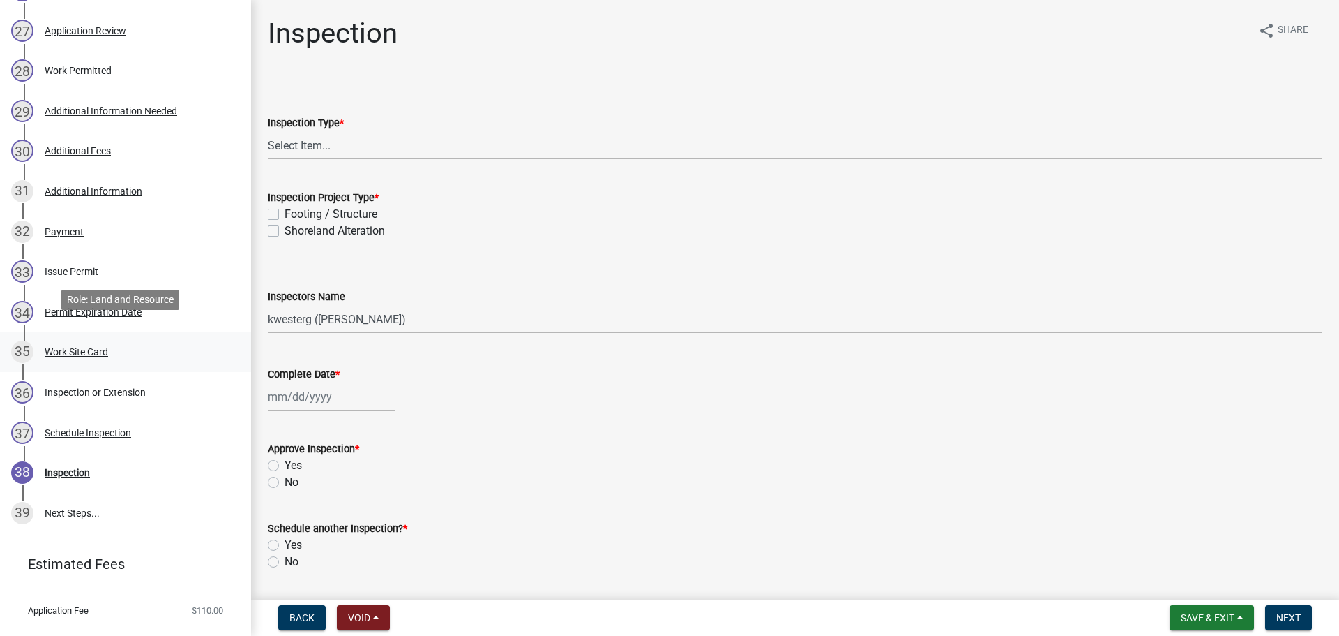
scroll to position [1325, 0]
click at [113, 66] on div "28 Work Permitted" at bounding box center [120, 69] width 218 height 22
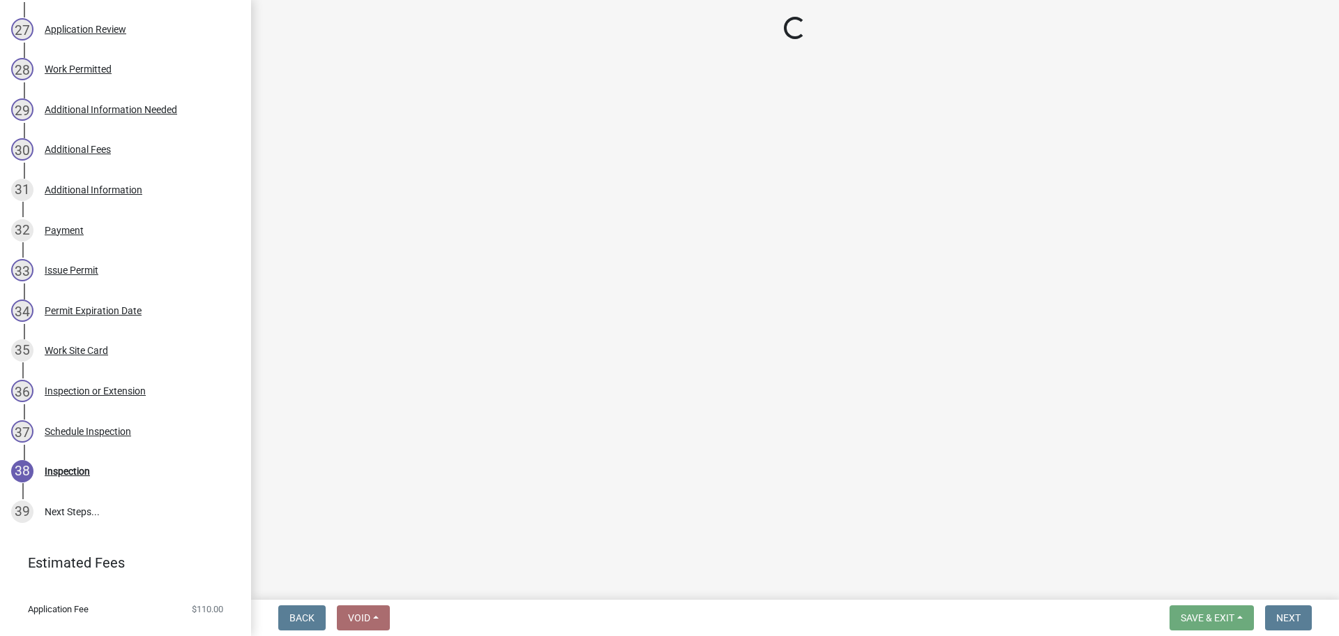
select select "ab2e7446-72a0-49c6-a36a-5181bad2fe68"
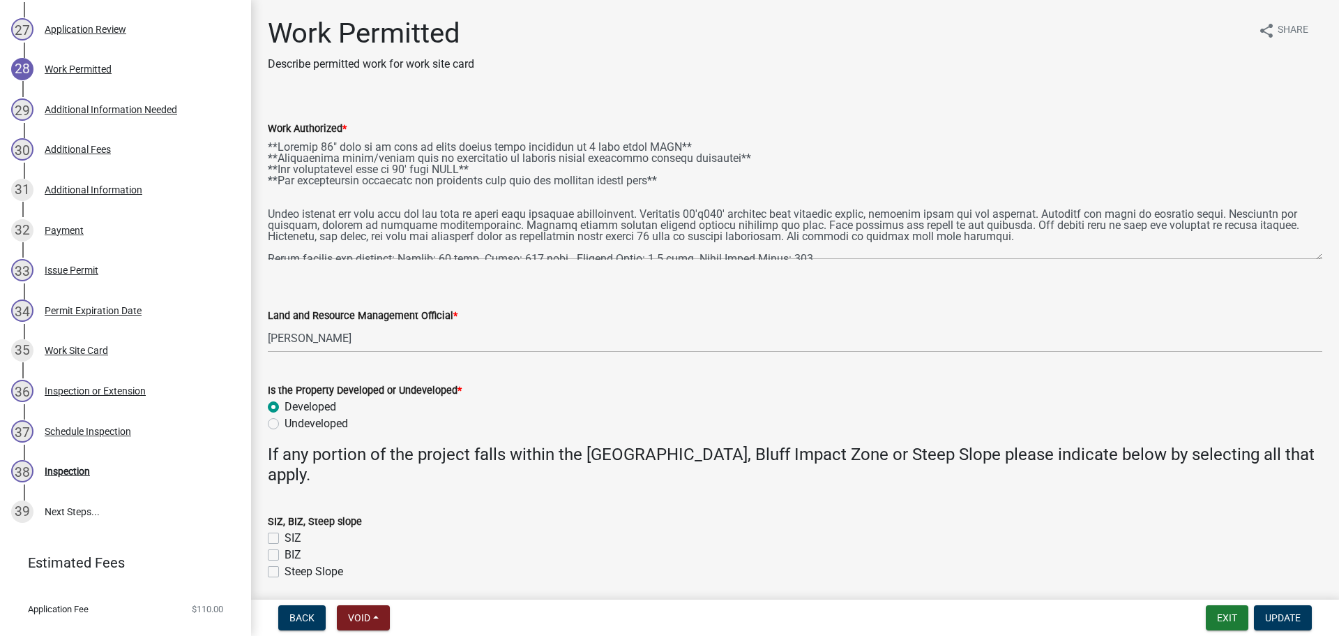
drag, startPoint x: 1320, startPoint y: 197, endPoint x: 1300, endPoint y: 344, distance: 148.5
click at [1300, 260] on textarea "Work Authorized *" at bounding box center [795, 198] width 1055 height 123
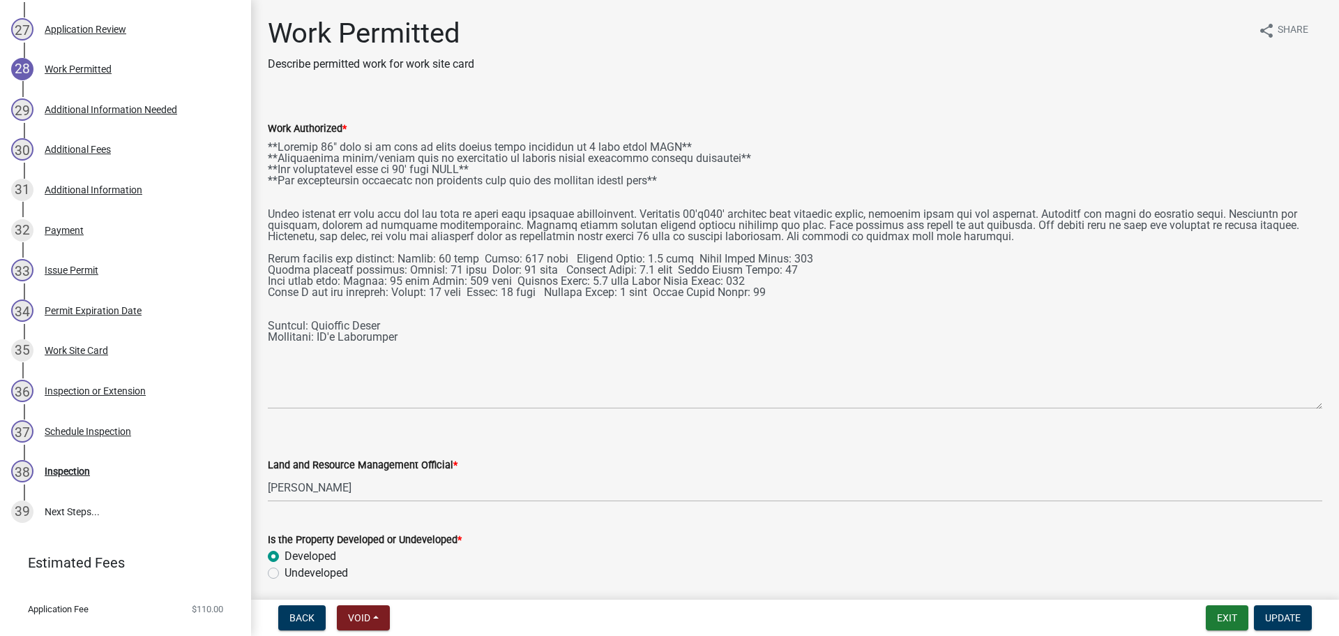
drag, startPoint x: 1304, startPoint y: 345, endPoint x: 1270, endPoint y: 405, distance: 68.4
click at [1306, 409] on textarea "Work Authorized *" at bounding box center [795, 273] width 1055 height 272
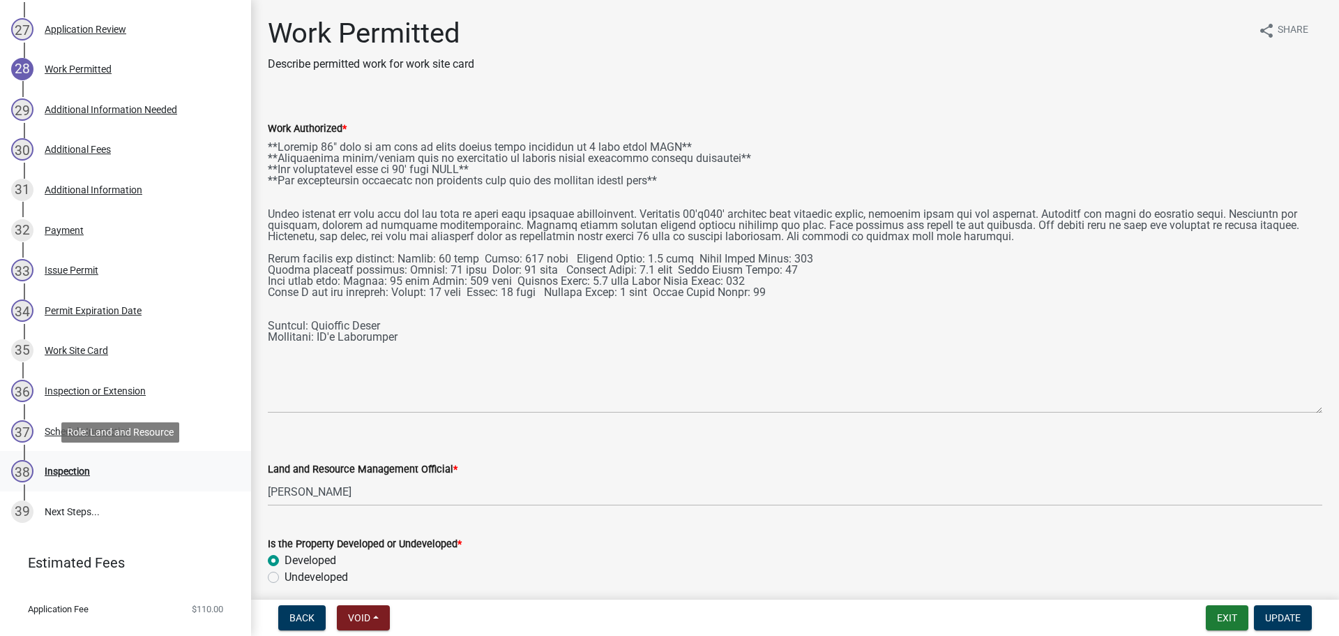
click at [116, 470] on div "38 Inspection" at bounding box center [120, 471] width 218 height 22
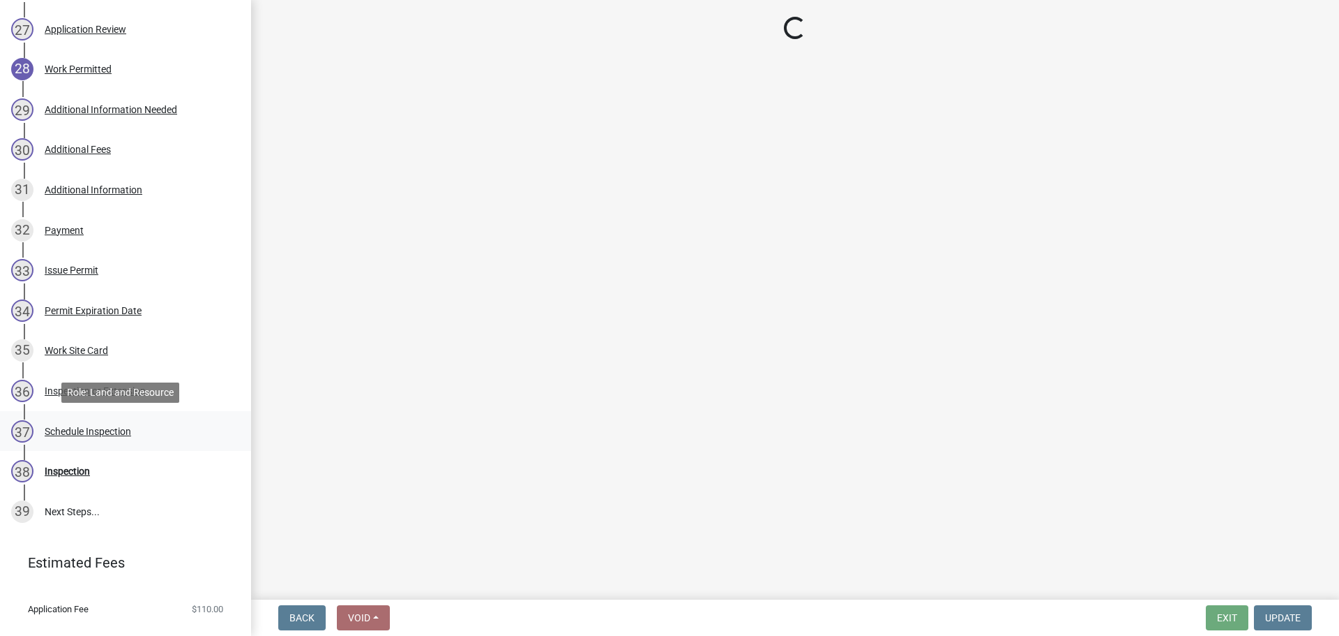
select select "710d5f49-2663-4e73-9718-d0c4e189f5ed"
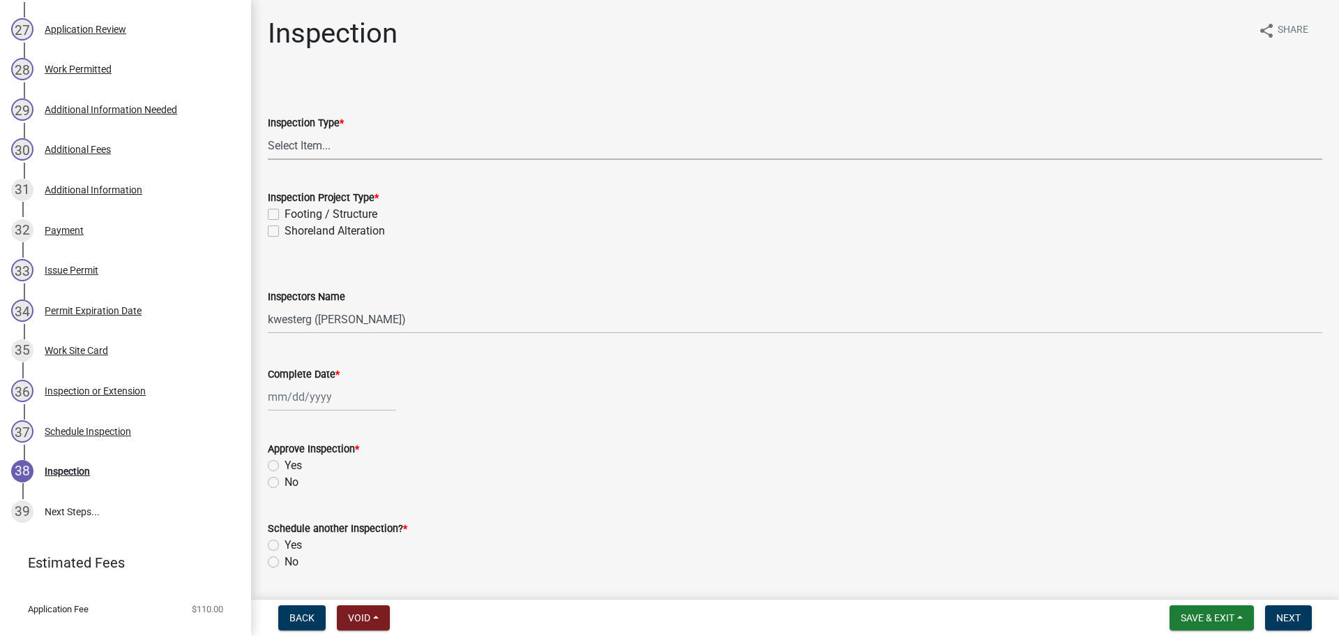
click at [341, 157] on select "Select Item... Inspection Complete Partial Inspection Inspected Not Built" at bounding box center [795, 145] width 1055 height 29
click at [268, 131] on select "Select Item... Inspection Complete Partial Inspection Inspected Not Built" at bounding box center [795, 145] width 1055 height 29
select select "409c2f88-eb3f-474f-aeae-54c427f2203e"
click at [313, 146] on select "Select Item... Inspection Complete Partial Inspection Inspected Not Built" at bounding box center [795, 145] width 1055 height 29
click at [584, 440] on div "Approve Inspection *" at bounding box center [795, 448] width 1055 height 17
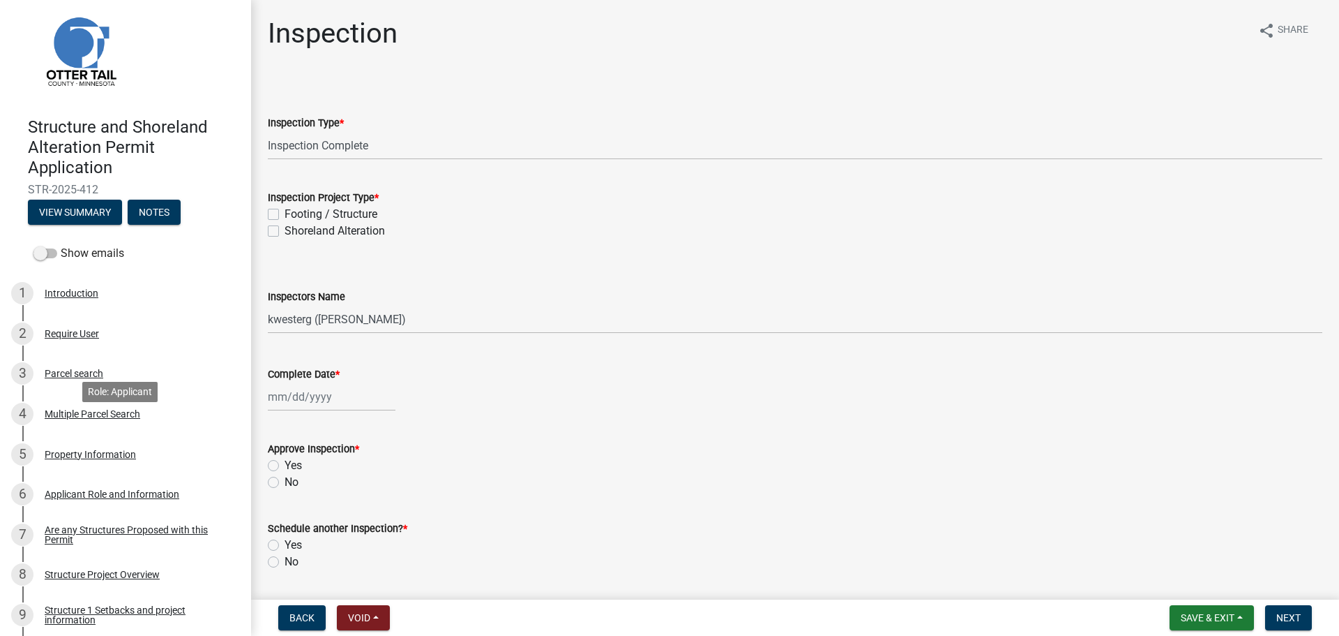
scroll to position [0, 0]
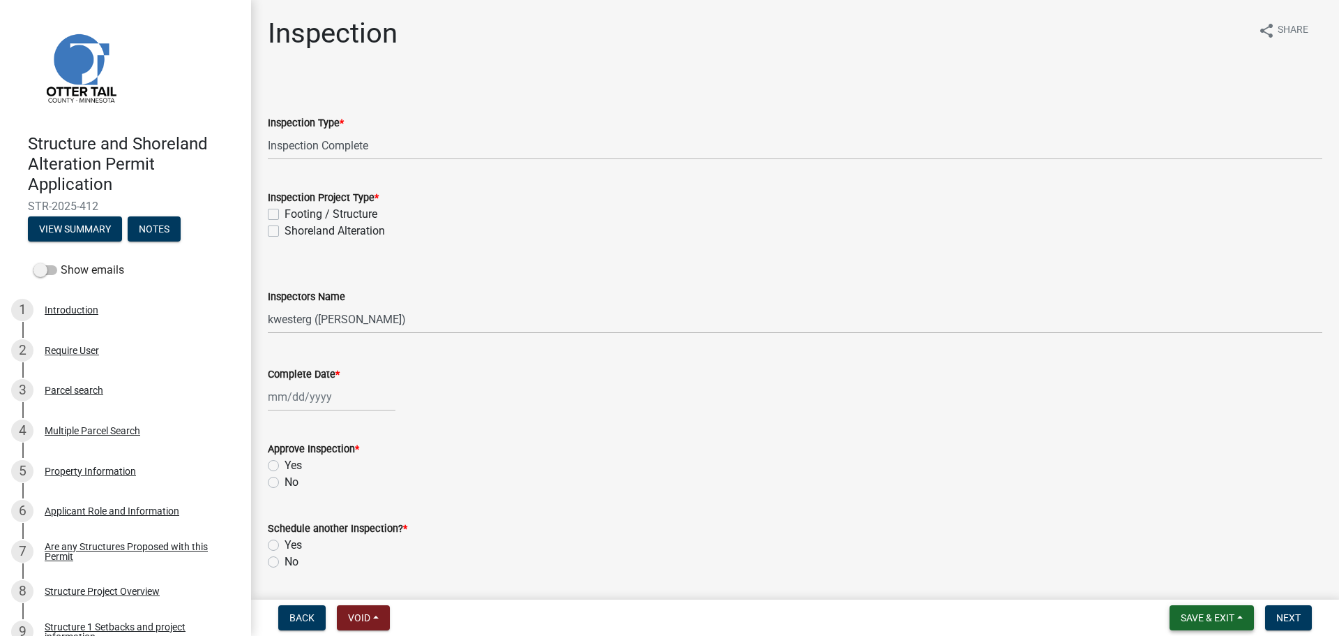
click at [1230, 612] on span "Save & Exit" at bounding box center [1208, 617] width 54 height 11
click at [1212, 574] on button "Save & Exit" at bounding box center [1199, 580] width 112 height 33
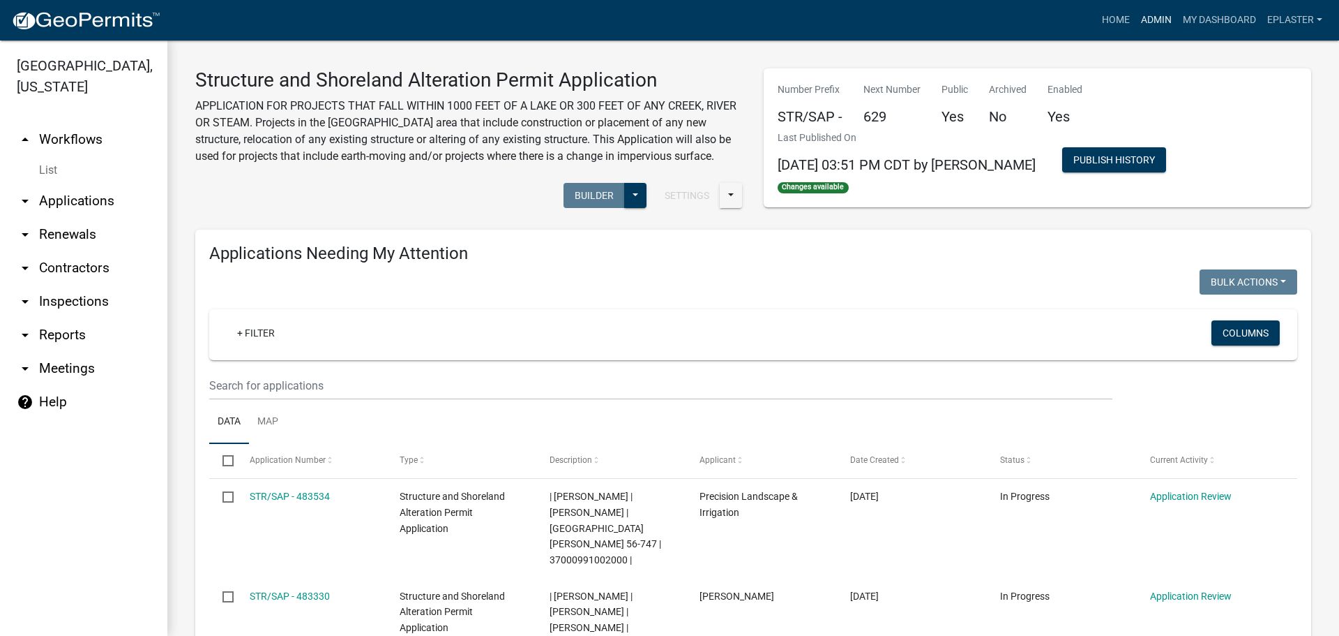
click at [1164, 15] on link "Admin" at bounding box center [1157, 20] width 42 height 27
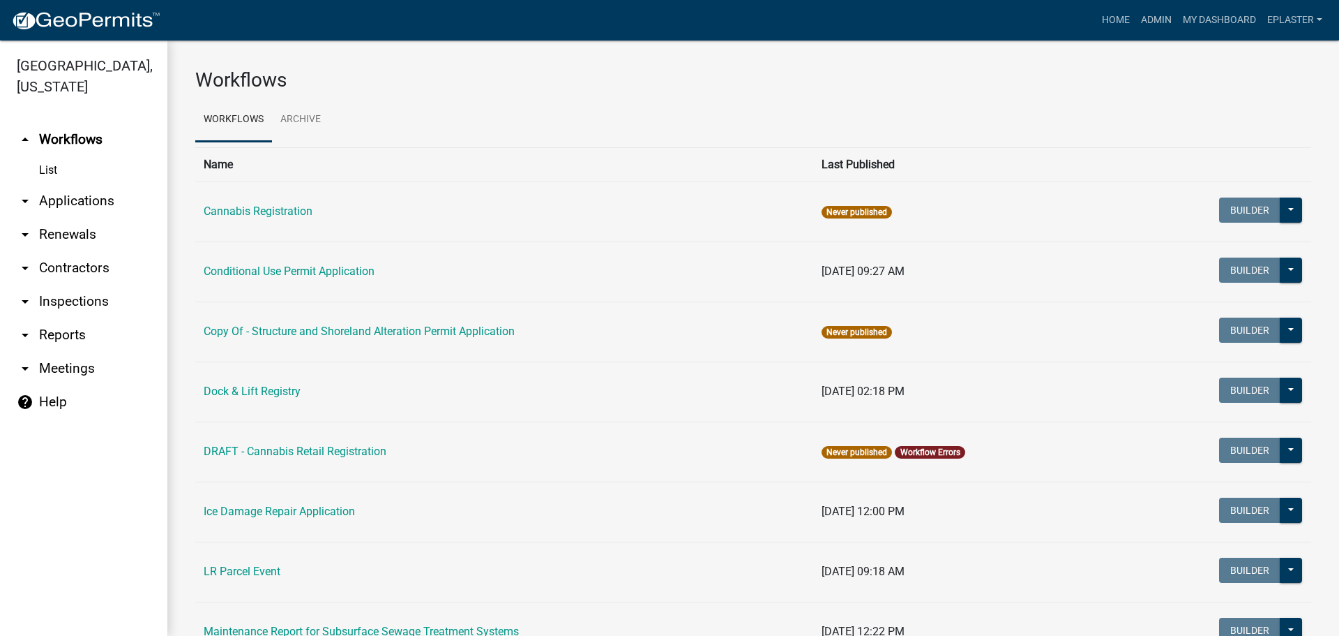
click at [103, 193] on link "arrow_drop_down Applications" at bounding box center [83, 200] width 167 height 33
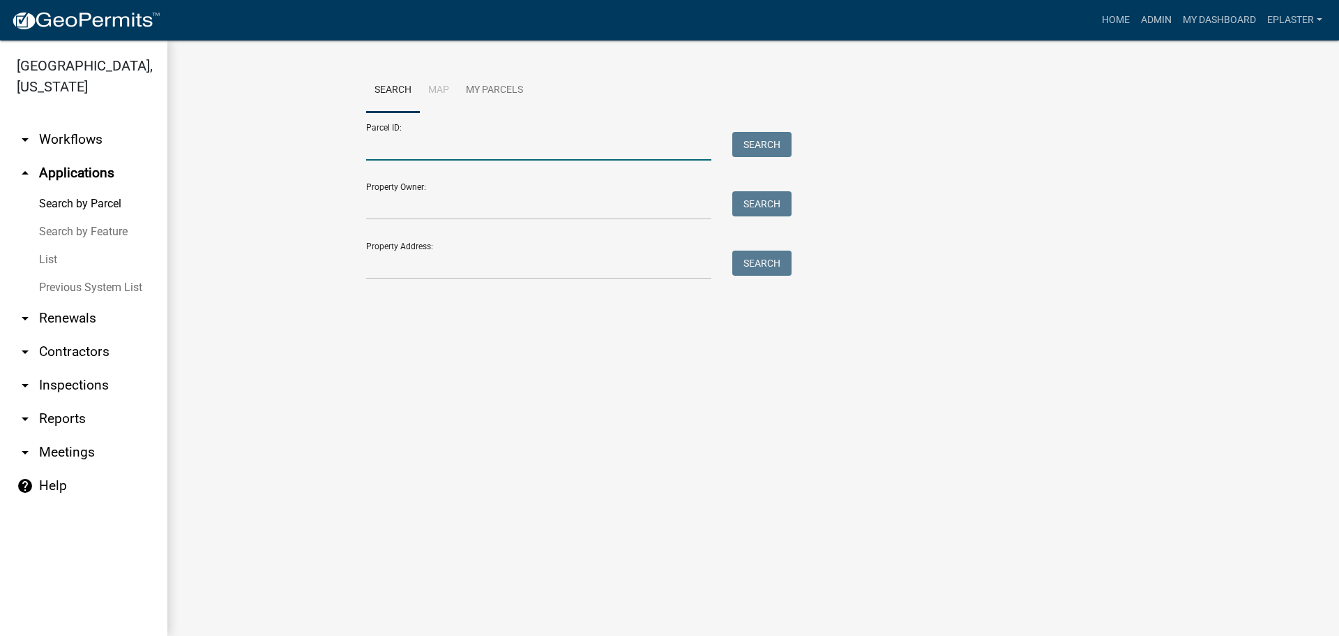
click at [377, 139] on input "Parcel ID:" at bounding box center [538, 146] width 345 height 29
paste input "02000990854000"
type input "02000990854000"
click at [750, 132] on button "Search" at bounding box center [761, 144] width 59 height 25
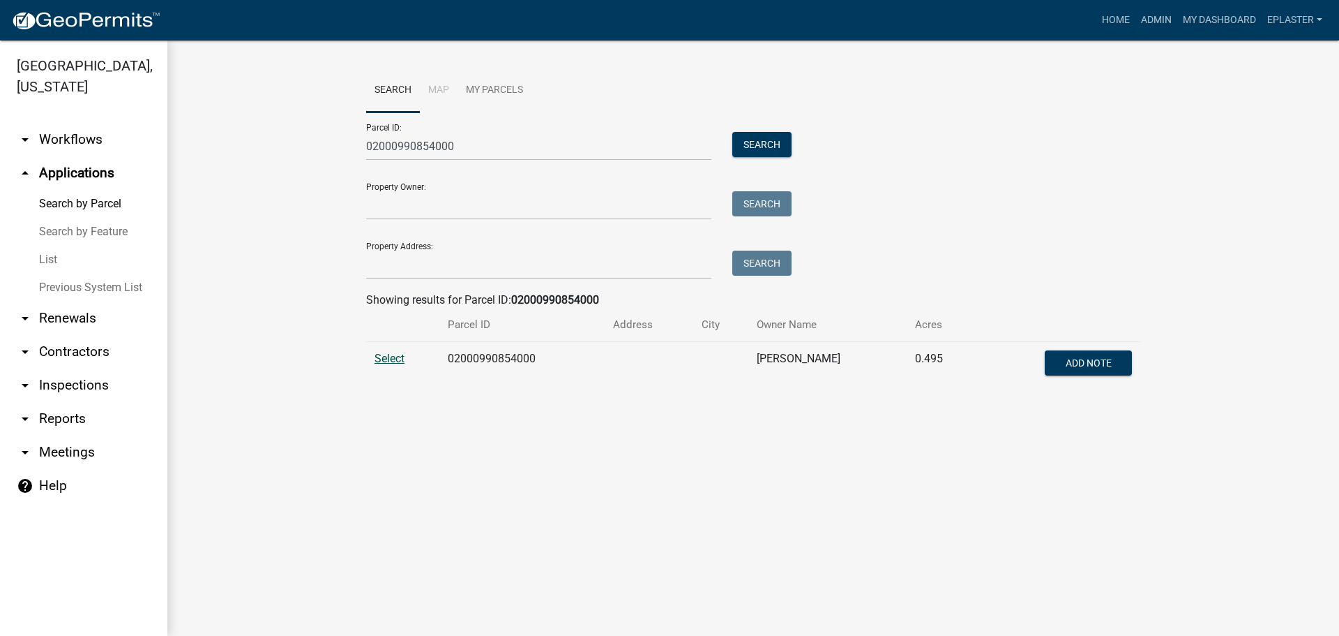
click at [396, 358] on span "Select" at bounding box center [390, 358] width 30 height 13
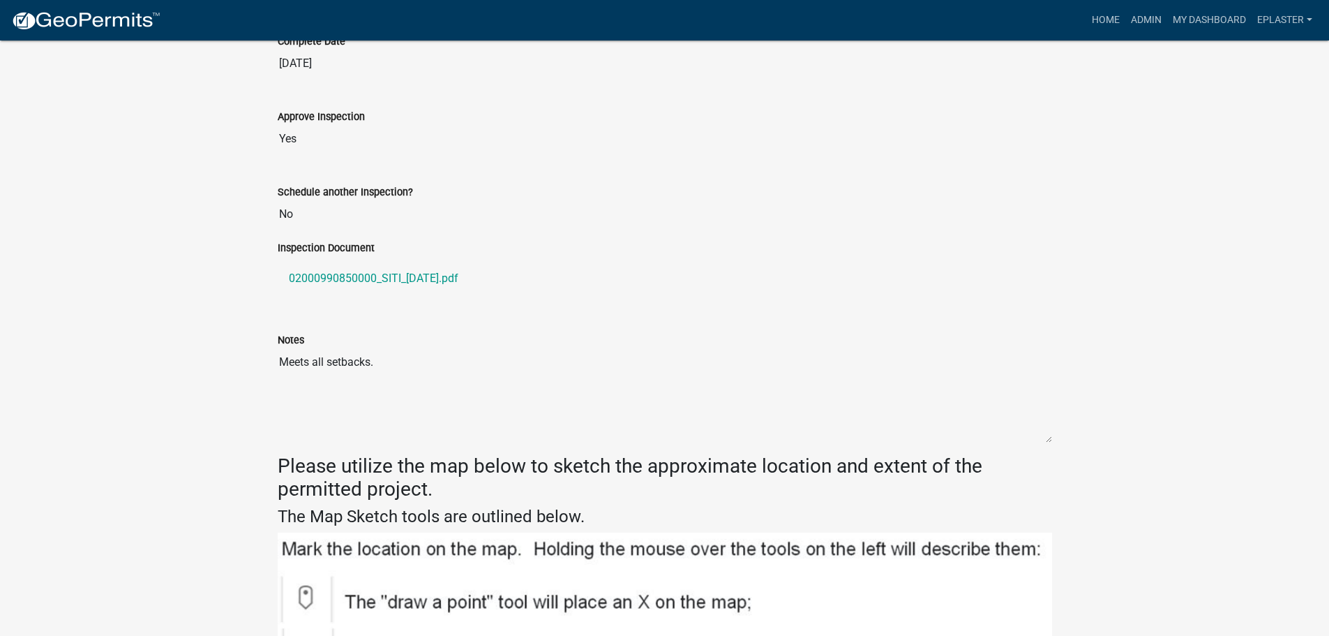
scroll to position [1046, 0]
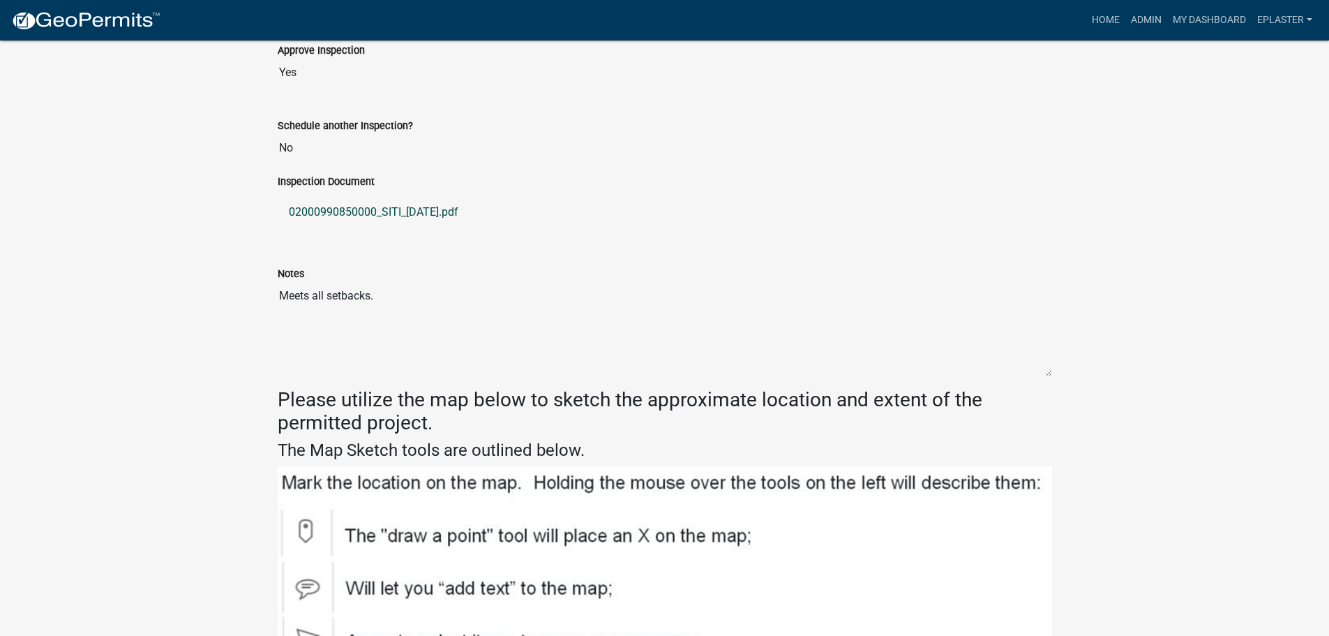
click at [429, 204] on link "02000990850000_SITI_[DATE].pdf" at bounding box center [665, 211] width 774 height 33
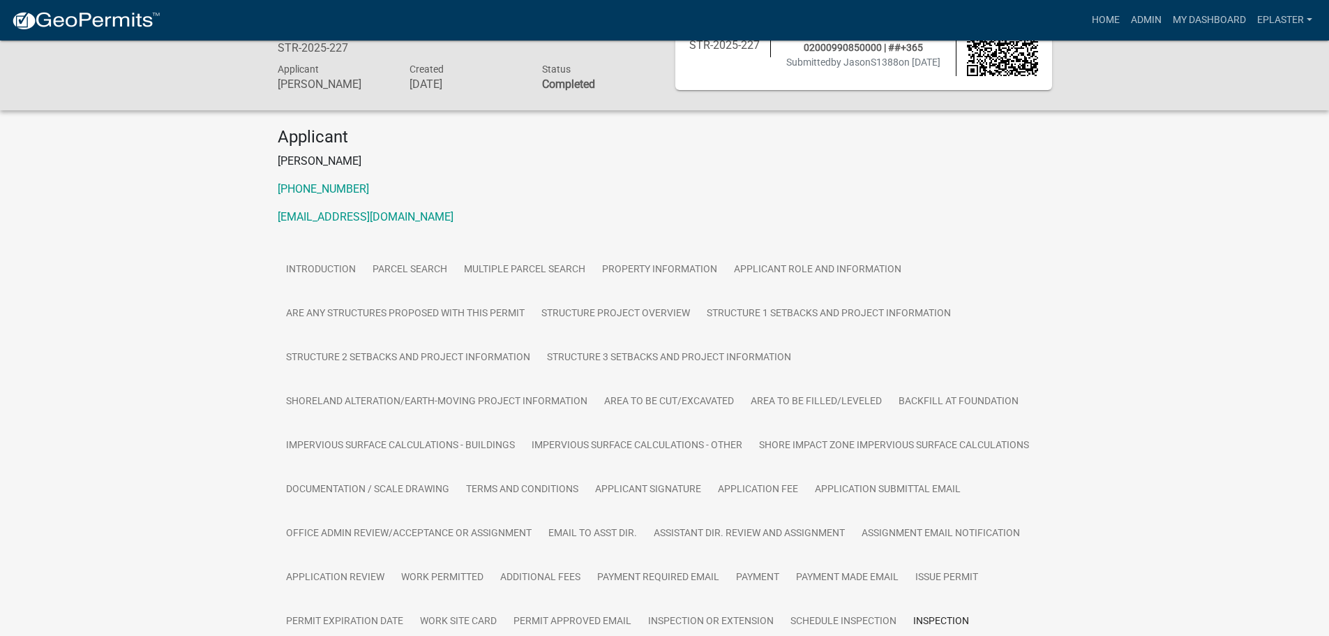
scroll to position [0, 0]
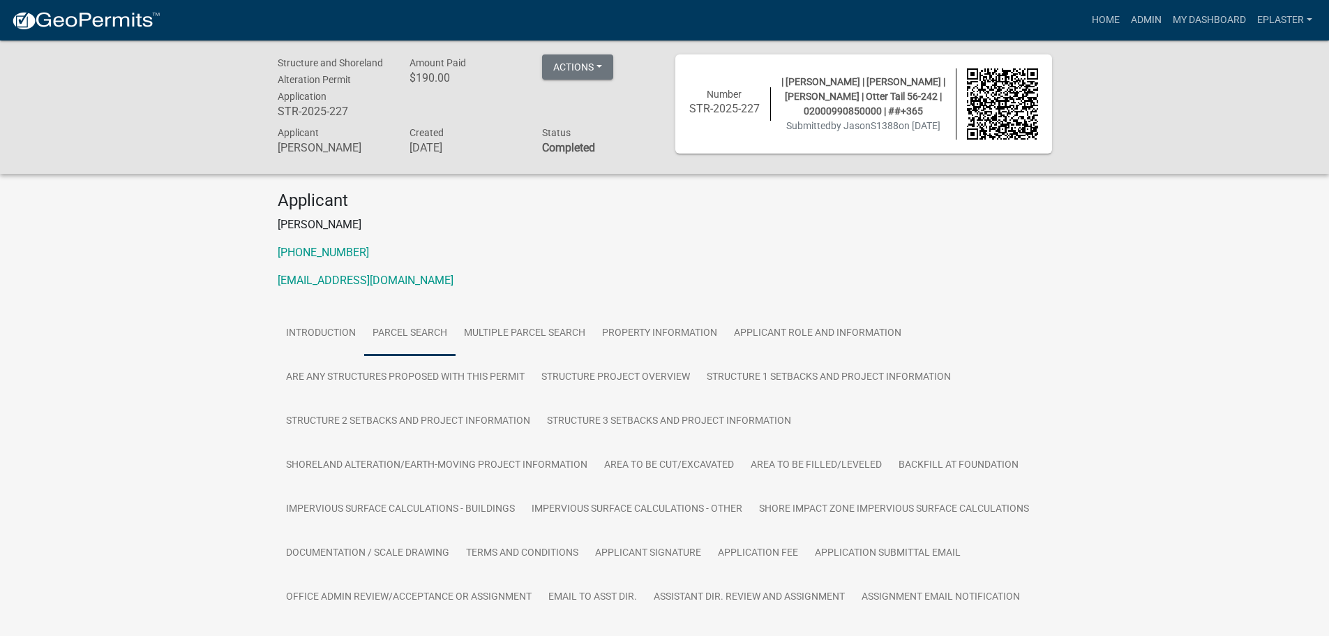
click at [409, 336] on link "Parcel search" at bounding box center [409, 333] width 91 height 45
click at [603, 72] on button "Actions" at bounding box center [577, 66] width 71 height 25
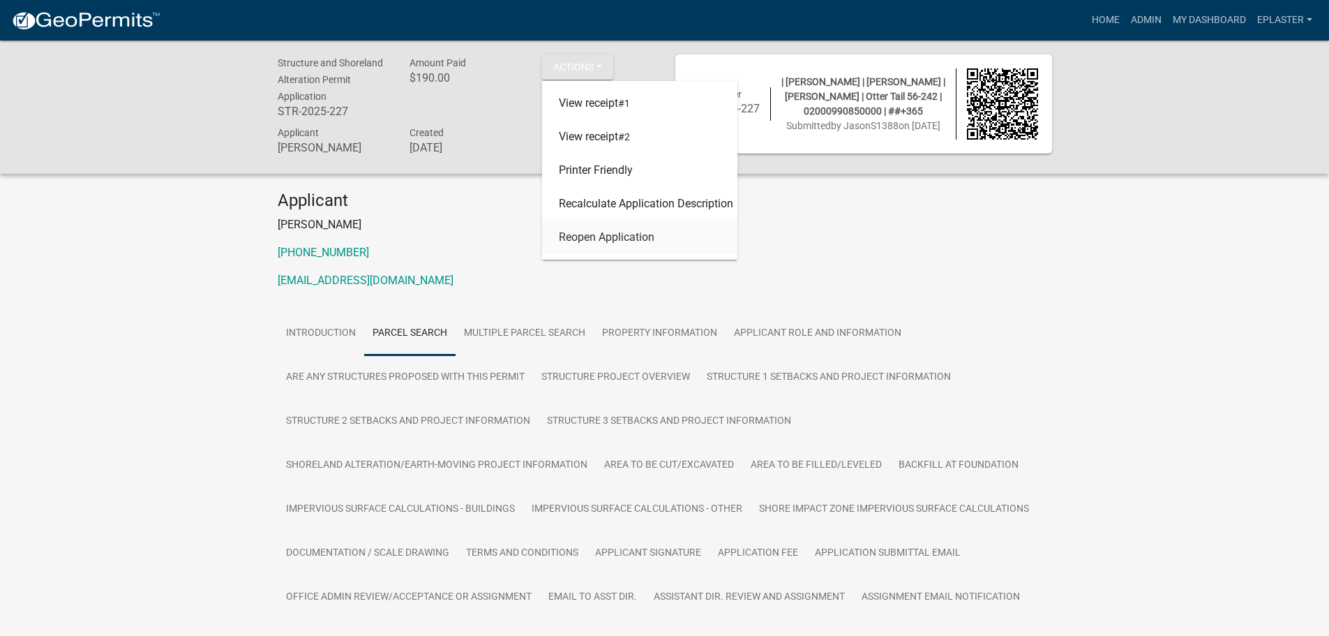
click at [616, 232] on link "Reopen Application" at bounding box center [639, 236] width 195 height 33
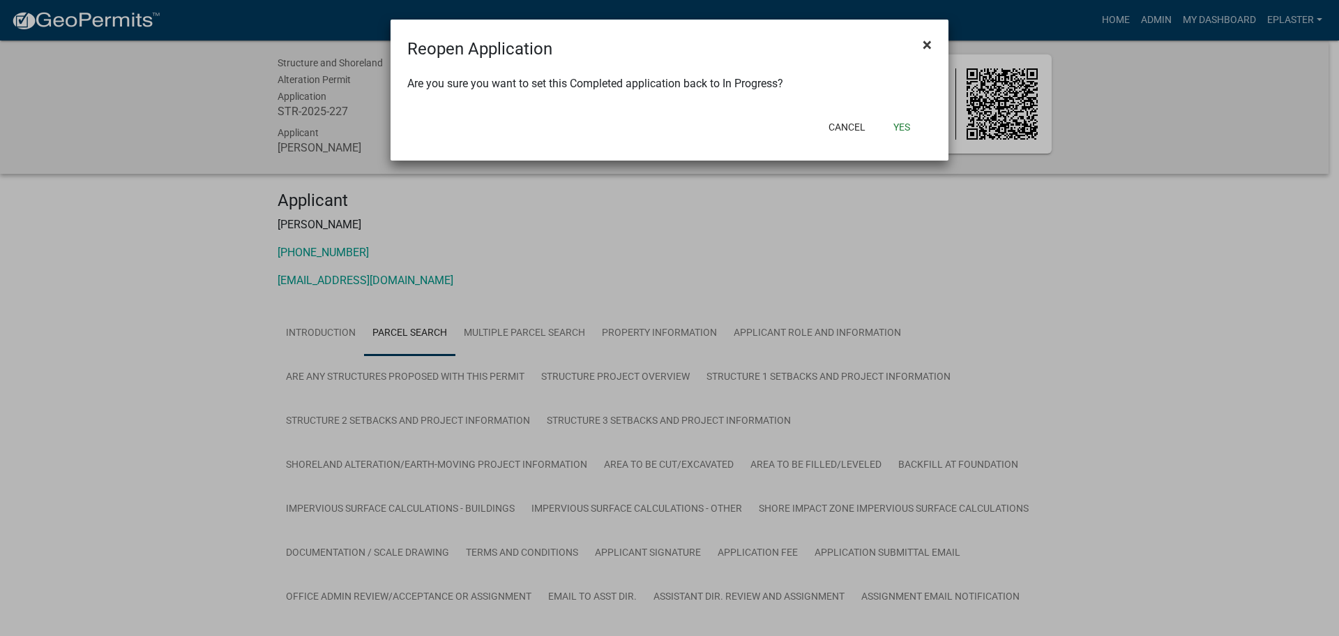
click at [935, 40] on button "×" at bounding box center [927, 44] width 31 height 39
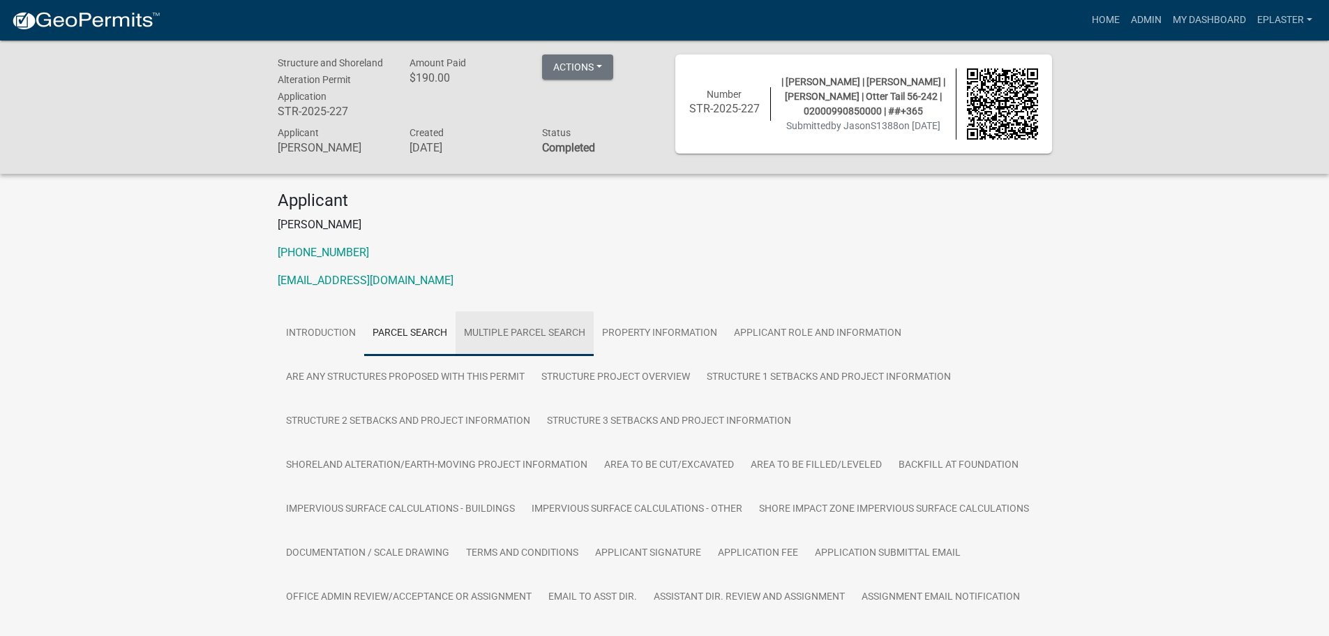
click at [562, 322] on link "Multiple Parcel Search" at bounding box center [525, 333] width 138 height 45
click at [1156, 17] on link "Admin" at bounding box center [1146, 20] width 42 height 27
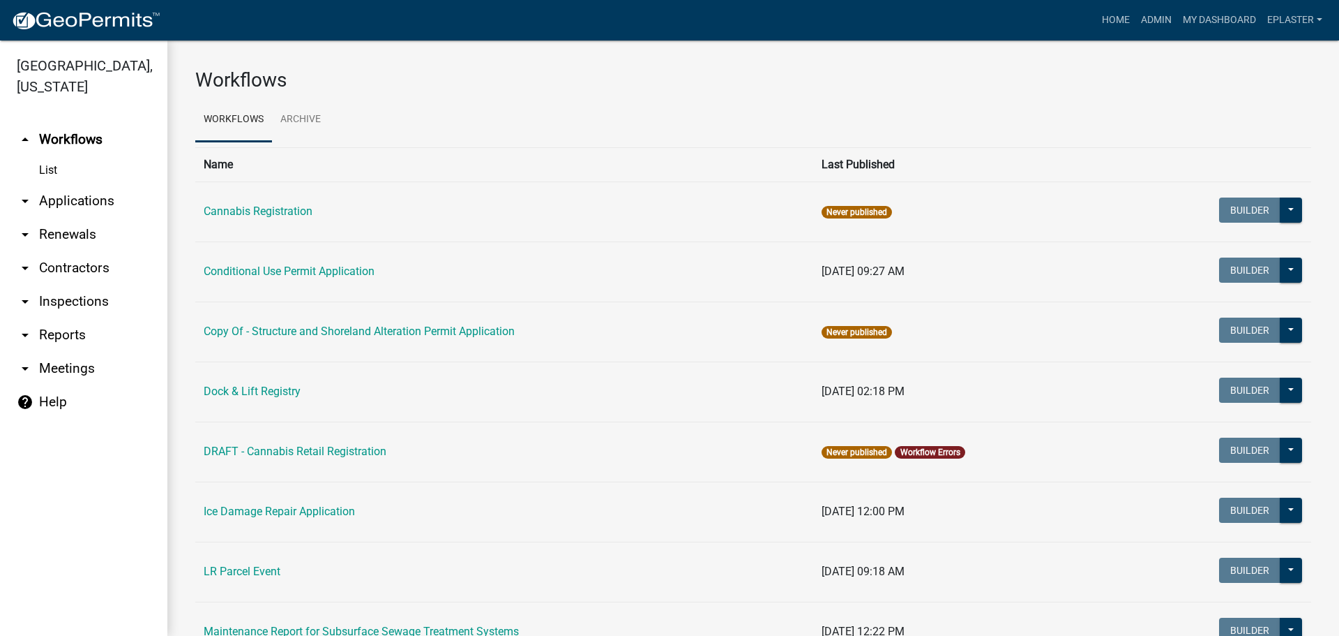
click at [103, 202] on link "arrow_drop_down Applications" at bounding box center [83, 200] width 167 height 33
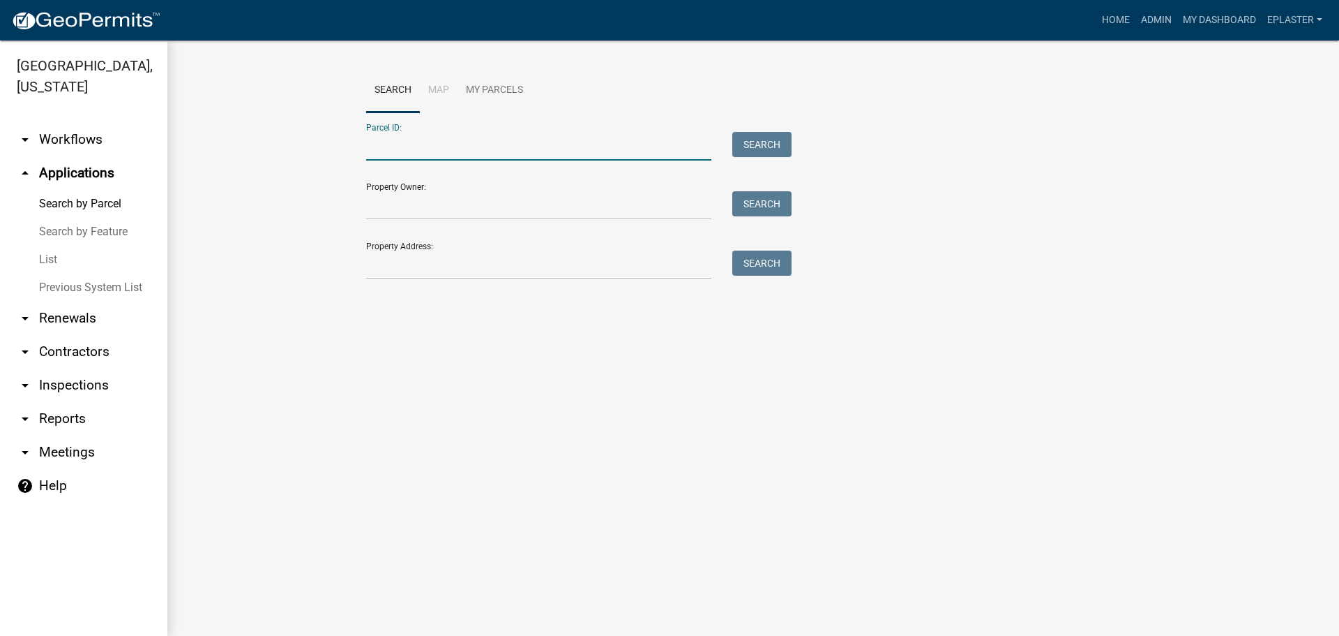
click at [396, 143] on input "Parcel ID:" at bounding box center [538, 146] width 345 height 29
paste input "02000990851000"
type input "02000990851000"
click at [759, 145] on button "Search" at bounding box center [761, 144] width 59 height 25
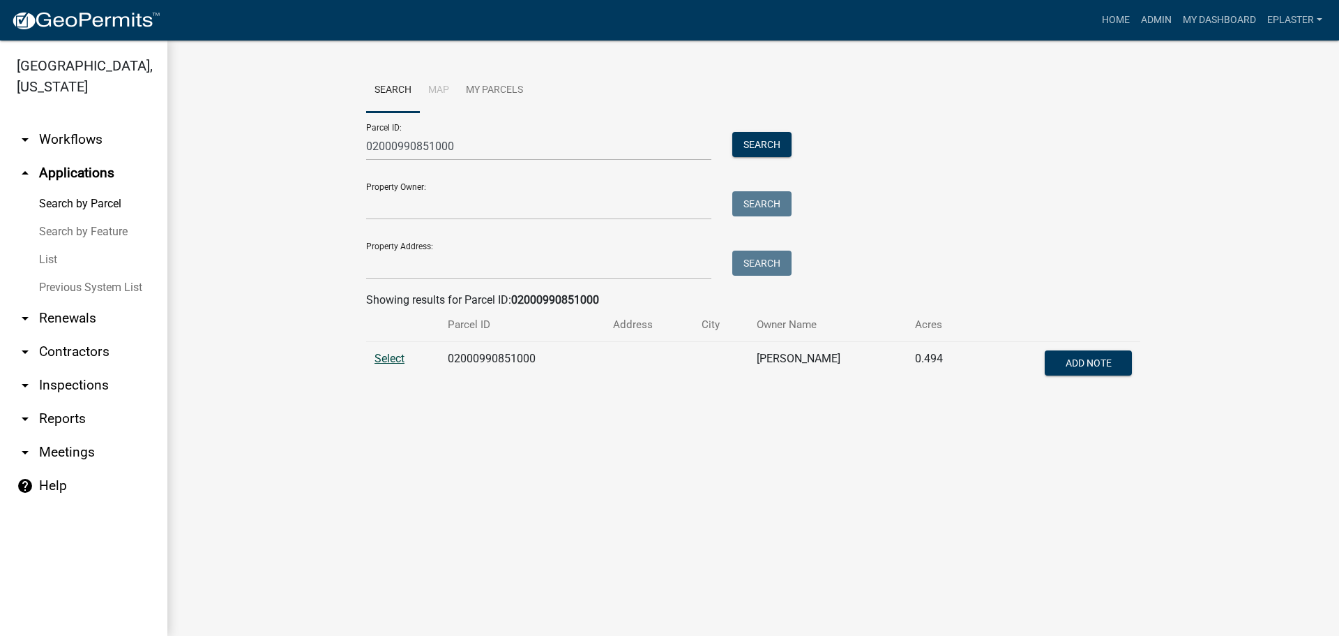
click at [399, 355] on span "Select" at bounding box center [390, 358] width 30 height 13
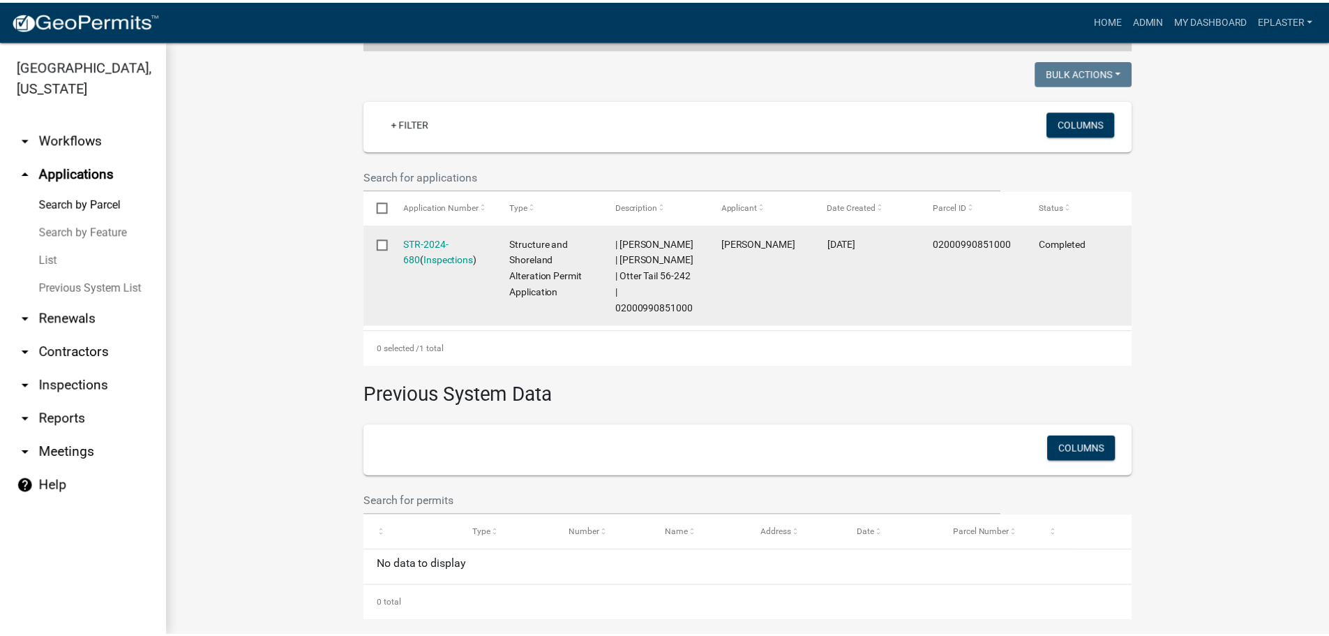
scroll to position [352, 0]
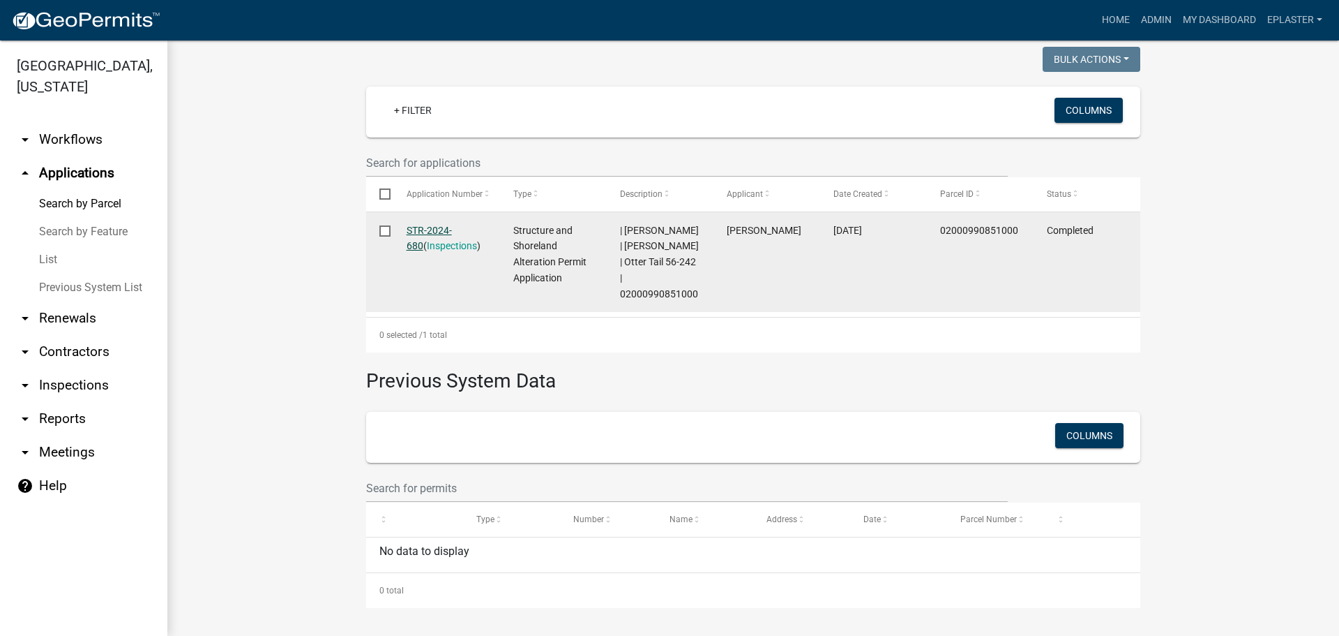
click at [452, 231] on link "STR-2024-680" at bounding box center [429, 238] width 45 height 27
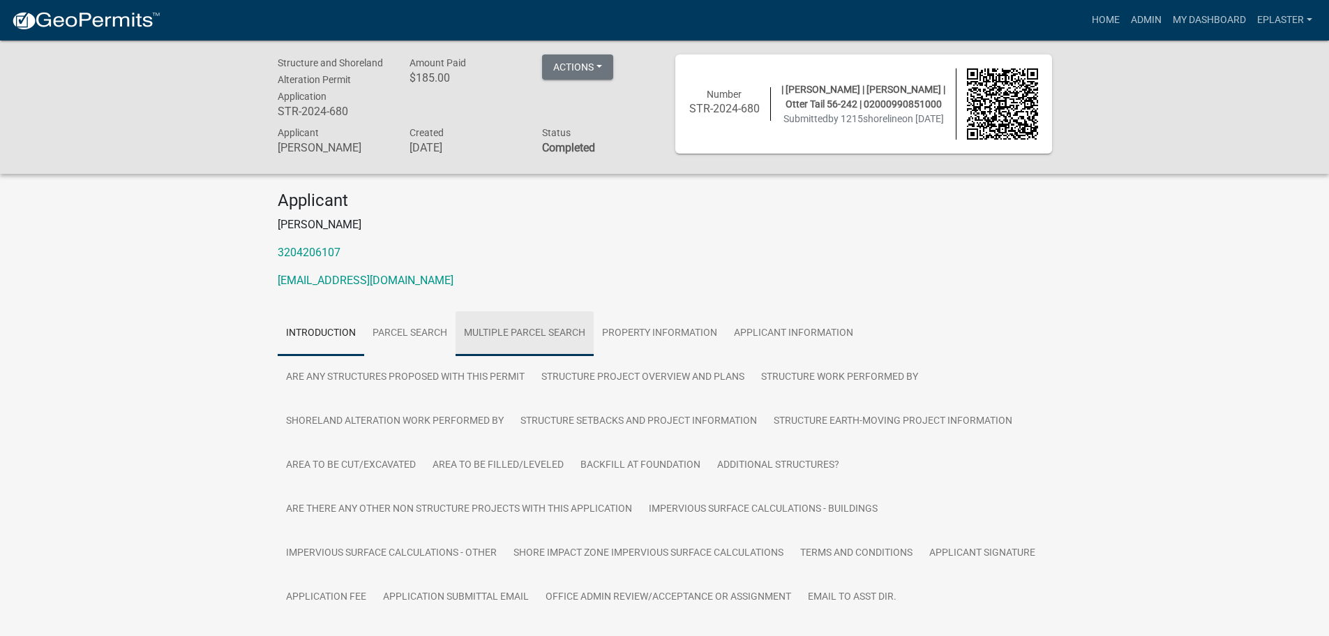
click at [523, 329] on link "Multiple Parcel Search" at bounding box center [525, 333] width 138 height 45
click at [573, 68] on button "Actions" at bounding box center [577, 66] width 71 height 25
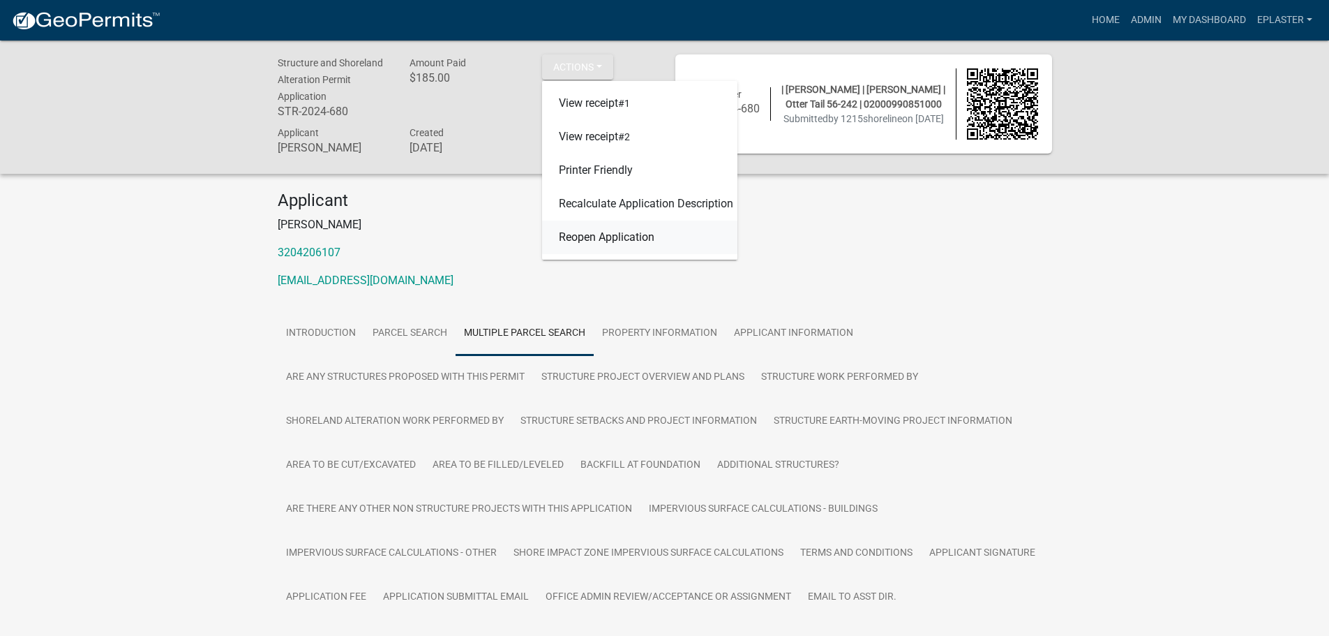
click at [610, 243] on link "Reopen Application" at bounding box center [639, 236] width 195 height 33
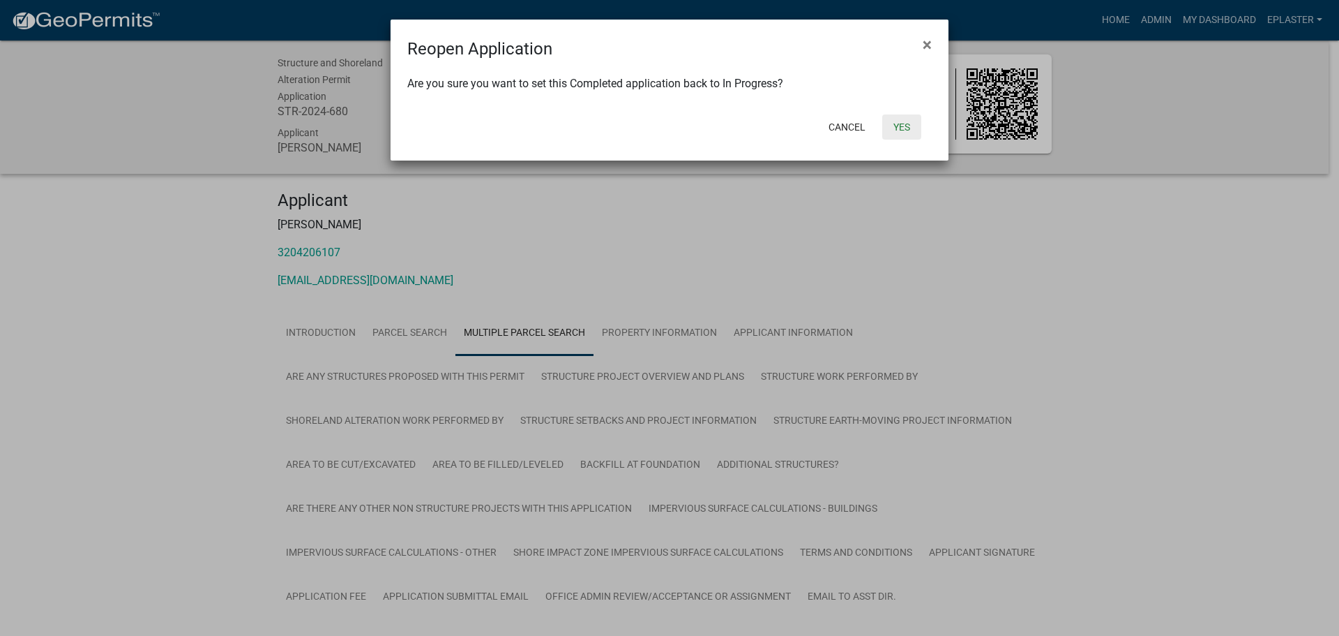
click at [903, 123] on button "Yes" at bounding box center [901, 126] width 39 height 25
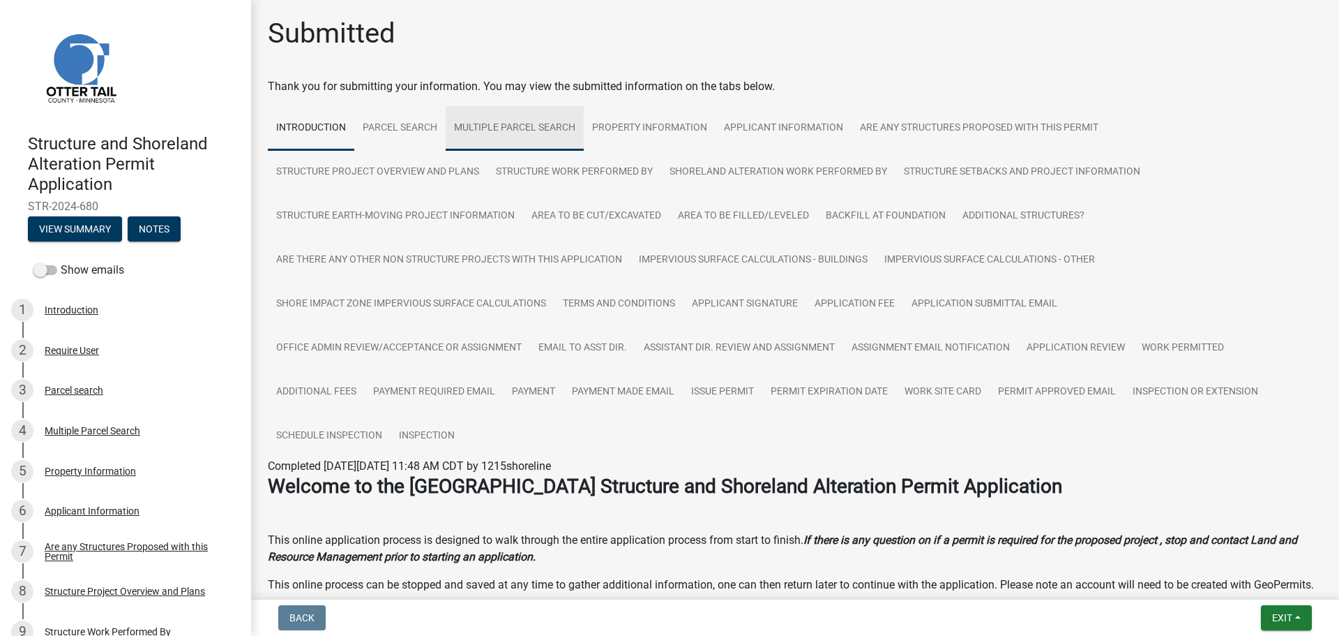
click at [535, 130] on link "Multiple Parcel Search" at bounding box center [515, 128] width 138 height 45
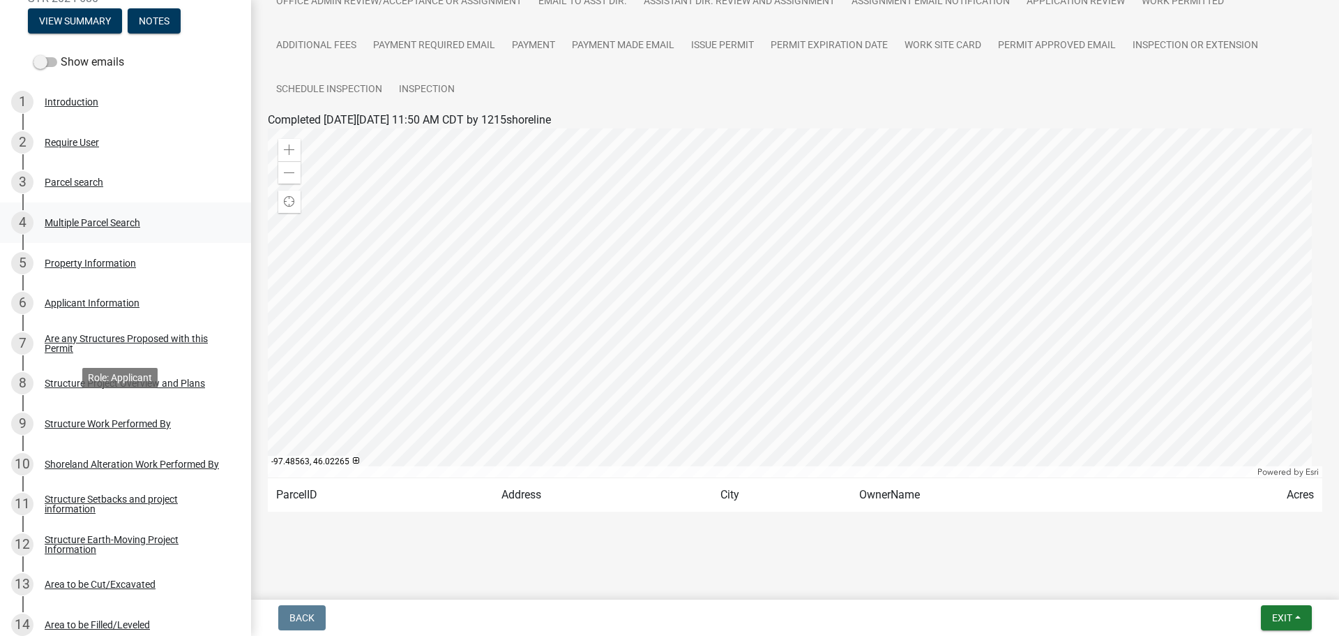
scroll to position [209, 0]
click at [85, 229] on div "4 Multiple Parcel Search" at bounding box center [120, 221] width 218 height 22
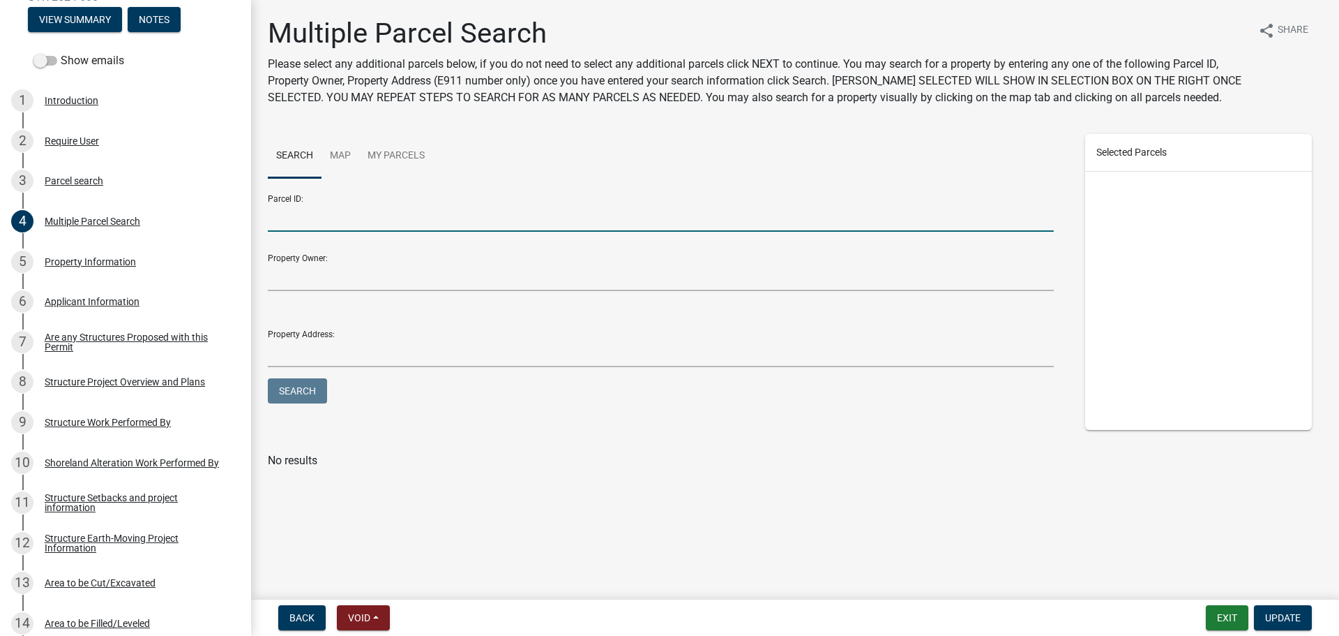
click at [333, 220] on input "Parcel ID:" at bounding box center [661, 217] width 786 height 29
paste input "02000990857000"
type input "02000990857000"
click at [296, 399] on button "Search" at bounding box center [297, 390] width 59 height 25
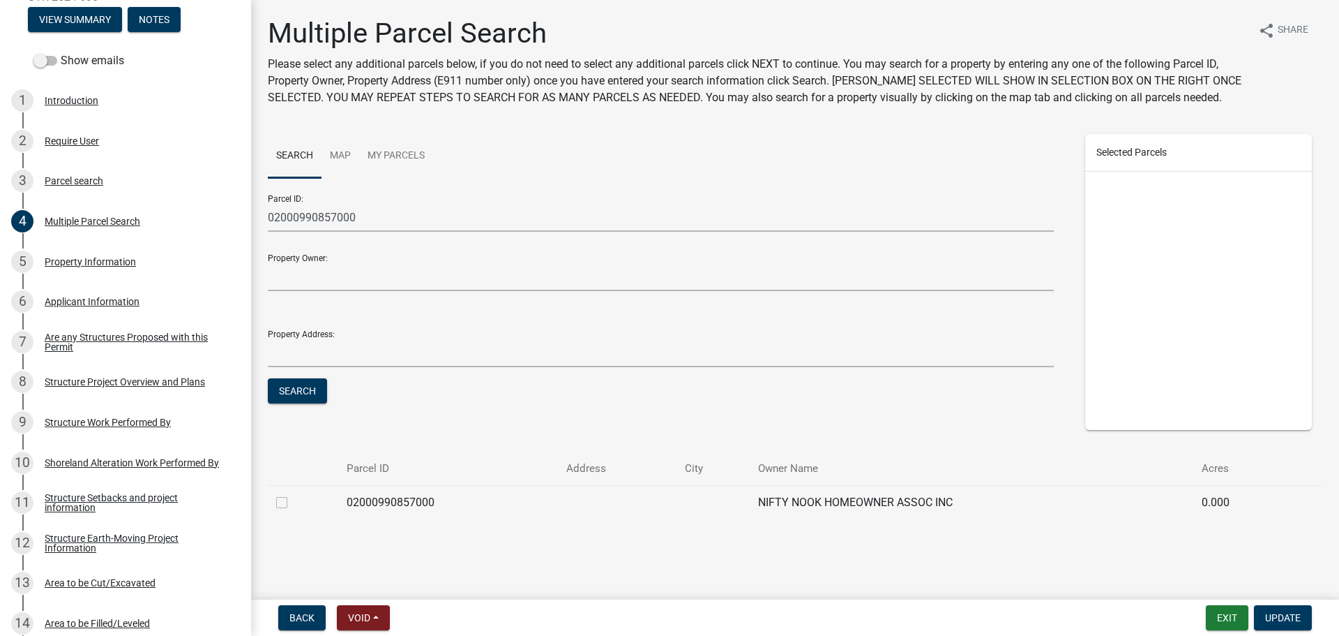
click at [293, 494] on label at bounding box center [293, 494] width 0 height 0
click at [293, 502] on input "checkbox" at bounding box center [297, 498] width 9 height 9
checkbox input "true"
click at [1284, 612] on span "Update" at bounding box center [1283, 617] width 36 height 11
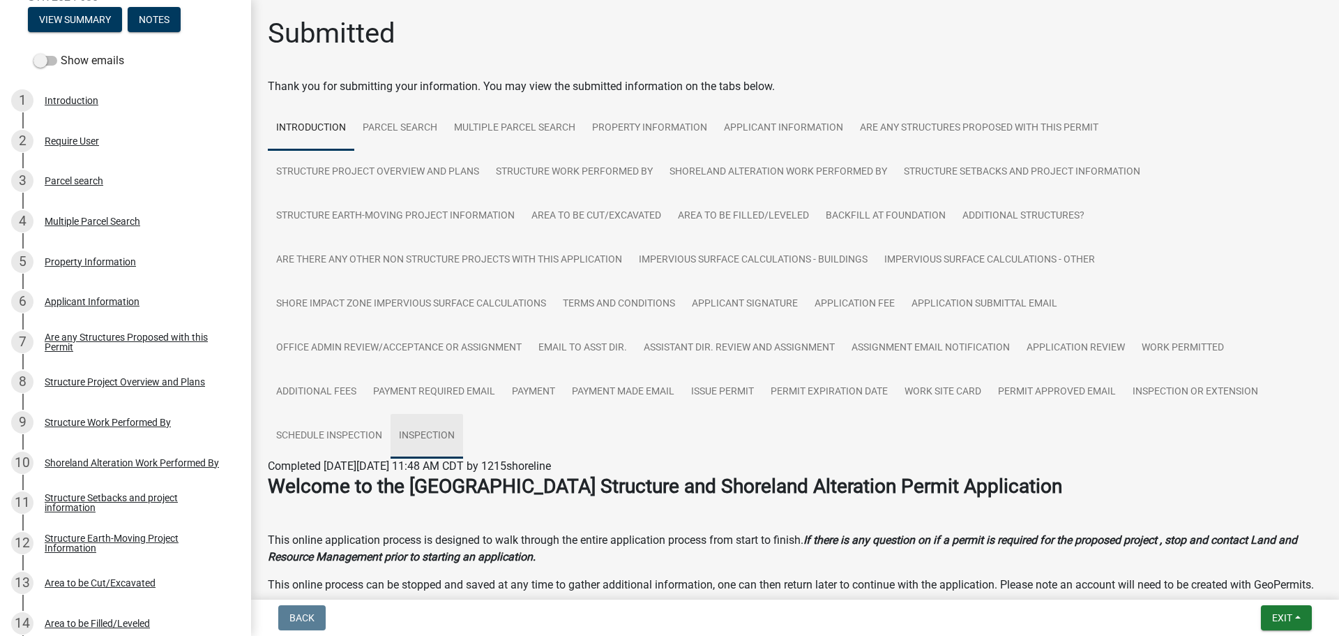
click at [430, 442] on link "Inspection" at bounding box center [427, 436] width 73 height 45
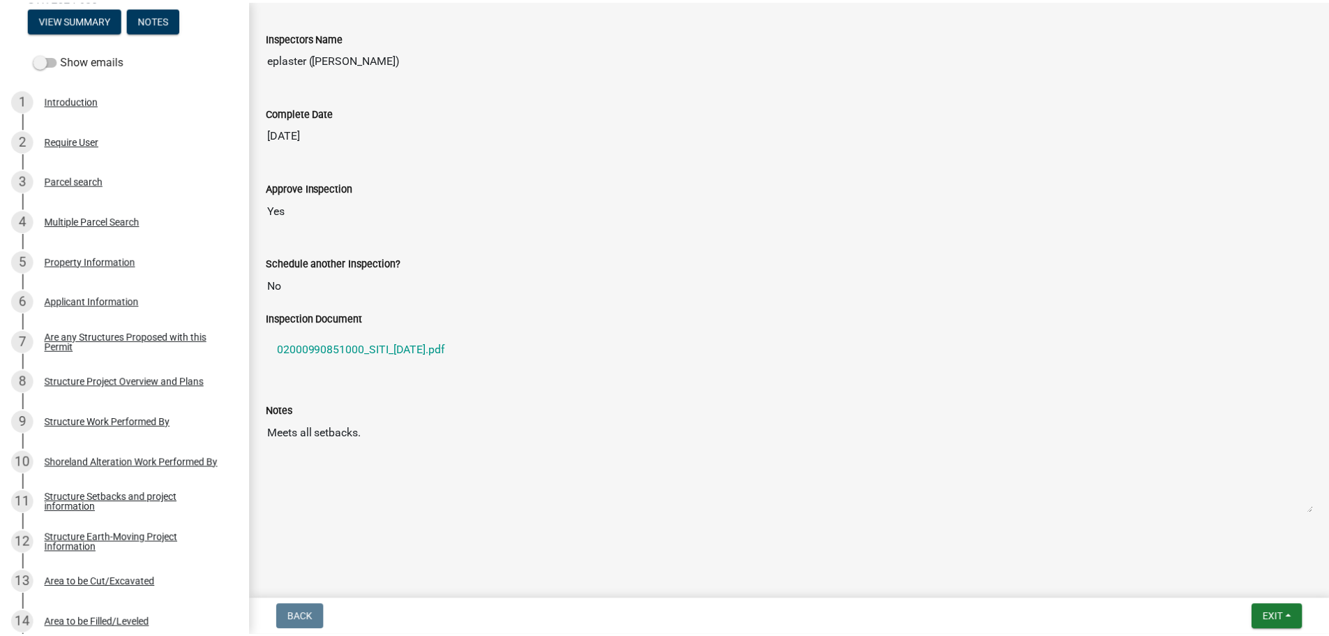
scroll to position [543, 0]
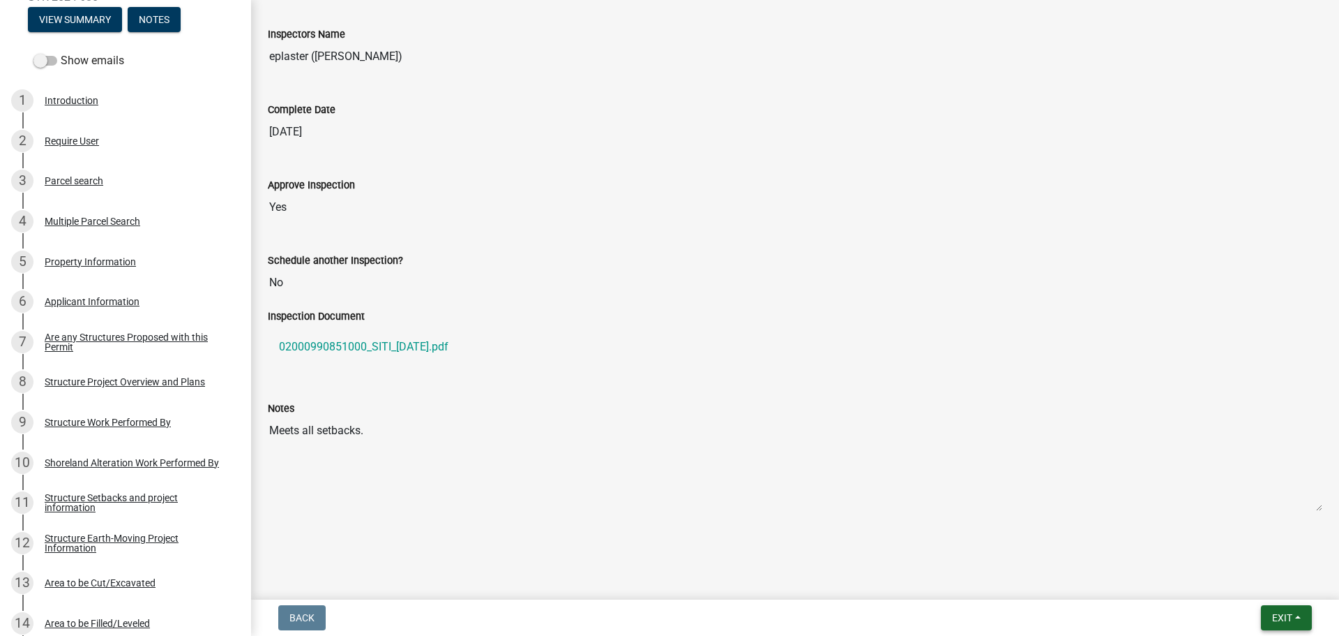
click at [1270, 613] on button "Exit" at bounding box center [1286, 617] width 51 height 25
click at [1267, 582] on button "Save & Exit" at bounding box center [1257, 580] width 112 height 33
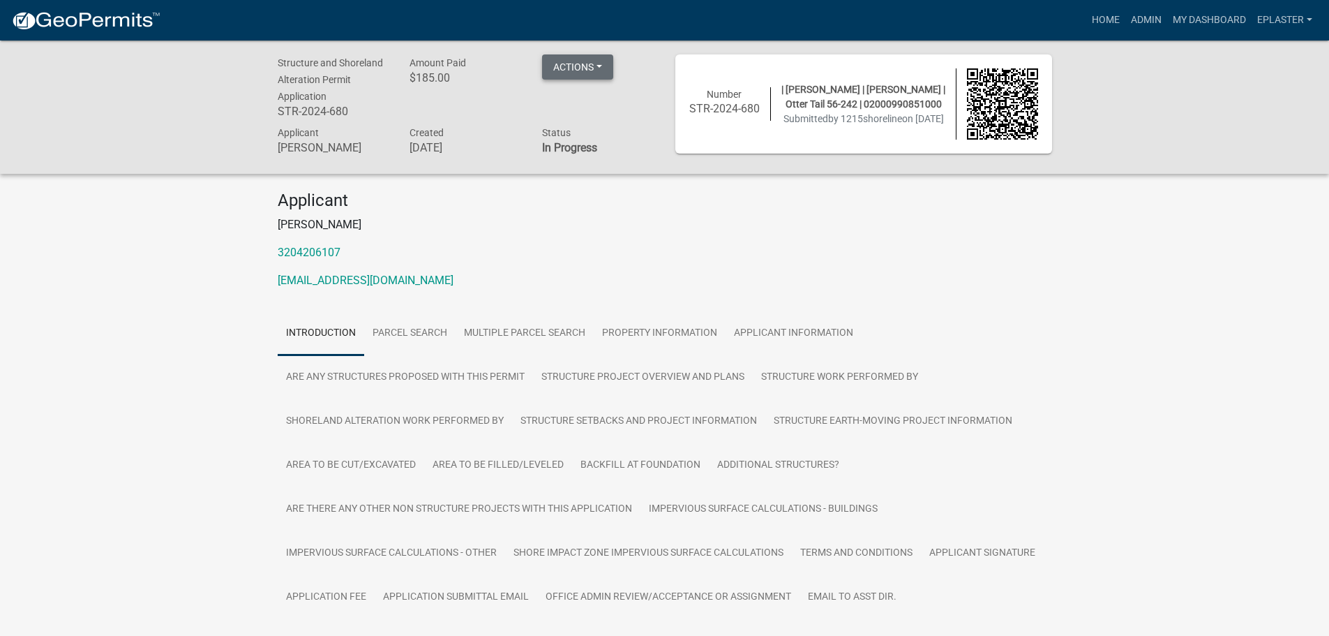
click at [587, 62] on button "Actions" at bounding box center [577, 66] width 71 height 25
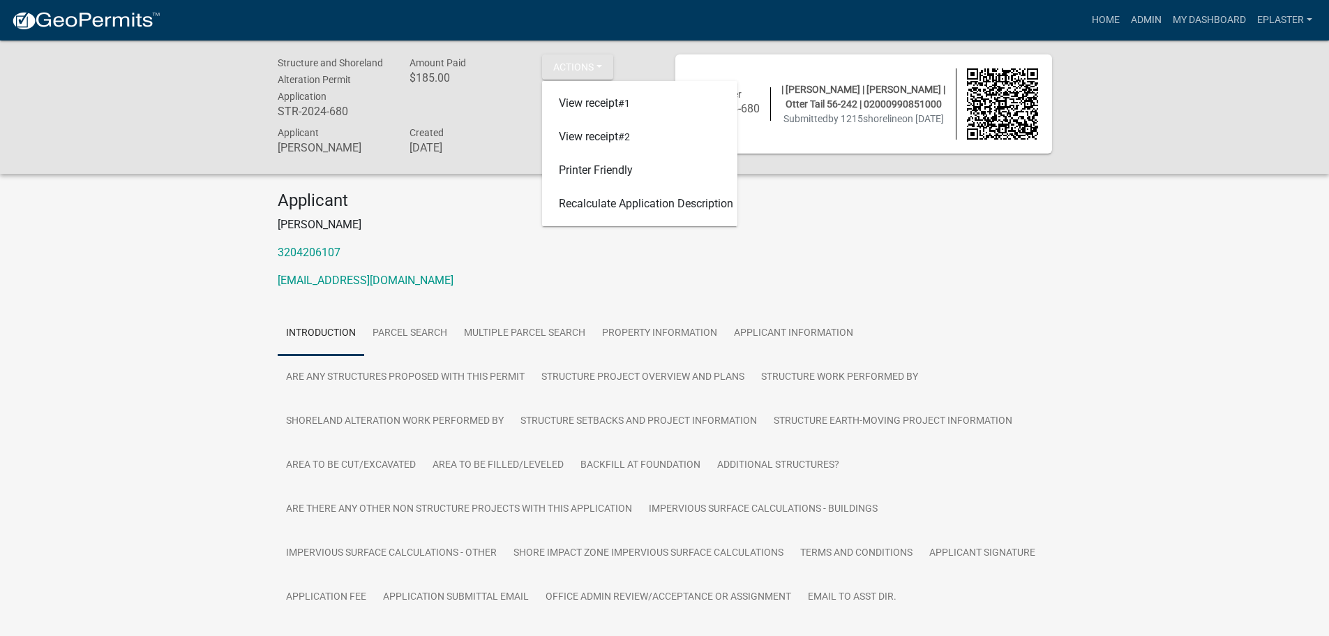
click at [932, 250] on p "3204206107" at bounding box center [665, 252] width 774 height 17
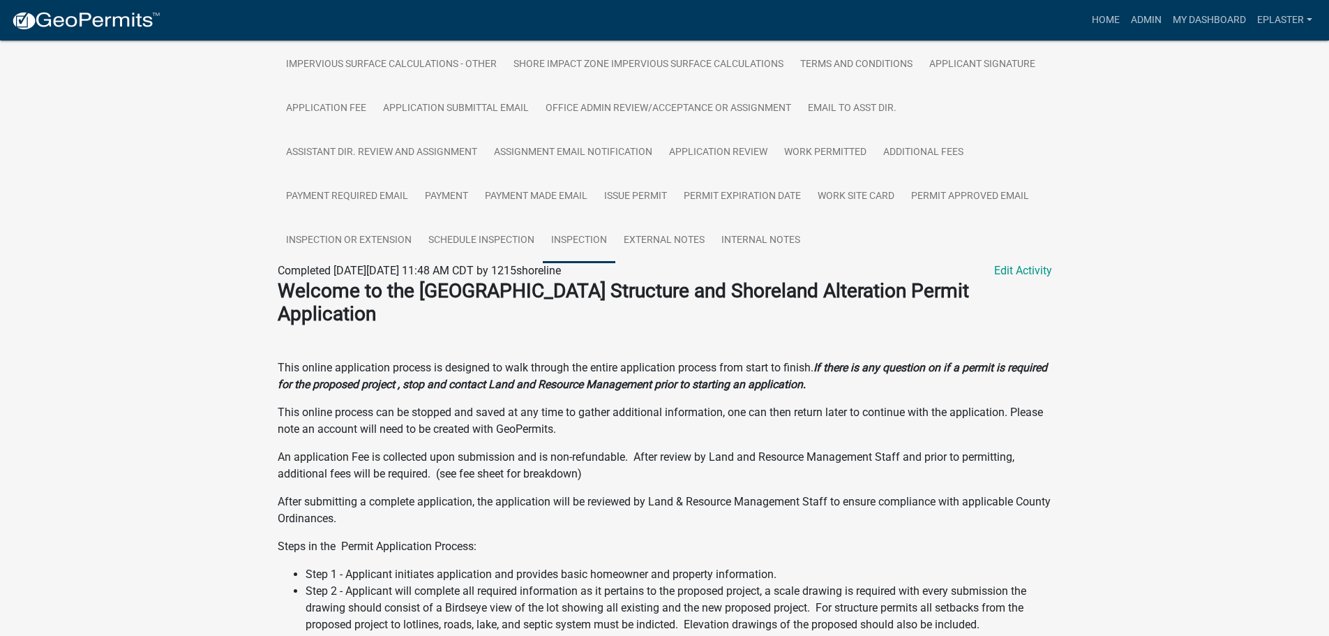
click at [559, 241] on link "Inspection" at bounding box center [579, 240] width 73 height 45
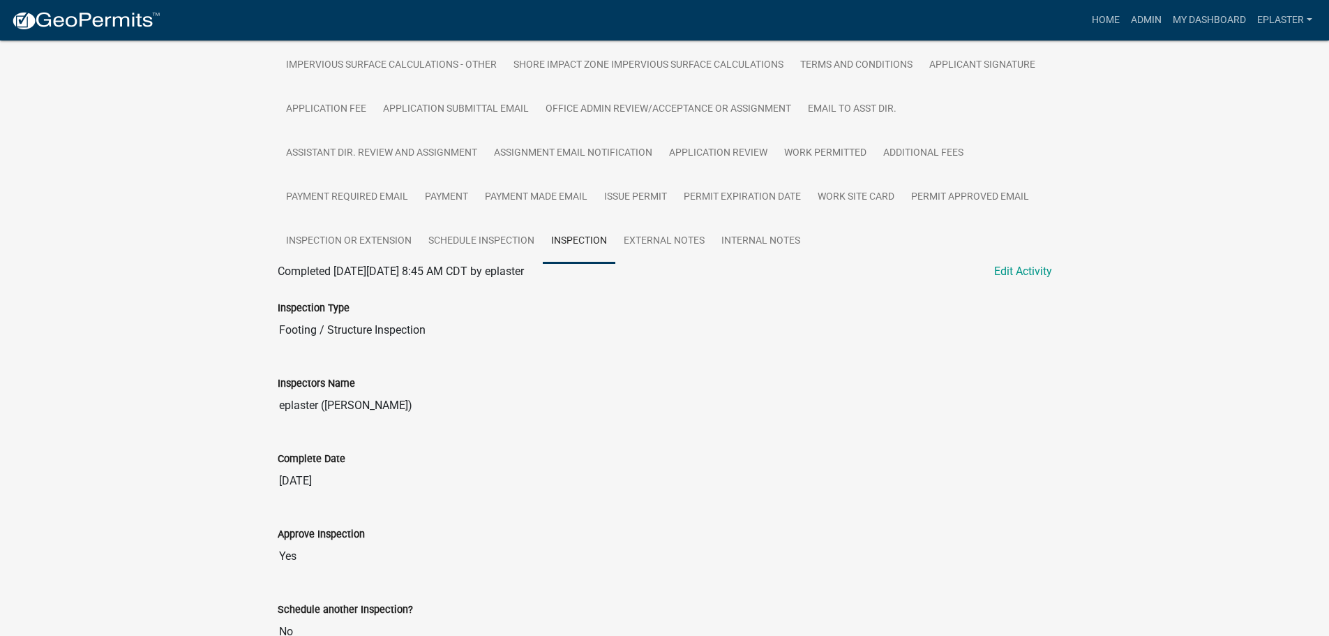
scroll to position [488, 0]
click at [1031, 269] on link "Edit Activity" at bounding box center [1023, 270] width 58 height 17
click at [1032, 273] on link "Edit Activity" at bounding box center [1023, 270] width 58 height 17
select select "29b027fa-a62f-4639-a4c1-67ac8b0bd2a2"
select select "ab4afe9b-f255-4bf6-b29f-35714790ba70"
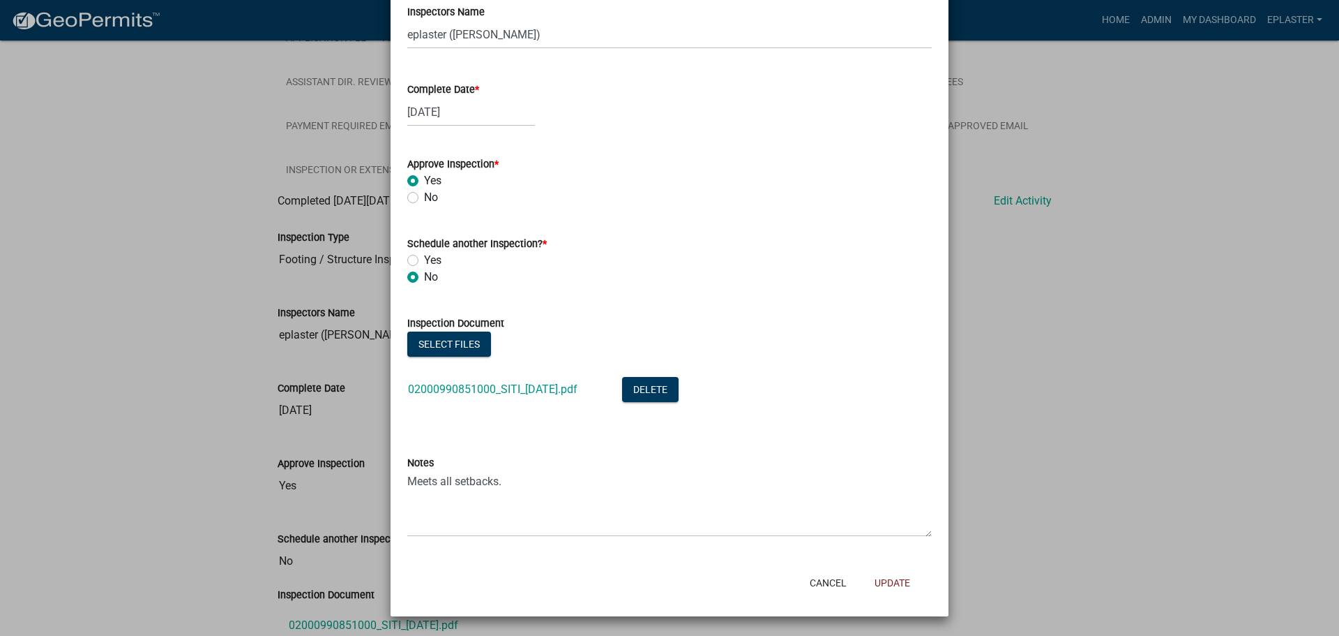
scroll to position [0, 0]
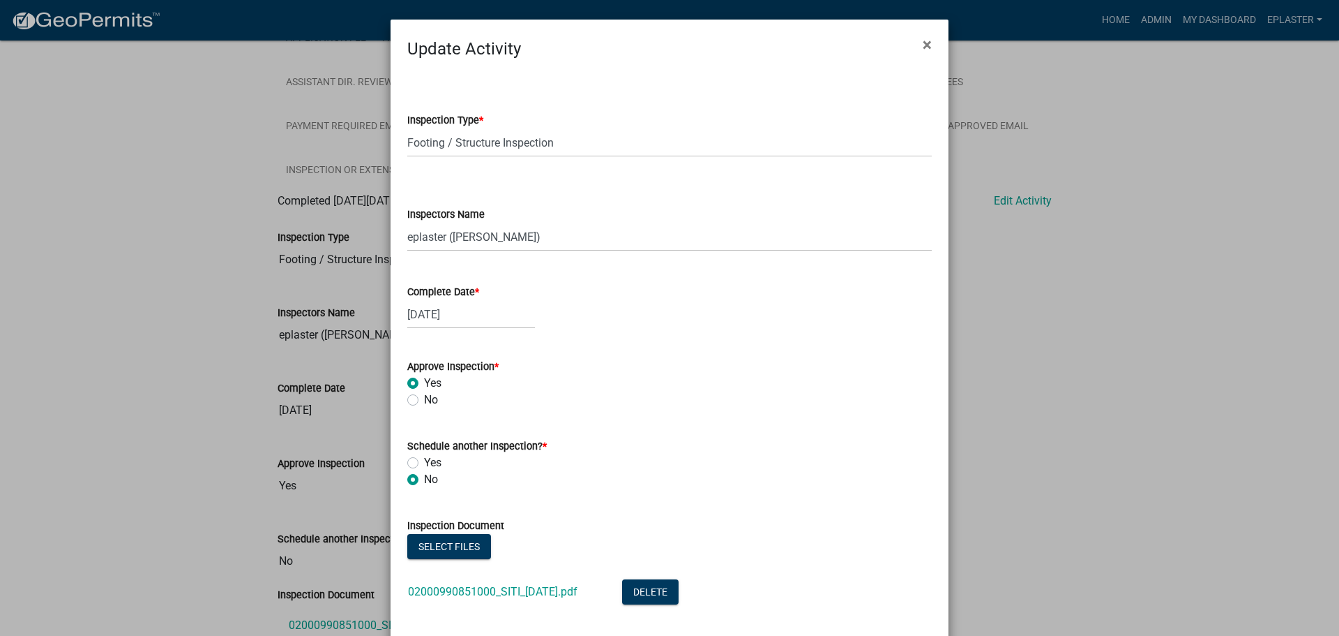
select select "29b027fa-a62f-4639-a4c1-67ac8b0bd2a2"
select select "ab4afe9b-f255-4bf6-b29f-35714790ba70"
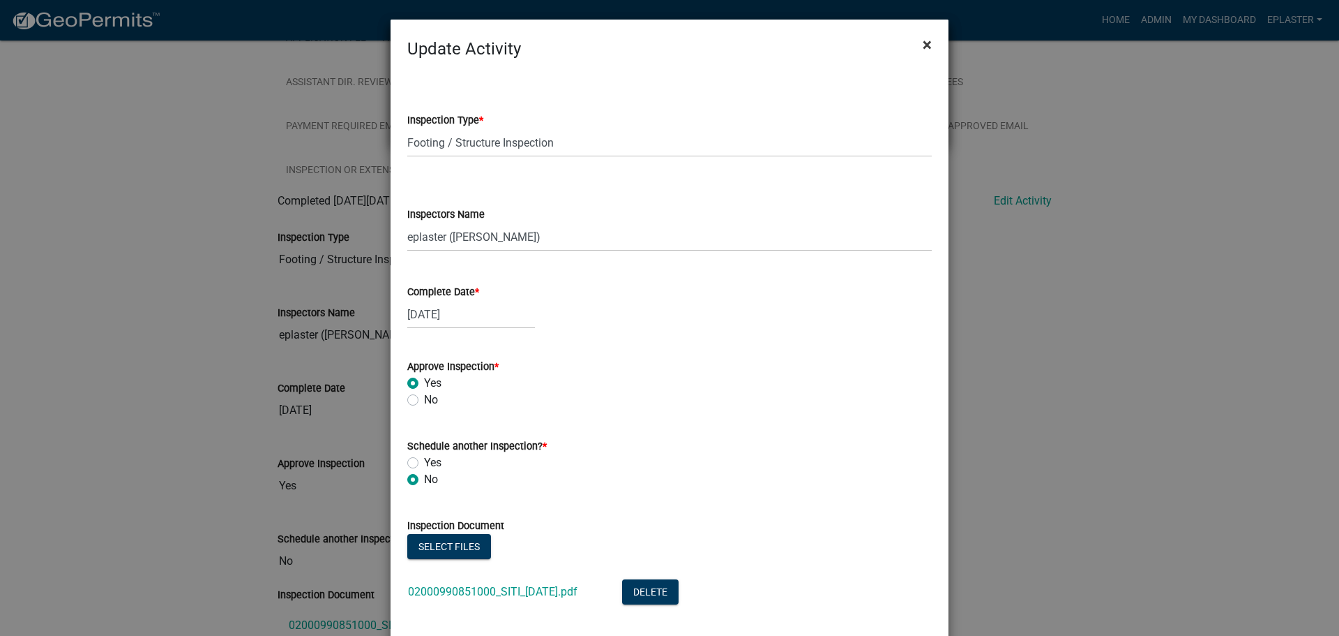
click at [928, 42] on button "×" at bounding box center [927, 44] width 31 height 39
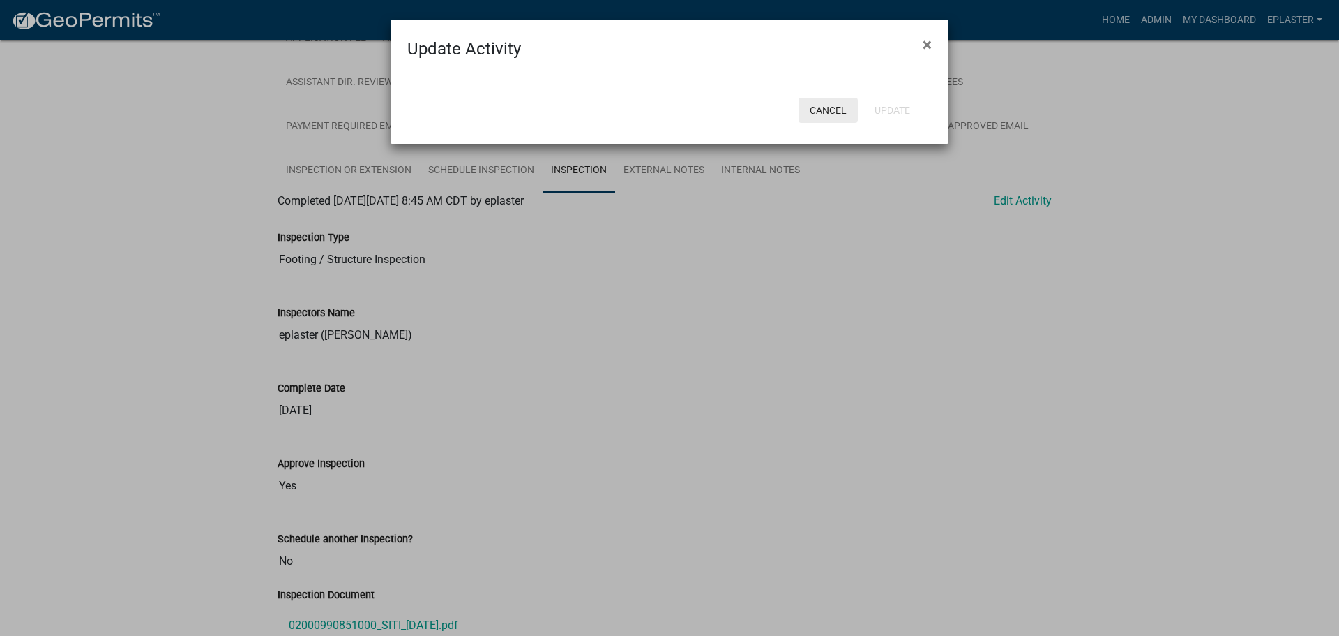
click at [837, 107] on button "Cancel" at bounding box center [828, 110] width 59 height 25
click at [828, 105] on button "Cancel" at bounding box center [828, 110] width 59 height 25
click at [931, 39] on span "×" at bounding box center [927, 45] width 9 height 20
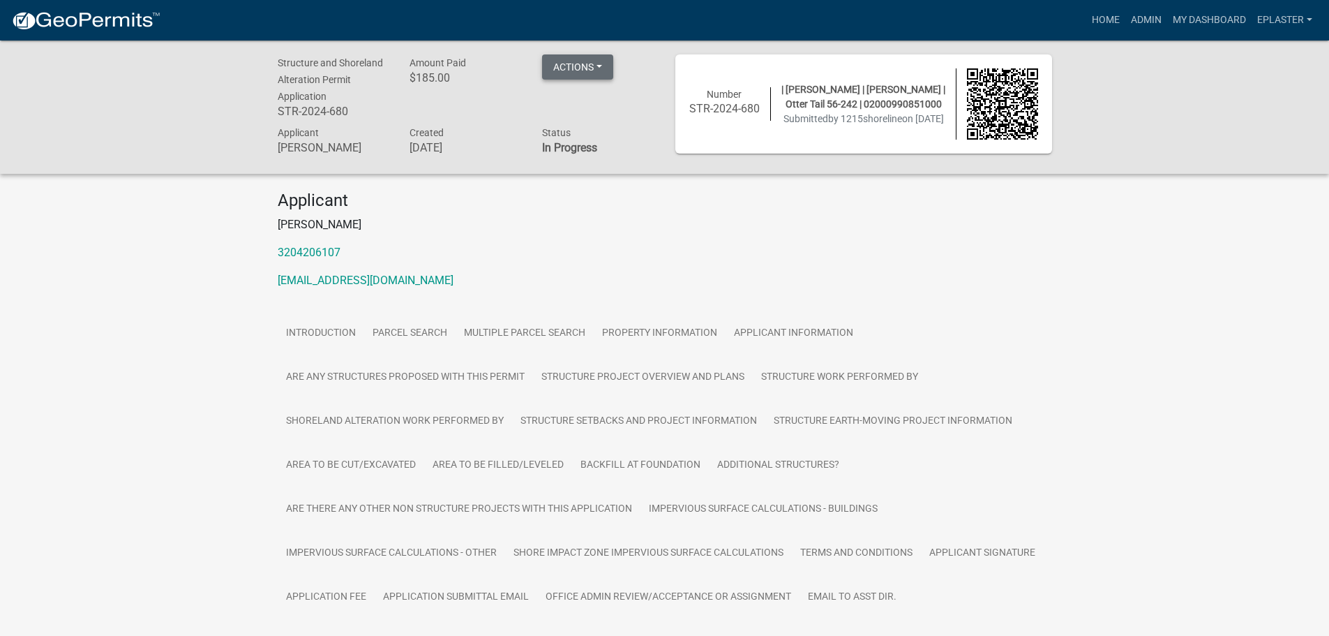
click at [587, 70] on button "Actions" at bounding box center [577, 66] width 71 height 25
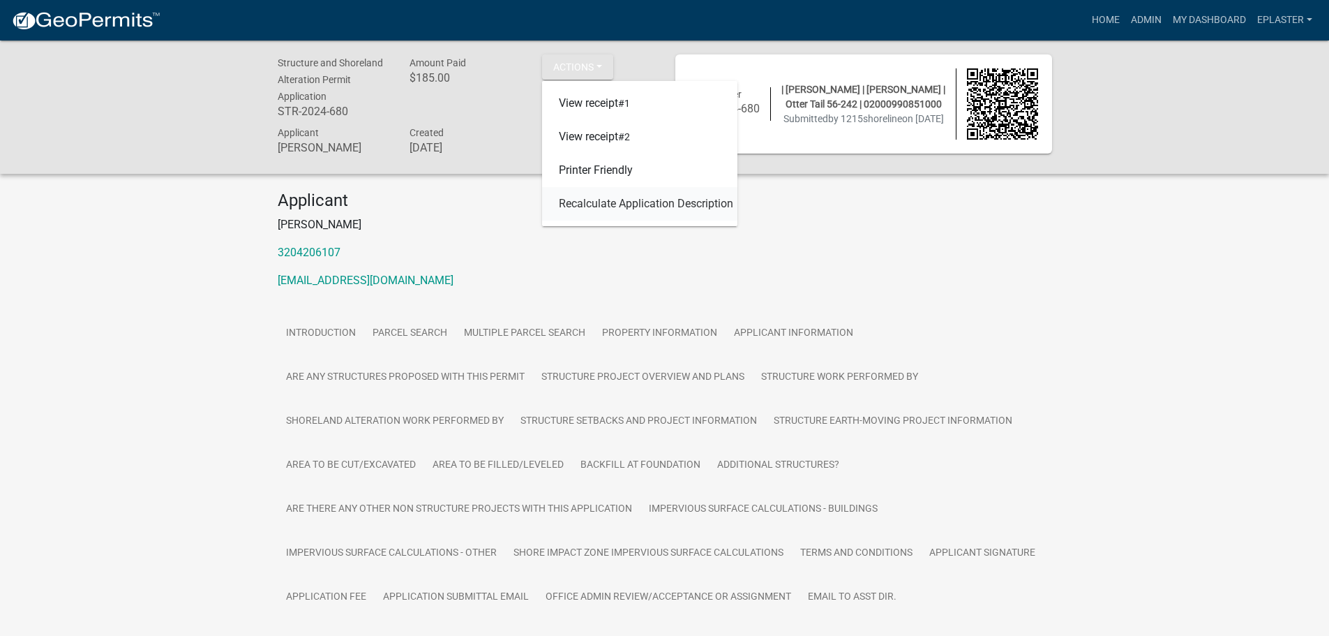
click at [607, 209] on link "Recalculate Application Description" at bounding box center [639, 203] width 195 height 33
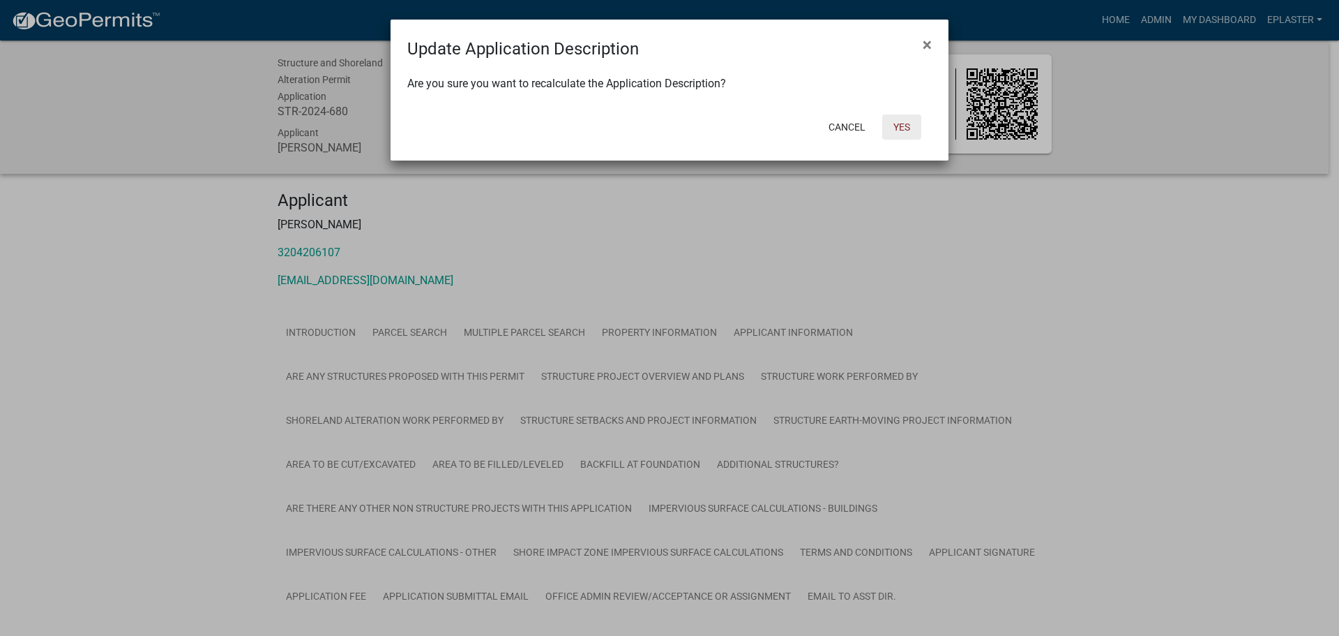
click at [901, 128] on button "Yes" at bounding box center [901, 126] width 39 height 25
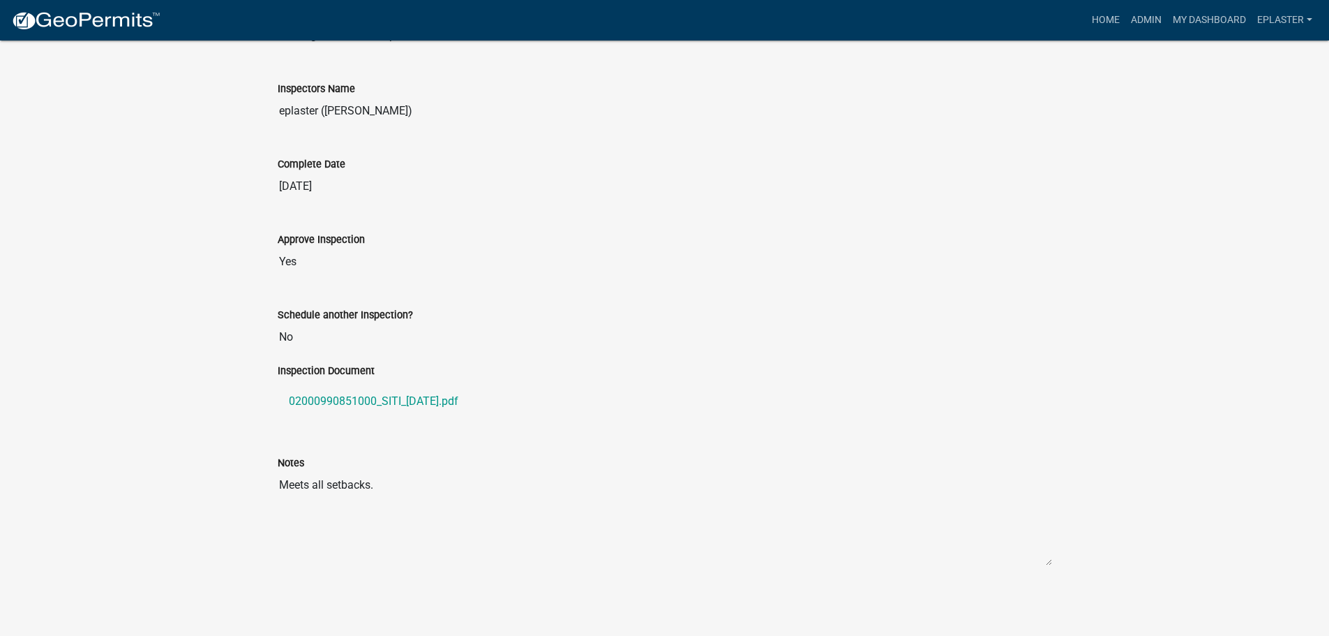
scroll to position [259, 0]
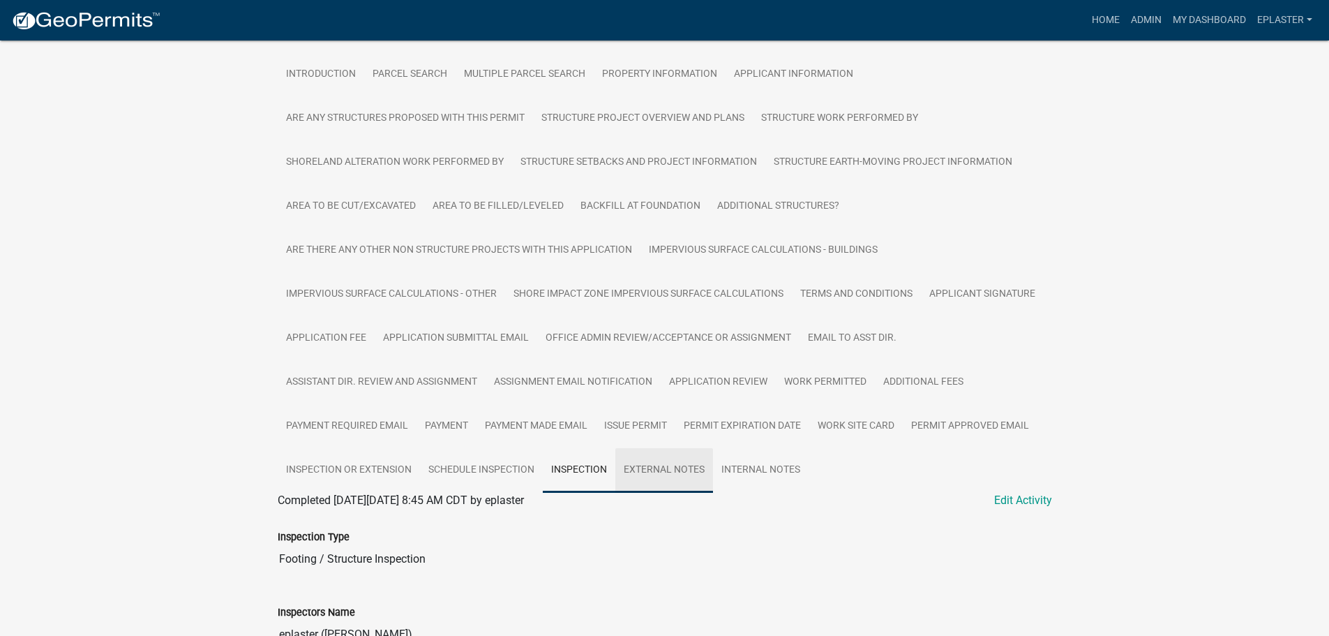
click at [652, 460] on link "External Notes" at bounding box center [664, 470] width 98 height 45
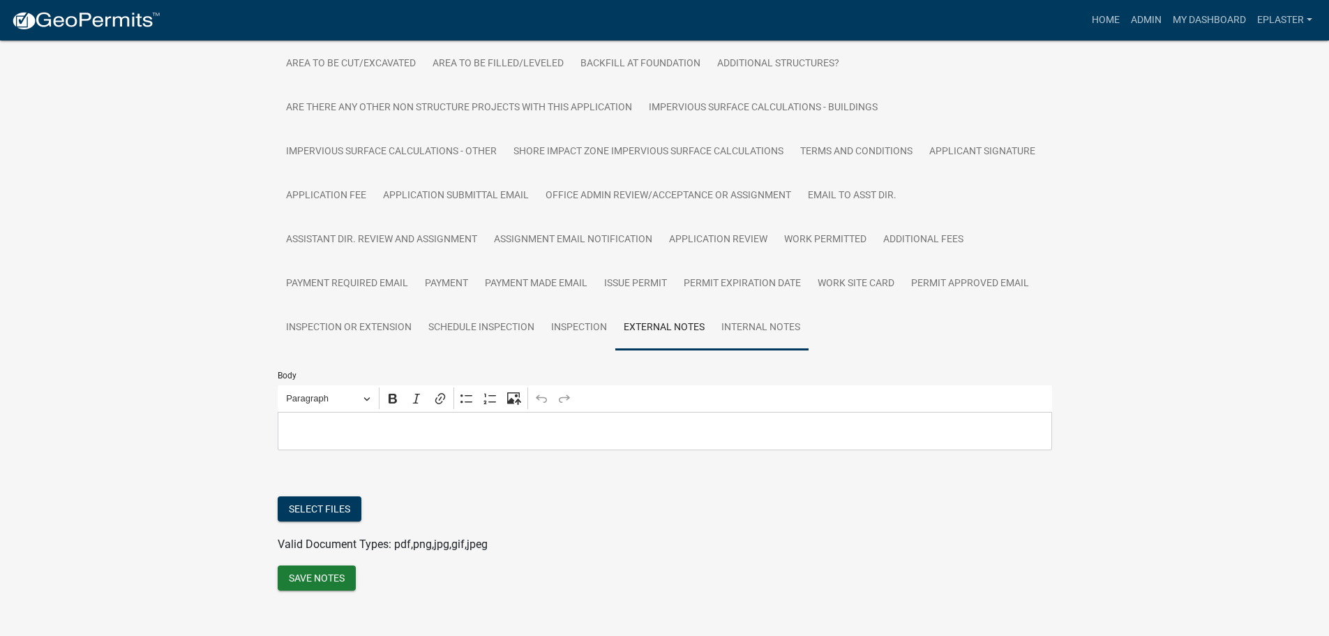
click at [755, 332] on link "Internal Notes" at bounding box center [761, 328] width 96 height 45
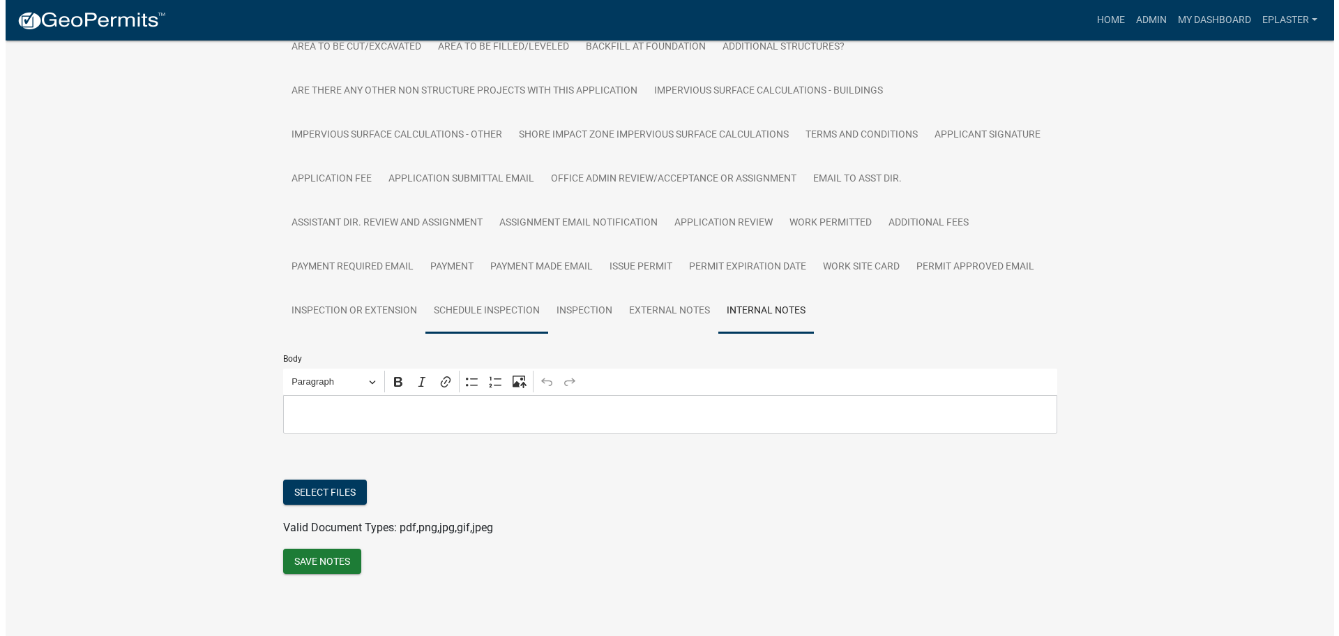
scroll to position [0, 0]
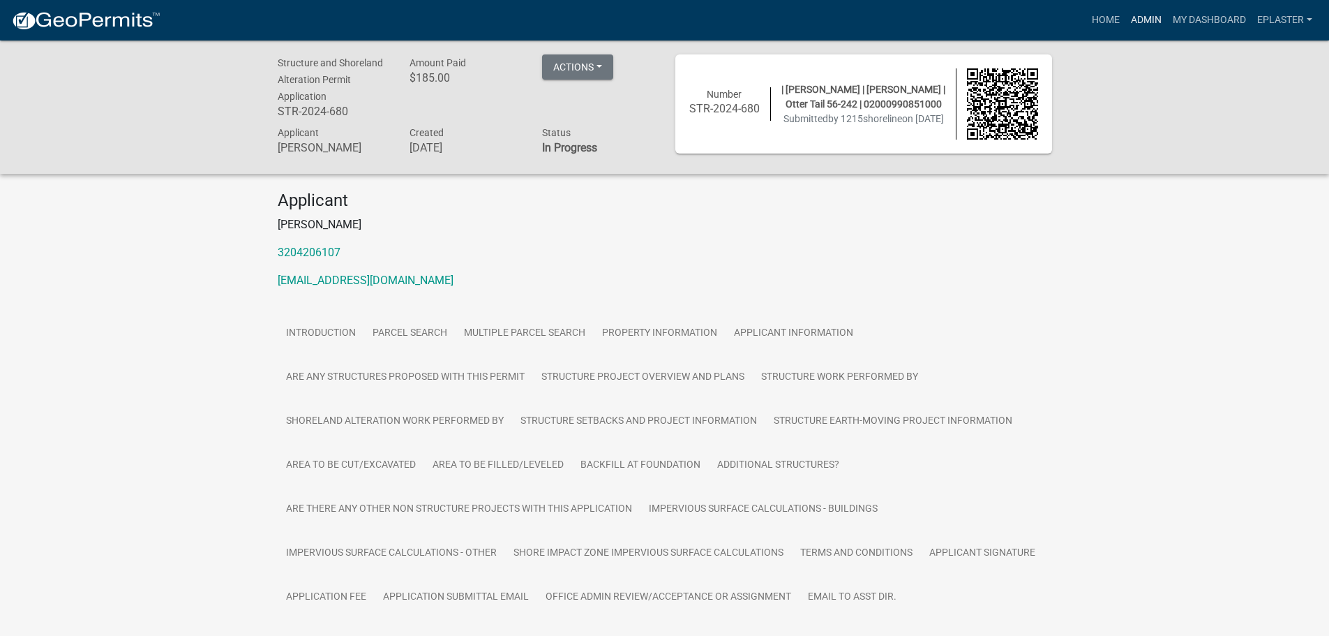
click at [1154, 17] on link "Admin" at bounding box center [1146, 20] width 42 height 27
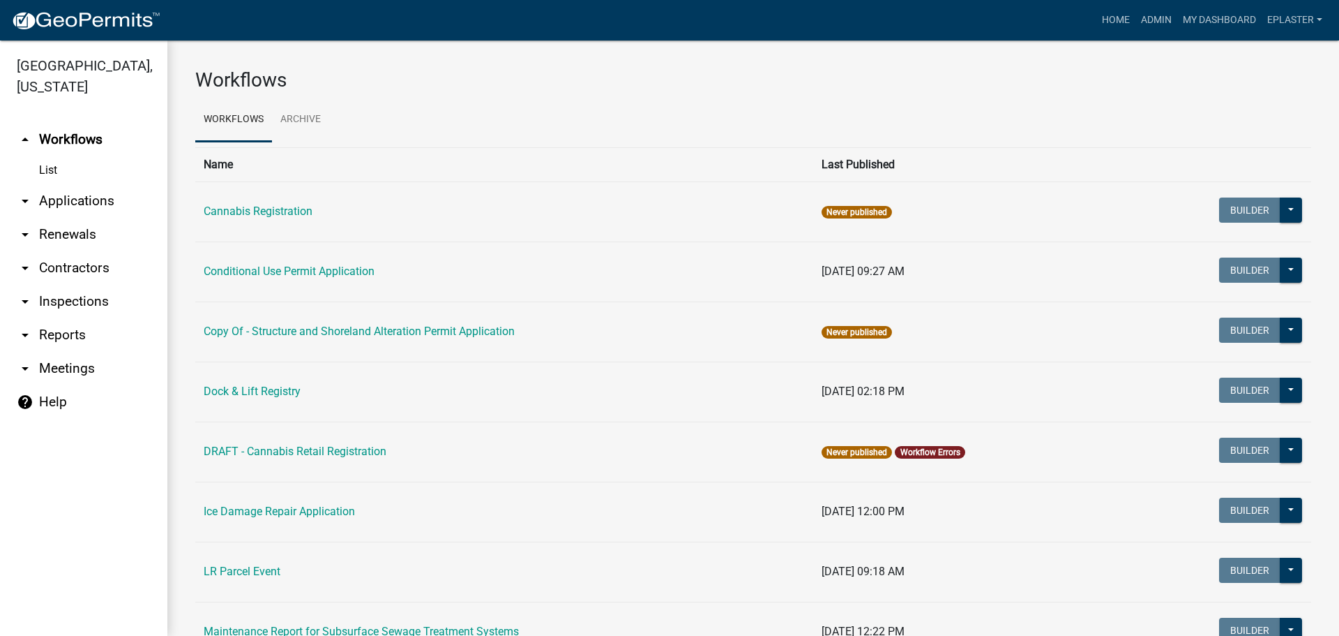
click at [112, 204] on link "arrow_drop_down Applications" at bounding box center [83, 200] width 167 height 33
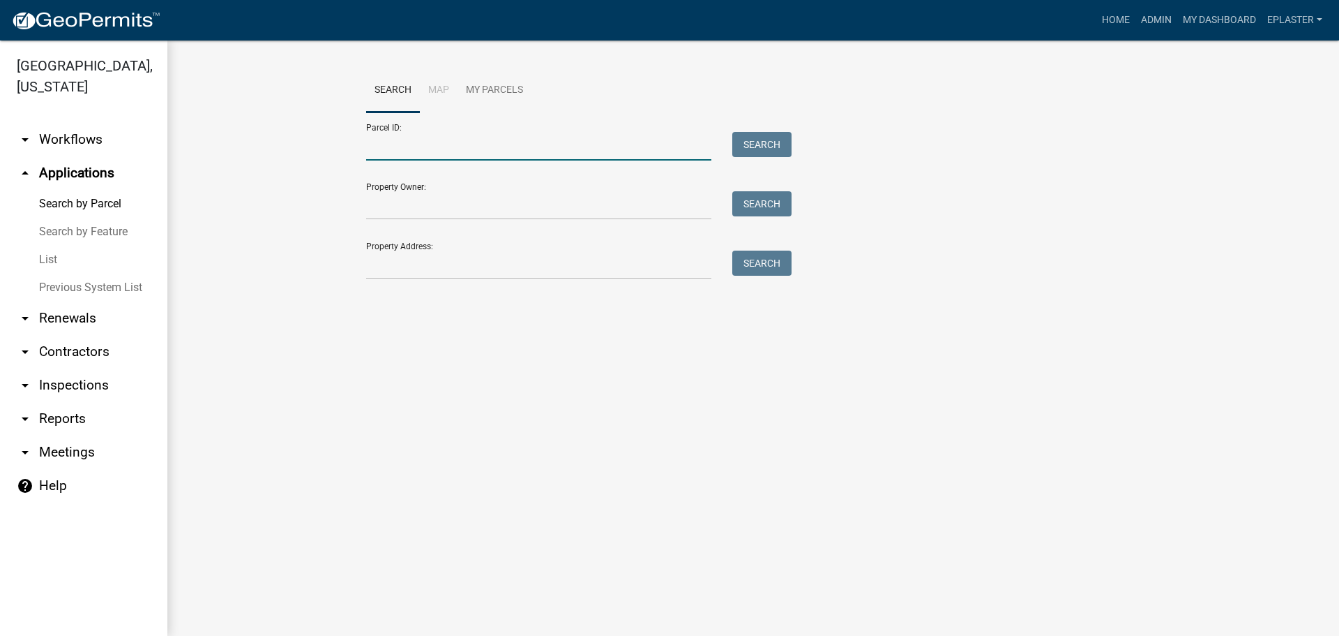
click at [423, 144] on input "Parcel ID:" at bounding box center [538, 146] width 345 height 29
paste input "02000990852000"
type input "02000990852000"
click at [778, 144] on button "Search" at bounding box center [761, 144] width 59 height 25
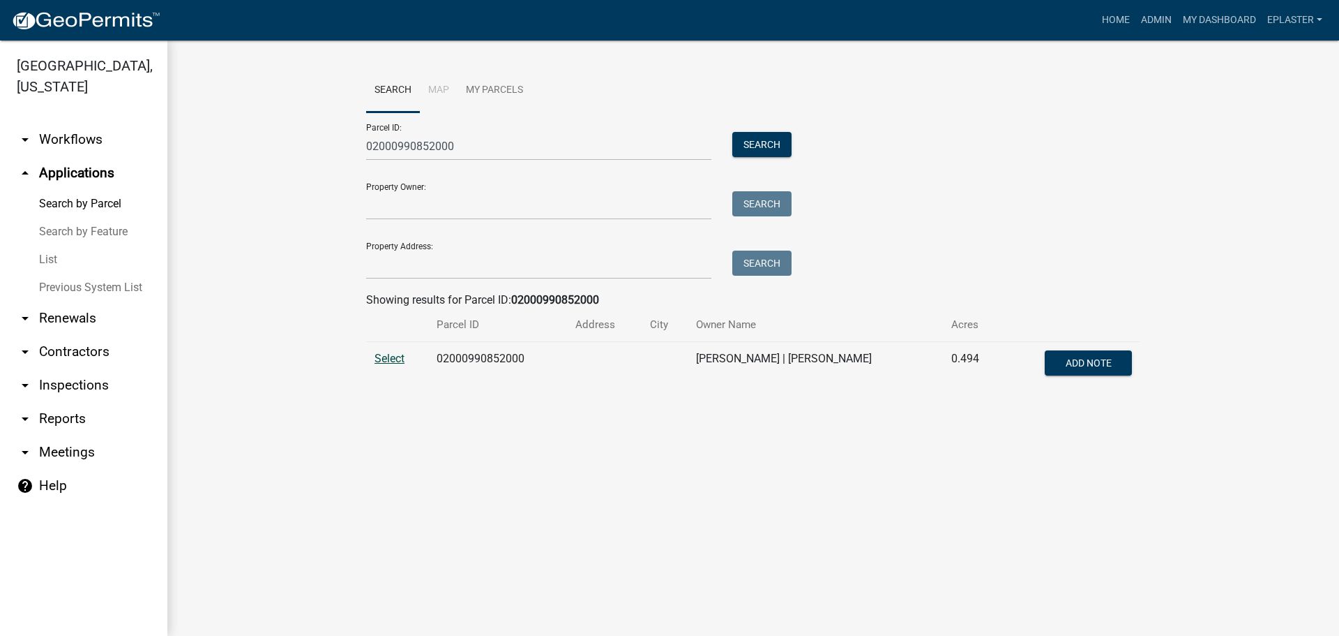
click at [380, 353] on span "Select" at bounding box center [390, 358] width 30 height 13
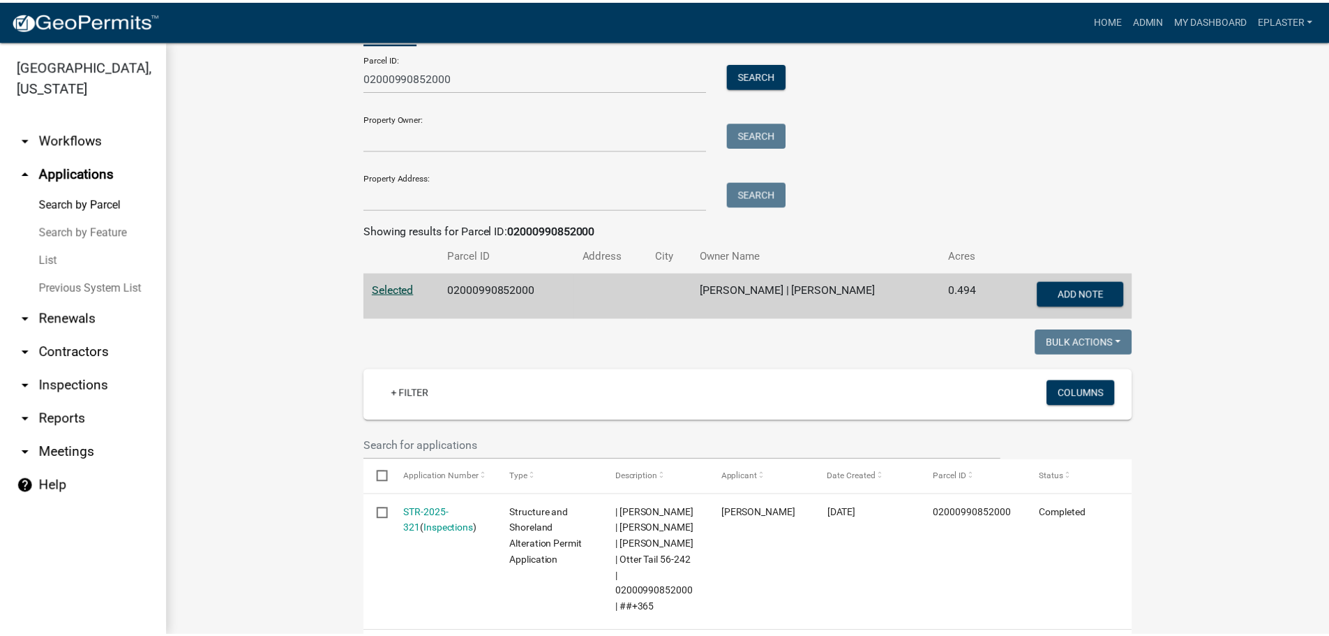
scroll to position [122, 0]
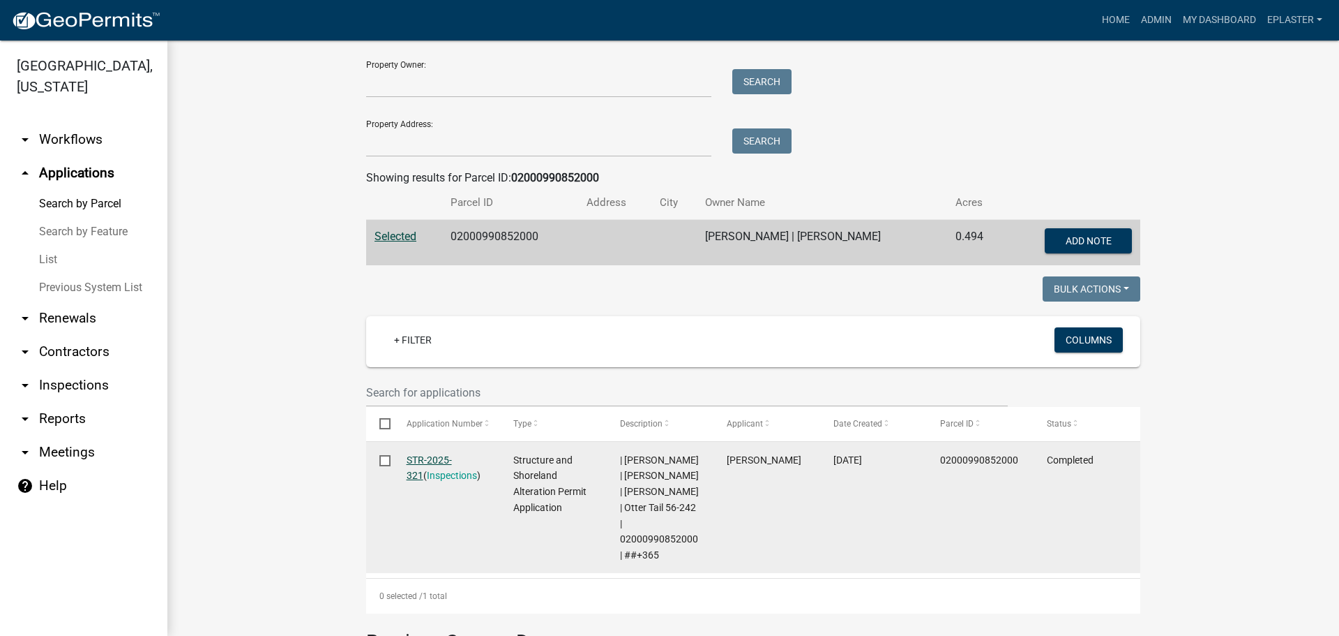
click at [444, 458] on link "STR-2025-321" at bounding box center [429, 467] width 45 height 27
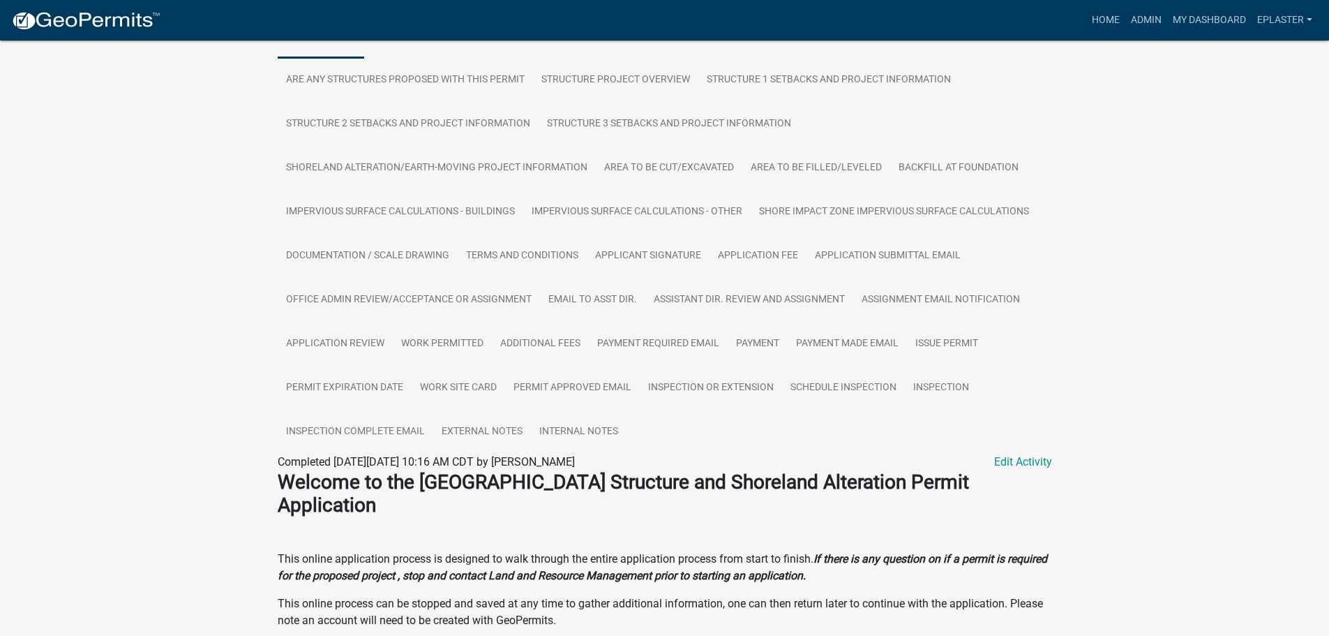
scroll to position [453, 0]
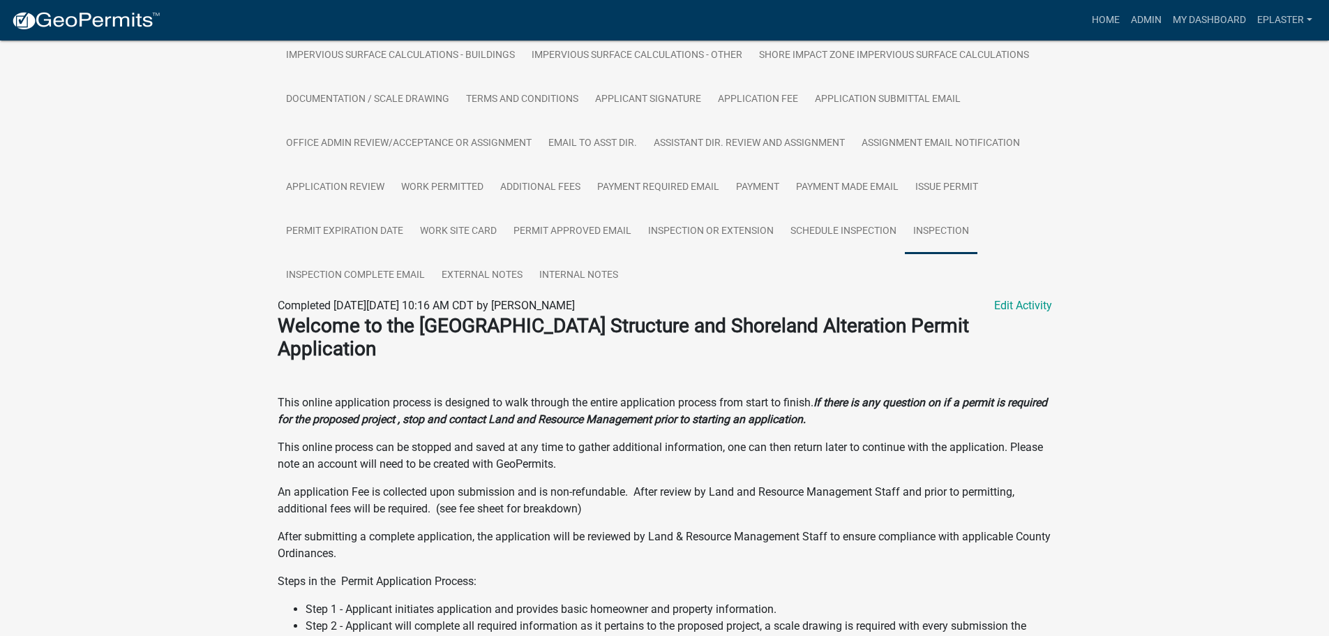
click at [931, 229] on link "Inspection" at bounding box center [941, 231] width 73 height 45
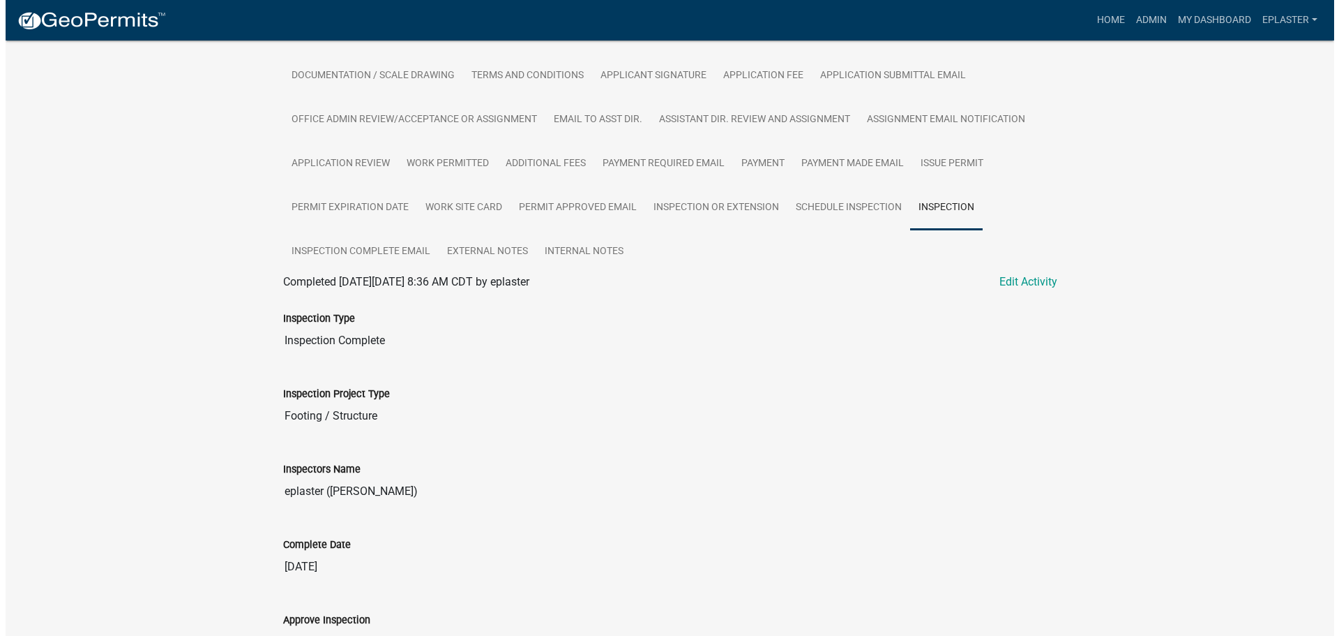
scroll to position [476, 0]
click at [1007, 280] on link "Edit Activity" at bounding box center [1023, 282] width 58 height 17
select select "ab4afe9b-f255-4bf6-b29f-35714790ba70"
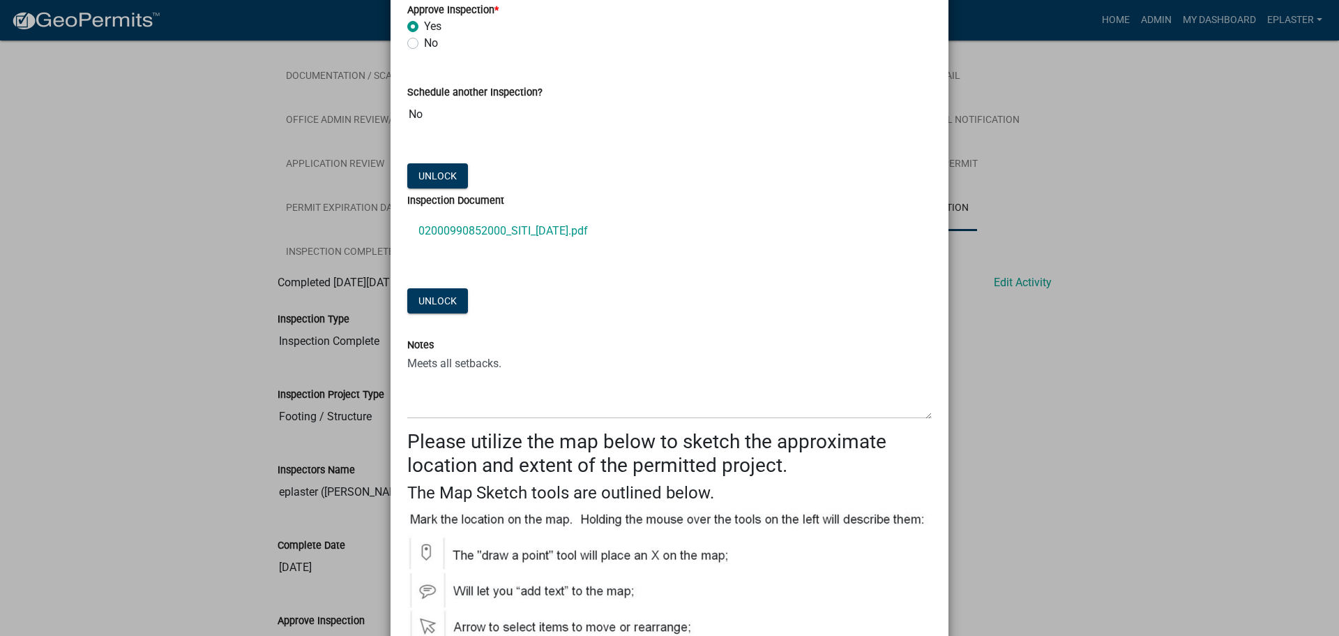
scroll to position [523, 0]
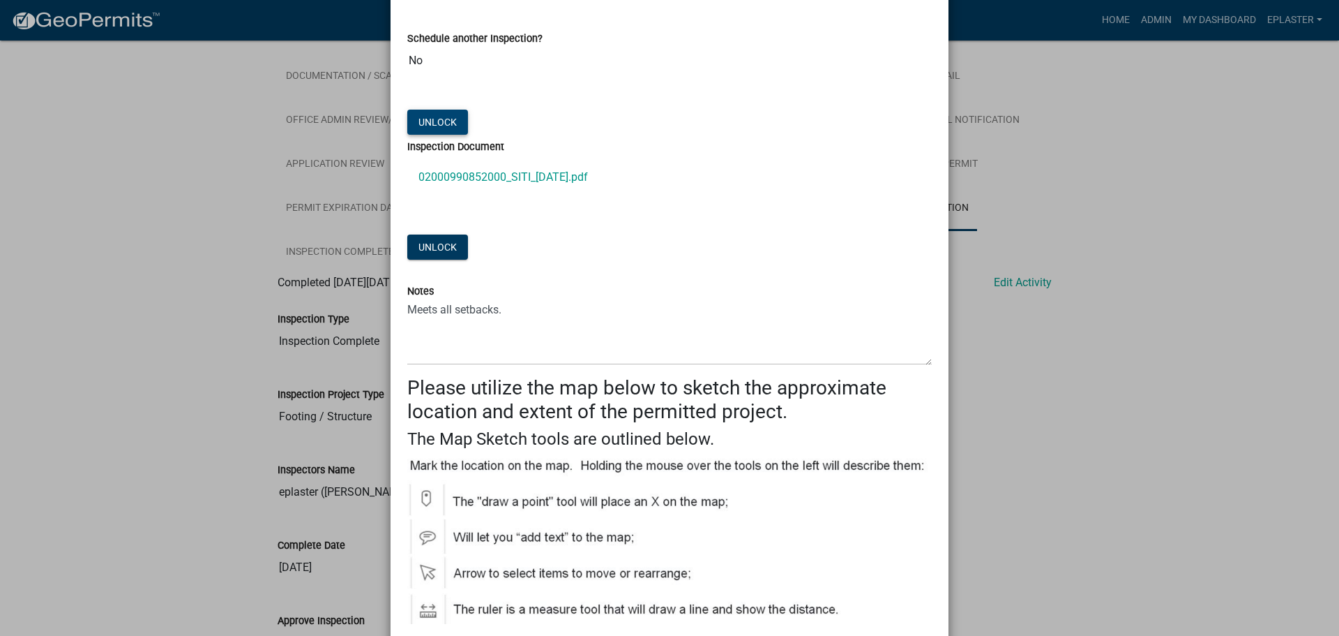
click at [442, 114] on button "Unlock" at bounding box center [437, 122] width 61 height 25
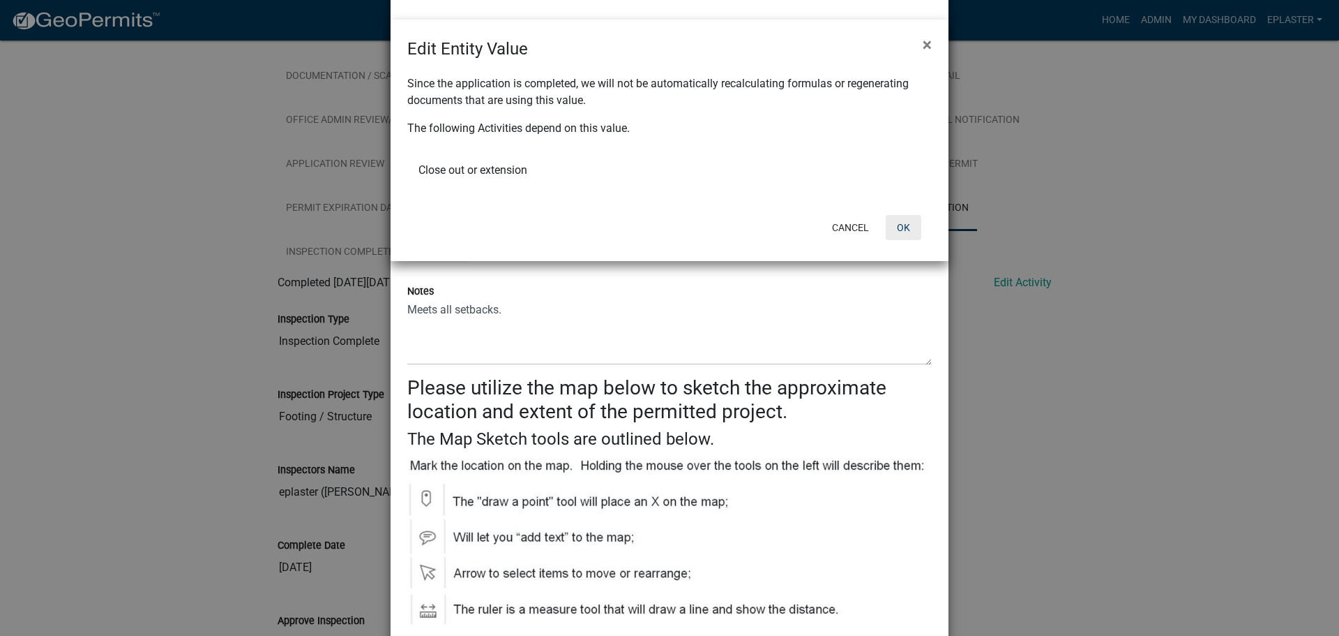
click at [910, 233] on button "OK" at bounding box center [904, 227] width 36 height 25
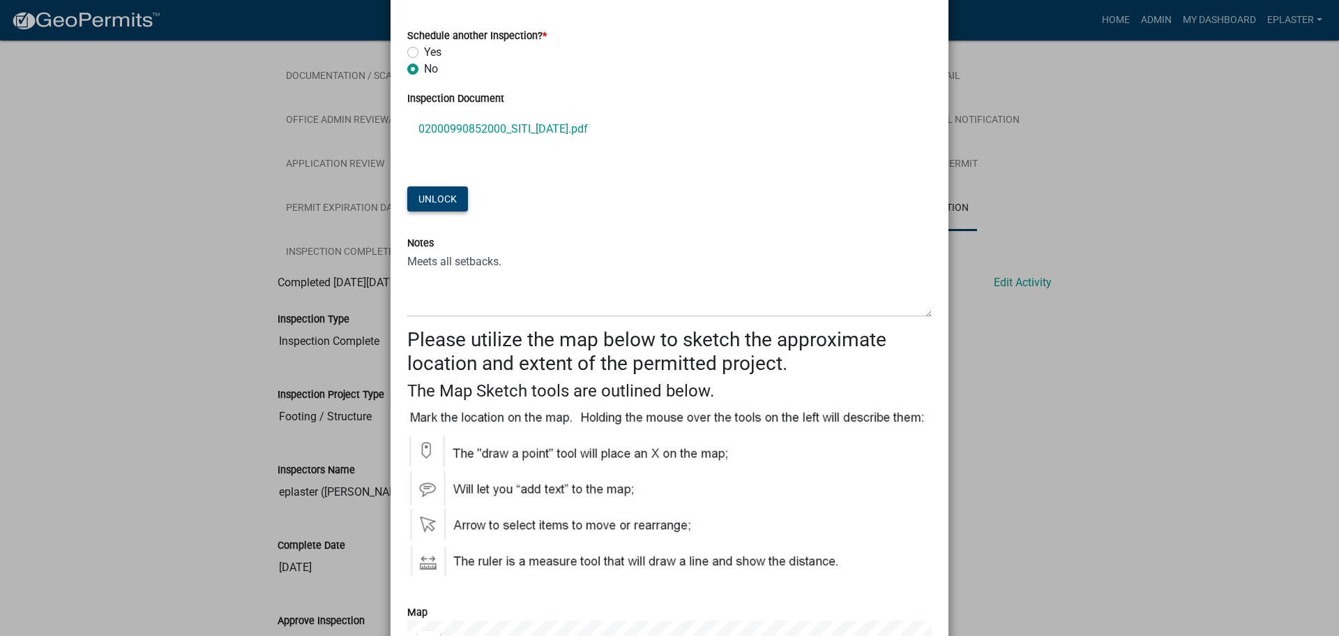
click at [433, 204] on button "Unlock" at bounding box center [437, 198] width 61 height 25
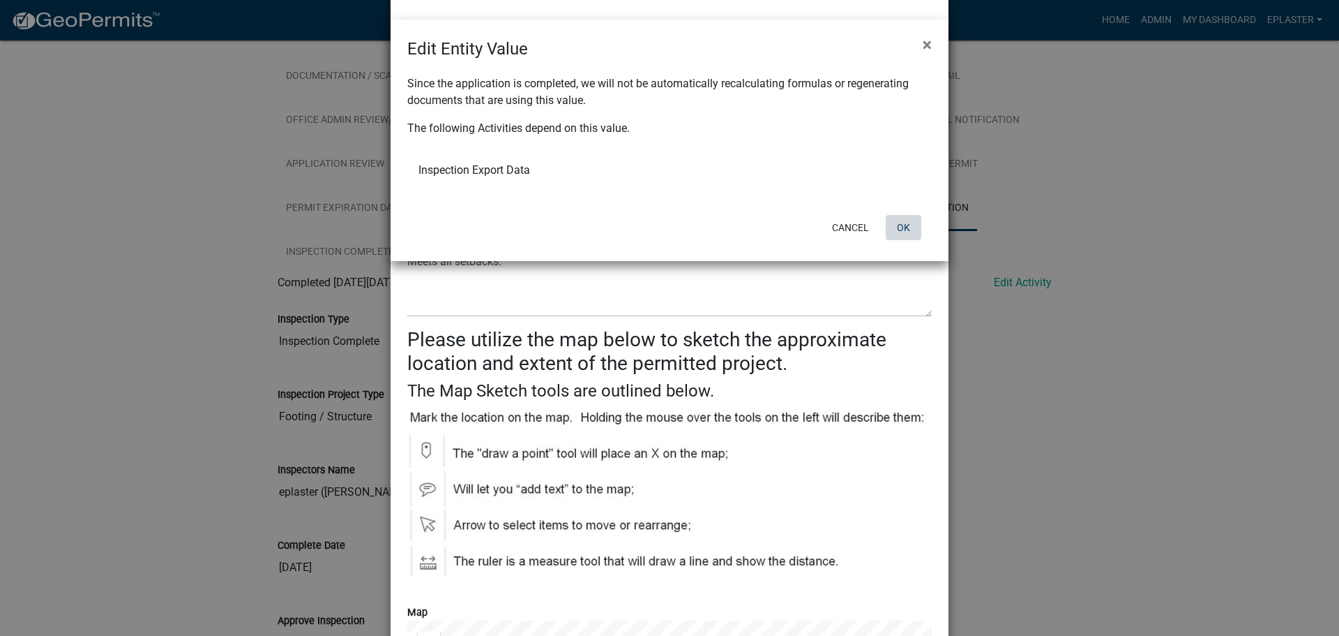
click at [908, 226] on button "OK" at bounding box center [904, 227] width 36 height 25
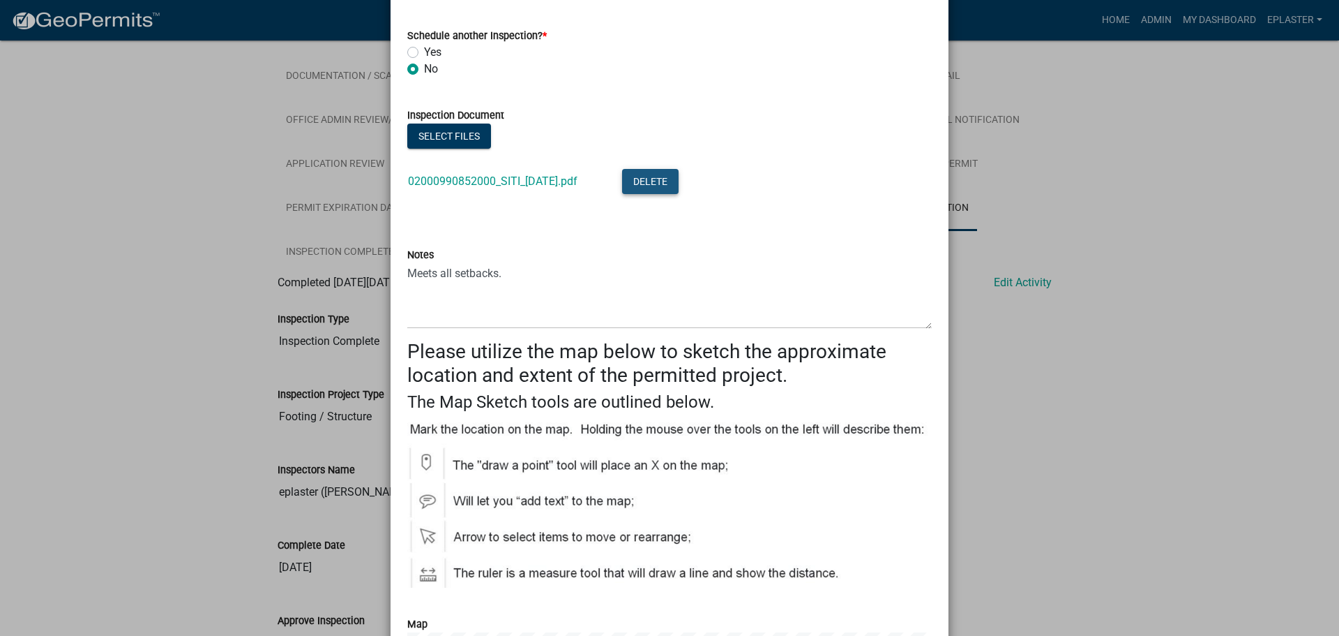
click at [673, 181] on button "Delete" at bounding box center [650, 181] width 57 height 25
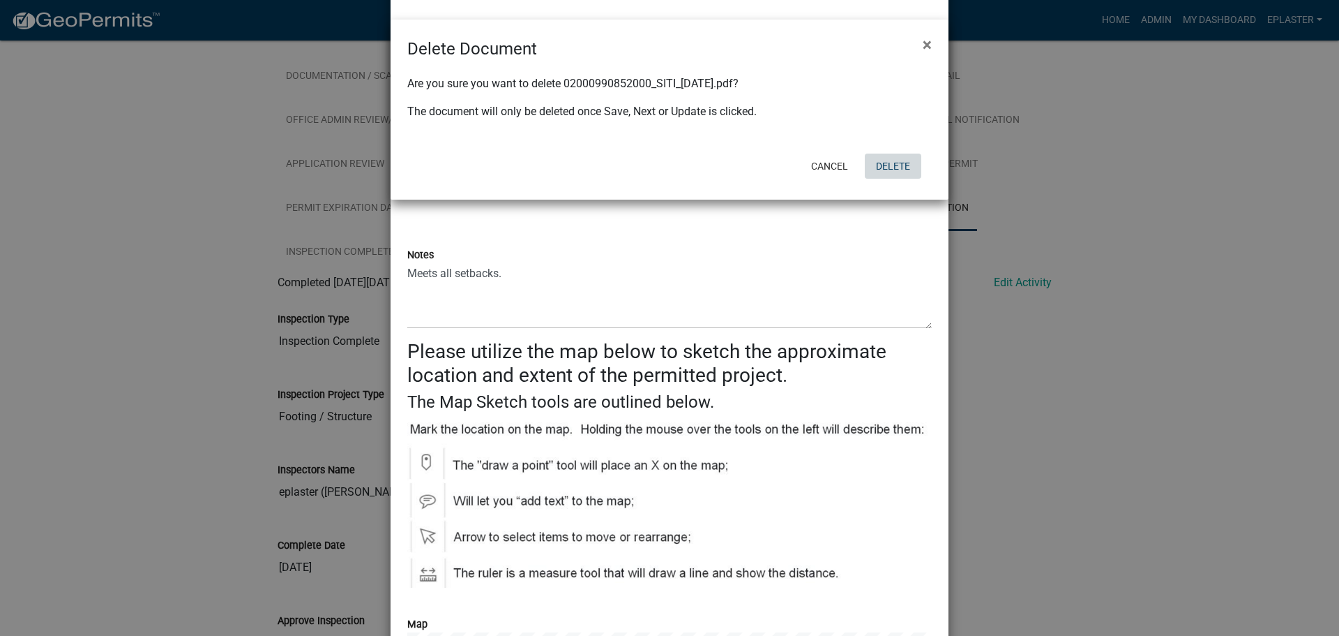
click at [889, 168] on button "Delete" at bounding box center [893, 165] width 57 height 25
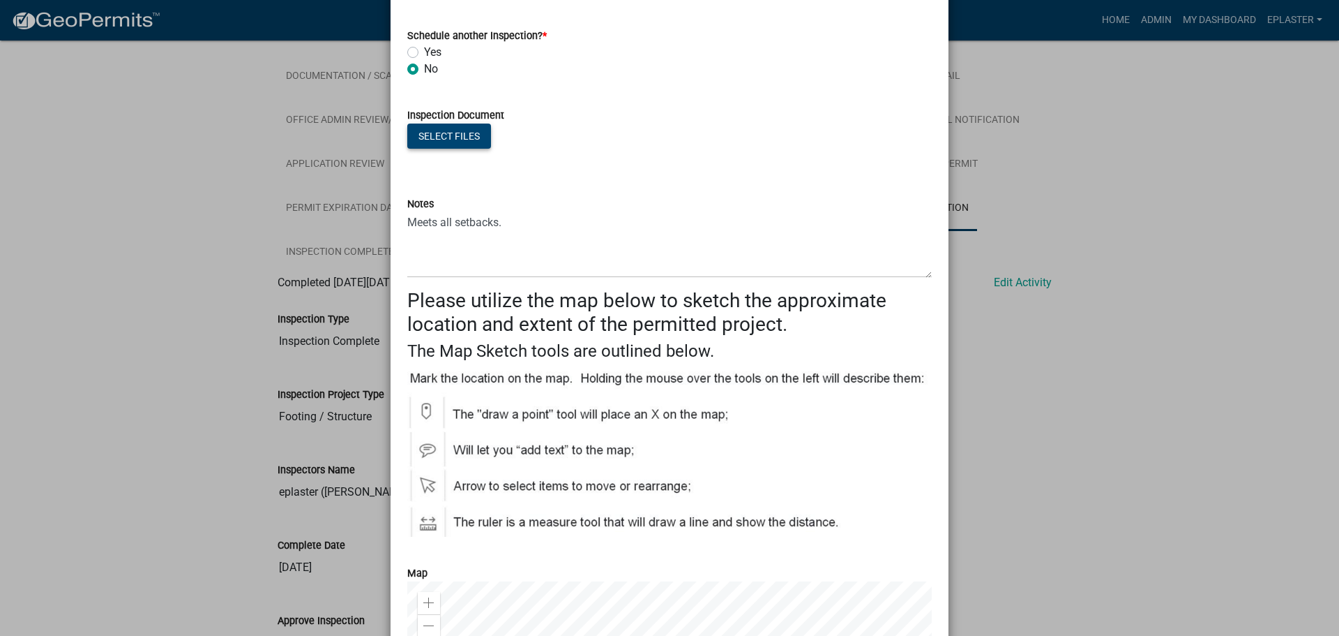
click at [467, 138] on button "Select files" at bounding box center [449, 135] width 84 height 25
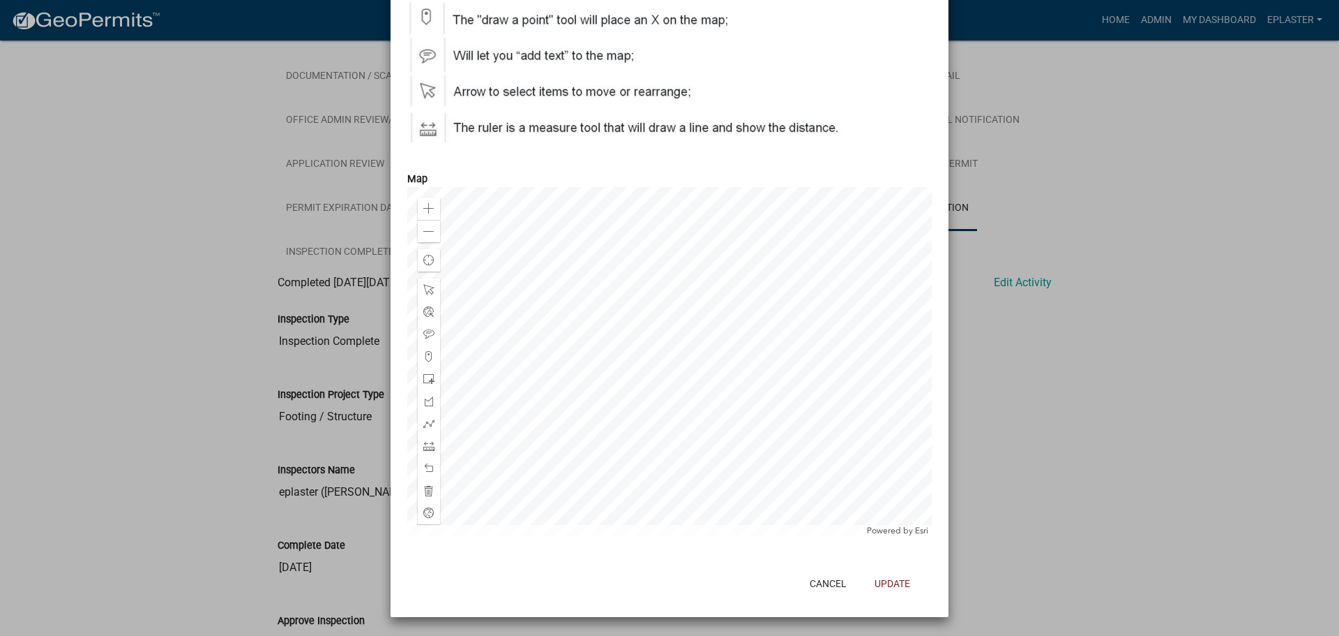
scroll to position [969, 0]
click at [894, 580] on button "Update" at bounding box center [893, 582] width 58 height 25
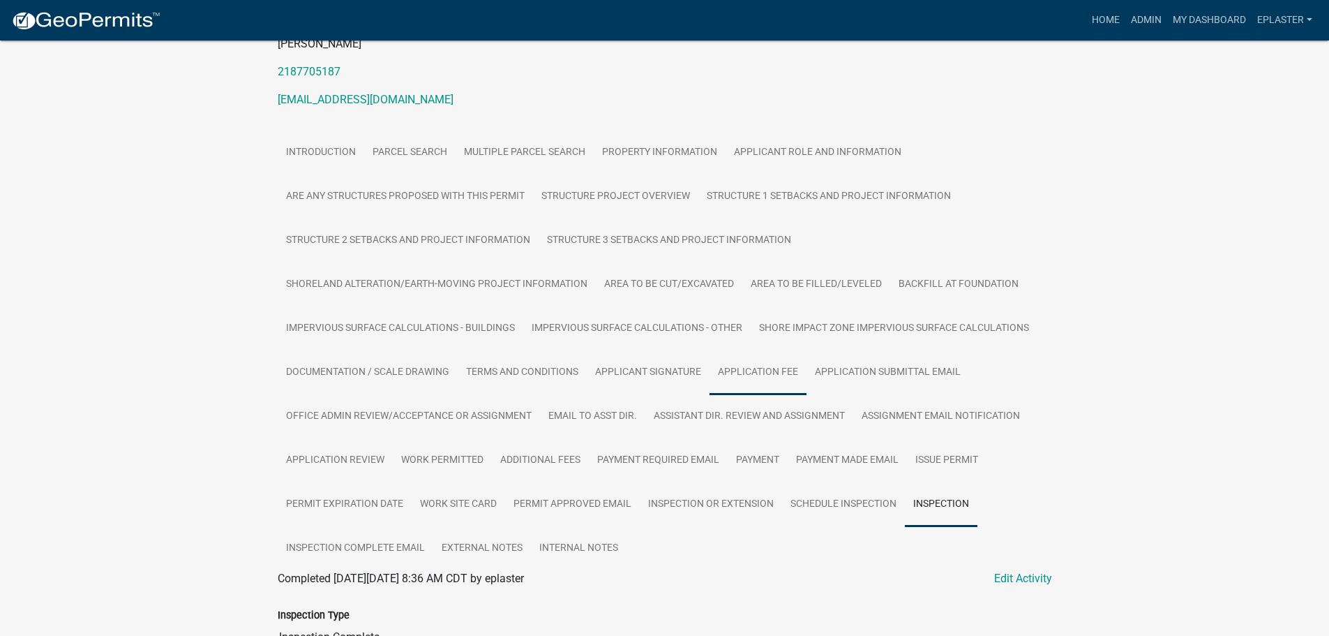
scroll to position [180, 0]
click at [541, 153] on link "Multiple Parcel Search" at bounding box center [525, 153] width 138 height 45
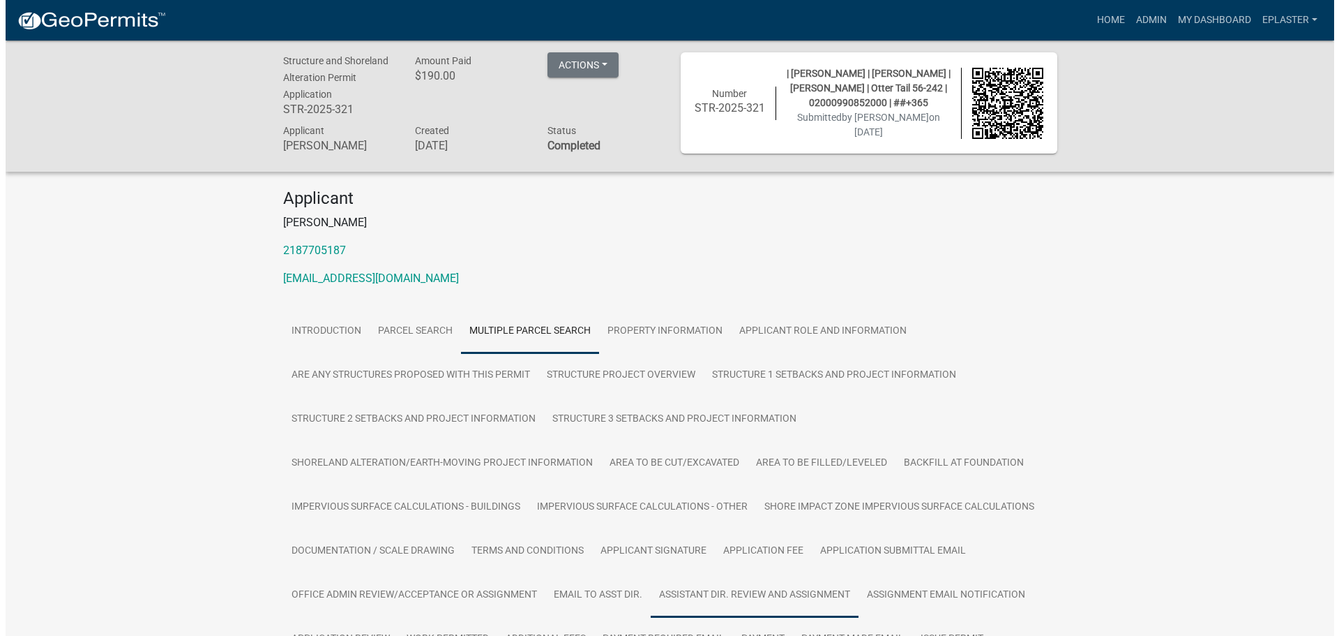
scroll to position [0, 0]
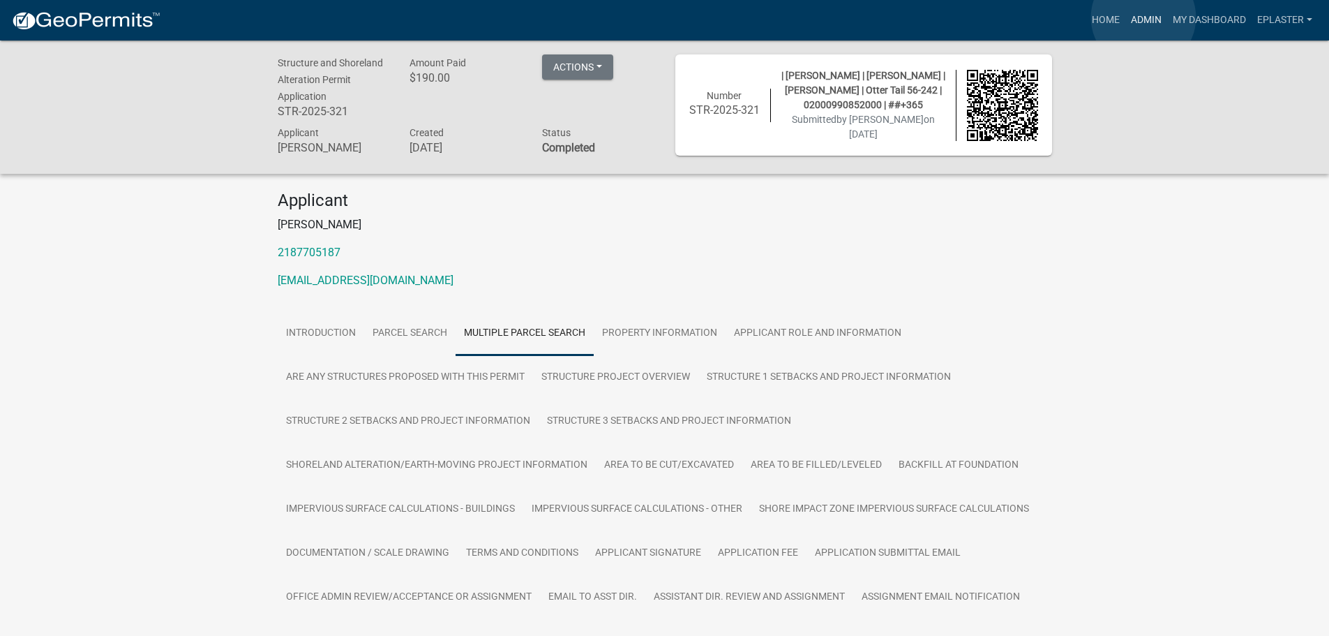
drag, startPoint x: 1143, startPoint y: 17, endPoint x: 1123, endPoint y: 31, distance: 24.2
click at [1143, 17] on link "Admin" at bounding box center [1146, 20] width 42 height 27
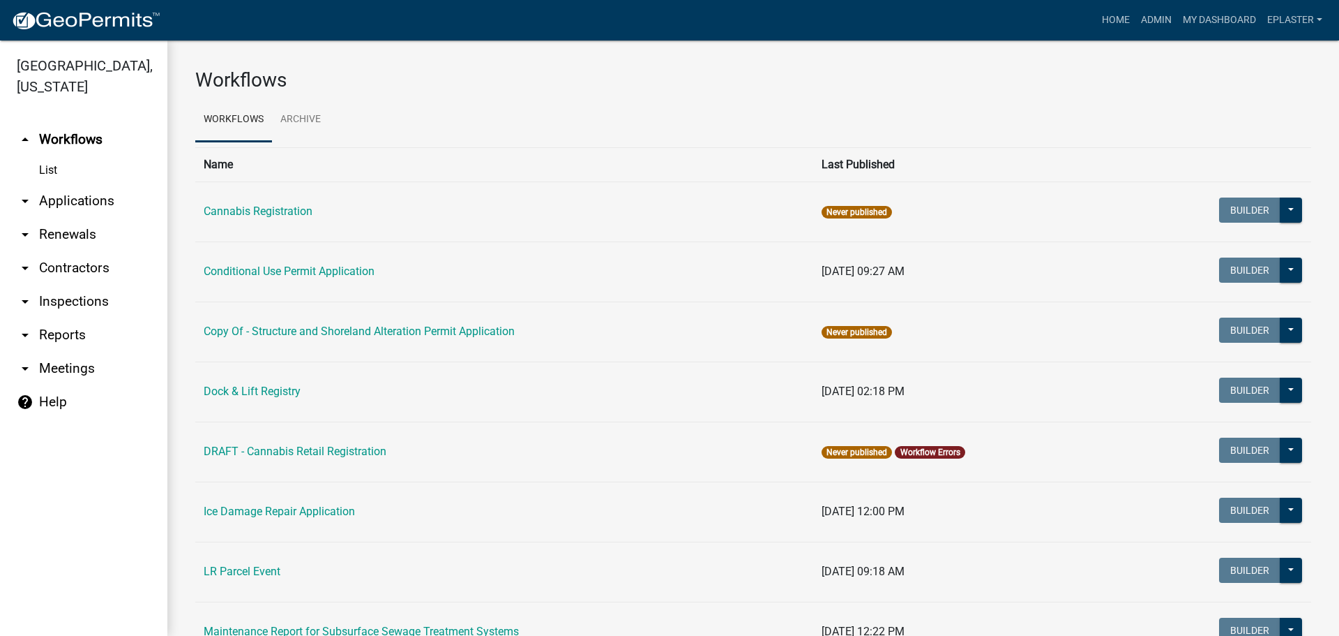
click at [91, 196] on link "arrow_drop_down Applications" at bounding box center [83, 200] width 167 height 33
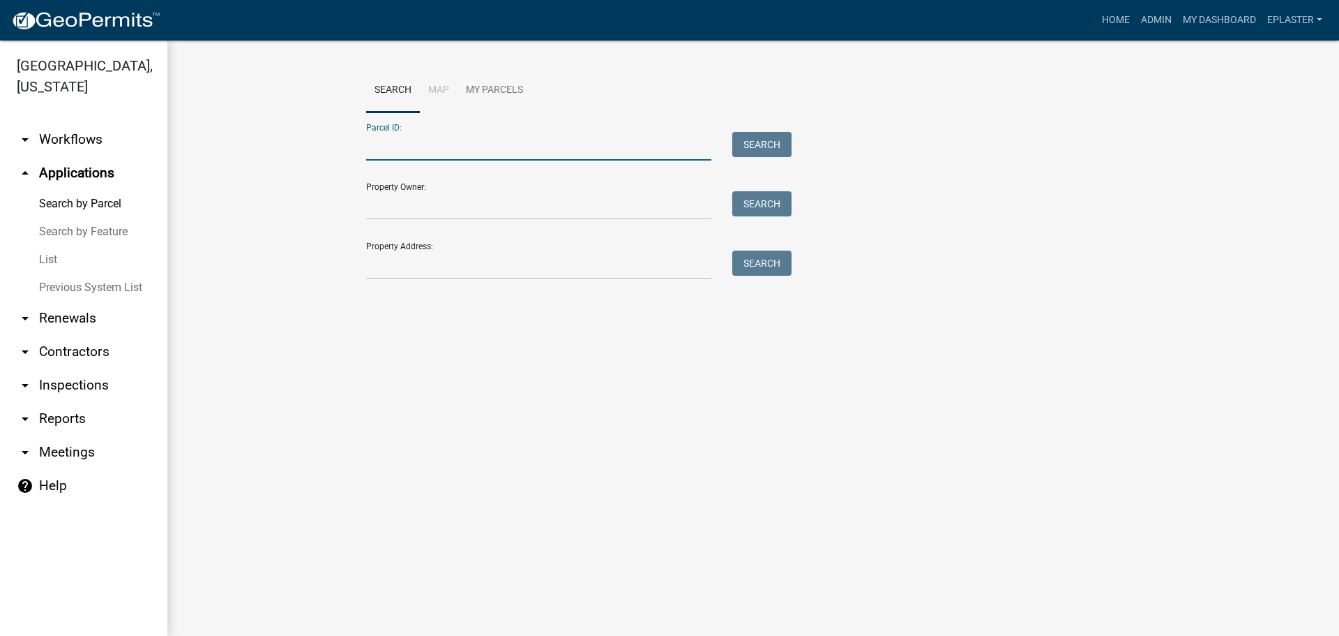
click at [460, 151] on input "Parcel ID:" at bounding box center [538, 146] width 345 height 29
paste input "02000990853000"
type input "02000990853000"
click at [768, 149] on button "Search" at bounding box center [761, 144] width 59 height 25
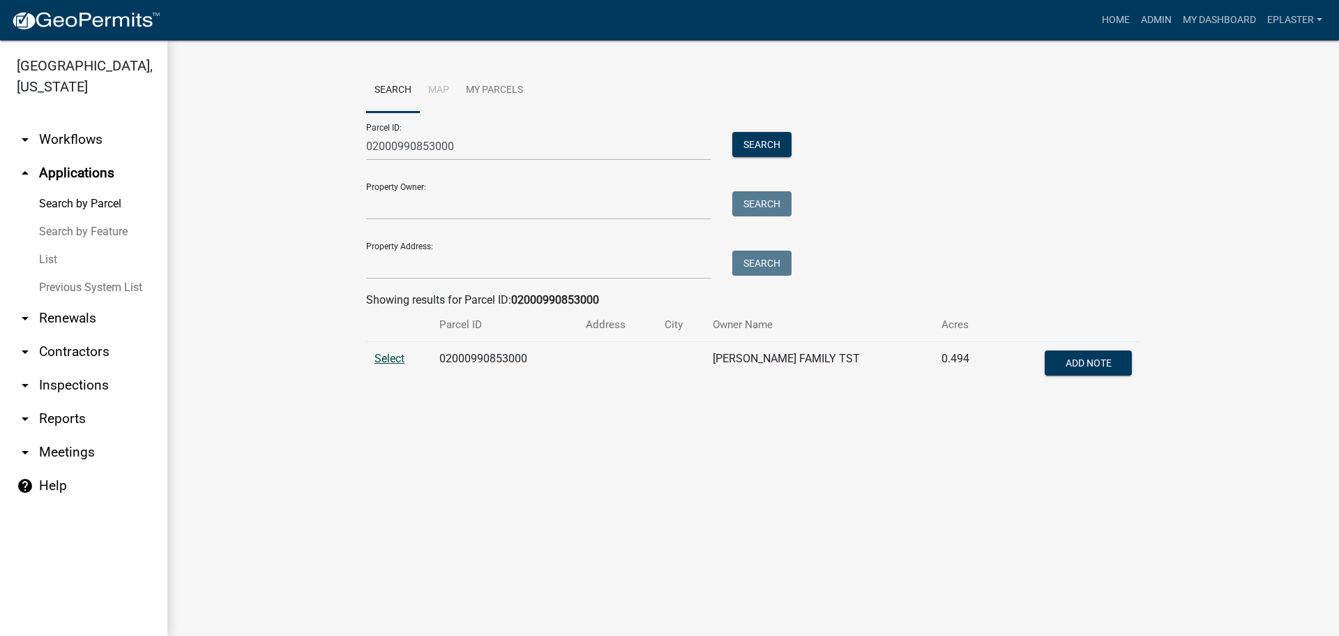
click at [387, 363] on span "Select" at bounding box center [390, 358] width 30 height 13
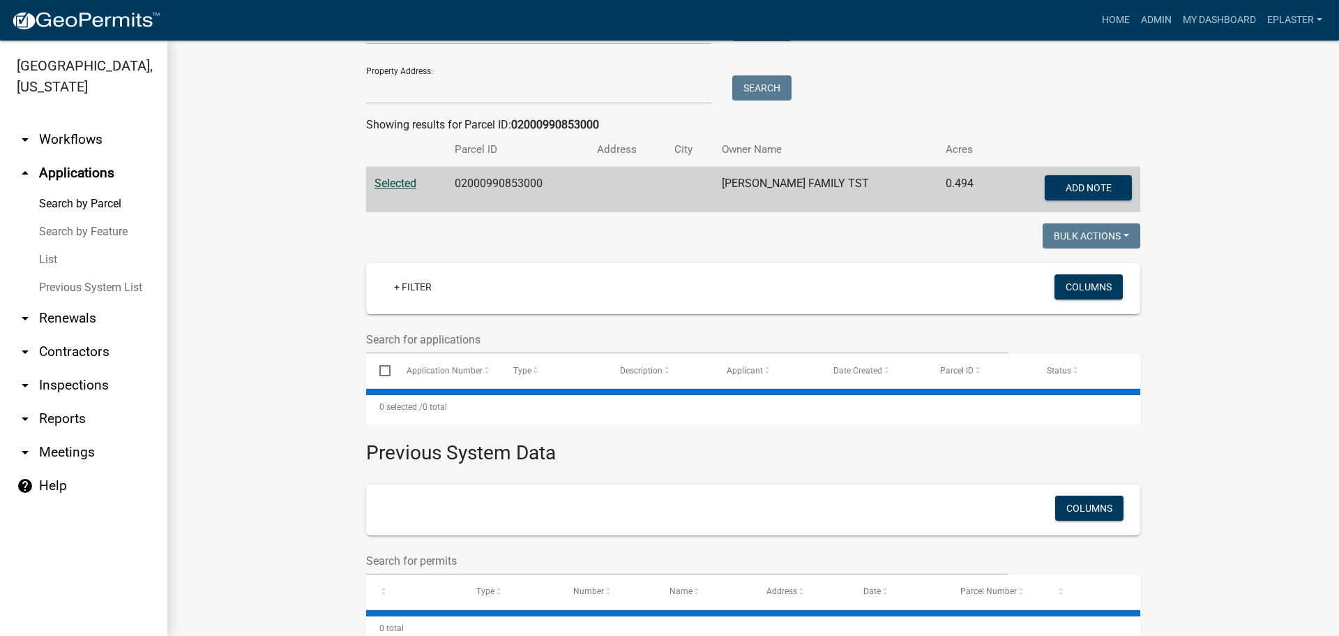
scroll to position [212, 0]
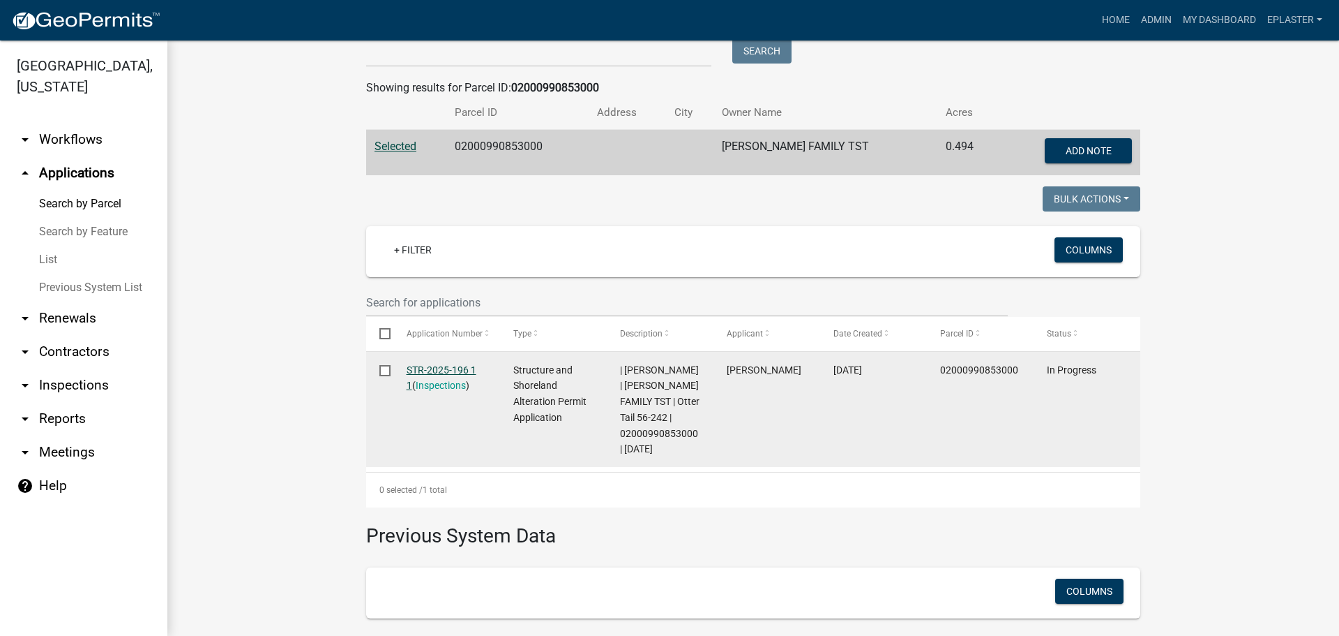
click at [459, 373] on link "STR-2025-196 1 1" at bounding box center [442, 377] width 70 height 27
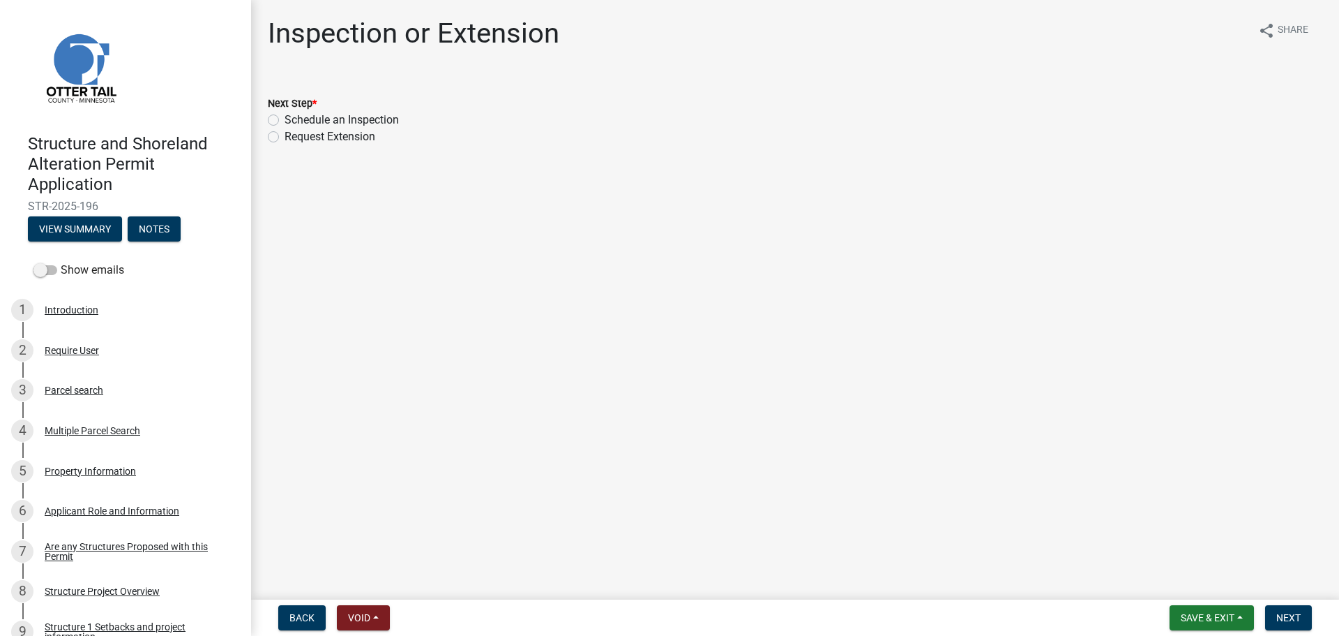
click at [285, 121] on label "Schedule an Inspection" at bounding box center [342, 120] width 114 height 17
click at [285, 121] on input "Schedule an Inspection" at bounding box center [289, 116] width 9 height 9
radio input "true"
click at [1304, 621] on button "Next" at bounding box center [1288, 617] width 47 height 25
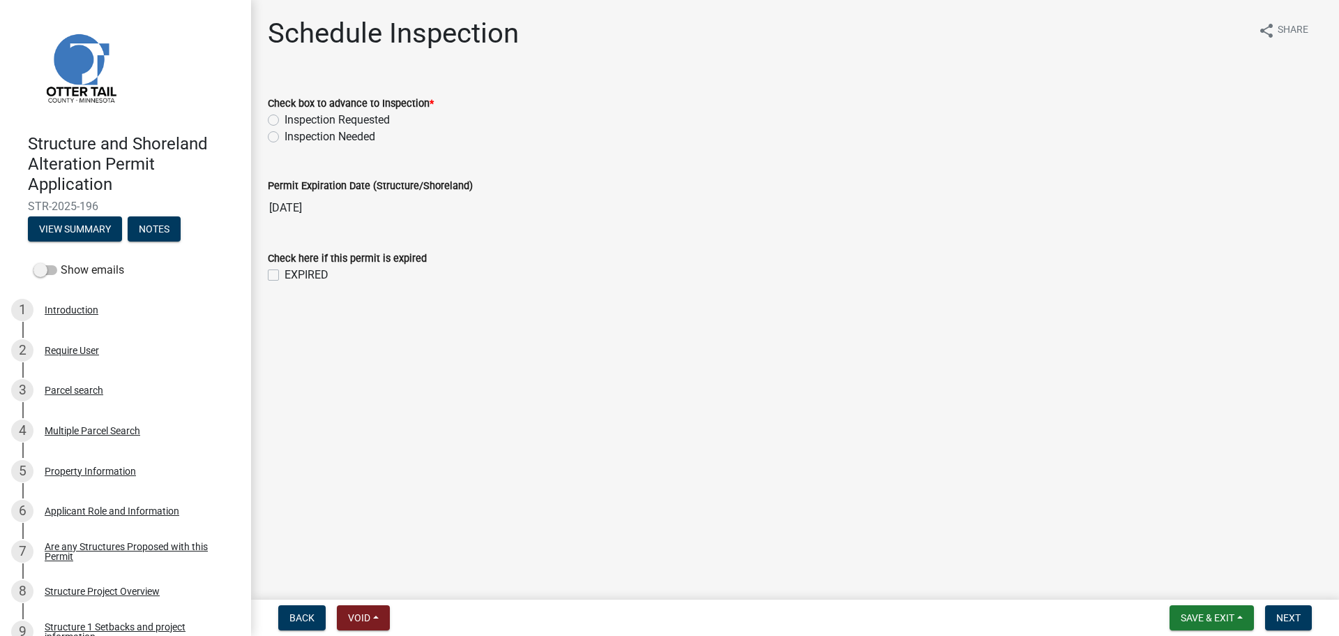
click at [285, 121] on label "Inspection Requested" at bounding box center [337, 120] width 105 height 17
click at [285, 121] on input "Inspection Requested" at bounding box center [289, 116] width 9 height 9
radio input "true"
click at [1277, 617] on span "Next" at bounding box center [1289, 617] width 24 height 11
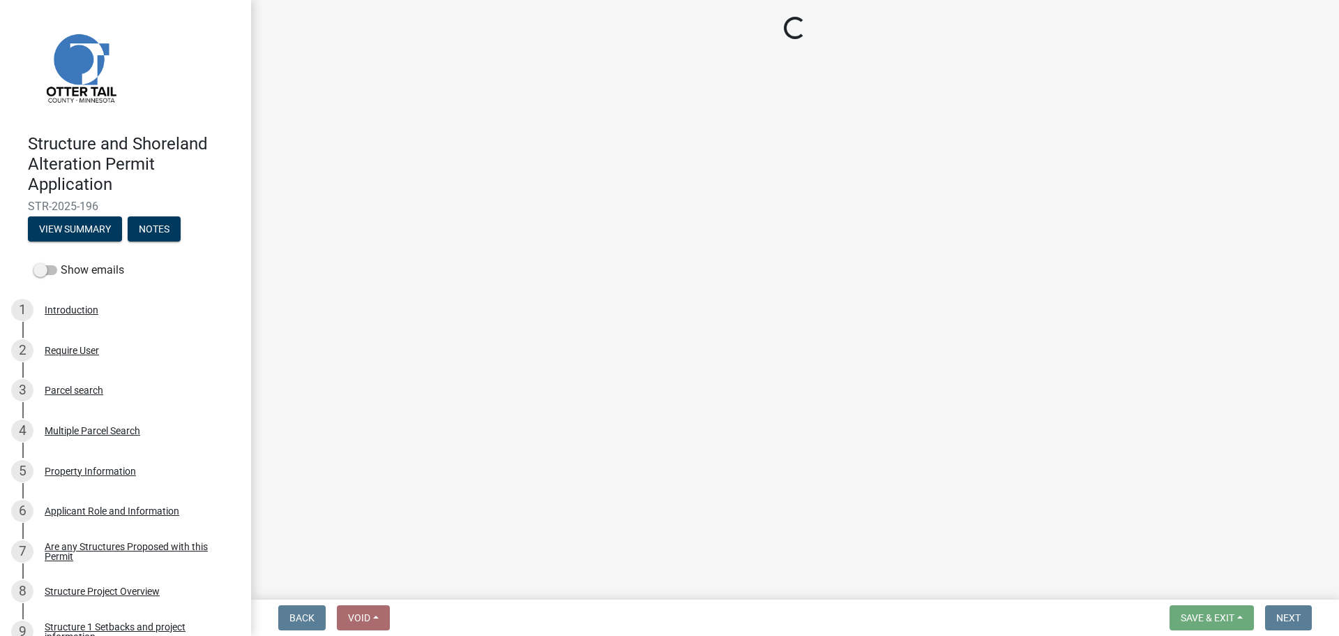
select select "710d5f49-2663-4e73-9718-d0c4e189f5ed"
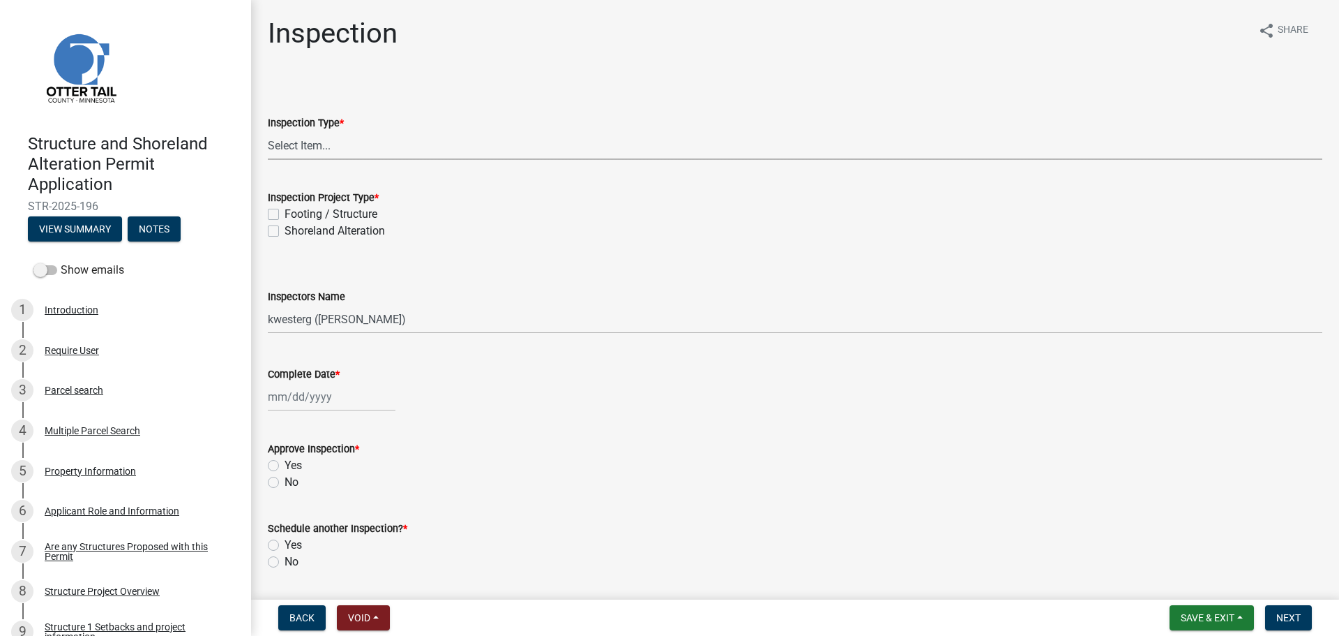
click at [331, 139] on select "Select Item... Inspection Complete Partial Inspection Inspected Not Built" at bounding box center [795, 145] width 1055 height 29
click at [268, 131] on select "Select Item... Inspection Complete Partial Inspection Inspected Not Built" at bounding box center [795, 145] width 1055 height 29
select select "409c2f88-eb3f-474f-aeae-54c427f2203e"
click at [285, 213] on label "Footing / Structure" at bounding box center [331, 214] width 93 height 17
click at [285, 213] on input "Footing / Structure" at bounding box center [289, 210] width 9 height 9
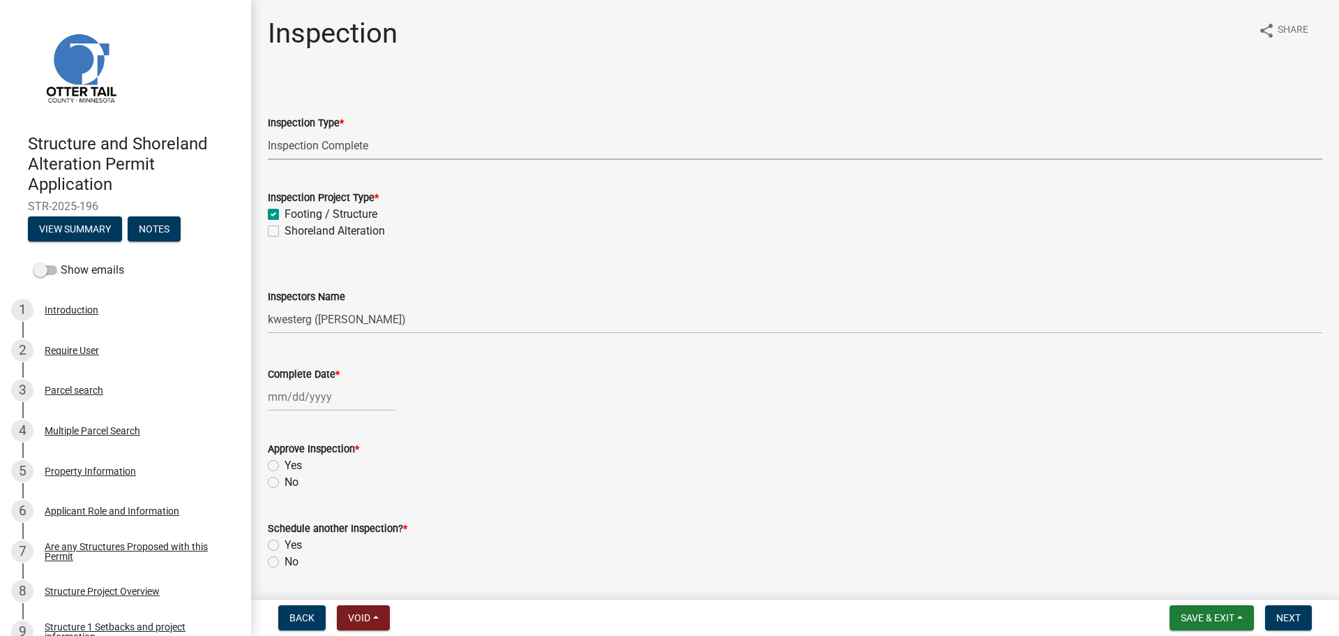
checkbox input "true"
checkbox input "false"
click at [305, 321] on select "Select Item... cwleclair ([PERSON_NAME]) btollefson ([PERSON_NAME]) abusko ([PE…" at bounding box center [795, 319] width 1055 height 29
select select "ab4afe9b-f255-4bf6-b29f-35714790ba70"
click at [268, 305] on select "Select Item... cwleclair ([PERSON_NAME]) btollefson ([PERSON_NAME]) abusko ([PE…" at bounding box center [795, 319] width 1055 height 29
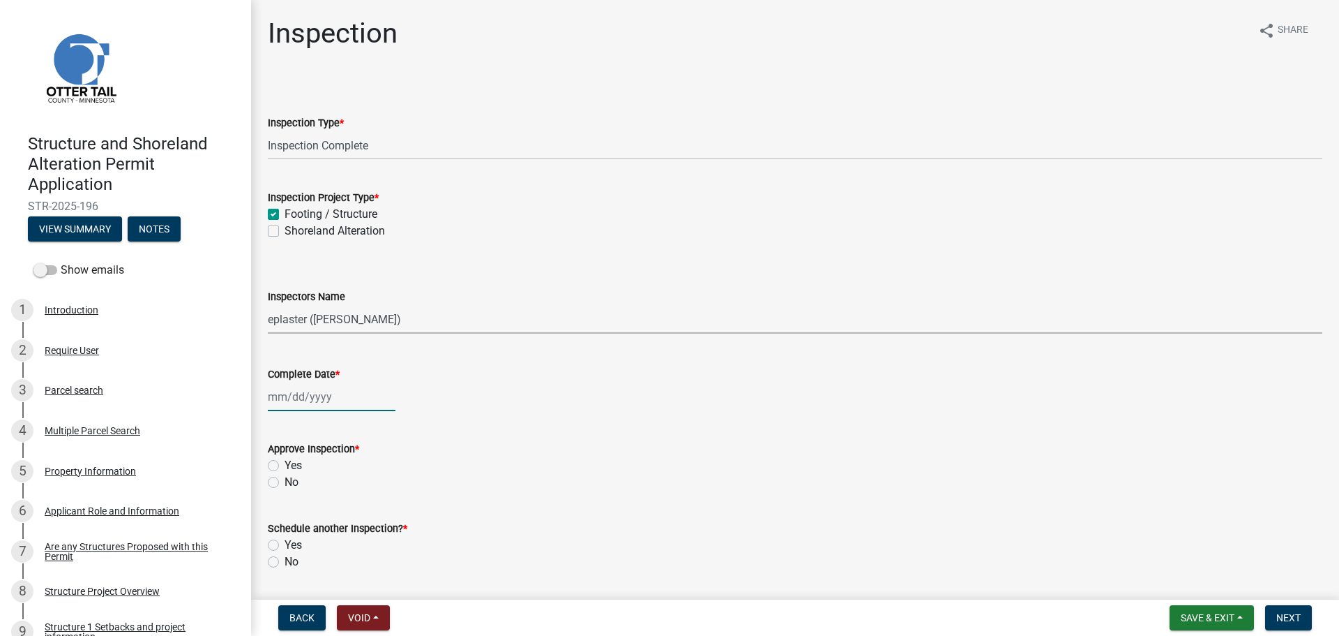
click at [317, 402] on div at bounding box center [332, 396] width 128 height 29
select select "9"
select select "2025"
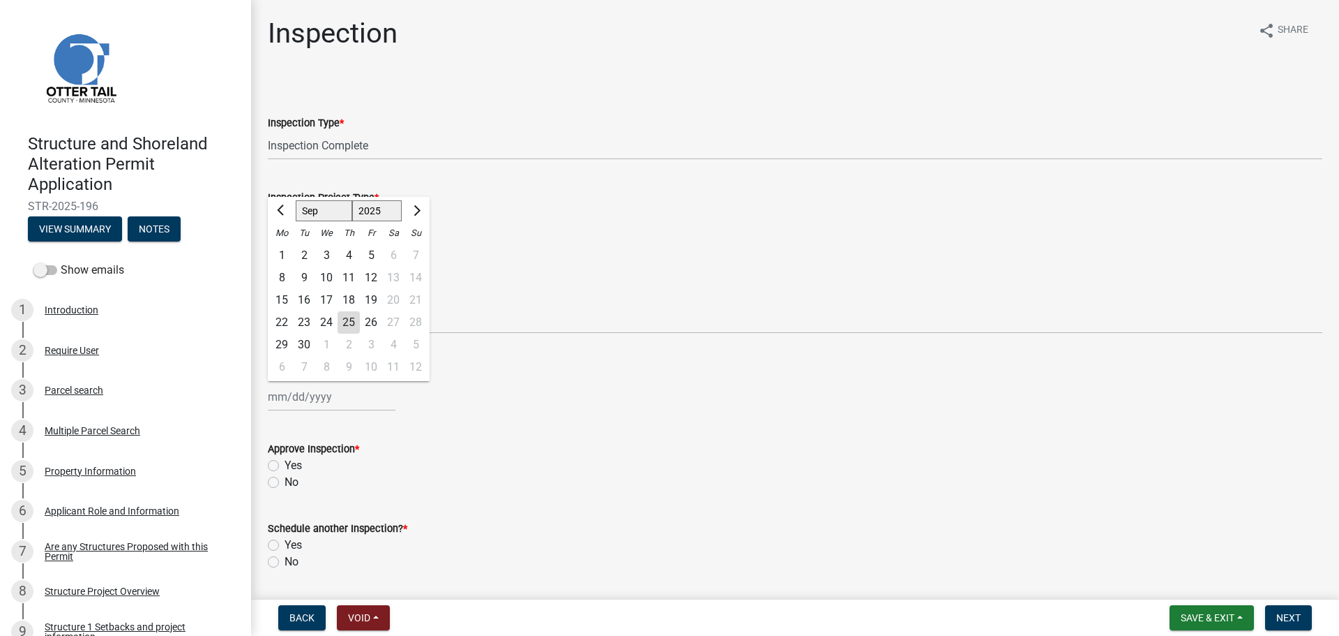
click at [280, 276] on div "8" at bounding box center [282, 277] width 22 height 22
type input "[DATE]"
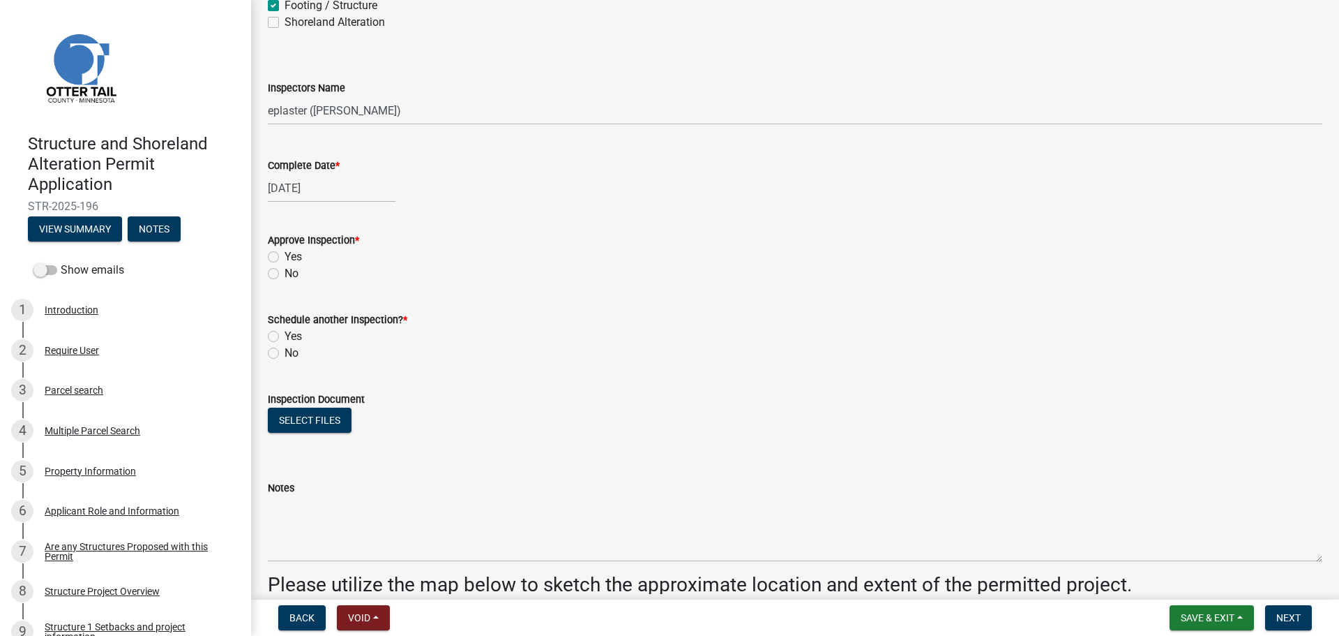
scroll to position [227, 0]
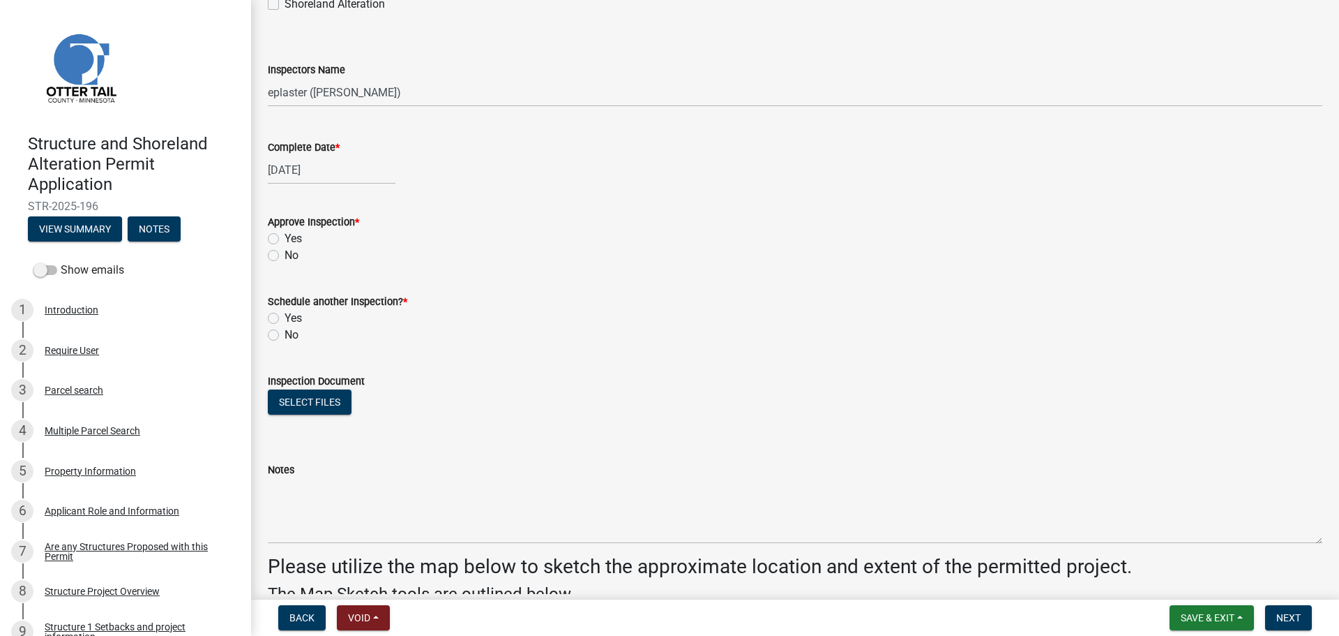
click at [285, 235] on label "Yes" at bounding box center [293, 238] width 17 height 17
click at [285, 235] on input "Yes" at bounding box center [289, 234] width 9 height 9
radio input "true"
click at [285, 336] on label "No" at bounding box center [292, 334] width 14 height 17
click at [285, 336] on input "No" at bounding box center [289, 330] width 9 height 9
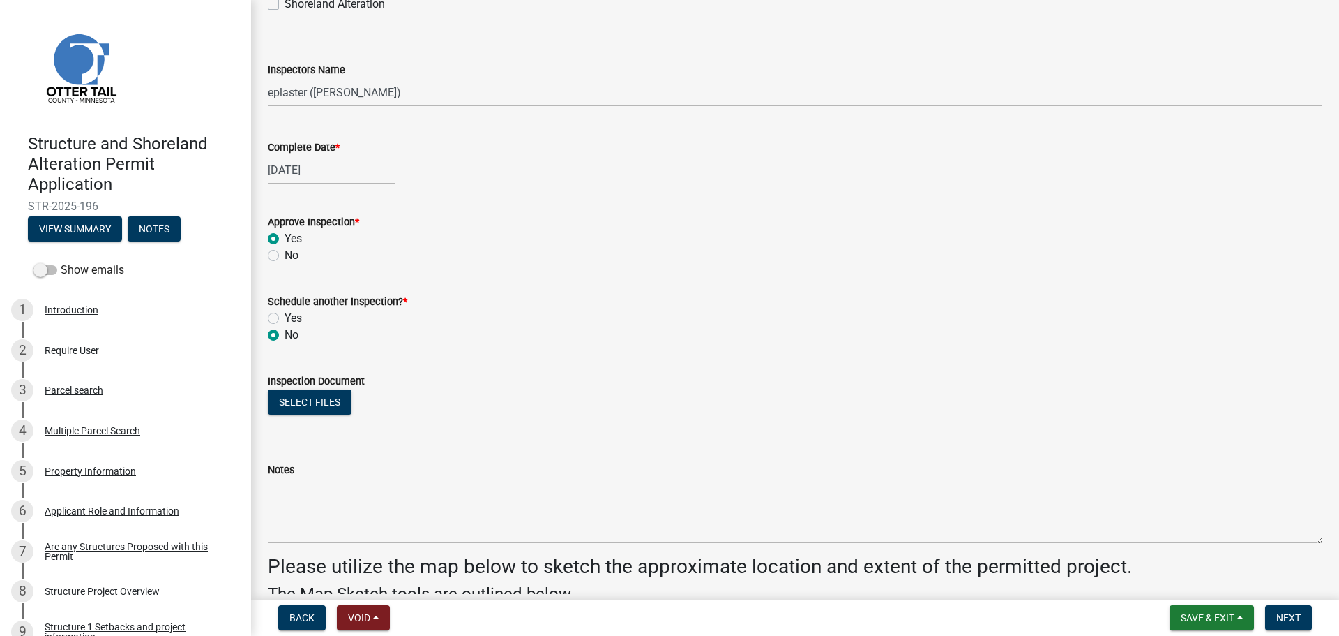
radio input "true"
click at [314, 401] on button "Select files" at bounding box center [310, 401] width 84 height 25
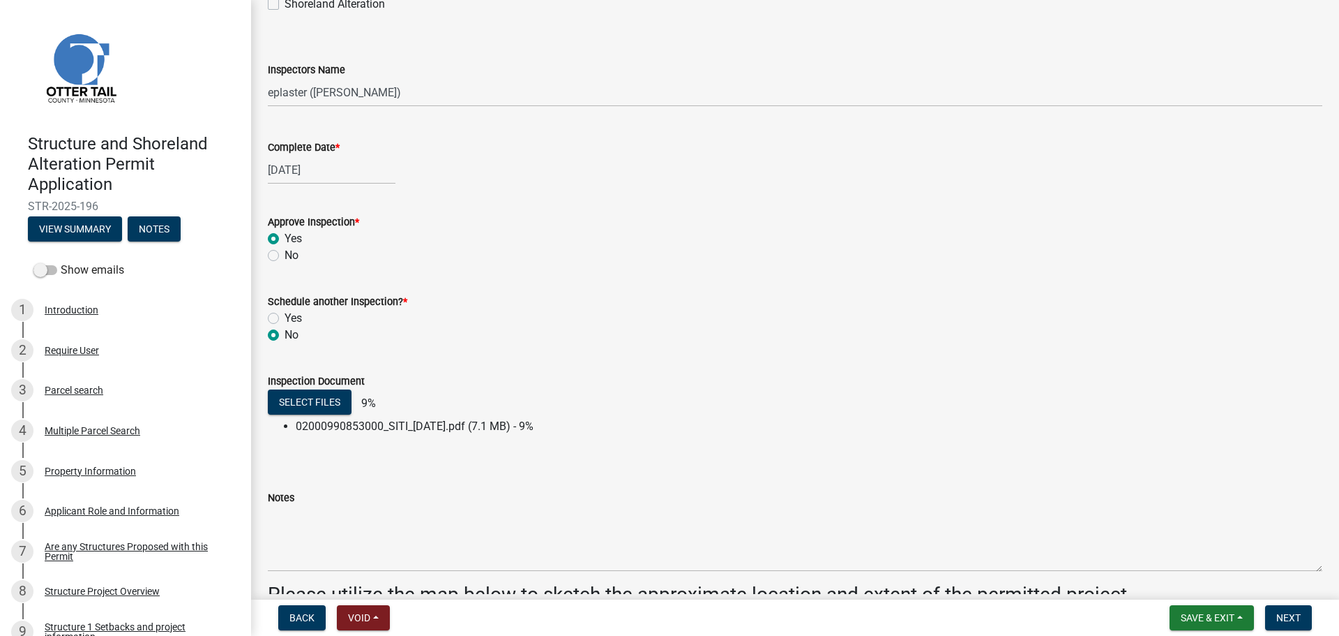
click at [323, 497] on div "Notes" at bounding box center [795, 497] width 1055 height 17
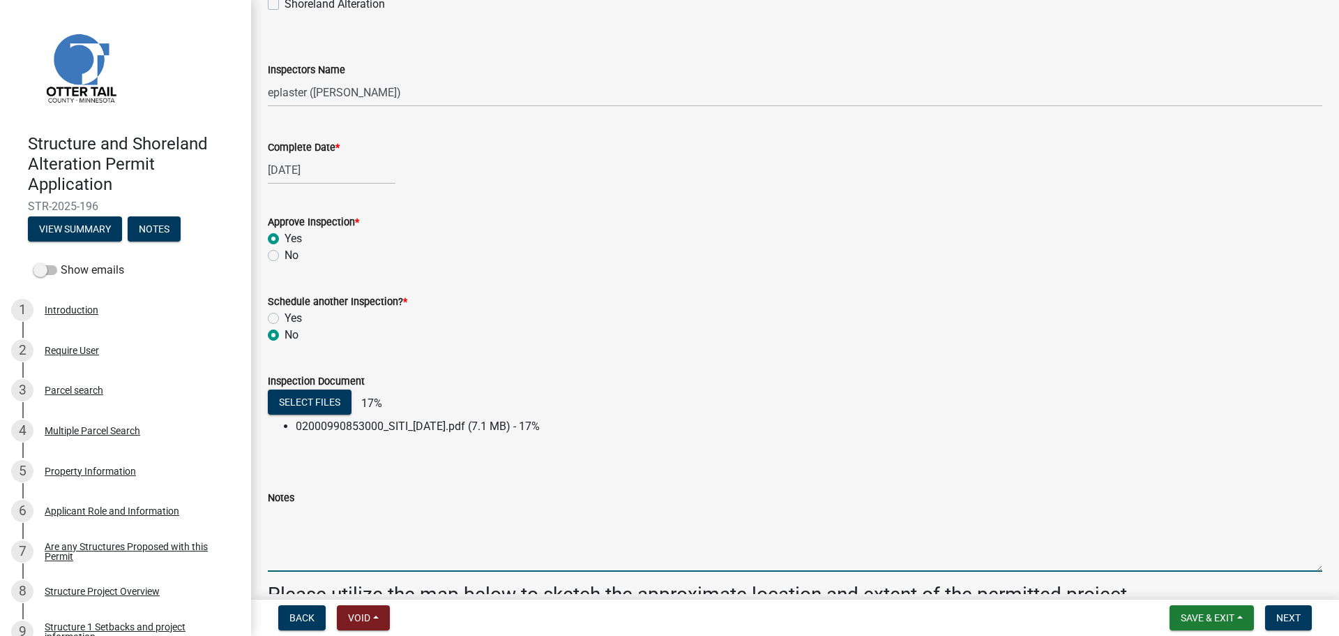
click at [324, 529] on textarea "Notes" at bounding box center [795, 539] width 1055 height 66
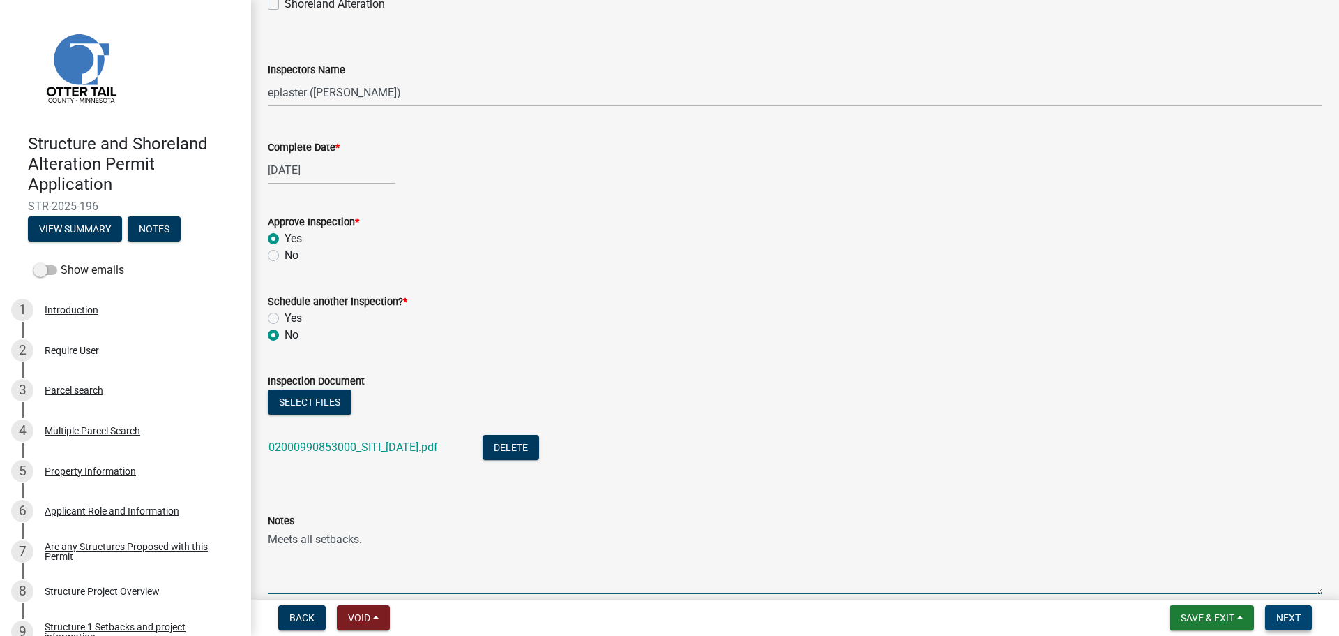
type textarea "Meets all setbacks."
click at [1298, 618] on span "Next" at bounding box center [1289, 617] width 24 height 11
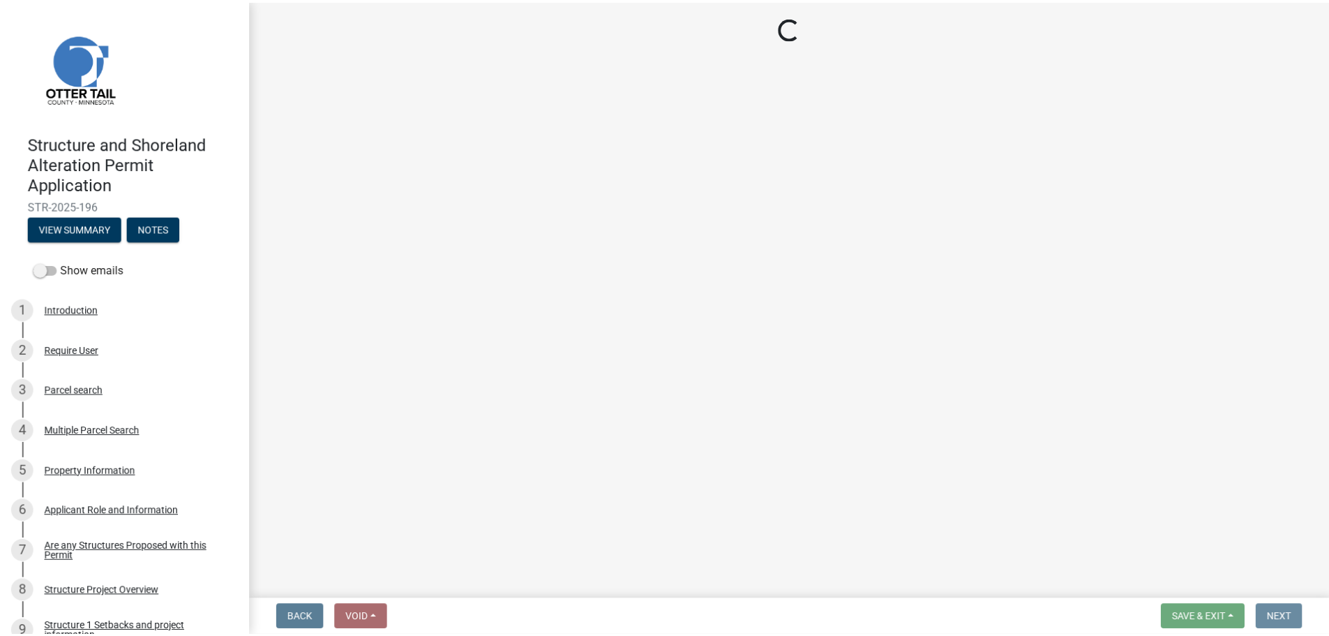
scroll to position [0, 0]
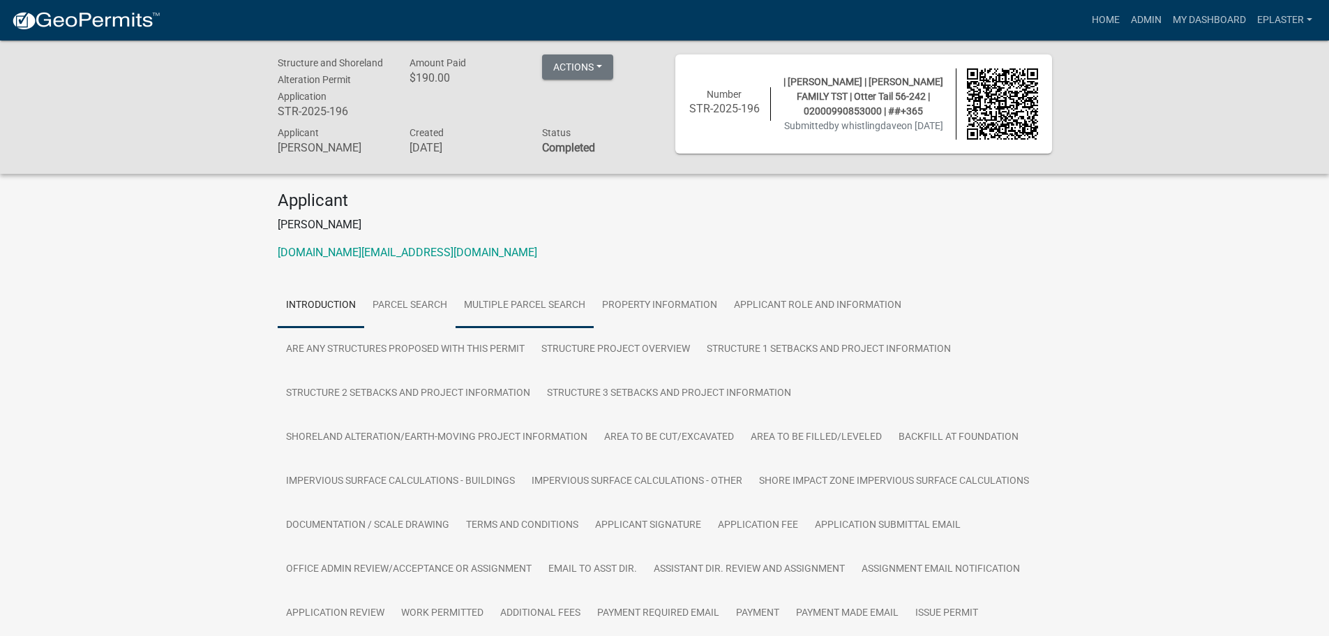
click at [539, 313] on link "Multiple Parcel Search" at bounding box center [525, 305] width 138 height 45
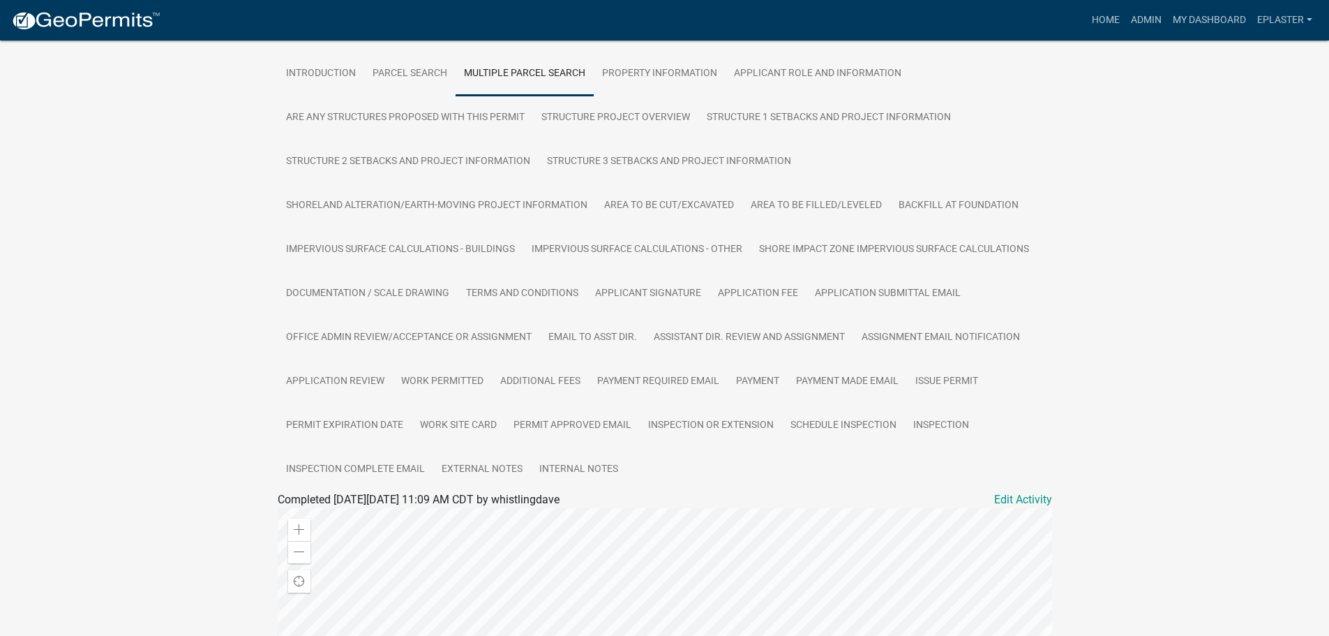
scroll to position [469, 0]
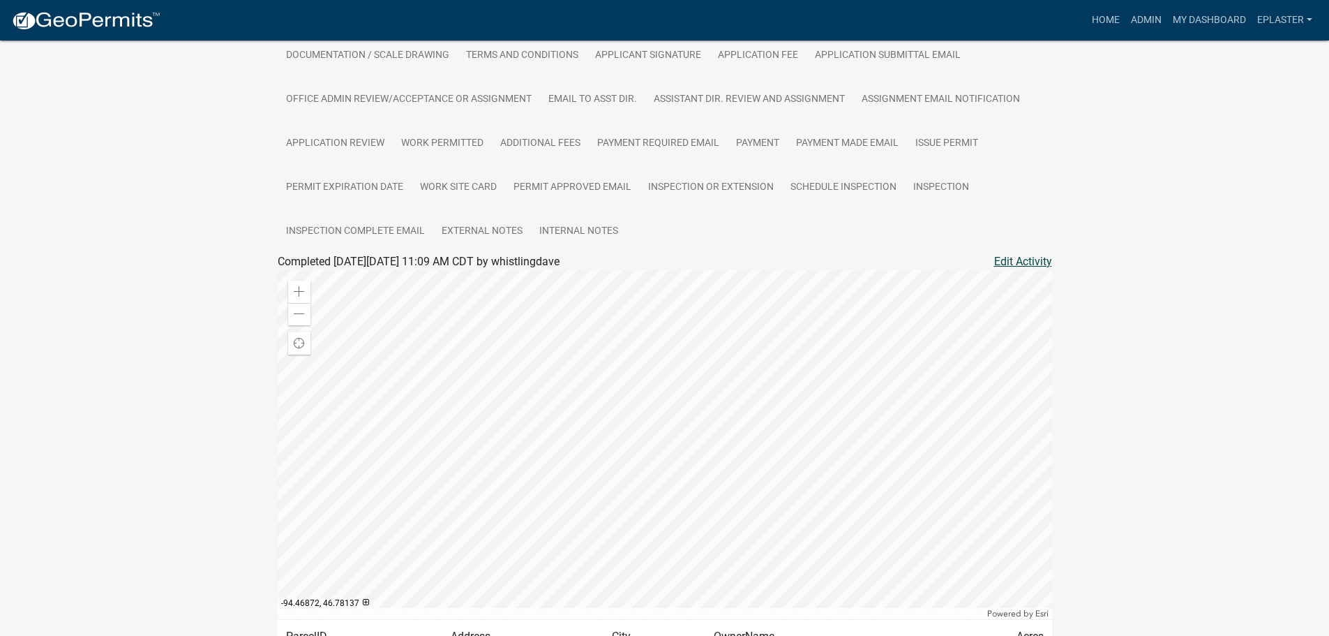
click at [1039, 262] on link "Edit Activity" at bounding box center [1023, 261] width 58 height 17
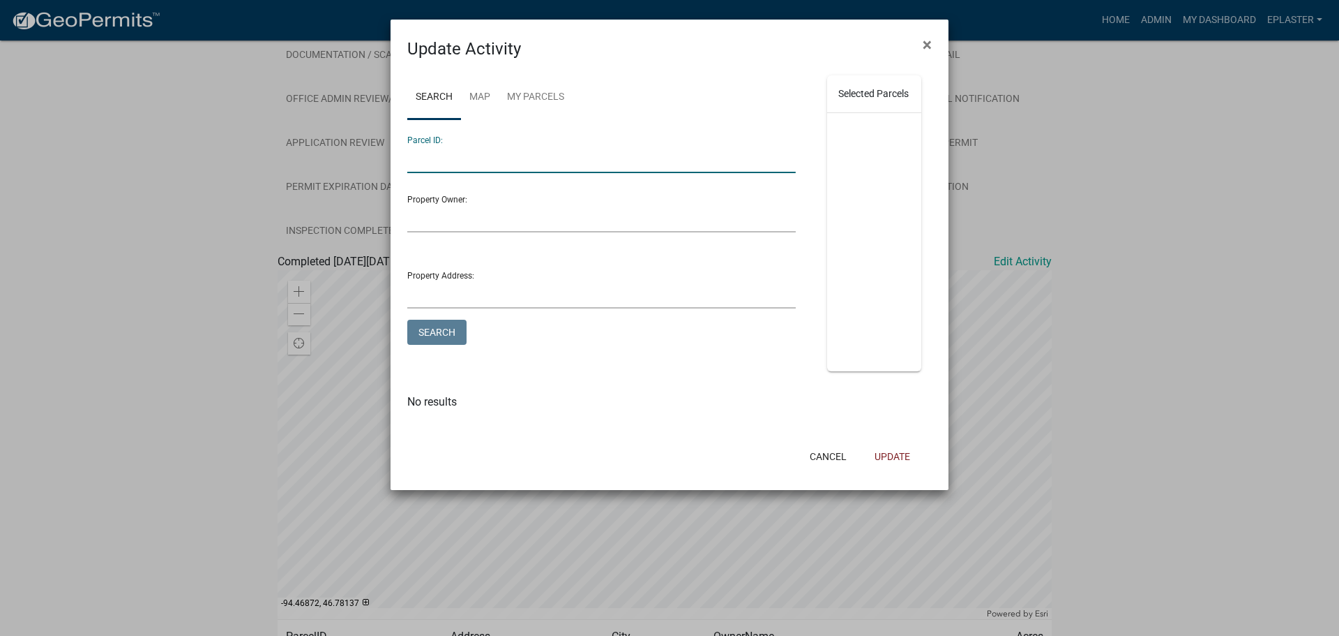
click at [516, 153] on input "Parcel ID:" at bounding box center [601, 158] width 389 height 29
paste input "02000990857000"
type input "02000990857000"
click at [440, 334] on button "Search" at bounding box center [436, 331] width 59 height 25
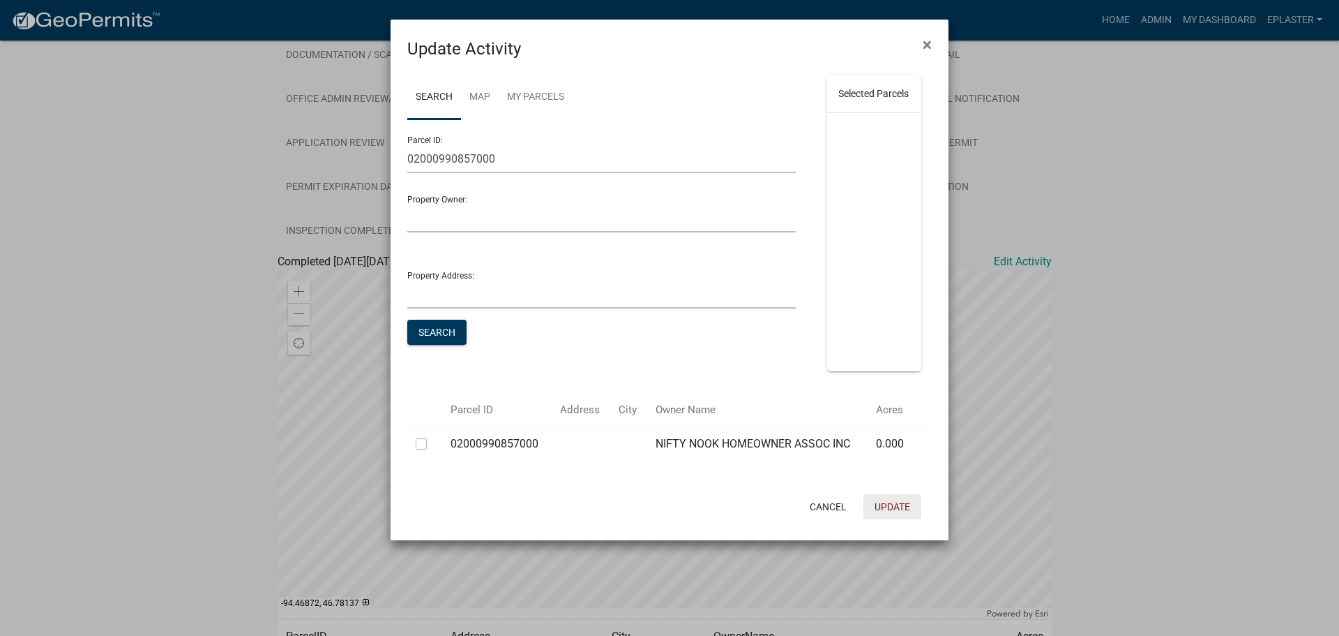
click at [900, 519] on button "Update" at bounding box center [893, 506] width 58 height 25
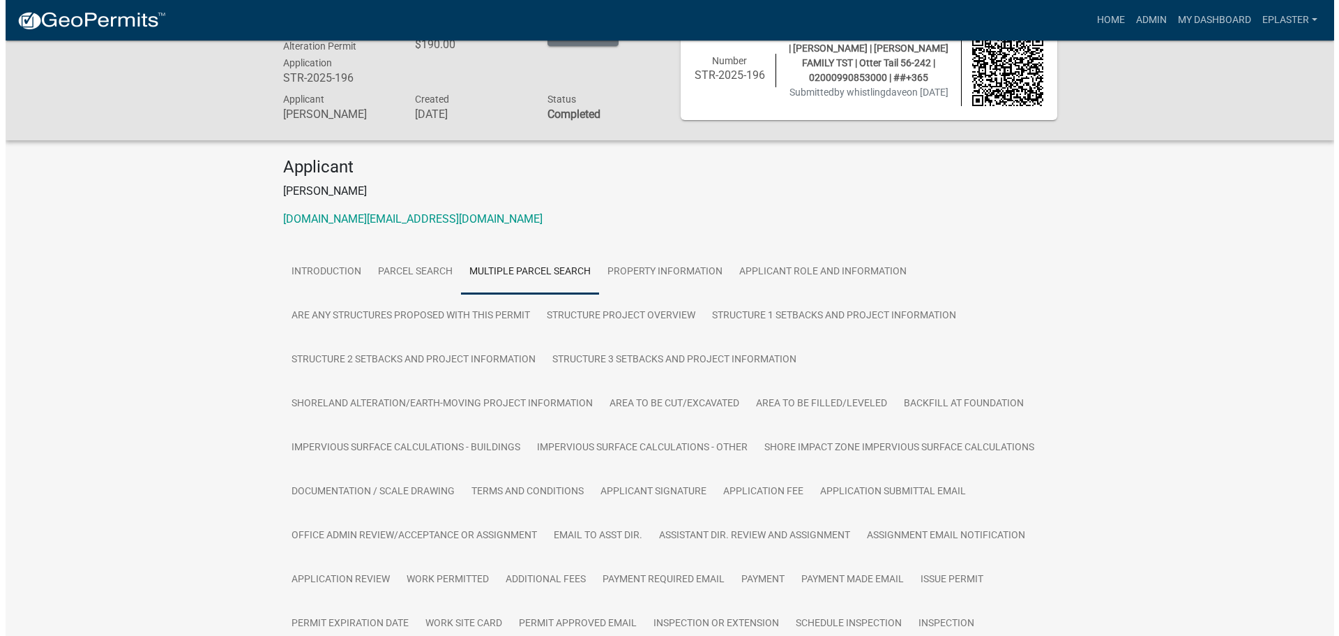
scroll to position [0, 0]
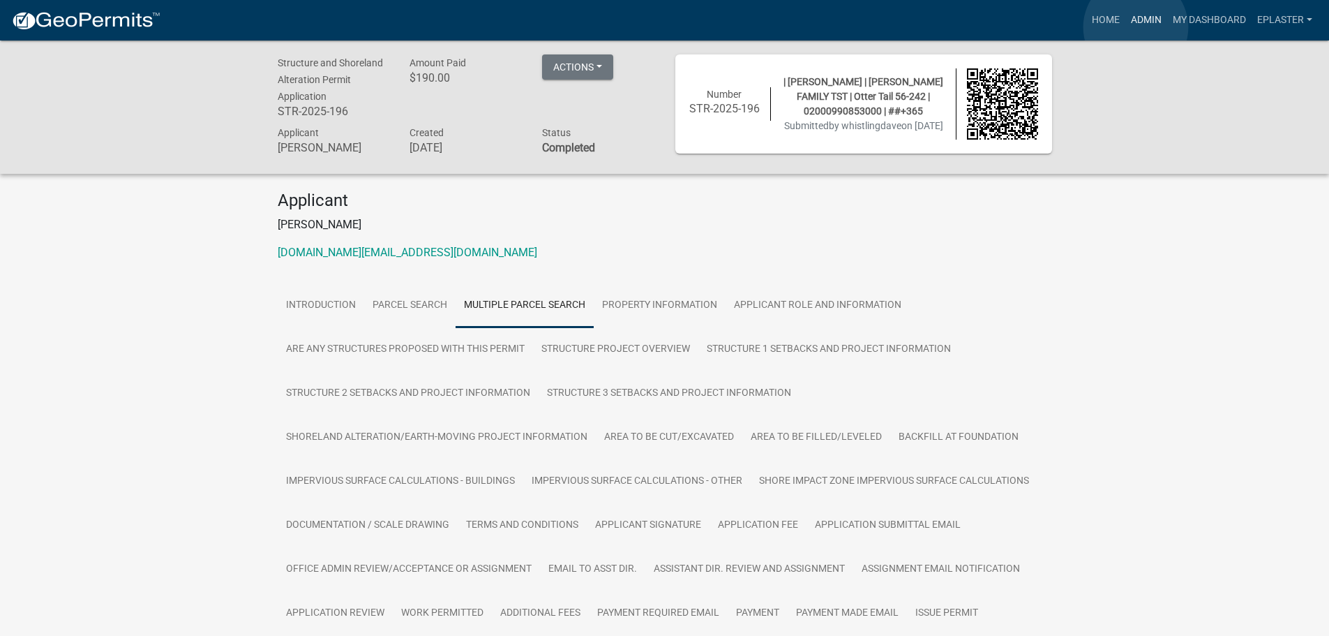
click at [1136, 27] on link "Admin" at bounding box center [1146, 20] width 42 height 27
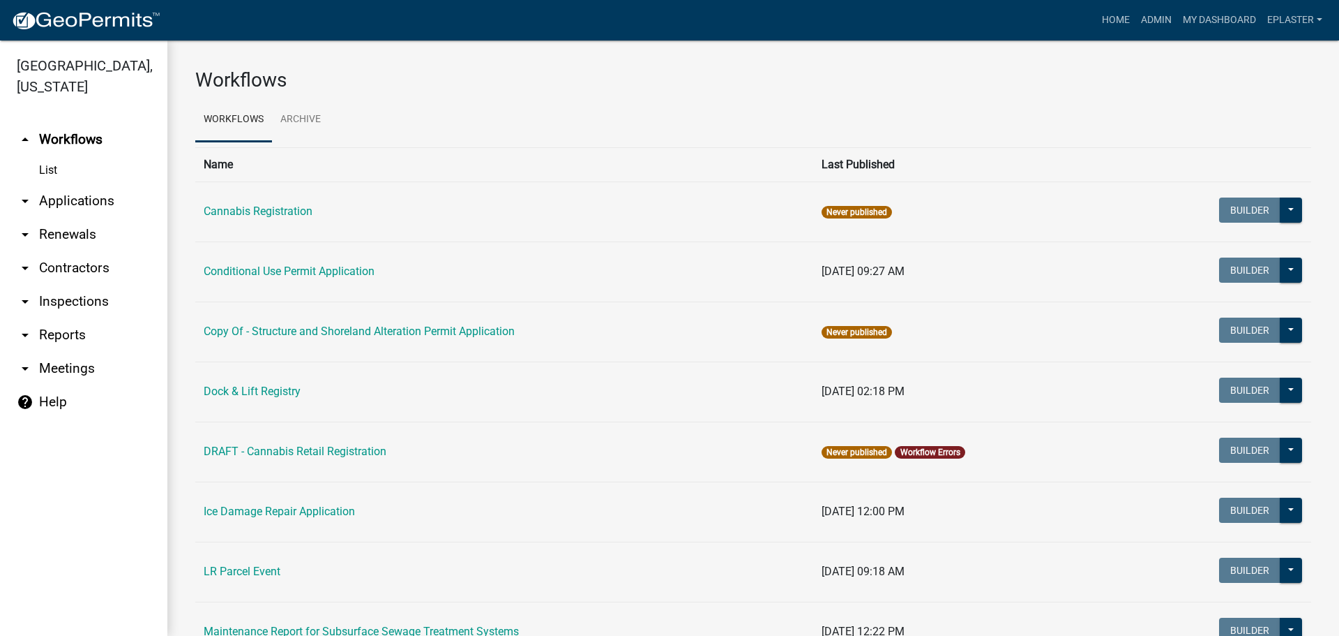
click at [44, 197] on link "arrow_drop_down Applications" at bounding box center [83, 200] width 167 height 33
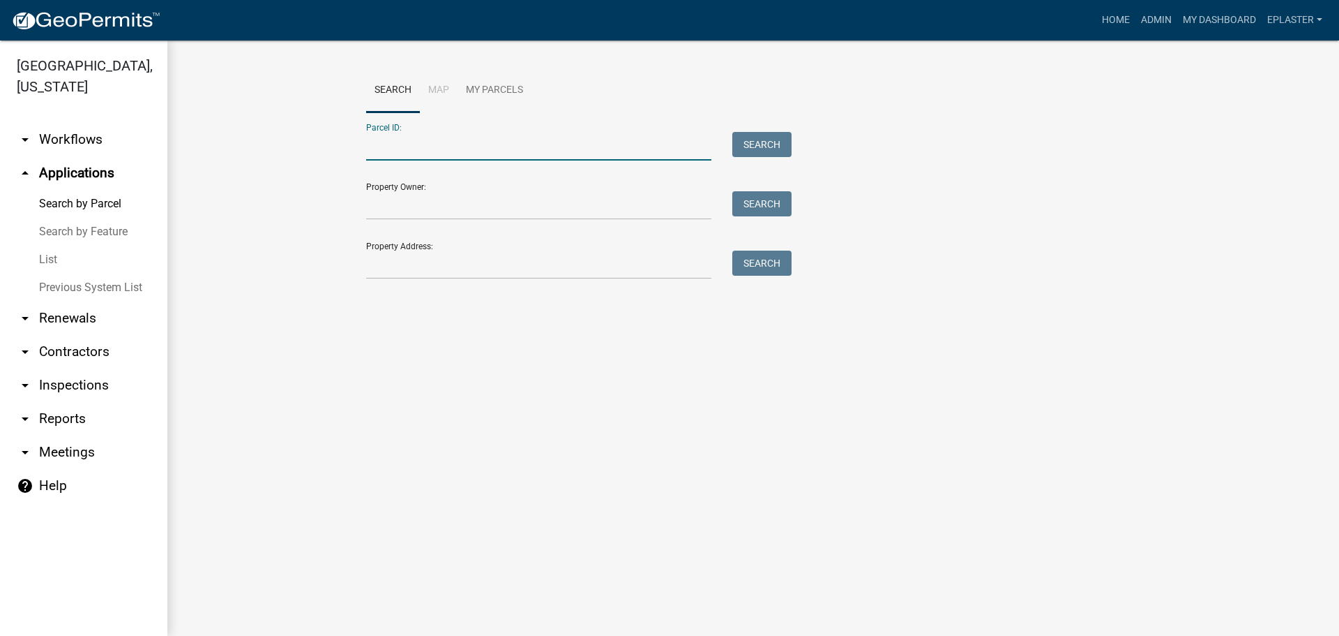
click at [427, 142] on input "Parcel ID:" at bounding box center [538, 146] width 345 height 29
paste input "02000990850000"
click at [751, 142] on button "Search" at bounding box center [761, 144] width 59 height 25
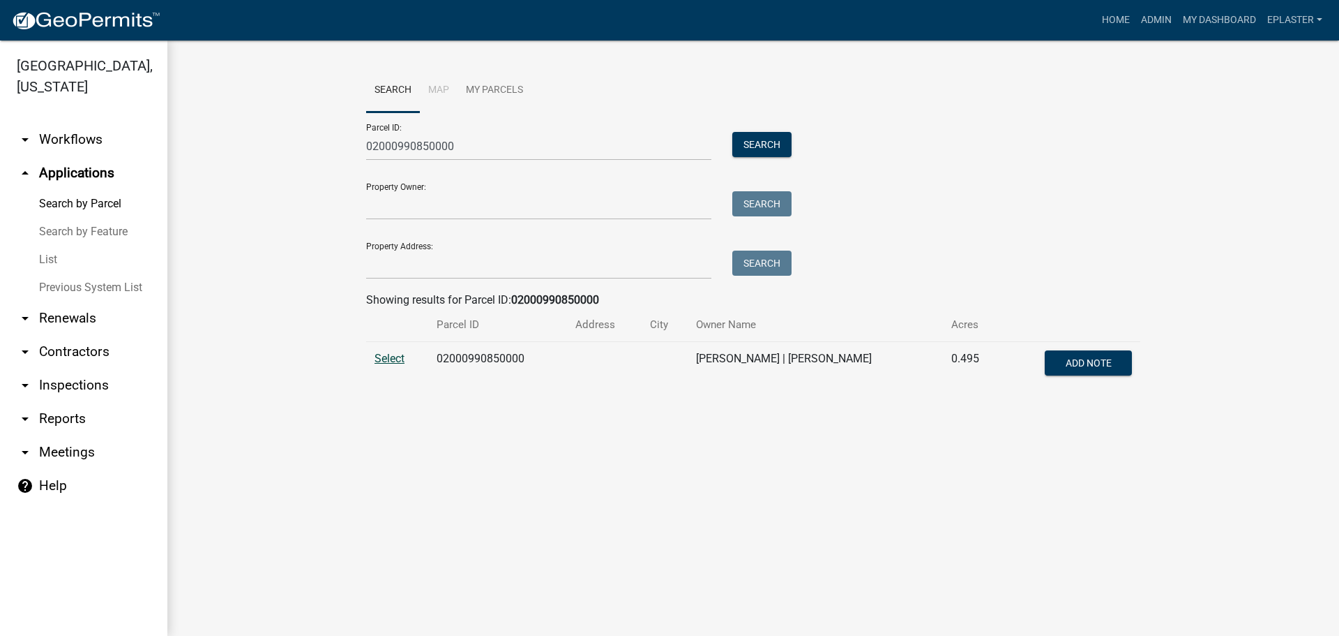
click at [384, 359] on span "Select" at bounding box center [390, 358] width 30 height 13
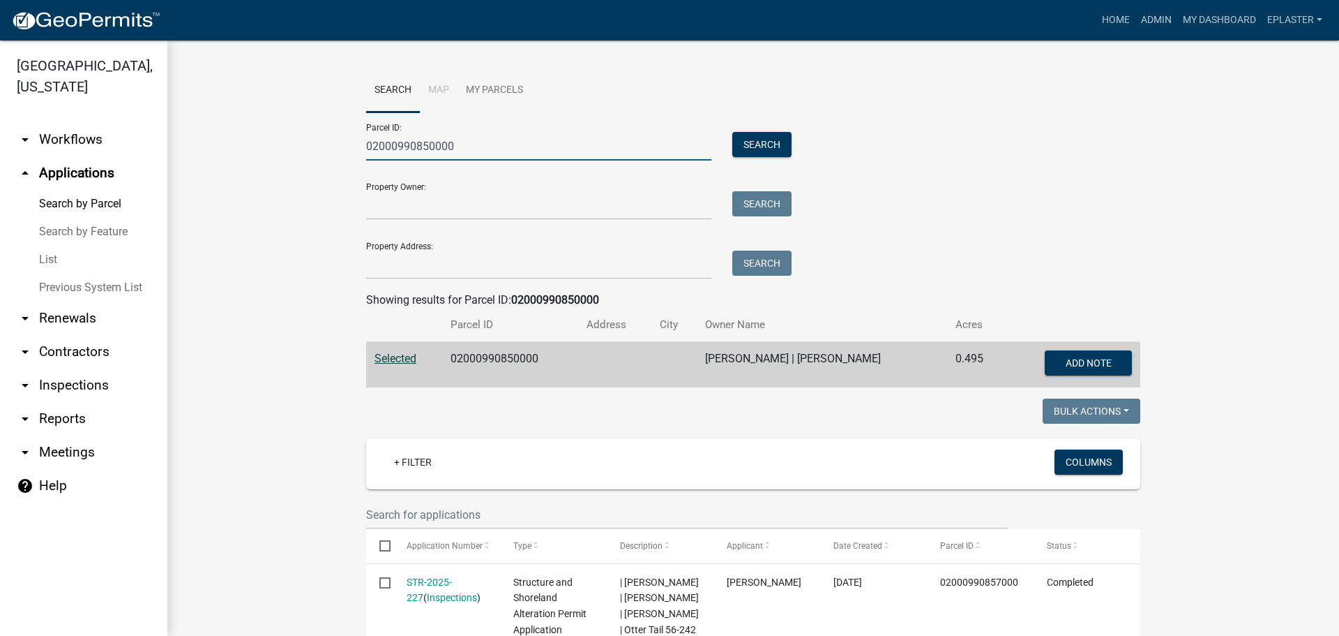
click at [423, 144] on input "02000990850000" at bounding box center [538, 146] width 345 height 29
click at [428, 145] on input "02000990850000" at bounding box center [538, 146] width 345 height 29
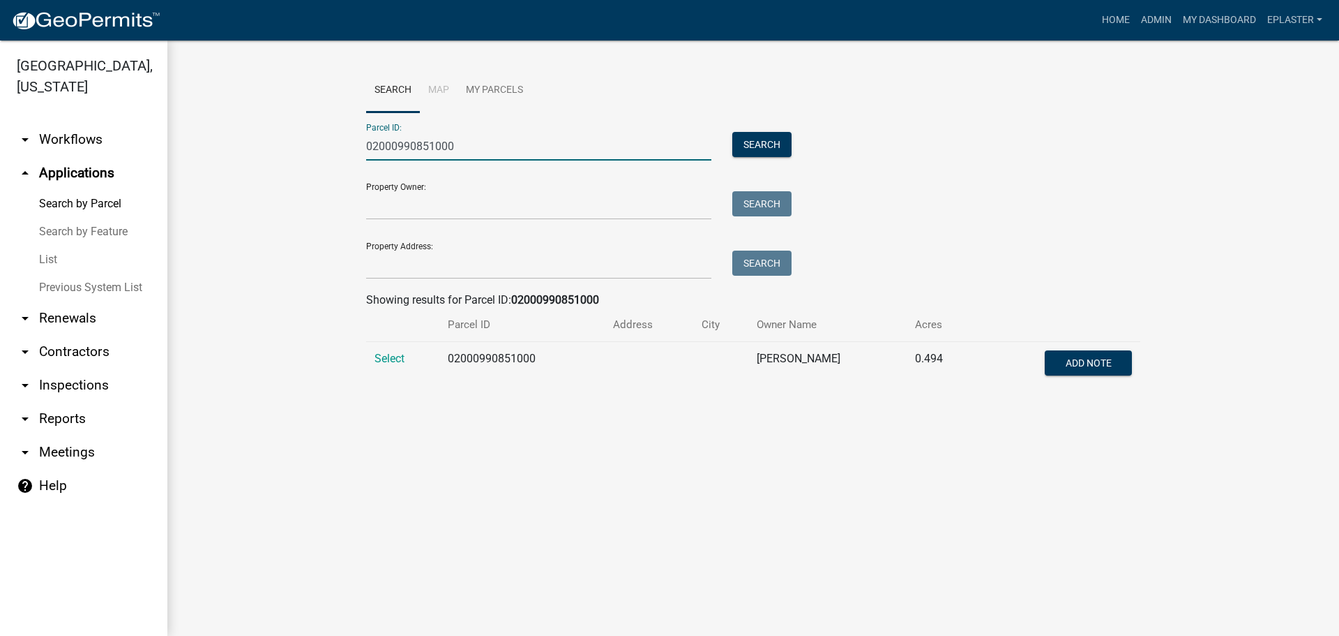
type input "02000990851000"
click at [389, 368] on td "Select" at bounding box center [402, 365] width 73 height 46
click at [398, 361] on span "Select" at bounding box center [390, 358] width 30 height 13
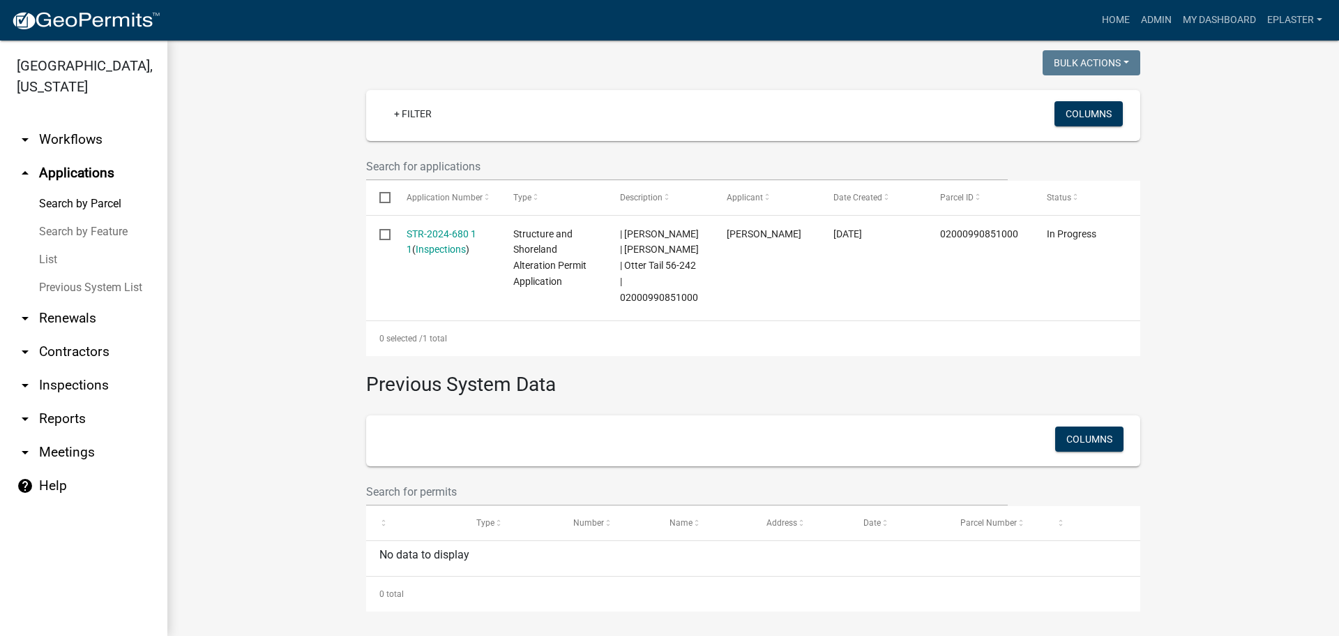
scroll to position [349, 0]
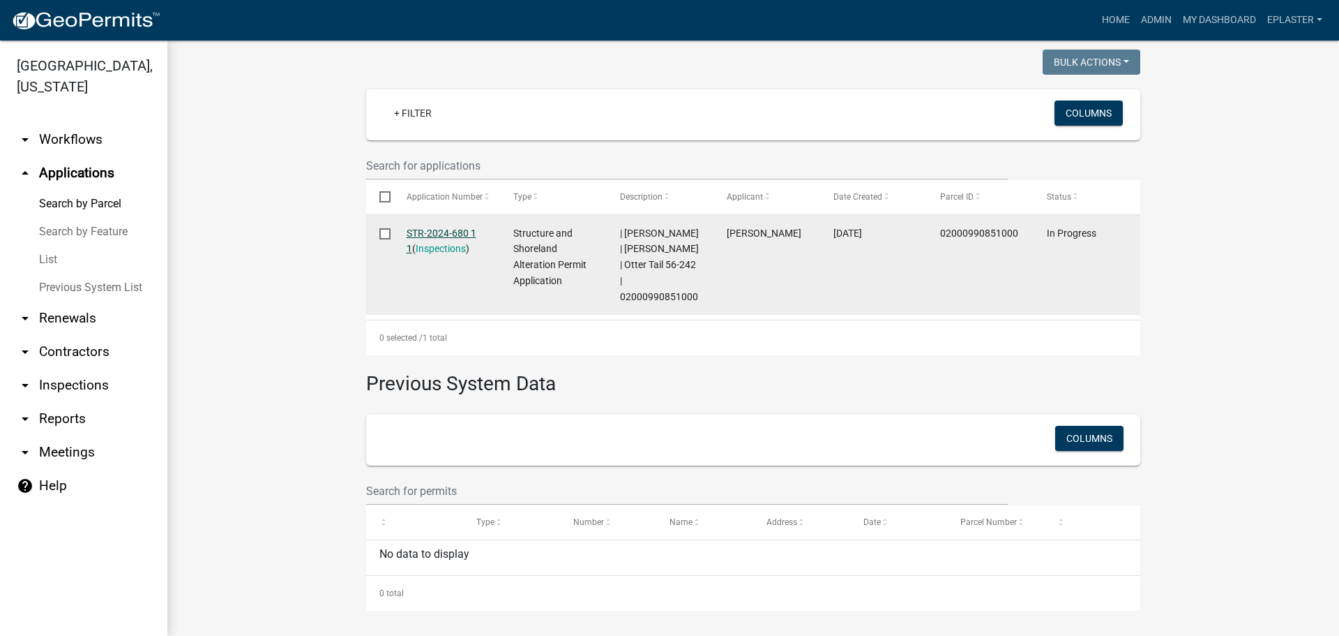
click at [438, 230] on link "STR-2024-680 1 1" at bounding box center [442, 240] width 70 height 27
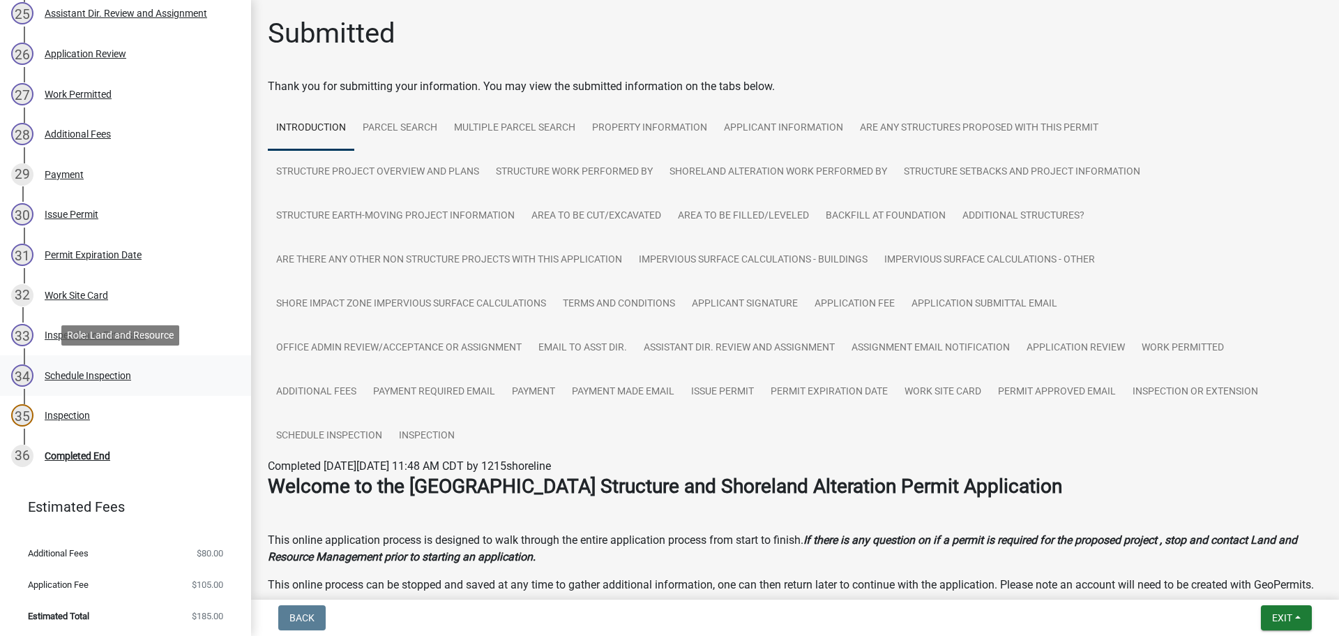
scroll to position [1262, 0]
click at [101, 450] on div "Completed End" at bounding box center [78, 454] width 66 height 10
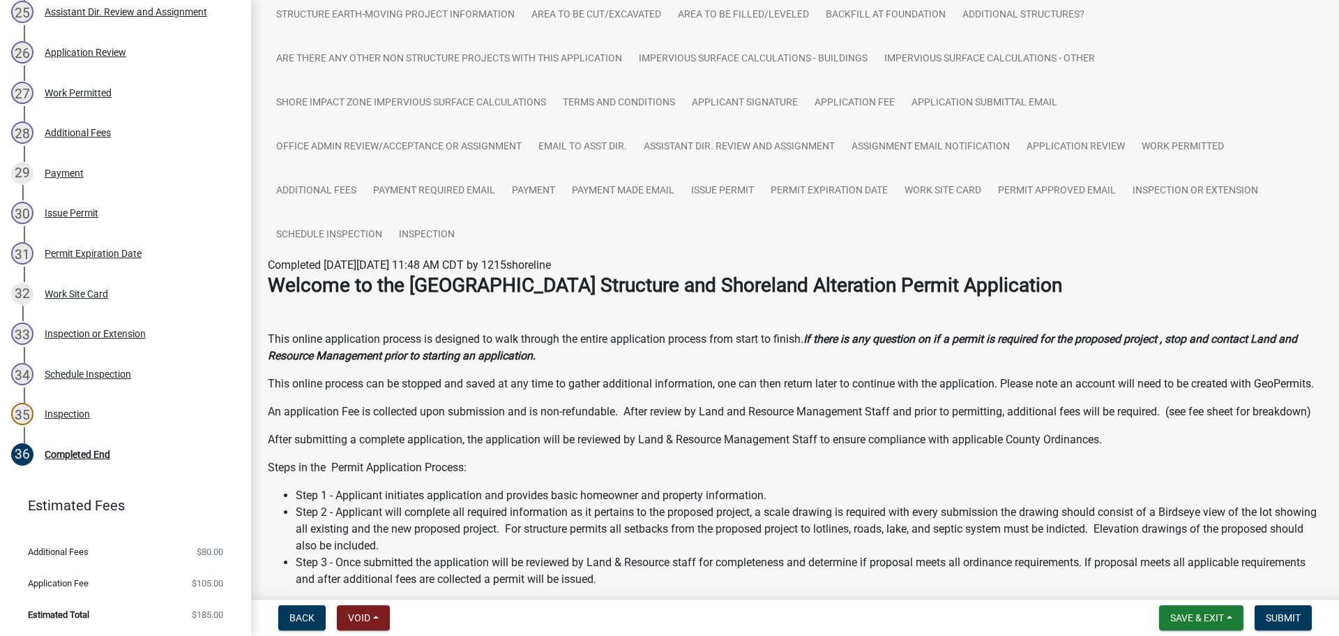
scroll to position [192, 0]
click at [1267, 617] on span "Submit" at bounding box center [1283, 617] width 35 height 11
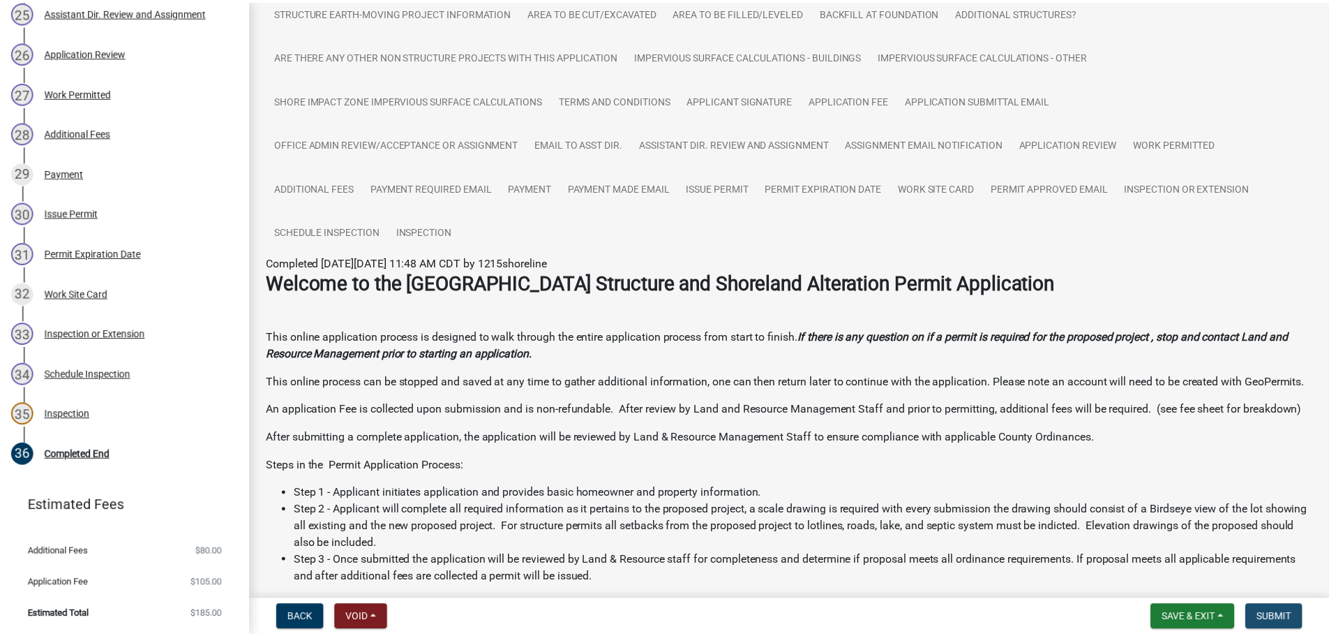
scroll to position [0, 0]
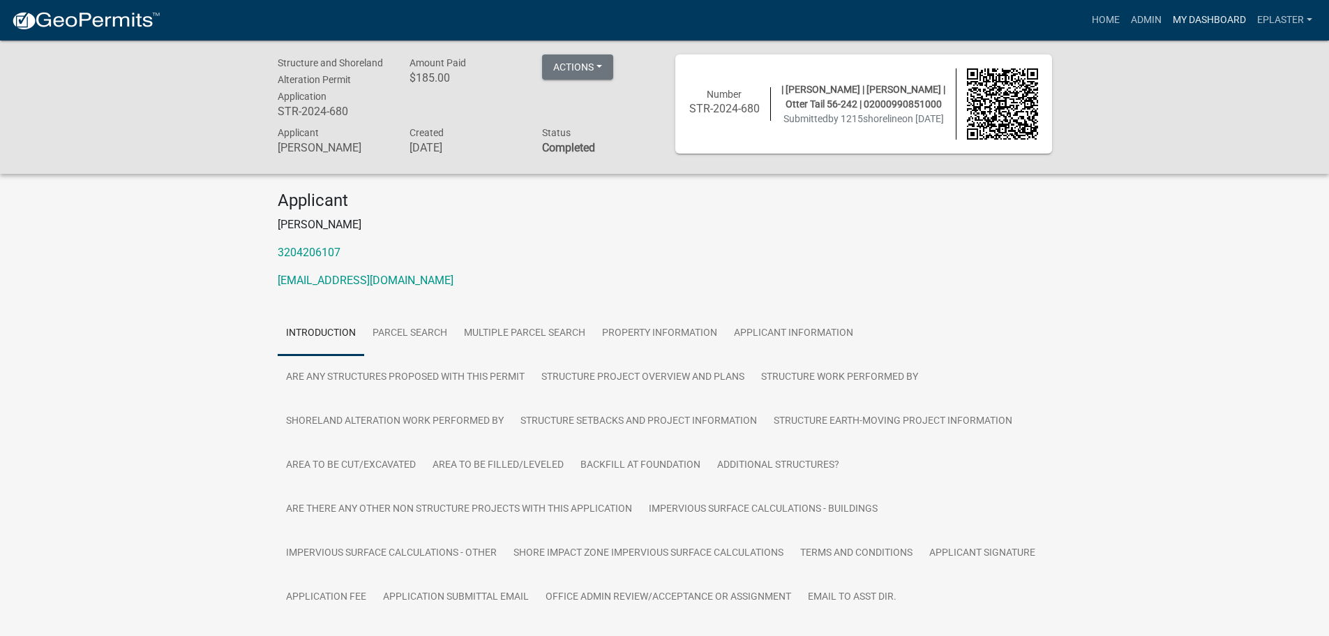
click at [1205, 17] on link "My Dashboard" at bounding box center [1209, 20] width 84 height 27
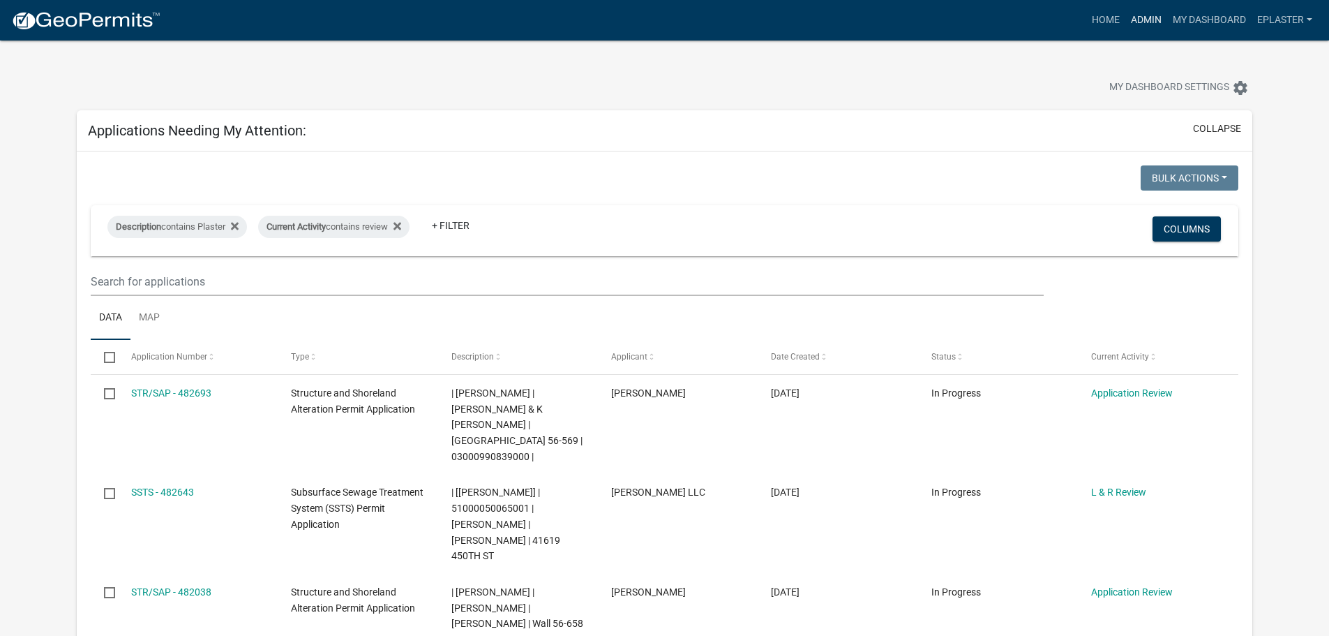
drag, startPoint x: 1131, startPoint y: 16, endPoint x: 1093, endPoint y: 36, distance: 43.1
click at [1131, 16] on link "Admin" at bounding box center [1146, 20] width 42 height 27
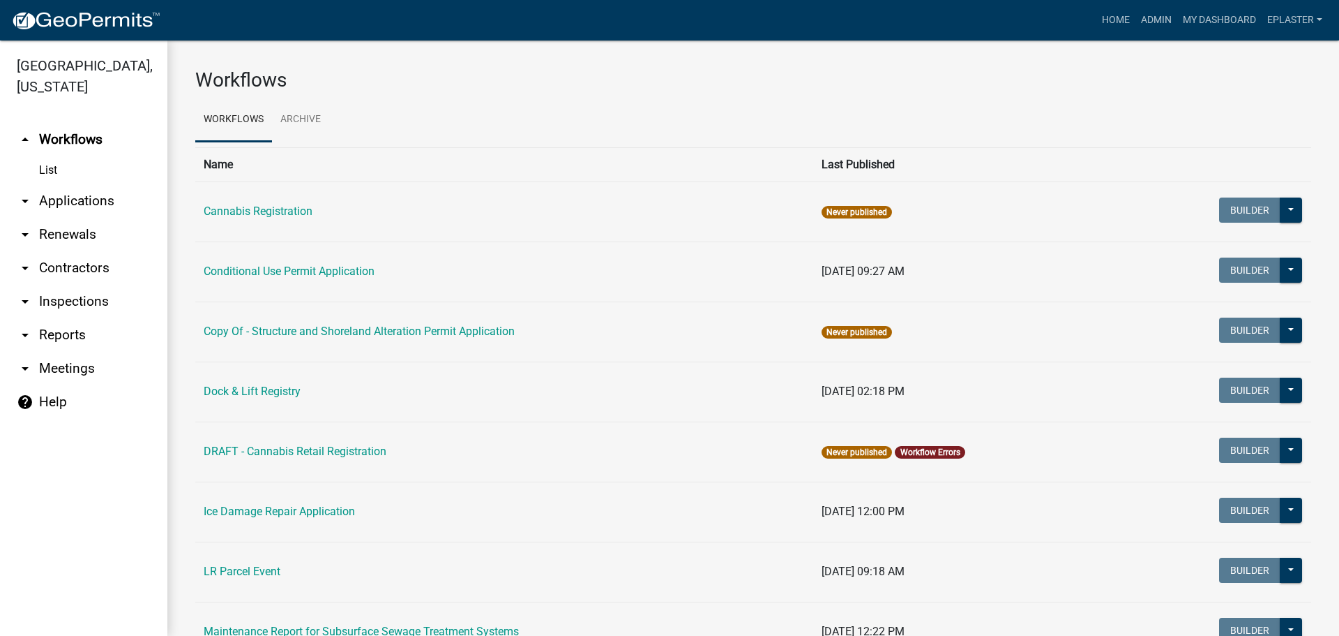
click at [68, 200] on link "arrow_drop_down Applications" at bounding box center [83, 200] width 167 height 33
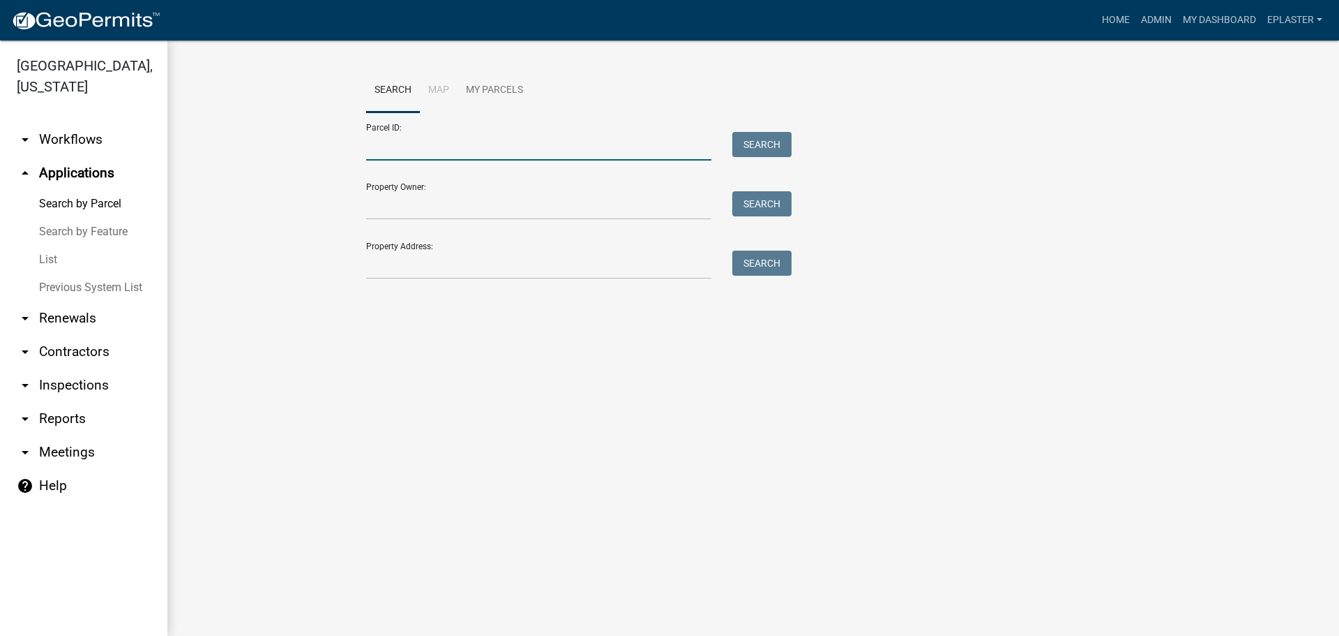
click at [467, 144] on input "Parcel ID:" at bounding box center [538, 146] width 345 height 29
paste input "55000990510000"
type input "55000990510000"
click at [765, 144] on button "Search" at bounding box center [761, 144] width 59 height 25
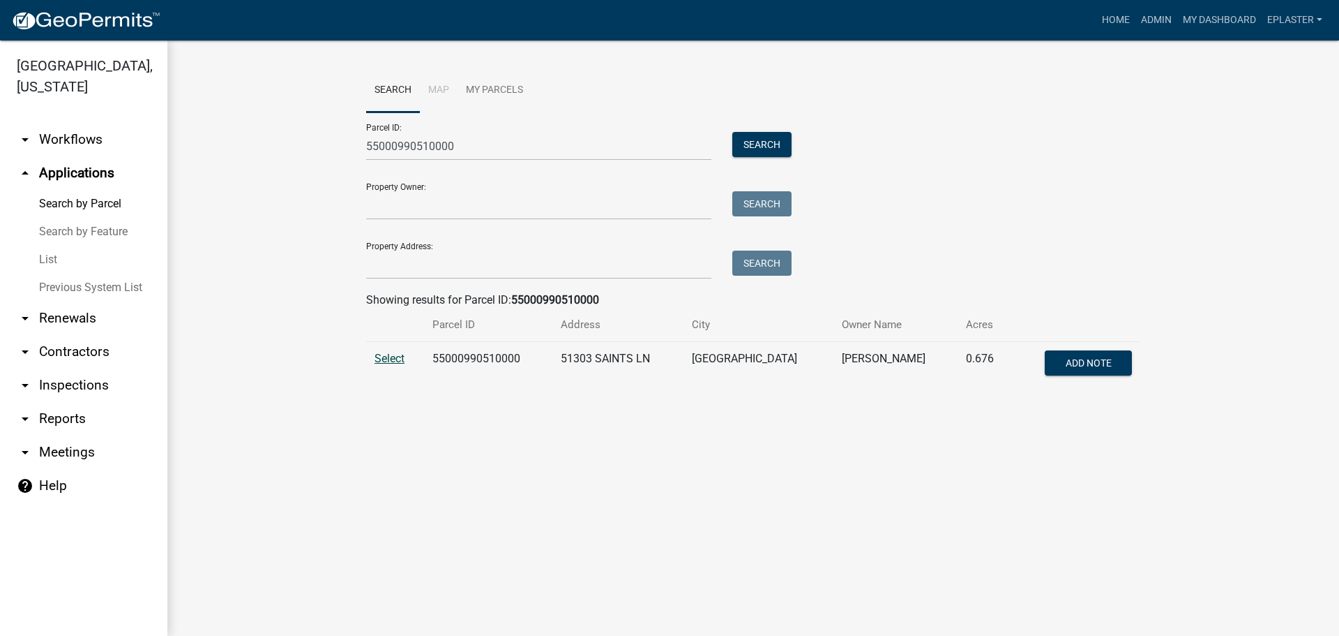
click at [392, 359] on span "Select" at bounding box center [390, 358] width 30 height 13
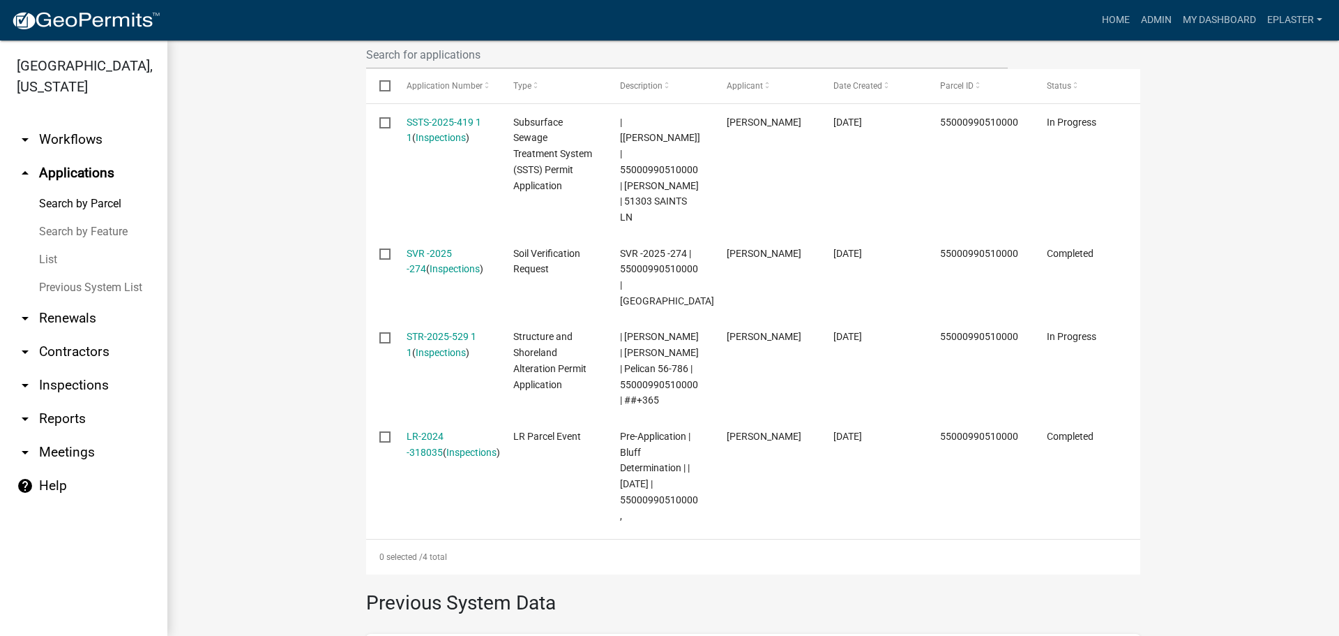
scroll to position [471, 0]
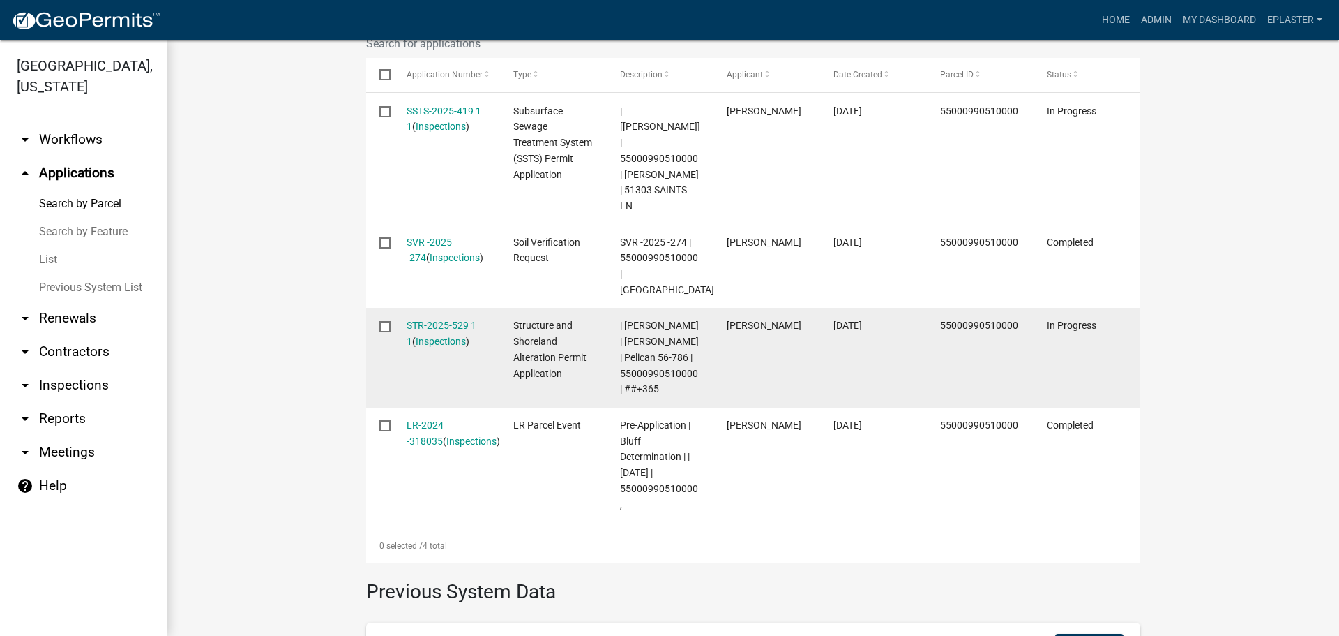
click at [460, 317] on div "STR-2025-529 1 1 ( Inspections )" at bounding box center [447, 333] width 80 height 32
click at [462, 319] on link "STR-2025-529 1 1" at bounding box center [442, 332] width 70 height 27
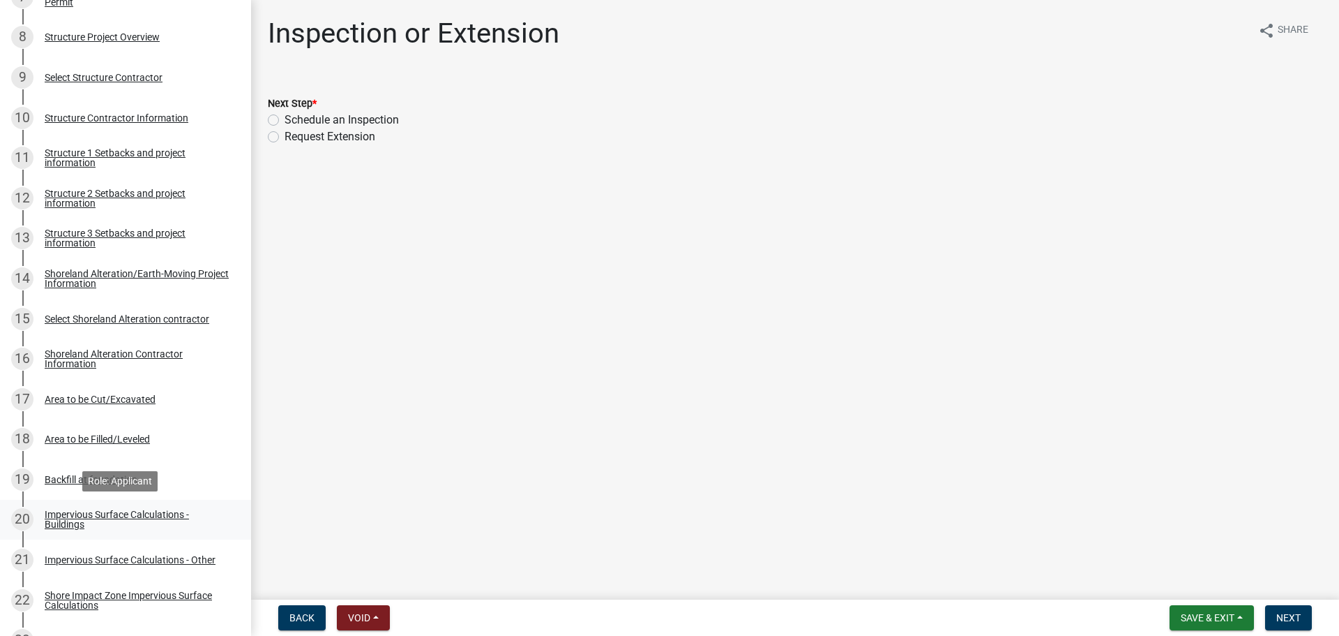
scroll to position [266, 0]
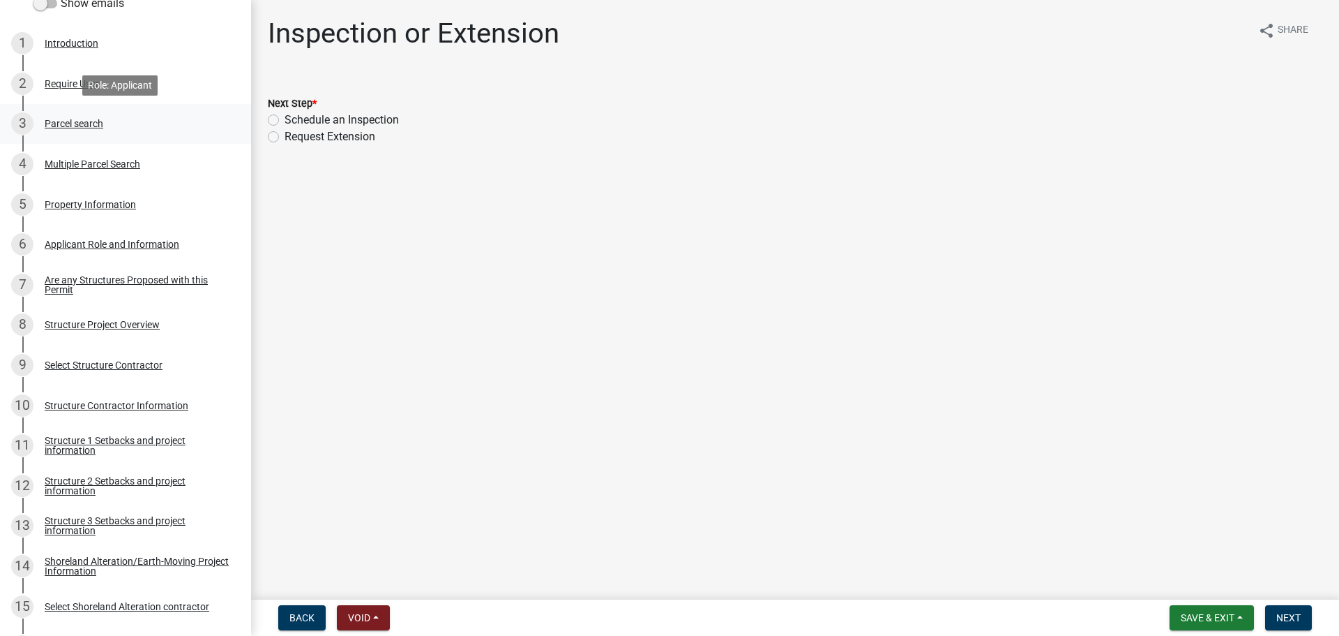
click at [112, 128] on div "3 Parcel search" at bounding box center [120, 123] width 218 height 22
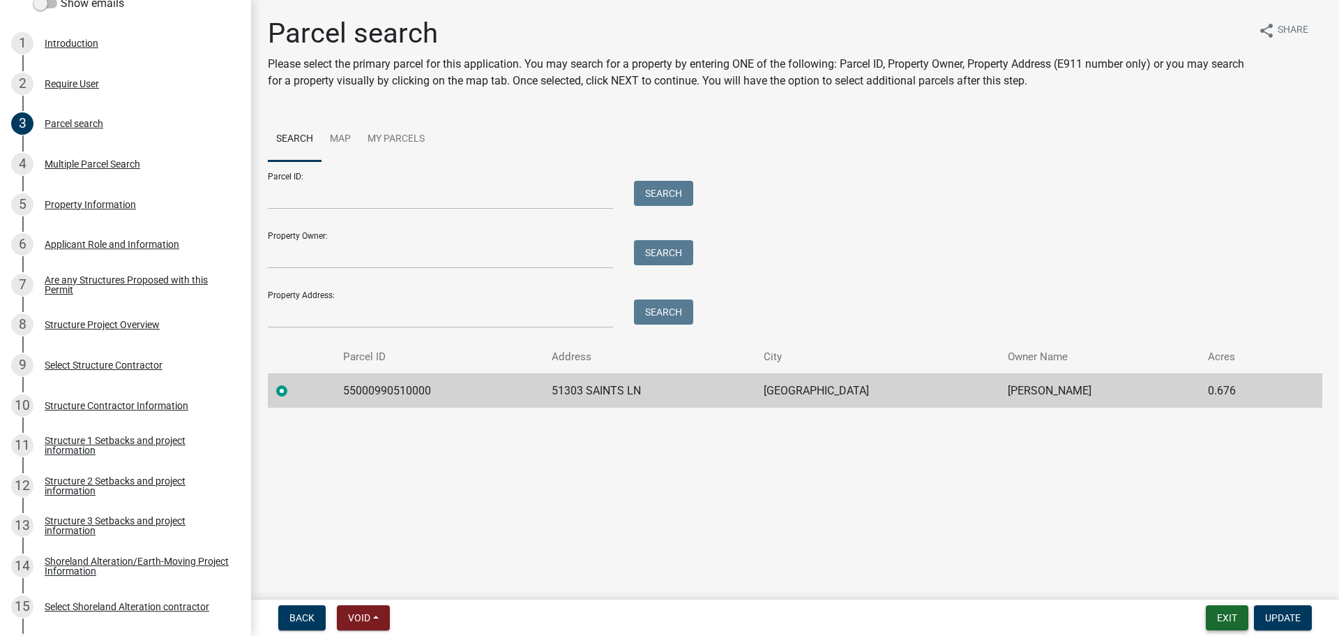
click at [1221, 615] on button "Exit" at bounding box center [1227, 617] width 43 height 25
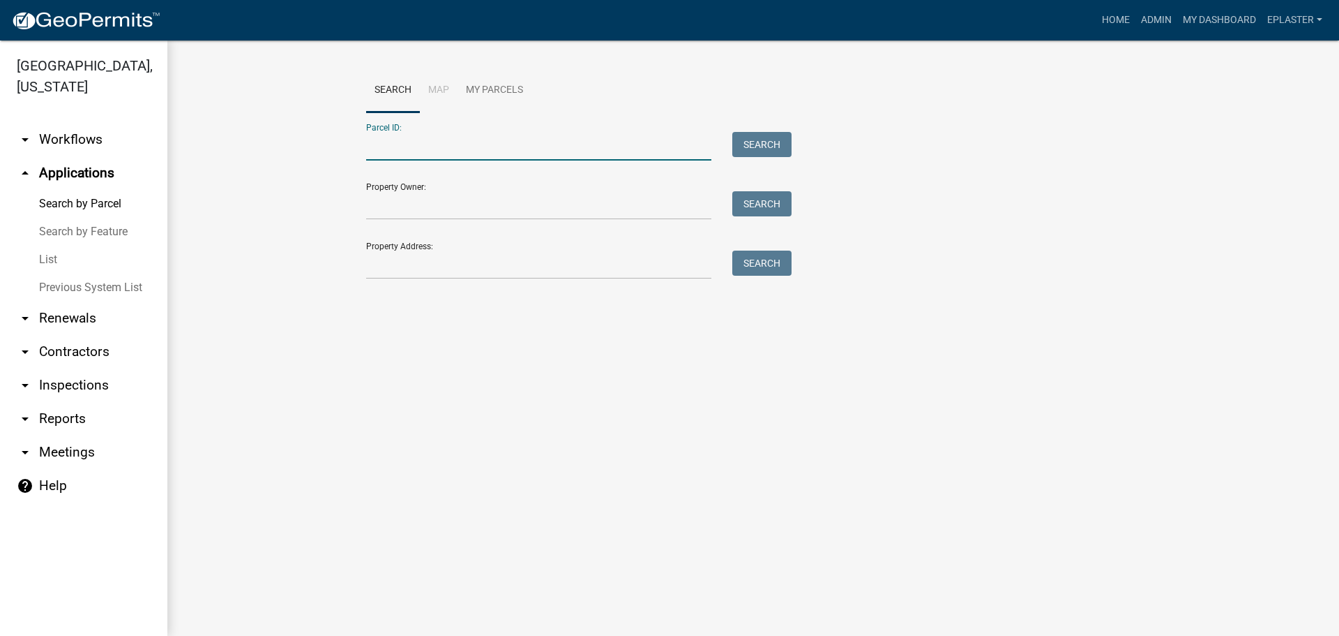
click at [468, 151] on input "Parcel ID:" at bounding box center [538, 146] width 345 height 29
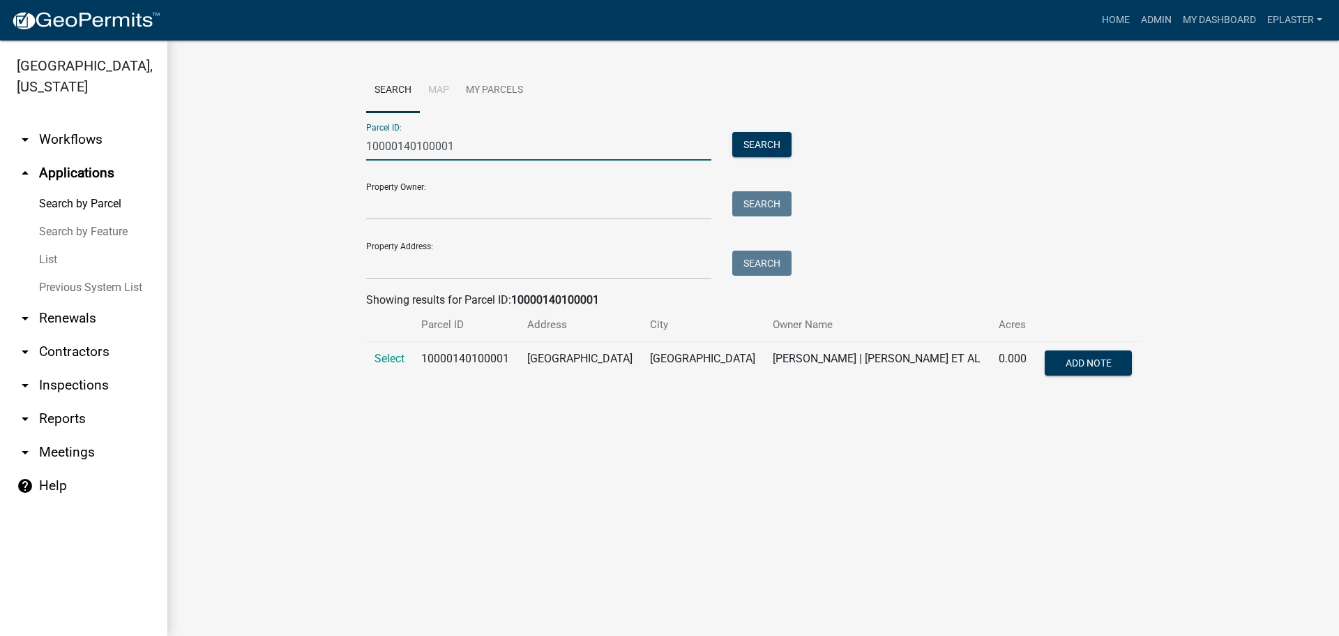
type input "10000140100001"
click at [394, 349] on td "Select" at bounding box center [389, 365] width 47 height 46
click at [394, 361] on span "Select" at bounding box center [390, 358] width 30 height 13
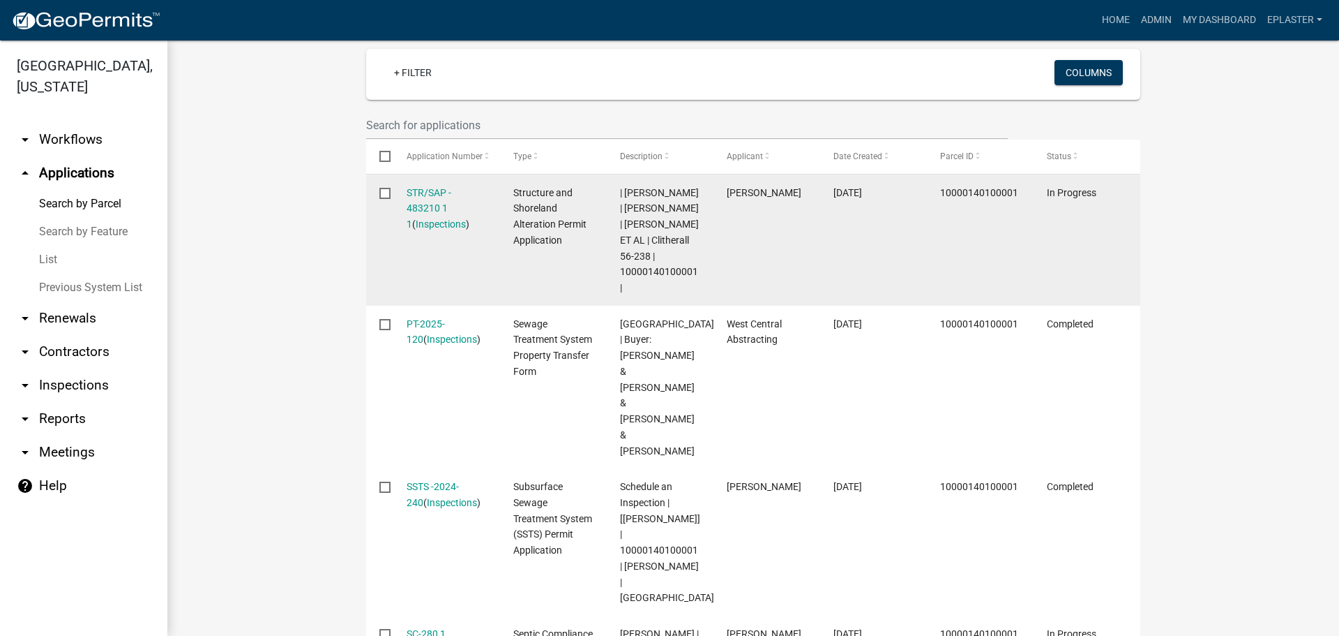
scroll to position [339, 0]
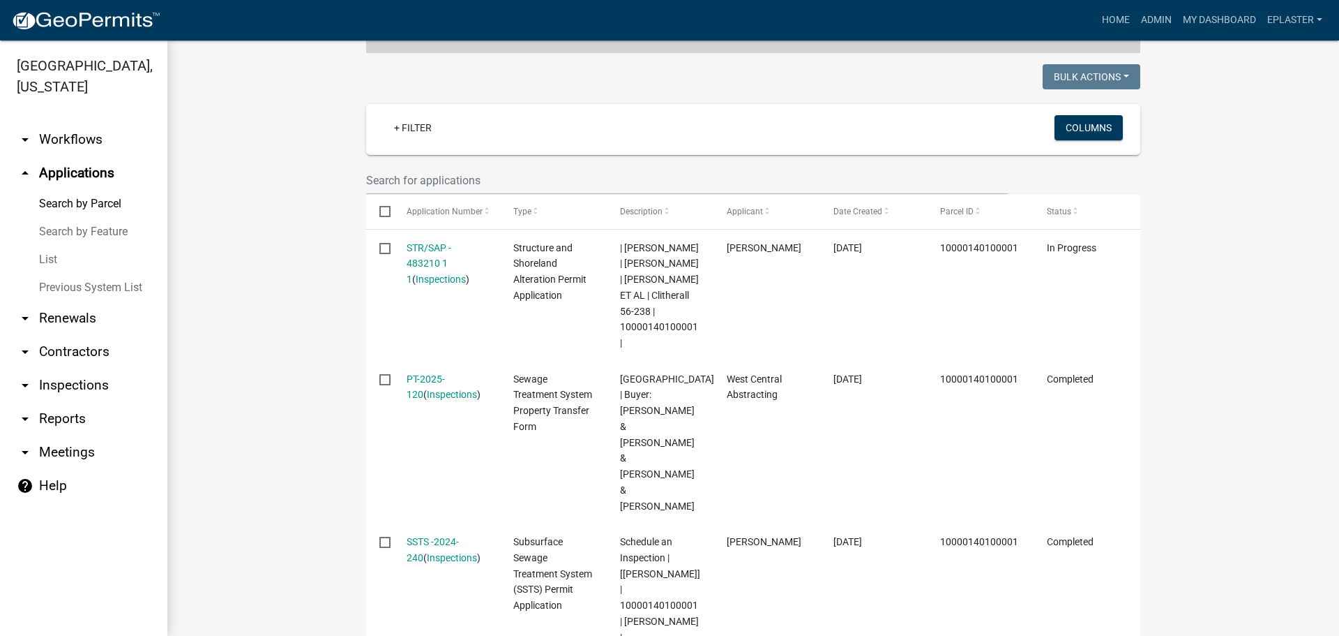
click at [70, 377] on link "arrow_drop_down Inspections" at bounding box center [83, 384] width 167 height 33
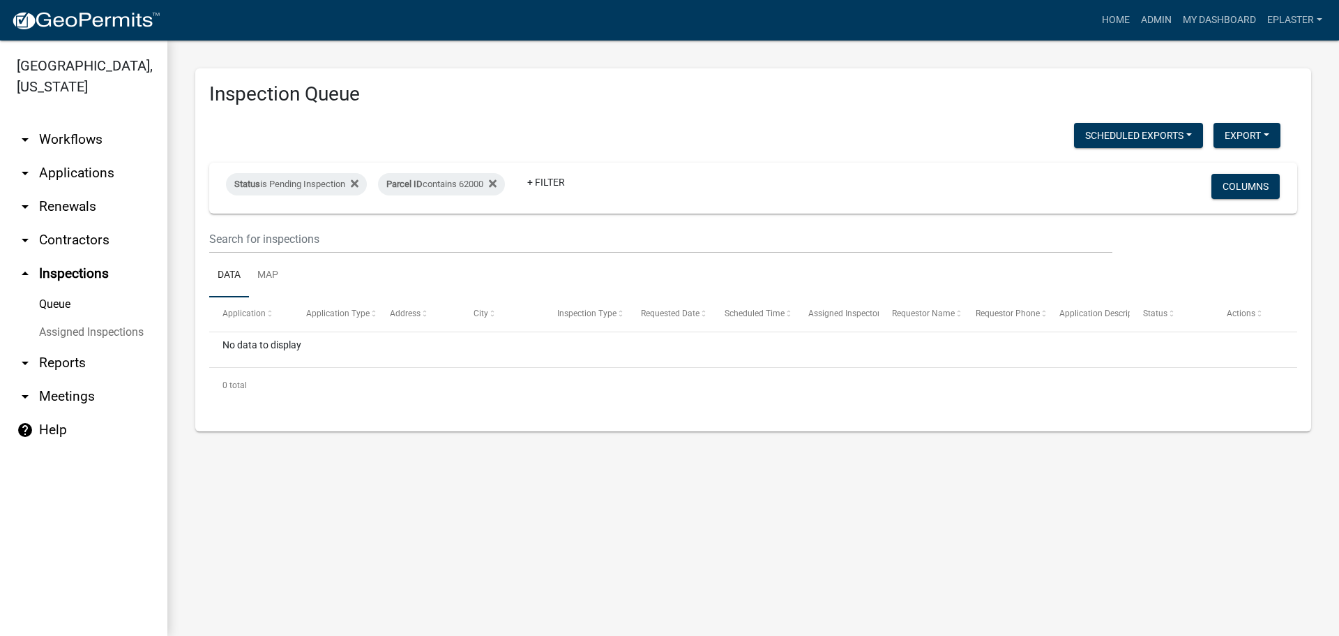
click at [640, 403] on div "Scheduled Exports + Create New Export Excel Format (.xlsx) CSV Format (.csv) St…" at bounding box center [753, 270] width 1088 height 294
click at [479, 186] on div "Parcel ID contains 62000" at bounding box center [441, 184] width 127 height 22
click at [454, 231] on input "62000" at bounding box center [450, 236] width 128 height 29
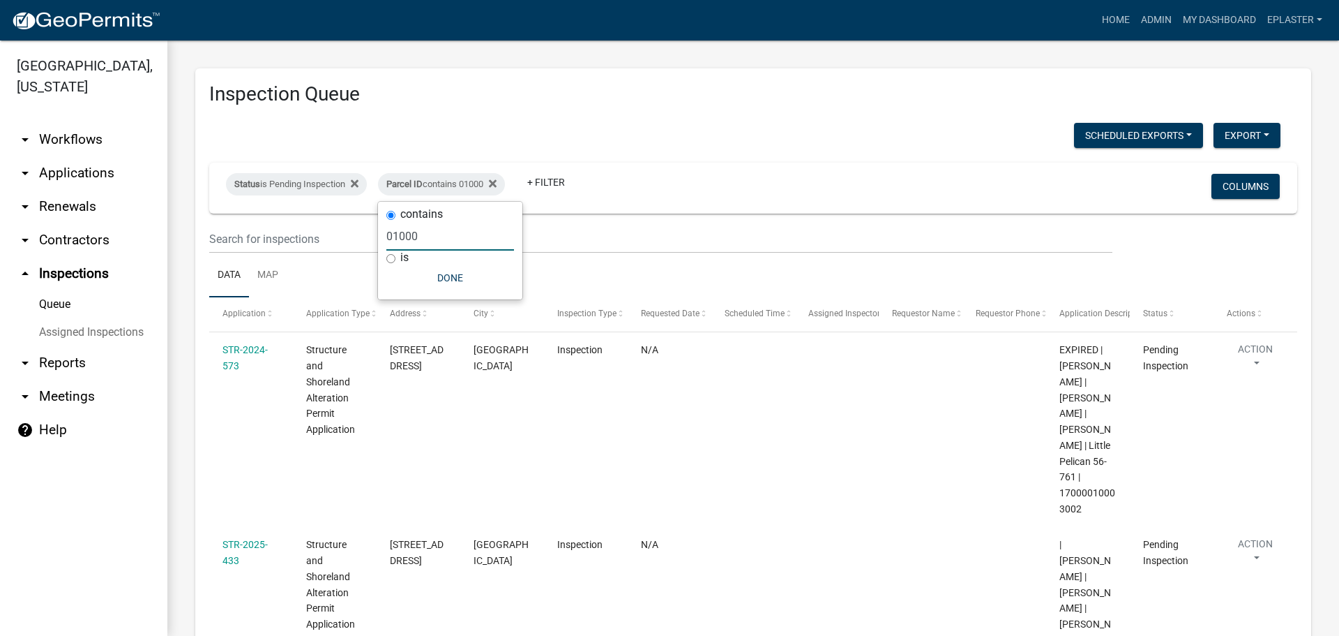
click at [396, 234] on input "01000" at bounding box center [450, 236] width 128 height 29
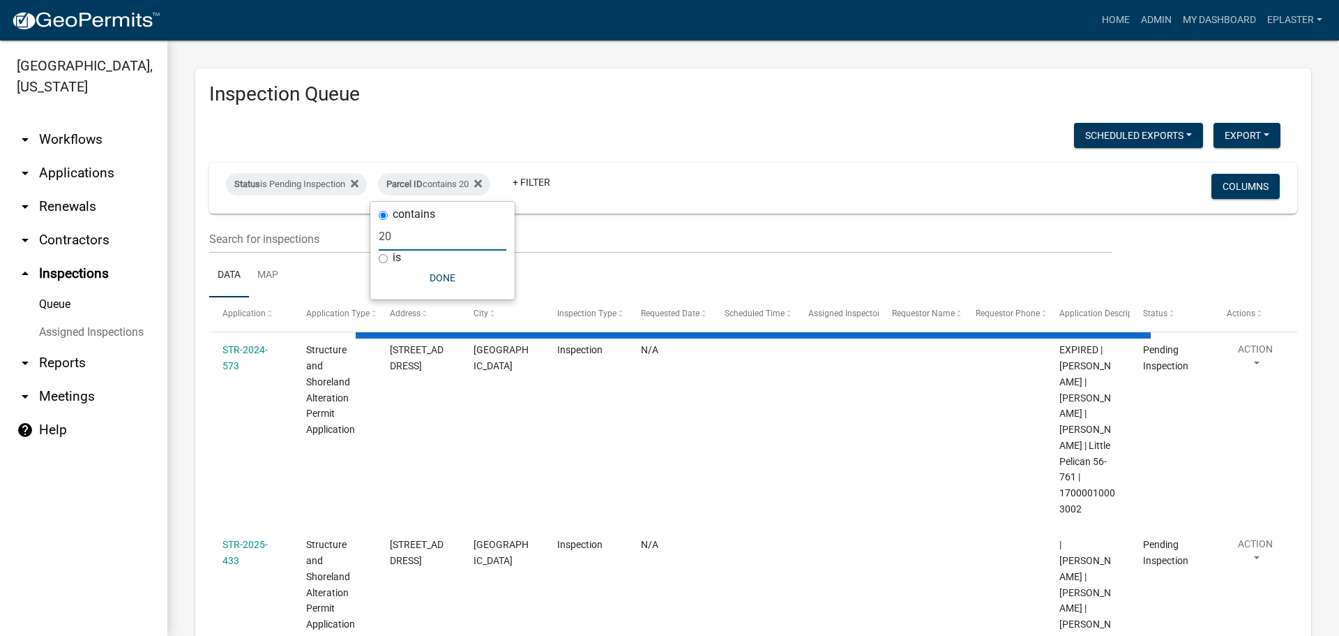
type input "2"
select select "3: 100"
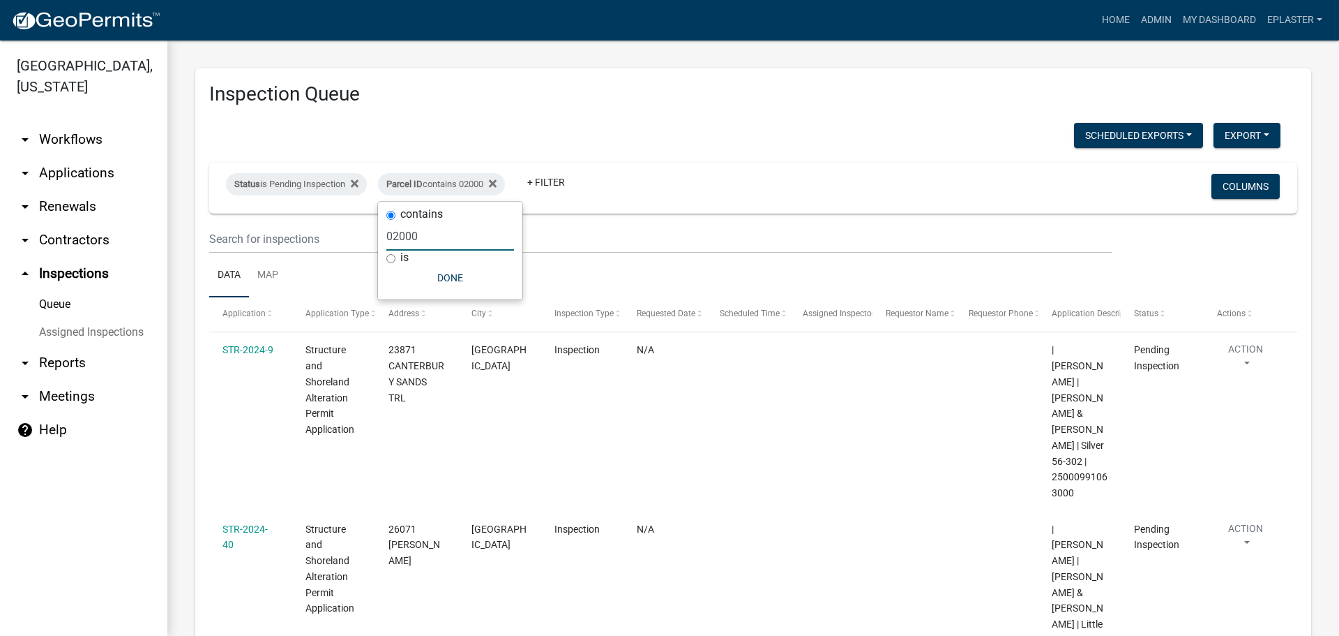
type input "02000"
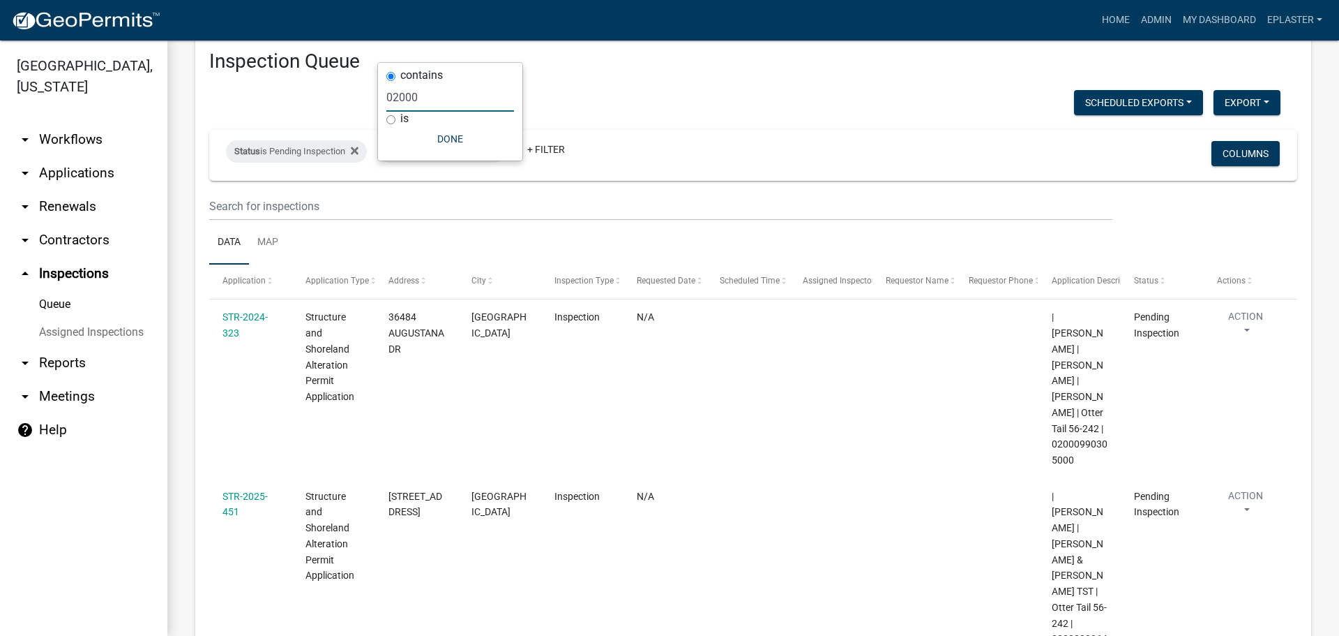
scroll to position [192, 0]
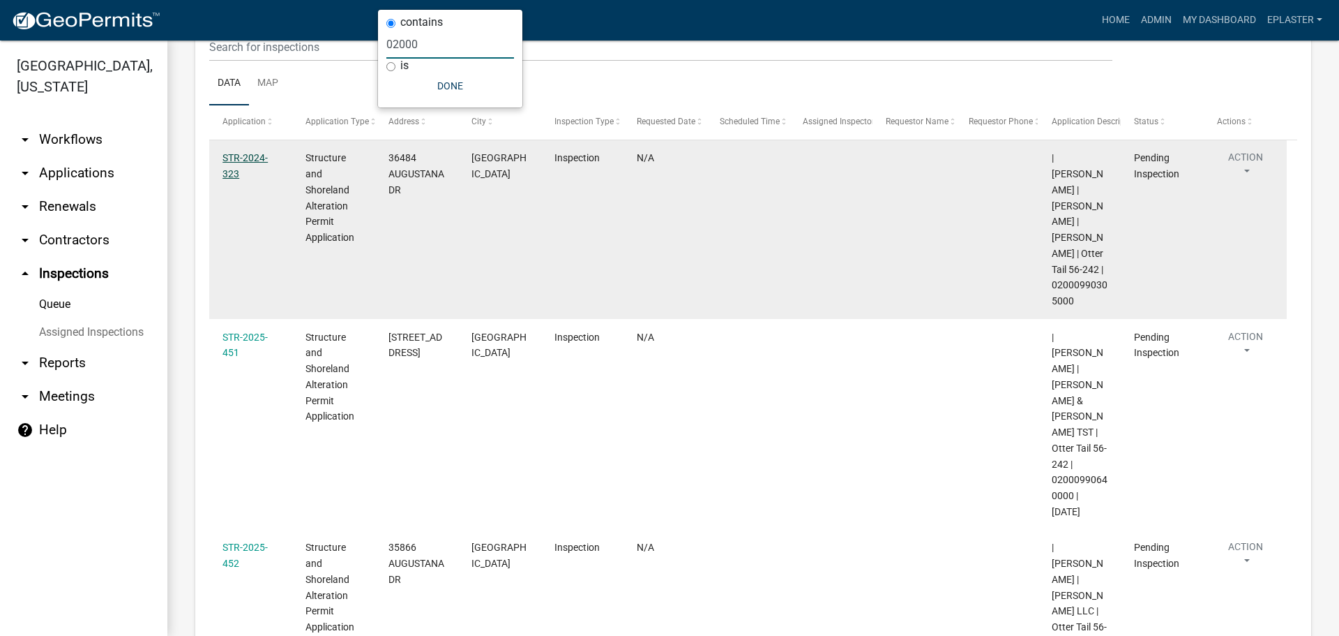
click at [250, 160] on link "STR-2024-323" at bounding box center [245, 165] width 45 height 27
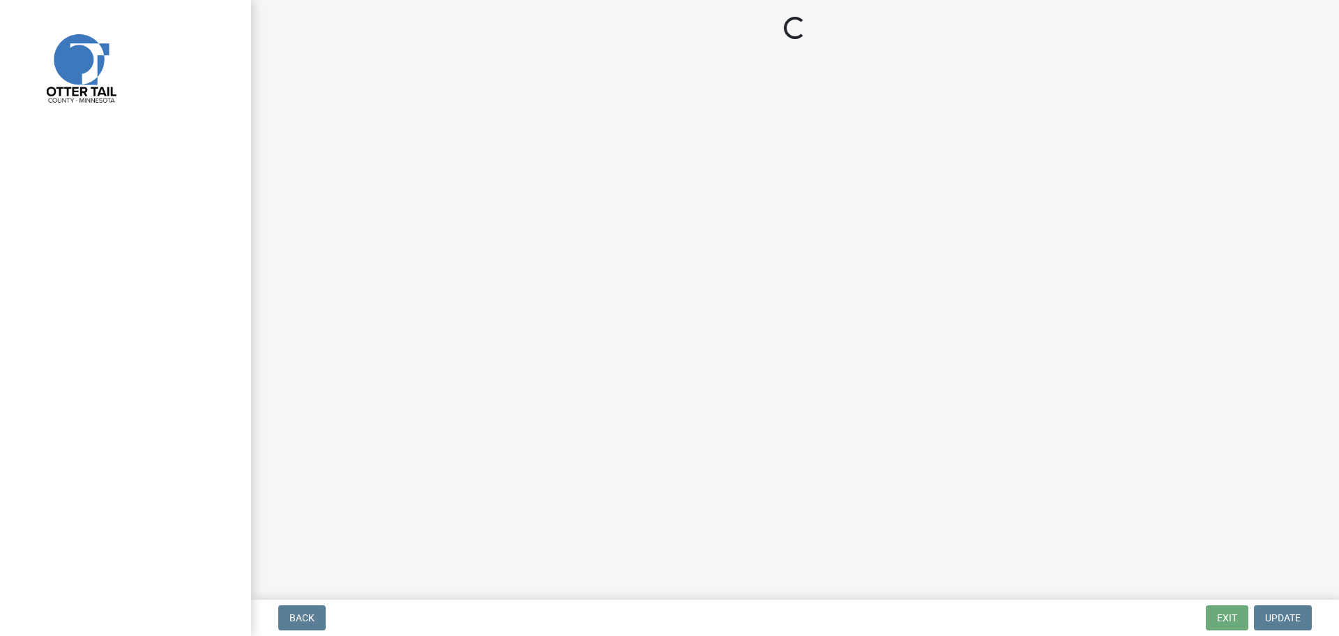
select select "710d5f49-2663-4e73-9718-d0c4e189f5ed"
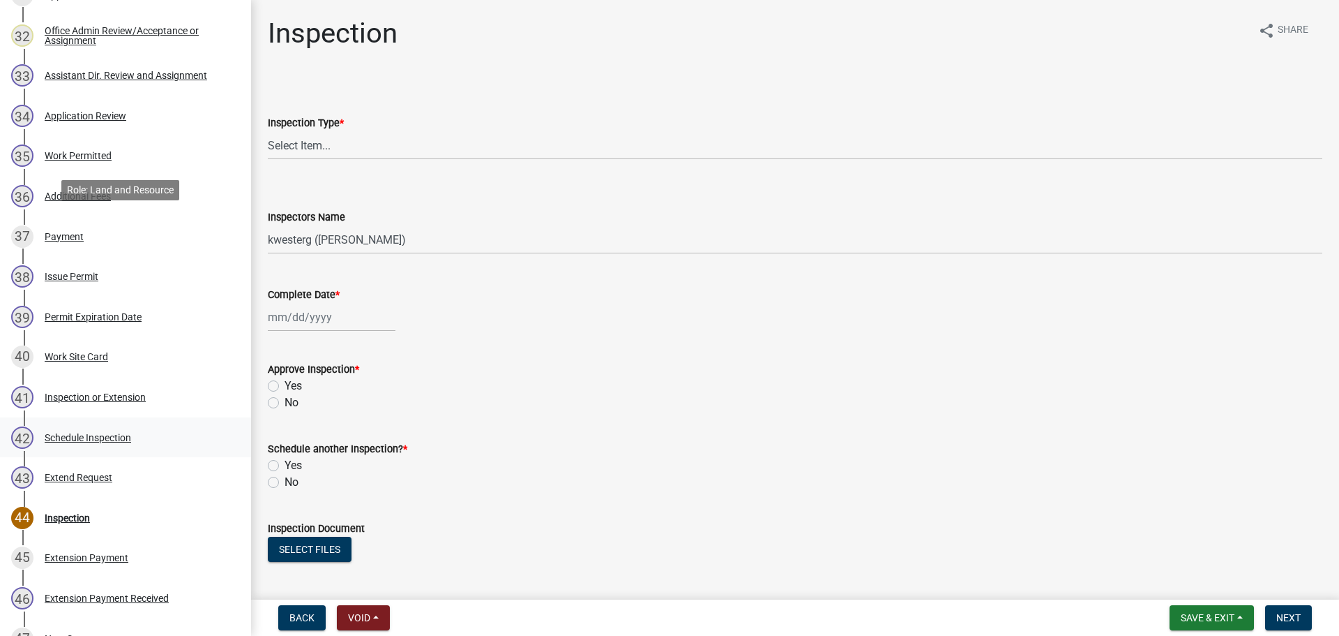
scroll to position [1604, 0]
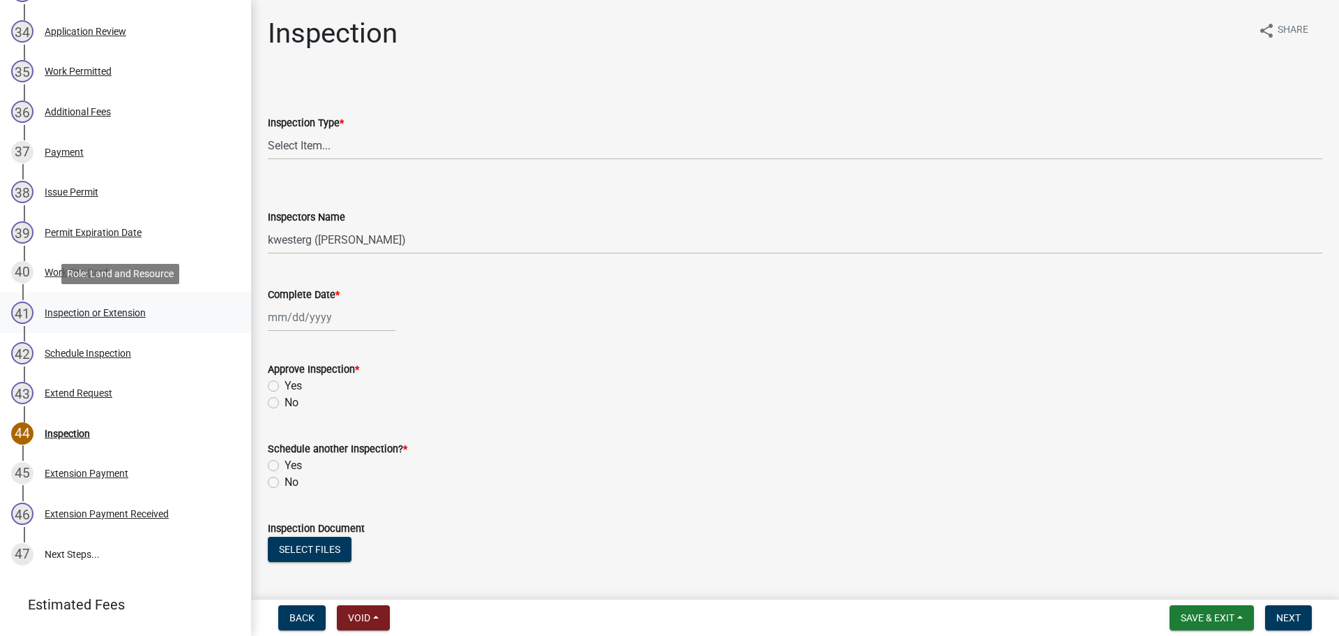
click at [163, 310] on div "41 Inspection or Extension" at bounding box center [120, 312] width 218 height 22
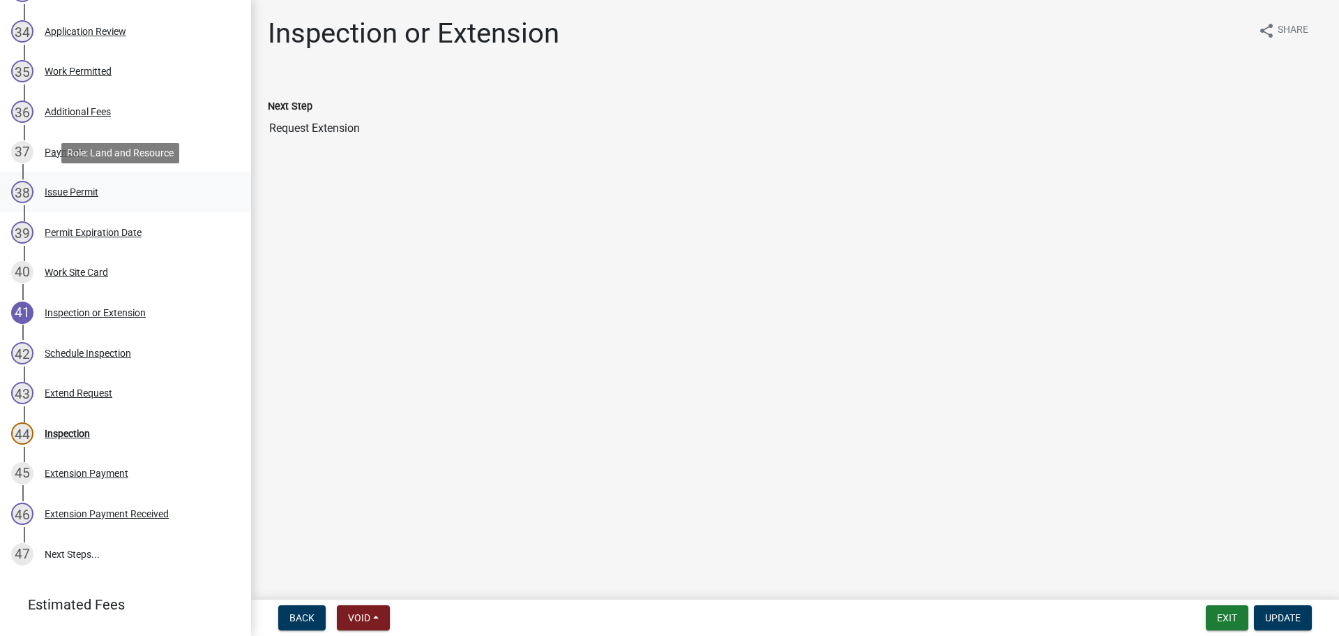
click at [148, 193] on div "38 Issue Permit" at bounding box center [120, 192] width 218 height 22
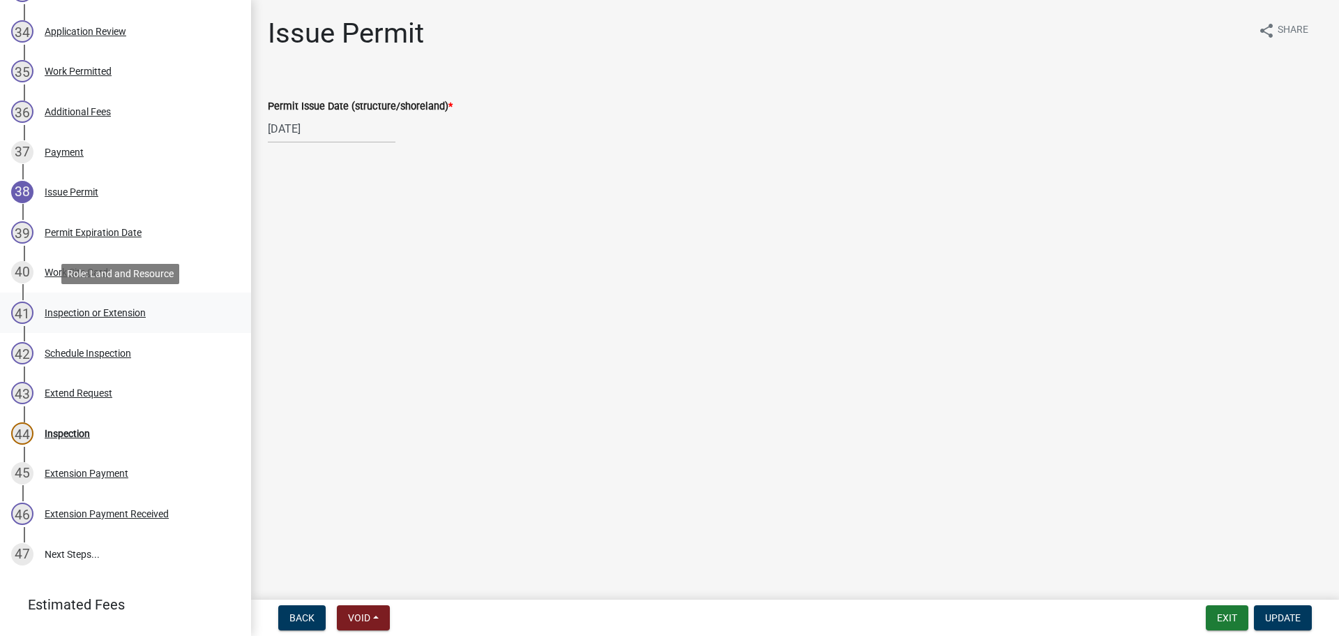
click at [188, 325] on link "41 Inspection or Extension" at bounding box center [125, 312] width 251 height 40
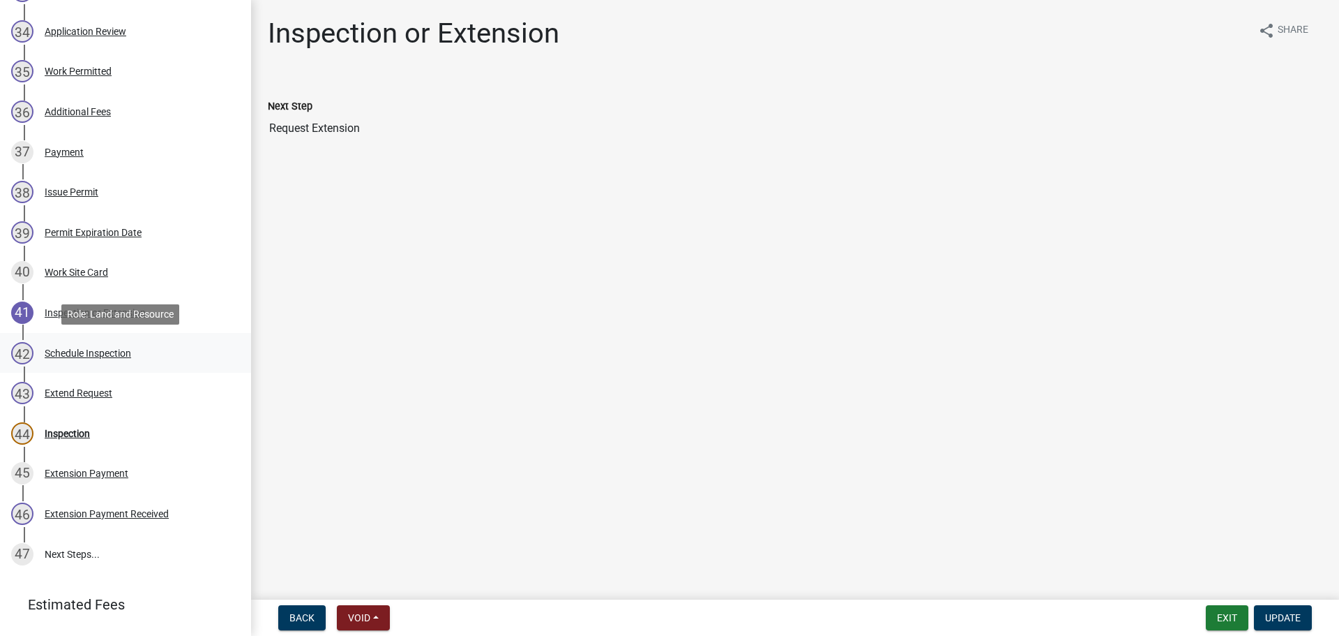
click at [181, 359] on div "42 Schedule Inspection" at bounding box center [120, 353] width 218 height 22
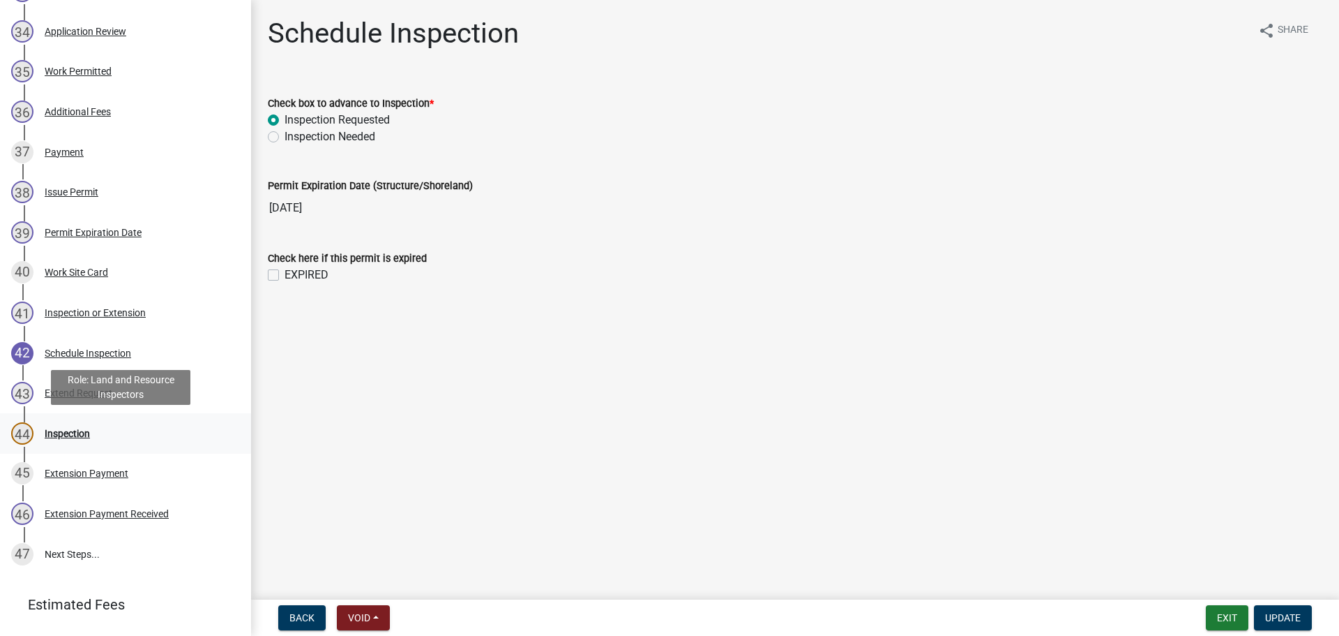
click at [151, 433] on div "44 Inspection" at bounding box center [120, 433] width 218 height 22
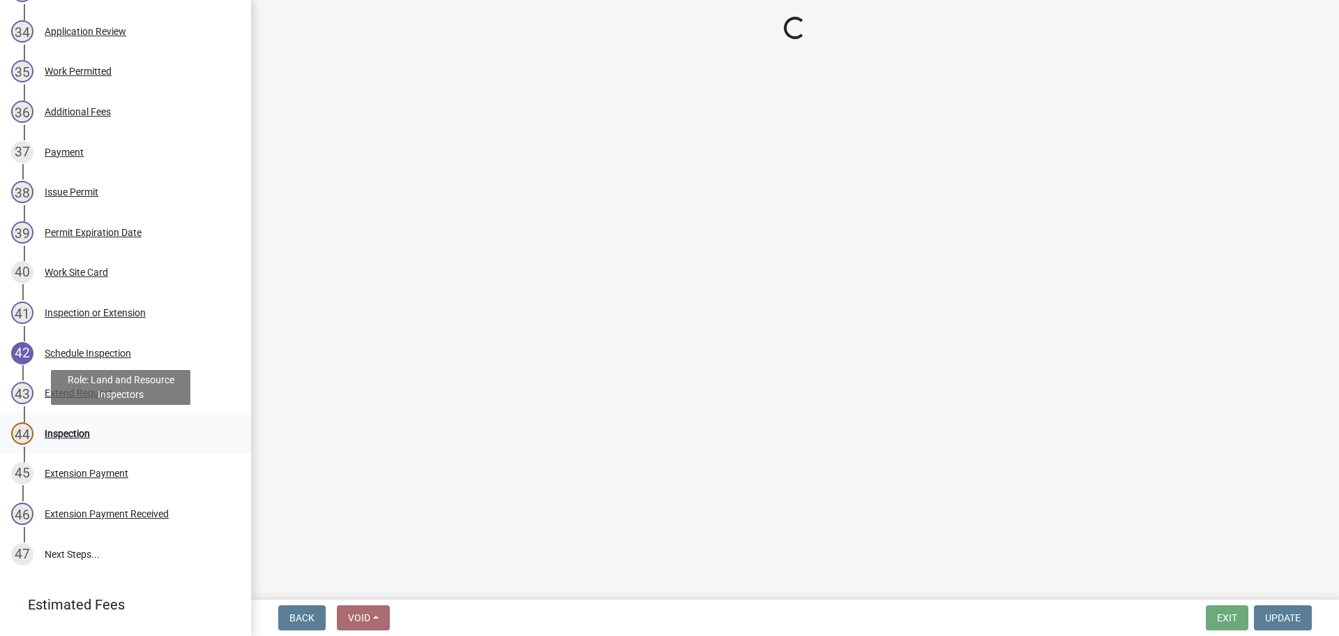
select select "710d5f49-2663-4e73-9718-d0c4e189f5ed"
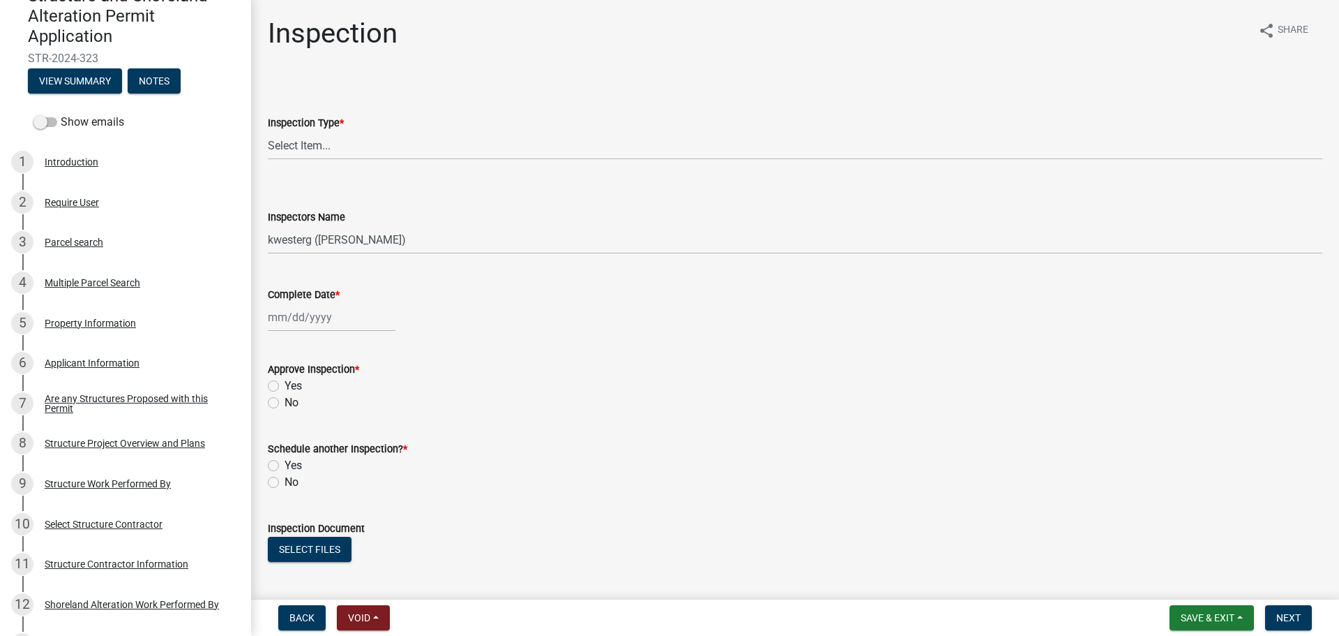
scroll to position [0, 0]
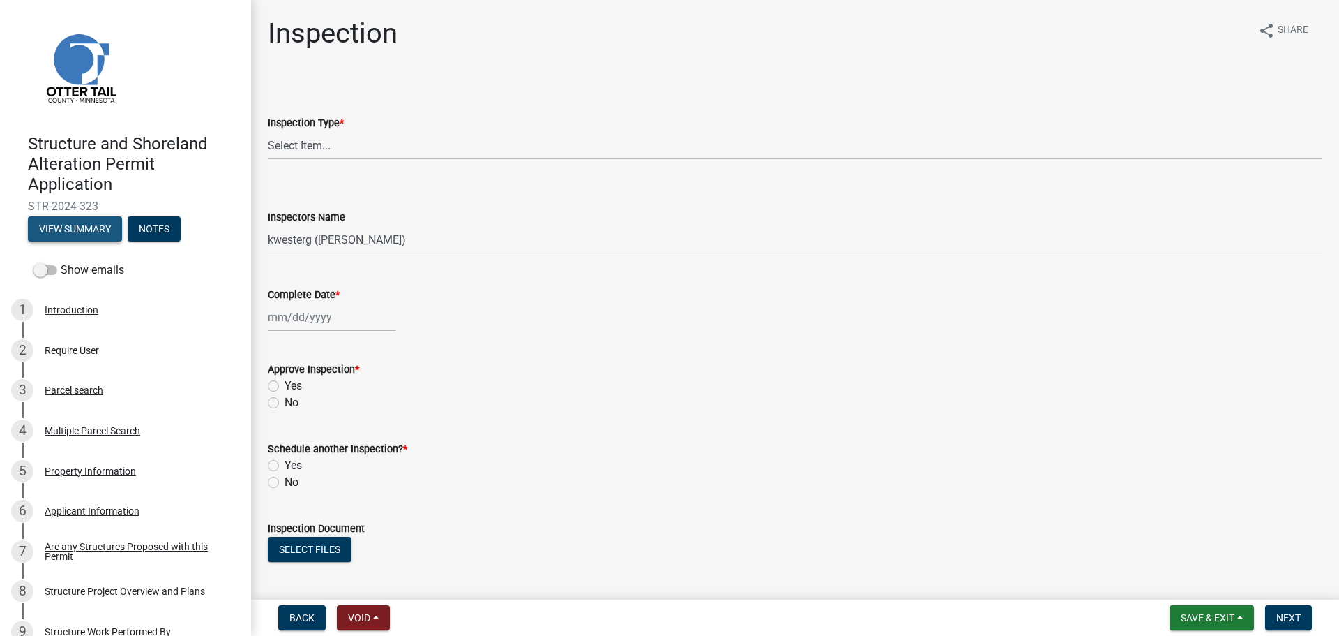
click at [96, 235] on button "View Summary" at bounding box center [75, 228] width 94 height 25
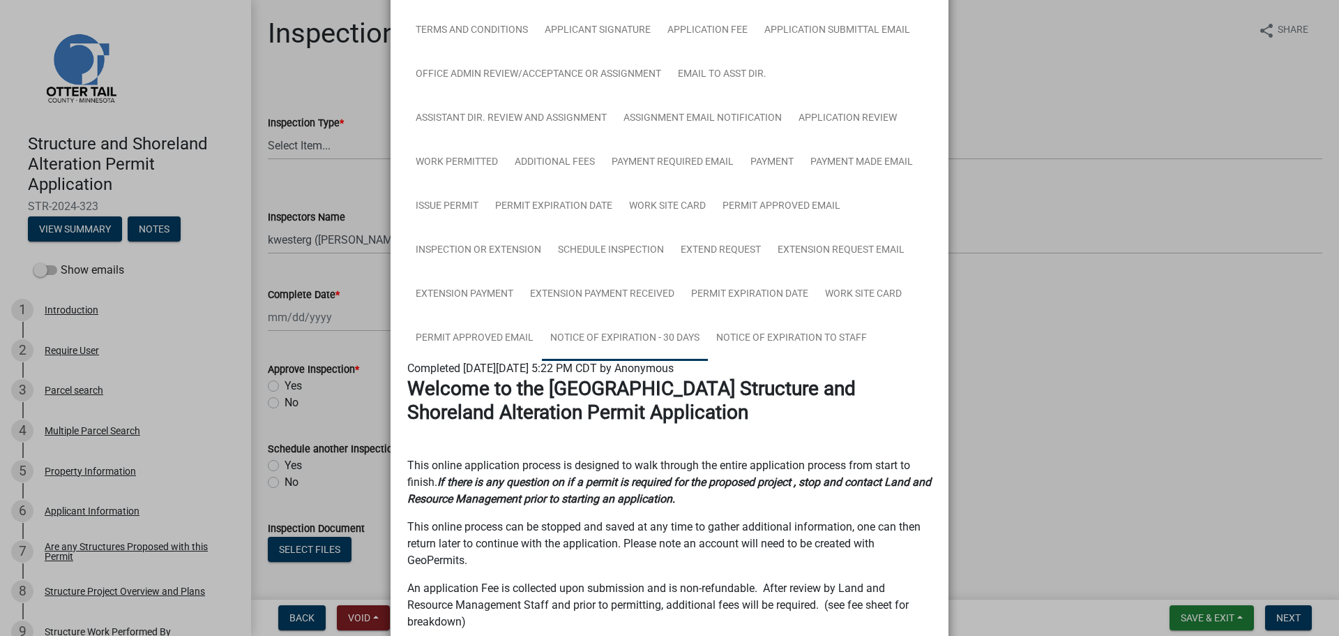
scroll to position [820, 0]
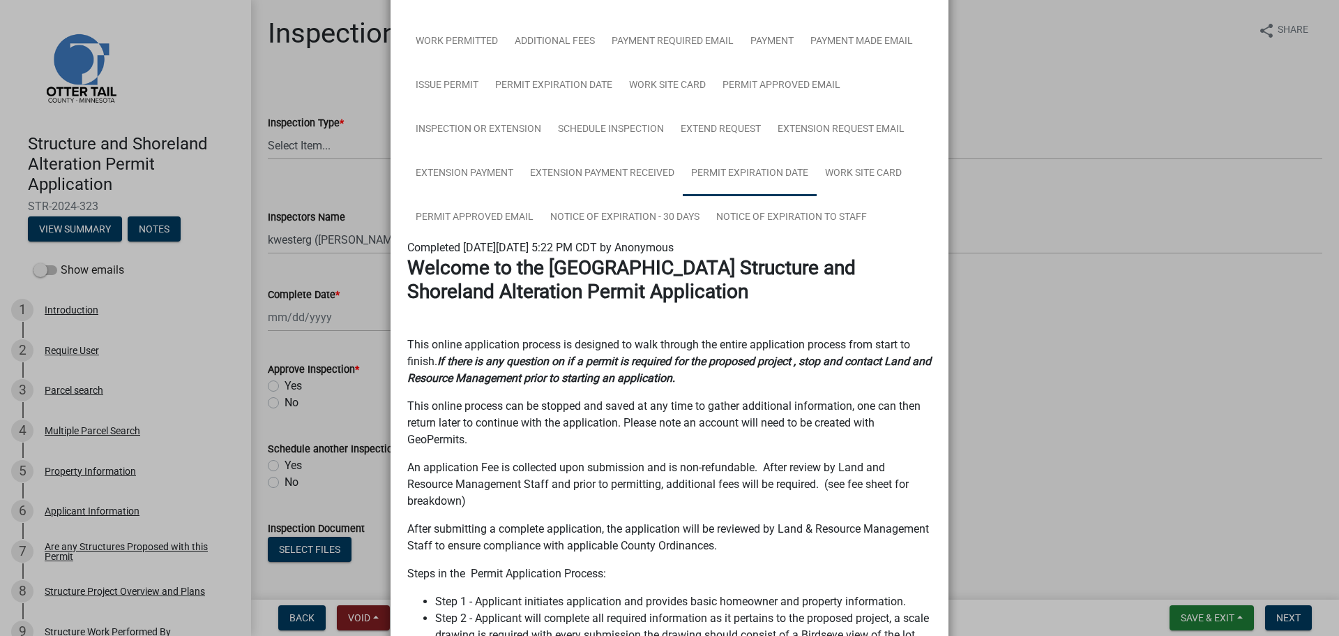
click at [739, 176] on link "Permit Expiration Date" at bounding box center [750, 173] width 134 height 45
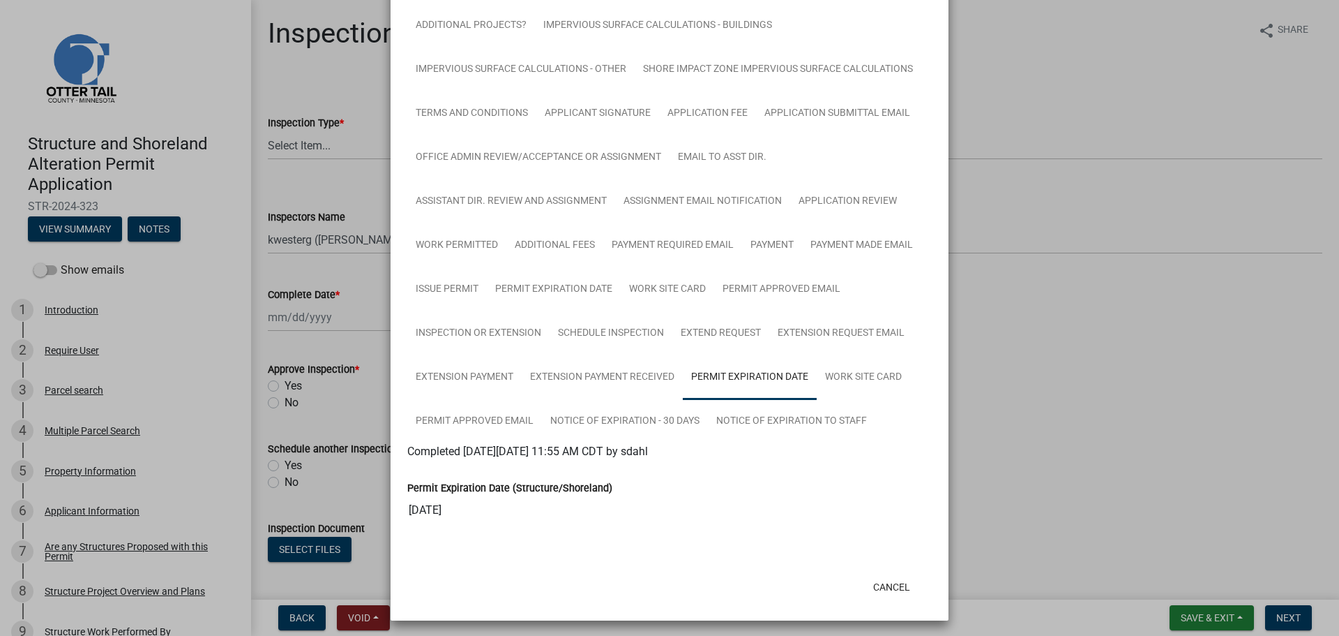
scroll to position [620, 0]
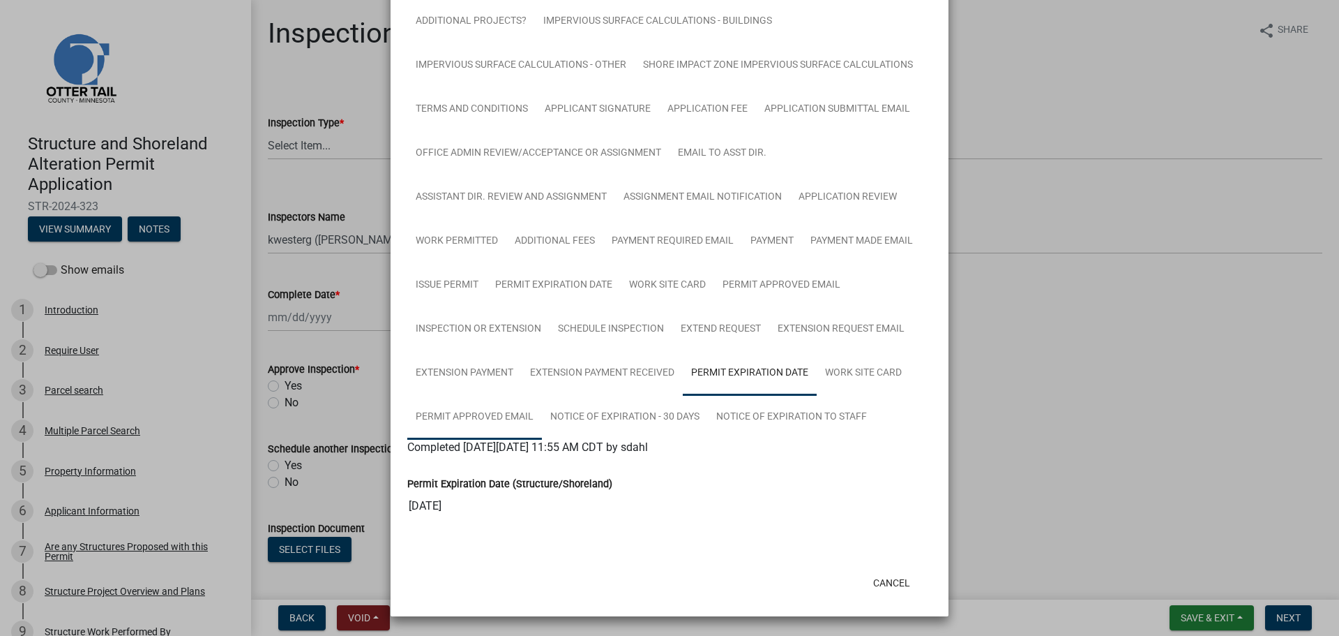
click at [442, 405] on link "Permit Approved Email" at bounding box center [474, 417] width 135 height 45
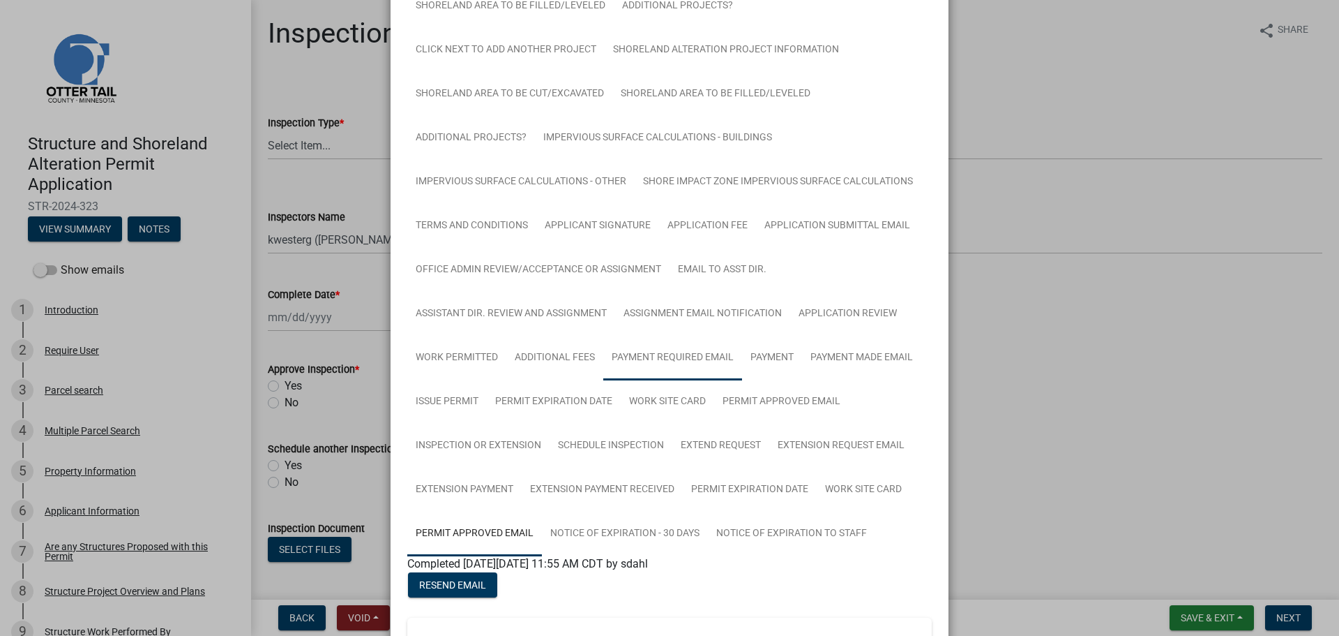
scroll to position [482, 0]
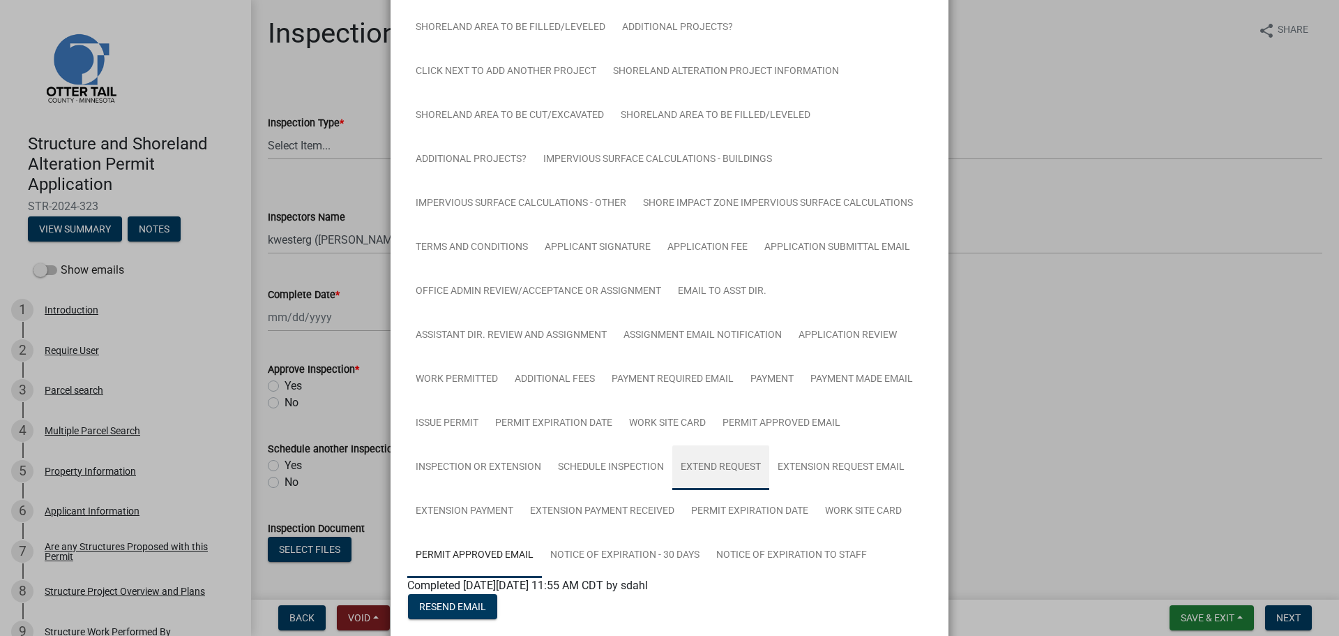
click at [737, 453] on link "Extend Request" at bounding box center [720, 467] width 97 height 45
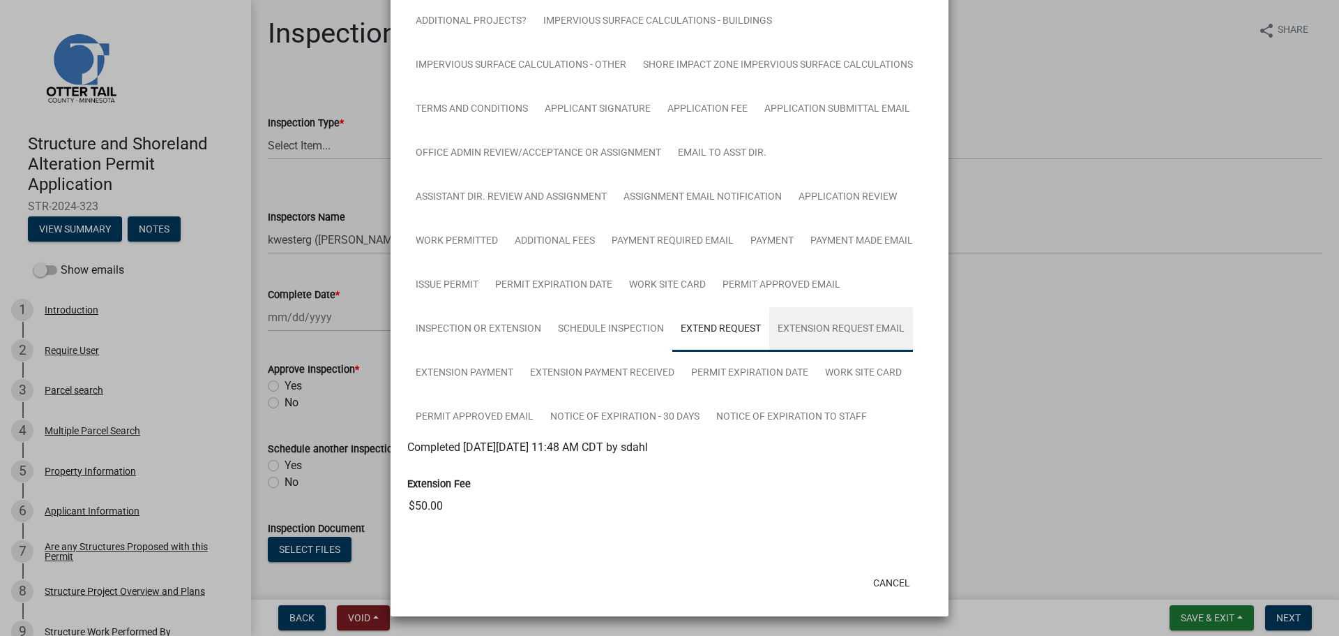
click at [811, 324] on link "Extension Request Email" at bounding box center [841, 329] width 144 height 45
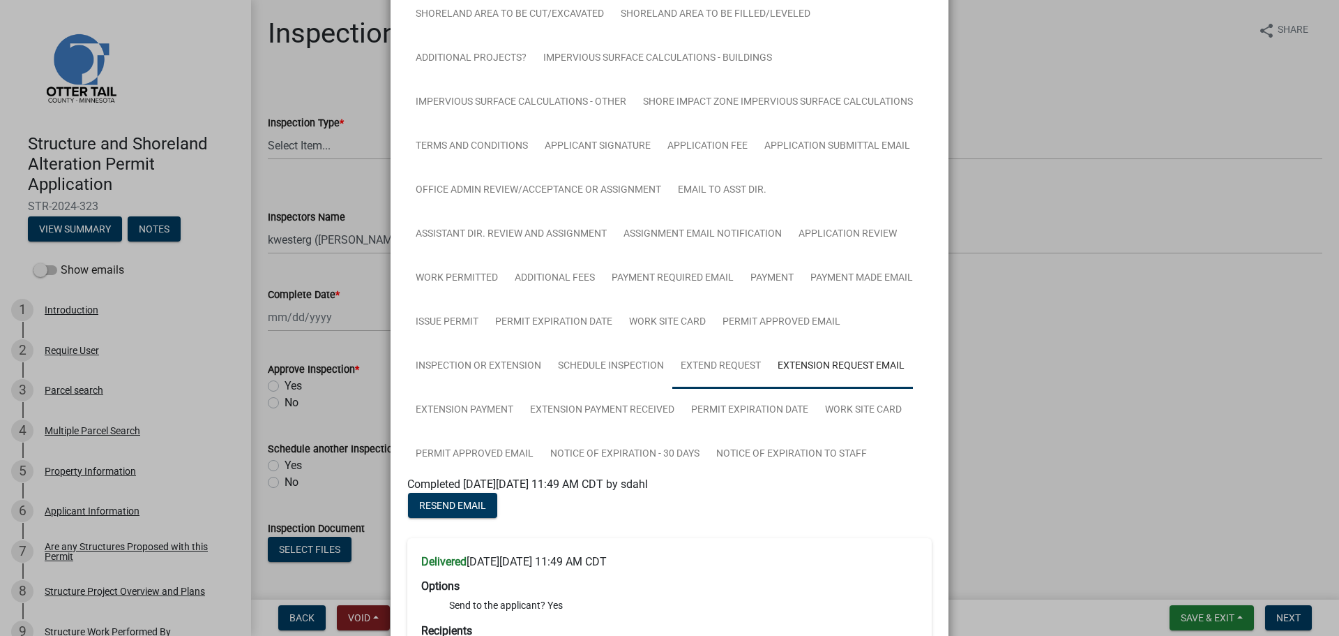
scroll to position [604, 0]
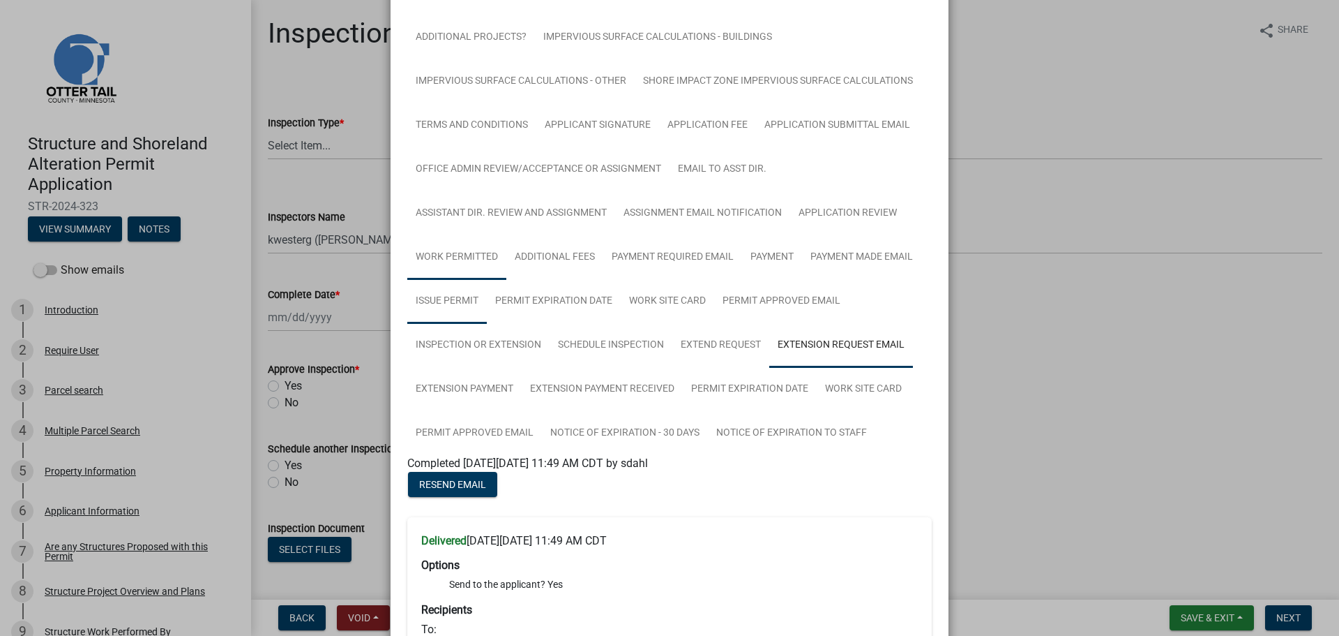
click at [458, 303] on link "Issue Permit" at bounding box center [447, 301] width 80 height 45
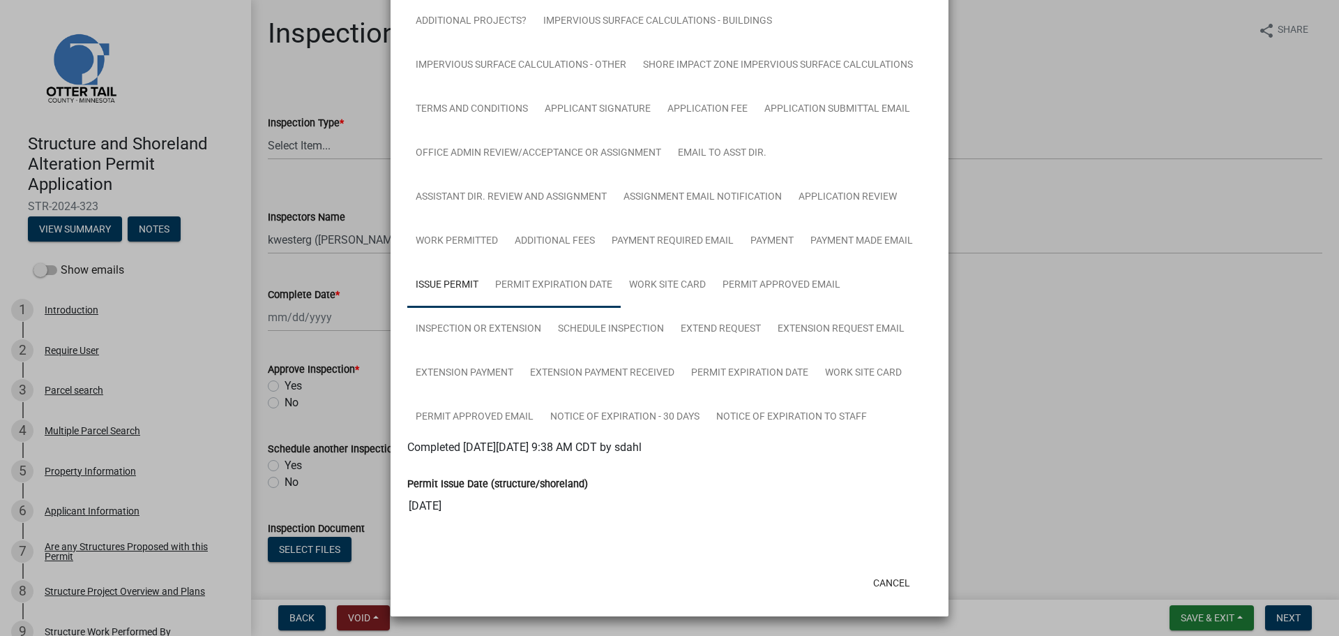
click at [561, 269] on link "Permit Expiration Date" at bounding box center [554, 285] width 134 height 45
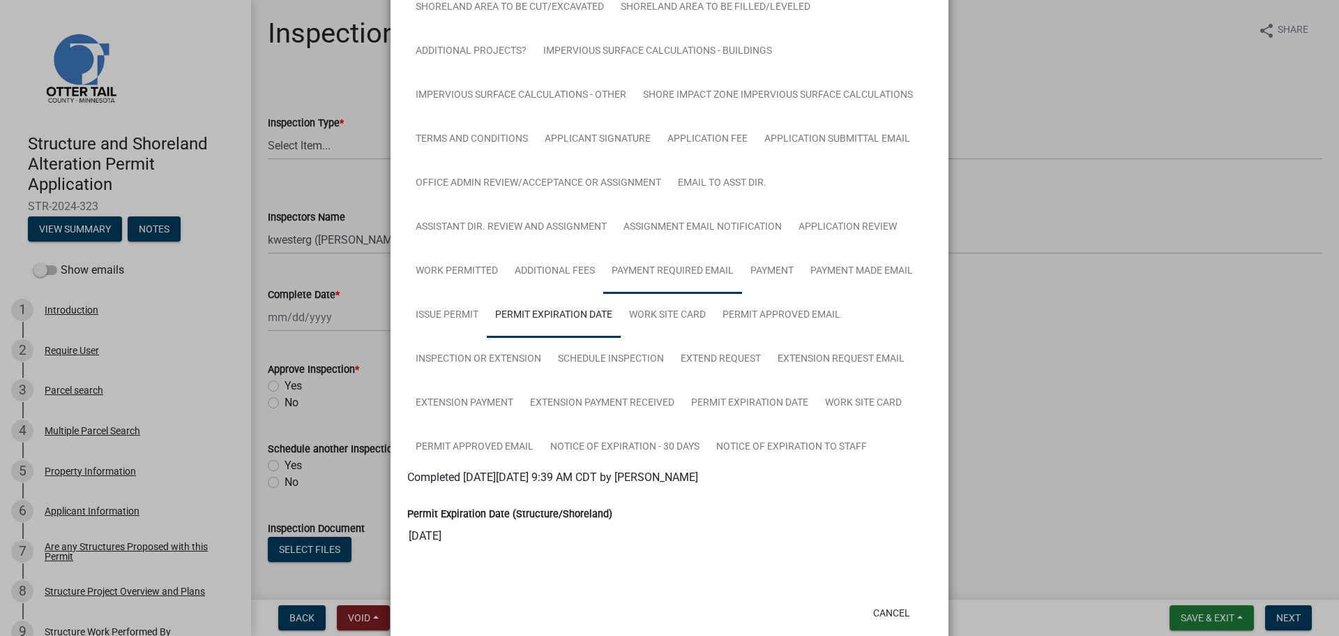
scroll to position [620, 0]
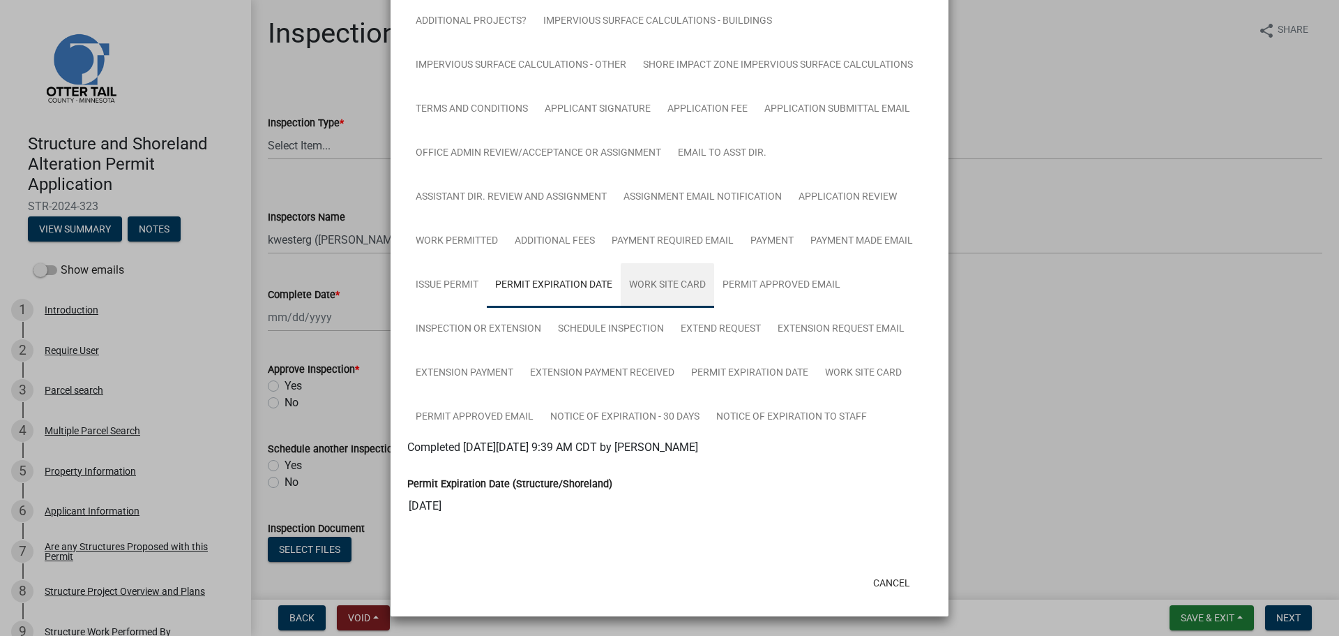
click at [681, 297] on link "Work Site Card" at bounding box center [667, 285] width 93 height 45
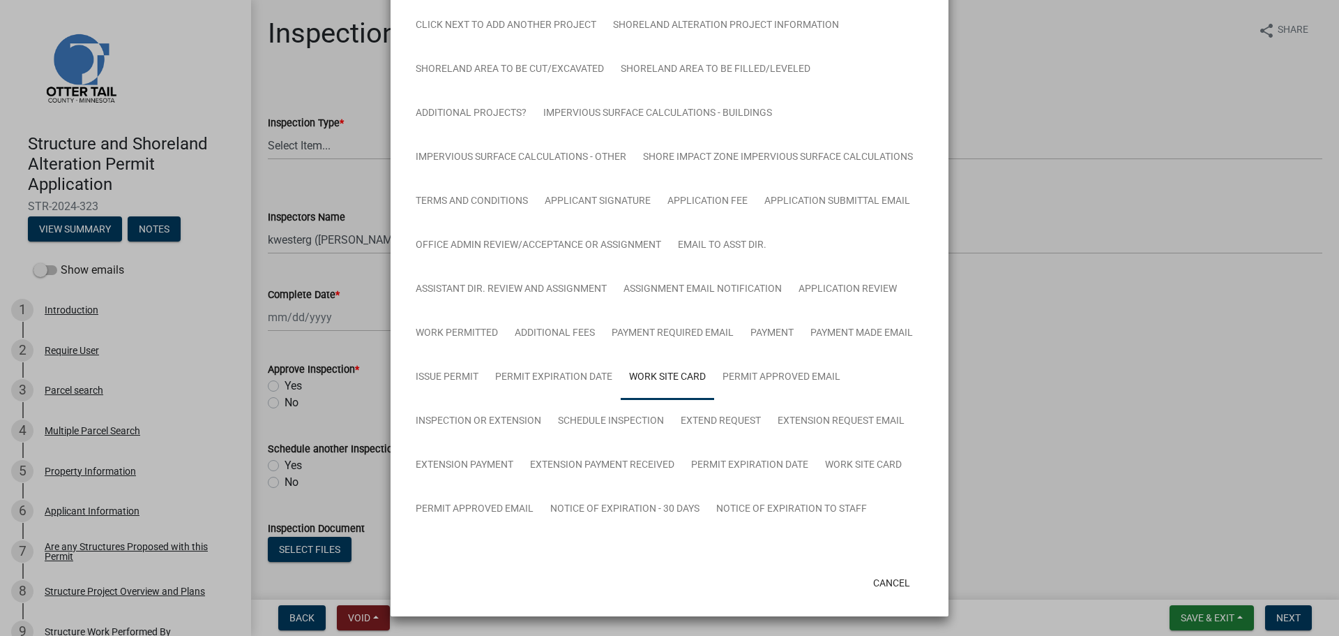
scroll to position [562, 0]
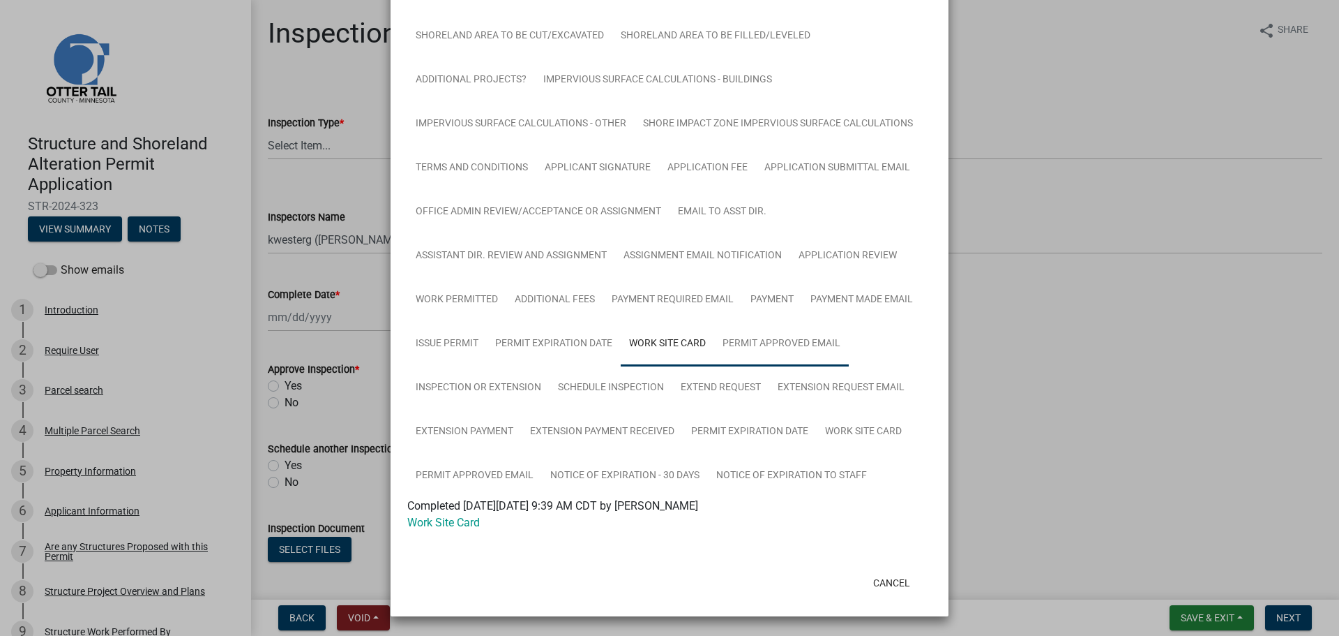
click at [806, 350] on link "Permit Approved Email" at bounding box center [781, 344] width 135 height 45
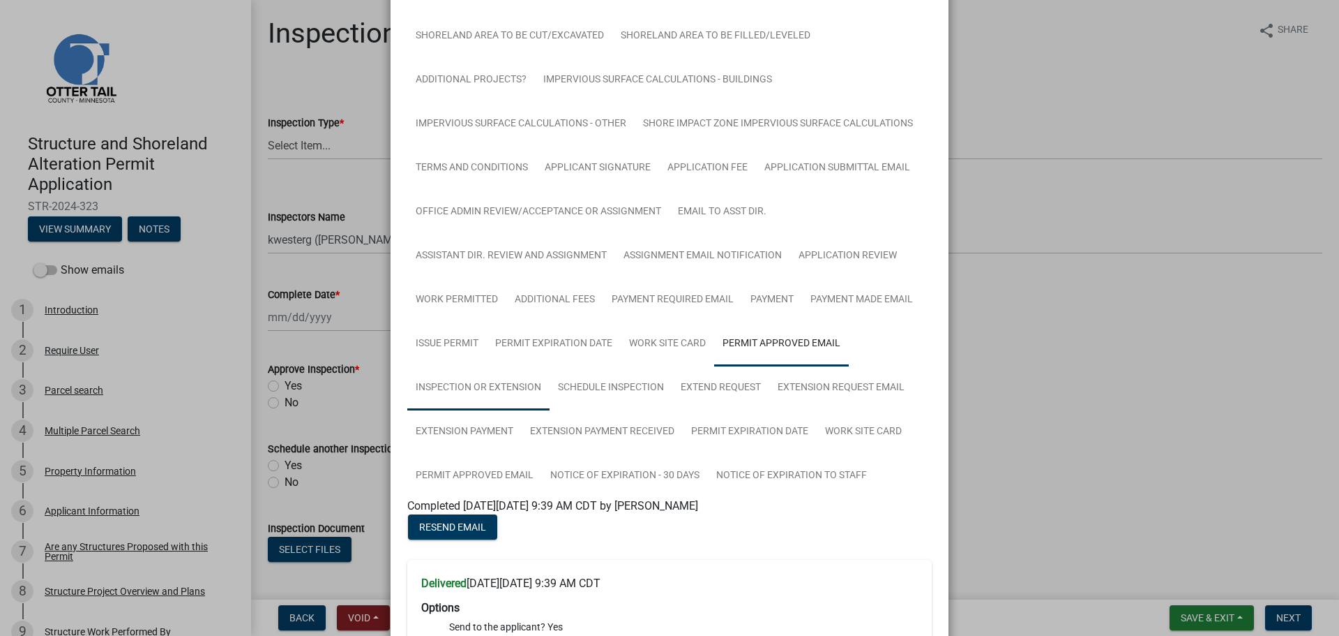
click at [463, 389] on link "Inspection or Extension" at bounding box center [478, 388] width 142 height 45
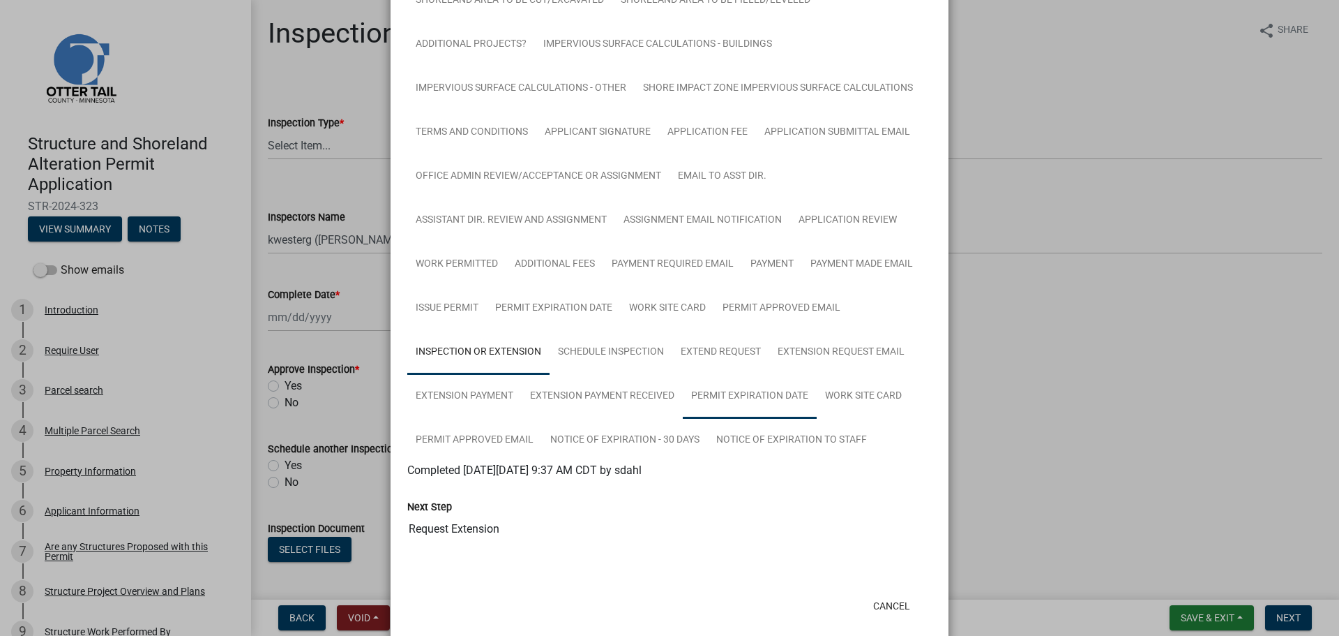
scroll to position [620, 0]
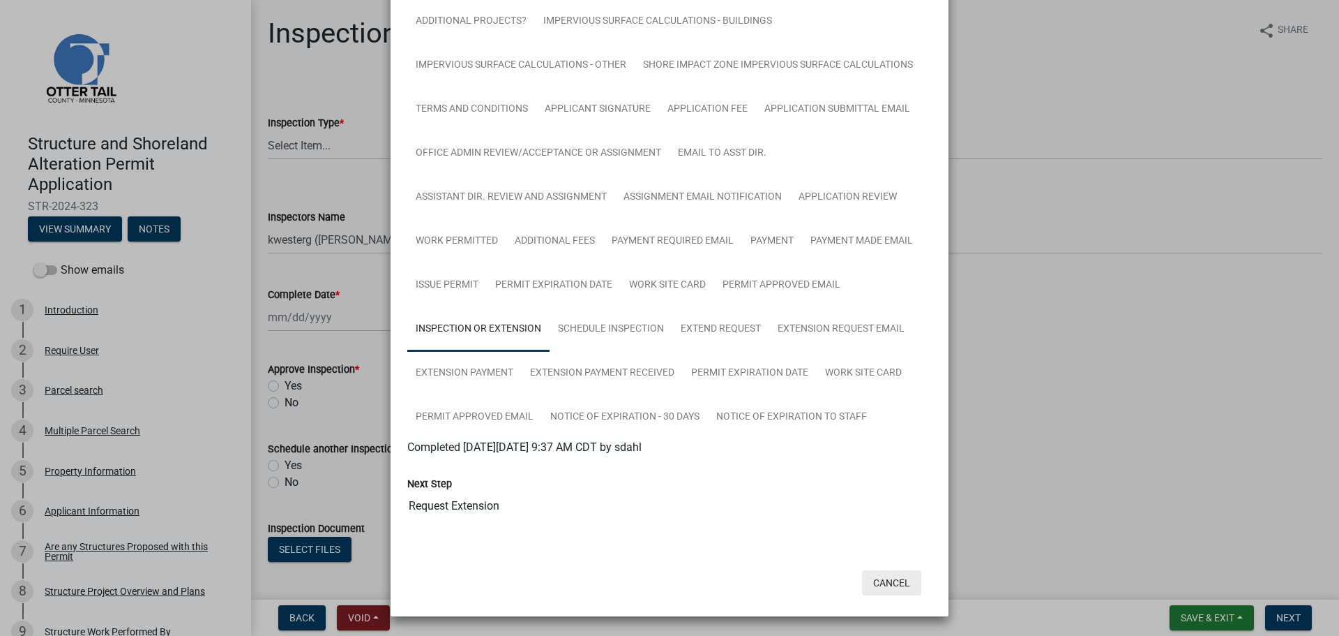
click at [885, 580] on button "Cancel" at bounding box center [891, 582] width 59 height 25
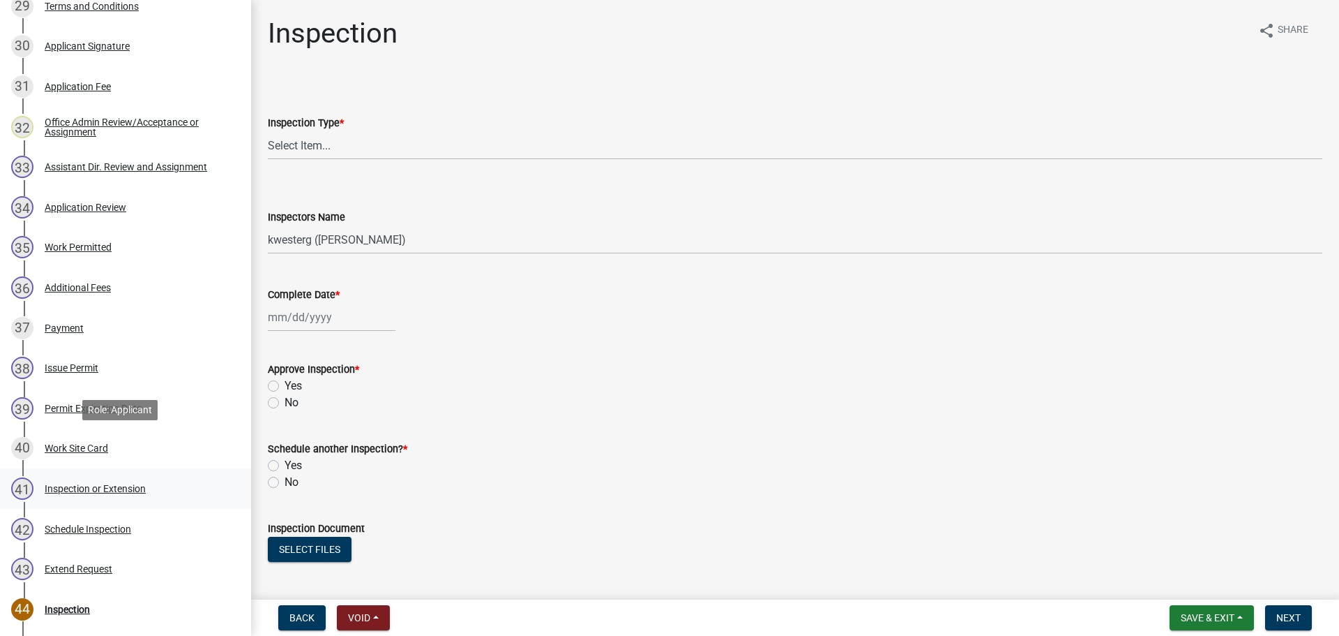
scroll to position [1482, 0]
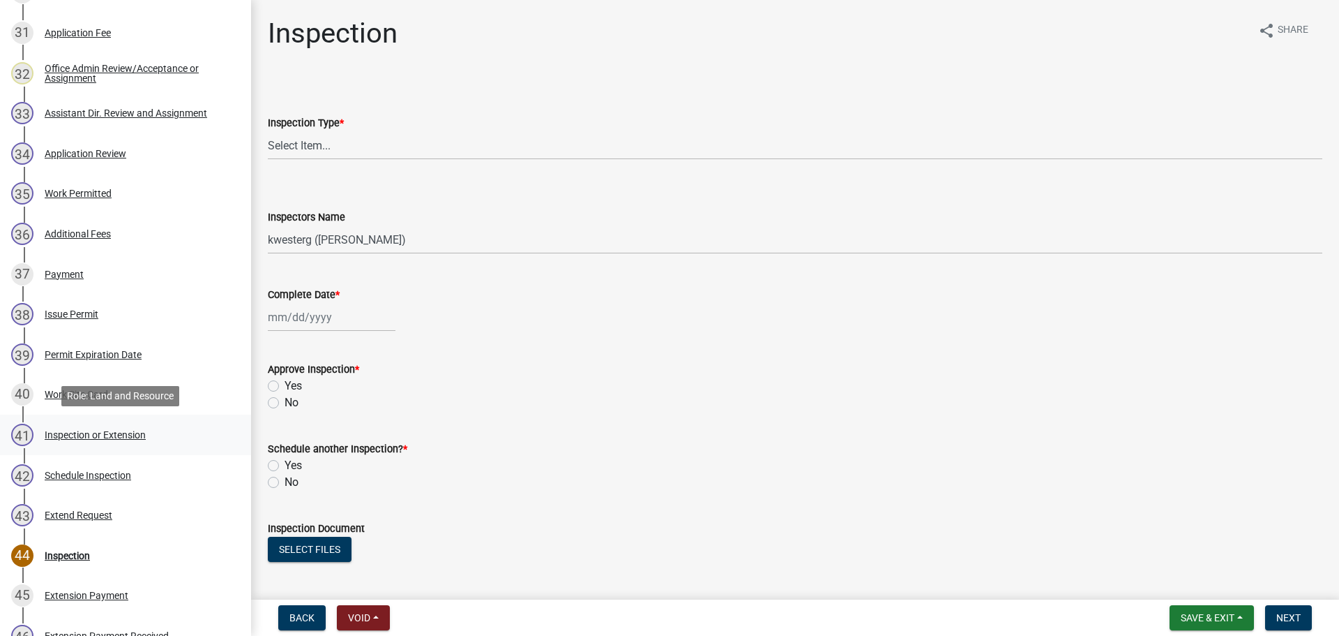
click at [149, 445] on div "41 Inspection or Extension" at bounding box center [120, 434] width 218 height 22
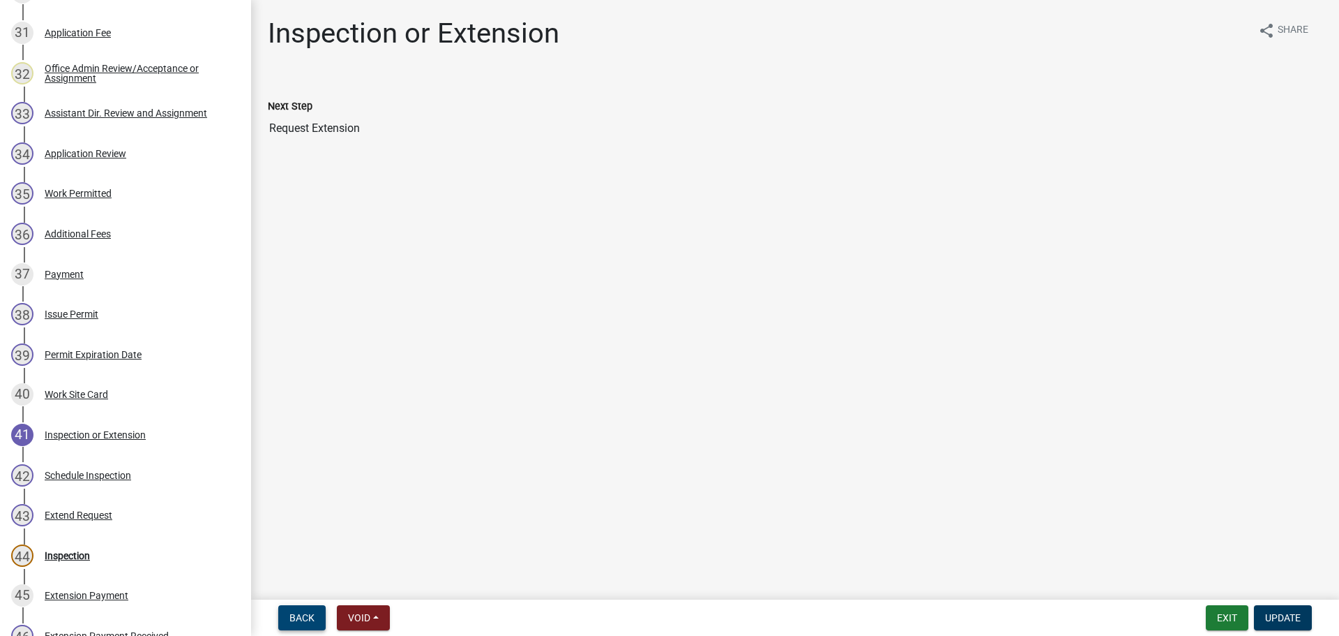
click at [294, 615] on span "Back" at bounding box center [301, 617] width 25 height 11
click at [295, 614] on span "Back" at bounding box center [301, 617] width 25 height 11
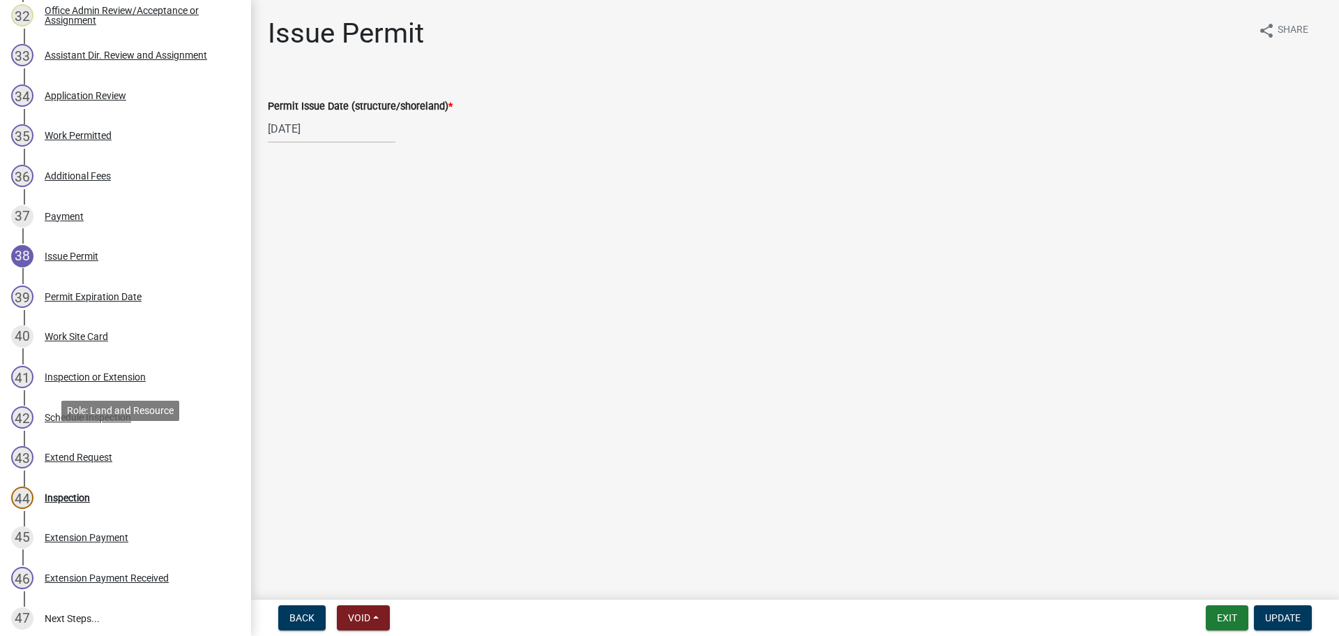
scroll to position [1735, 0]
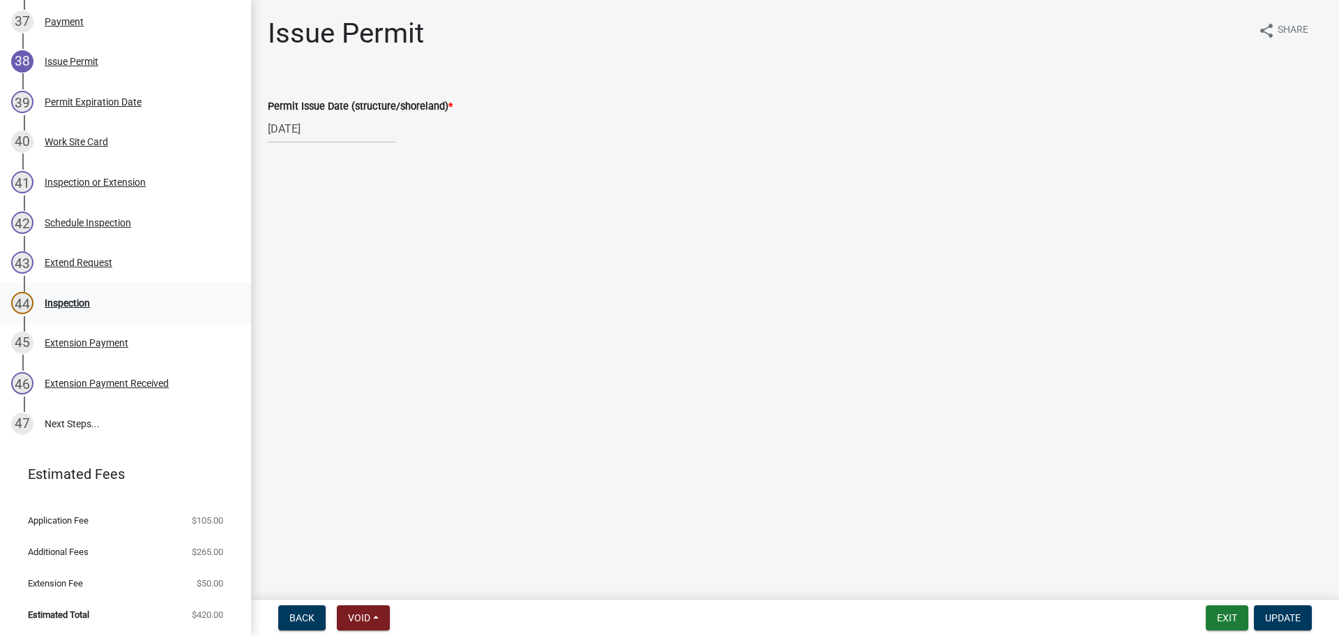
click at [86, 304] on div "Inspection" at bounding box center [67, 303] width 45 height 10
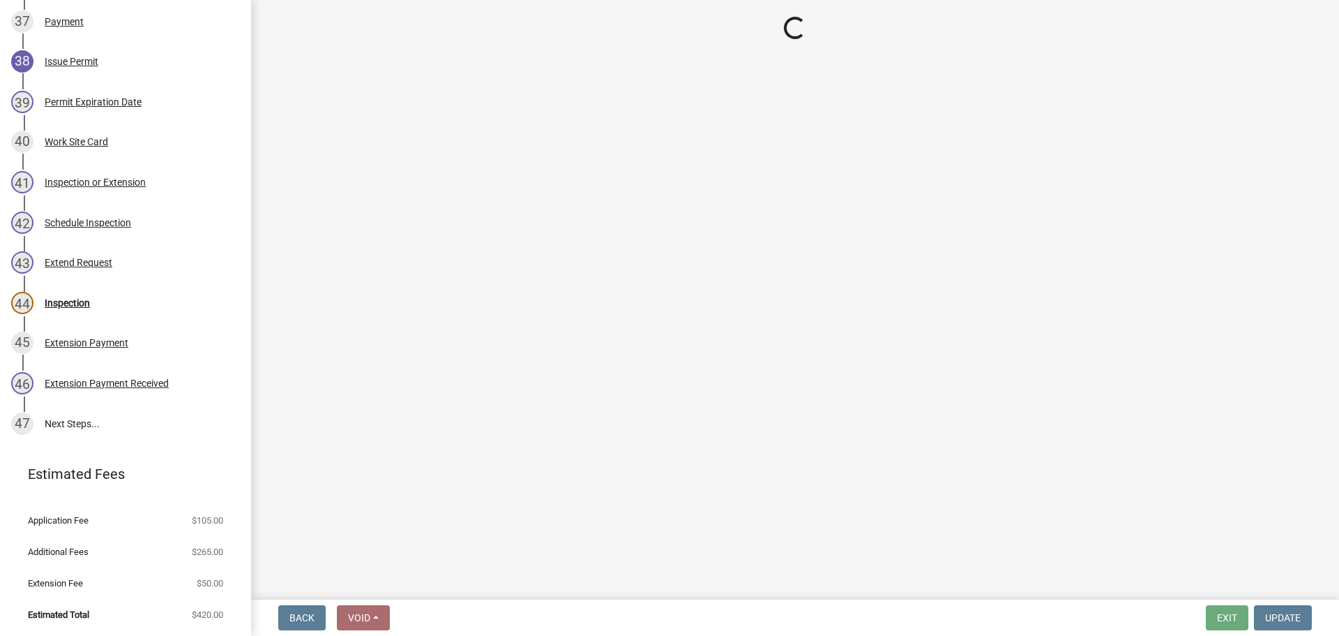
select select "710d5f49-2663-4e73-9718-d0c4e189f5ed"
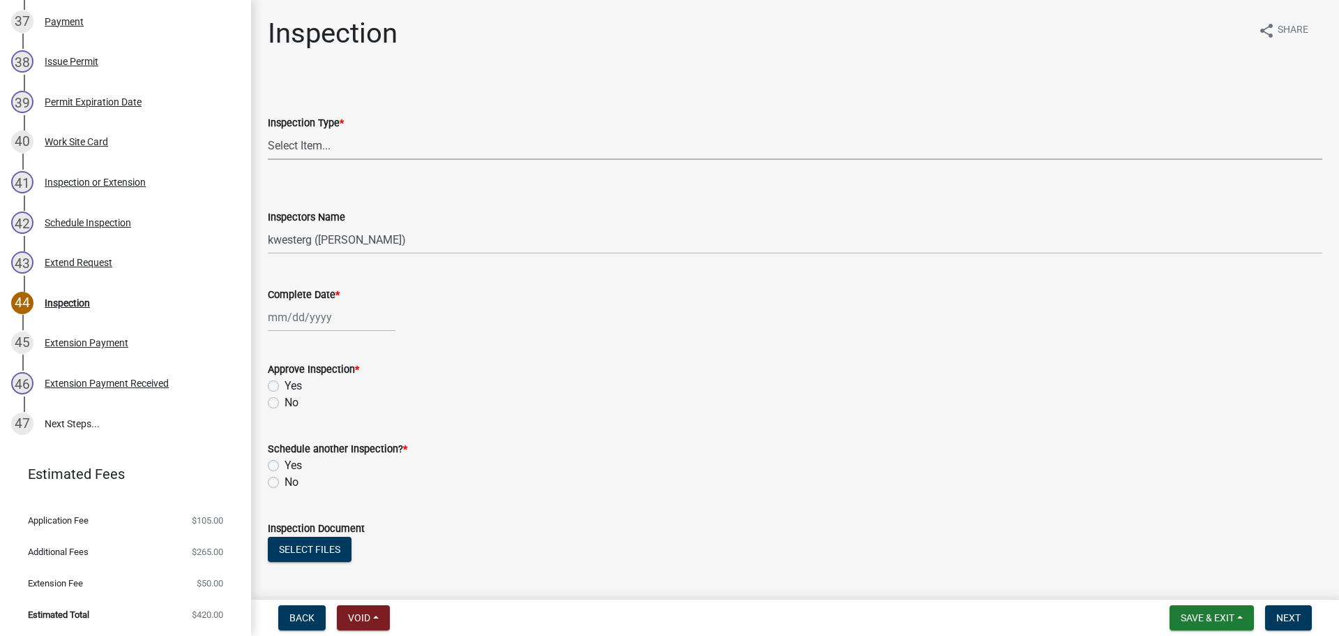
click at [310, 141] on select "Select Item... Footing / Structure Inspection Shoreland Alteration Not Built" at bounding box center [795, 145] width 1055 height 29
click at [268, 131] on select "Select Item... Footing / Structure Inspection Shoreland Alteration Not Built" at bounding box center [795, 145] width 1055 height 29
select select "b85df808-133f-4f86-9906-a0b2b0931676"
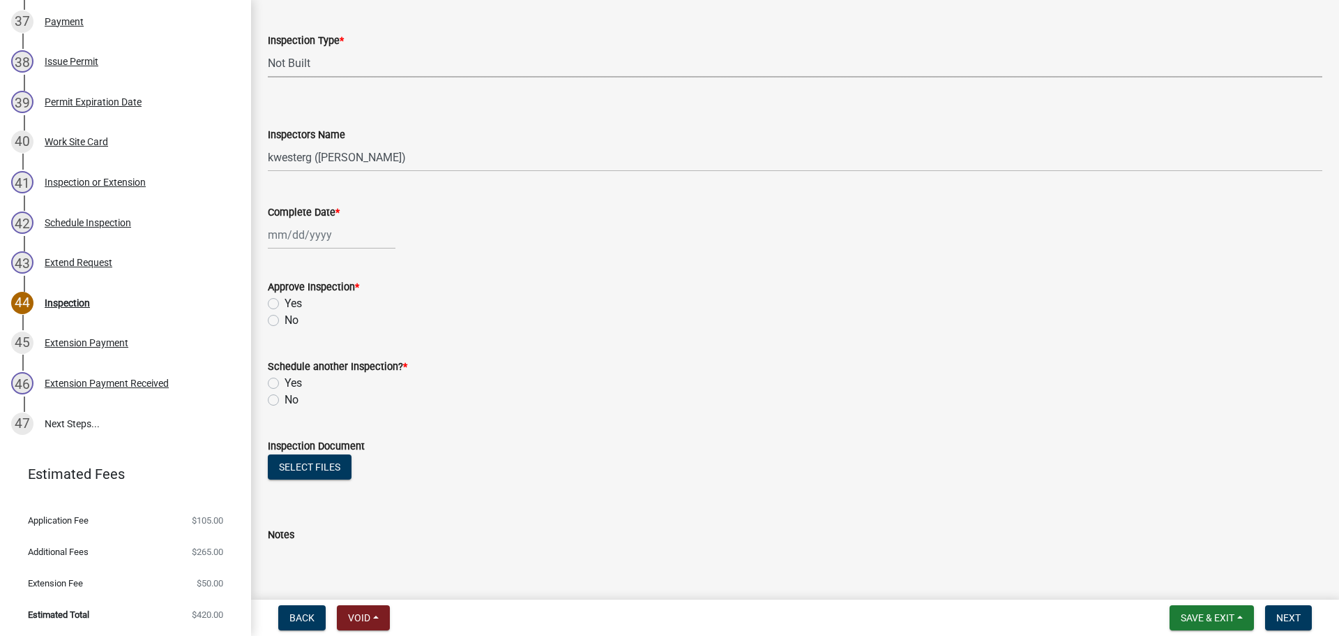
scroll to position [122, 0]
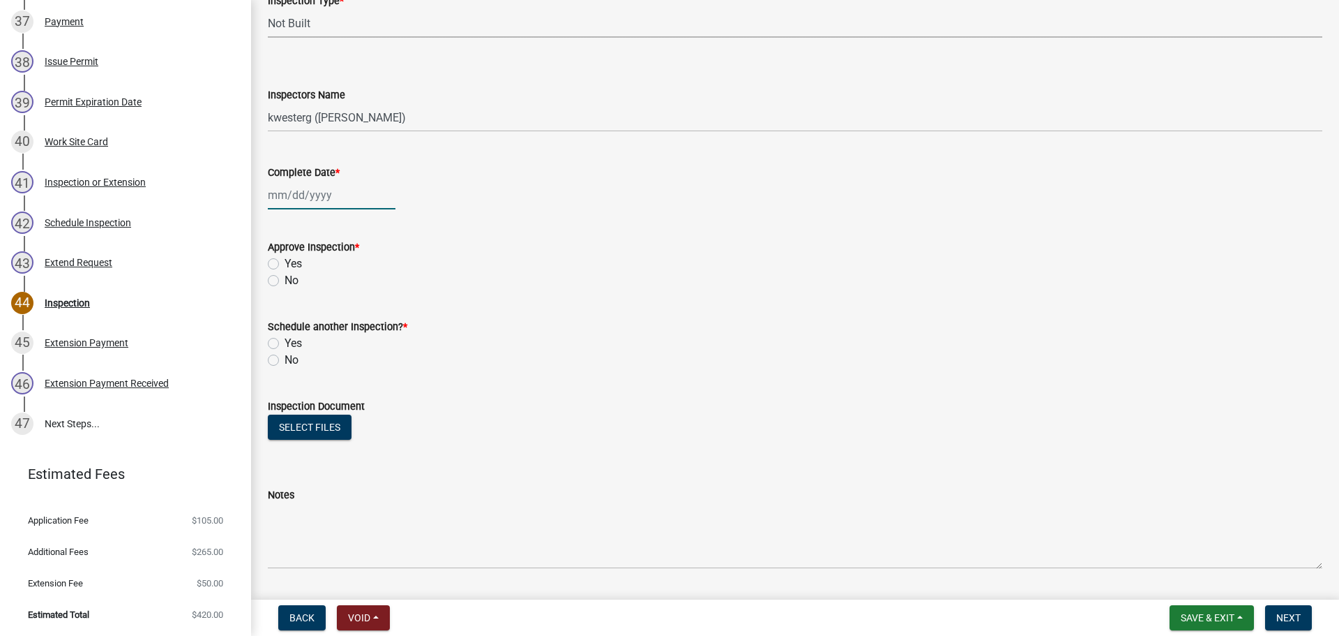
click at [290, 201] on div at bounding box center [332, 195] width 128 height 29
select select "9"
select select "2025"
click at [326, 334] on div "24" at bounding box center [326, 336] width 22 height 22
type input "[DATE]"
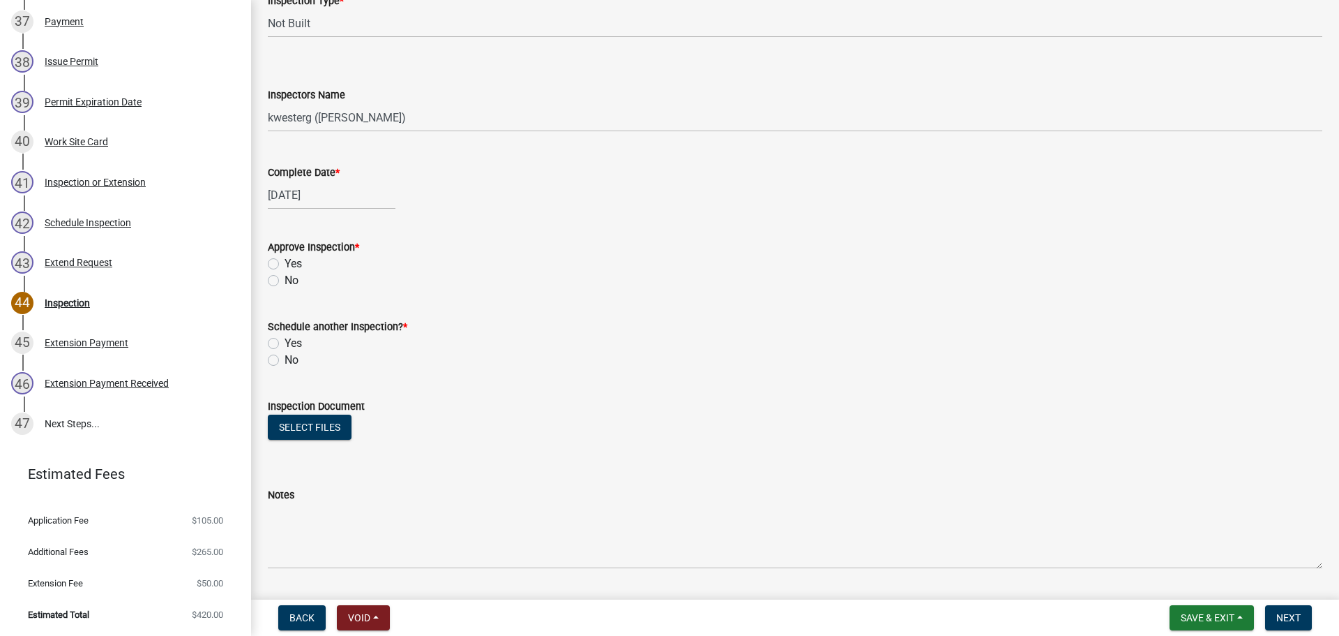
click at [285, 264] on label "Yes" at bounding box center [293, 263] width 17 height 17
click at [285, 264] on input "Yes" at bounding box center [289, 259] width 9 height 9
radio input "true"
click at [285, 345] on label "Yes" at bounding box center [293, 343] width 17 height 17
click at [285, 344] on input "Yes" at bounding box center [289, 339] width 9 height 9
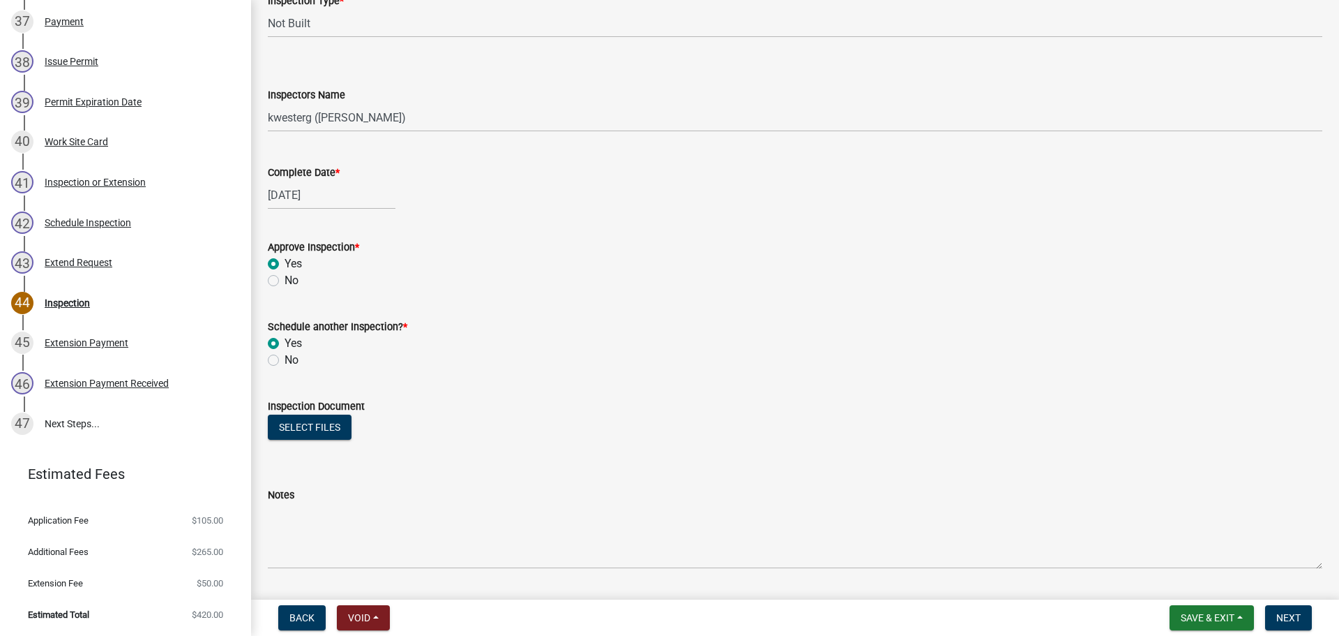
radio input "true"
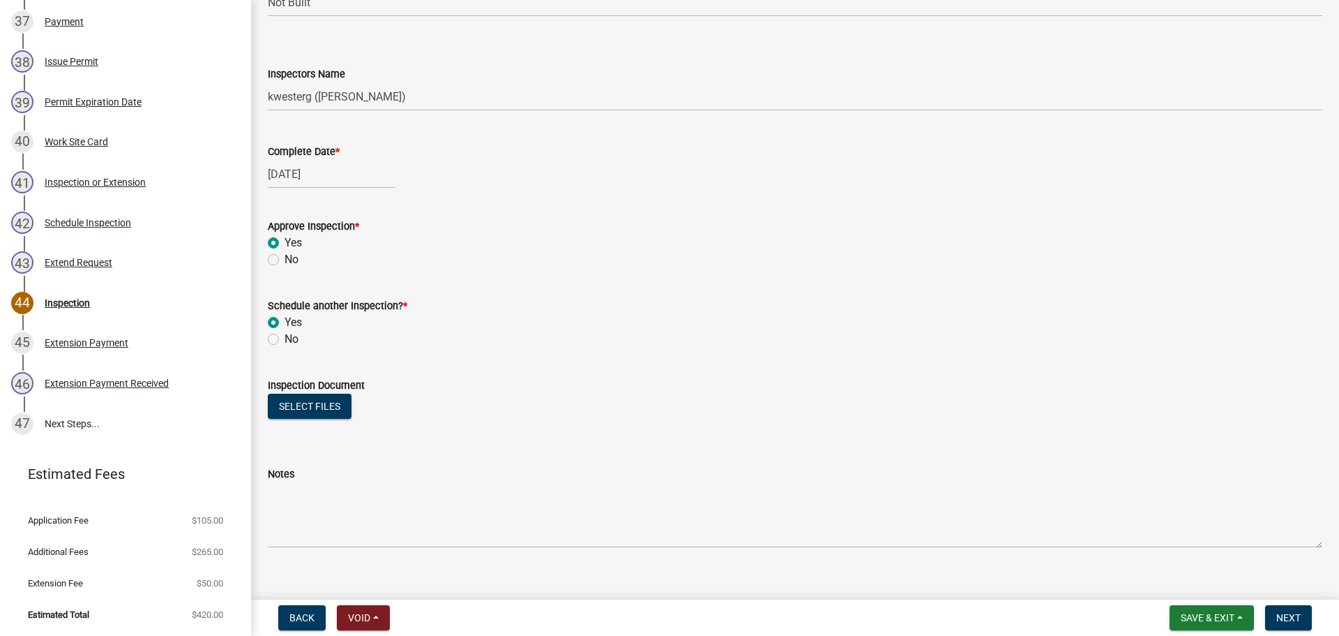
scroll to position [163, 0]
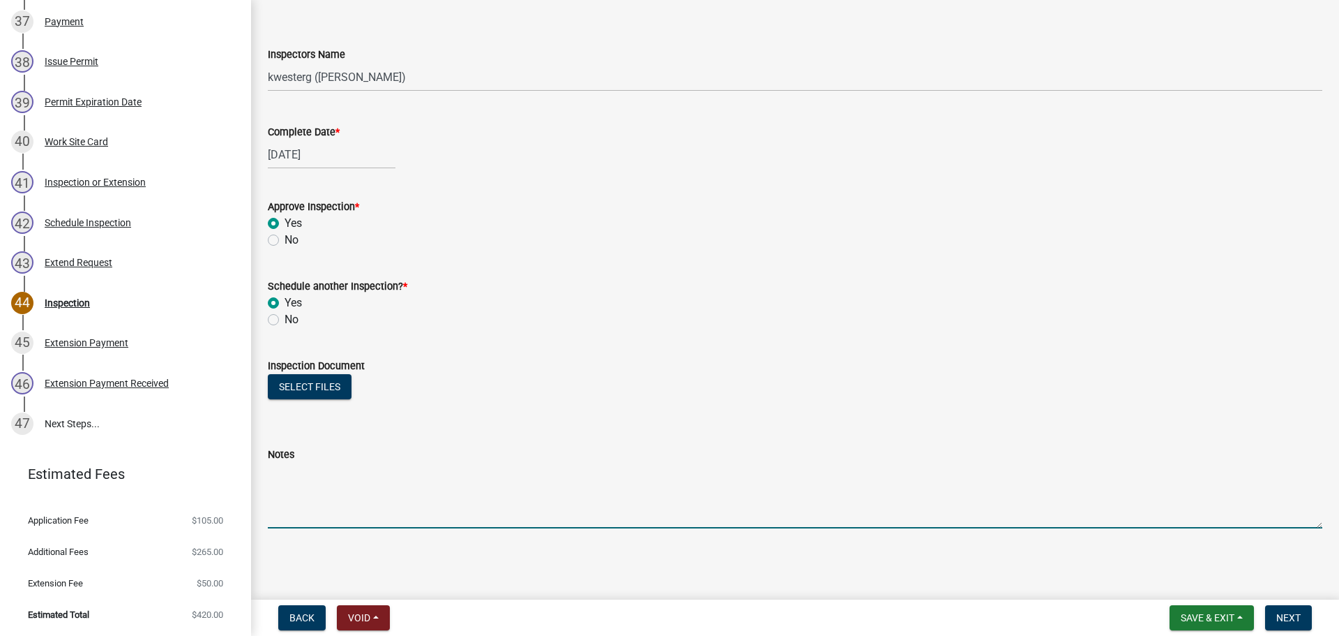
click at [334, 483] on textarea "Notes" at bounding box center [795, 496] width 1055 height 66
type textarea "Project not started. Permit extended. Call to schedule inspection when project …"
click at [1302, 617] on button "Next" at bounding box center [1288, 617] width 47 height 25
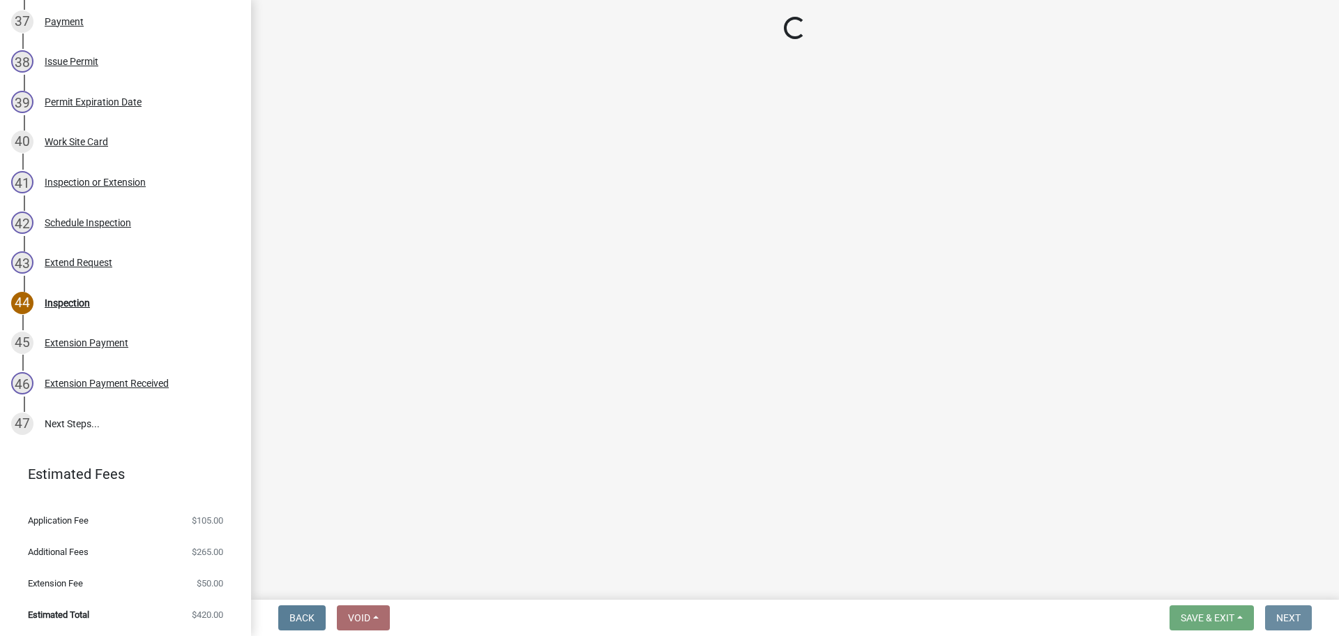
scroll to position [0, 0]
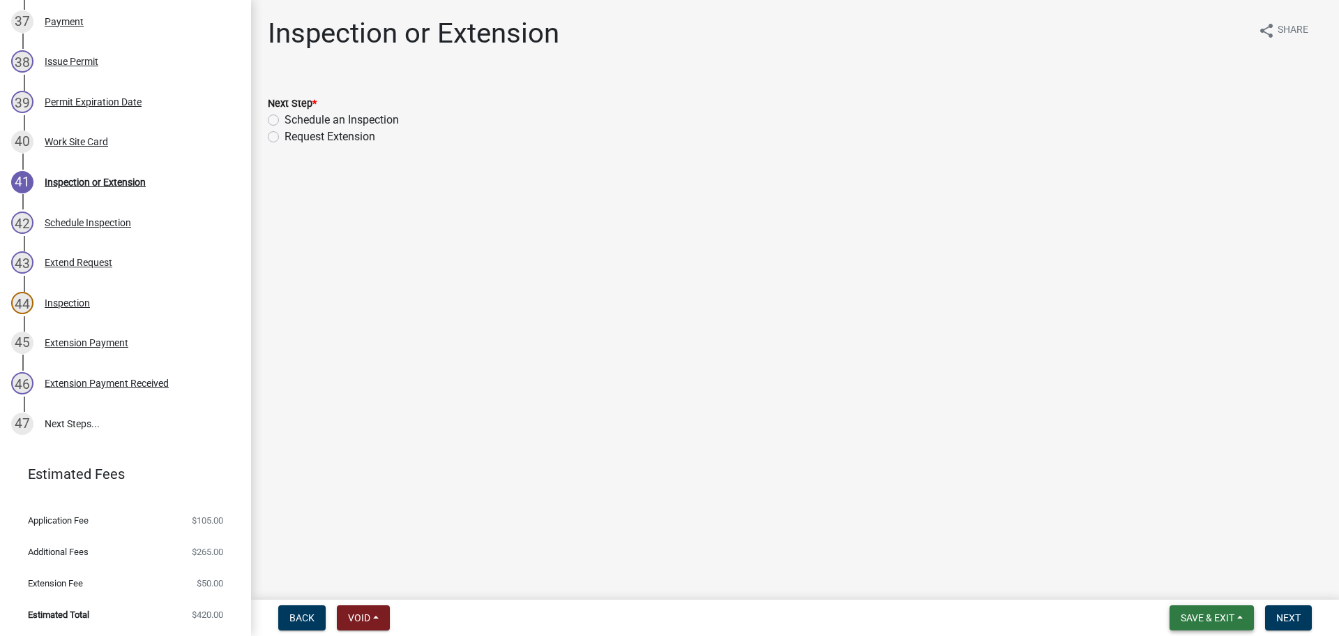
click at [1233, 609] on button "Save & Exit" at bounding box center [1212, 617] width 84 height 25
click at [1207, 584] on button "Save & Exit" at bounding box center [1199, 580] width 112 height 33
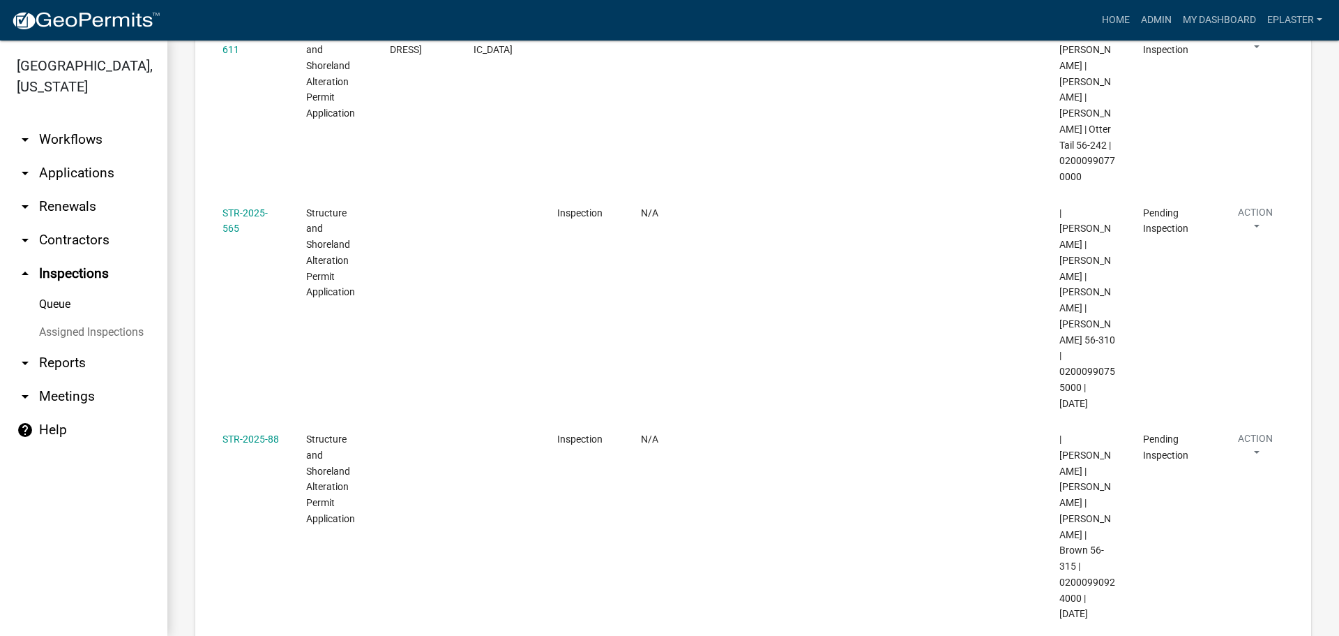
scroll to position [723, 0]
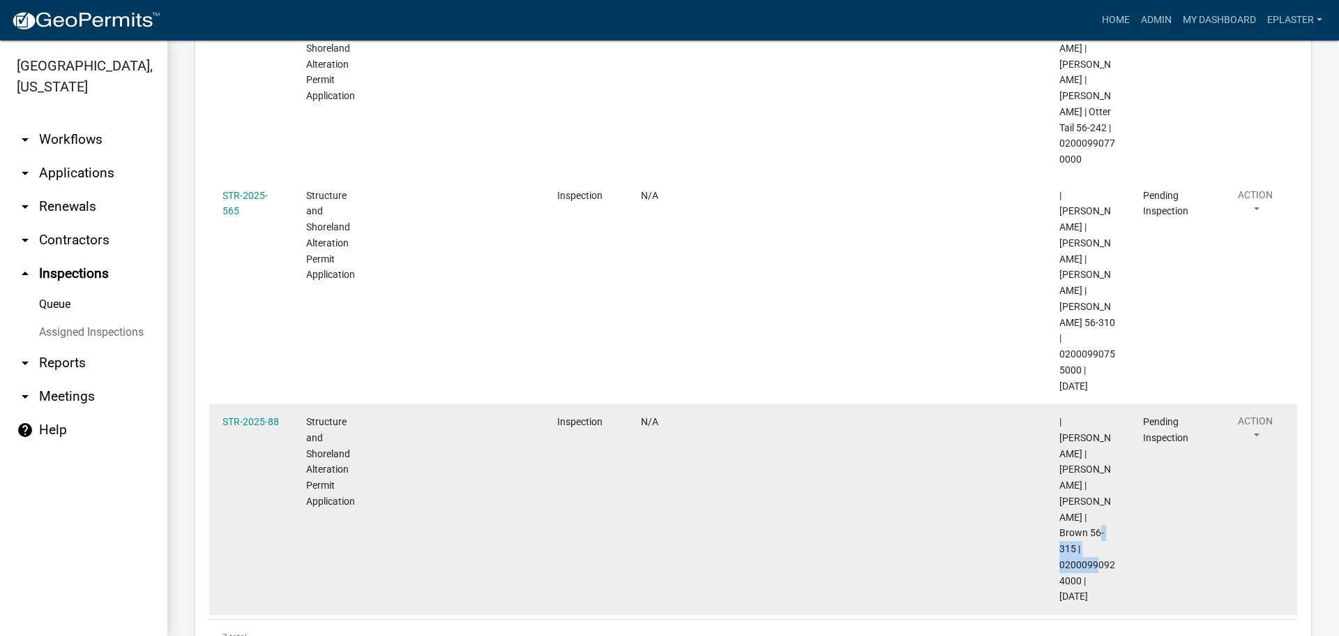
drag, startPoint x: 1079, startPoint y: 484, endPoint x: 1057, endPoint y: 469, distance: 26.7
click at [1057, 469] on datatable-body-cell "| [PERSON_NAME] | [PERSON_NAME] | [PERSON_NAME] | Brown 56-315 | 02000990924000…" at bounding box center [1088, 509] width 84 height 211
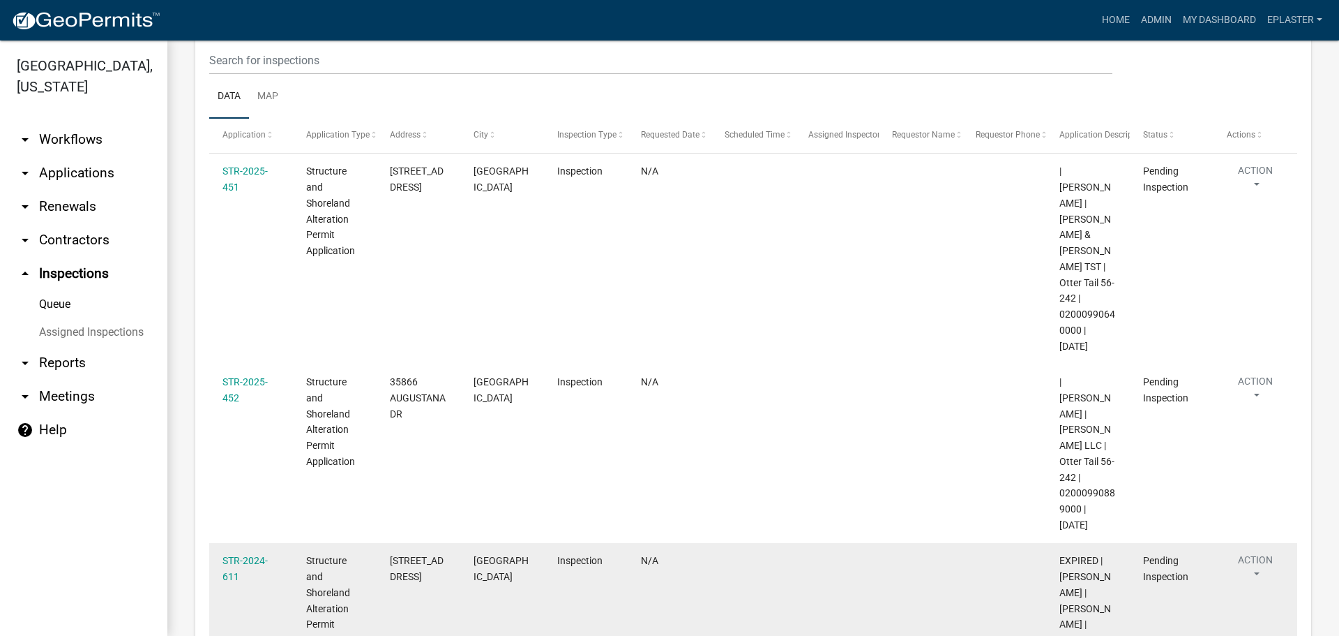
scroll to position [112, 0]
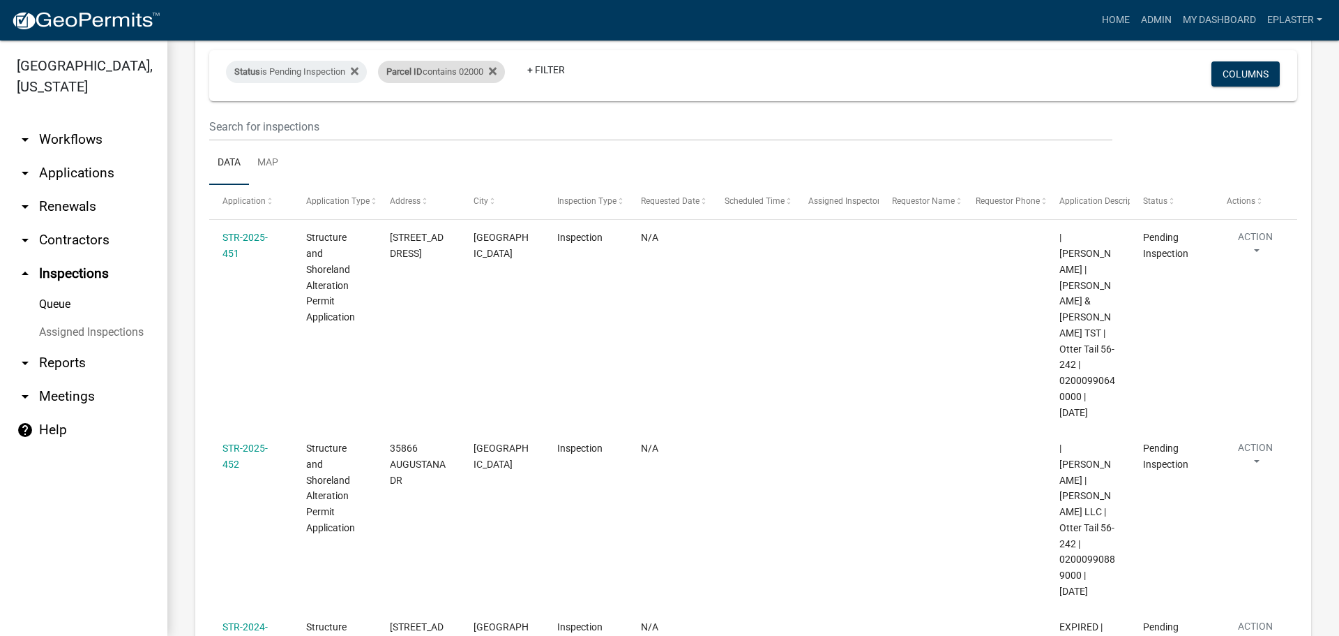
drag, startPoint x: 475, startPoint y: 70, endPoint x: 471, endPoint y: 84, distance: 14.6
click at [476, 70] on div "Parcel ID contains 02000" at bounding box center [441, 72] width 127 height 22
click at [423, 131] on input "02000" at bounding box center [450, 124] width 128 height 29
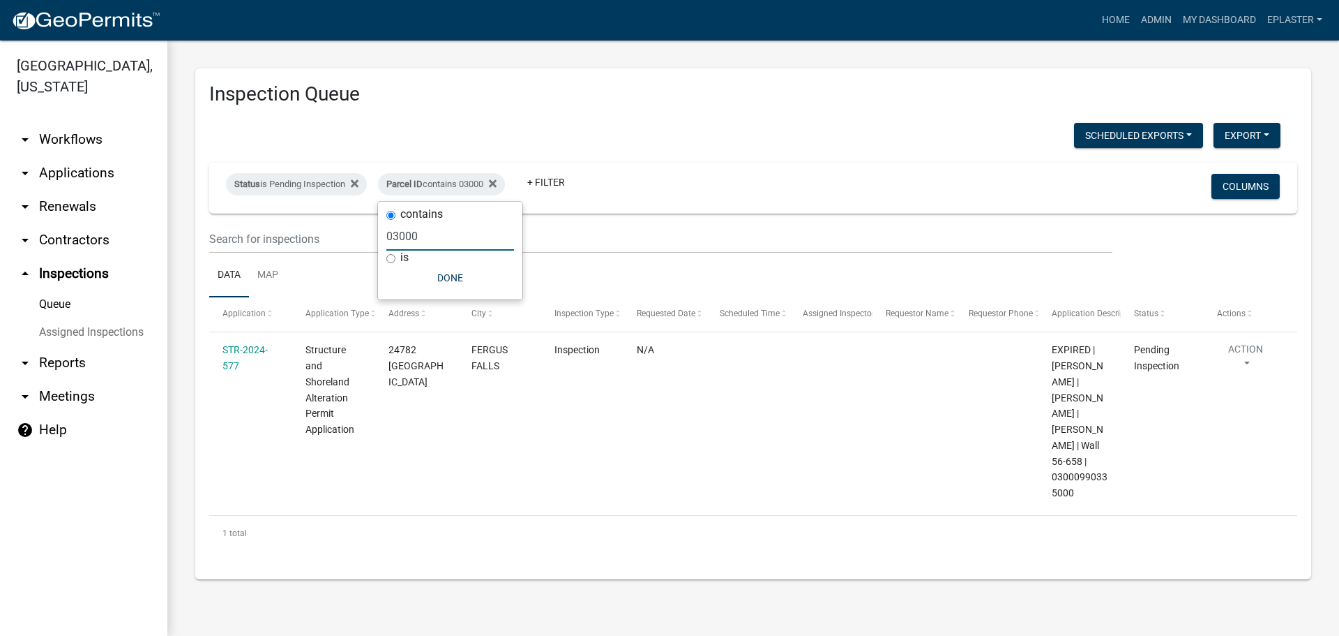
scroll to position [0, 0]
click at [450, 227] on input "03000" at bounding box center [450, 236] width 128 height 29
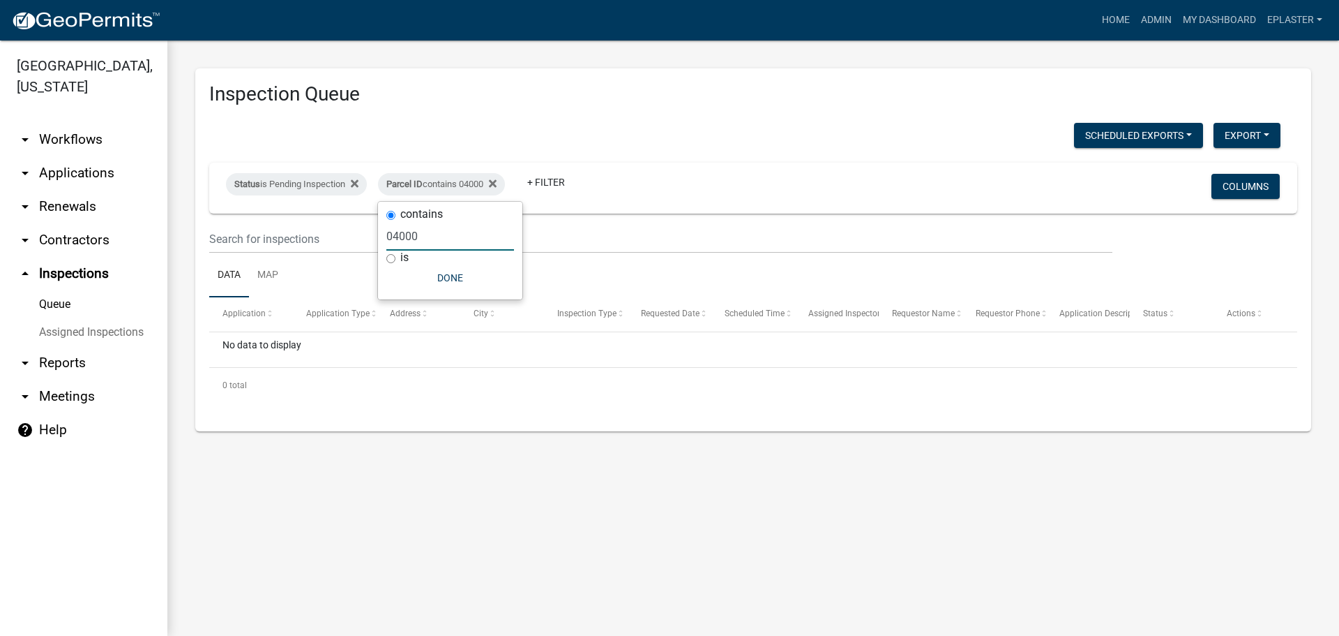
click at [453, 237] on input "04000" at bounding box center [450, 236] width 128 height 29
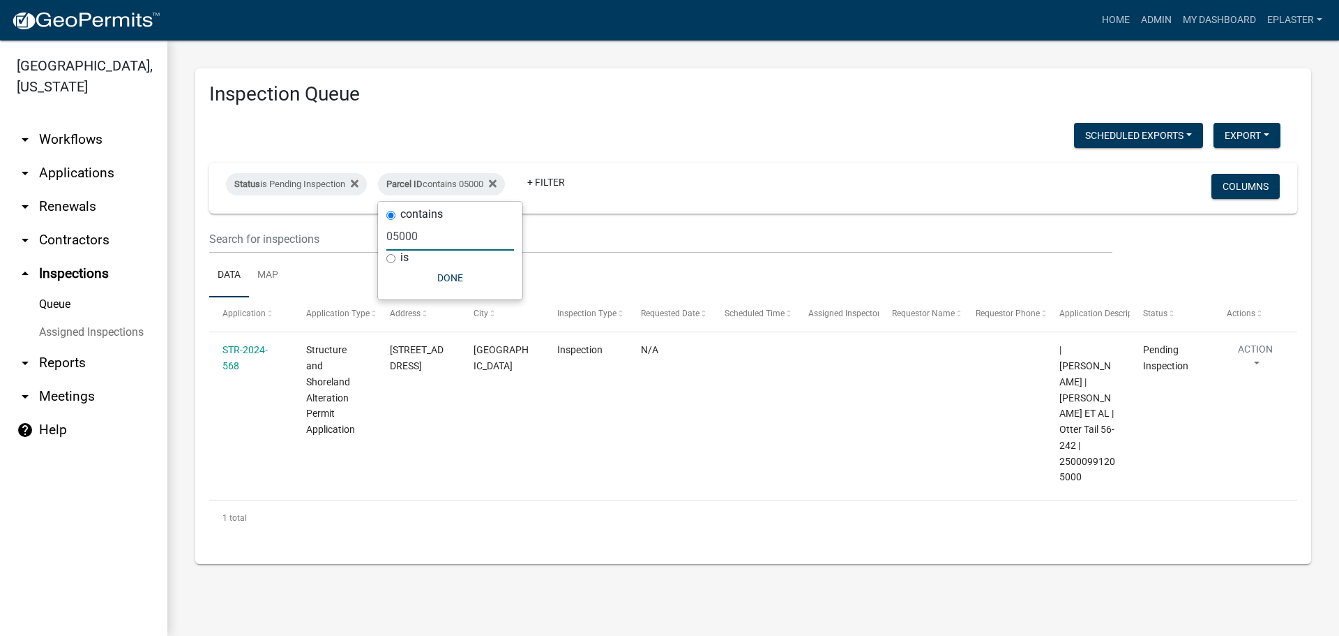
click at [453, 237] on input "05000" at bounding box center [450, 236] width 128 height 29
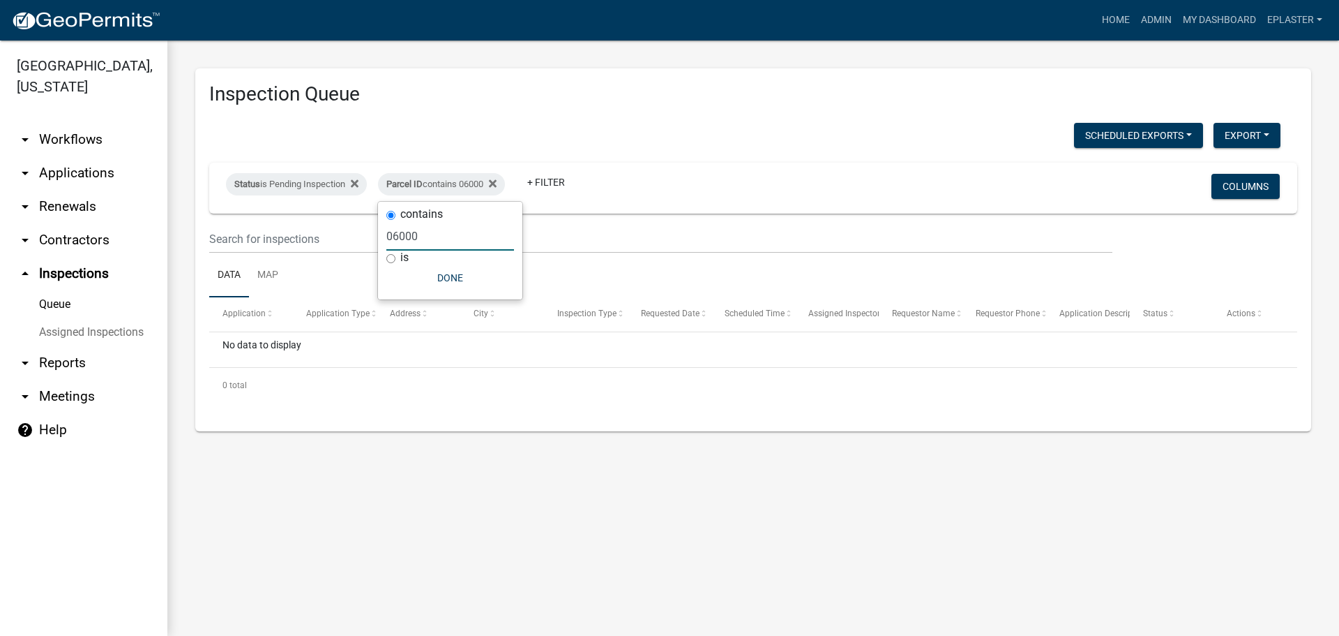
click at [465, 237] on input "06000" at bounding box center [450, 236] width 128 height 29
click at [464, 237] on input "06000" at bounding box center [450, 236] width 128 height 29
click at [464, 237] on input "07000" at bounding box center [450, 236] width 128 height 29
click at [433, 231] on input "08000" at bounding box center [450, 236] width 128 height 29
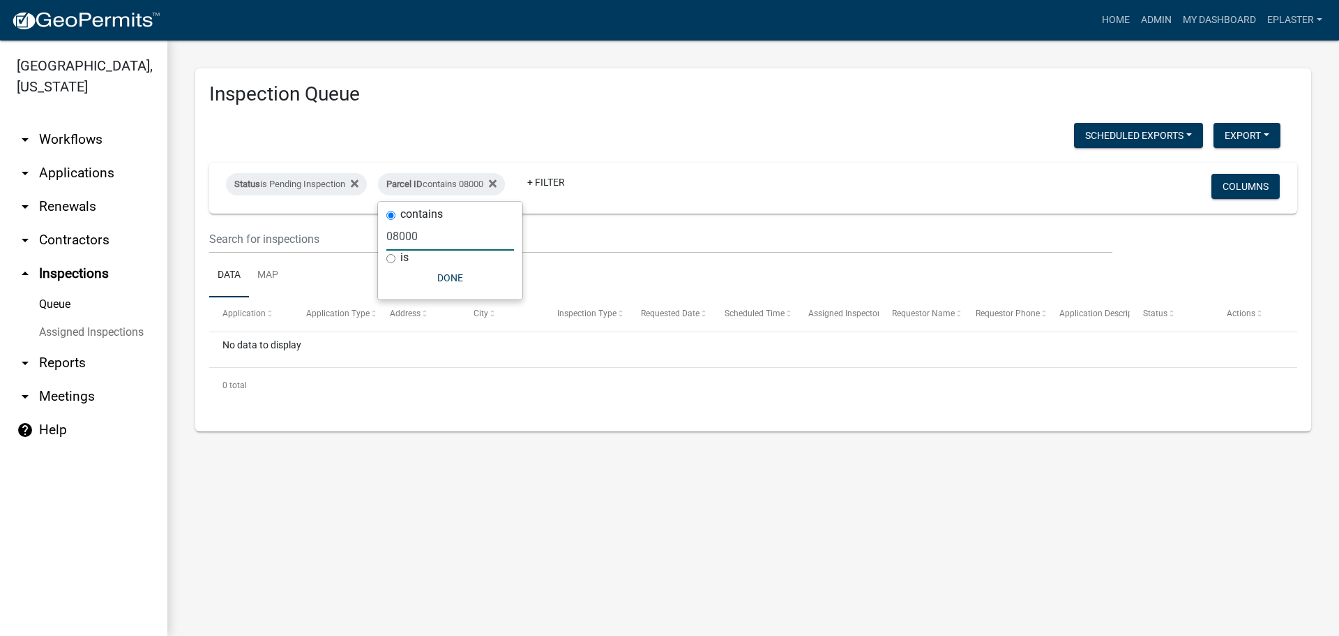
click at [433, 231] on input "08000" at bounding box center [450, 236] width 128 height 29
click at [433, 231] on input "09000" at bounding box center [450, 236] width 128 height 29
type input "10000"
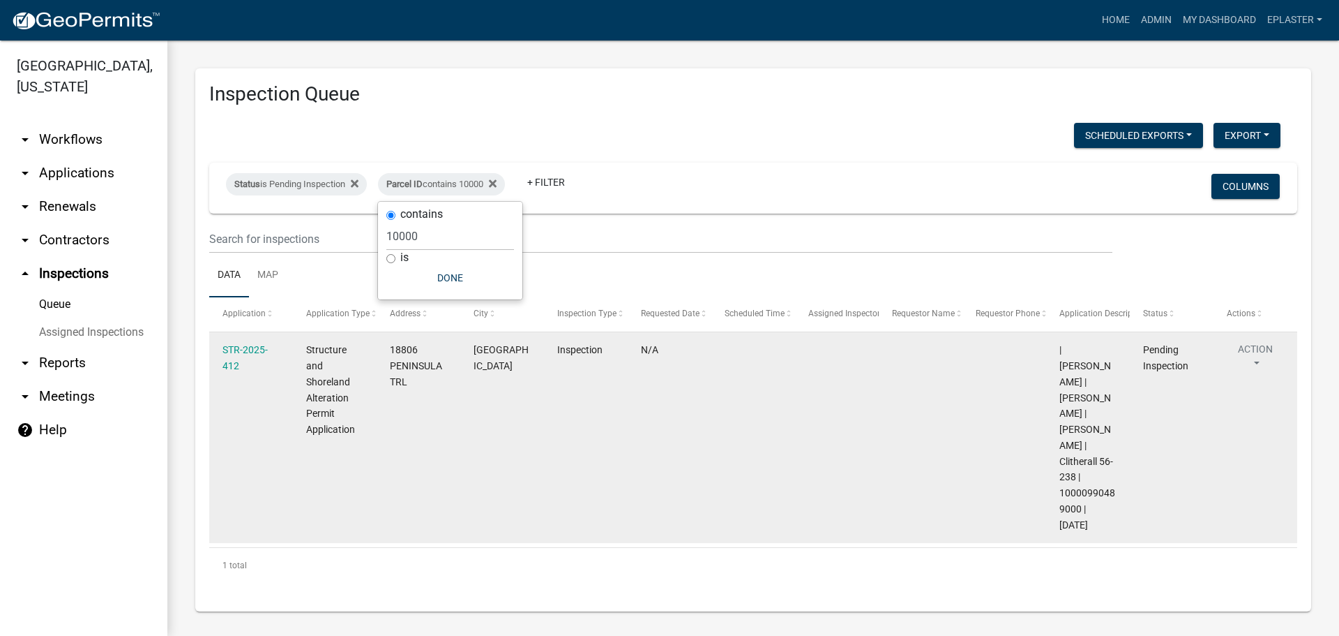
drag, startPoint x: 1081, startPoint y: 526, endPoint x: 1061, endPoint y: 509, distance: 25.7
click at [1061, 509] on span "| [PERSON_NAME] | [PERSON_NAME] | [PERSON_NAME] | Clitherall 56-238 | 100009904…" at bounding box center [1088, 437] width 56 height 186
copy span "10000990489000"
drag, startPoint x: 414, startPoint y: 379, endPoint x: 388, endPoint y: 356, distance: 34.1
click at [388, 356] on datatable-body-cell "18806 PENINSULA TRL" at bounding box center [419, 437] width 84 height 211
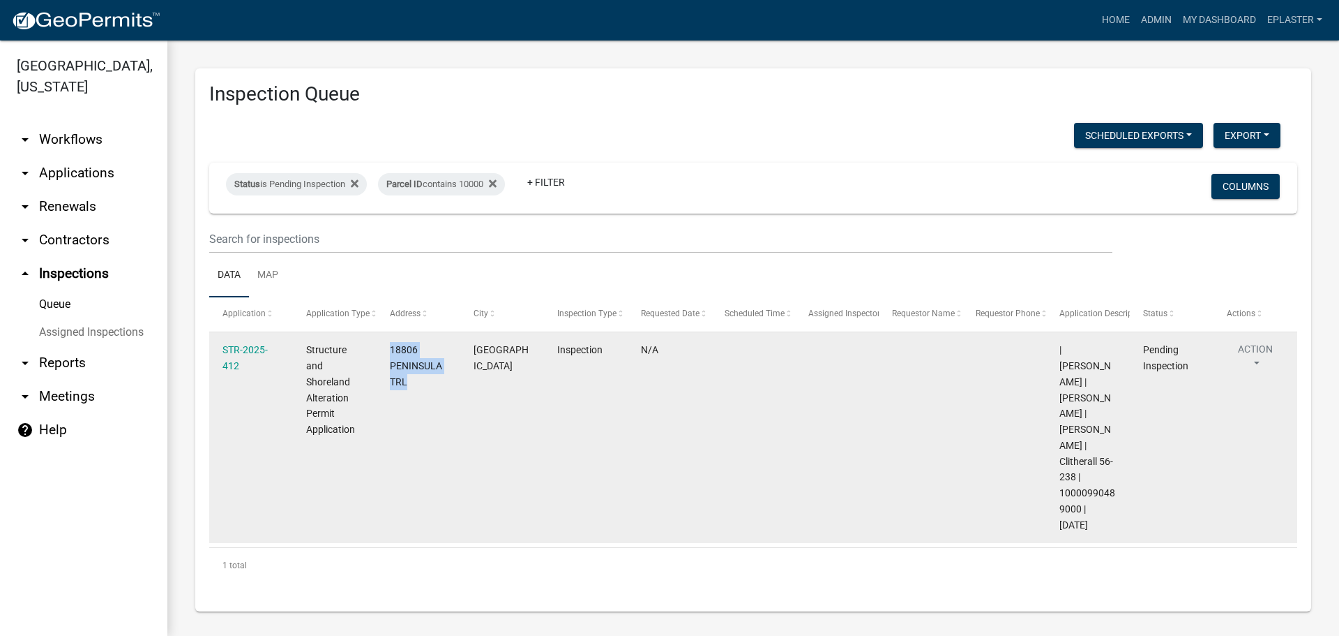
copy span "18806 PENINSULA TRL"
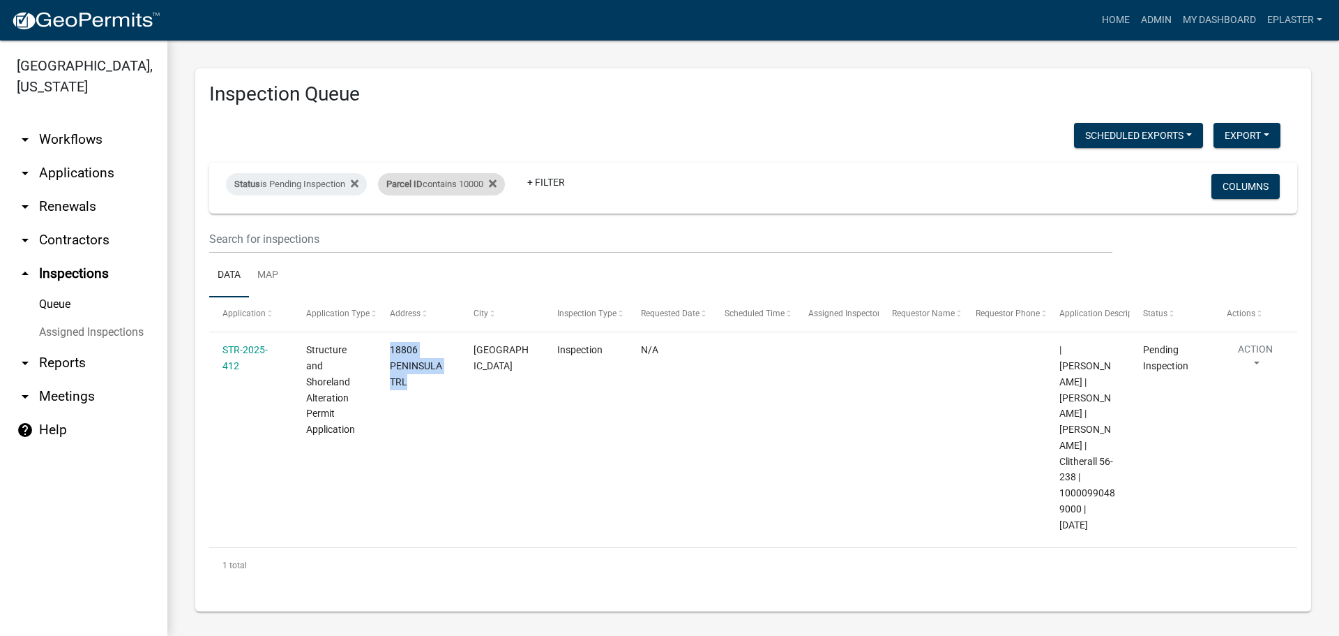
drag, startPoint x: 479, startPoint y: 181, endPoint x: 467, endPoint y: 197, distance: 19.4
click at [479, 181] on div "Parcel ID contains 10000" at bounding box center [441, 184] width 127 height 22
click at [435, 243] on input "10000" at bounding box center [450, 236] width 128 height 29
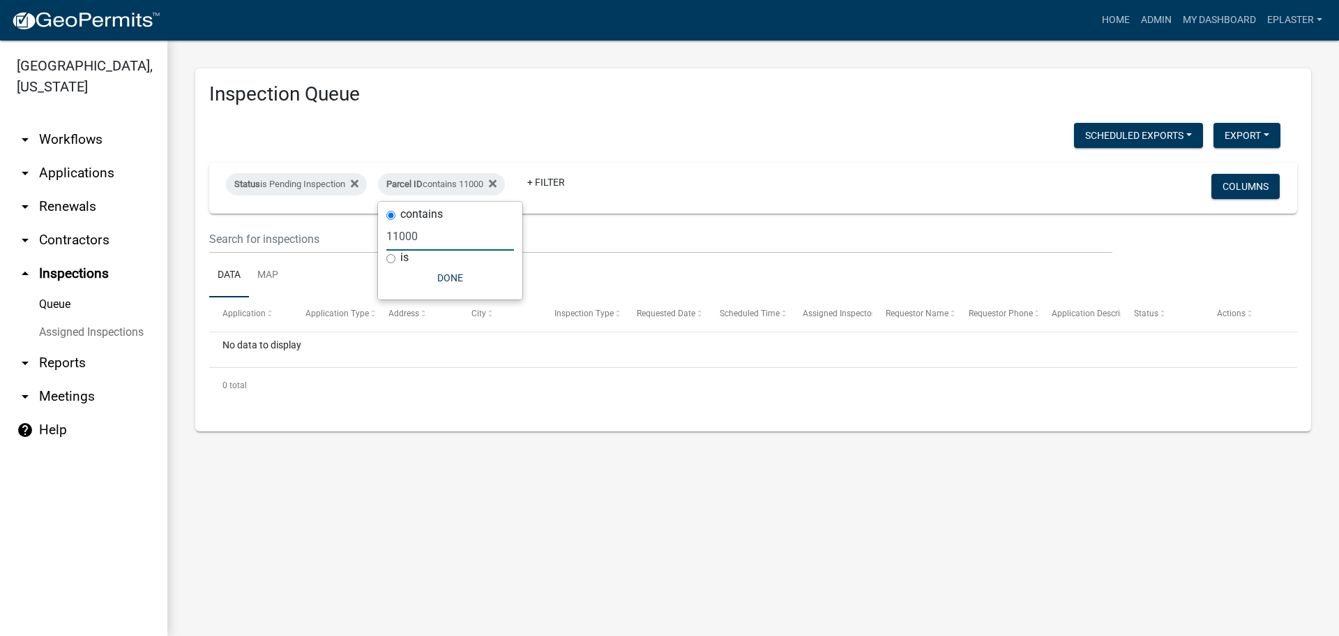
click at [433, 243] on input "11000" at bounding box center [450, 236] width 128 height 29
click at [432, 243] on input "11000" at bounding box center [450, 236] width 128 height 29
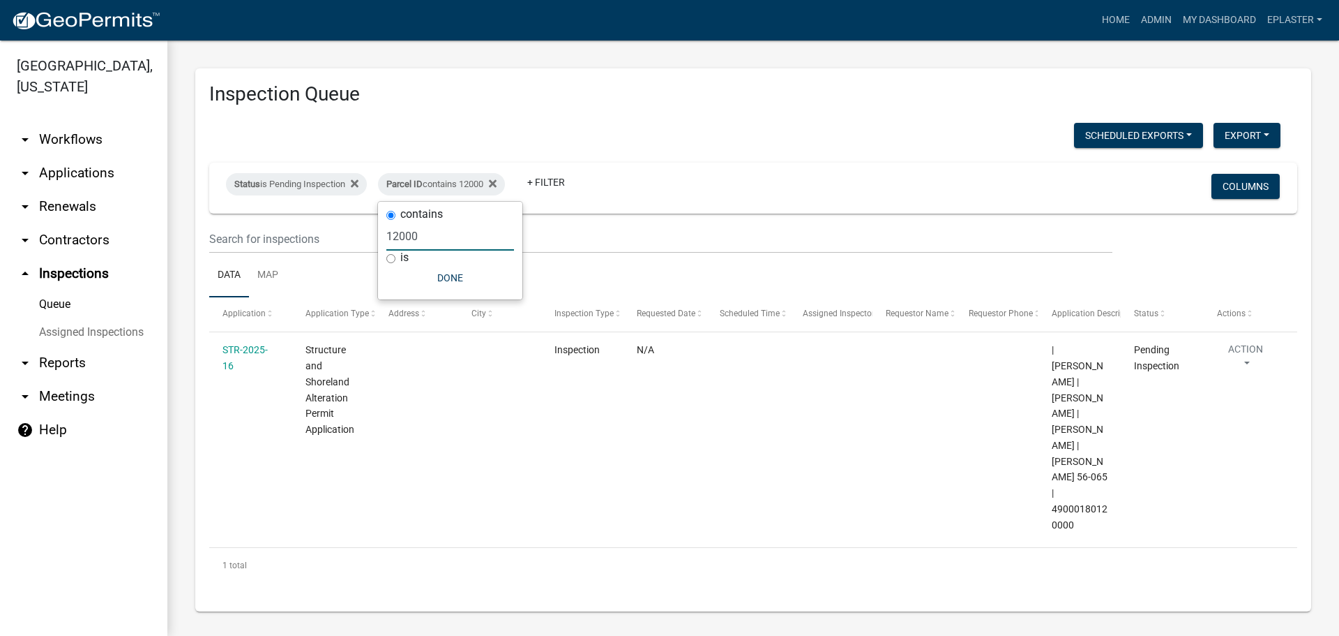
click at [432, 243] on input "12000" at bounding box center [450, 236] width 128 height 29
type input "13000"
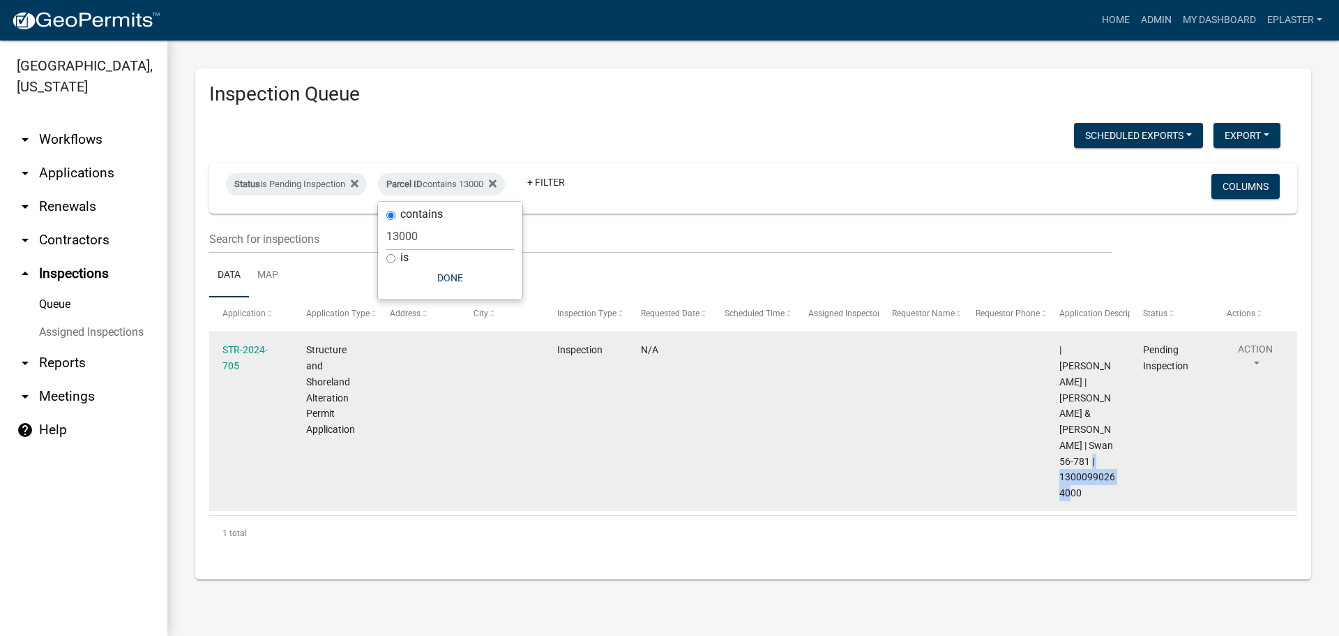
drag, startPoint x: 1081, startPoint y: 476, endPoint x: 1060, endPoint y: 463, distance: 24.2
click at [1060, 463] on span "| [PERSON_NAME] | [PERSON_NAME] & [PERSON_NAME] | Swan 56-781 | 13000990264000" at bounding box center [1088, 421] width 56 height 154
copy span "13000990264000"
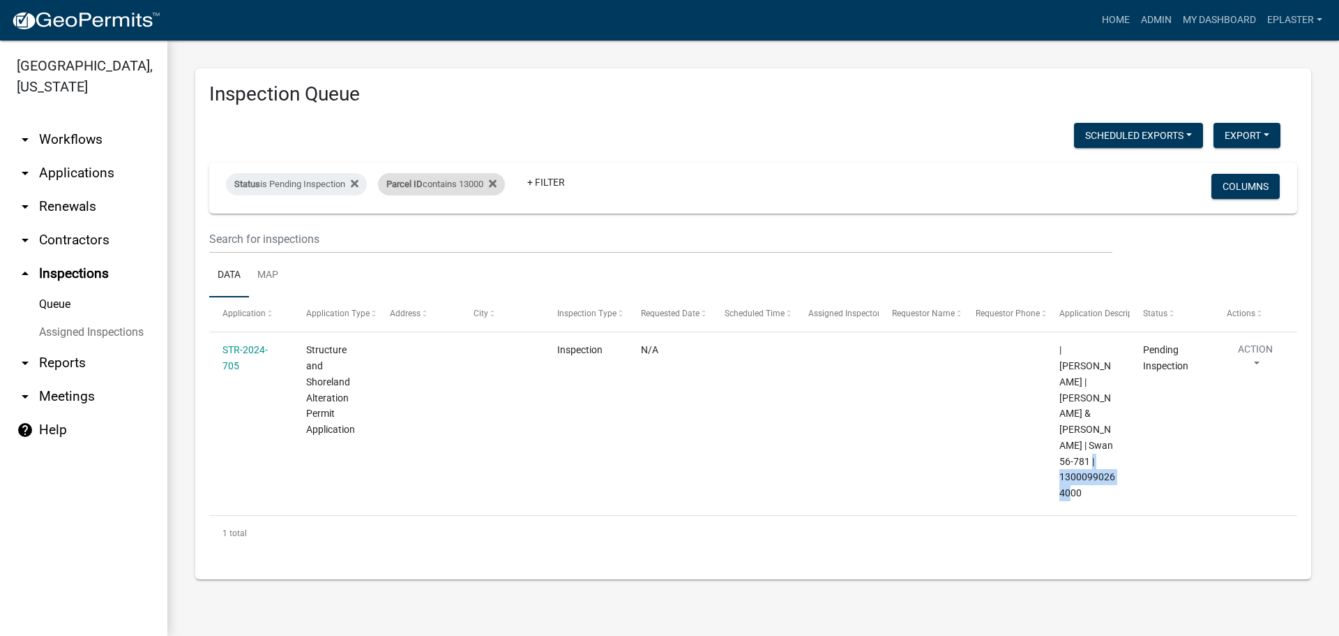
click at [474, 186] on div "Parcel ID contains 13000" at bounding box center [441, 184] width 127 height 22
click at [422, 241] on input "13000" at bounding box center [450, 236] width 128 height 29
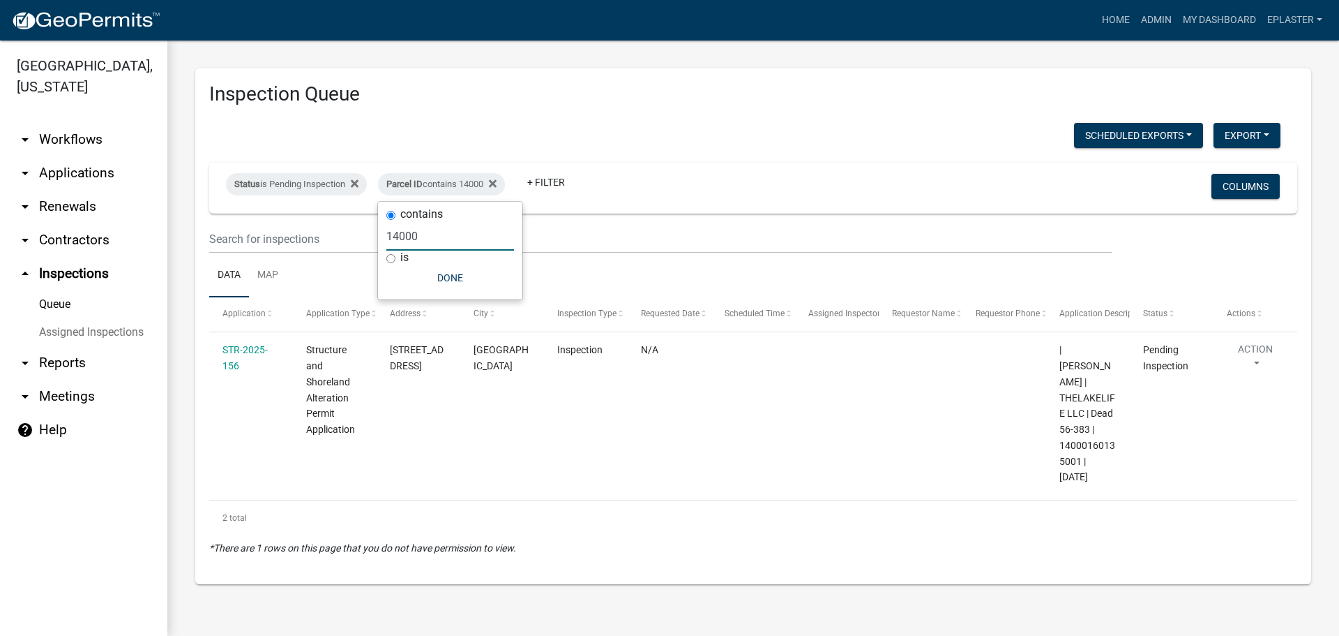
click at [448, 238] on input "14000" at bounding box center [450, 236] width 128 height 29
click at [448, 238] on input "15000" at bounding box center [450, 236] width 128 height 29
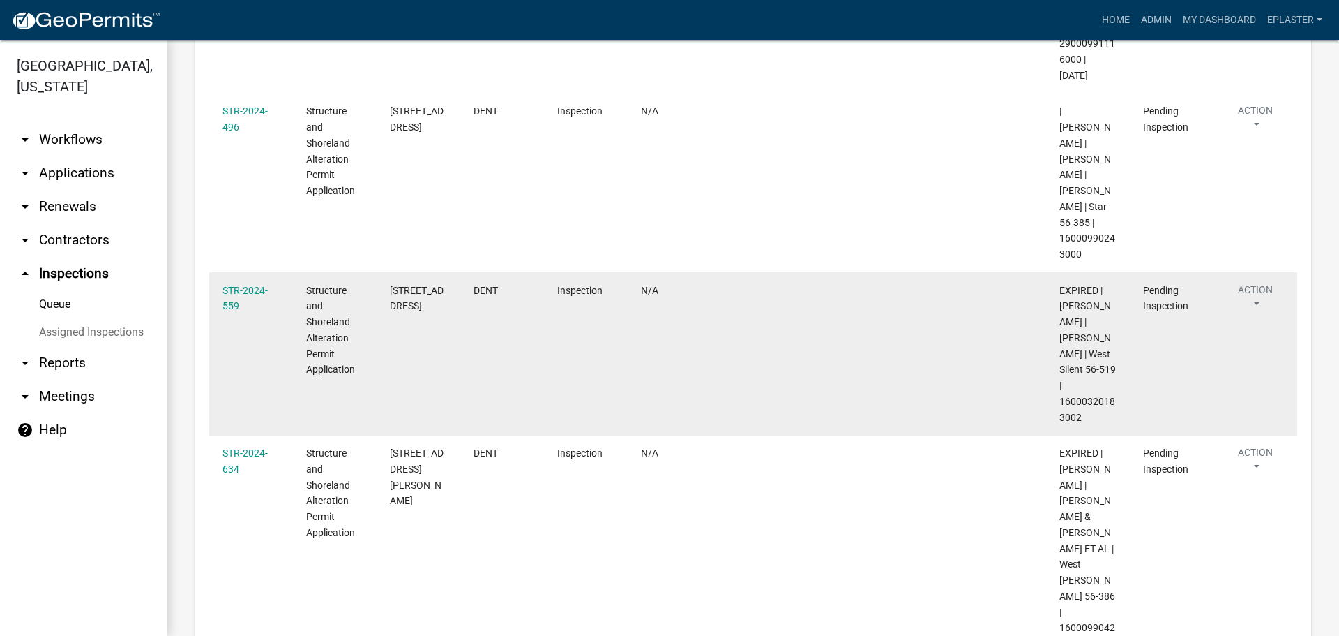
scroll to position [670, 0]
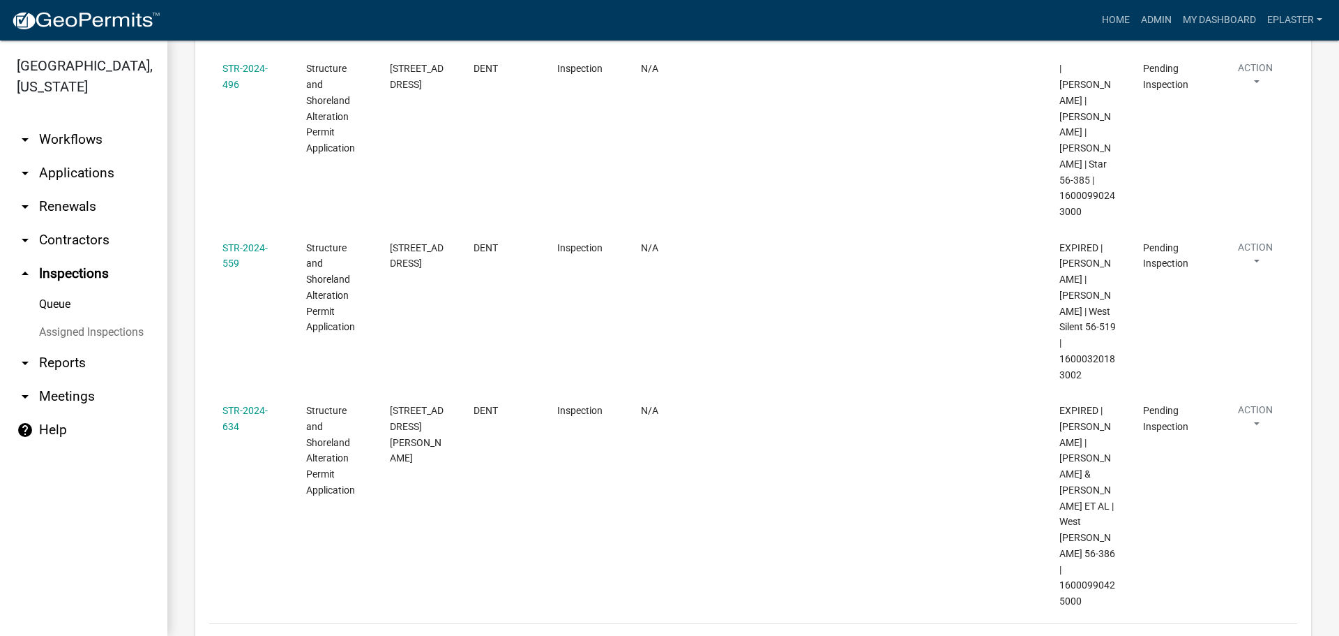
type input "16000"
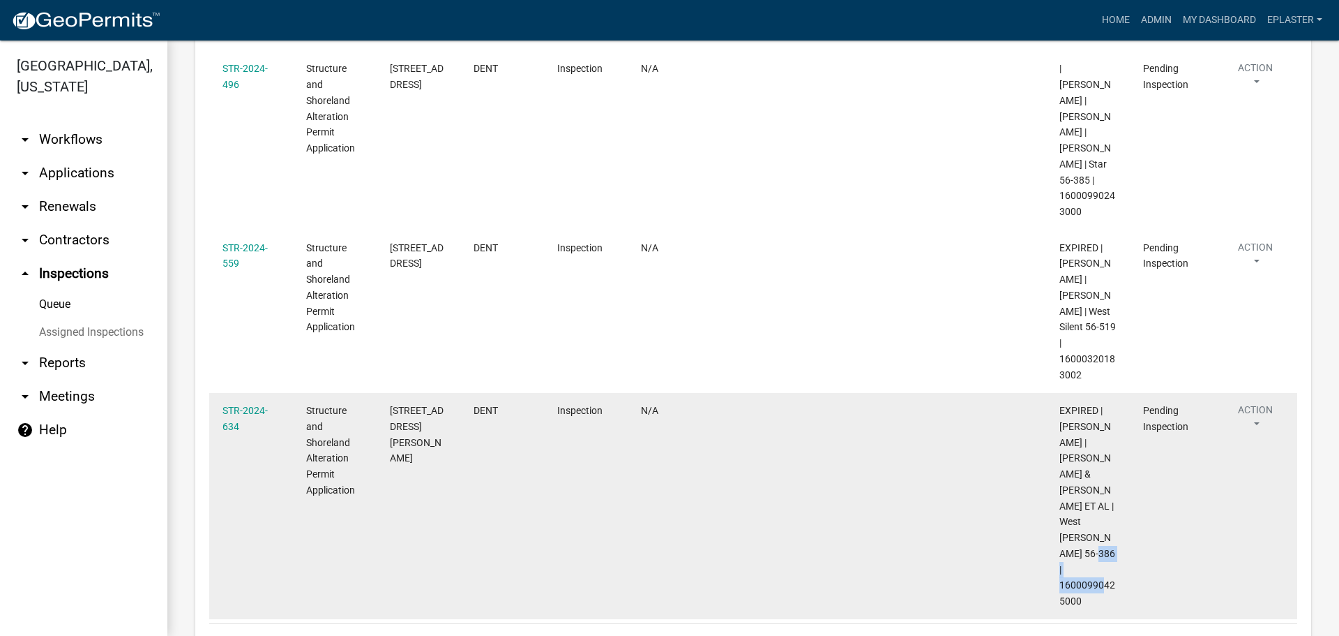
drag, startPoint x: 1085, startPoint y: 520, endPoint x: 1061, endPoint y: 506, distance: 28.1
click at [1061, 506] on div "EXPIRED | [PERSON_NAME] | [PERSON_NAME] & [PERSON_NAME] ET AL | West [PERSON_NA…" at bounding box center [1088, 506] width 57 height 206
copy span "16000990425000"
drag, startPoint x: 437, startPoint y: 393, endPoint x: 386, endPoint y: 362, distance: 59.8
click at [386, 393] on datatable-body-cell "[STREET_ADDRESS][PERSON_NAME]" at bounding box center [419, 506] width 84 height 227
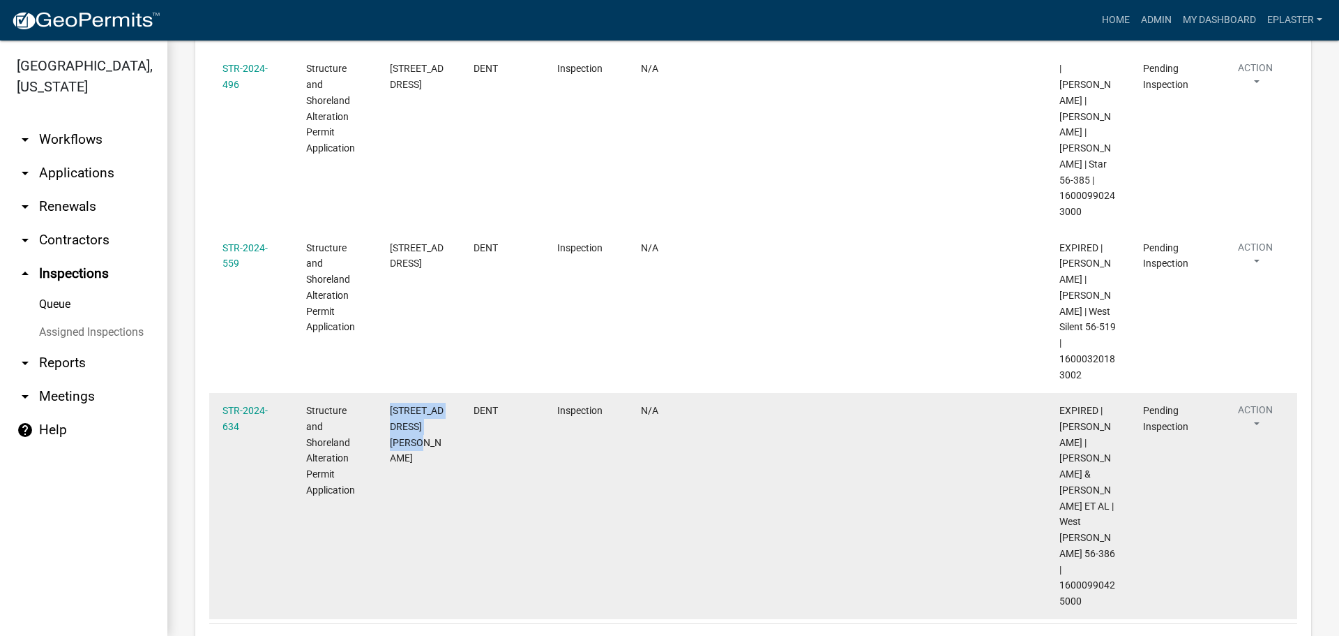
copy span "[STREET_ADDRESS][PERSON_NAME]"
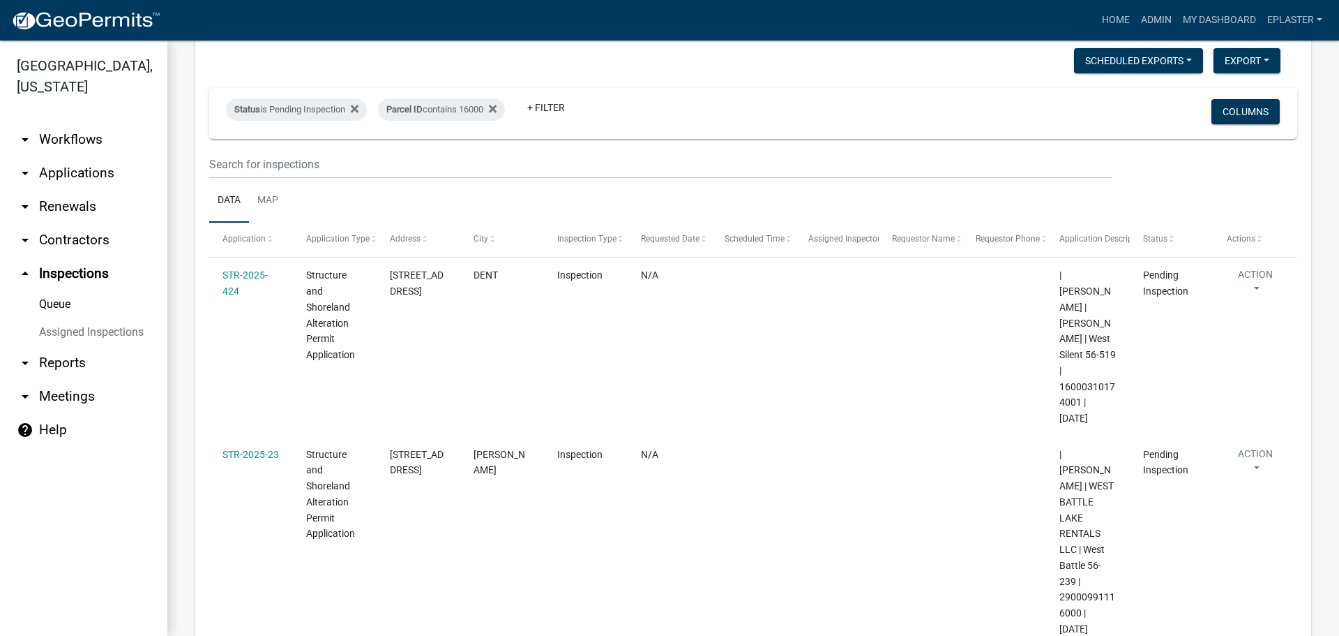
scroll to position [0, 0]
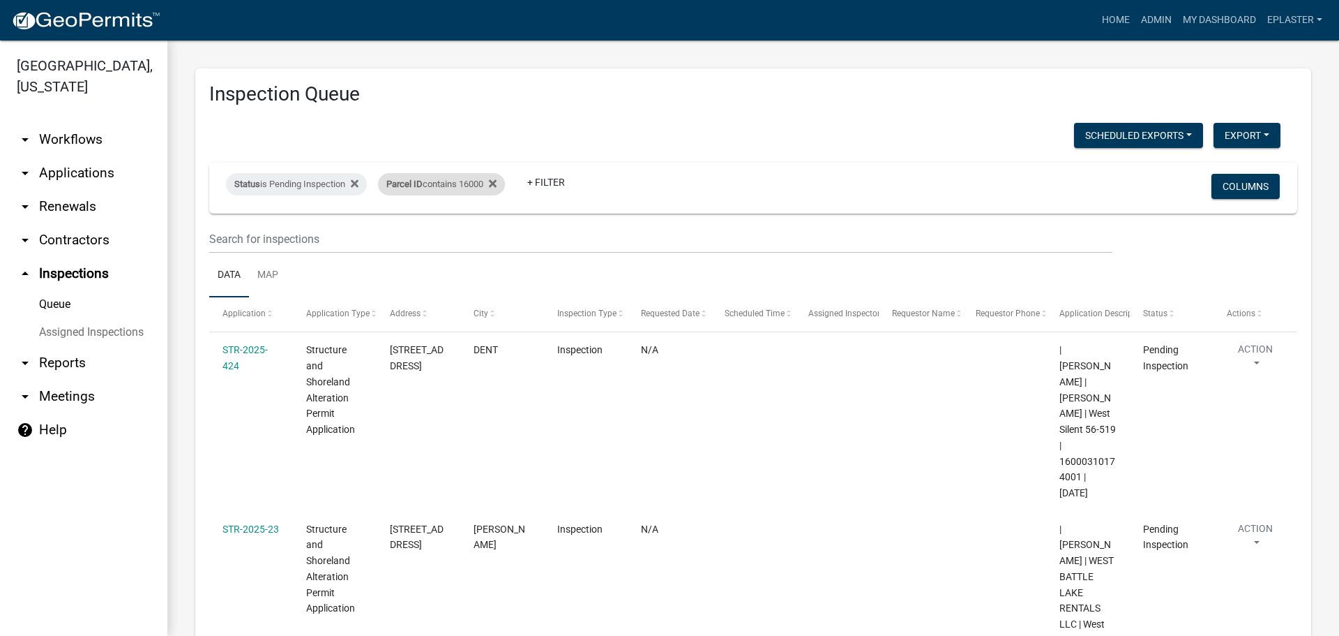
click at [483, 187] on div "Parcel ID contains 16000" at bounding box center [441, 184] width 127 height 22
click at [445, 234] on input "16000" at bounding box center [450, 236] width 128 height 29
type input "17000"
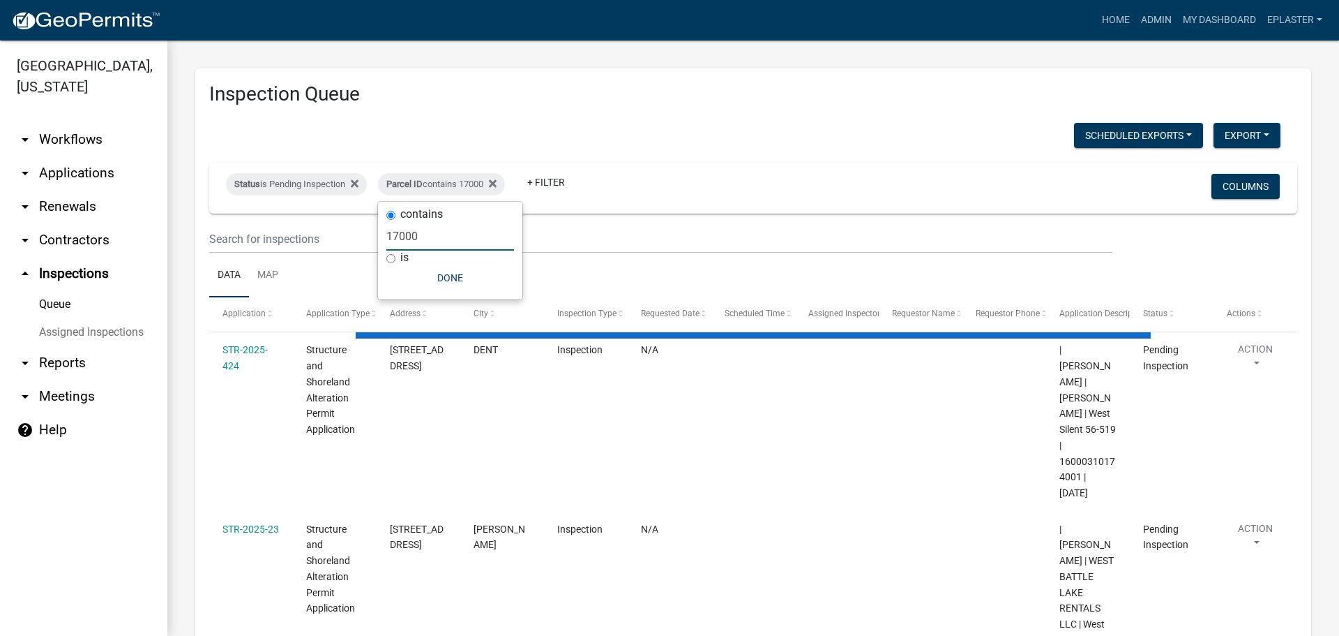
select select "3: 100"
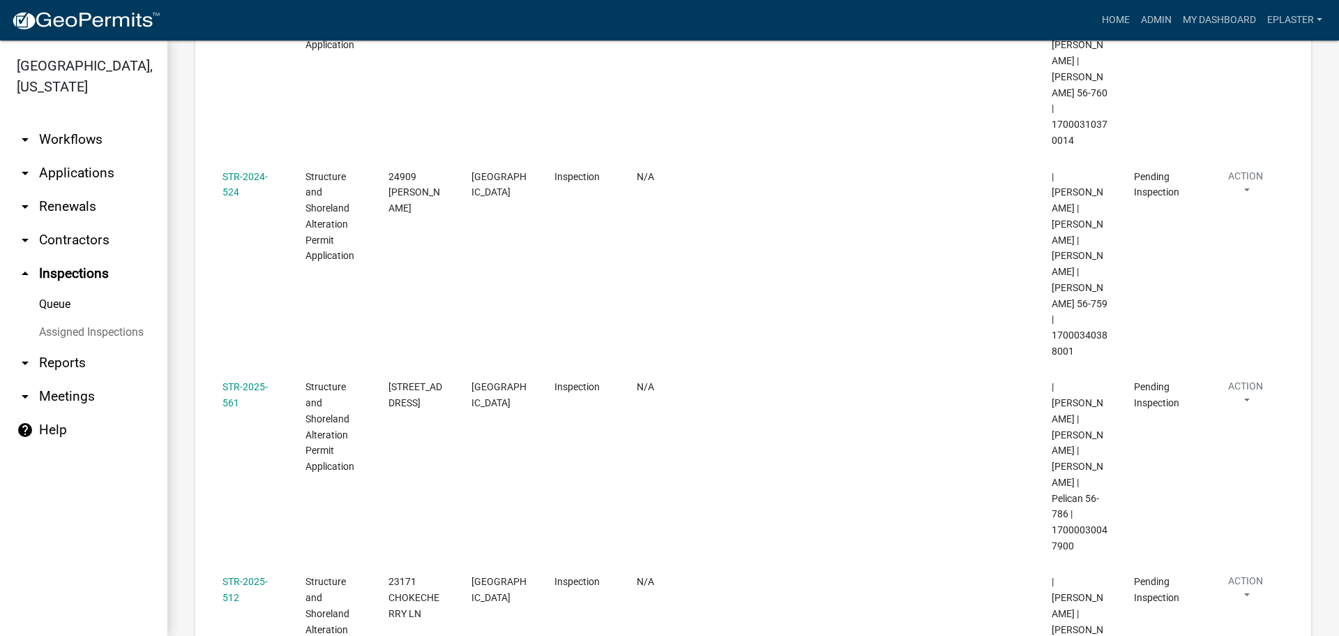
scroll to position [1151, 0]
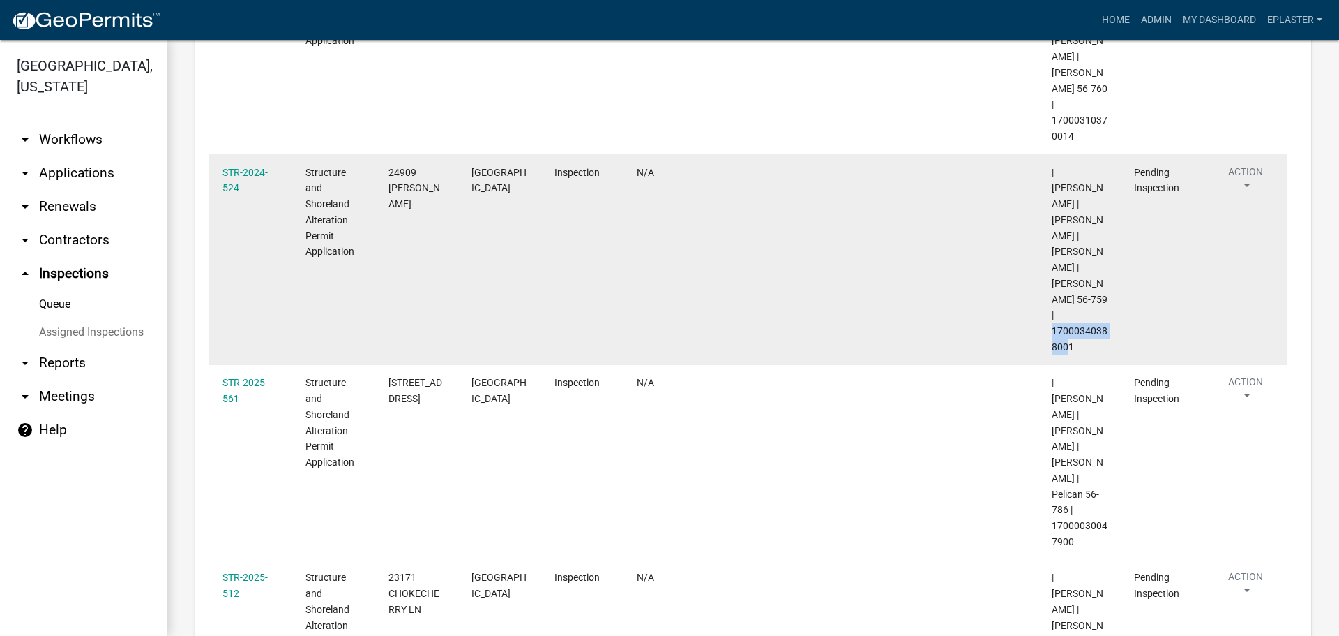
drag, startPoint x: 1074, startPoint y: 203, endPoint x: 1053, endPoint y: 187, distance: 26.4
click at [1053, 187] on span "| [PERSON_NAME] | [PERSON_NAME] | [PERSON_NAME] | [PERSON_NAME] 56-759 | 170003…" at bounding box center [1080, 260] width 56 height 186
copy span "17000340388001"
drag, startPoint x: 433, startPoint y: 75, endPoint x: 389, endPoint y: 57, distance: 47.3
click at [389, 165] on div "24909 [PERSON_NAME]" at bounding box center [417, 188] width 56 height 47
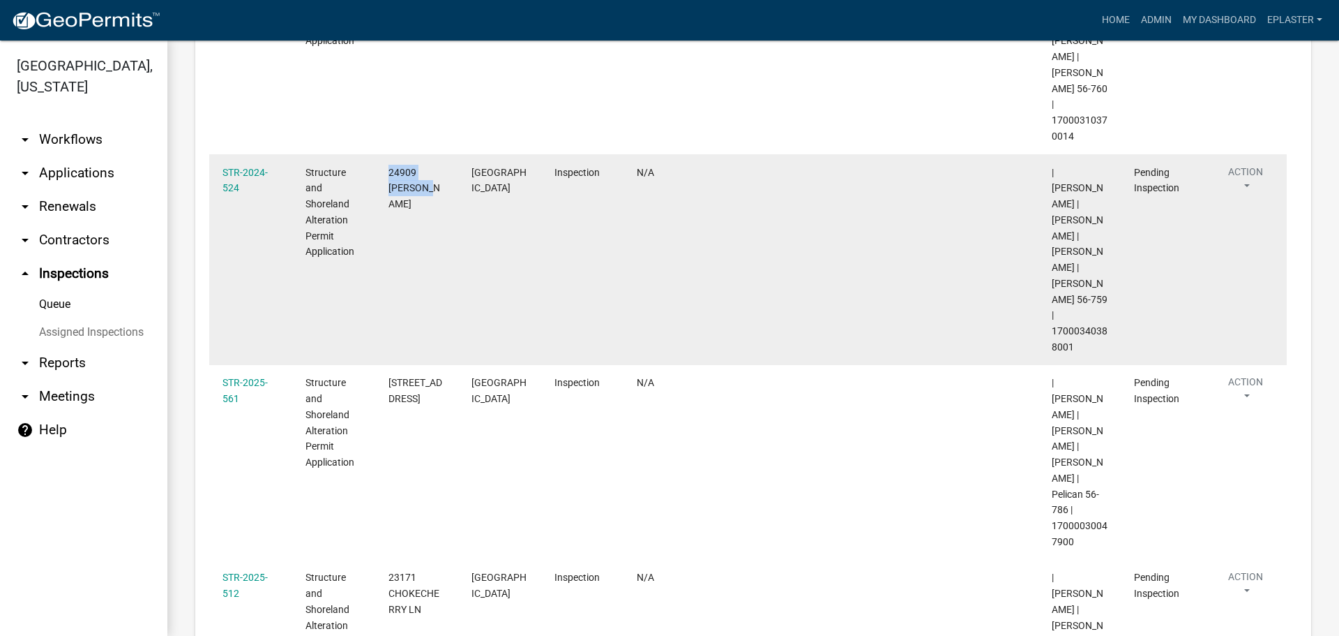
copy span "24909 [PERSON_NAME]"
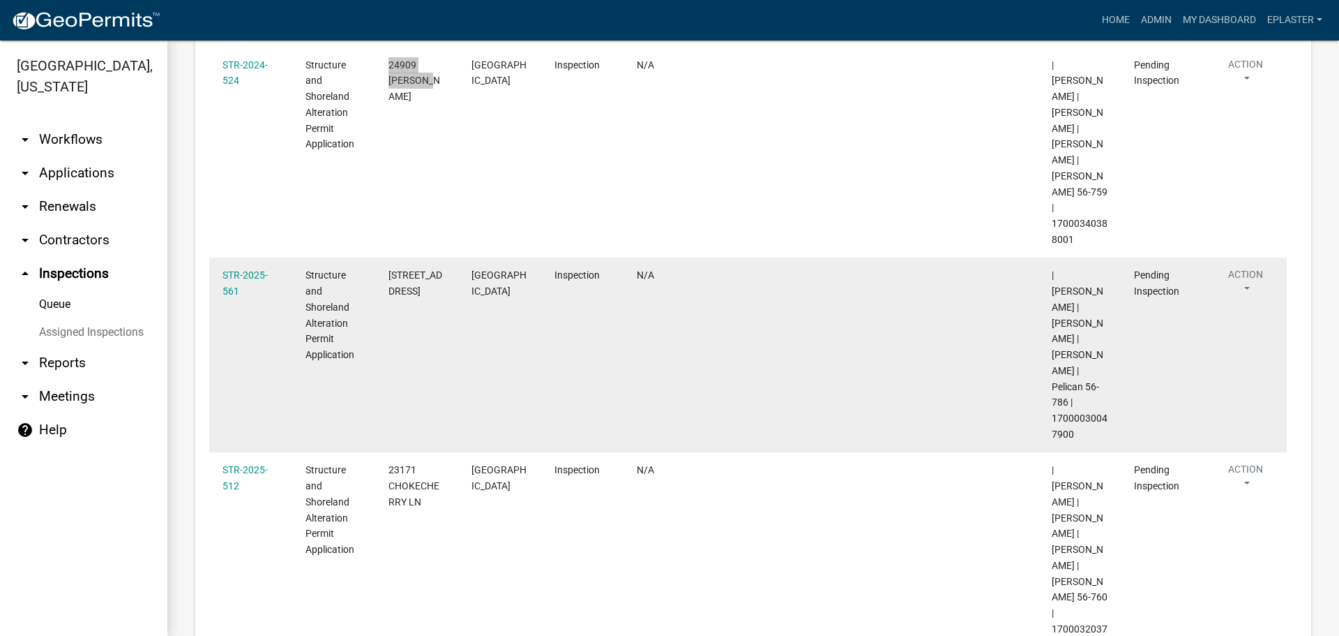
scroll to position [1273, 0]
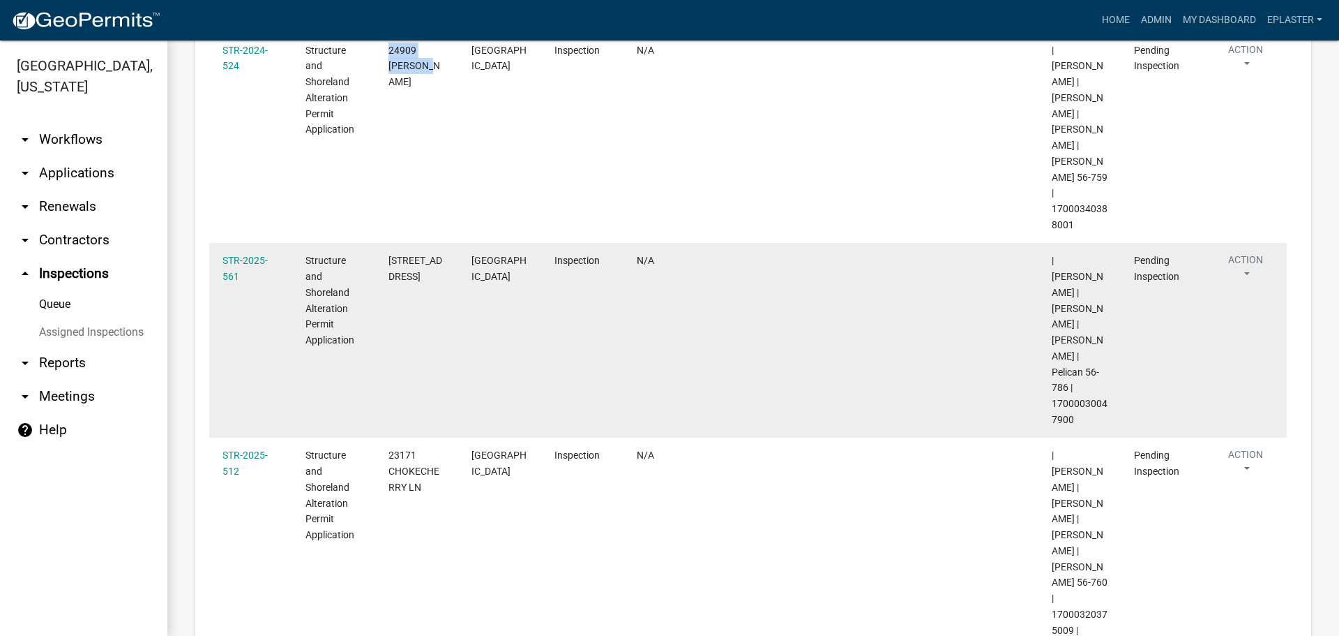
drag, startPoint x: 1075, startPoint y: 259, endPoint x: 1054, endPoint y: 244, distance: 25.5
click at [1054, 253] on div "| [PERSON_NAME] | [PERSON_NAME] | [PERSON_NAME] | Pelican 56-786 | 170000300479…" at bounding box center [1080, 340] width 56 height 174
copy span "17000030047900"
drag, startPoint x: 437, startPoint y: 145, endPoint x: 389, endPoint y: 118, distance: 55.3
click at [389, 253] on div "[STREET_ADDRESS]" at bounding box center [417, 269] width 56 height 32
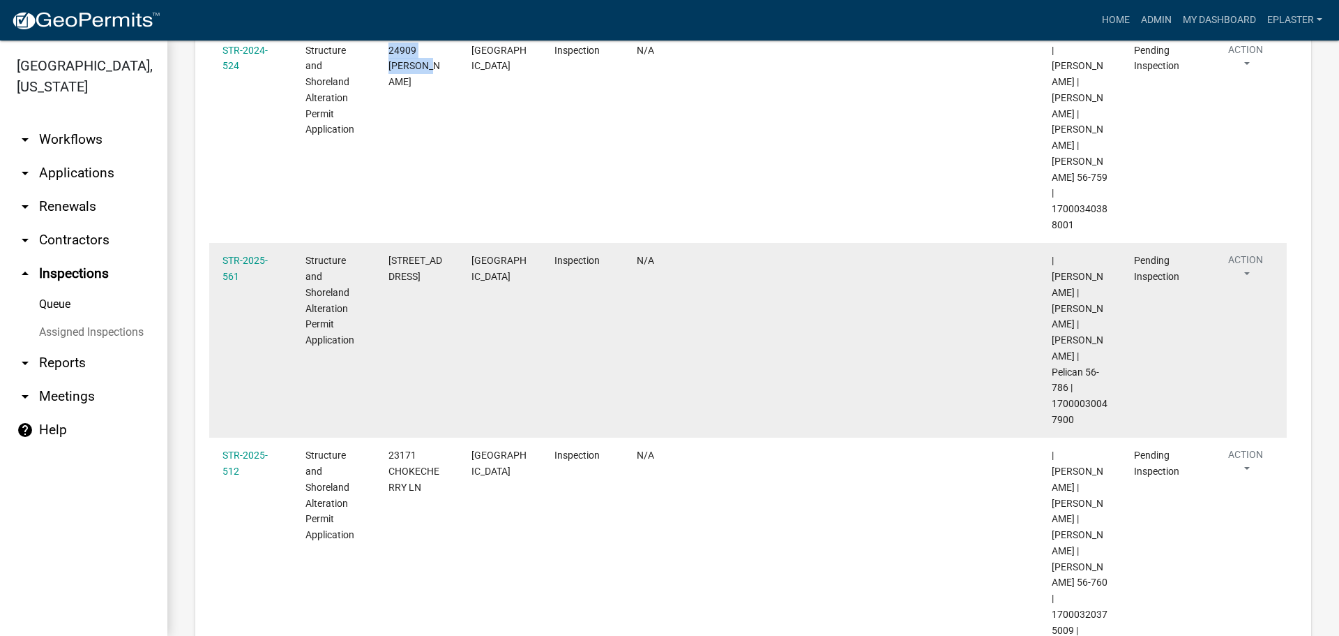
copy span "[STREET_ADDRESS]"
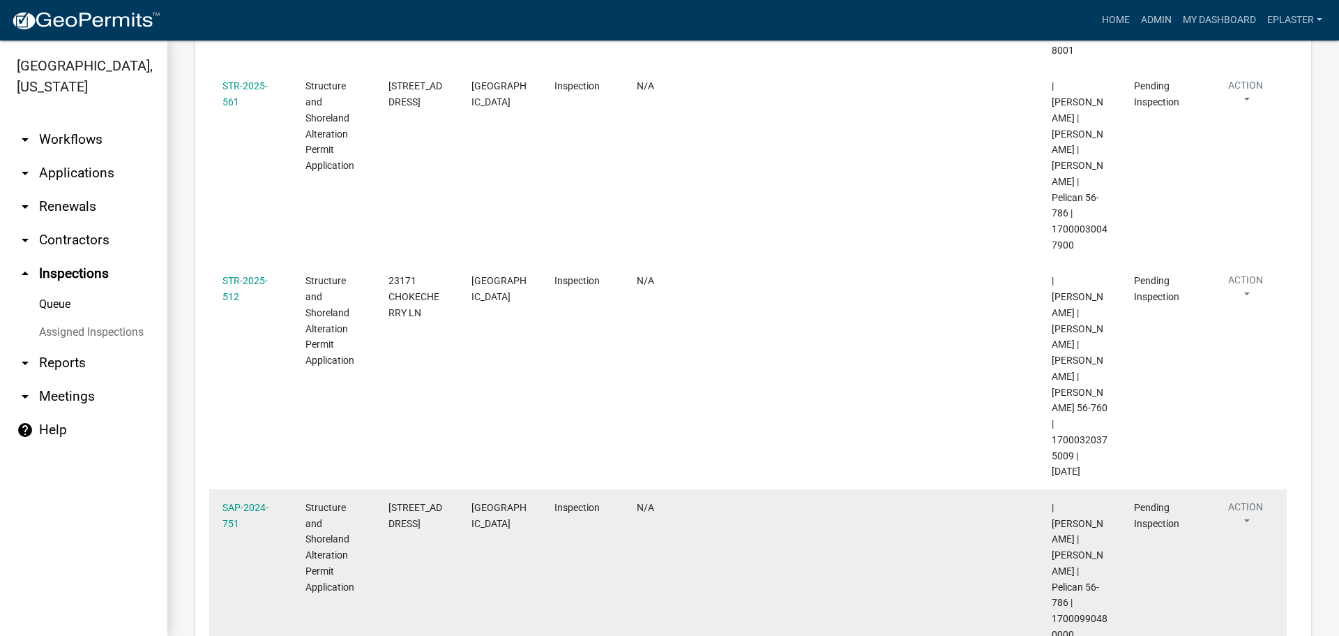
scroll to position [1465, 0]
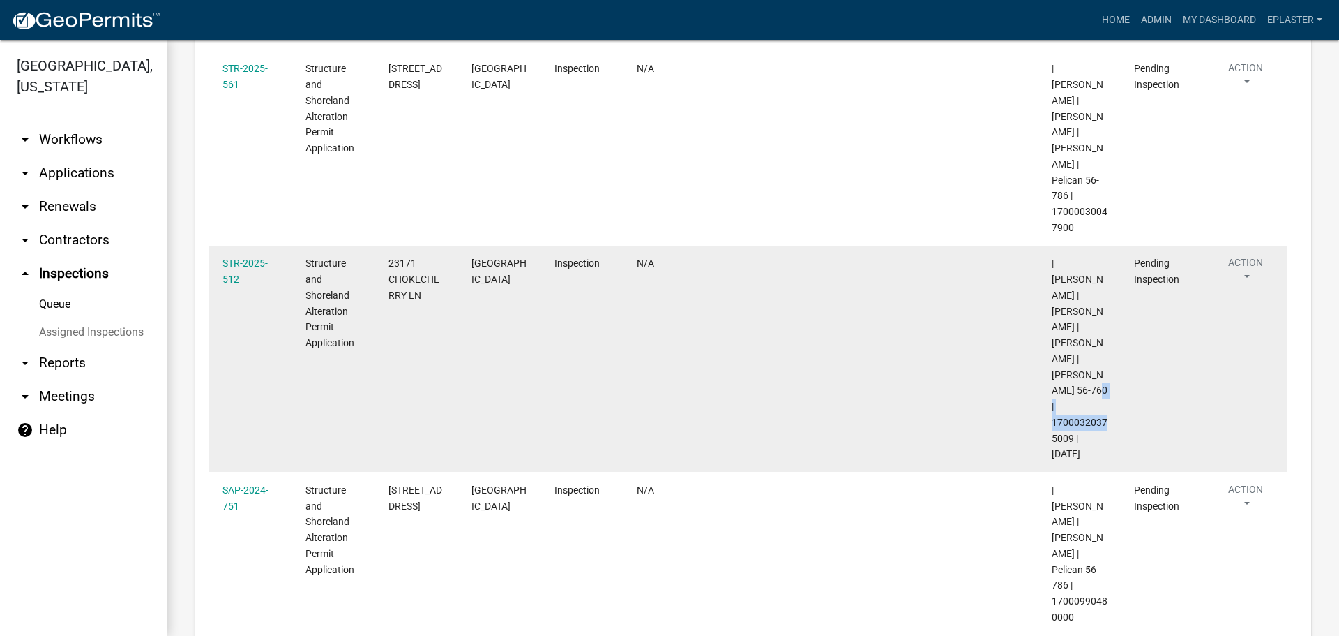
drag, startPoint x: 1071, startPoint y: 245, endPoint x: 1051, endPoint y: 234, distance: 23.7
click at [1051, 246] on datatable-body-cell "| [PERSON_NAME] | [PERSON_NAME] | [PERSON_NAME] | [PERSON_NAME] 56-760 | 170003…" at bounding box center [1079, 359] width 83 height 227
copy span "17000320375009"
drag, startPoint x: 423, startPoint y: 132, endPoint x: 383, endPoint y: 103, distance: 49.5
click at [383, 246] on datatable-body-cell "23171 CHOKECHERRY LN" at bounding box center [416, 359] width 83 height 227
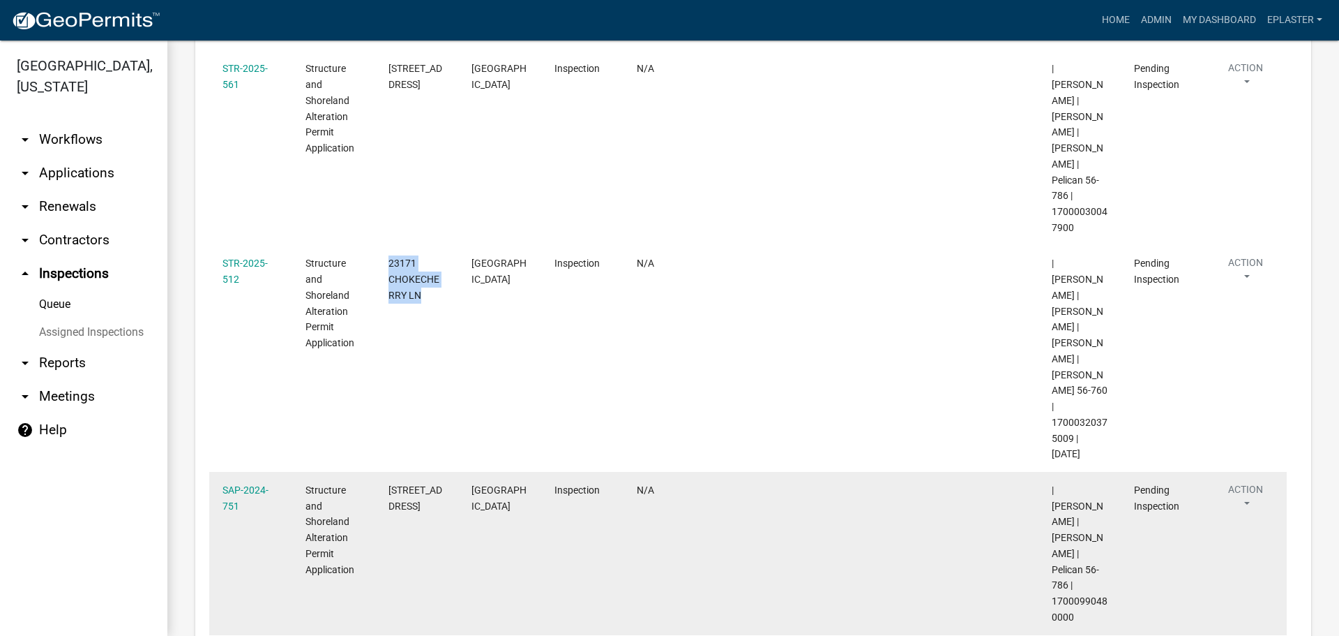
drag, startPoint x: 1076, startPoint y: 412, endPoint x: 1052, endPoint y: 395, distance: 29.4
click at [1052, 482] on div "| [PERSON_NAME] | [PERSON_NAME] | Pelican 56-786 | 17000990480000" at bounding box center [1080, 553] width 56 height 143
drag, startPoint x: 423, startPoint y: 313, endPoint x: 390, endPoint y: 296, distance: 36.5
click at [390, 484] on span "[STREET_ADDRESS]" at bounding box center [416, 497] width 54 height 27
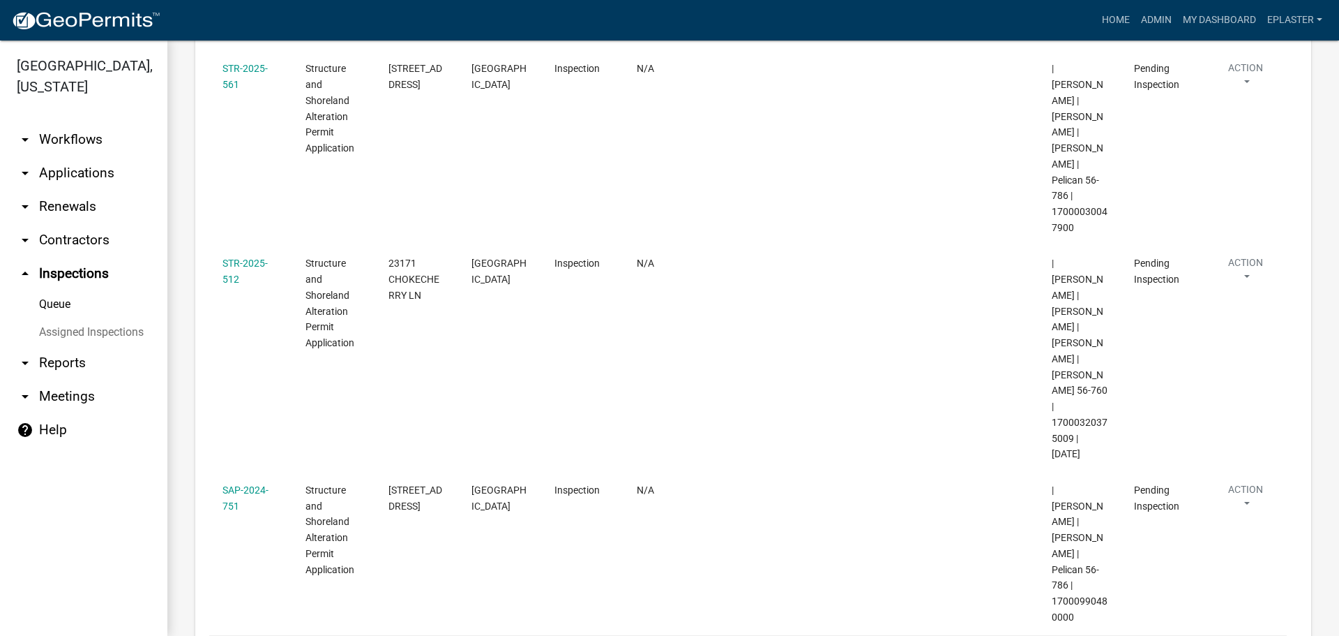
drag, startPoint x: 1076, startPoint y: 560, endPoint x: 1053, endPoint y: 543, distance: 29.4
drag, startPoint x: 412, startPoint y: 456, endPoint x: 391, endPoint y: 448, distance: 21.6
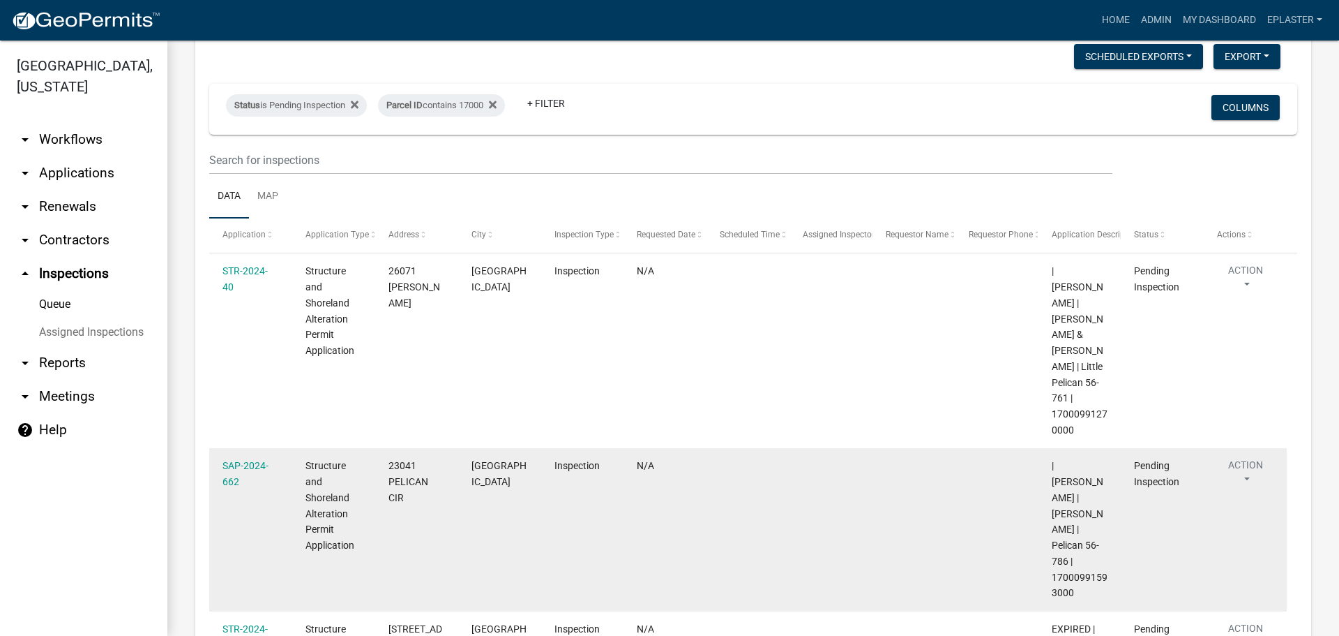
scroll to position [0, 0]
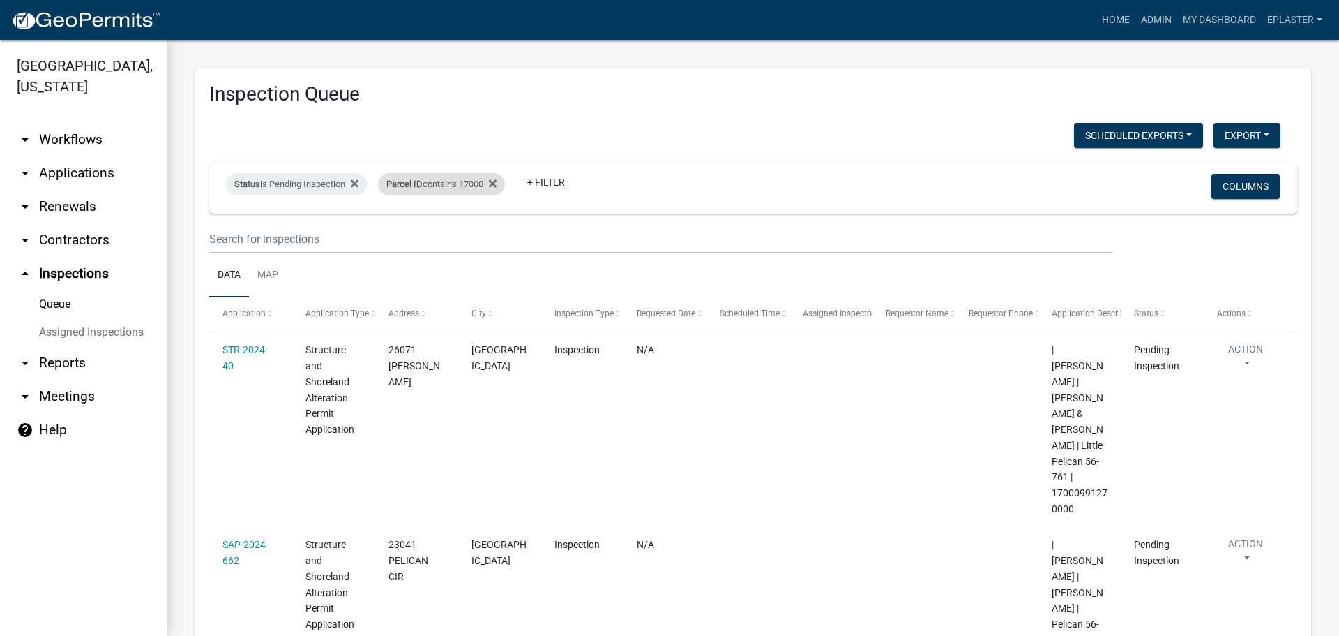
click at [477, 183] on div "Parcel ID contains 17000" at bounding box center [441, 184] width 127 height 22
click at [432, 231] on input "17000" at bounding box center [450, 236] width 128 height 29
click at [434, 230] on input "17000" at bounding box center [450, 236] width 128 height 29
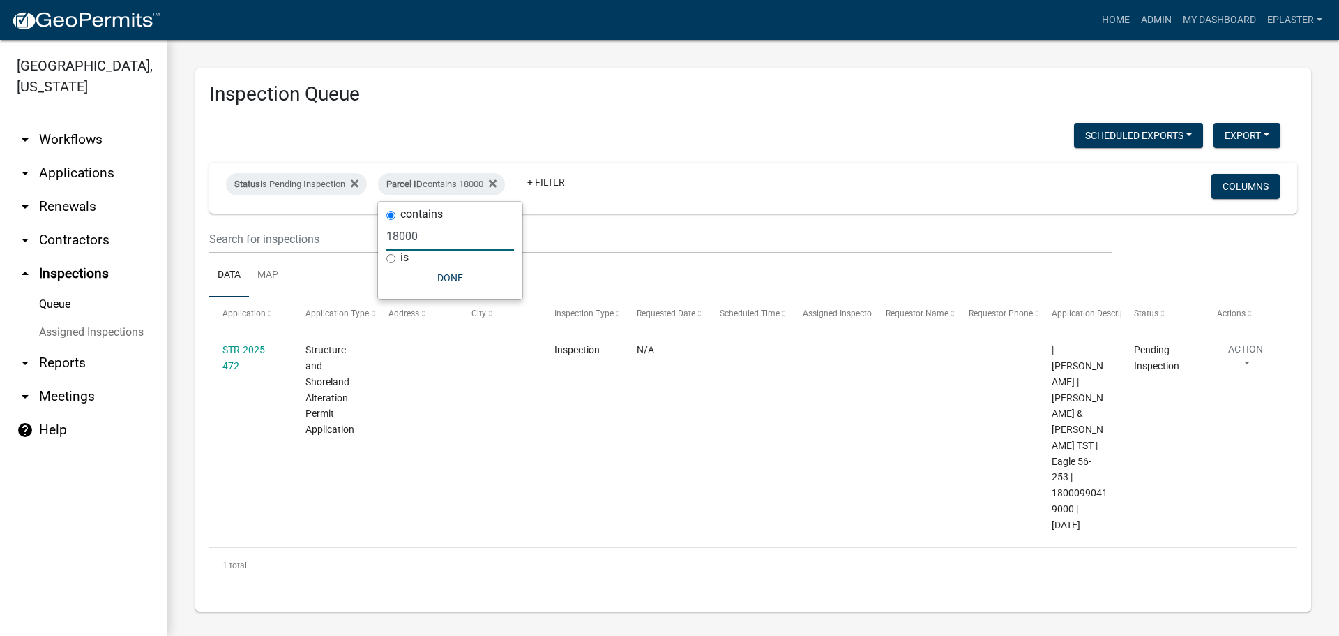
click at [425, 243] on input "18000" at bounding box center [450, 236] width 128 height 29
click at [435, 233] on input "19000" at bounding box center [450, 236] width 128 height 29
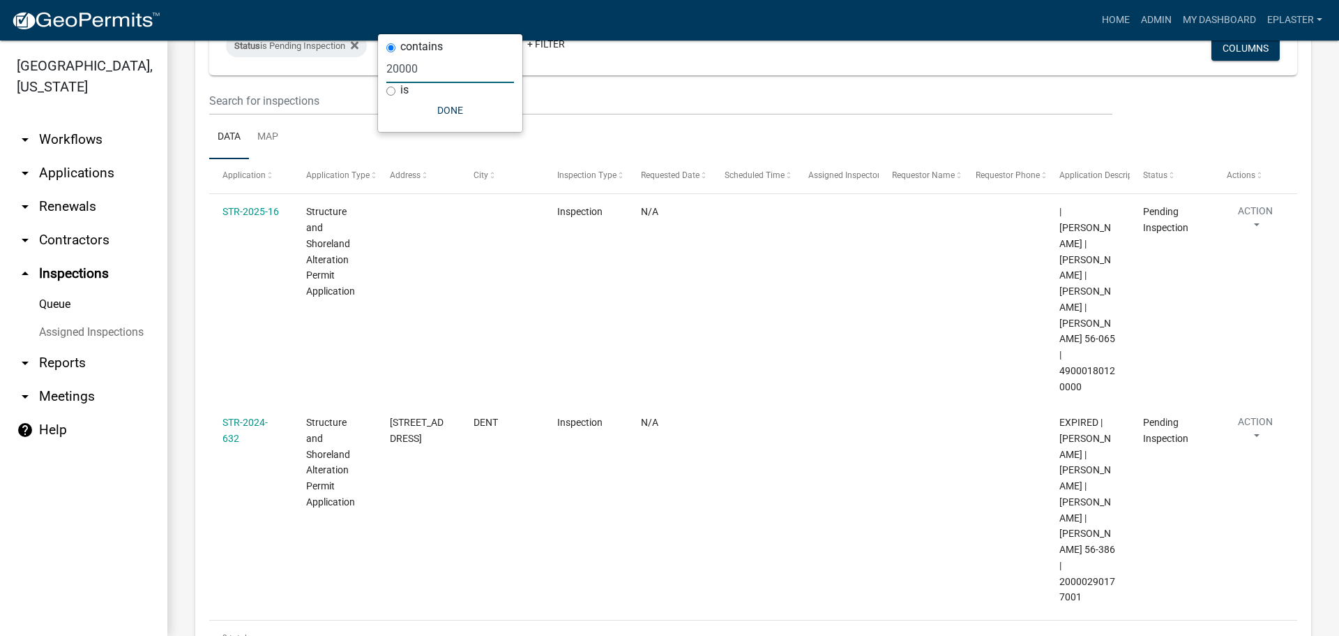
scroll to position [186, 0]
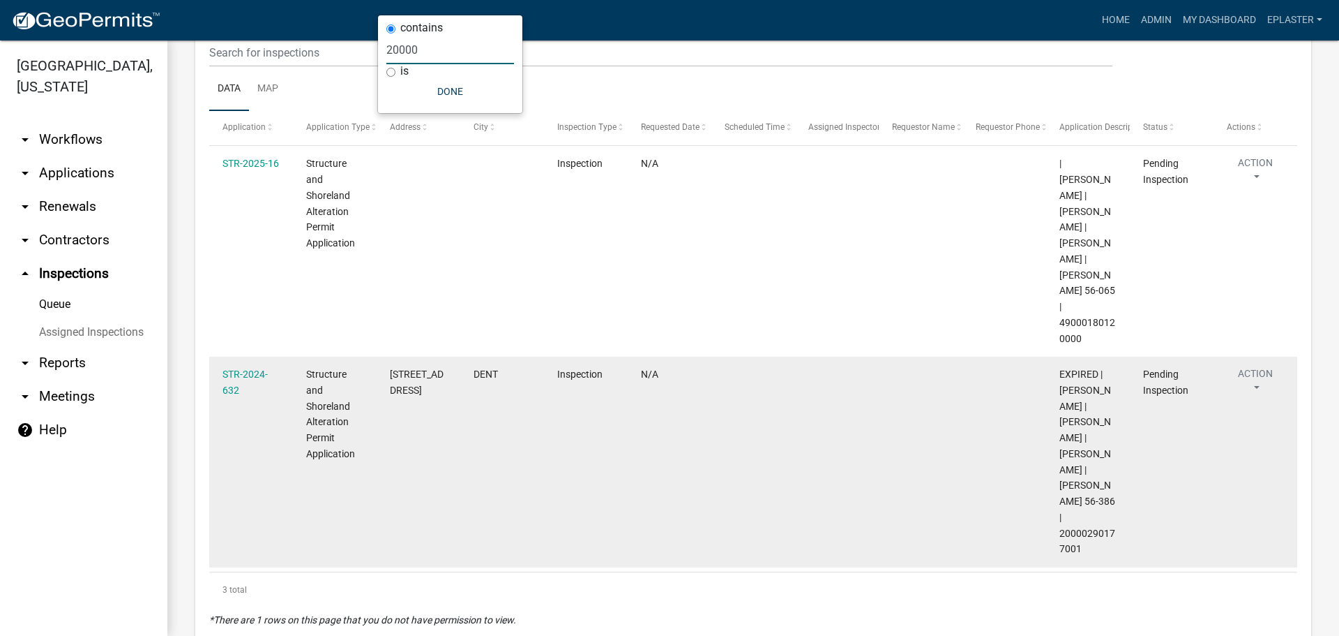
type input "20000"
drag, startPoint x: 1064, startPoint y: 495, endPoint x: 1058, endPoint y: 486, distance: 10.6
click at [1058, 486] on datatable-body-cell "EXPIRED | [PERSON_NAME] | [PERSON_NAME] | [PERSON_NAME] | [PERSON_NAME] 56-386 …" at bounding box center [1088, 461] width 84 height 211
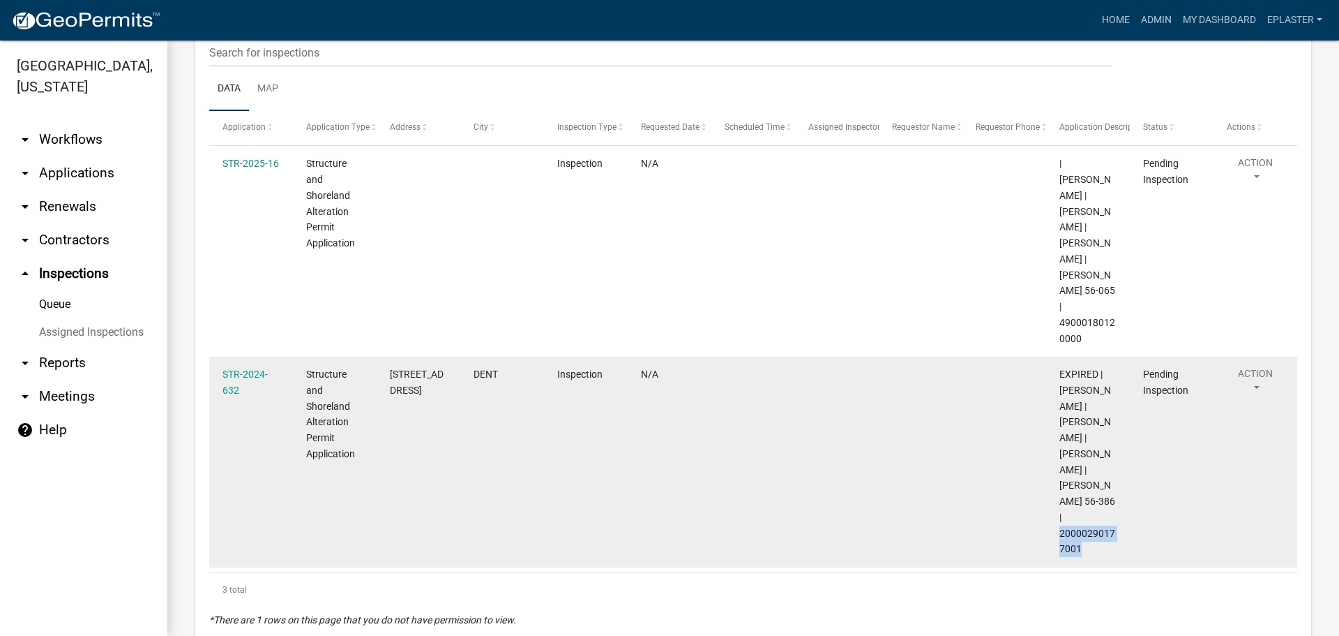
drag, startPoint x: 421, startPoint y: 369, endPoint x: 389, endPoint y: 345, distance: 40.3
click at [389, 356] on datatable-body-cell "[STREET_ADDRESS]" at bounding box center [419, 461] width 84 height 211
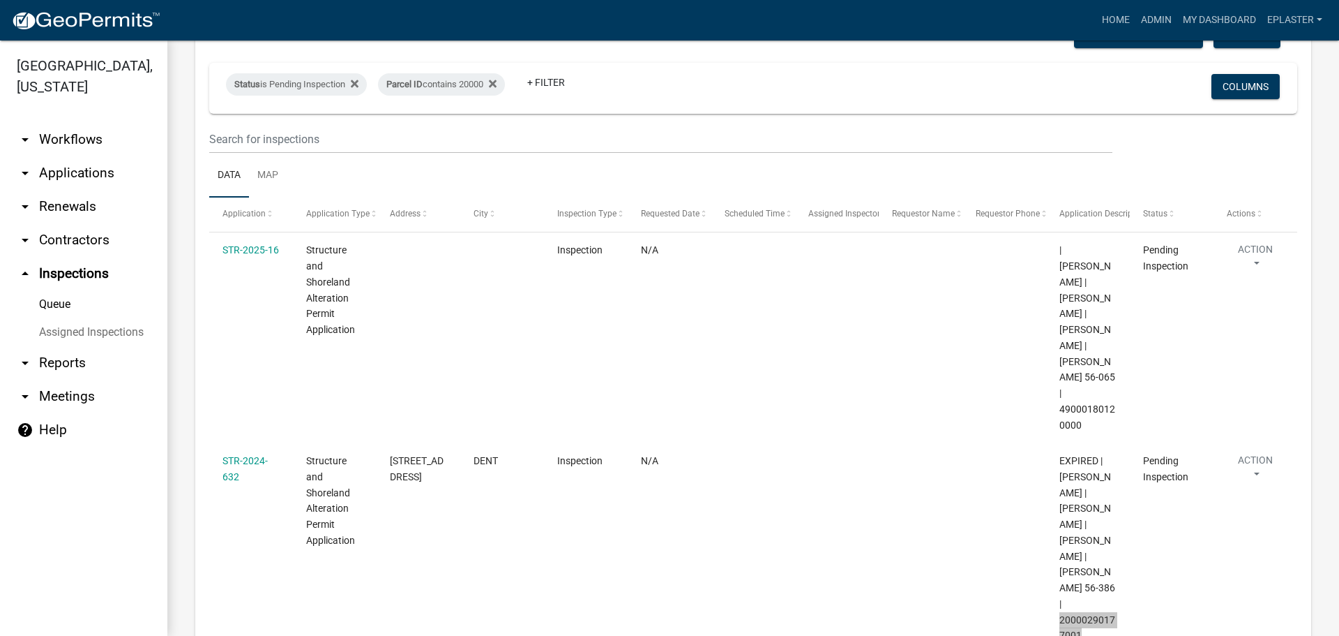
scroll to position [0, 0]
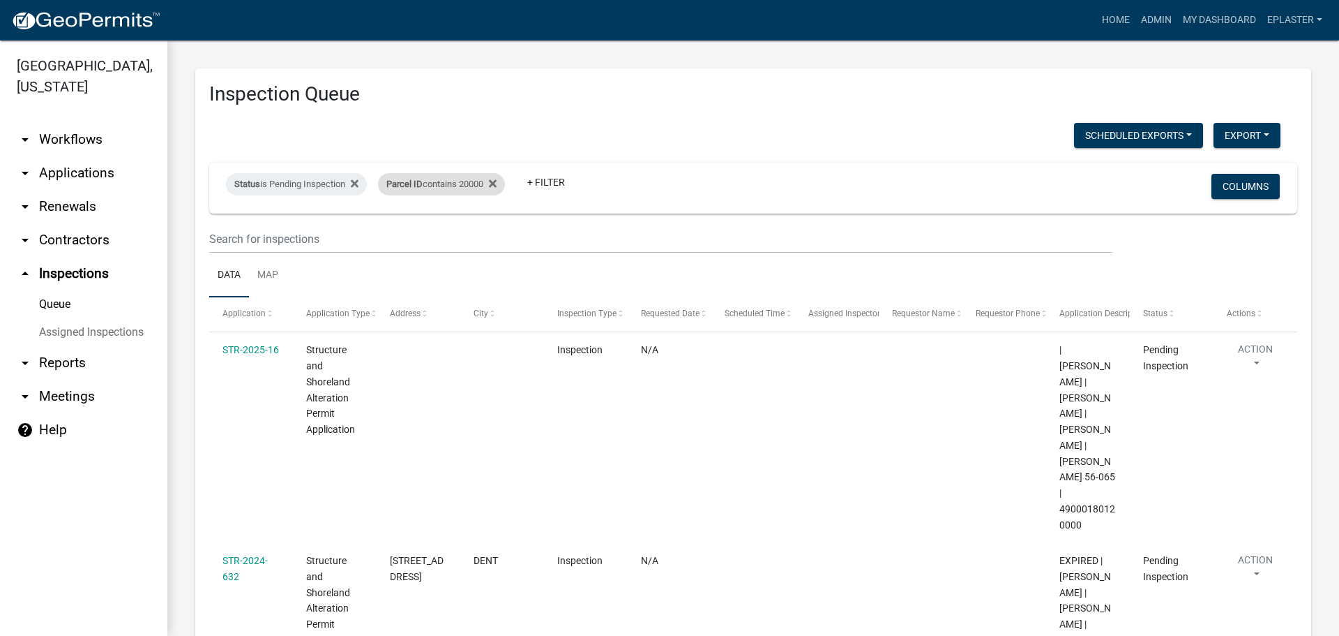
drag, startPoint x: 472, startPoint y: 180, endPoint x: 469, endPoint y: 194, distance: 14.2
click at [472, 180] on div "Parcel ID contains 20000" at bounding box center [441, 184] width 127 height 22
click at [452, 235] on input "20000" at bounding box center [450, 236] width 128 height 29
type input "21000"
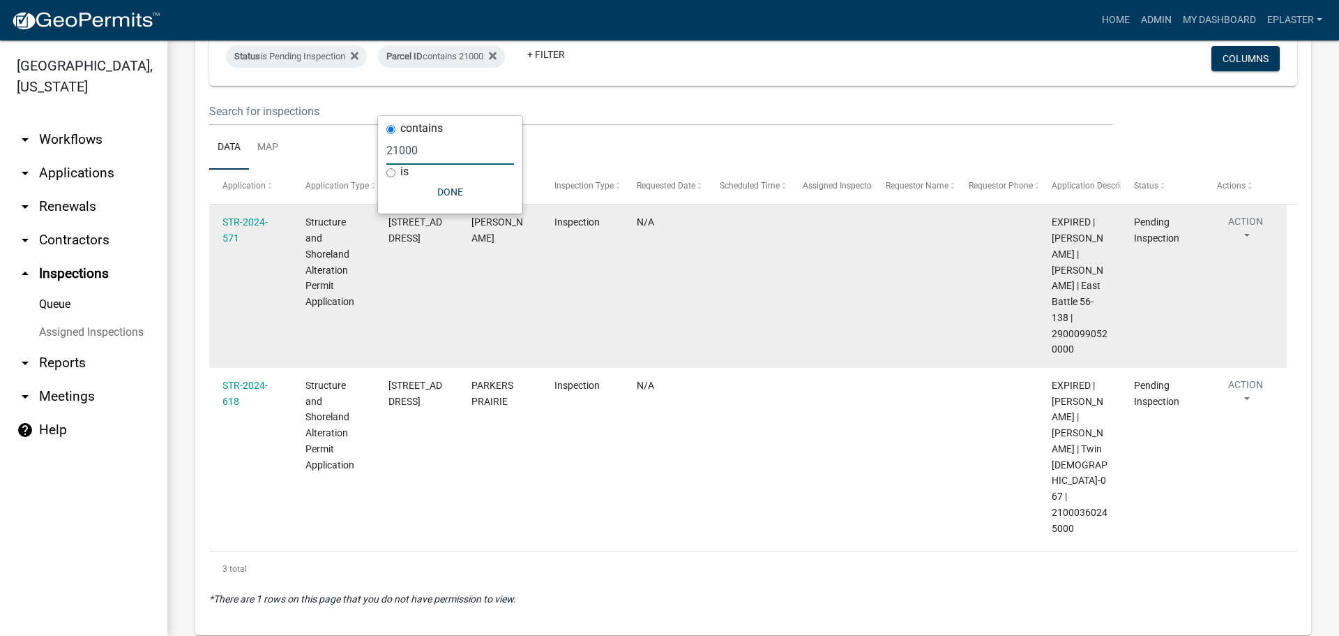
scroll to position [139, 0]
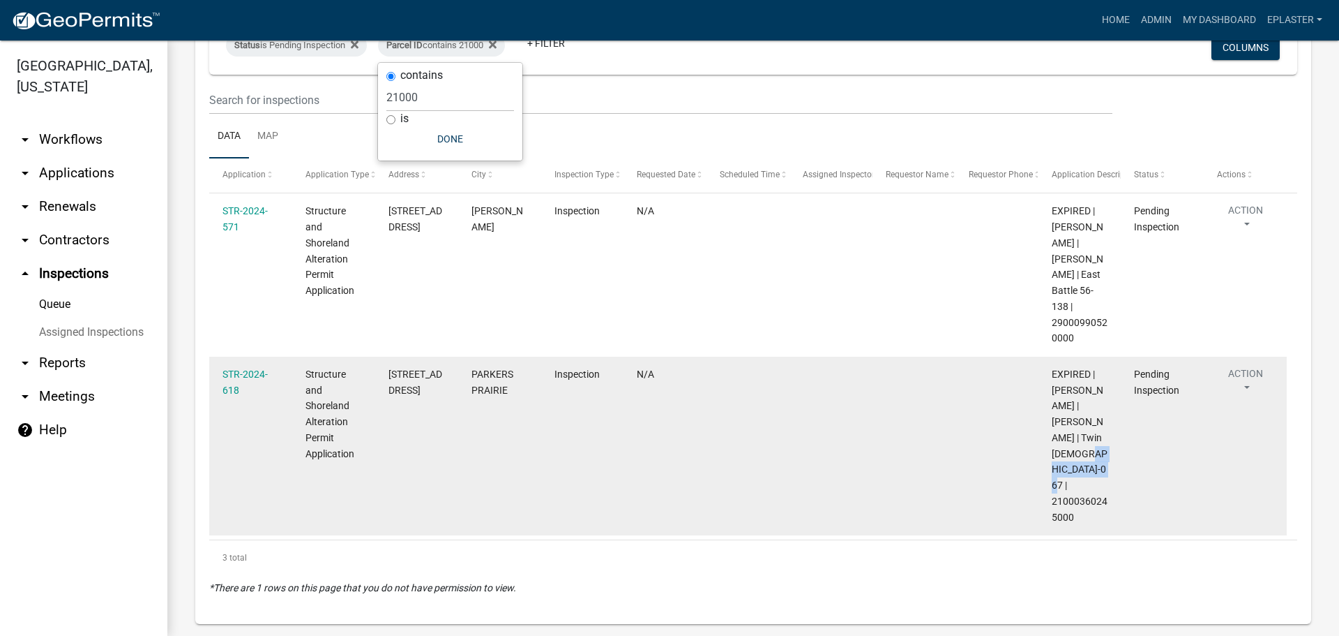
drag, startPoint x: 1072, startPoint y: 498, endPoint x: 1051, endPoint y: 486, distance: 24.7
click at [1051, 486] on datatable-body-cell "EXPIRED | [PERSON_NAME] | [PERSON_NAME] | Twin [DEMOGRAPHIC_DATA]-067 | 2100036…" at bounding box center [1079, 445] width 83 height 179
drag, startPoint x: 431, startPoint y: 391, endPoint x: 387, endPoint y: 375, distance: 46.6
click at [387, 375] on datatable-body-cell "[STREET_ADDRESS]" at bounding box center [416, 445] width 83 height 179
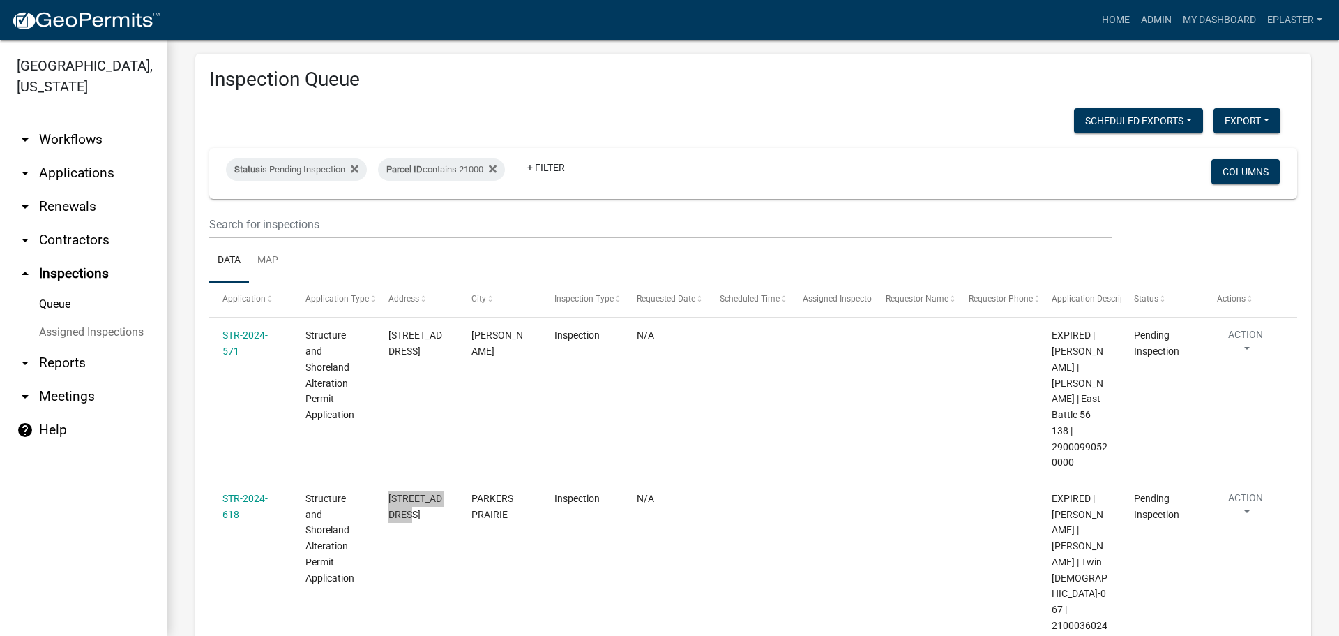
scroll to position [0, 0]
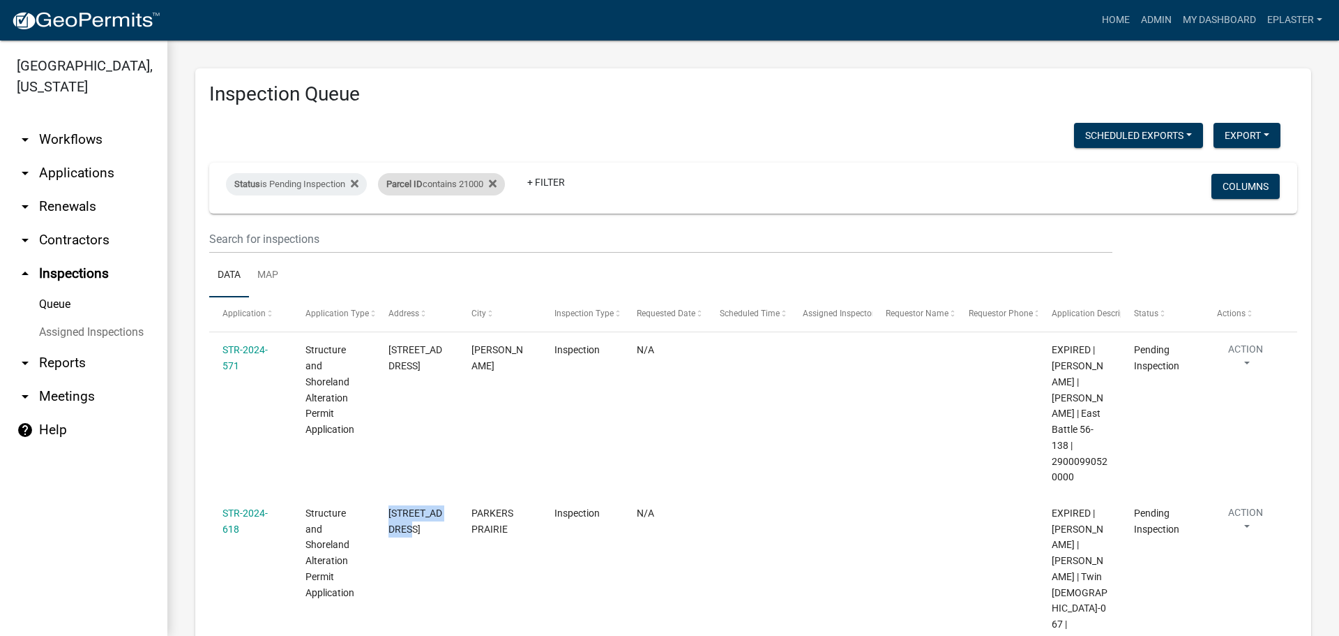
drag, startPoint x: 476, startPoint y: 182, endPoint x: 474, endPoint y: 192, distance: 10.0
click at [476, 182] on div "Parcel ID contains 21000" at bounding box center [441, 184] width 127 height 22
click at [466, 243] on input "21000" at bounding box center [450, 236] width 128 height 29
type input "22000"
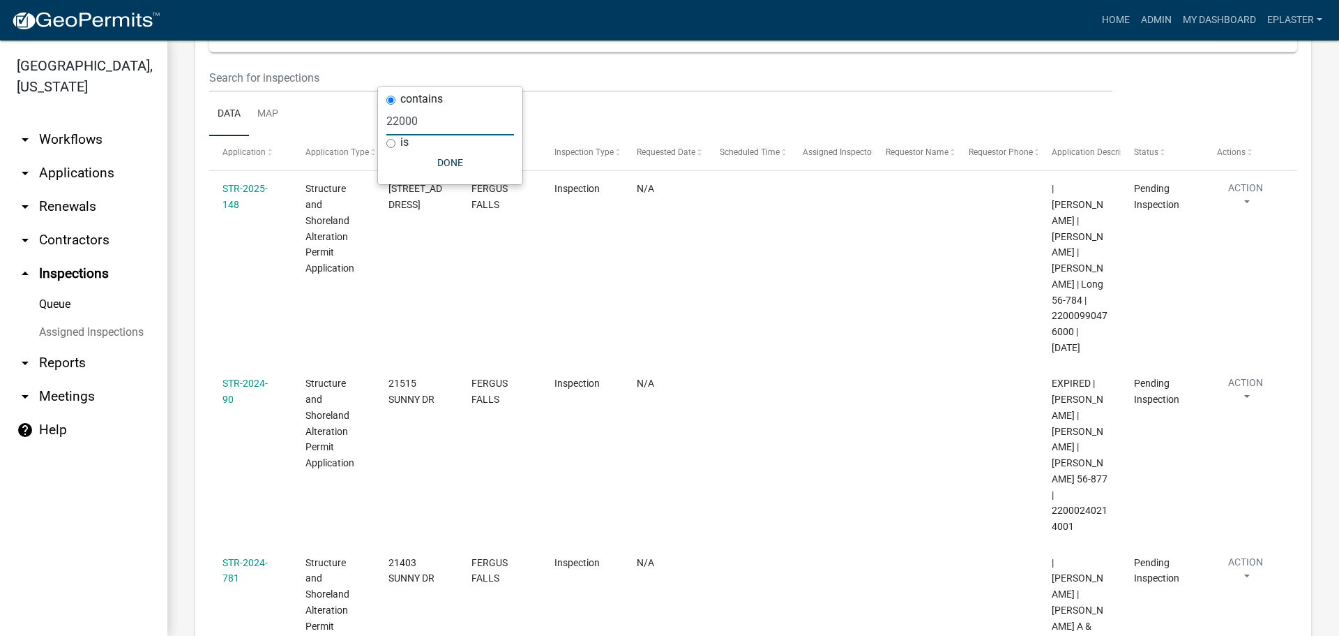
scroll to position [244, 0]
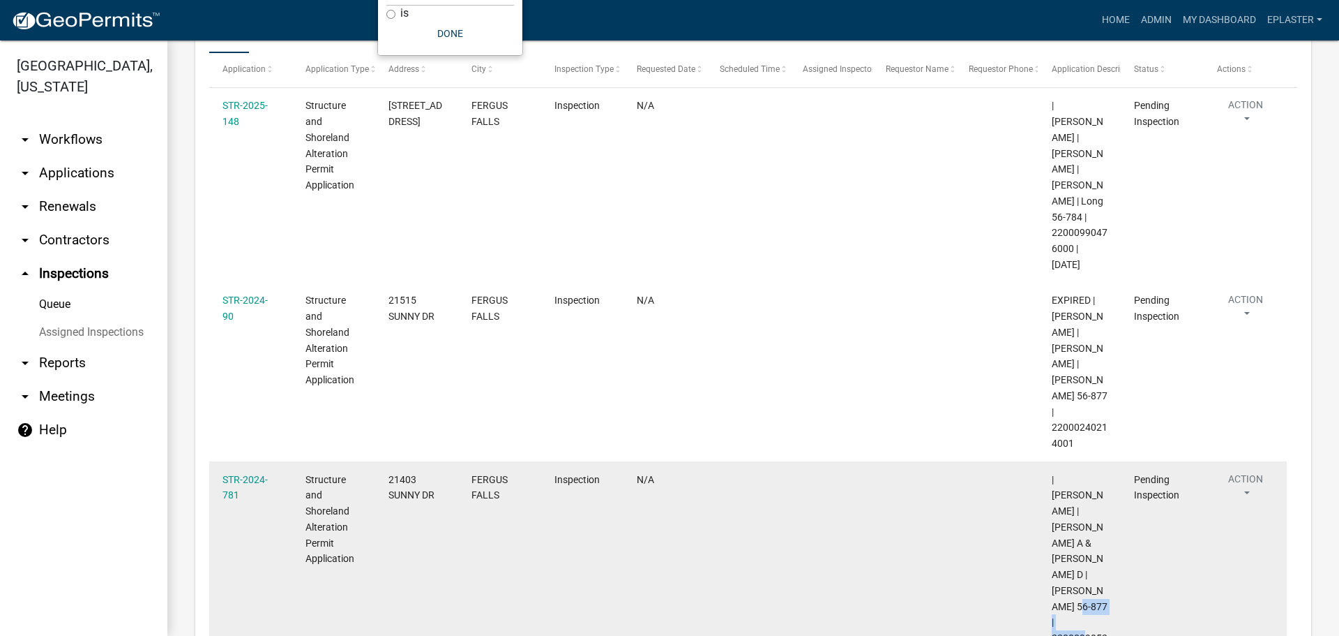
drag, startPoint x: 1071, startPoint y: 571, endPoint x: 1053, endPoint y: 558, distance: 22.5
click at [1053, 558] on span "| [PERSON_NAME] | [PERSON_NAME] A & [PERSON_NAME] D | [PERSON_NAME] 56-877 | 22…" at bounding box center [1080, 567] width 56 height 186
drag, startPoint x: 420, startPoint y: 458, endPoint x: 444, endPoint y: 460, distance: 23.9
click at [420, 474] on span "21403 SUNNY DR" at bounding box center [412, 487] width 46 height 27
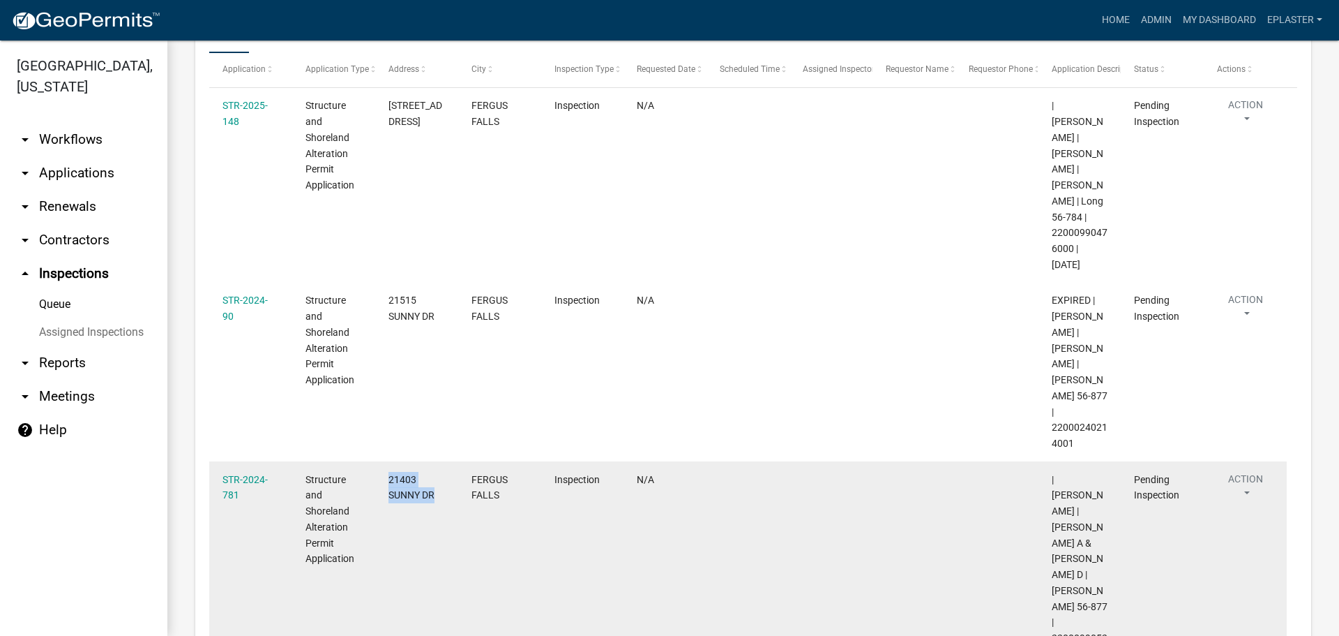
drag, startPoint x: 443, startPoint y: 460, endPoint x: 385, endPoint y: 438, distance: 62.1
click at [385, 461] on datatable-body-cell "21403 SUNNY DR" at bounding box center [416, 566] width 83 height 211
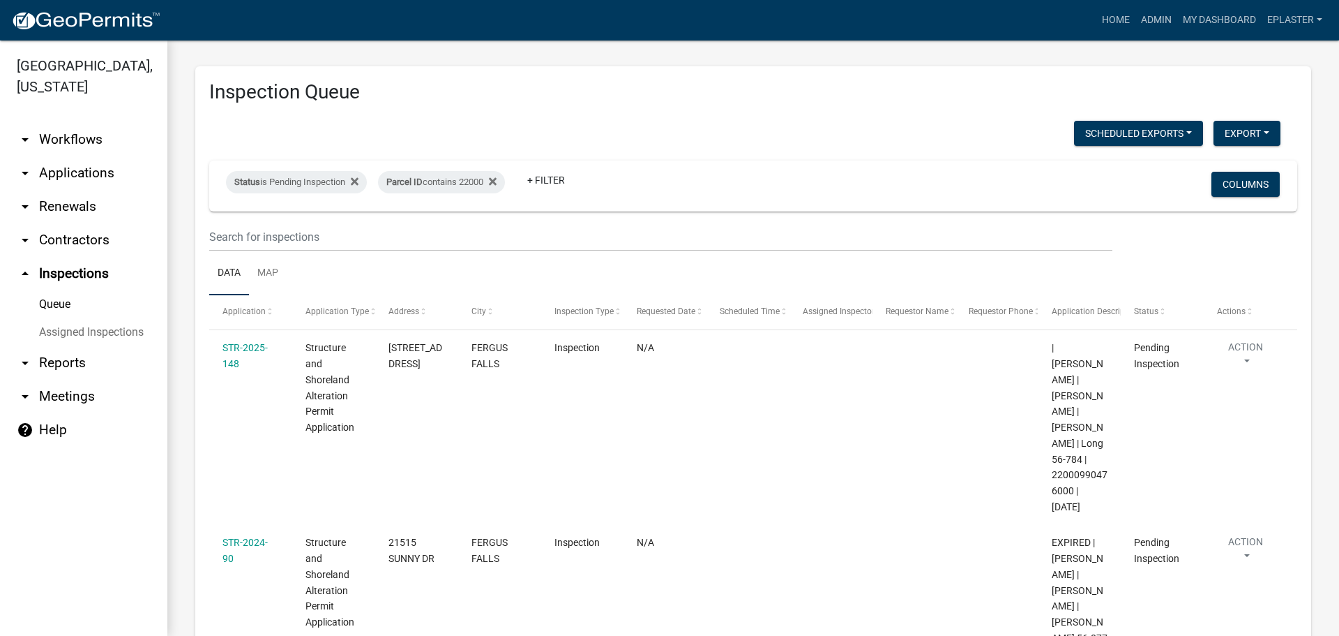
scroll to position [0, 0]
click at [483, 186] on div "Parcel ID contains 22000" at bounding box center [441, 184] width 127 height 22
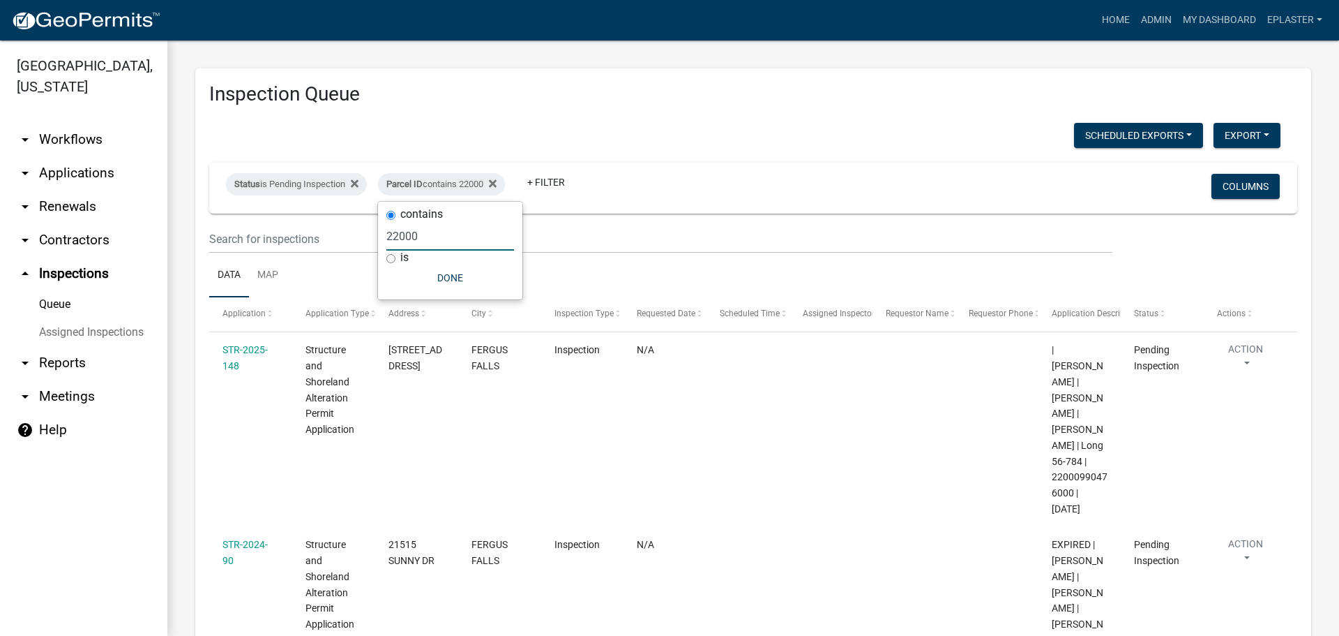
click at [429, 234] on input "22000" at bounding box center [450, 236] width 128 height 29
drag, startPoint x: 429, startPoint y: 234, endPoint x: 543, endPoint y: 234, distance: 113.7
click at [430, 234] on input "22000" at bounding box center [450, 236] width 128 height 29
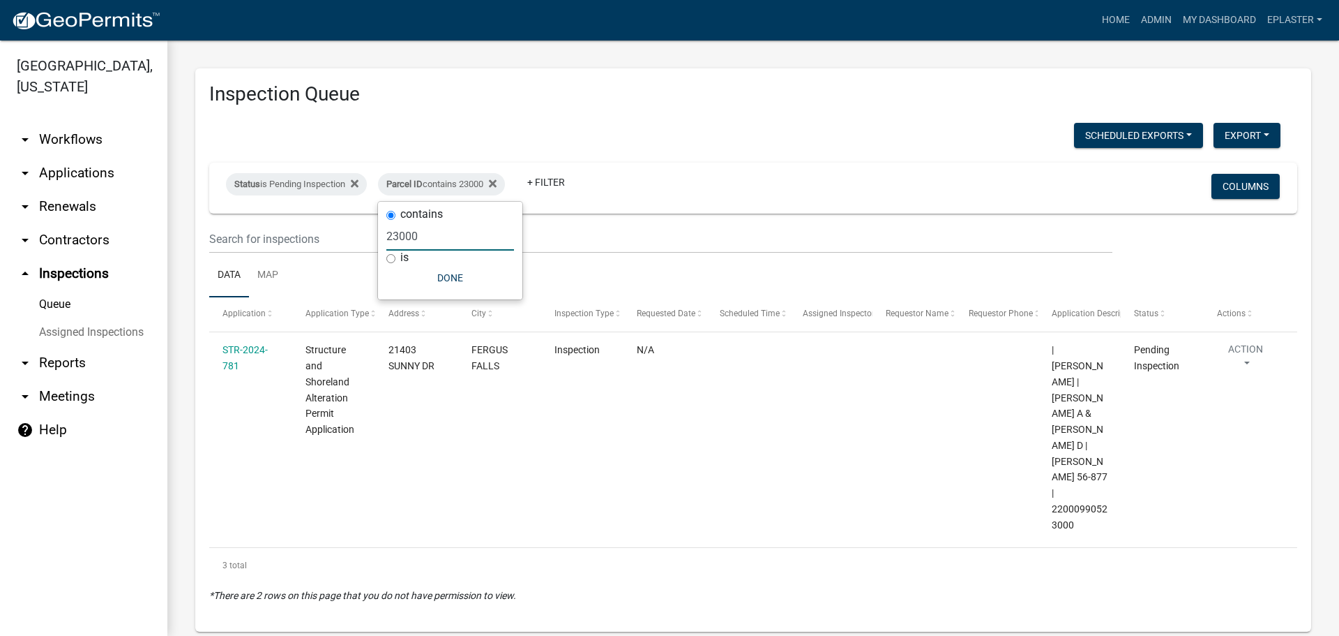
click at [467, 243] on input "23000" at bounding box center [450, 236] width 128 height 29
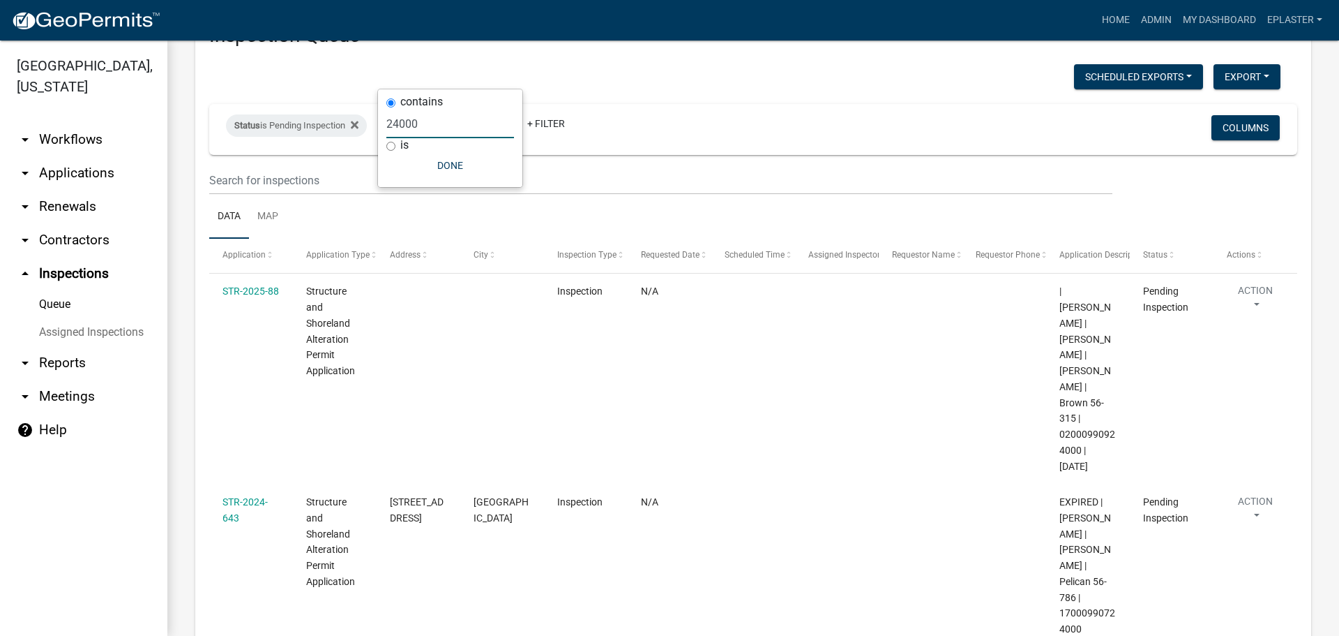
scroll to position [123, 0]
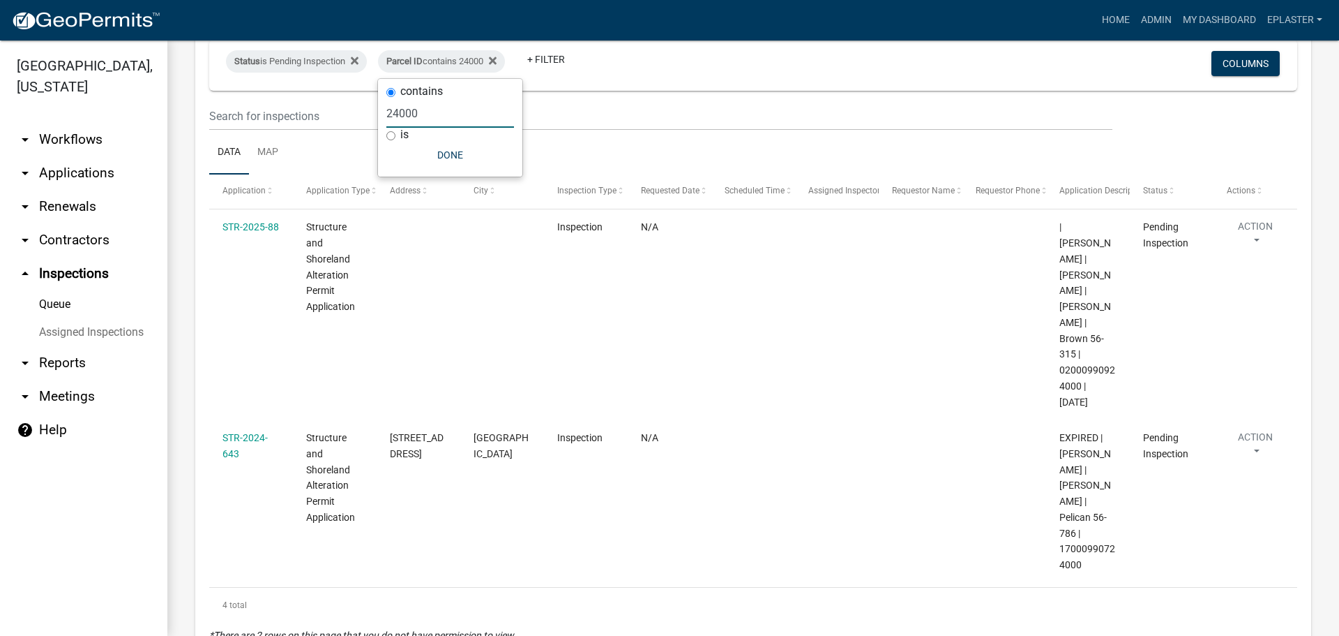
click at [456, 107] on input "24000" at bounding box center [450, 113] width 128 height 29
type input "25000"
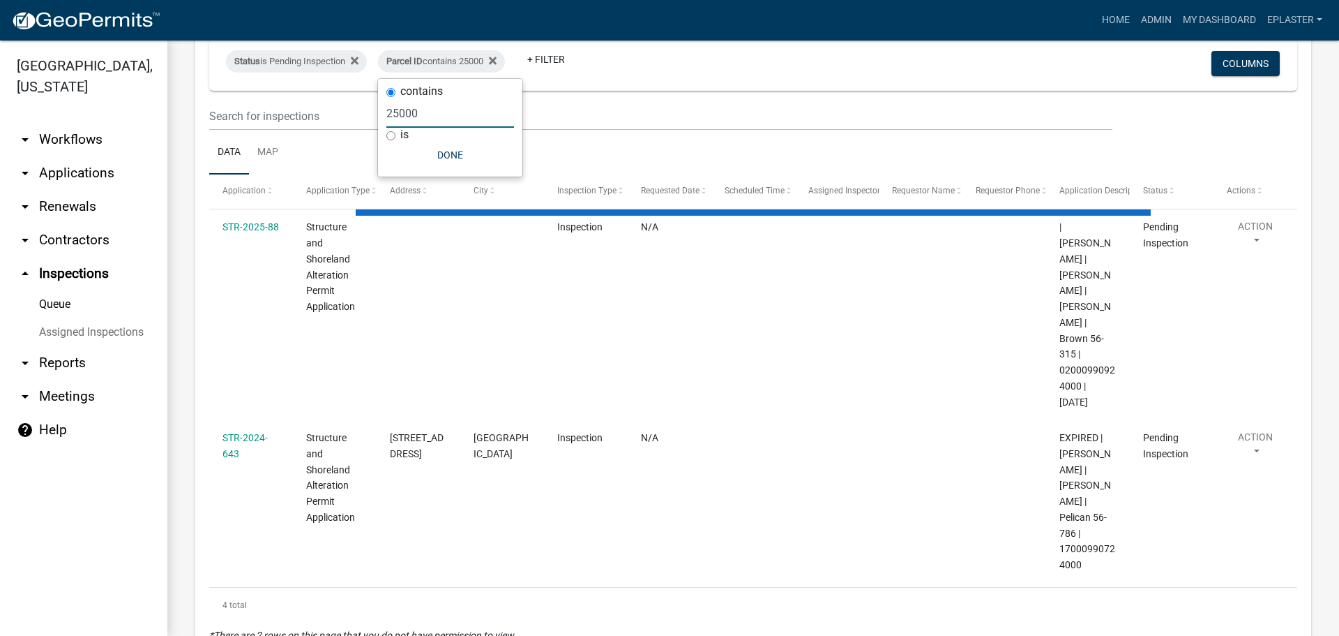
select select "3: 100"
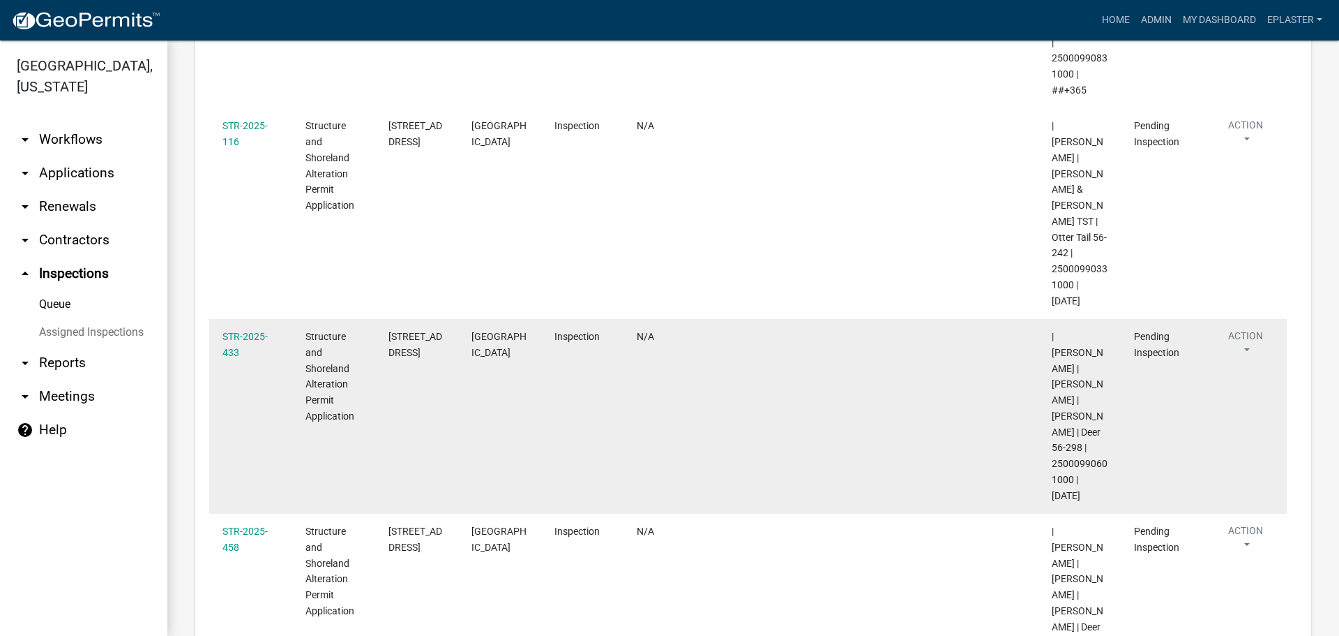
scroll to position [1814, 0]
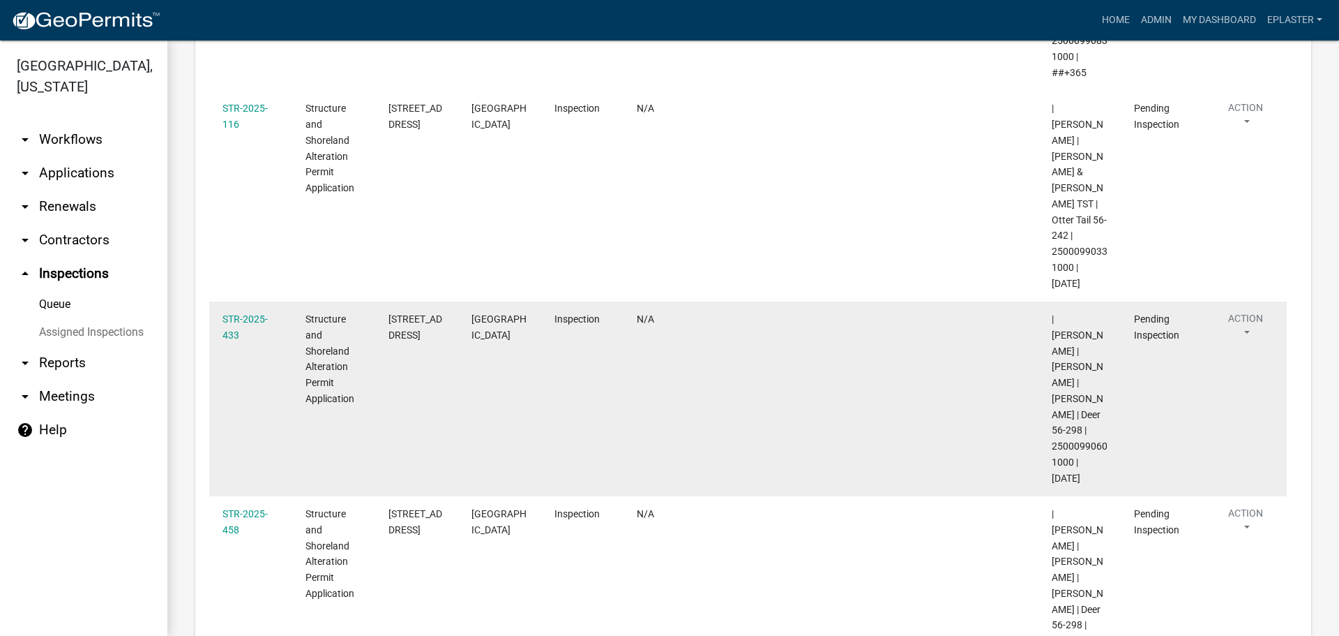
drag, startPoint x: 1074, startPoint y: 253, endPoint x: 1048, endPoint y: 236, distance: 30.4
click at [1048, 301] on datatable-body-cell "| [PERSON_NAME] | [PERSON_NAME] | [PERSON_NAME] | Deer 56-298 | 25000990601000 …" at bounding box center [1079, 398] width 83 height 195
drag, startPoint x: 433, startPoint y: 112, endPoint x: 378, endPoint y: 96, distance: 57.4
click at [378, 301] on datatable-body-cell "[STREET_ADDRESS]" at bounding box center [416, 398] width 83 height 195
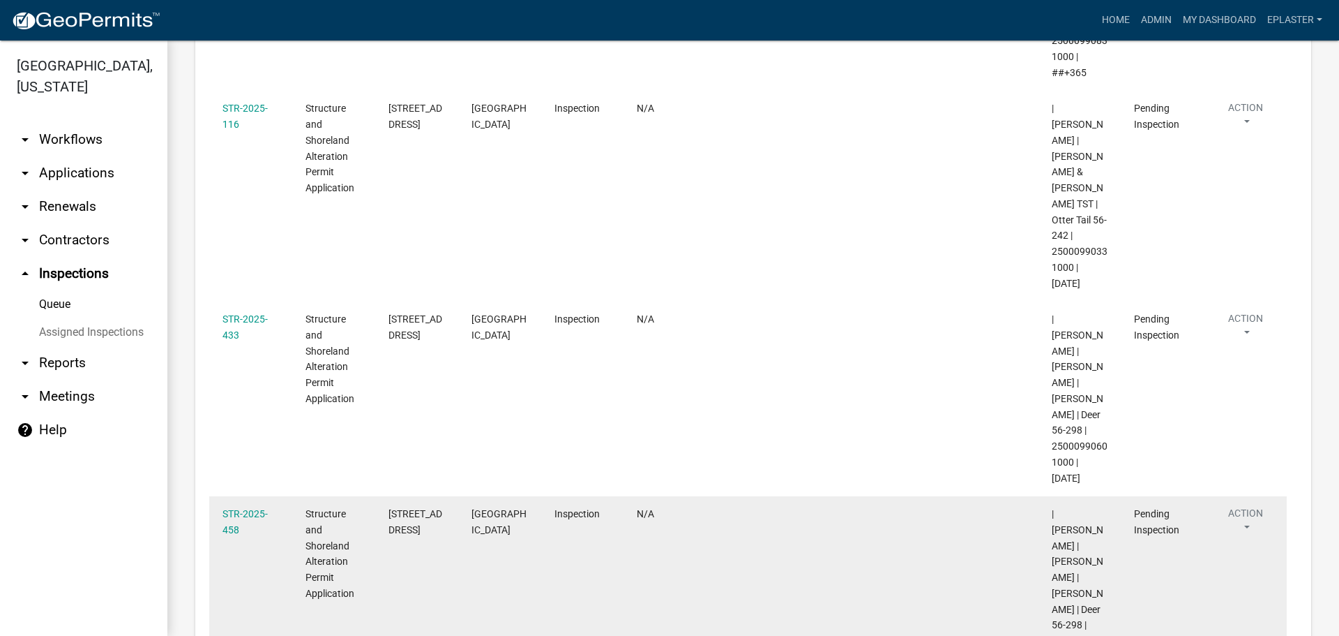
drag, startPoint x: 1073, startPoint y: 447, endPoint x: 1052, endPoint y: 435, distance: 24.4
click at [1052, 508] on span "| [PERSON_NAME] | [PERSON_NAME] | [PERSON_NAME] | Deer 56-298 | 25000990369000 …" at bounding box center [1080, 593] width 56 height 170
drag, startPoint x: 421, startPoint y: 319, endPoint x: 389, endPoint y: 313, distance: 33.5
click at [389, 506] on div "[STREET_ADDRESS]" at bounding box center [417, 522] width 56 height 32
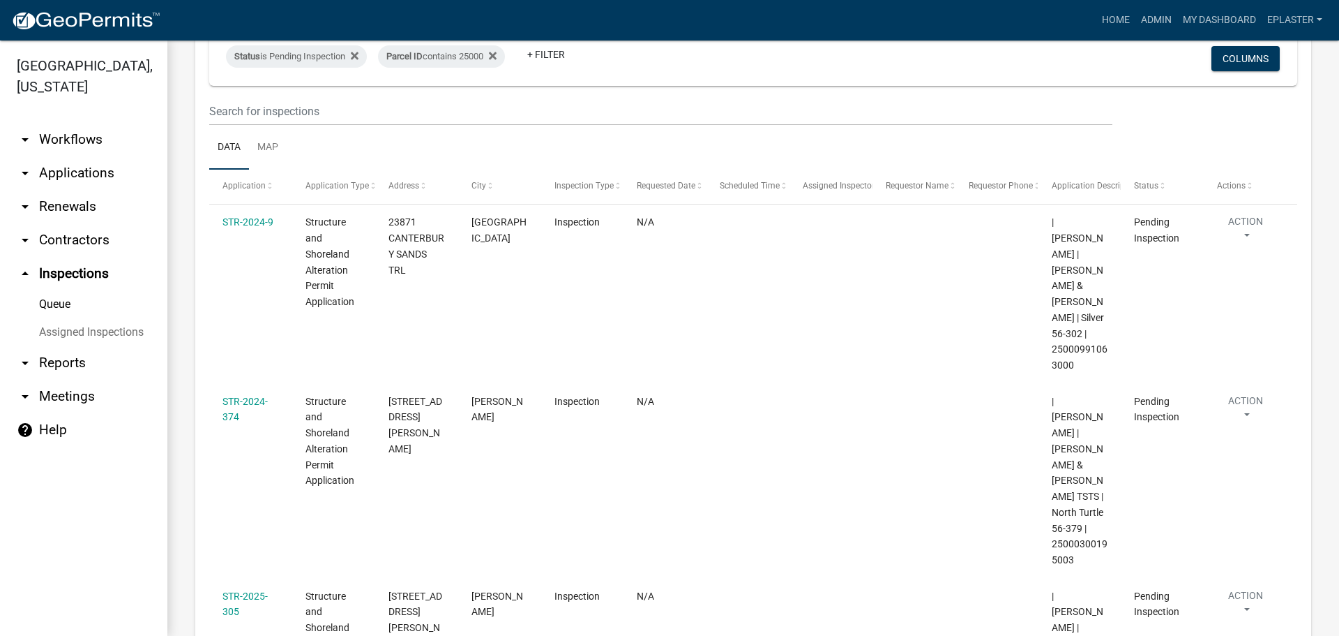
scroll to position [0, 0]
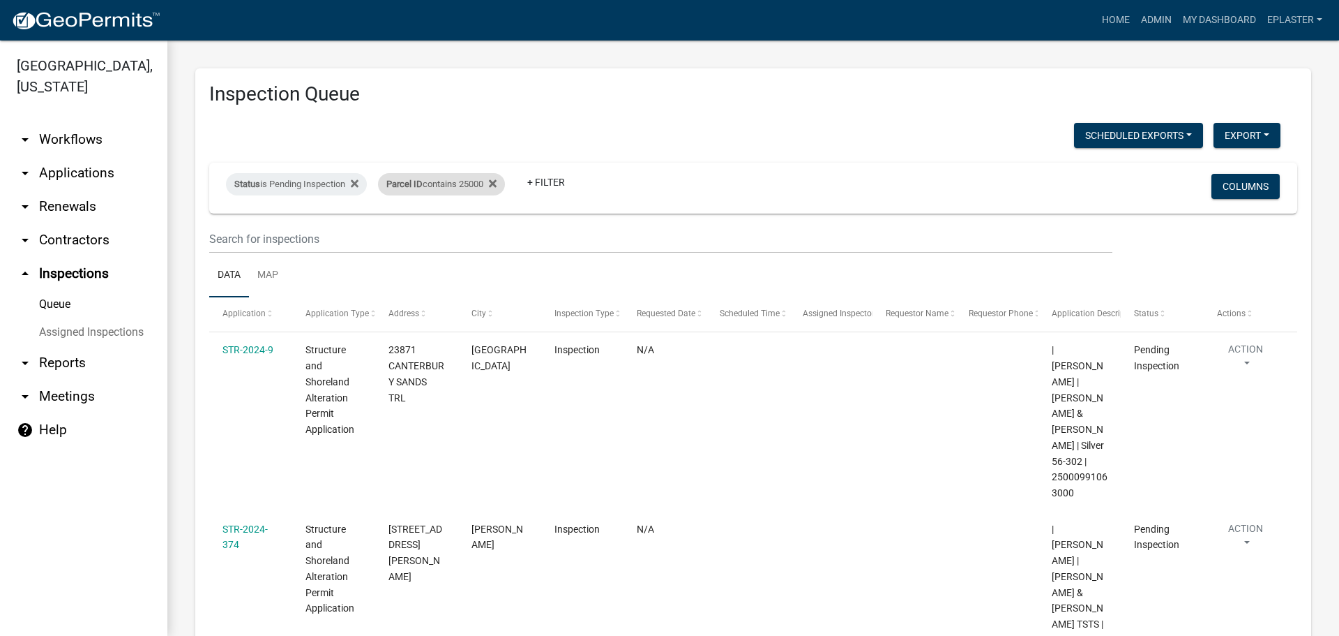
click at [469, 170] on div "Status is Pending Inspection Parcel ID contains 25000 + Filter" at bounding box center [574, 188] width 717 height 36
click at [469, 190] on div "Parcel ID contains 25000" at bounding box center [441, 184] width 127 height 22
click at [441, 240] on input "25000" at bounding box center [450, 236] width 128 height 29
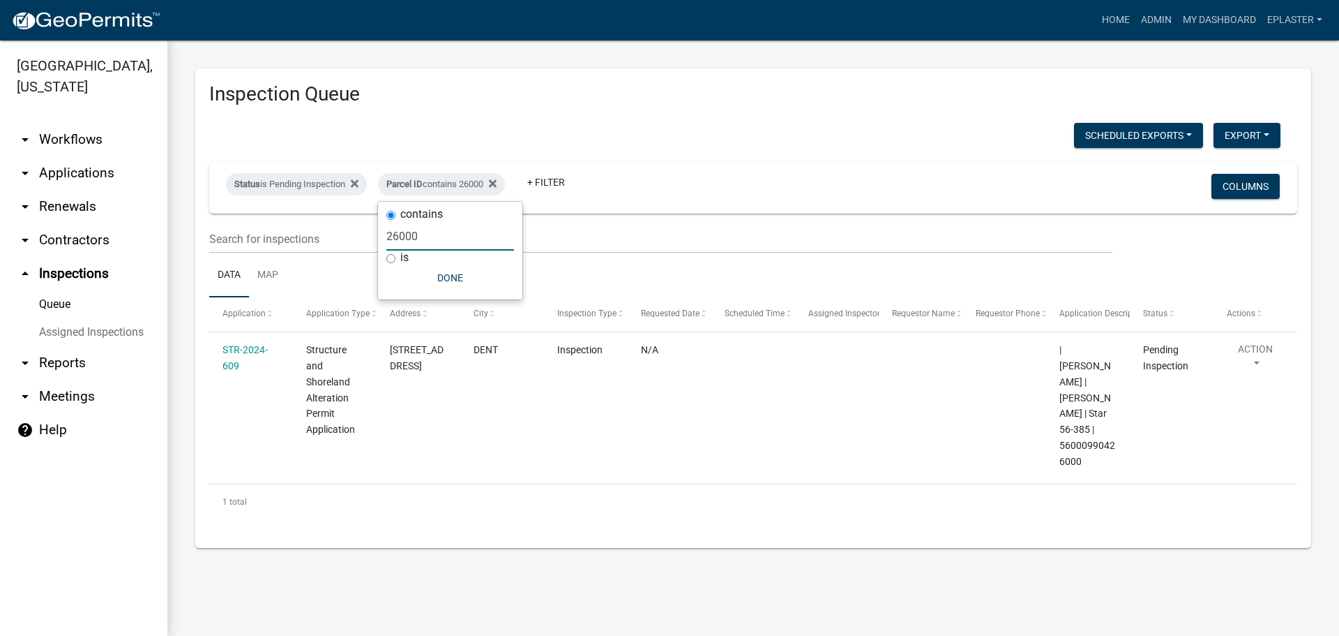
click at [446, 230] on input "26000" at bounding box center [450, 236] width 128 height 29
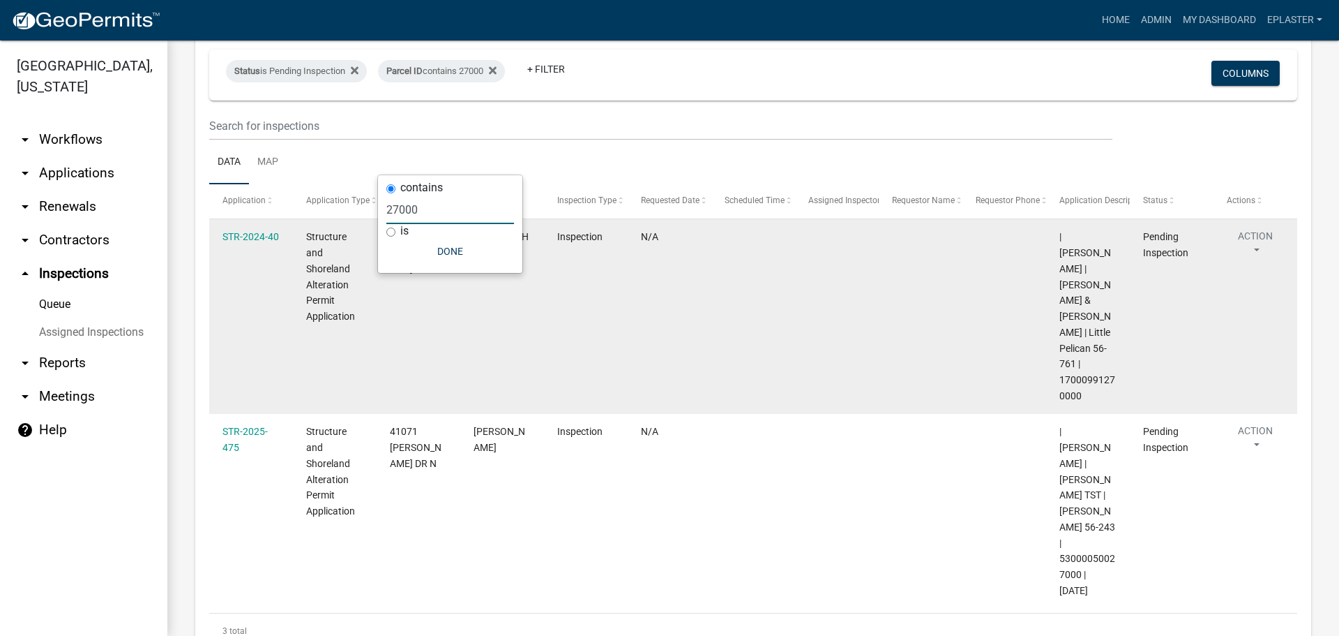
scroll to position [123, 0]
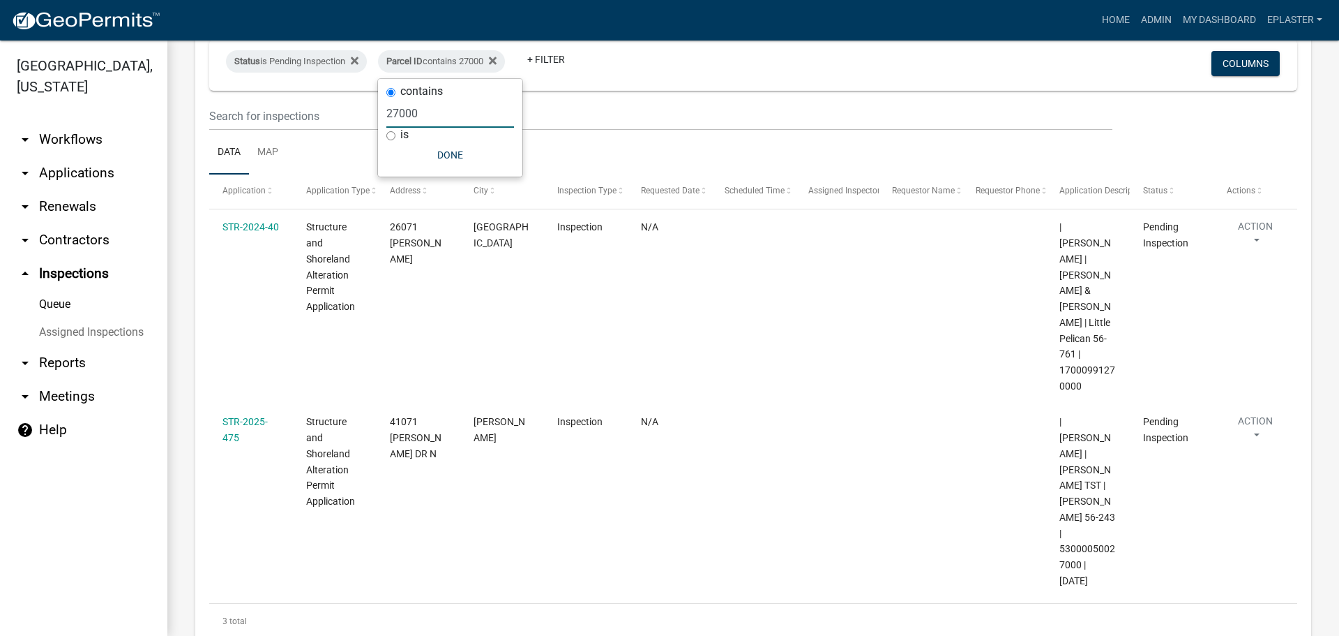
click at [442, 114] on input "27000" at bounding box center [450, 113] width 128 height 29
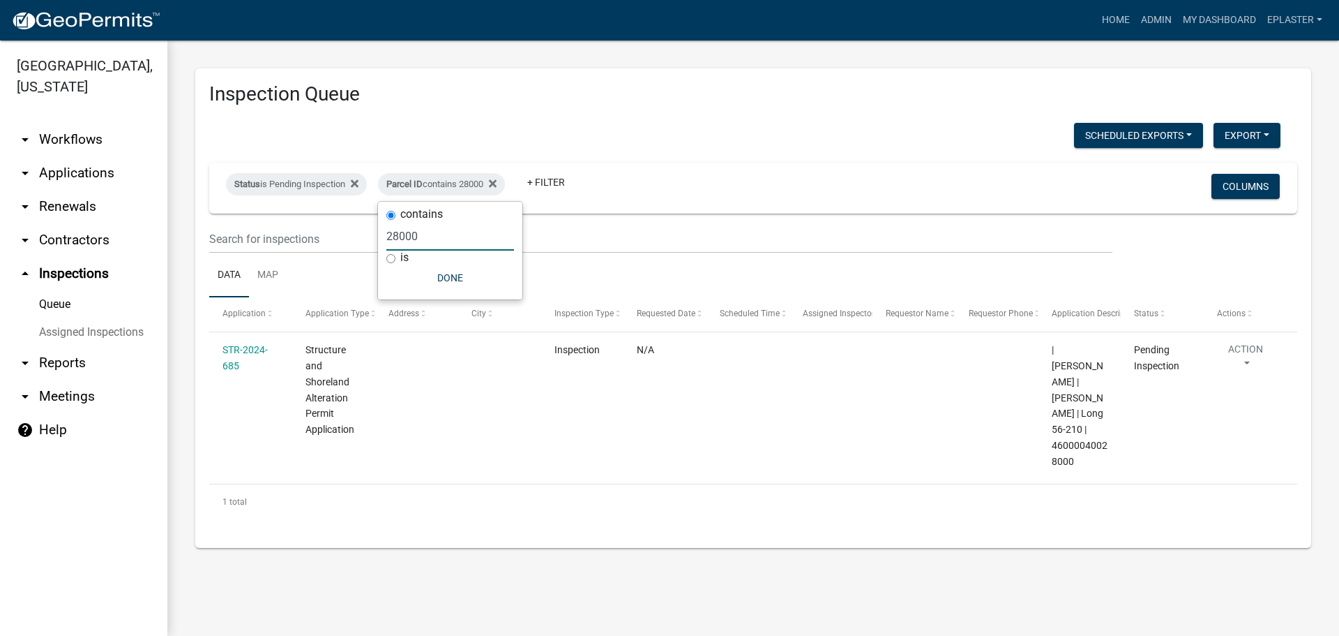
scroll to position [0, 0]
click at [428, 243] on input "28000" at bounding box center [450, 236] width 128 height 29
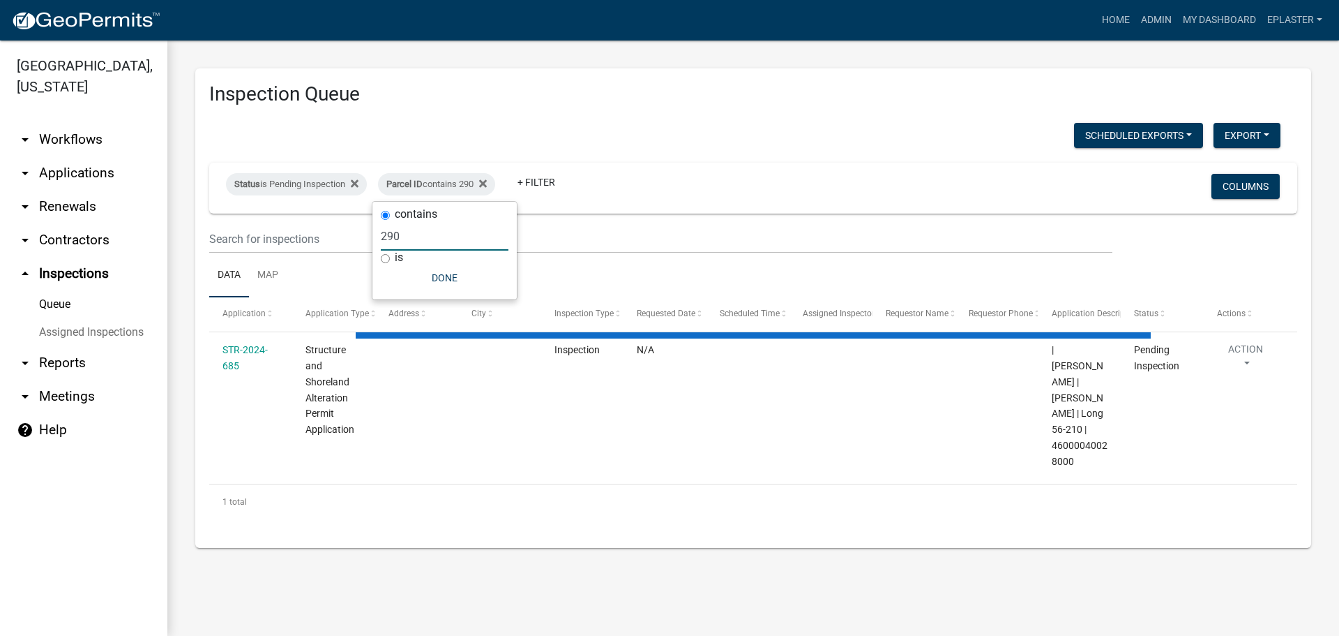
type input "2900"
select select "3: 100"
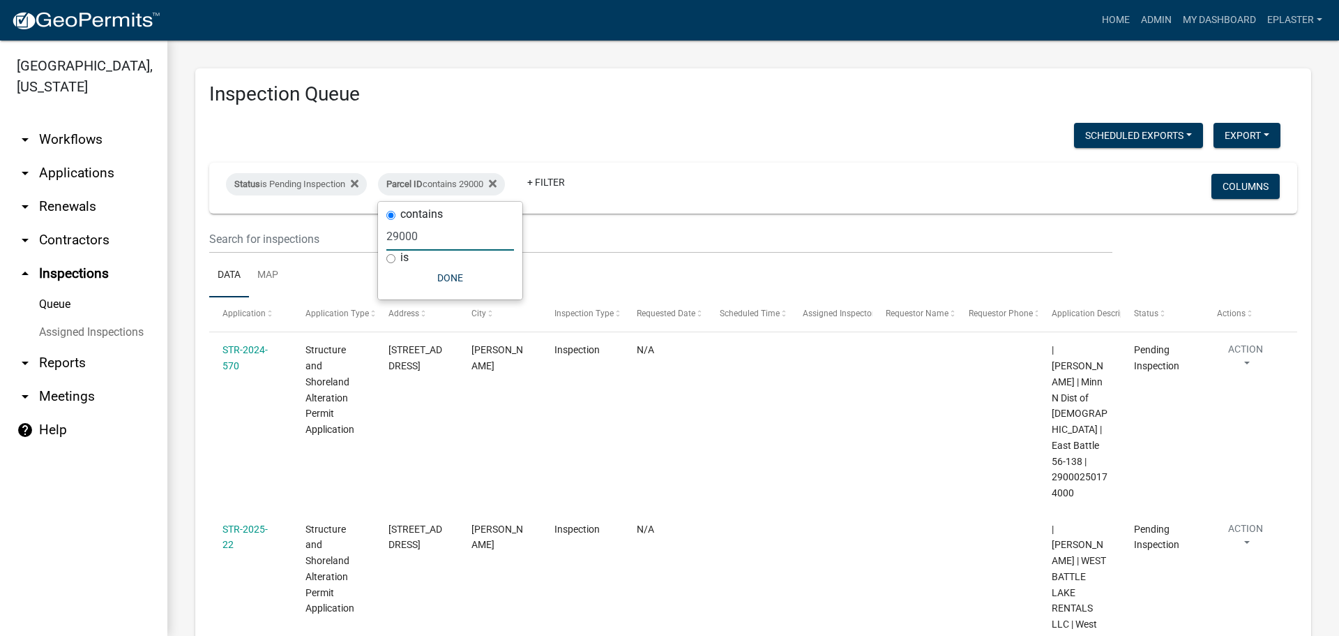
click at [453, 237] on input "29000" at bounding box center [450, 236] width 128 height 29
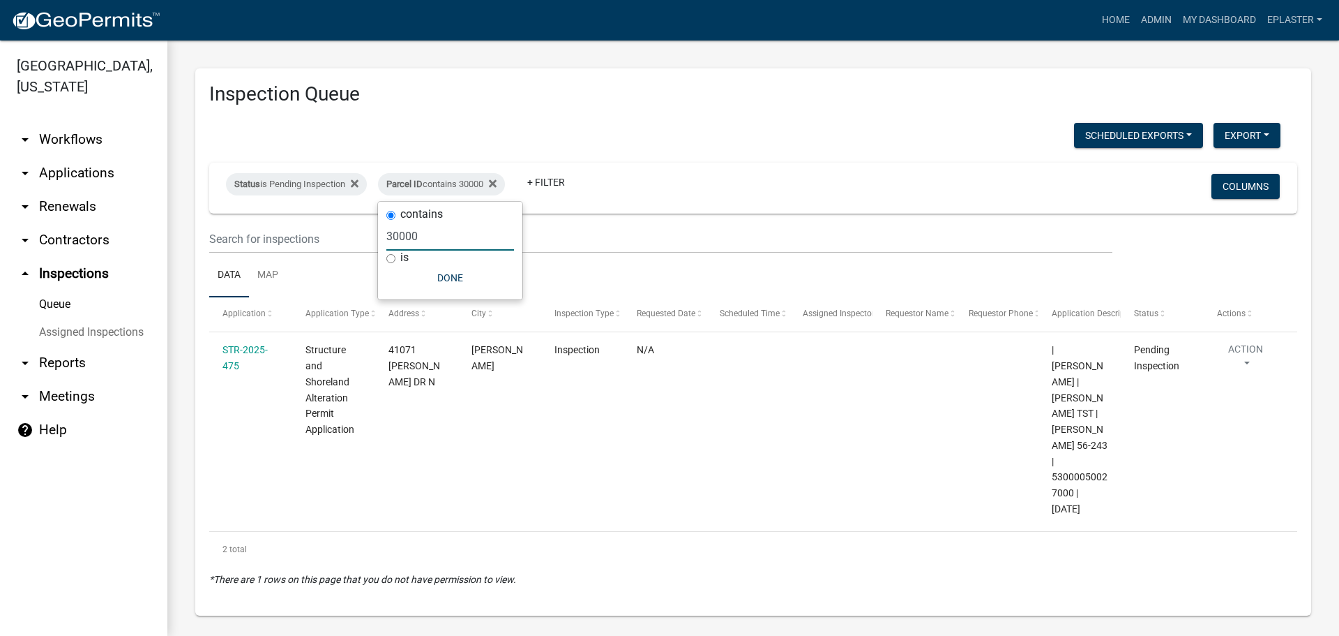
click at [430, 238] on input "30000" at bounding box center [450, 236] width 128 height 29
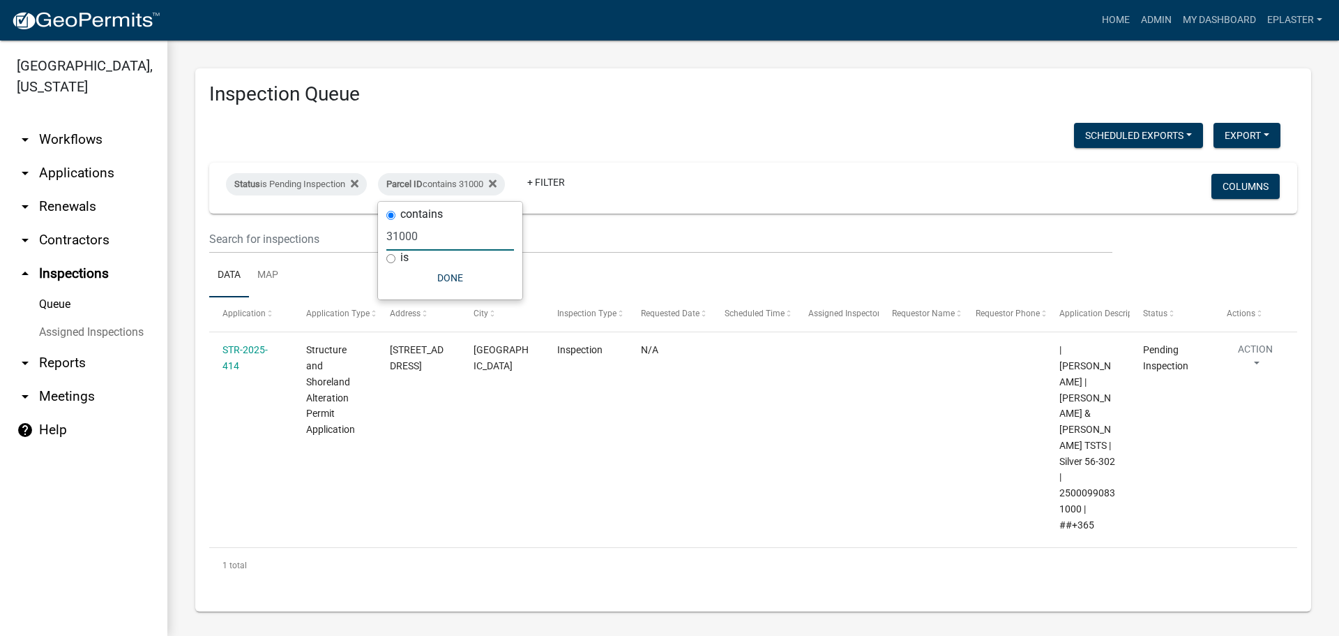
click at [435, 236] on input "31000" at bounding box center [450, 236] width 128 height 29
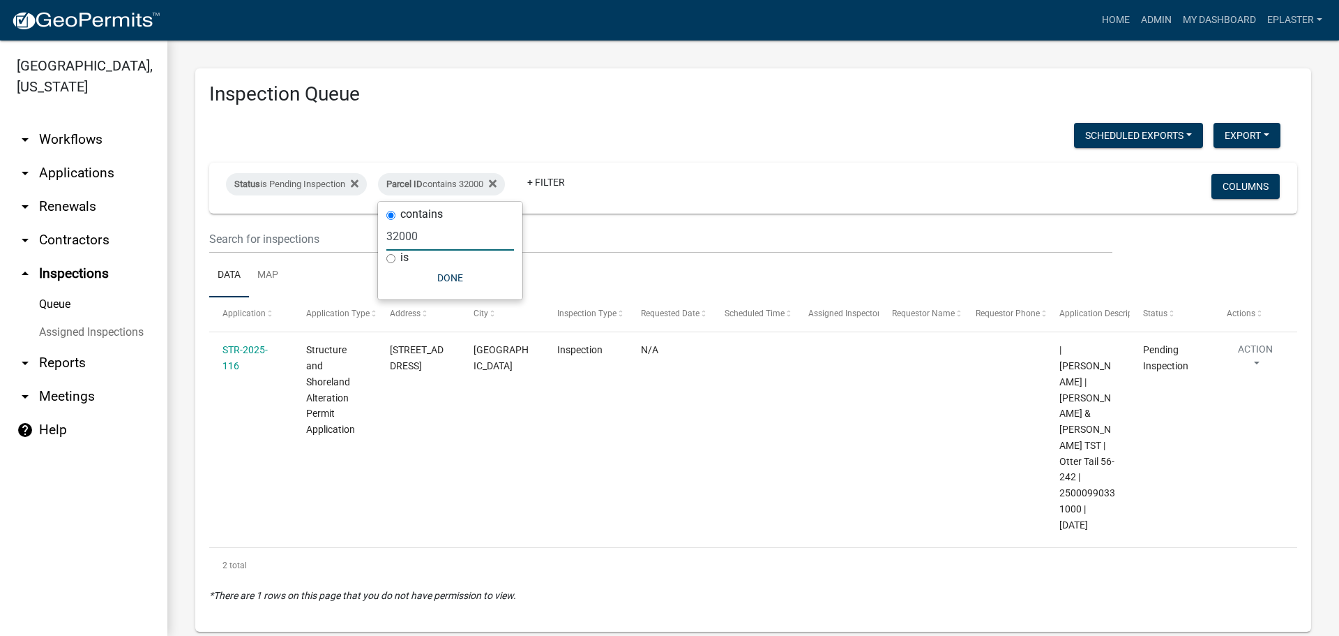
click at [436, 242] on input "32000" at bounding box center [450, 236] width 128 height 29
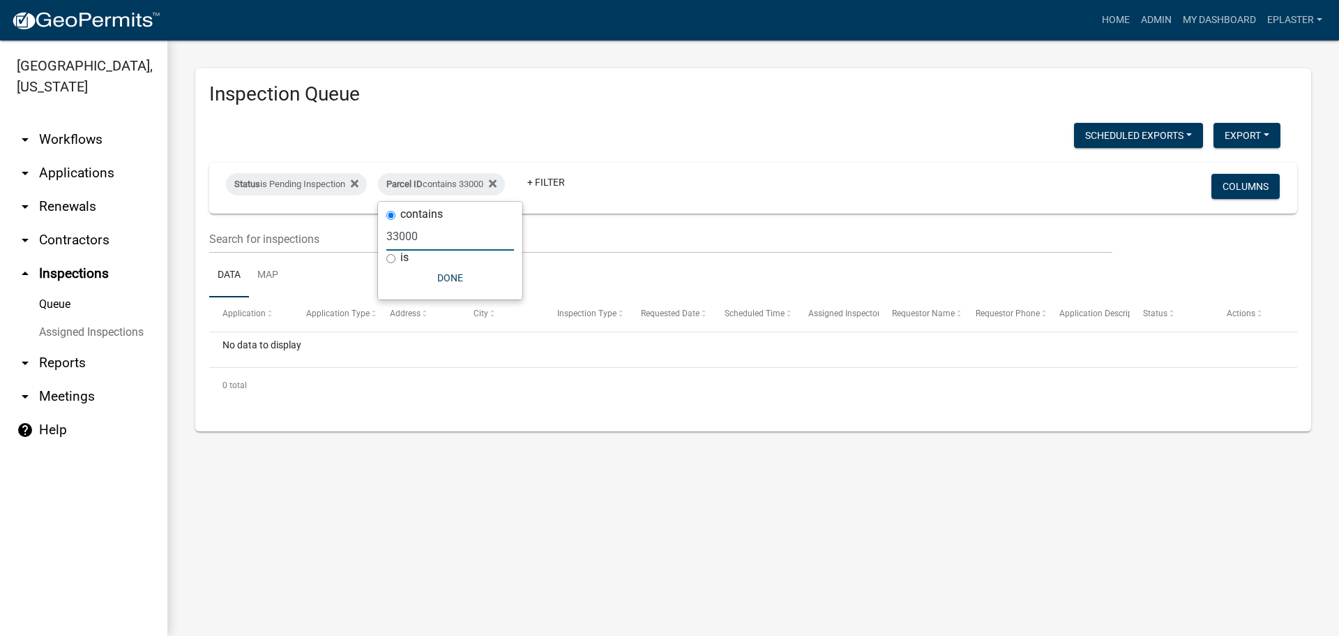
click at [436, 242] on input "33000" at bounding box center [450, 236] width 128 height 29
click at [436, 242] on input "34000" at bounding box center [450, 236] width 128 height 29
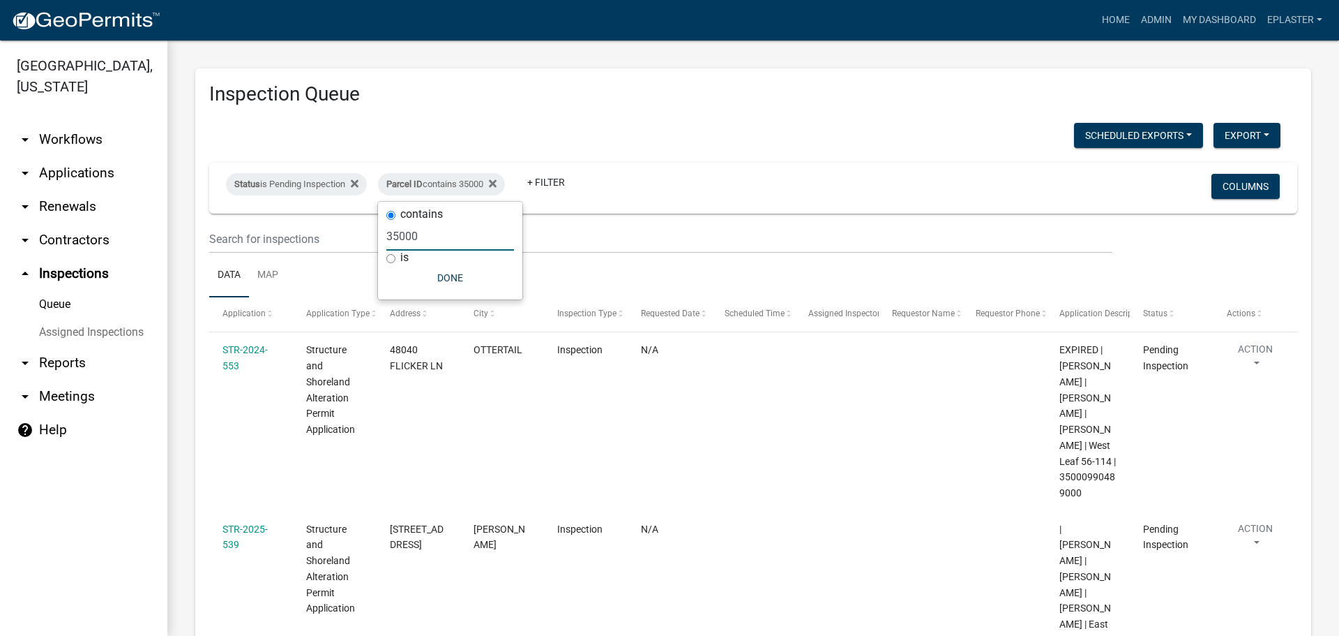
click at [429, 236] on input "35000" at bounding box center [450, 236] width 128 height 29
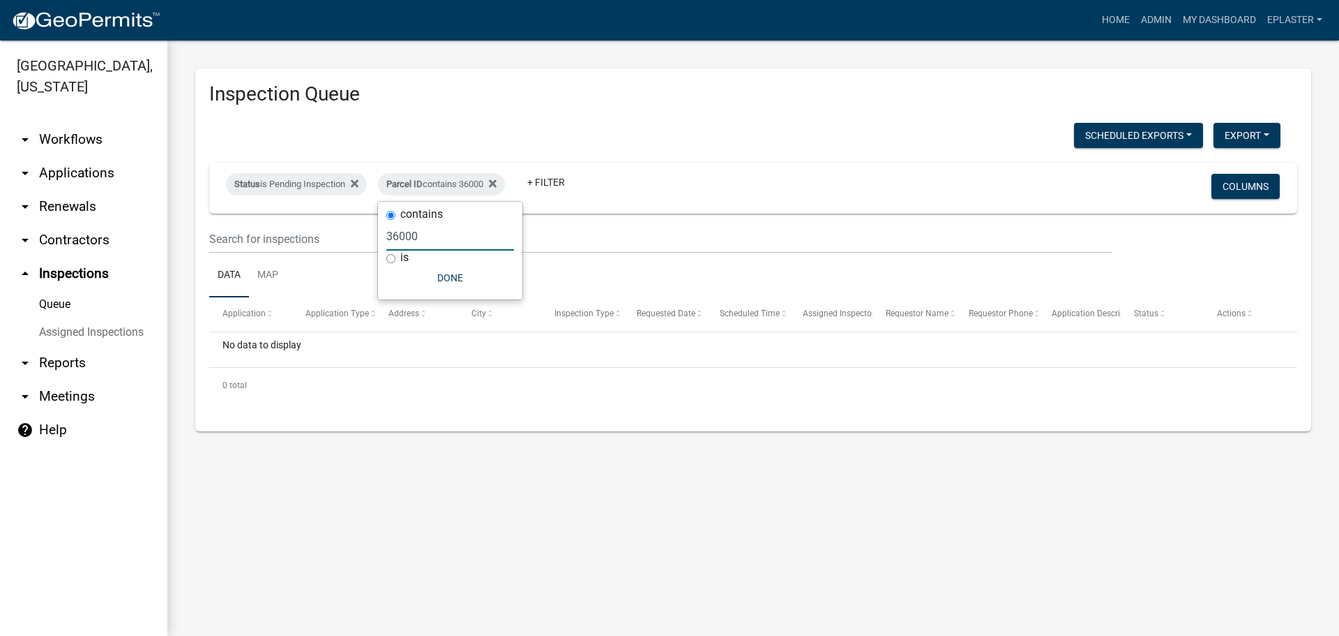
click at [447, 241] on input "36000" at bounding box center [450, 236] width 128 height 29
type input "37000"
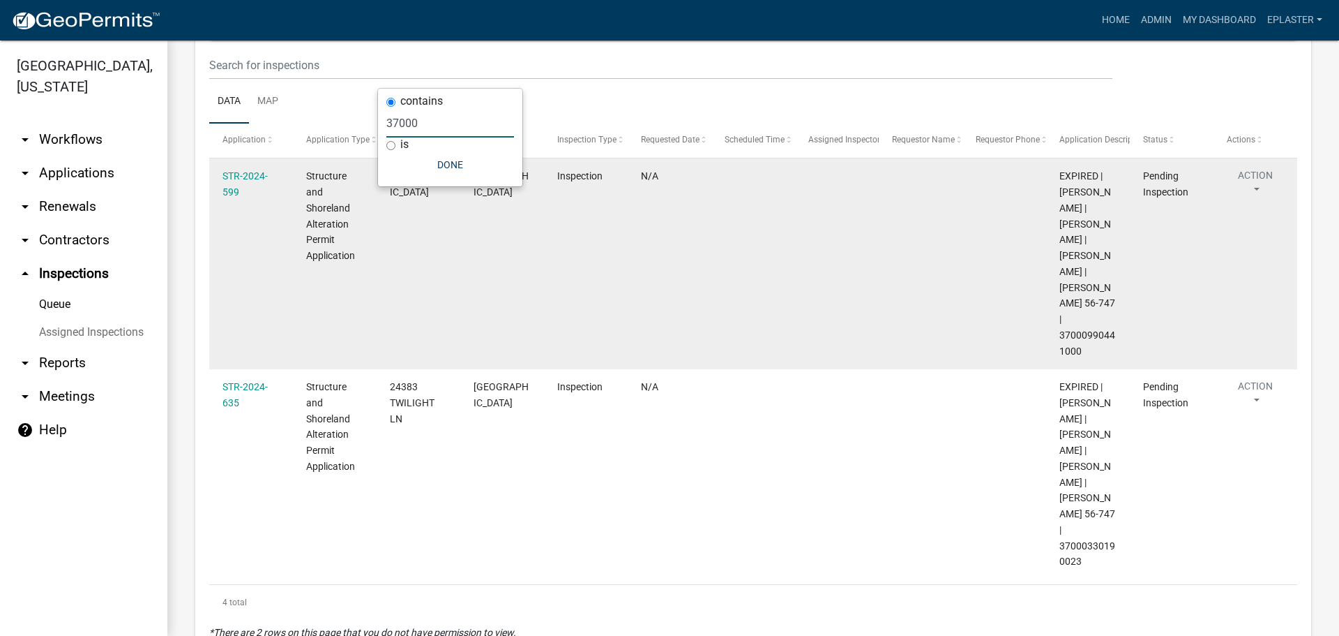
scroll to position [174, 0]
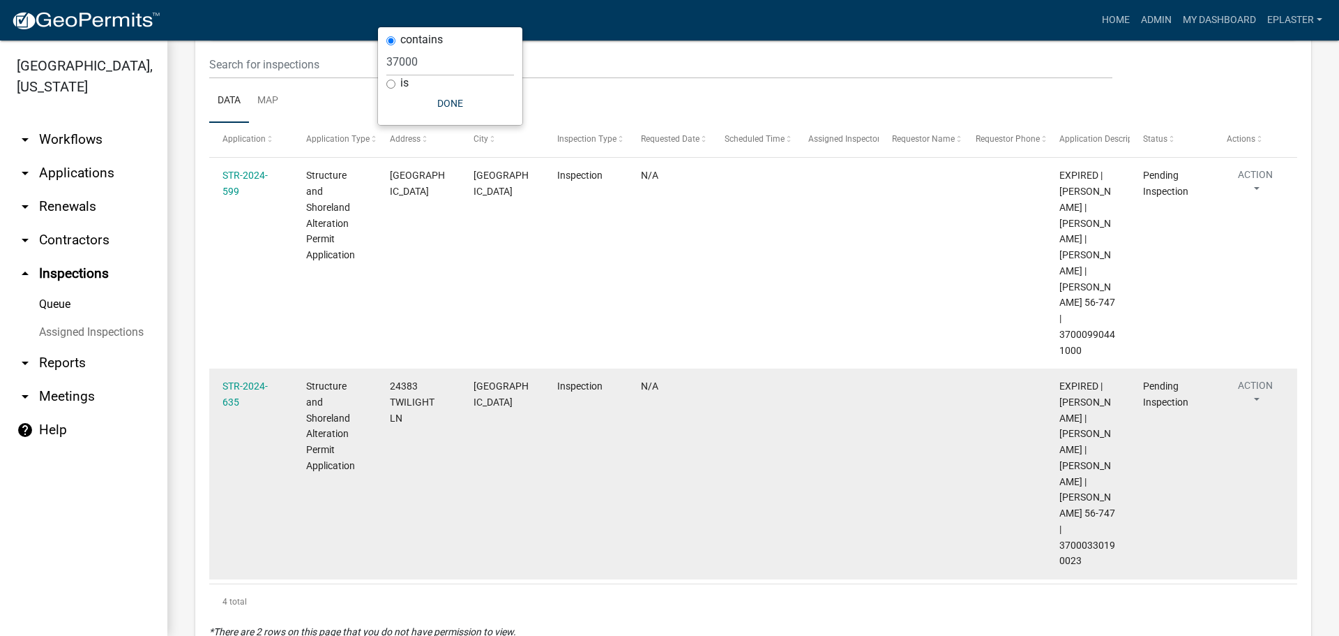
drag, startPoint x: 1081, startPoint y: 525, endPoint x: 1062, endPoint y: 513, distance: 21.7
click at [1062, 513] on span "EXPIRED | [PERSON_NAME] | [PERSON_NAME] | [PERSON_NAME] | [PERSON_NAME] 56-747 …" at bounding box center [1088, 473] width 56 height 186
drag, startPoint x: 407, startPoint y: 416, endPoint x: 391, endPoint y: 385, distance: 34.3
click at [391, 385] on div "24383 TWILIGHT LN" at bounding box center [418, 401] width 57 height 47
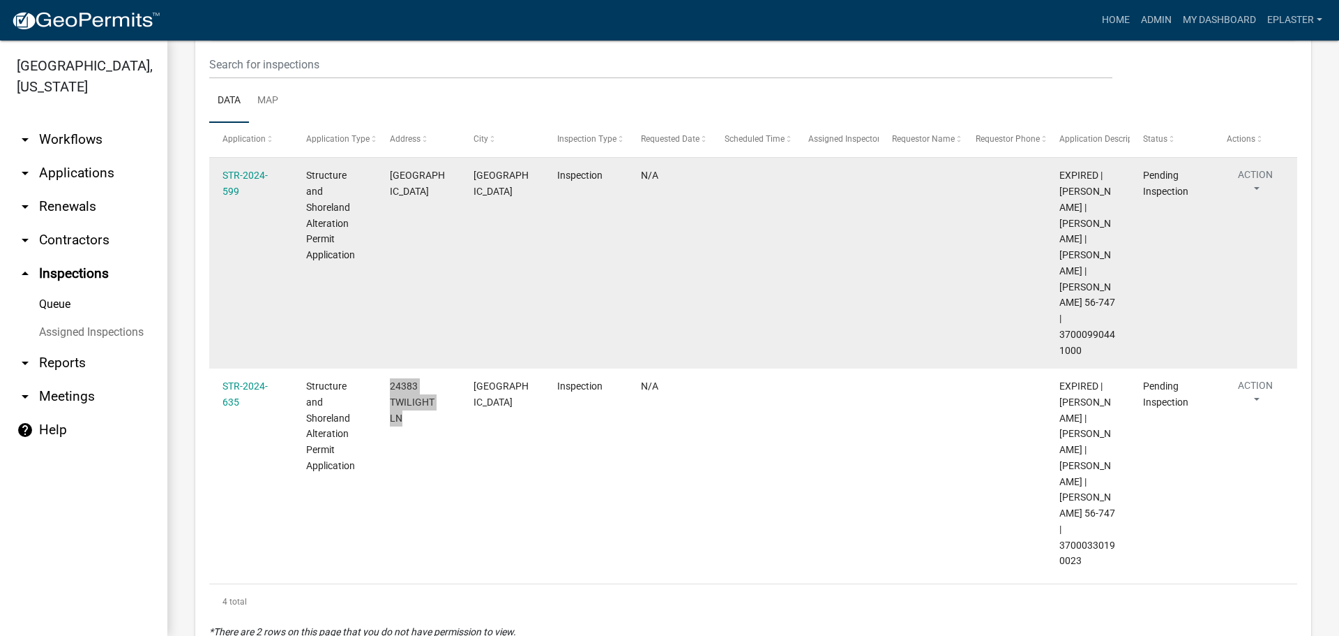
scroll to position [0, 0]
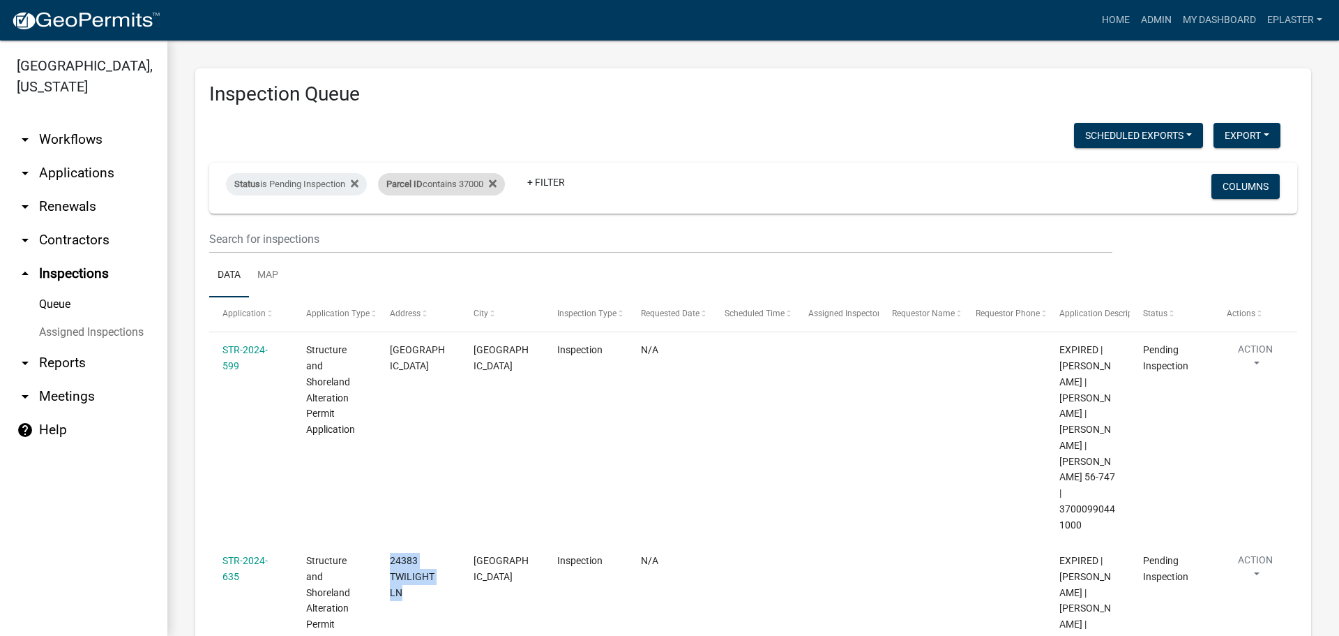
click at [480, 186] on div "Parcel ID contains 37000" at bounding box center [441, 184] width 127 height 22
click at [460, 234] on input "37000" at bounding box center [450, 236] width 128 height 29
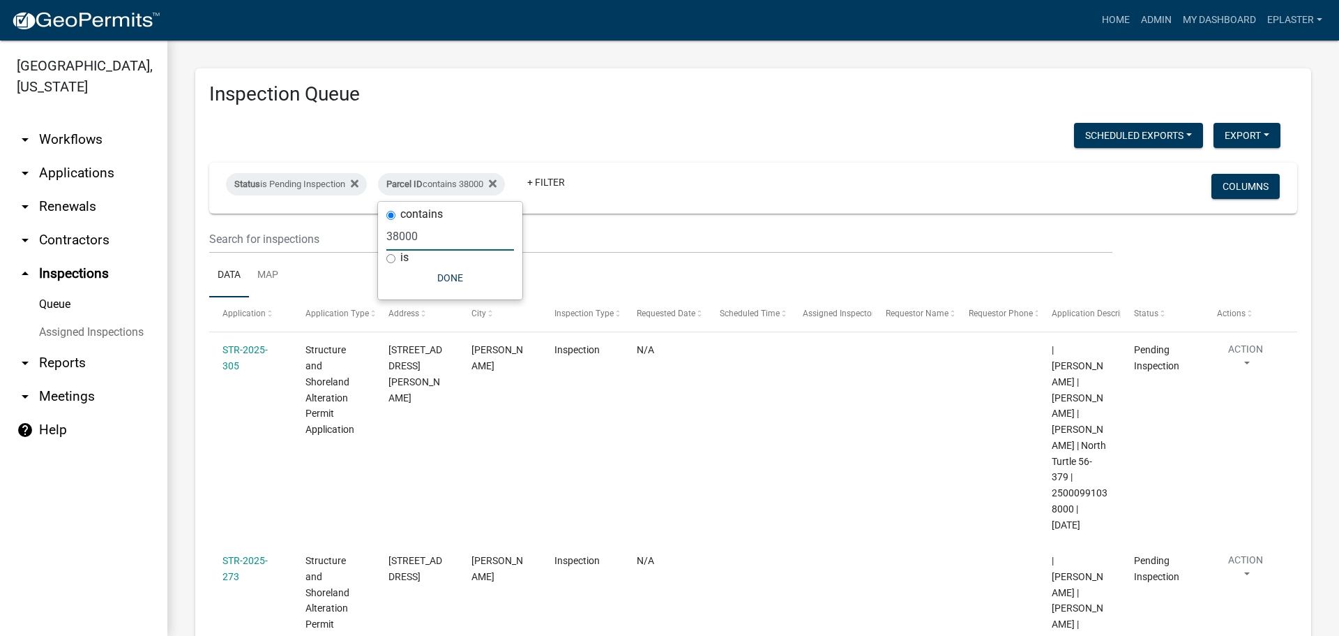
click at [458, 236] on input "38000" at bounding box center [450, 236] width 128 height 29
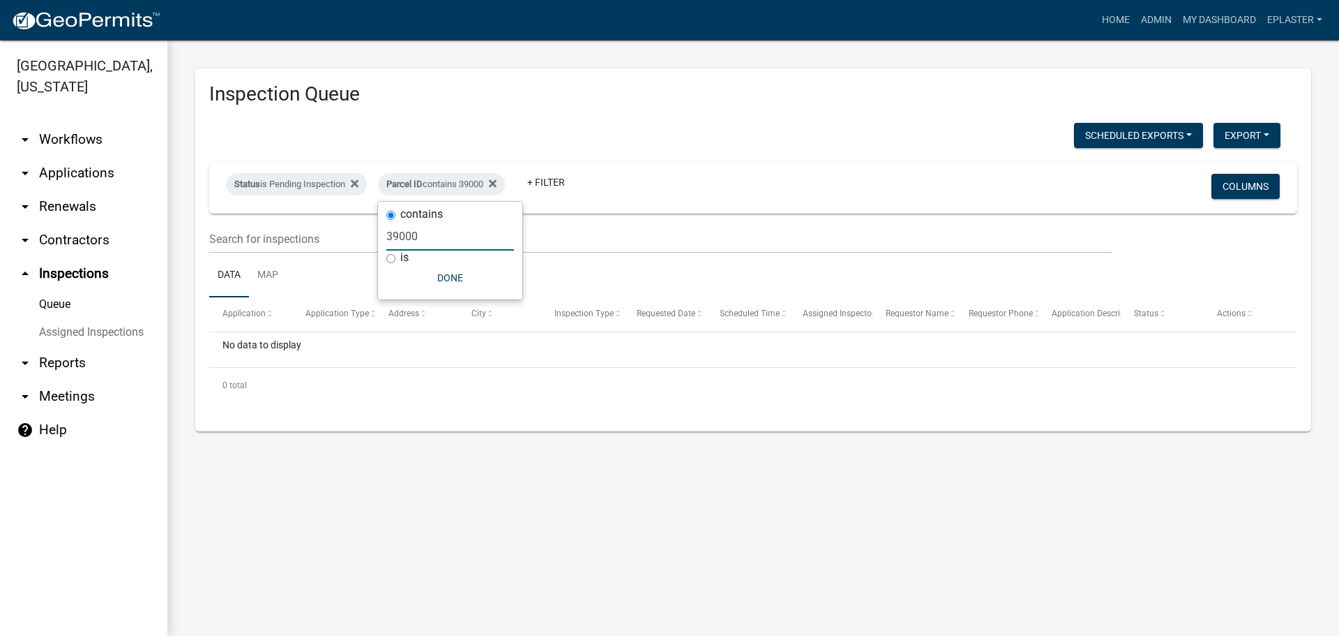
click at [459, 236] on input "39000" at bounding box center [450, 236] width 128 height 29
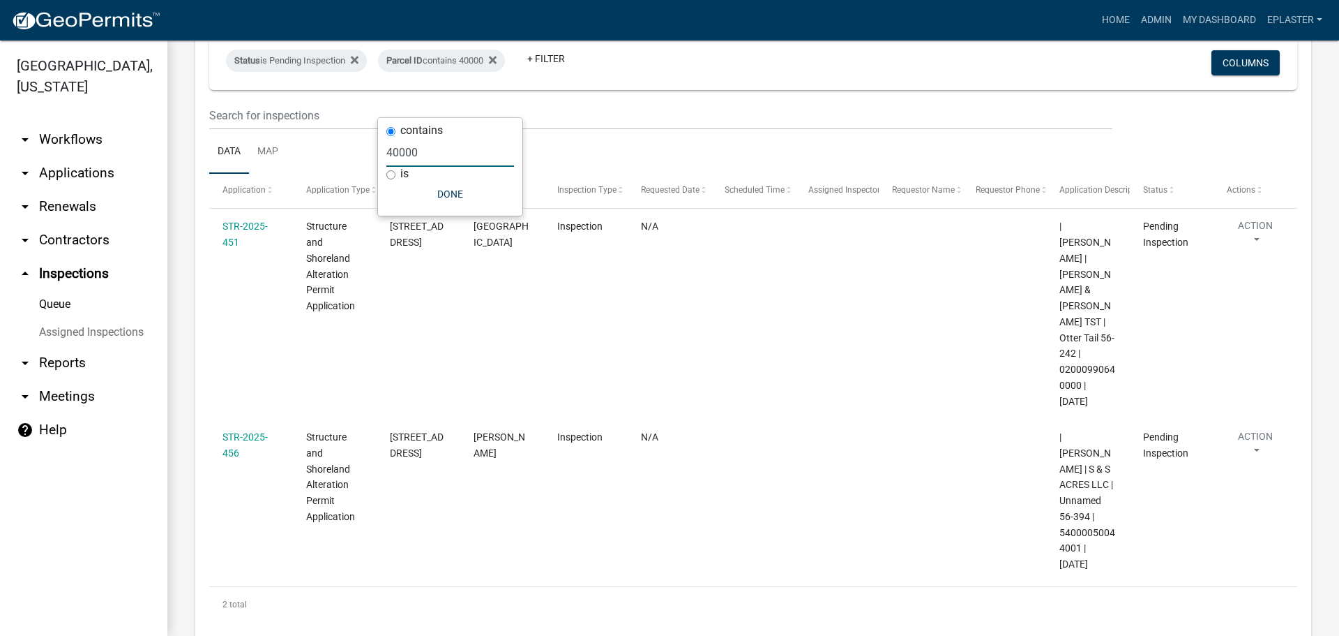
scroll to position [134, 0]
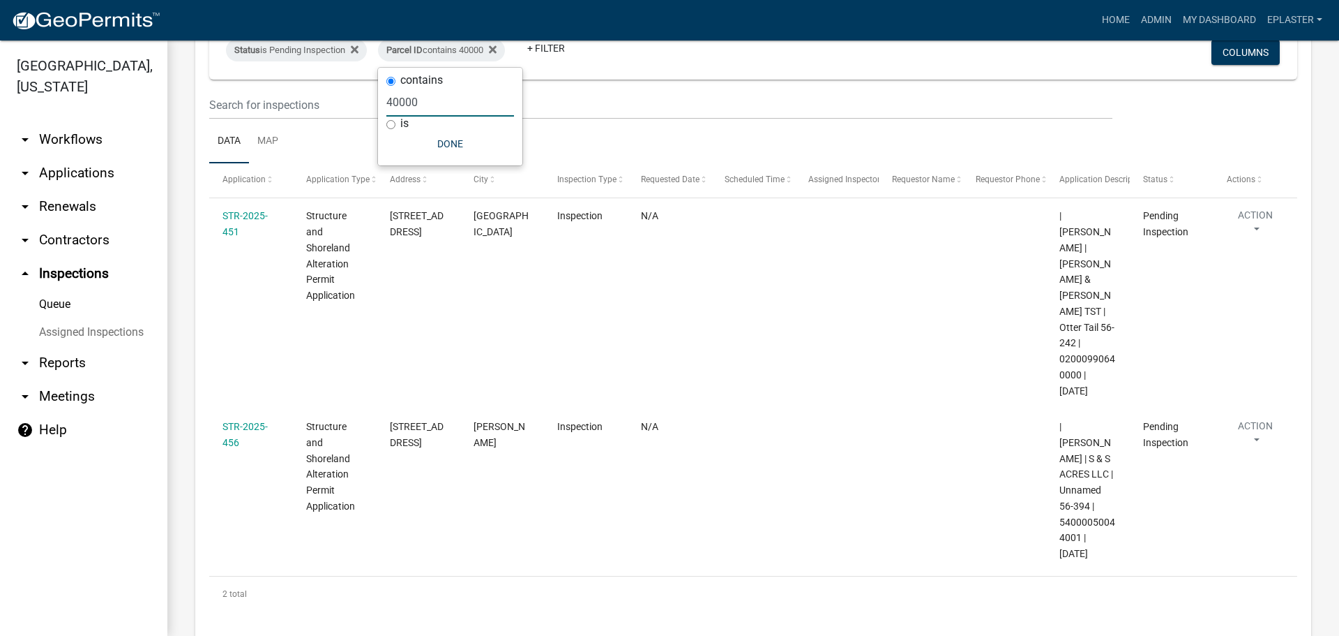
click at [426, 102] on input "40000" at bounding box center [450, 102] width 128 height 29
click at [427, 102] on input "40000" at bounding box center [450, 102] width 128 height 29
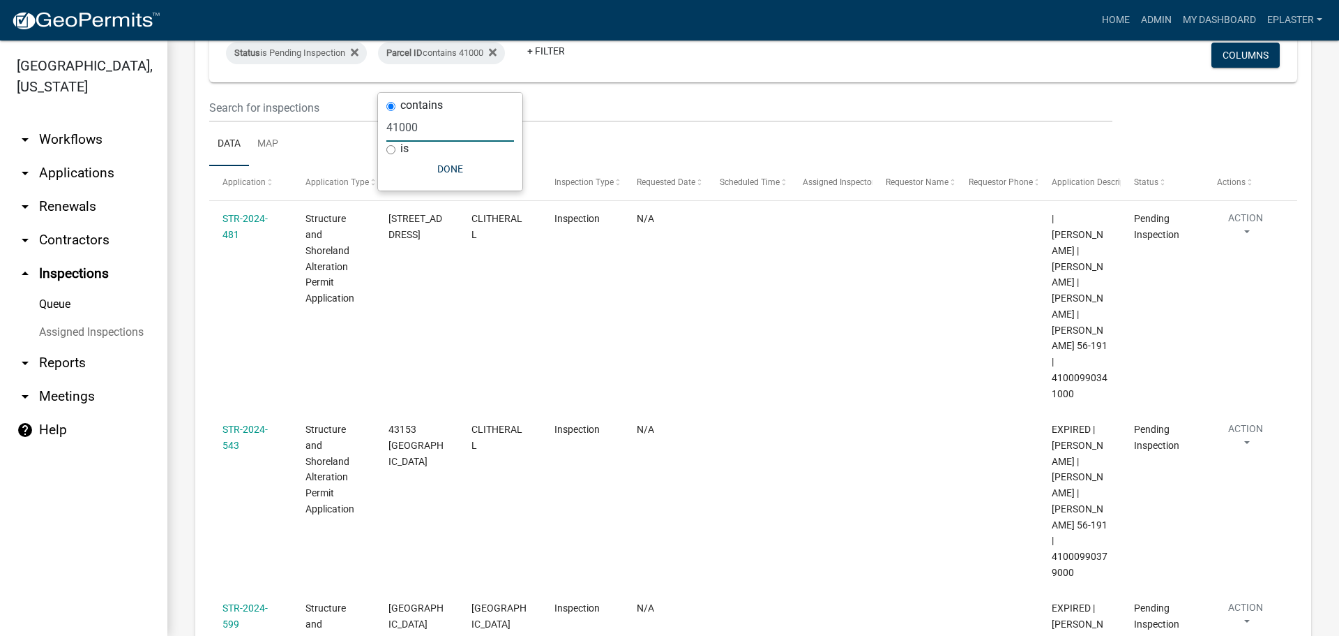
scroll to position [47, 0]
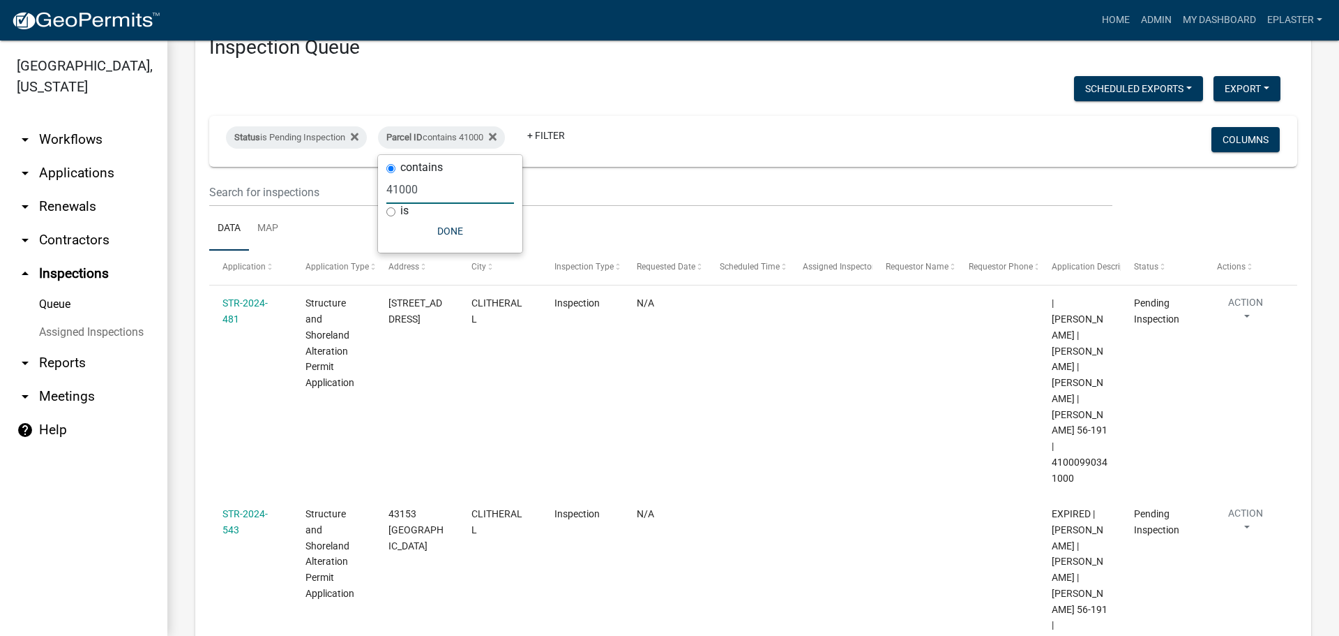
click at [454, 183] on input "41000" at bounding box center [450, 189] width 128 height 29
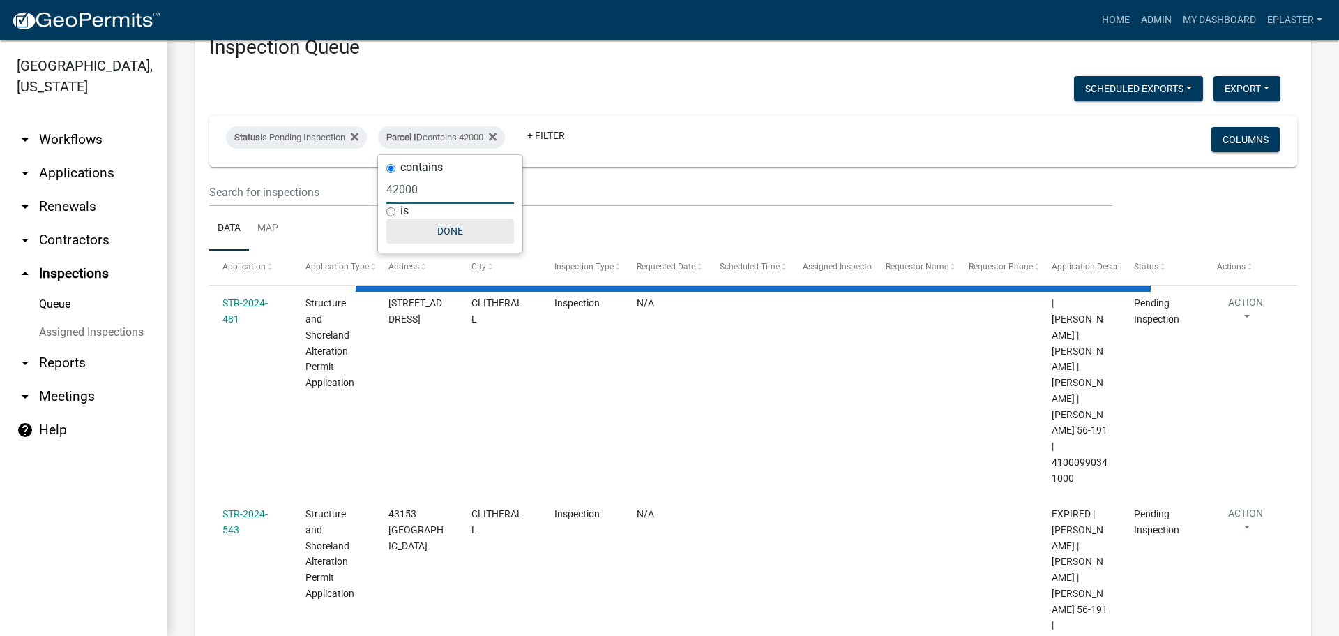
scroll to position [0, 0]
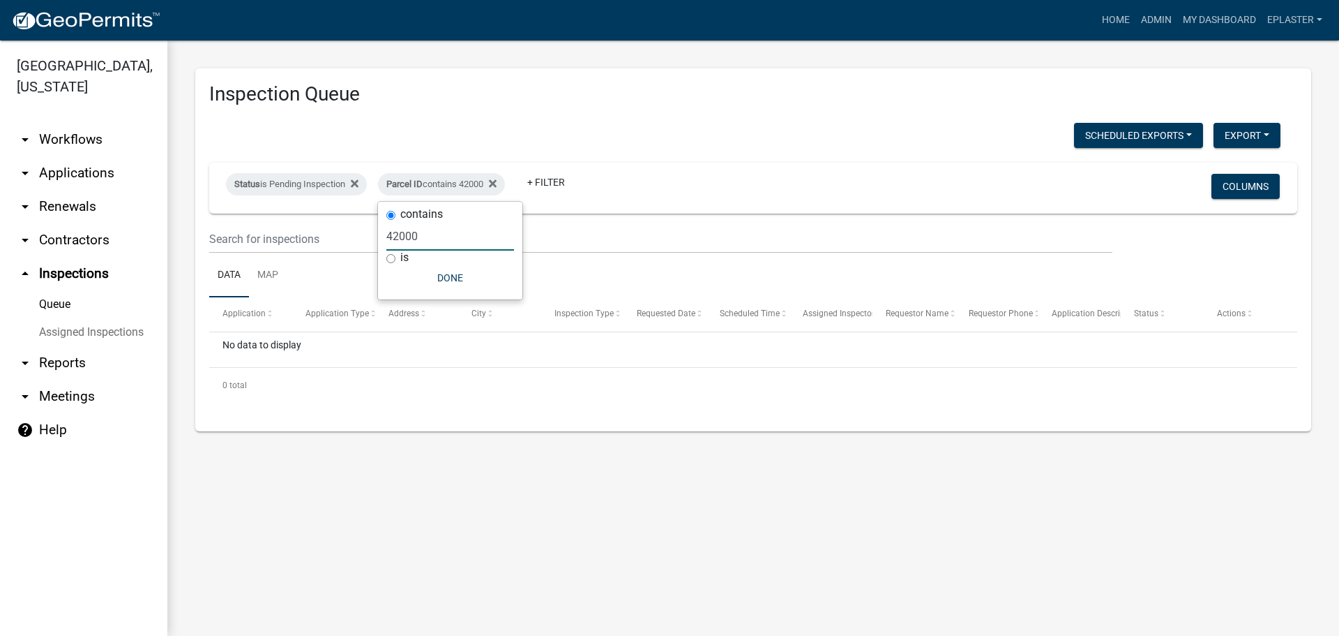
click at [419, 233] on input "42000" at bounding box center [450, 236] width 128 height 29
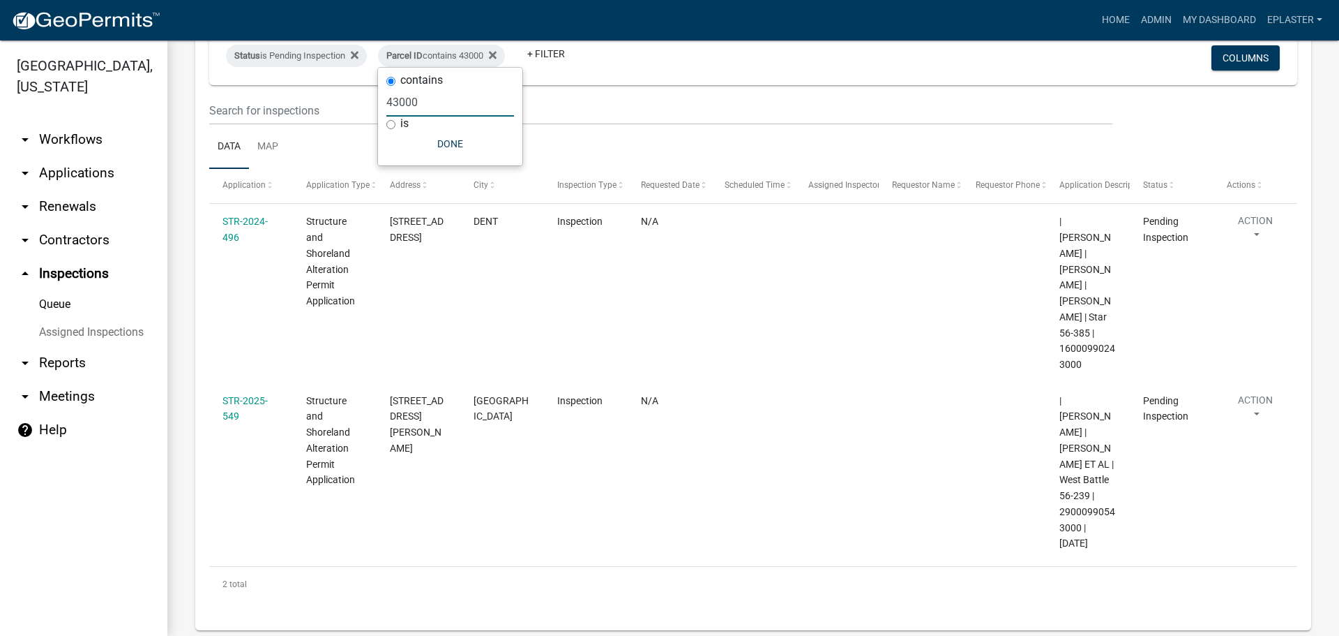
scroll to position [134, 0]
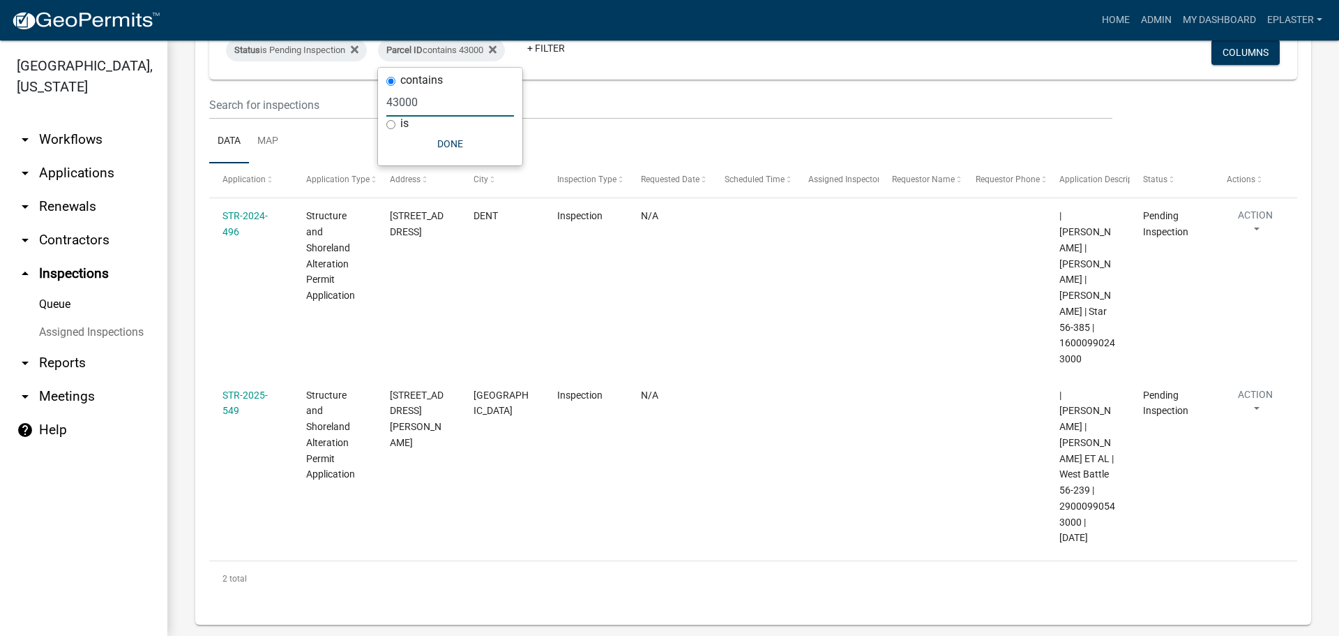
click at [422, 91] on input "43000" at bounding box center [450, 102] width 128 height 29
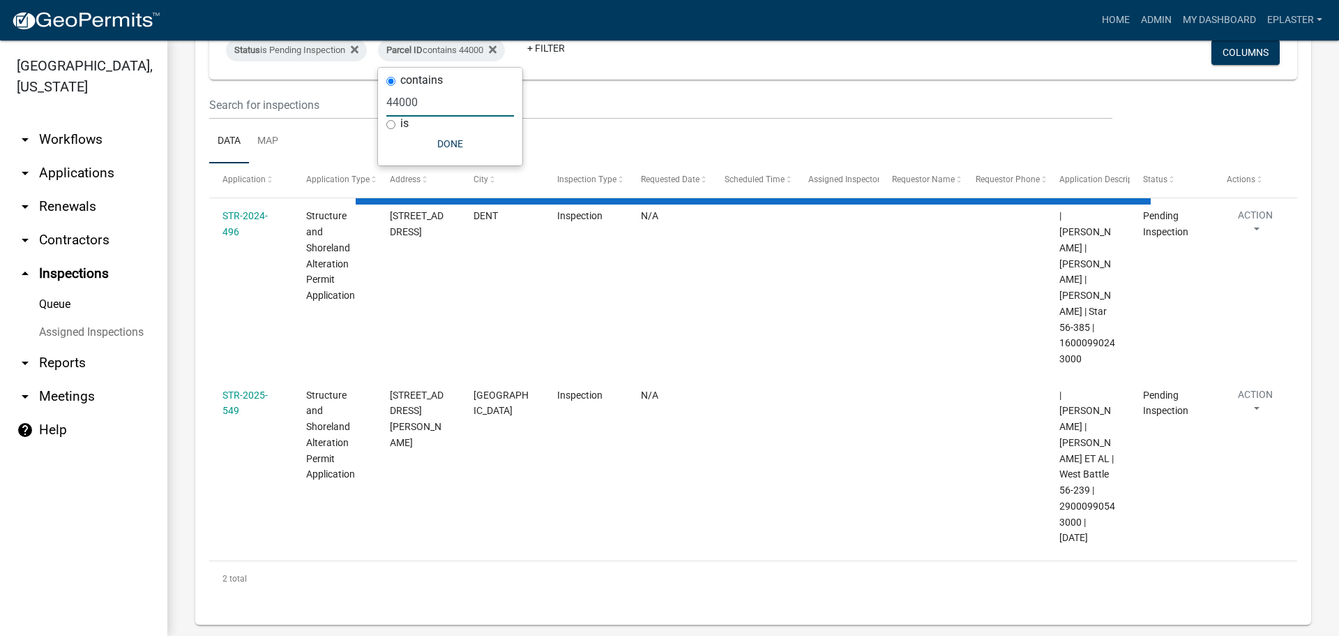
scroll to position [0, 0]
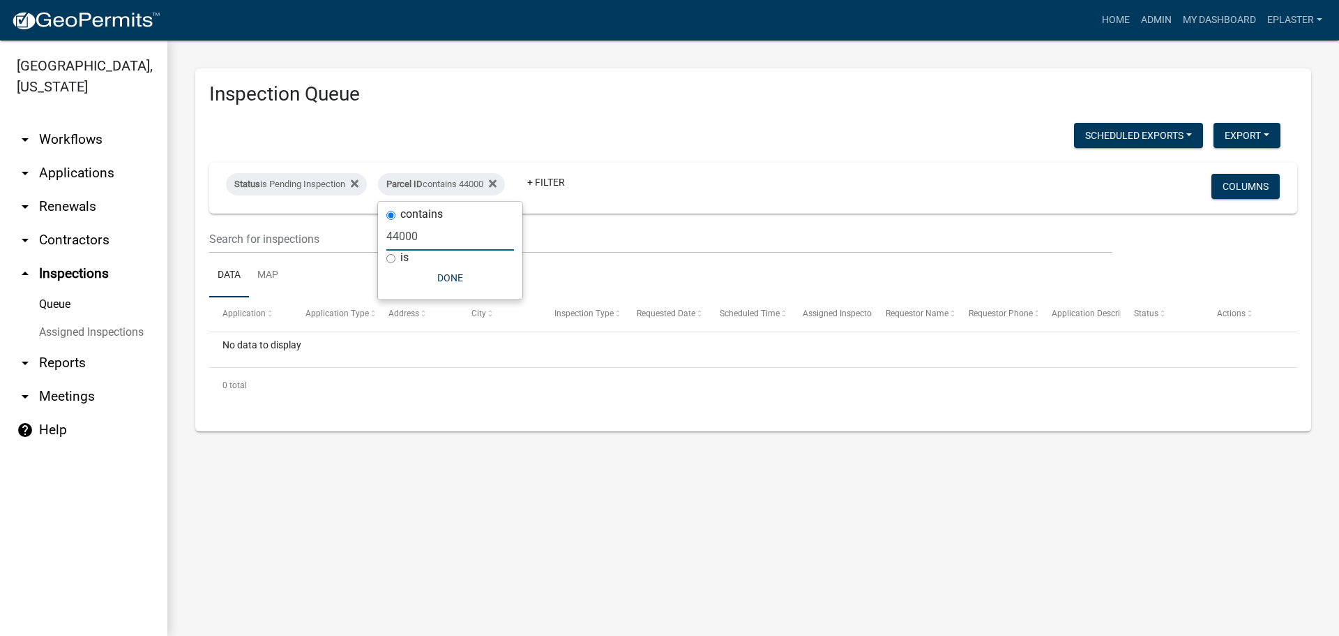
click at [430, 228] on input "44000" at bounding box center [450, 236] width 128 height 29
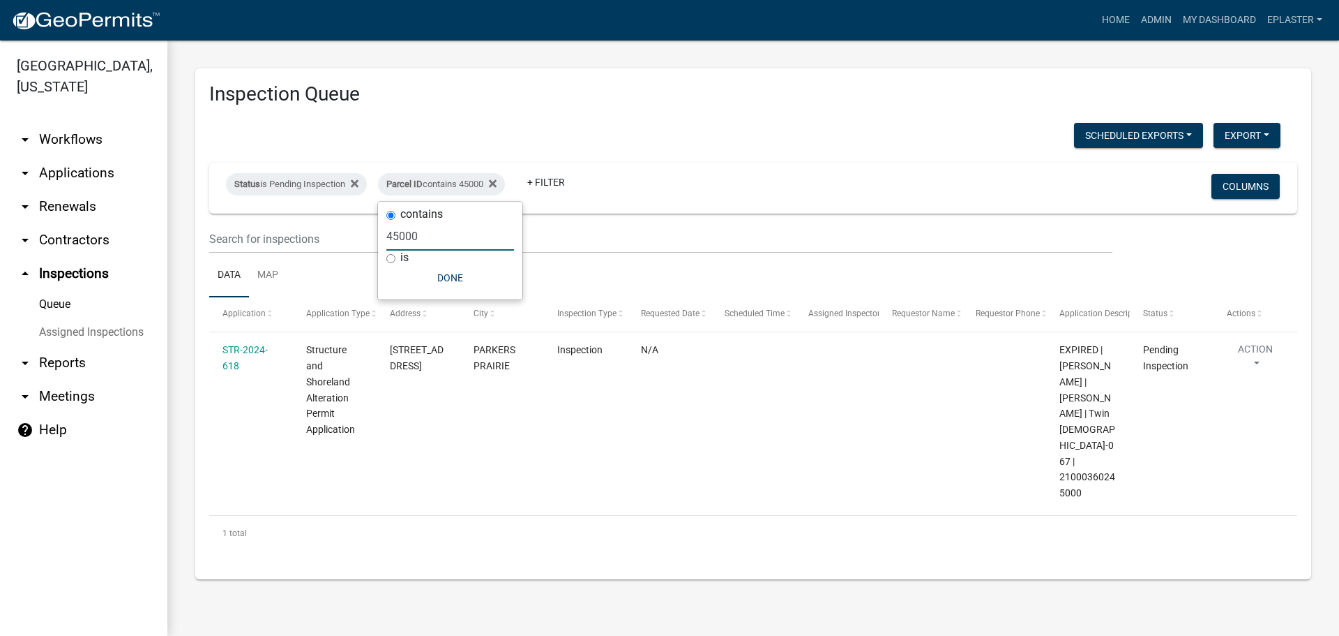
click at [428, 236] on input "45000" at bounding box center [450, 236] width 128 height 29
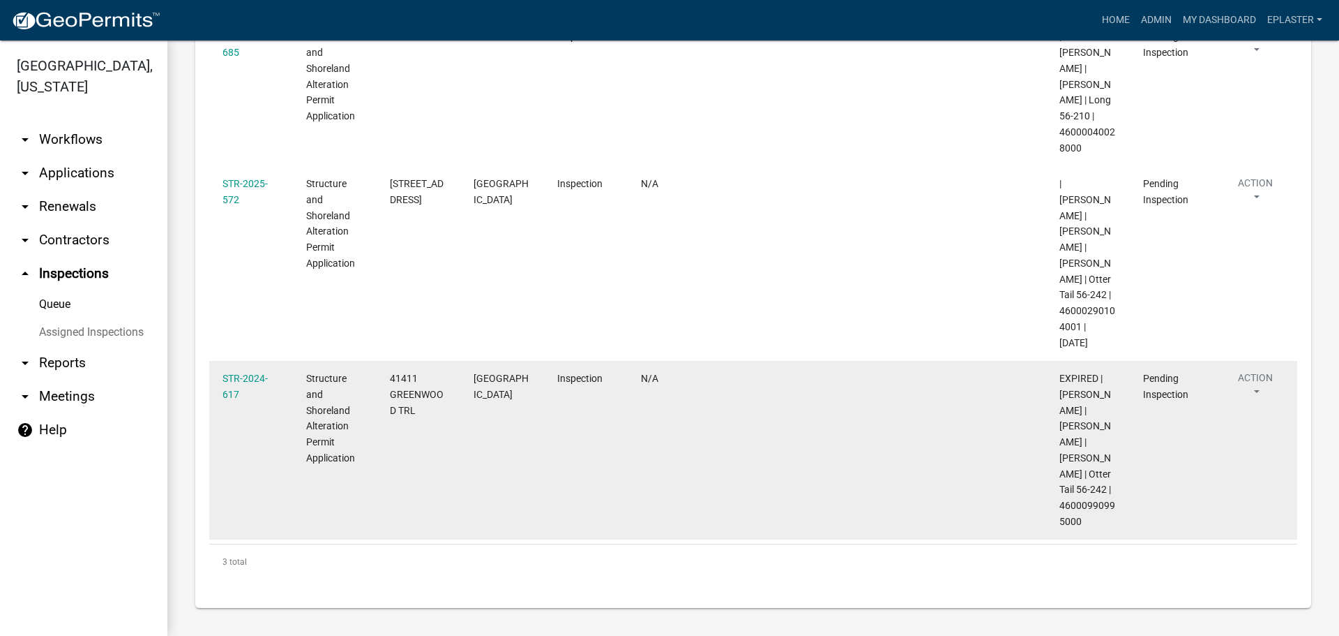
scroll to position [329, 0]
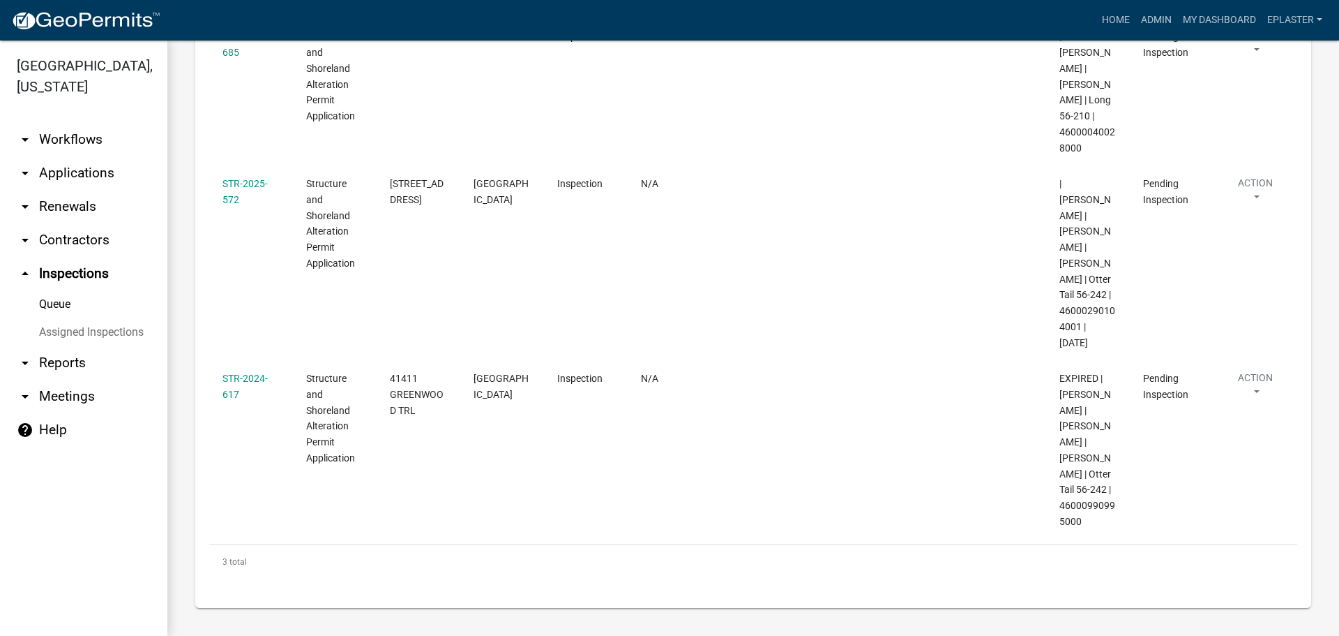
type input "46000"
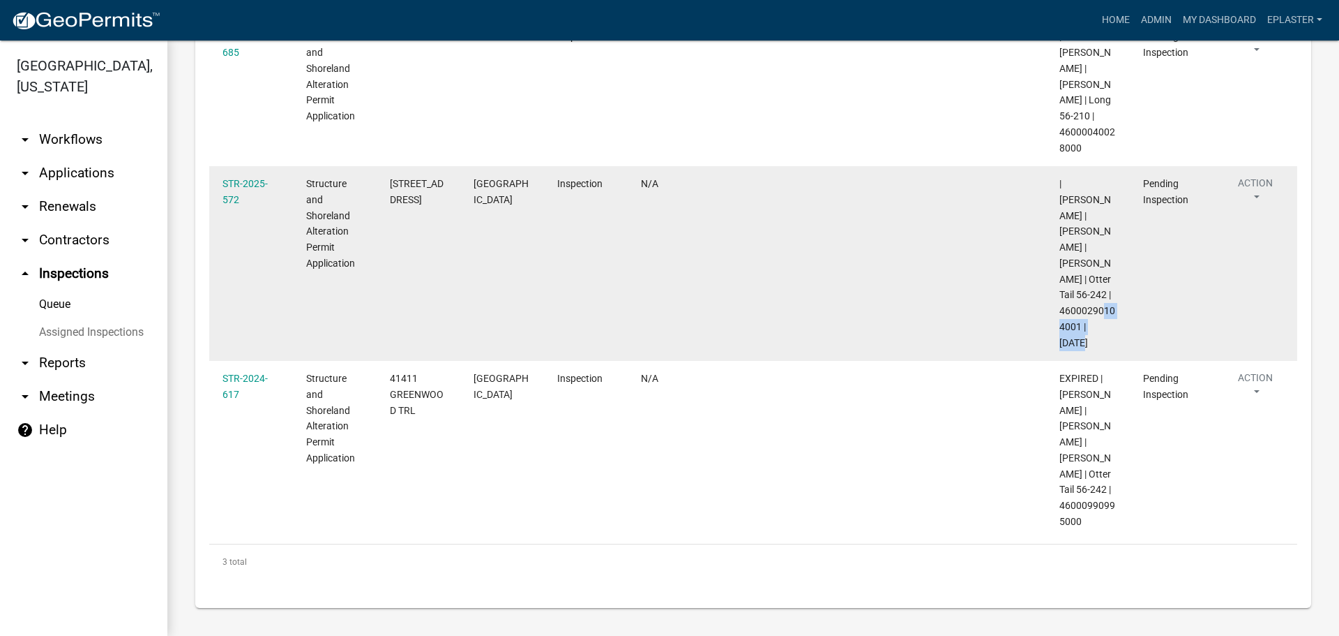
drag, startPoint x: 1080, startPoint y: 312, endPoint x: 1062, endPoint y: 294, distance: 25.2
click at [1062, 294] on span "| [PERSON_NAME] | [PERSON_NAME] | [PERSON_NAME] | Otter Tail 56-242 | 460002901…" at bounding box center [1088, 263] width 56 height 170
drag, startPoint x: 405, startPoint y: 200, endPoint x: 389, endPoint y: 166, distance: 37.4
click at [389, 166] on datatable-body-cell "[STREET_ADDRESS]" at bounding box center [419, 263] width 84 height 195
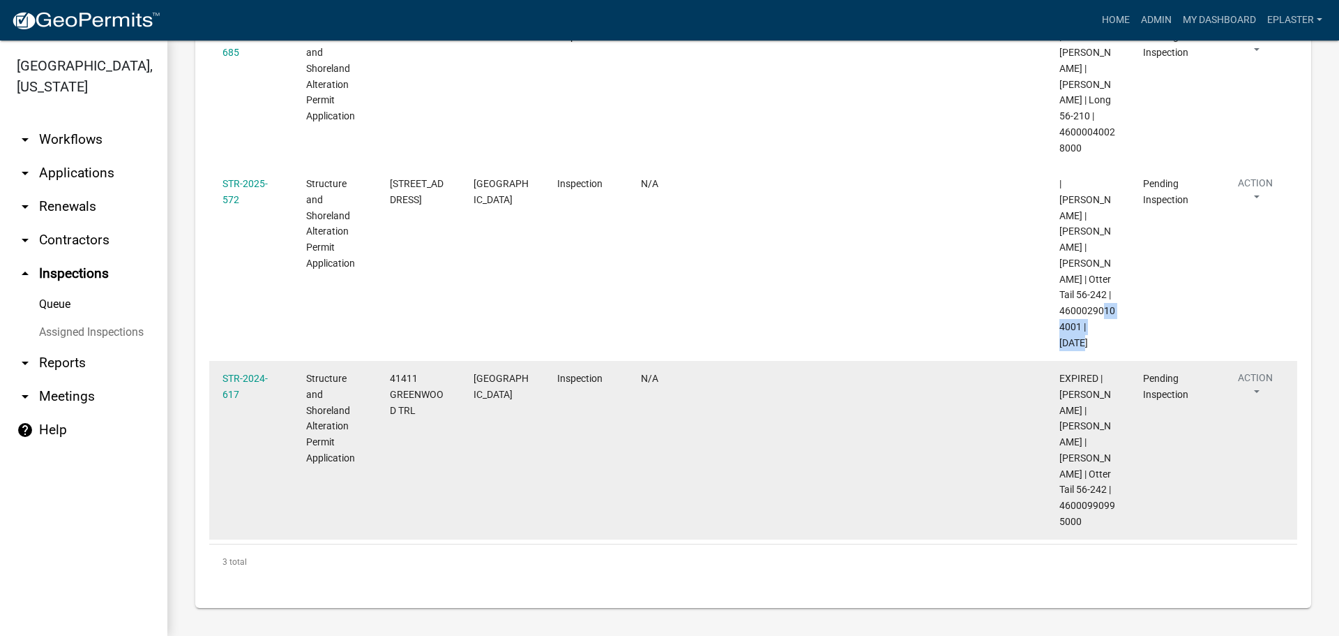
click at [1079, 521] on span "EXPIRED | [PERSON_NAME] | [PERSON_NAME] | [PERSON_NAME] | Otter Tail 56-242 | 4…" at bounding box center [1088, 450] width 56 height 154
drag, startPoint x: 1083, startPoint y: 520, endPoint x: 1060, endPoint y: 503, distance: 28.5
click at [1060, 503] on div "EXPIRED | [PERSON_NAME] | [PERSON_NAME] | [PERSON_NAME] | Otter Tail 56-242 | 4…" at bounding box center [1088, 449] width 57 height 159
drag, startPoint x: 415, startPoint y: 393, endPoint x: 388, endPoint y: 366, distance: 38.5
click at [388, 366] on datatable-body-cell "41411 GREENWOOD TRL" at bounding box center [419, 450] width 84 height 179
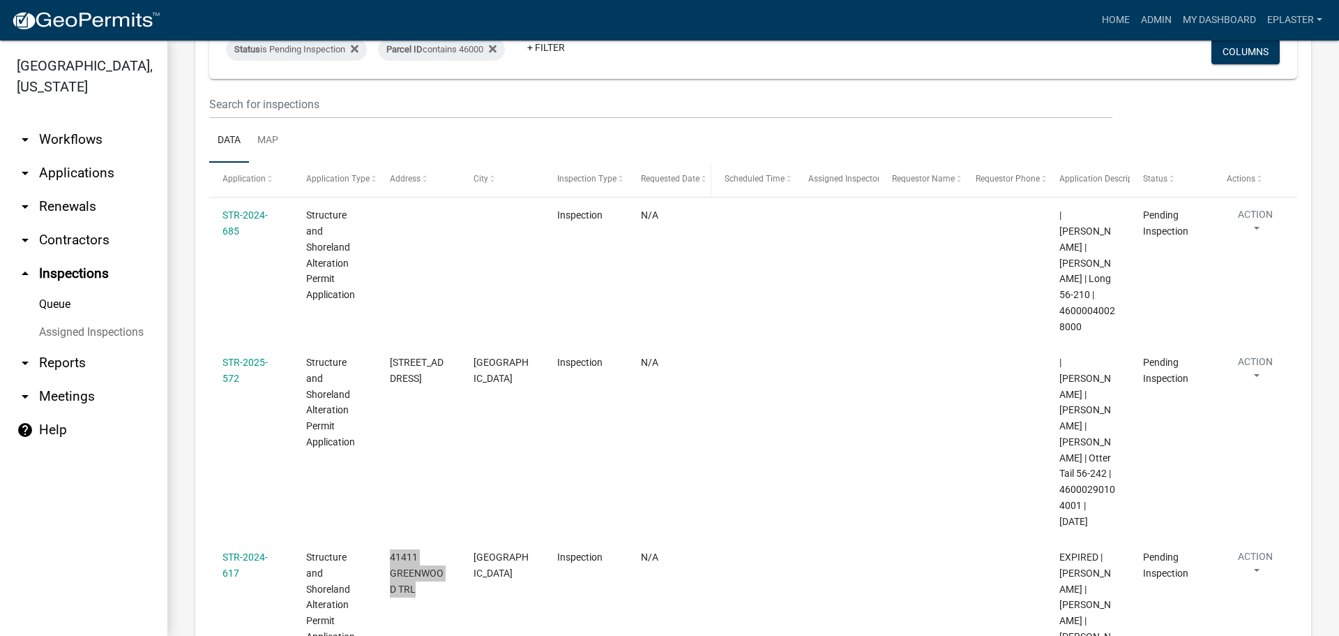
scroll to position [0, 0]
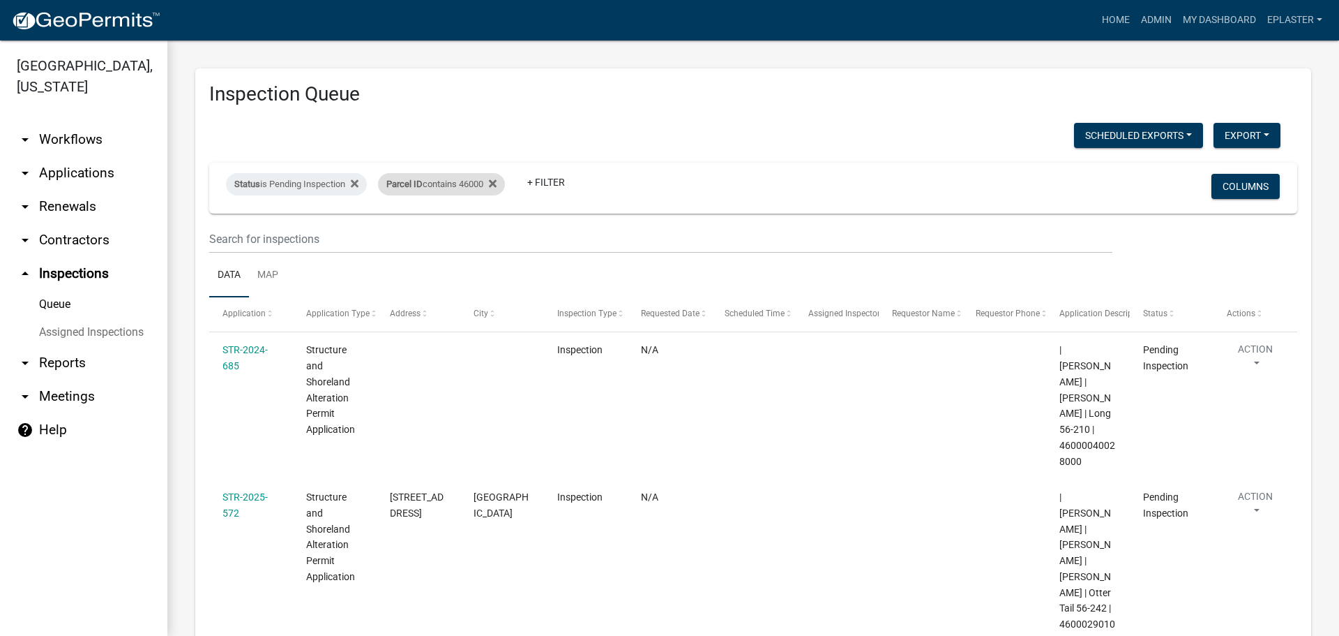
click at [489, 193] on div "Parcel ID contains 46000" at bounding box center [441, 184] width 127 height 22
click at [433, 234] on input "46000" at bounding box center [450, 236] width 128 height 29
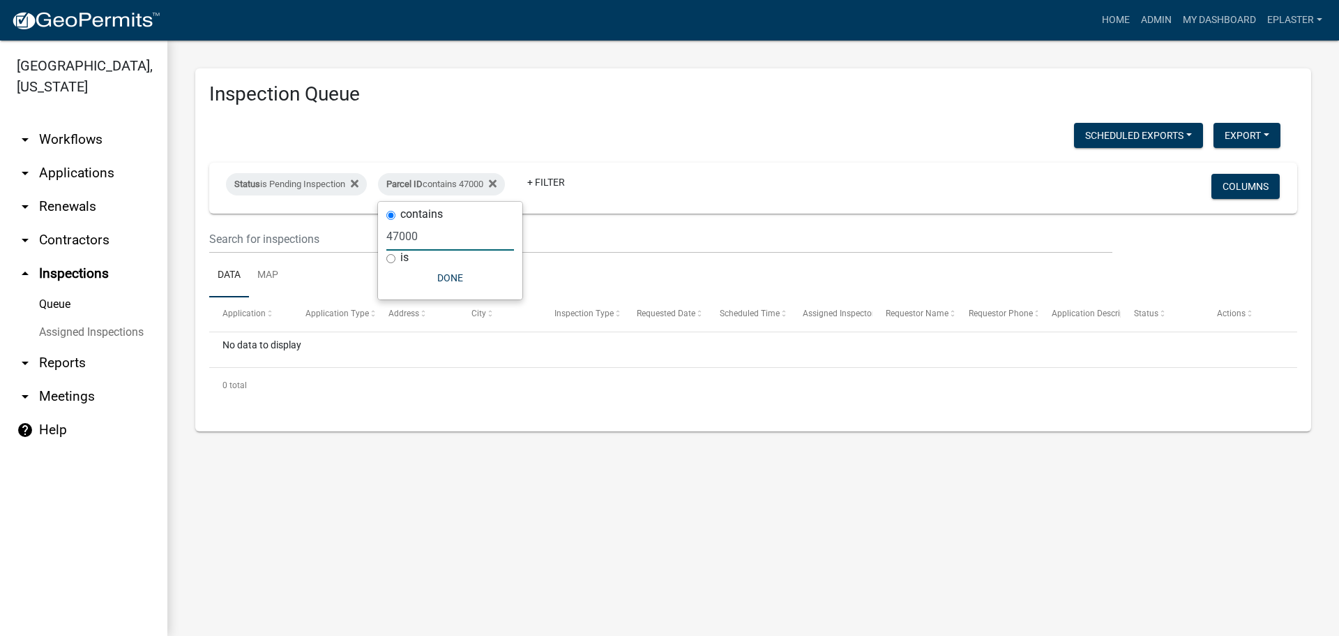
click at [431, 232] on input "47000" at bounding box center [450, 236] width 128 height 29
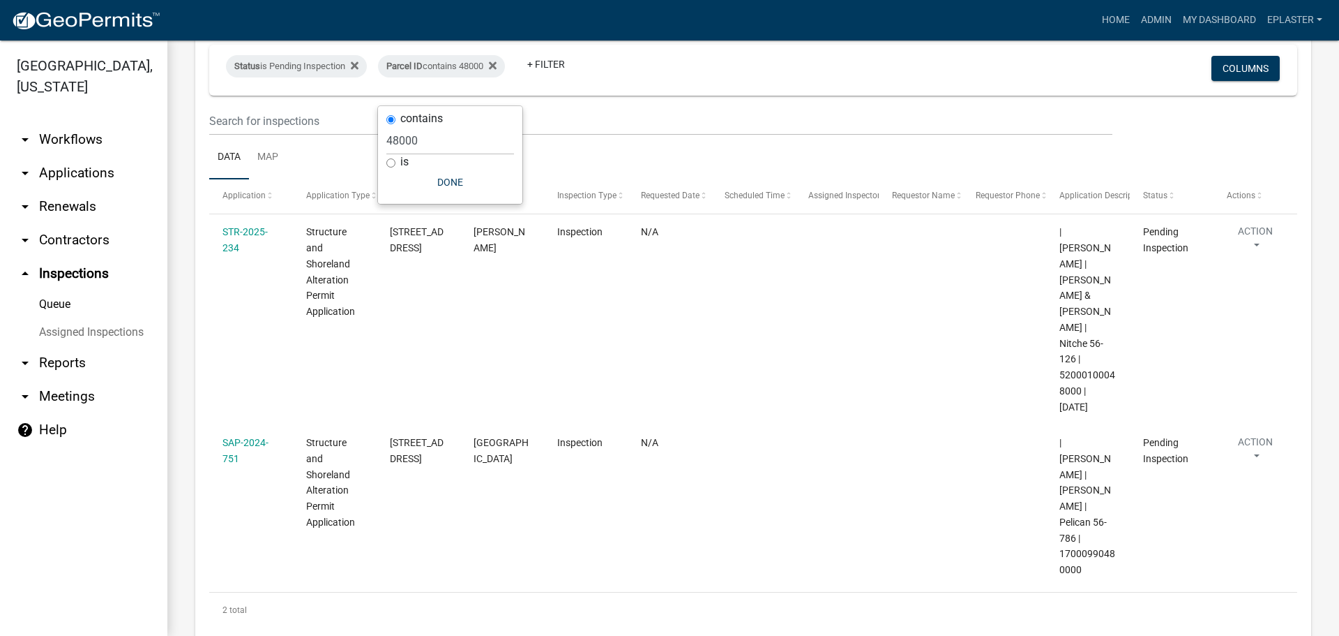
scroll to position [119, 0]
click at [455, 114] on input "48000" at bounding box center [450, 117] width 128 height 29
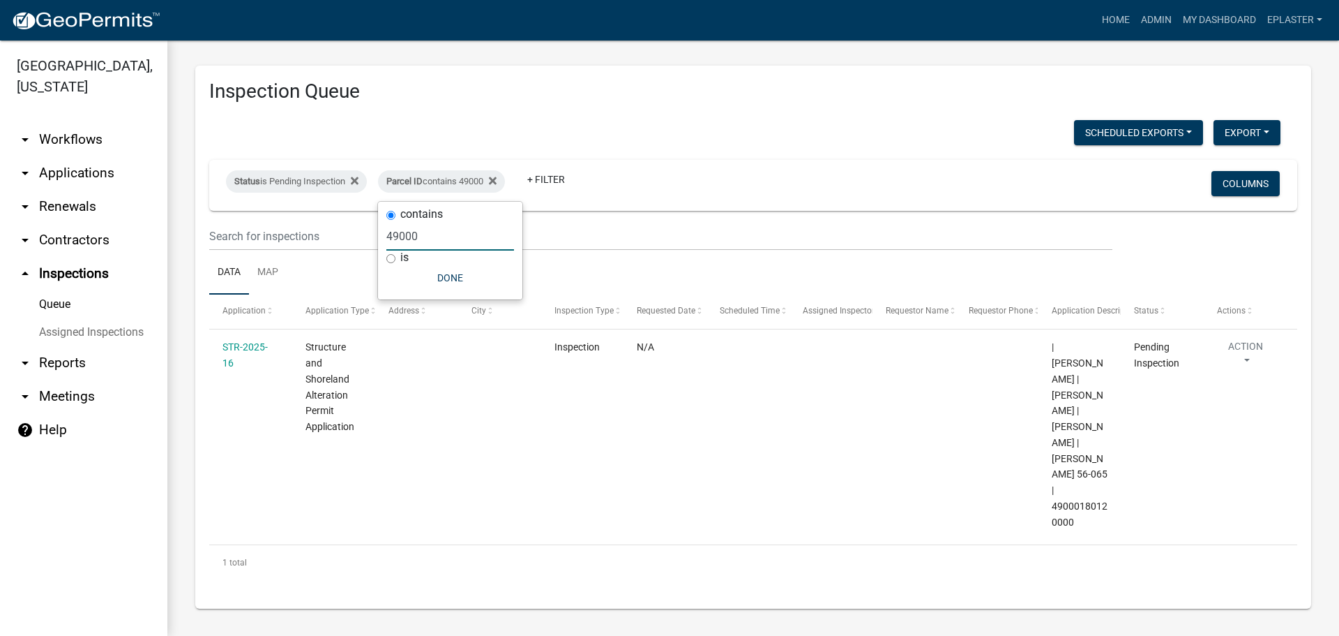
scroll to position [0, 0]
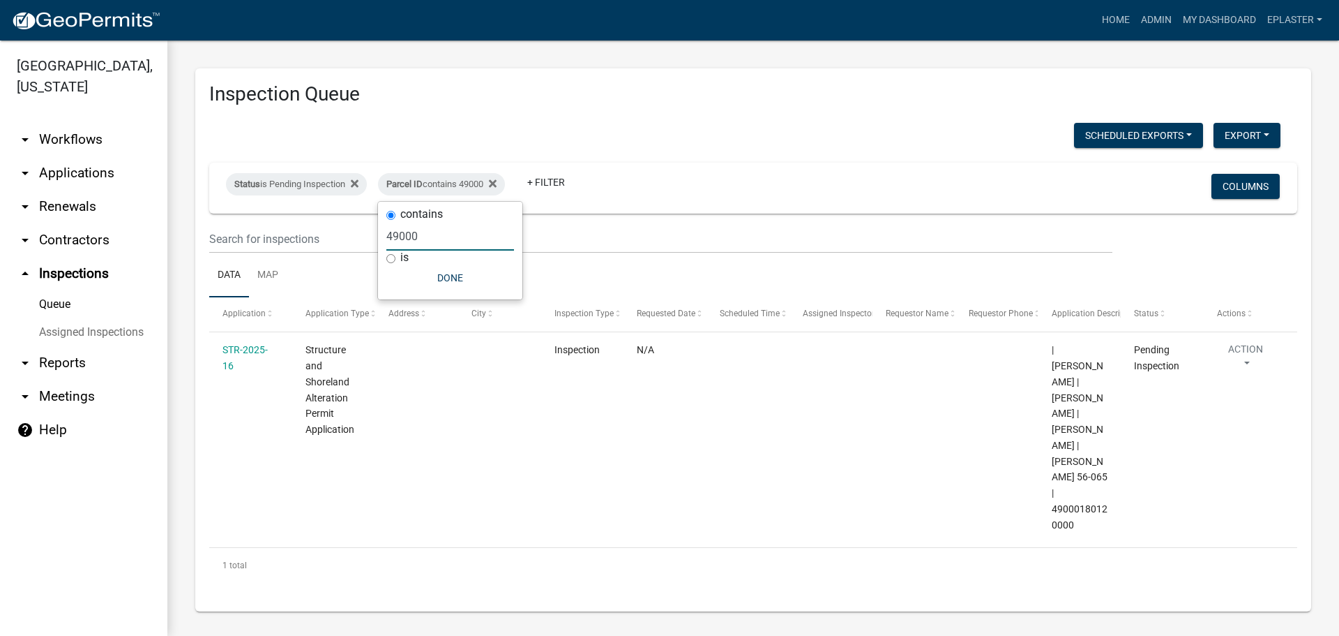
click at [437, 224] on input "49000" at bounding box center [450, 236] width 128 height 29
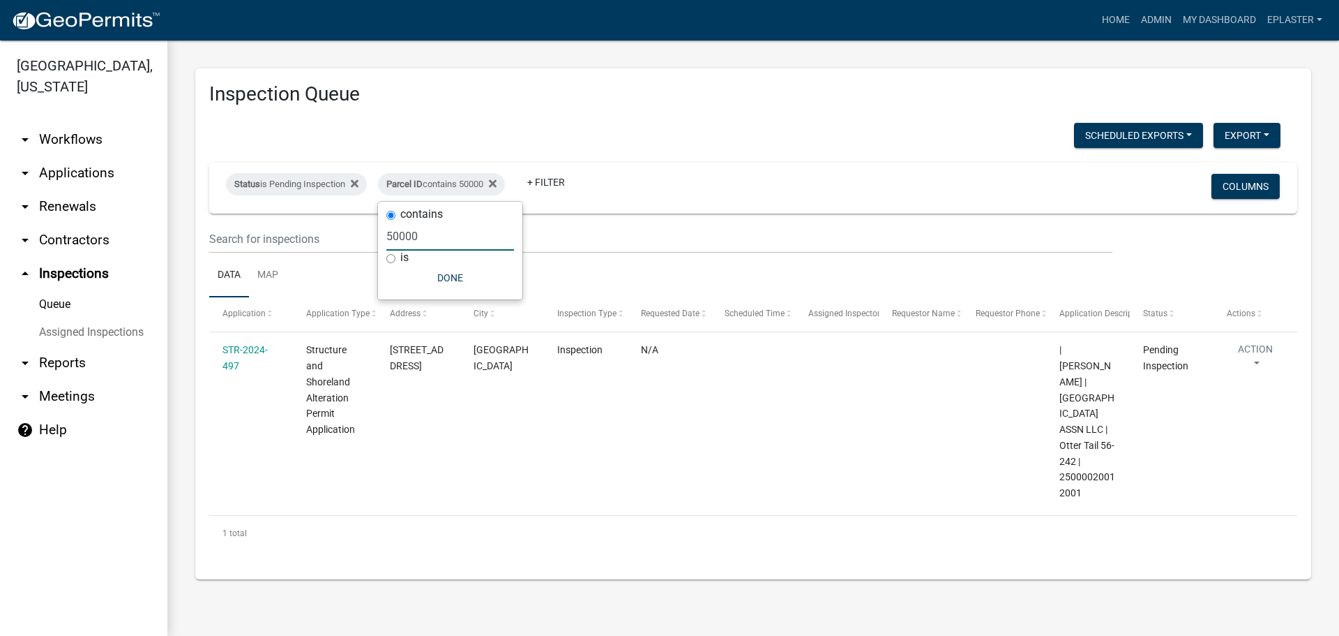
click at [442, 231] on input "50000" at bounding box center [450, 236] width 128 height 29
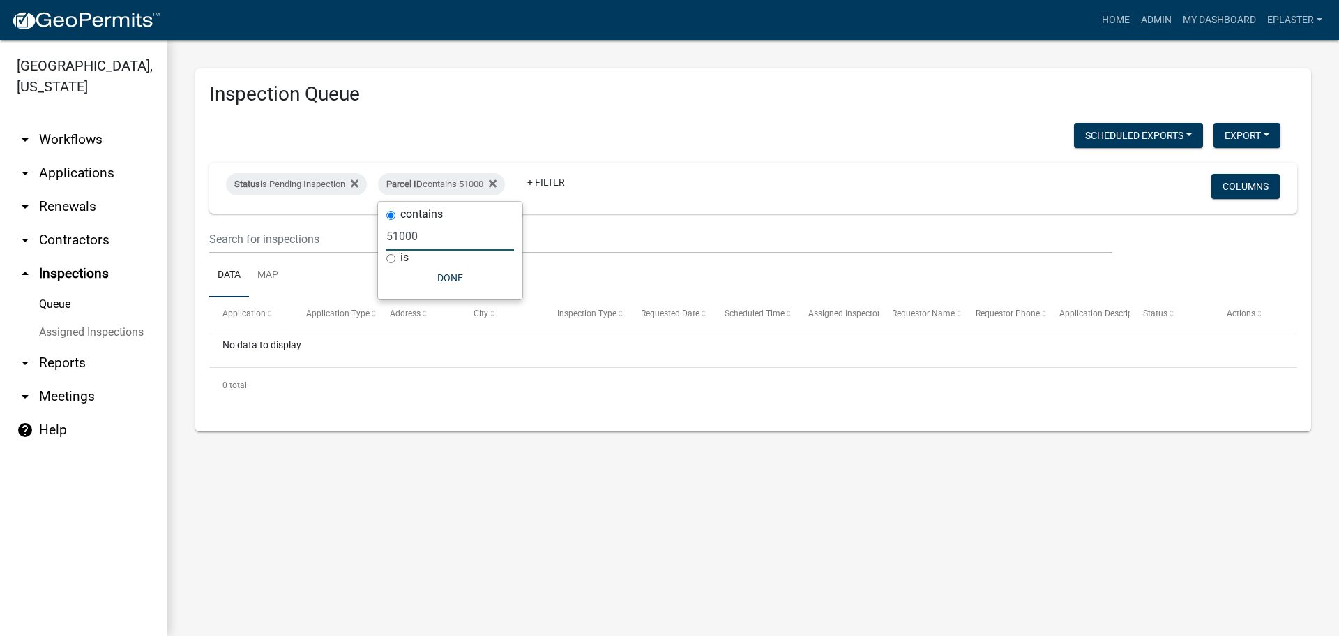
click at [418, 238] on input "51000" at bounding box center [450, 236] width 128 height 29
click at [419, 238] on input "51000" at bounding box center [450, 236] width 128 height 29
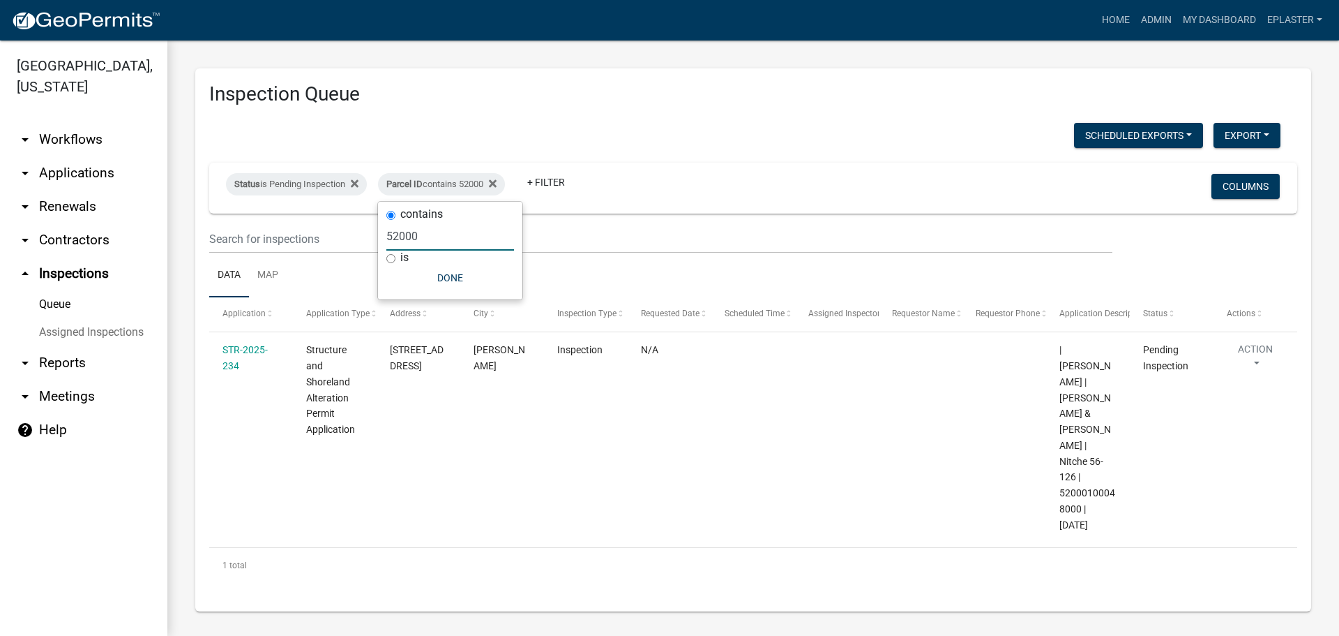
type input "52000"
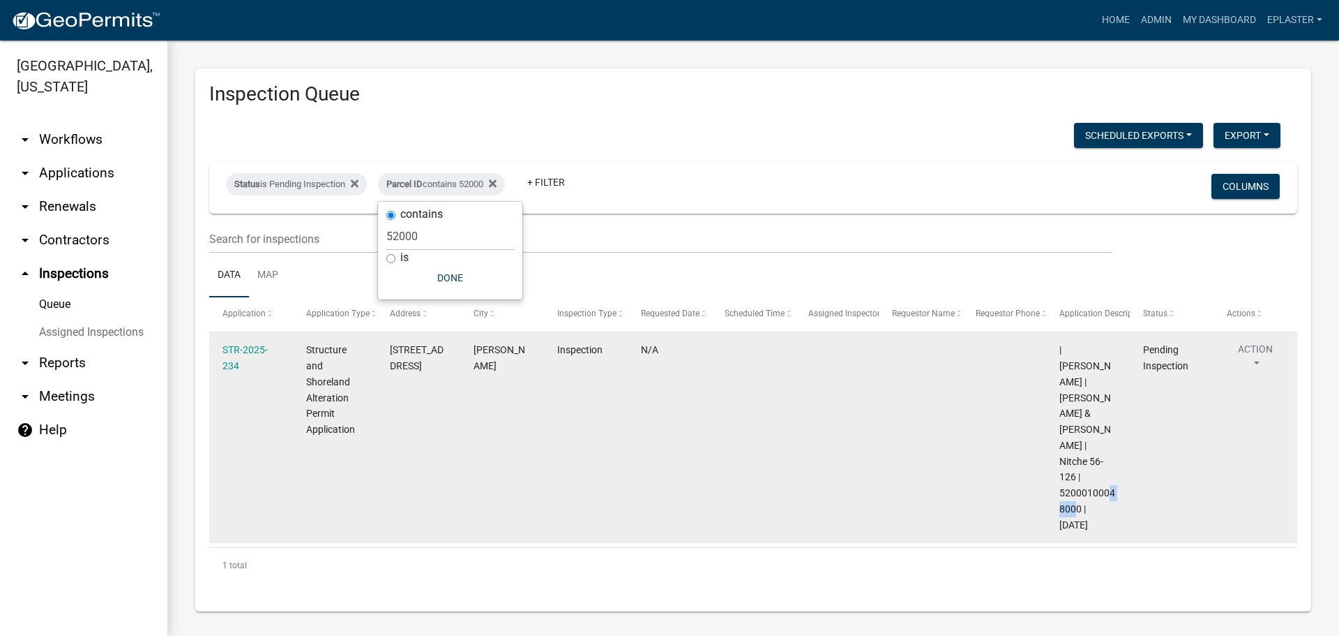
drag, startPoint x: 1079, startPoint y: 474, endPoint x: 1065, endPoint y: 469, distance: 14.6
click at [1062, 470] on span "| [PERSON_NAME] | [PERSON_NAME] & [PERSON_NAME] | Nitche 56-126 | 5200010004800…" at bounding box center [1088, 437] width 56 height 186
click at [1078, 474] on span "| [PERSON_NAME] | [PERSON_NAME] & [PERSON_NAME] | Nitche 56-126 | 5200010004800…" at bounding box center [1088, 437] width 56 height 186
drag, startPoint x: 1079, startPoint y: 474, endPoint x: 1061, endPoint y: 464, distance: 20.6
click at [1061, 464] on span "| [PERSON_NAME] | [PERSON_NAME] & [PERSON_NAME] | Nitche 56-126 | 5200010004800…" at bounding box center [1088, 437] width 56 height 186
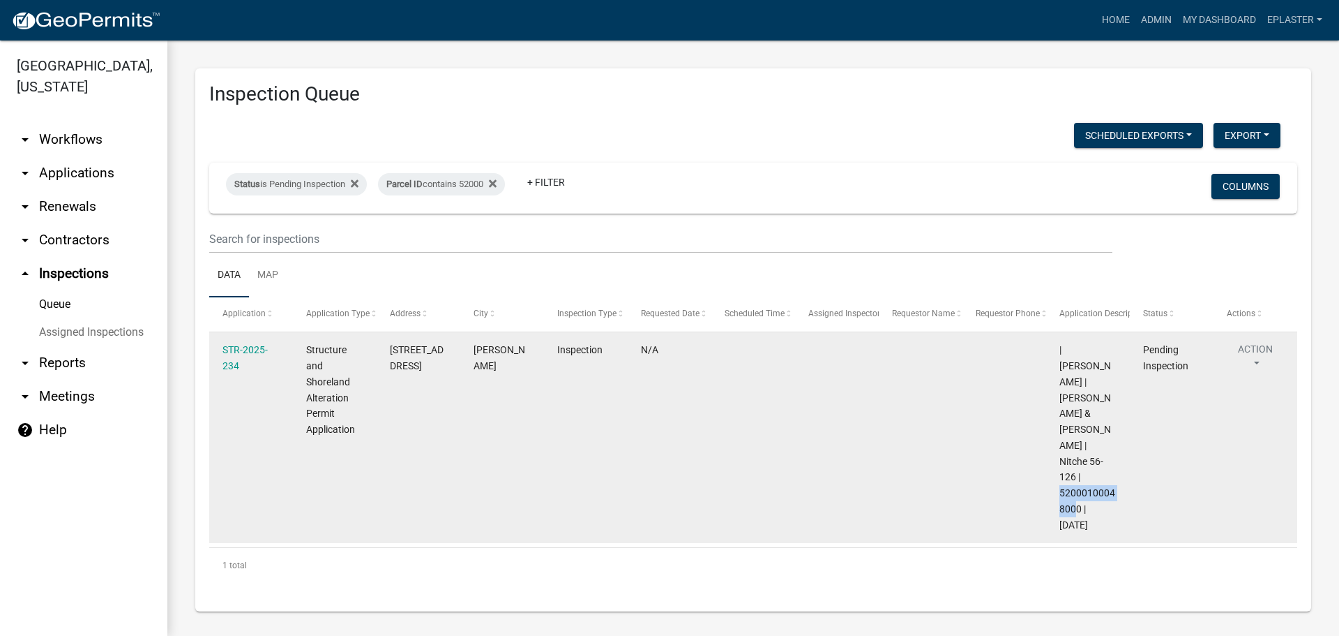
drag, startPoint x: 432, startPoint y: 382, endPoint x: 390, endPoint y: 350, distance: 52.3
click at [390, 350] on div "[STREET_ADDRESS]" at bounding box center [418, 358] width 57 height 32
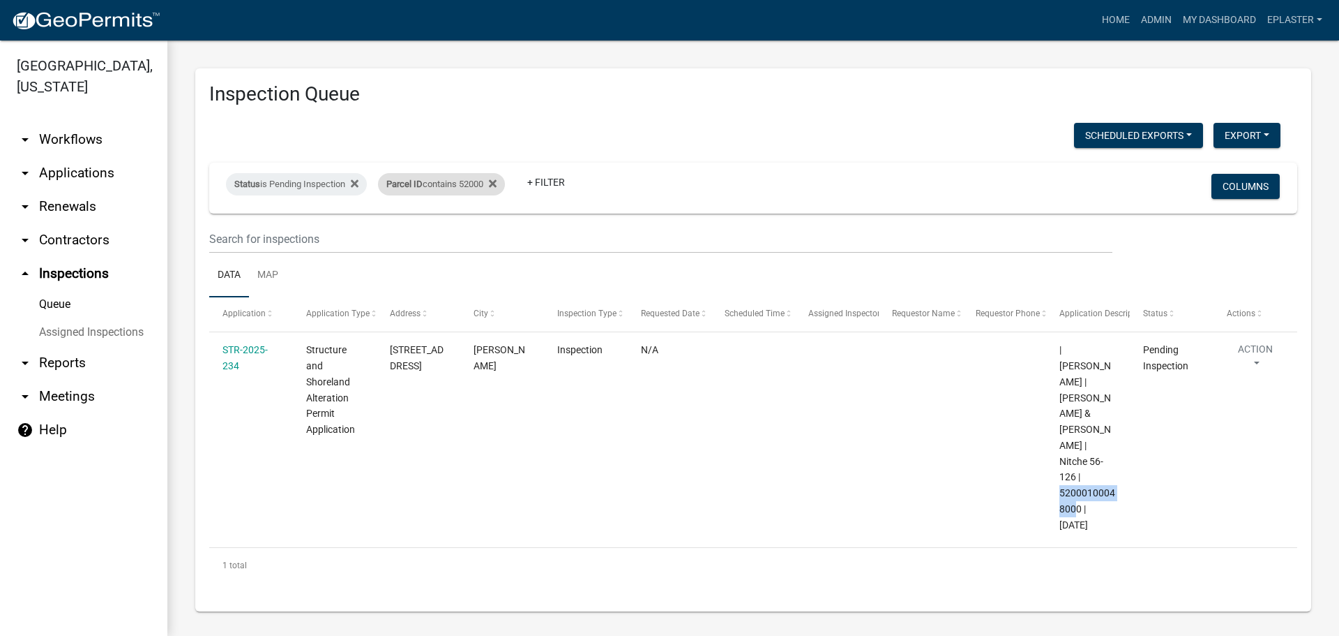
drag, startPoint x: 479, startPoint y: 185, endPoint x: 469, endPoint y: 194, distance: 13.8
click at [479, 185] on div "Parcel ID contains 52000" at bounding box center [441, 184] width 127 height 22
click at [421, 241] on input "52000" at bounding box center [450, 236] width 128 height 29
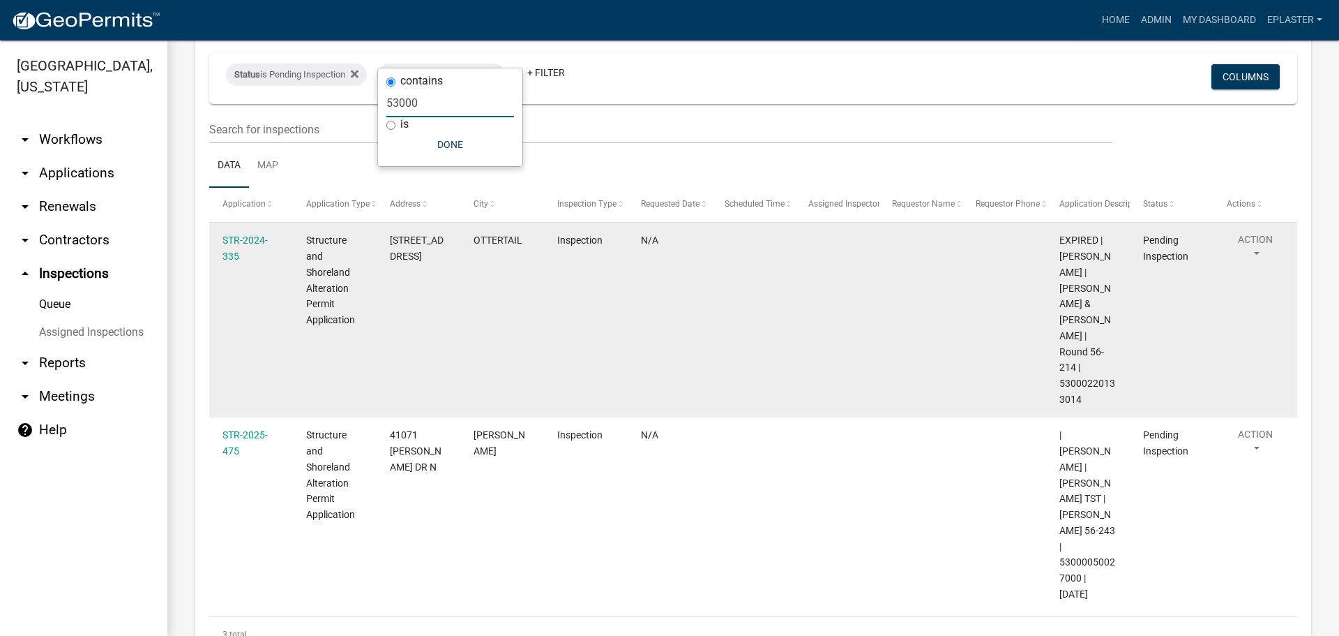
scroll to position [139, 0]
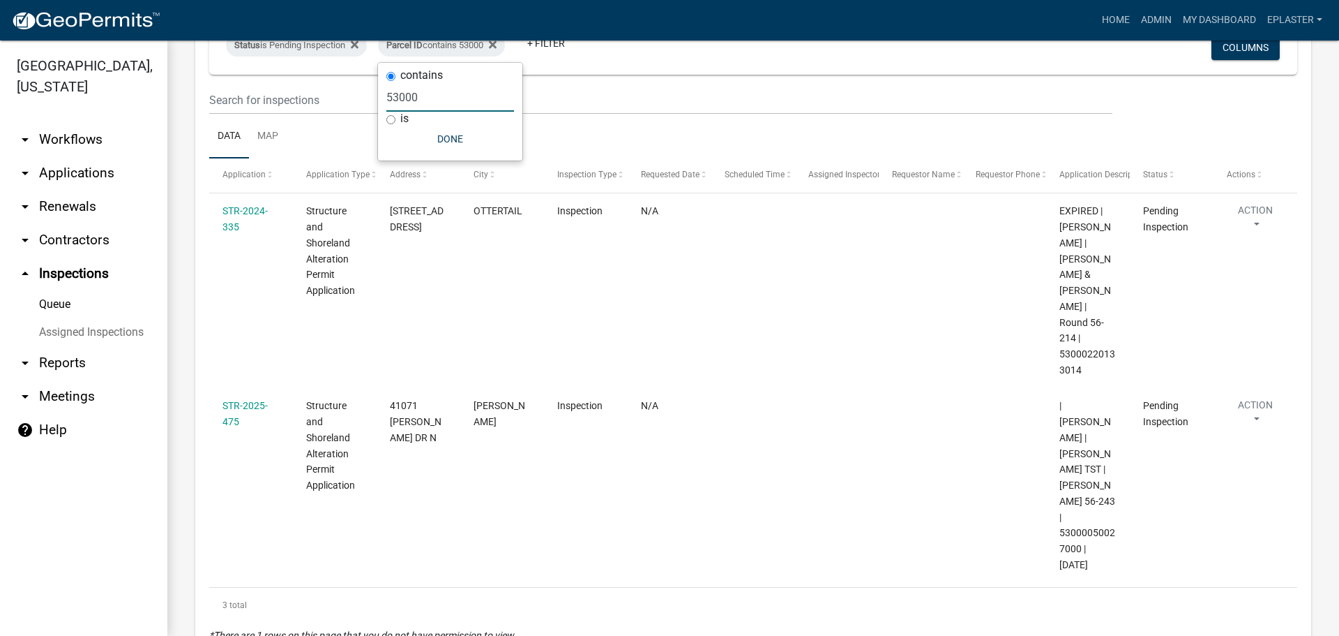
click at [424, 96] on input "53000" at bounding box center [450, 97] width 128 height 29
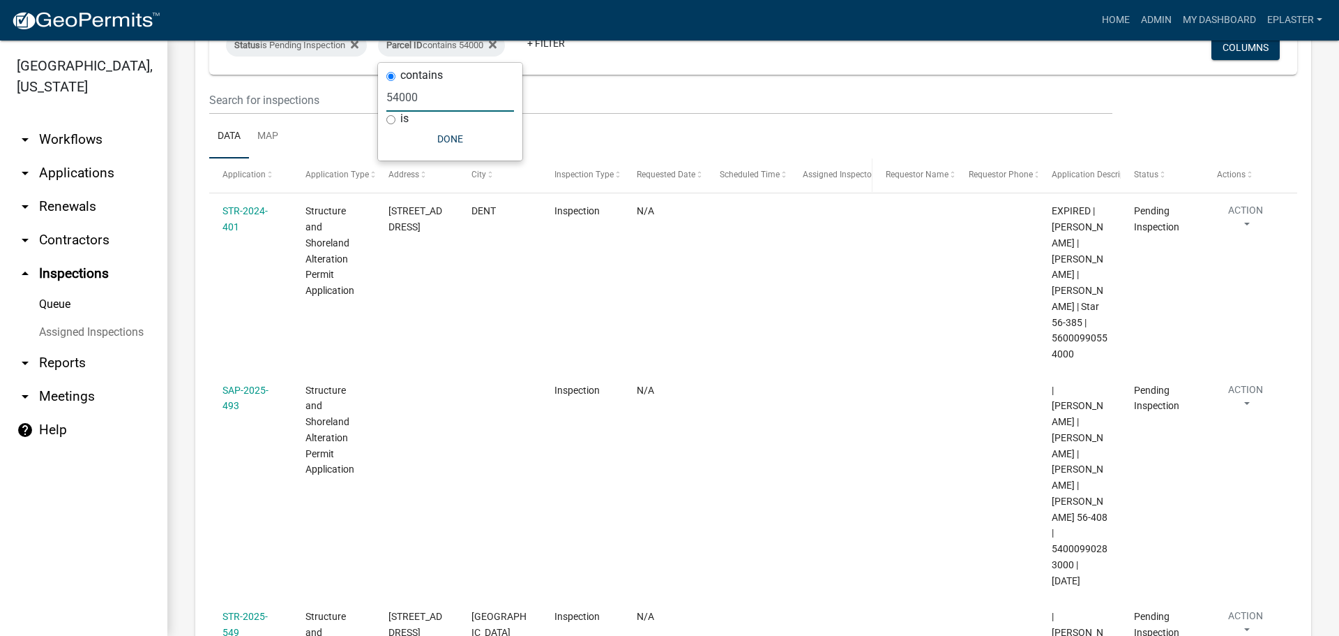
type input "54000"
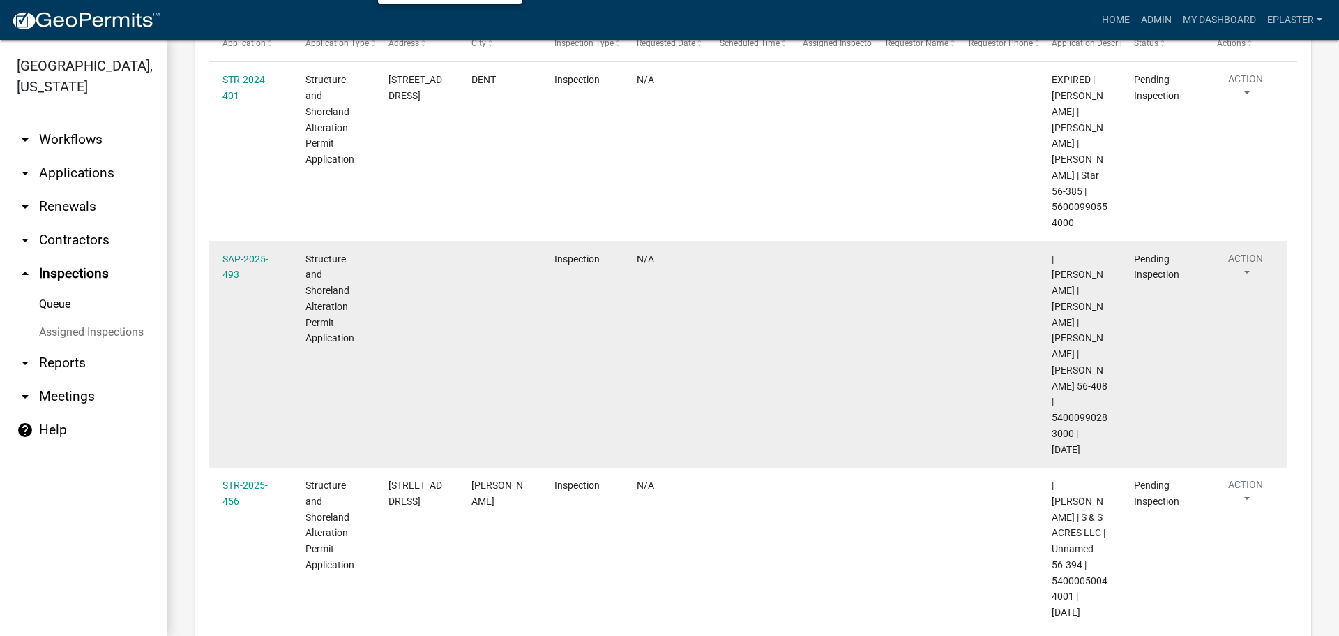
scroll to position [313, 0]
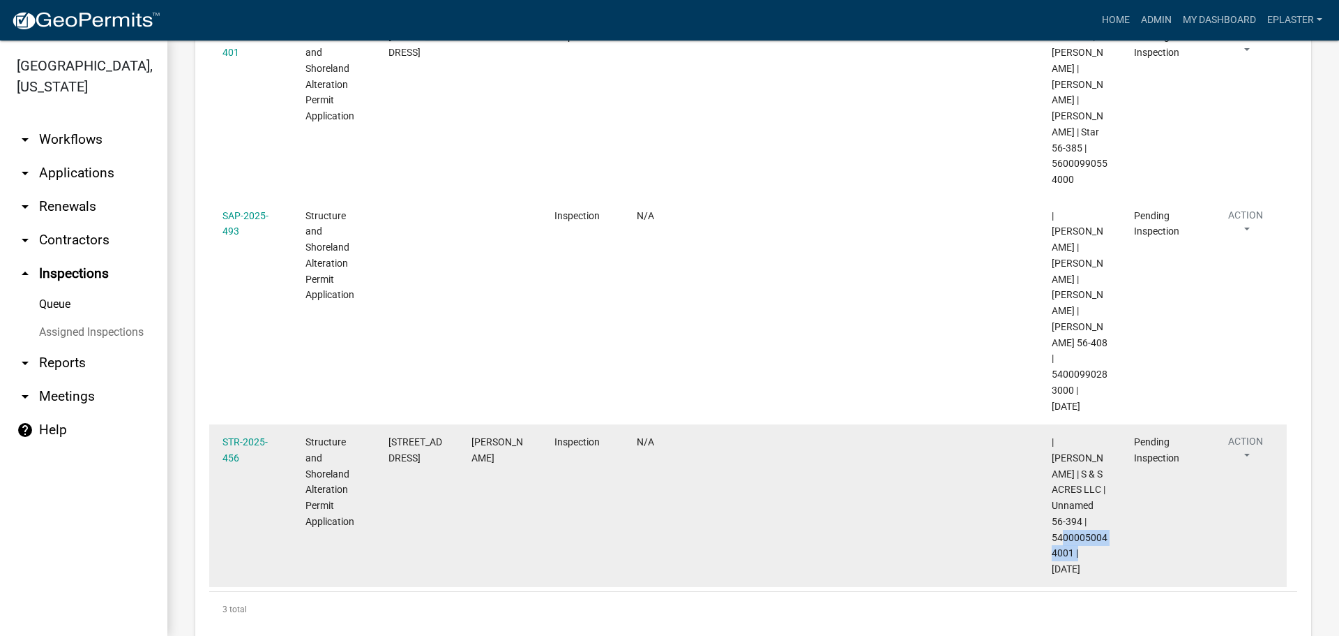
drag, startPoint x: 1073, startPoint y: 524, endPoint x: 1050, endPoint y: 509, distance: 27.7
click at [1050, 509] on datatable-body-cell "| [PERSON_NAME] | S & S ACRES LLC | Unnamed 56-394 | 54000050044001 | [DATE]" at bounding box center [1079, 505] width 83 height 163
drag, startPoint x: 438, startPoint y: 442, endPoint x: 391, endPoint y: 428, distance: 49.6
click at [391, 434] on div "[STREET_ADDRESS]" at bounding box center [417, 450] width 56 height 32
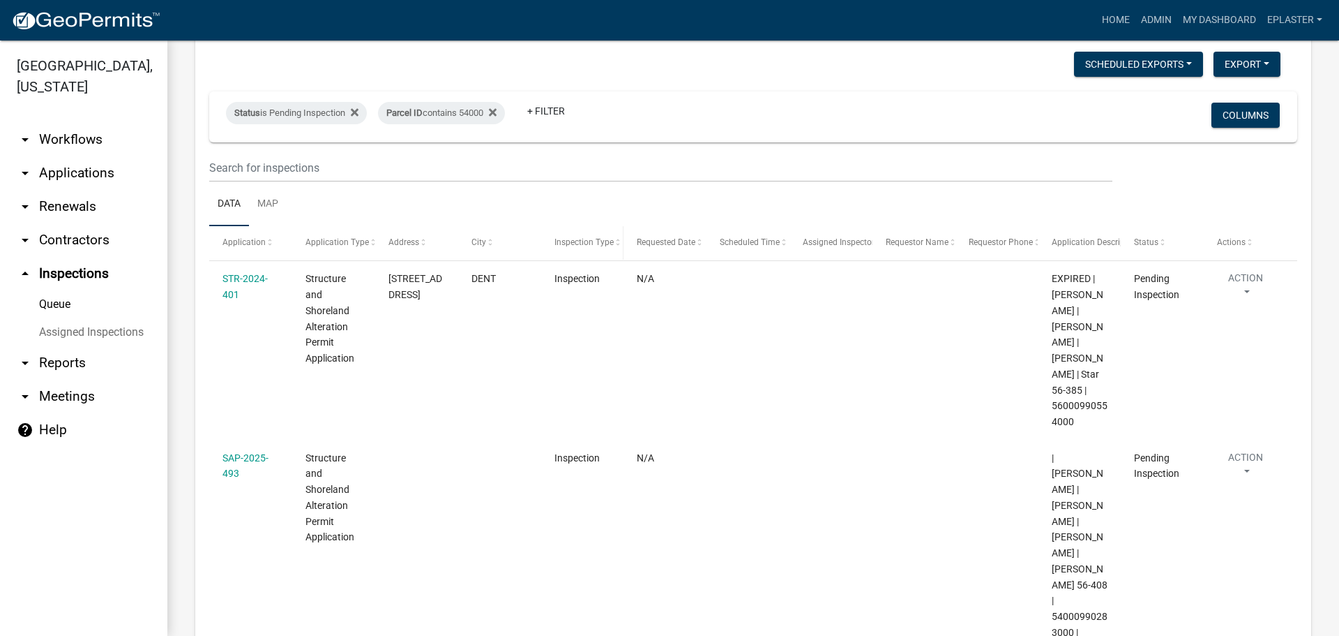
scroll to position [0, 0]
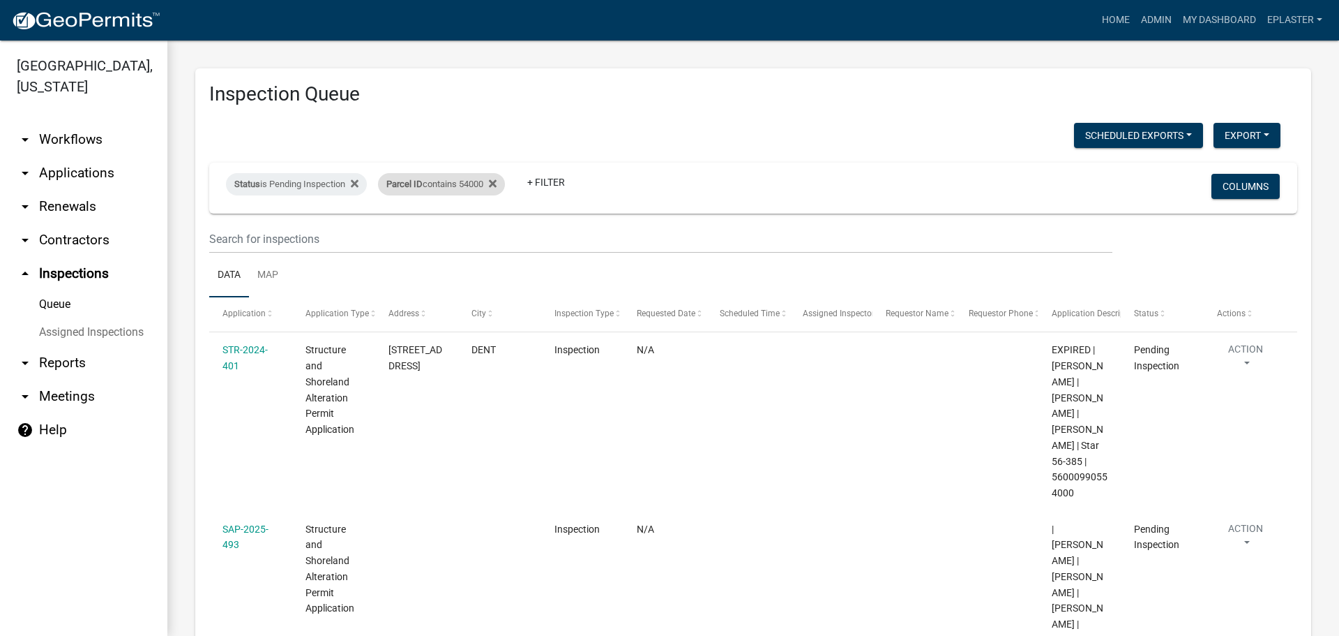
click at [479, 192] on div "Parcel ID contains 54000" at bounding box center [441, 184] width 127 height 22
click at [405, 236] on input "54000" at bounding box center [450, 236] width 128 height 29
type input "55000"
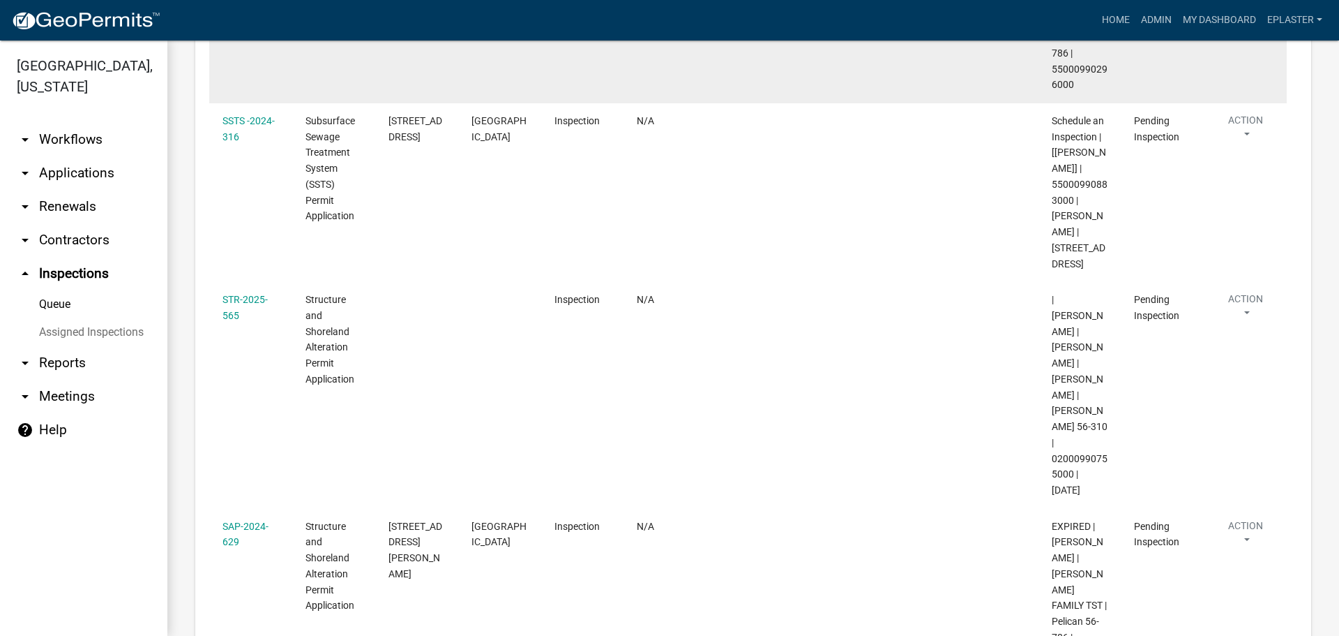
scroll to position [496, 0]
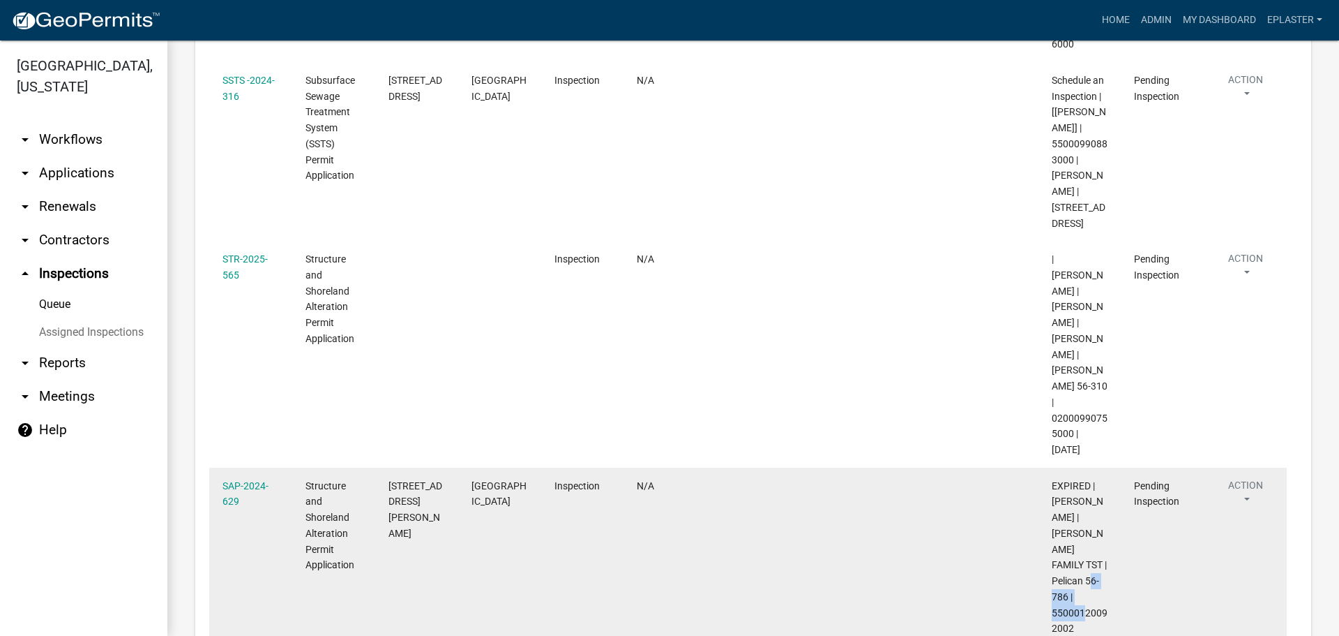
drag, startPoint x: 1088, startPoint y: 499, endPoint x: 1053, endPoint y: 481, distance: 39.6
click at [1053, 481] on div "EXPIRED | [PERSON_NAME] | [PERSON_NAME] FAMILY TST | Pelican 56-786 | 550001200…" at bounding box center [1080, 557] width 56 height 159
drag, startPoint x: 416, startPoint y: 404, endPoint x: 385, endPoint y: 375, distance: 42.4
click at [385, 467] on datatable-body-cell "[STREET_ADDRESS][PERSON_NAME]" at bounding box center [416, 556] width 83 height 179
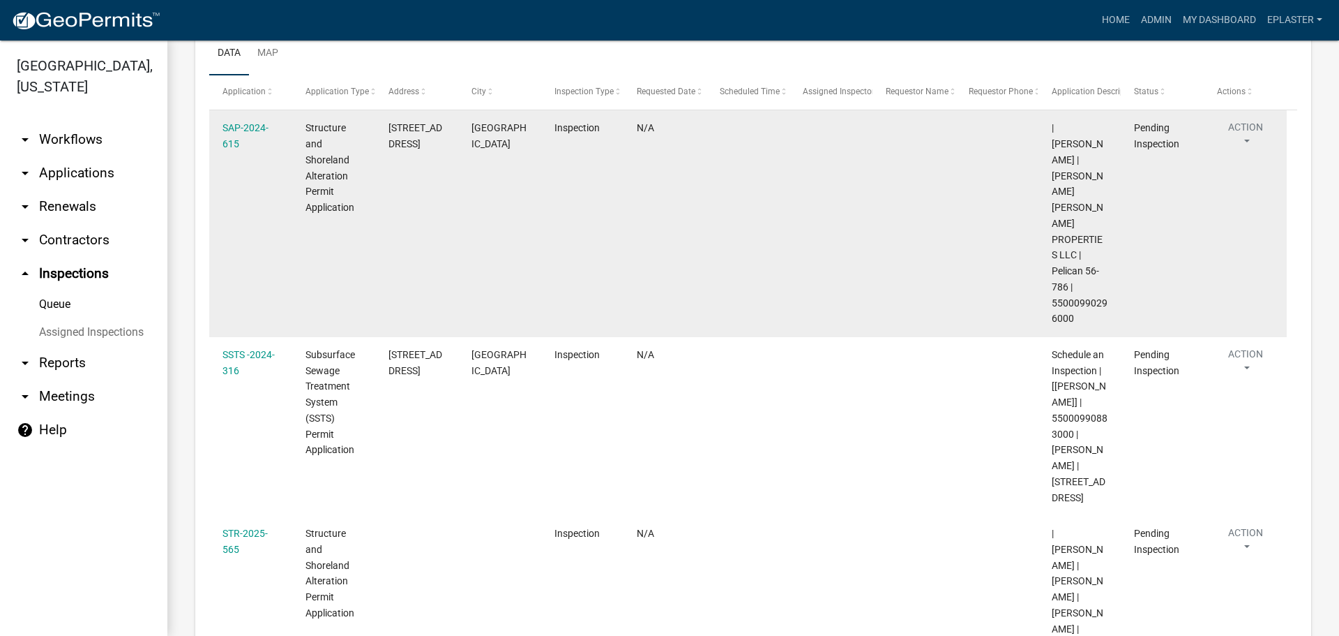
scroll to position [0, 0]
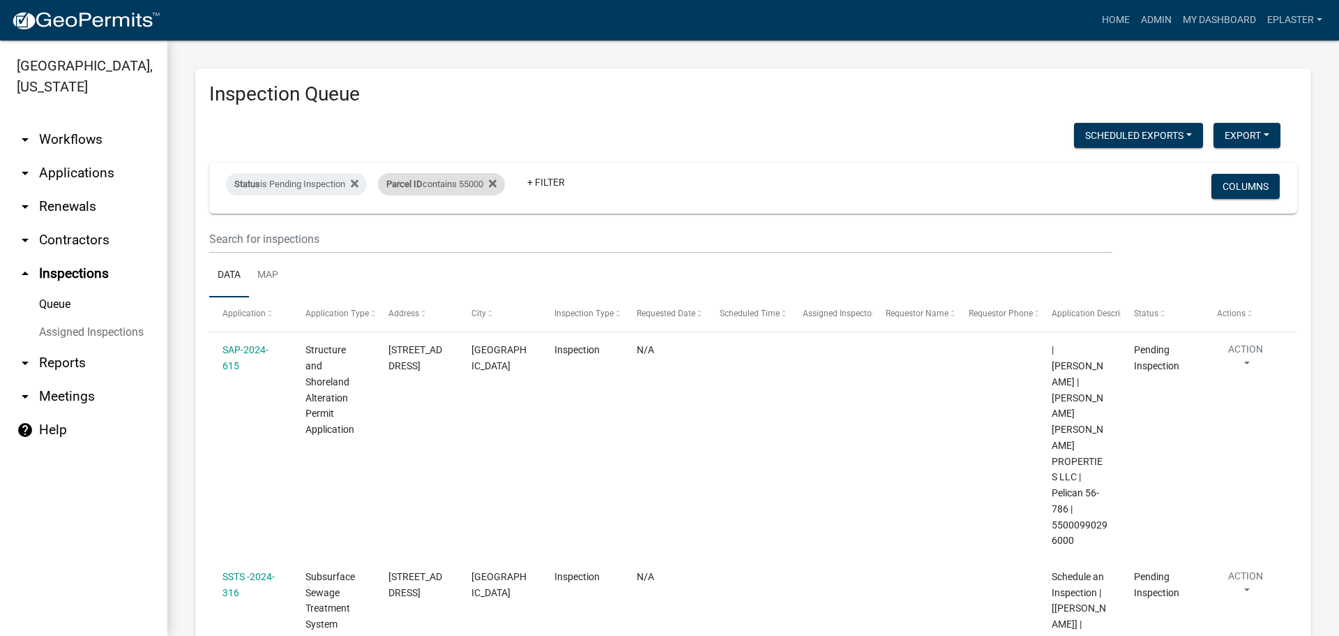
click at [479, 176] on div "Parcel ID contains 55000" at bounding box center [441, 184] width 127 height 22
click at [436, 235] on input "55000" at bounding box center [450, 236] width 128 height 29
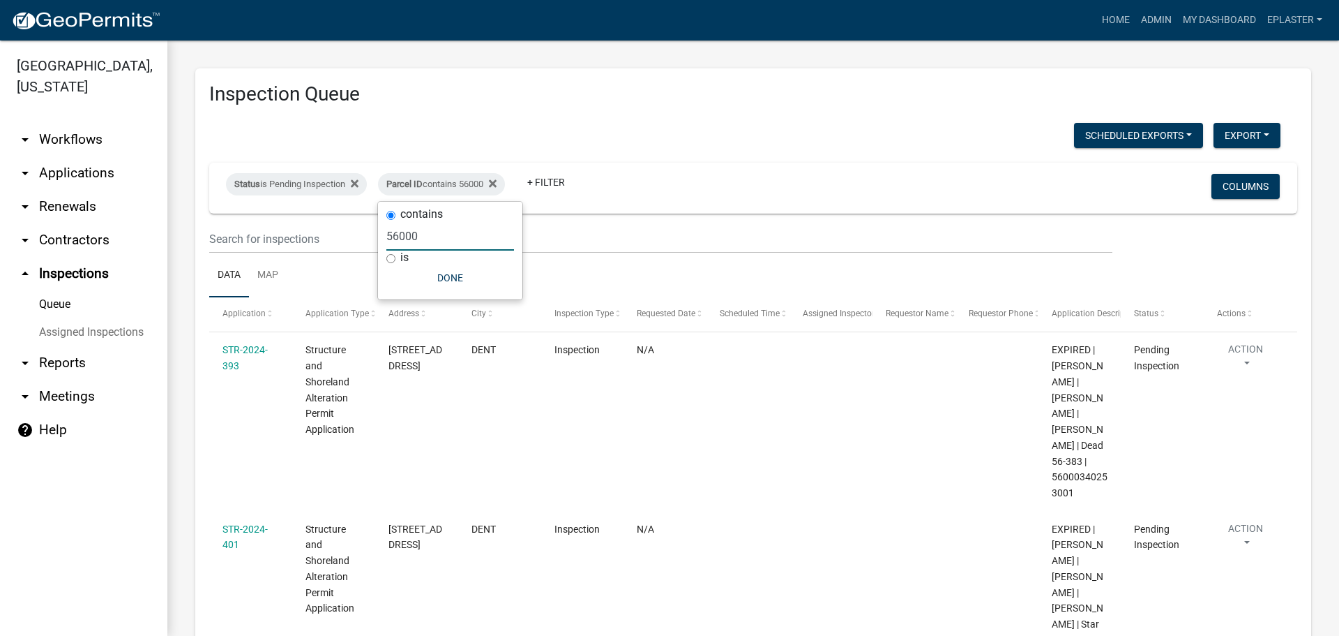
click at [452, 227] on input "56000" at bounding box center [450, 236] width 128 height 29
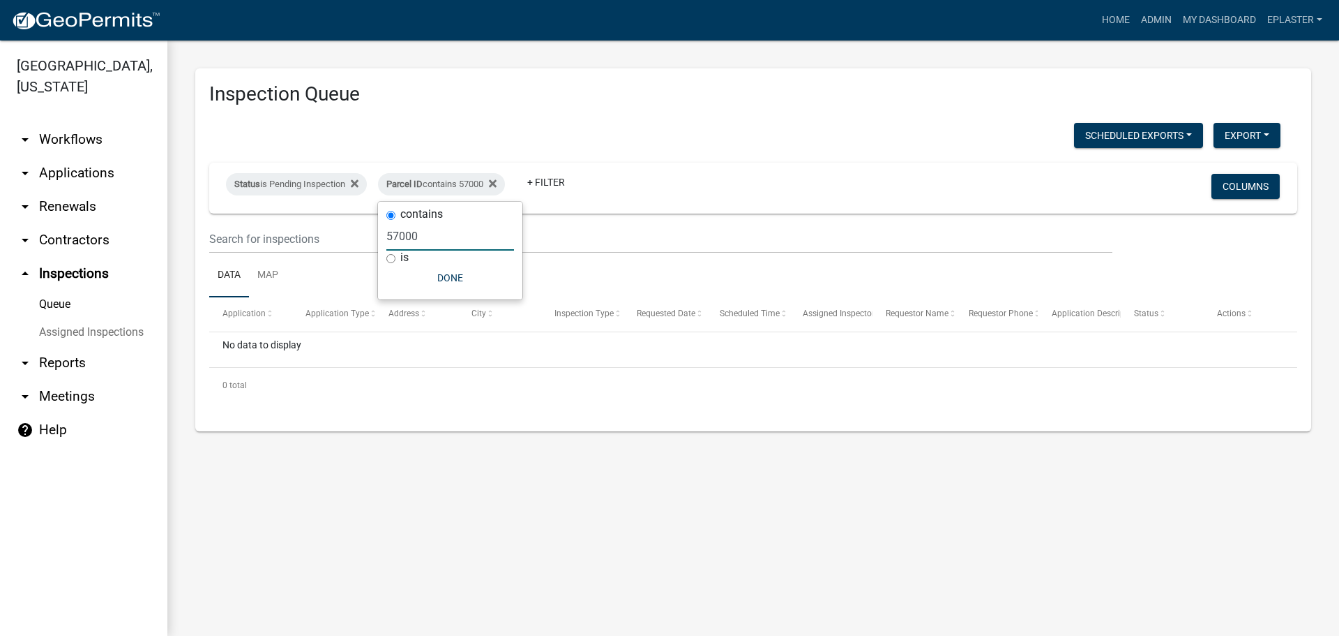
click at [445, 230] on input "57000" at bounding box center [450, 236] width 128 height 29
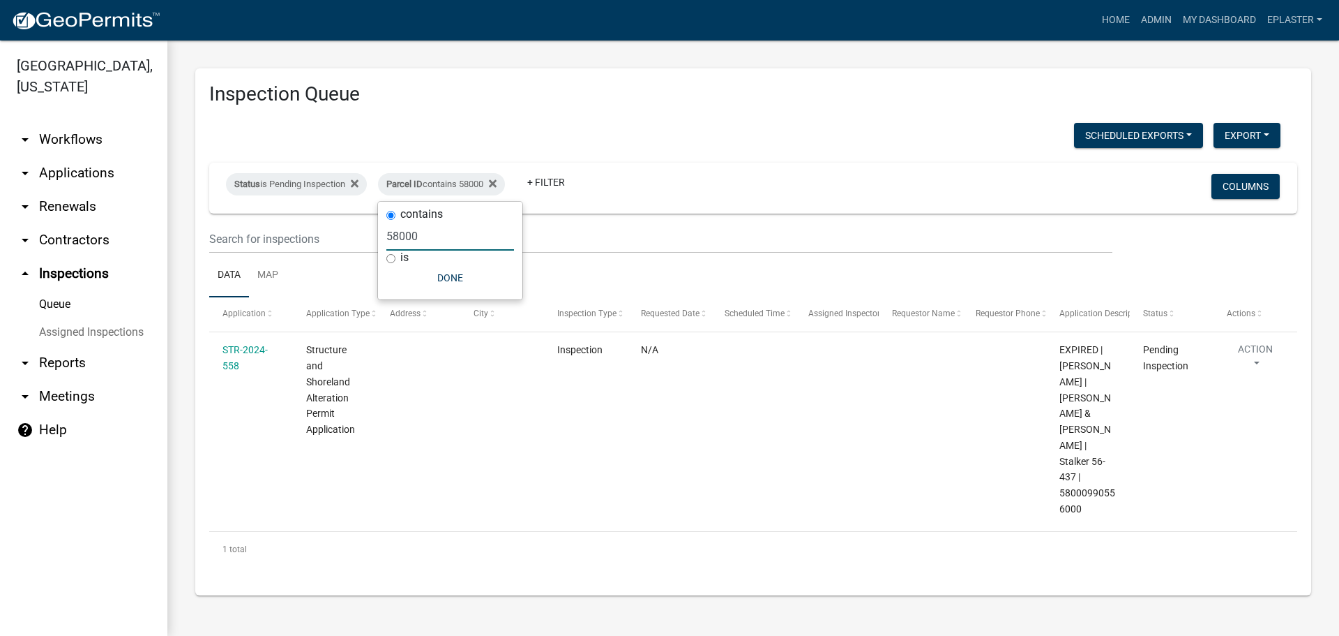
click at [429, 235] on input "58000" at bounding box center [450, 236] width 128 height 29
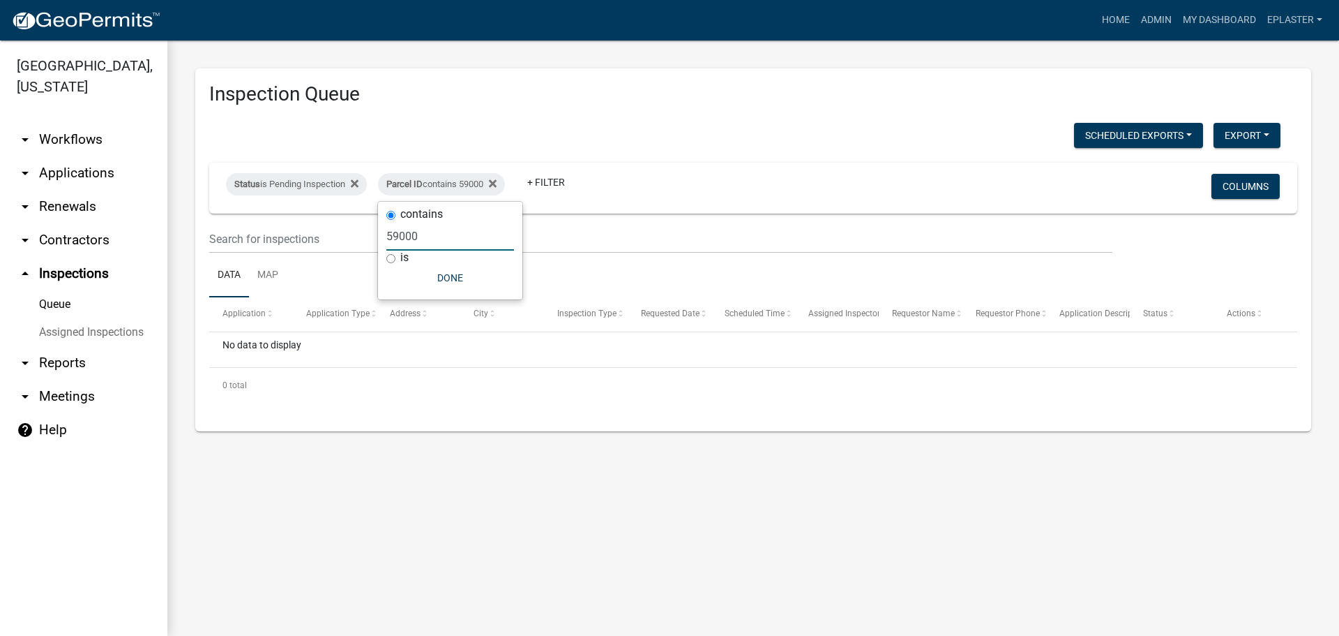
click at [429, 235] on input "59000" at bounding box center [450, 236] width 128 height 29
click at [430, 235] on input "59000" at bounding box center [450, 236] width 128 height 29
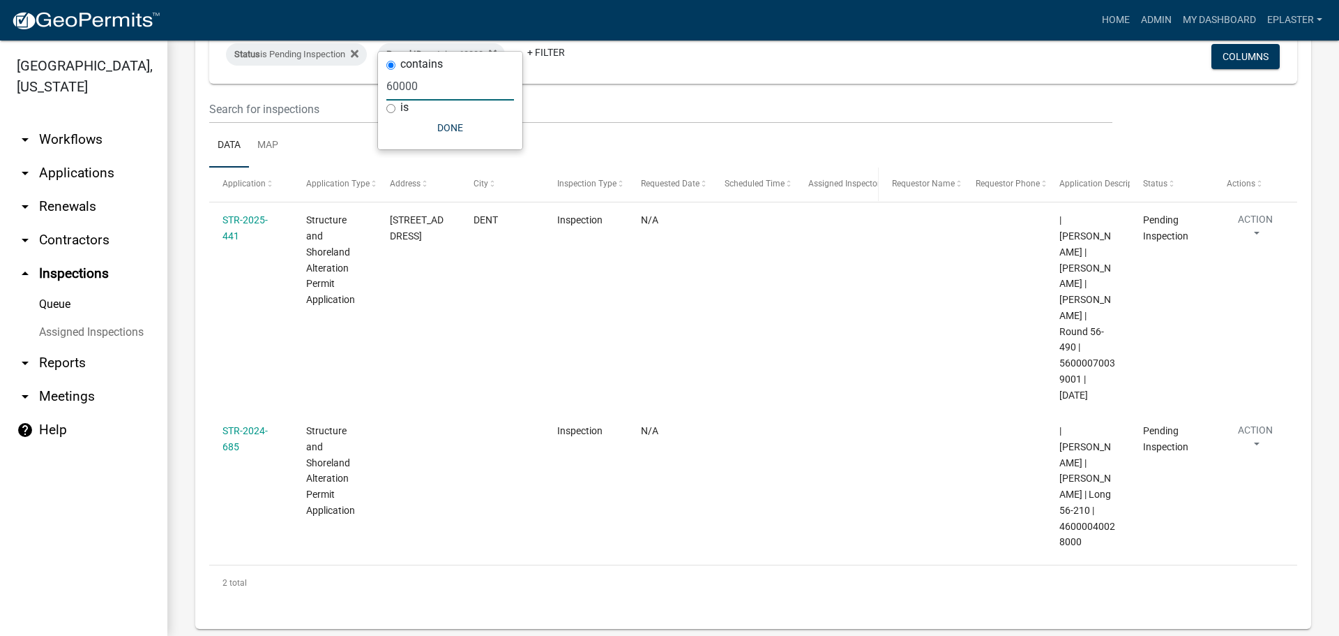
scroll to position [150, 0]
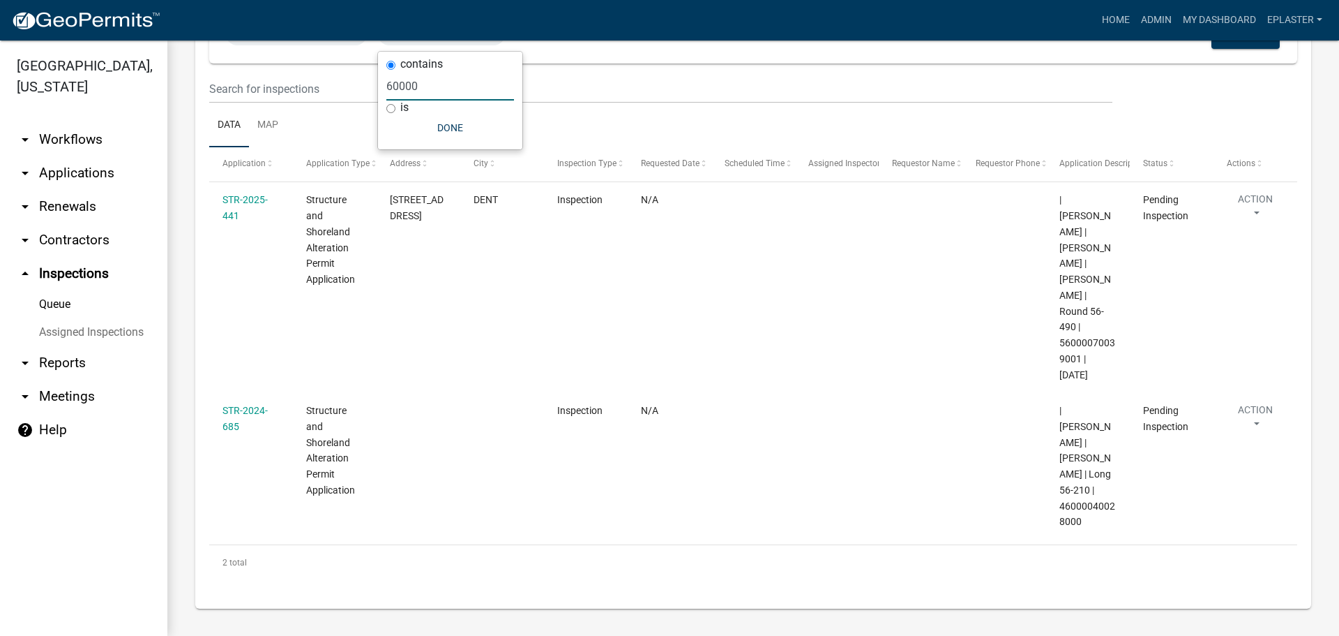
click at [453, 82] on input "60000" at bounding box center [450, 86] width 128 height 29
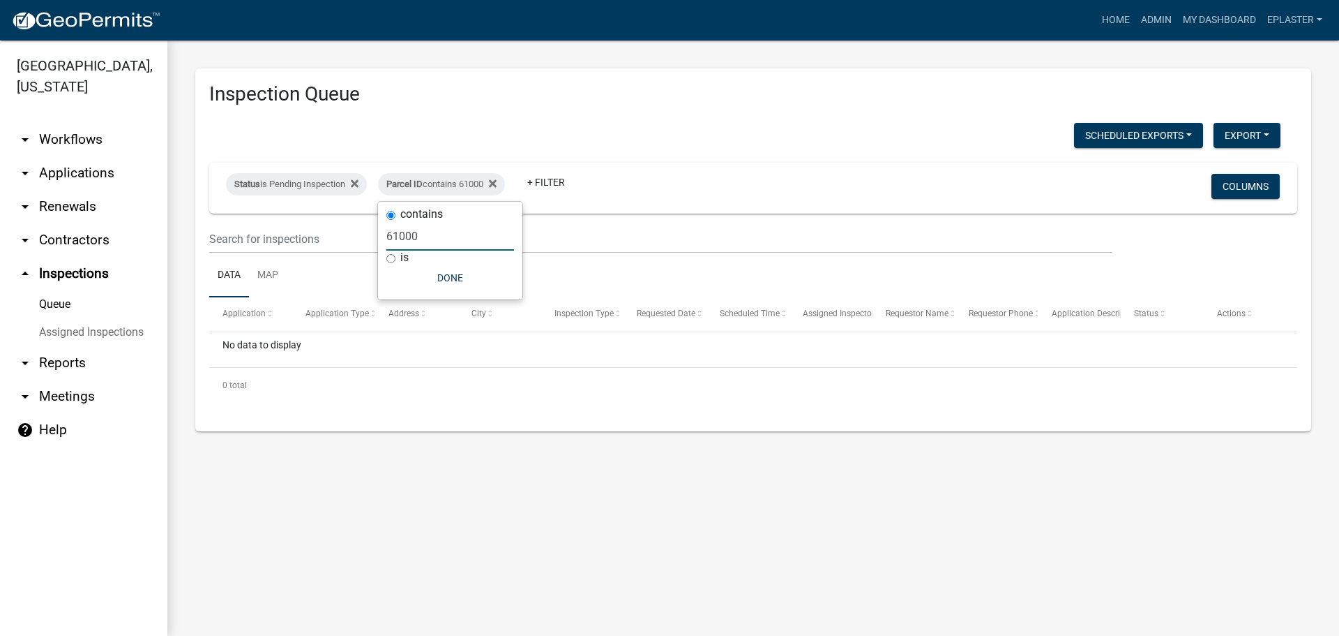
scroll to position [0, 0]
click at [428, 239] on input "61000" at bounding box center [450, 236] width 128 height 29
click at [432, 242] on input "62000" at bounding box center [450, 236] width 128 height 29
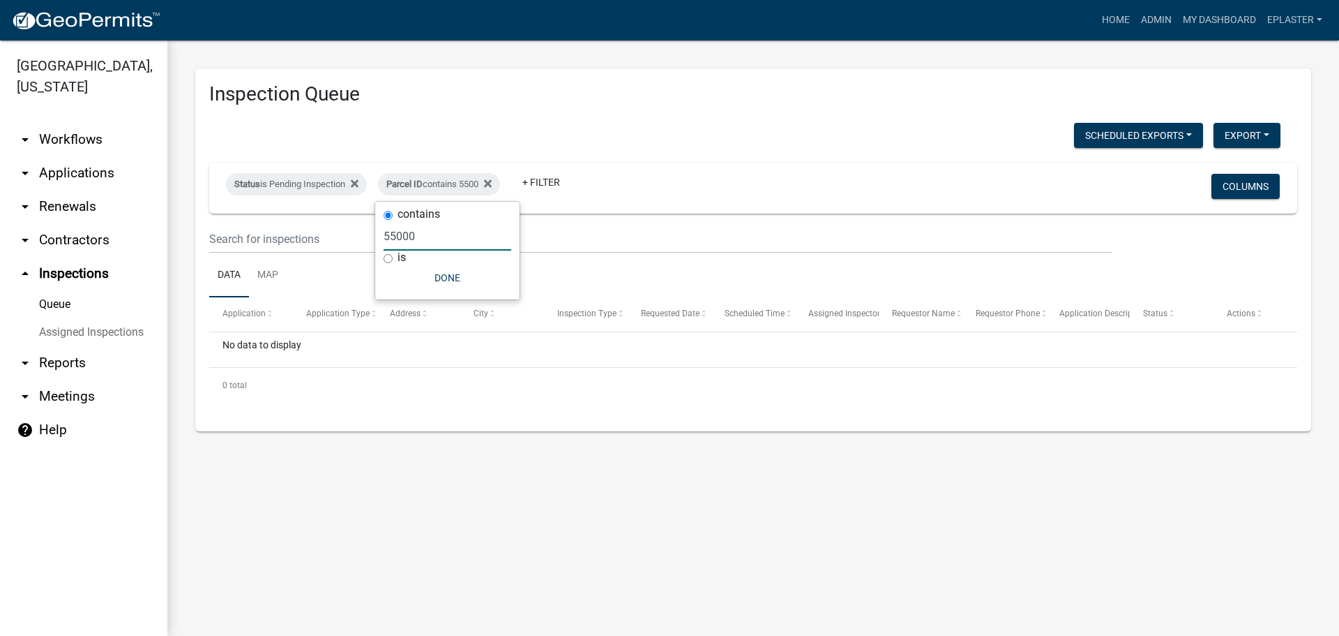
type input "55000"
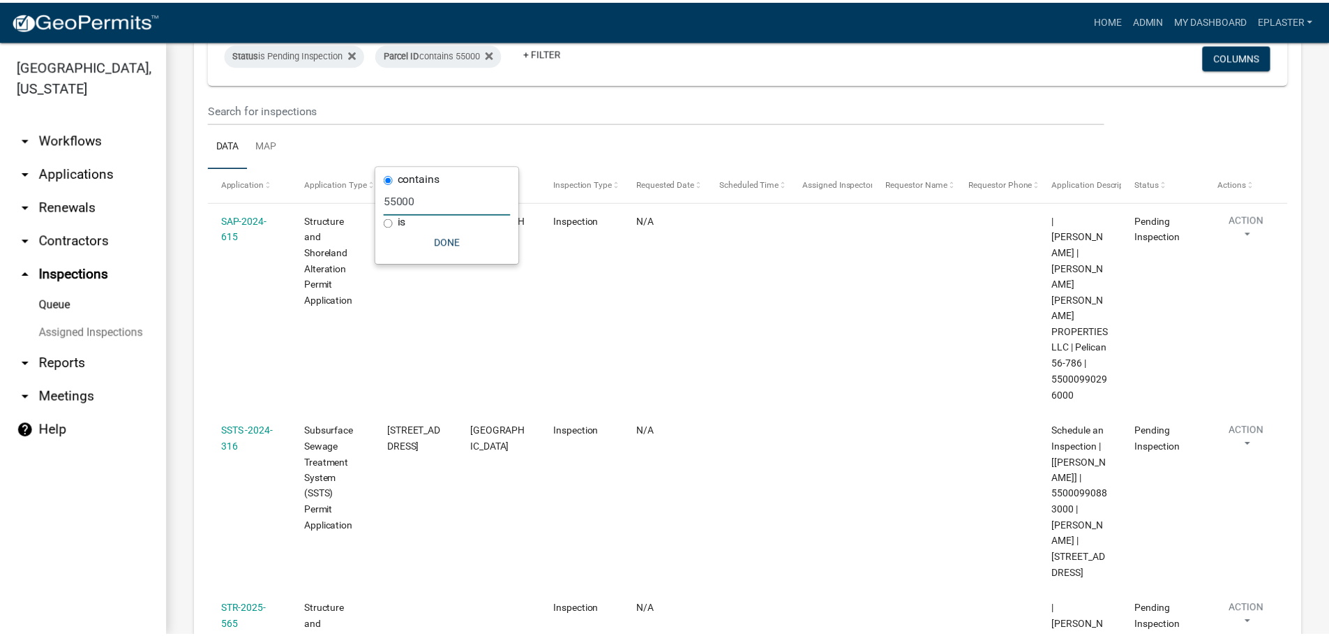
scroll to position [157, 0]
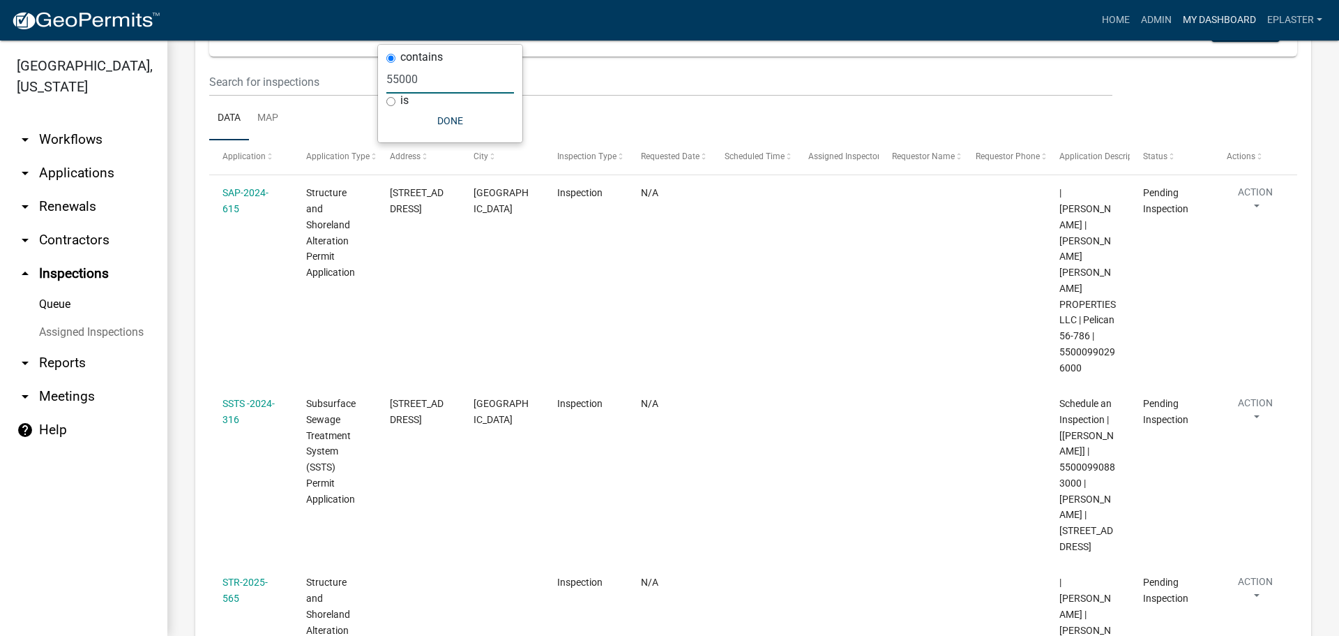
click at [1219, 30] on link "My Dashboard" at bounding box center [1220, 20] width 84 height 27
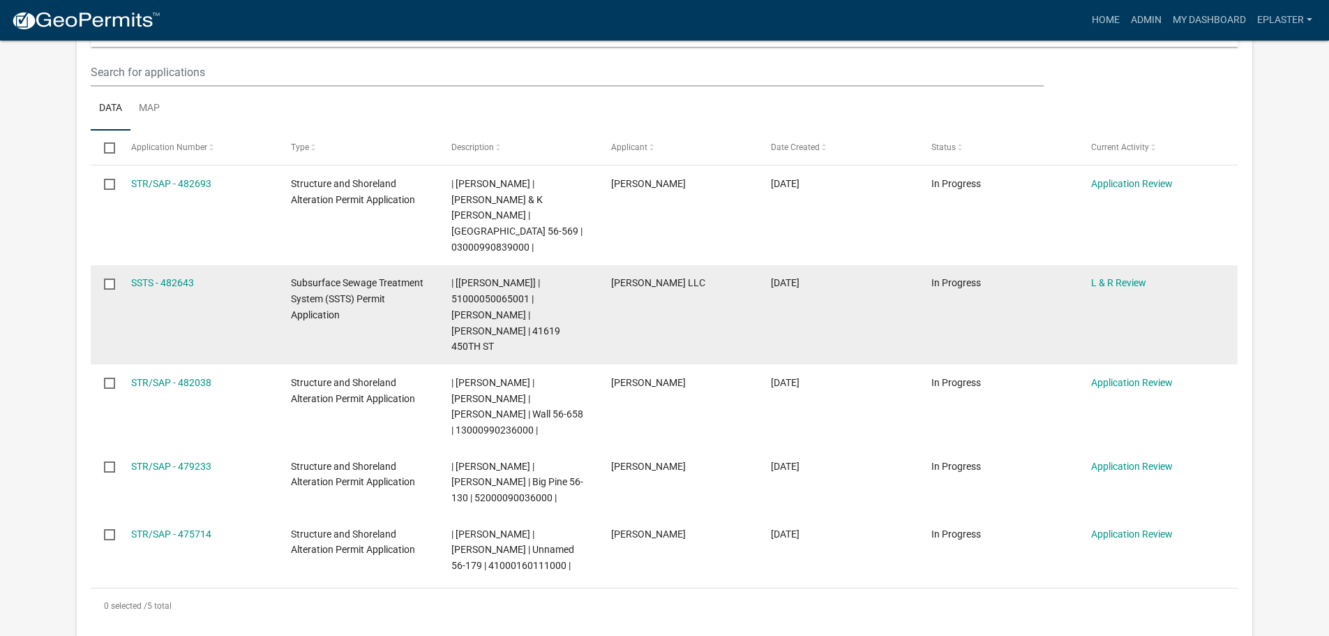
scroll to position [262, 0]
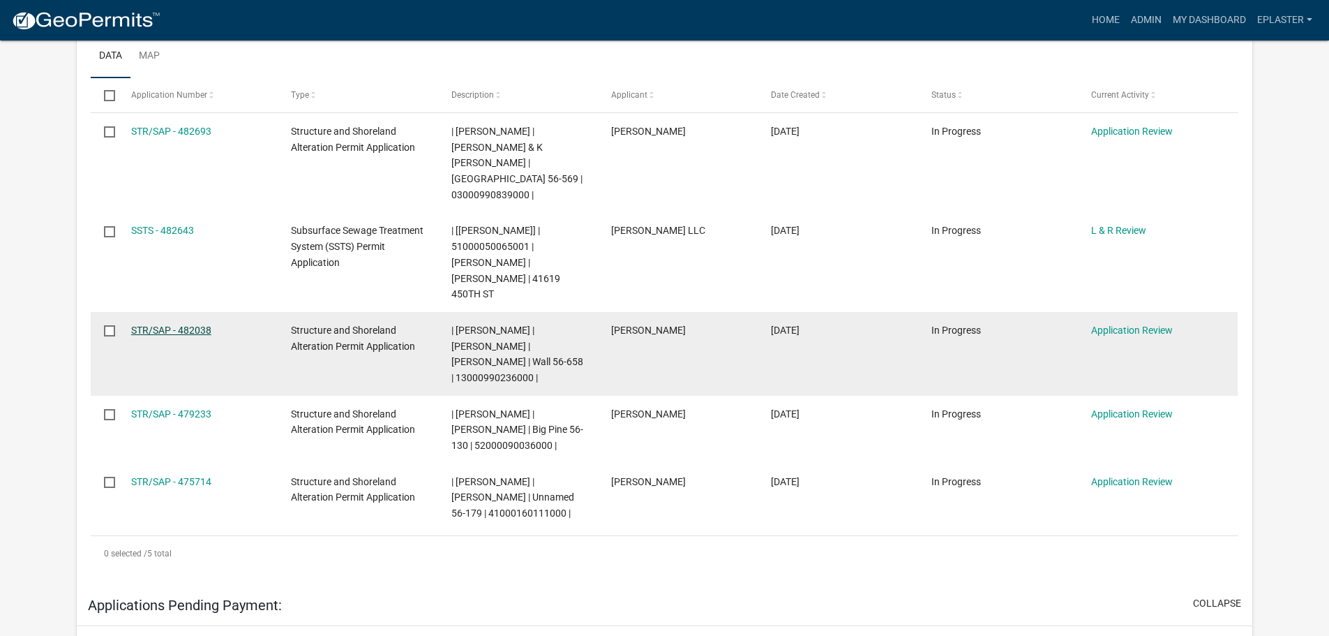
click at [170, 324] on link "STR/SAP - 482038" at bounding box center [171, 329] width 80 height 11
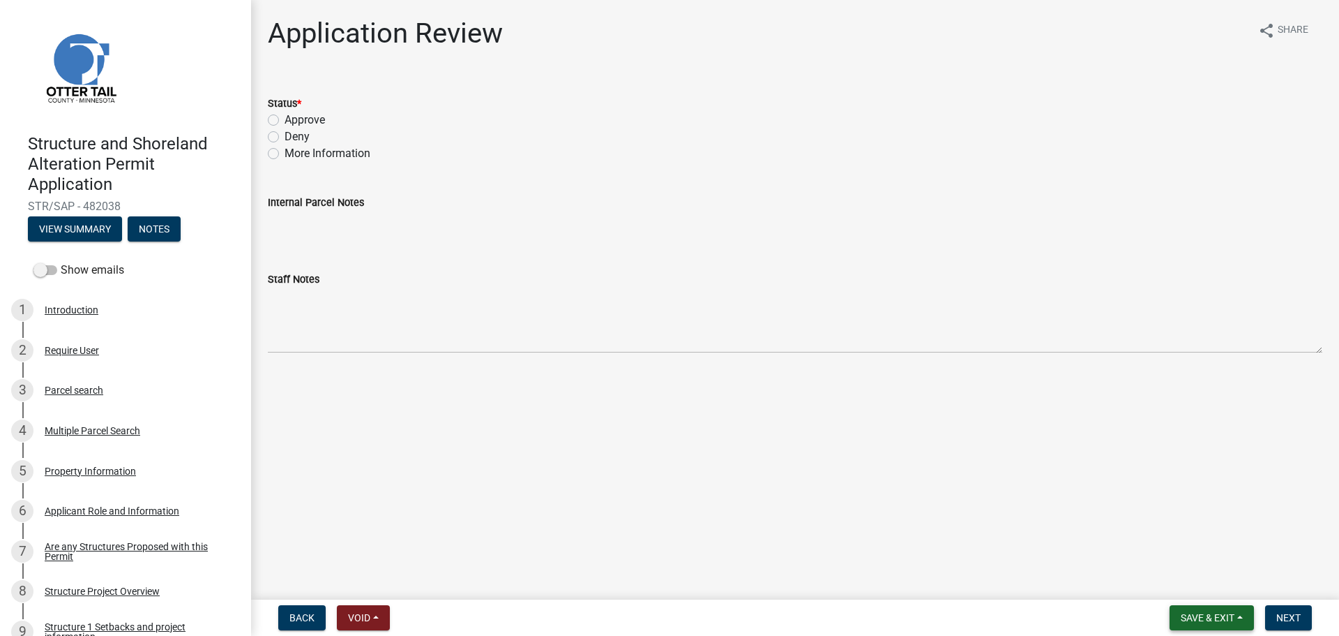
click at [1175, 619] on button "Save & Exit" at bounding box center [1212, 617] width 84 height 25
click at [61, 227] on button "View Summary" at bounding box center [75, 228] width 94 height 25
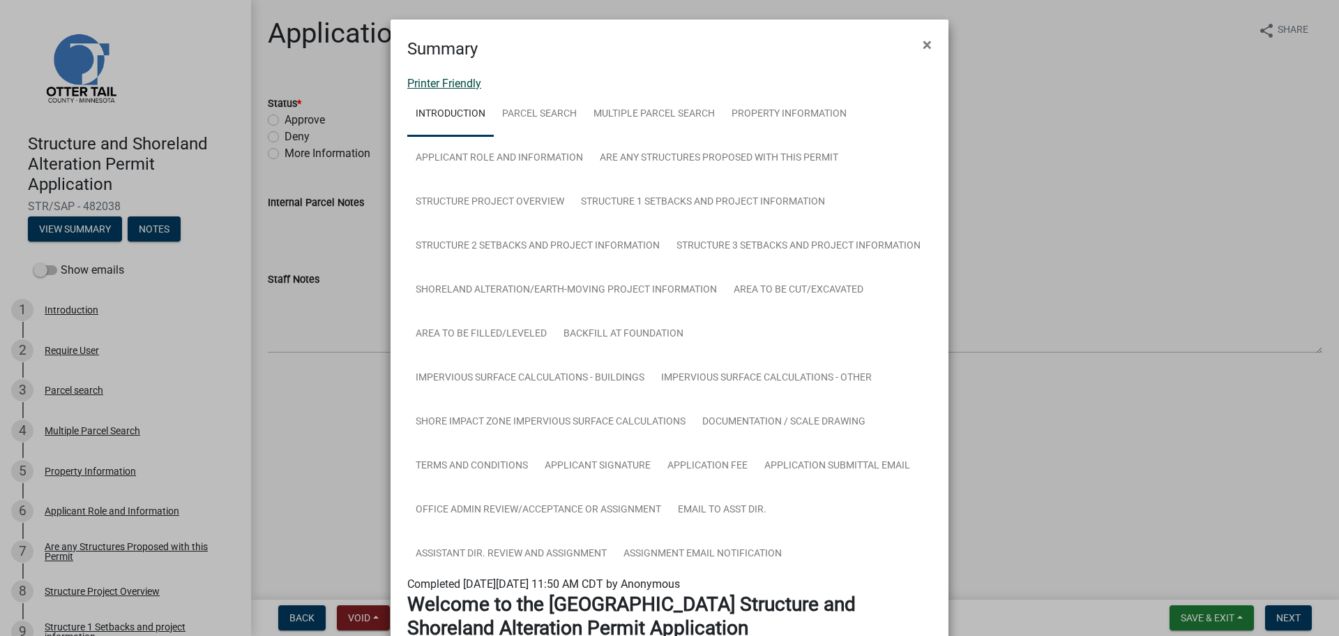
click at [435, 87] on link "Printer Friendly" at bounding box center [444, 83] width 74 height 13
click at [929, 41] on button "×" at bounding box center [927, 44] width 31 height 39
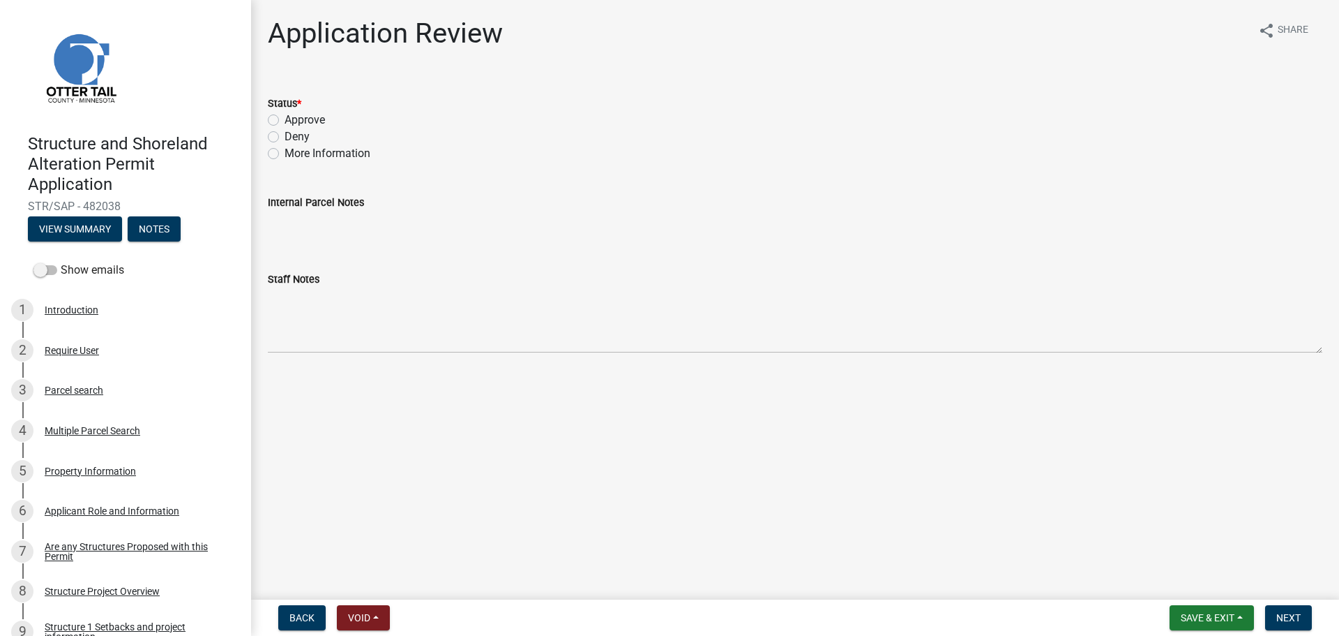
click at [1205, 631] on nav "Back Void Withdraw Lock Expire Void Save & Exit Save Save & Exit Next" at bounding box center [795, 617] width 1088 height 36
click at [1205, 612] on span "Save & Exit" at bounding box center [1208, 617] width 54 height 11
click at [1189, 587] on button "Save & Exit" at bounding box center [1199, 580] width 112 height 33
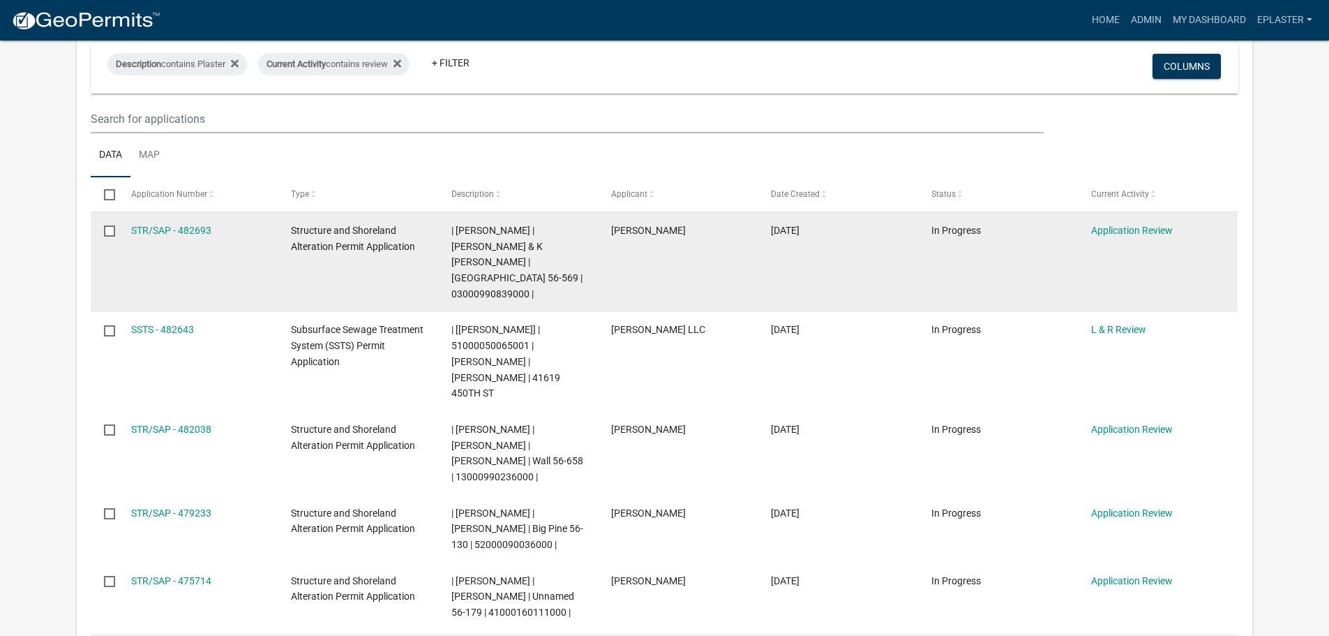
scroll to position [174, 0]
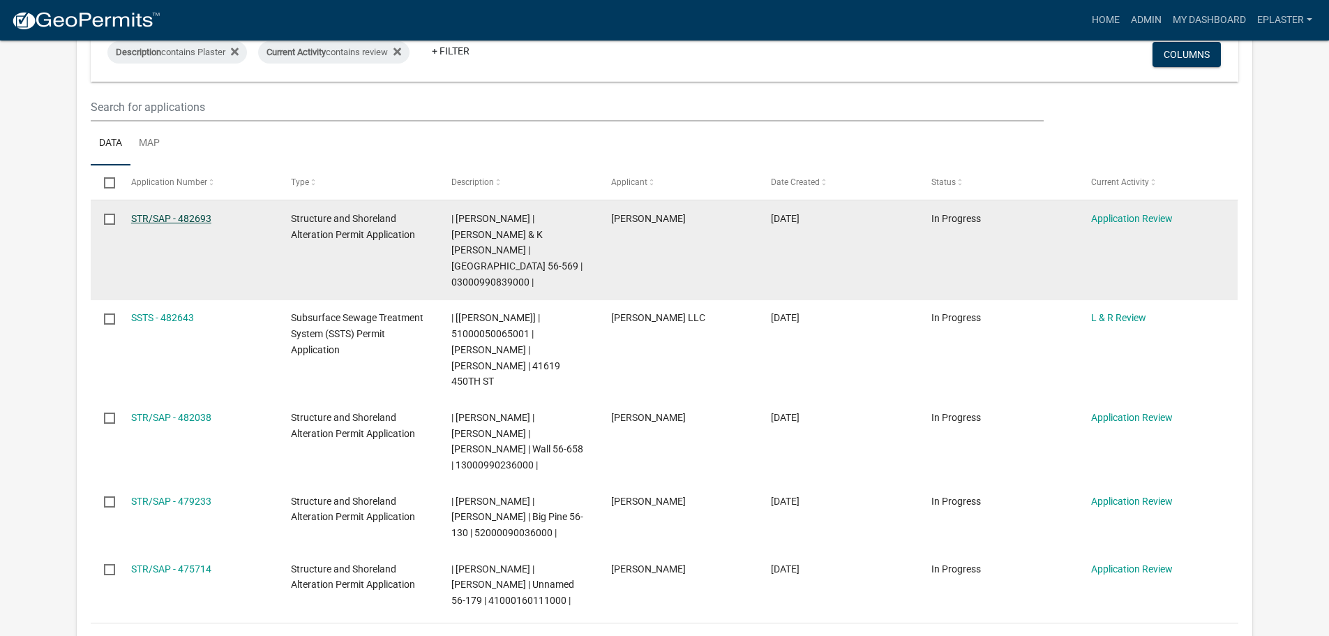
click at [166, 218] on link "STR/SAP - 482693" at bounding box center [171, 218] width 80 height 11
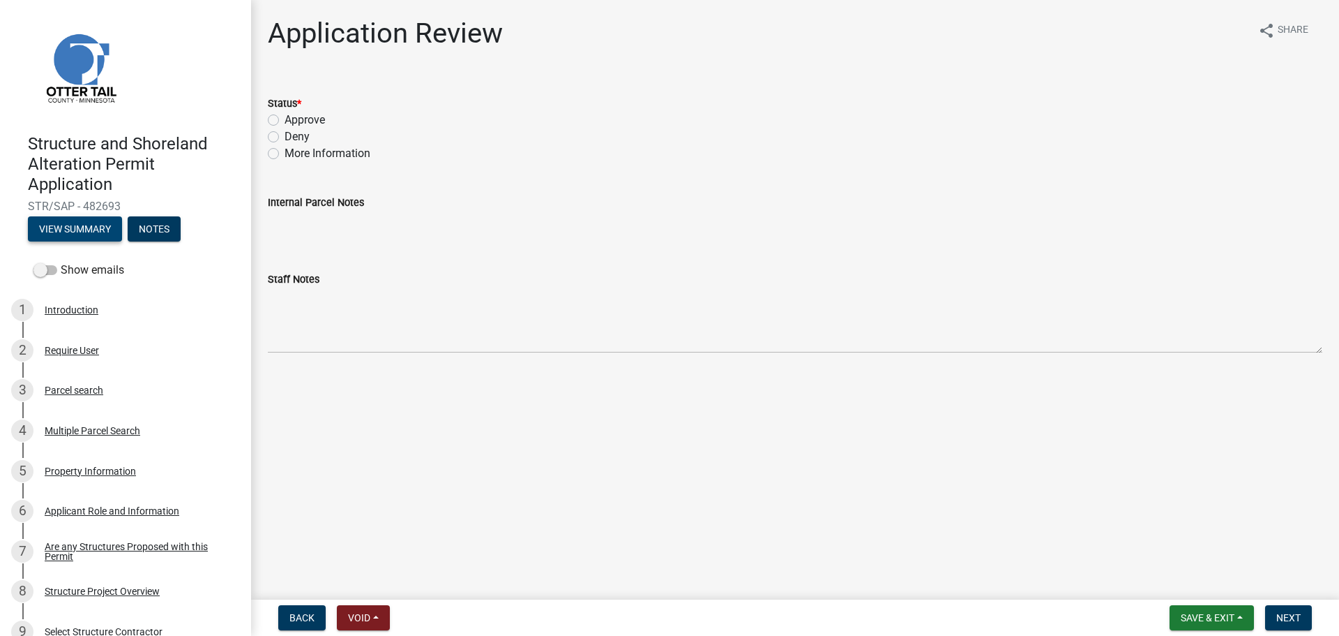
click at [83, 222] on button "View Summary" at bounding box center [75, 228] width 94 height 25
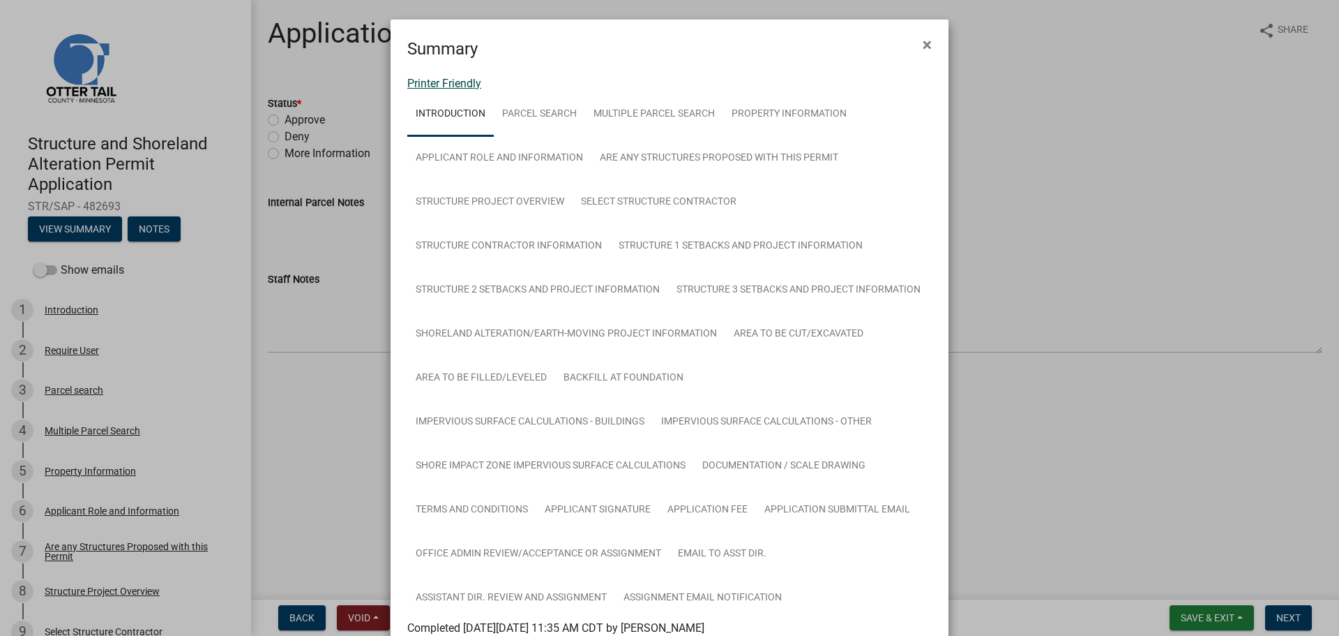
click at [434, 84] on link "Printer Friendly" at bounding box center [444, 83] width 74 height 13
